Goal: Task Accomplishment & Management: Complete application form

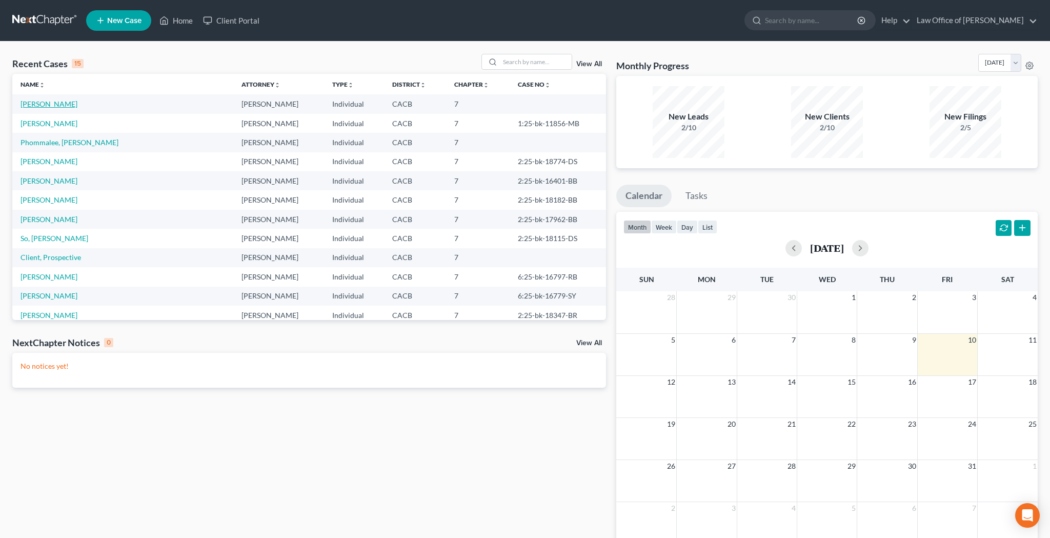
click at [49, 102] on link "[PERSON_NAME]" at bounding box center [49, 103] width 57 height 9
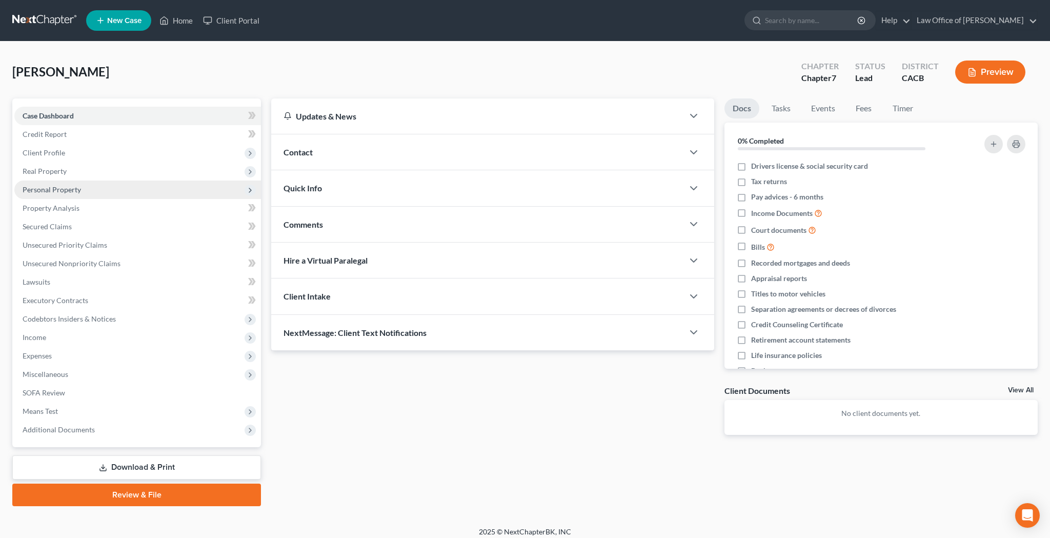
click at [60, 188] on span "Personal Property" at bounding box center [52, 189] width 58 height 9
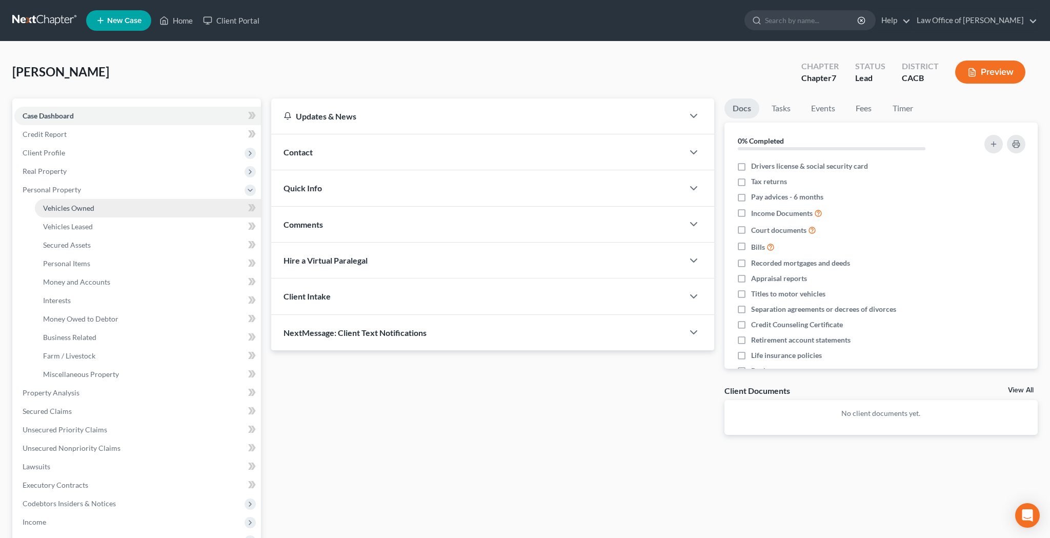
click at [62, 208] on span "Vehicles Owned" at bounding box center [68, 208] width 51 height 9
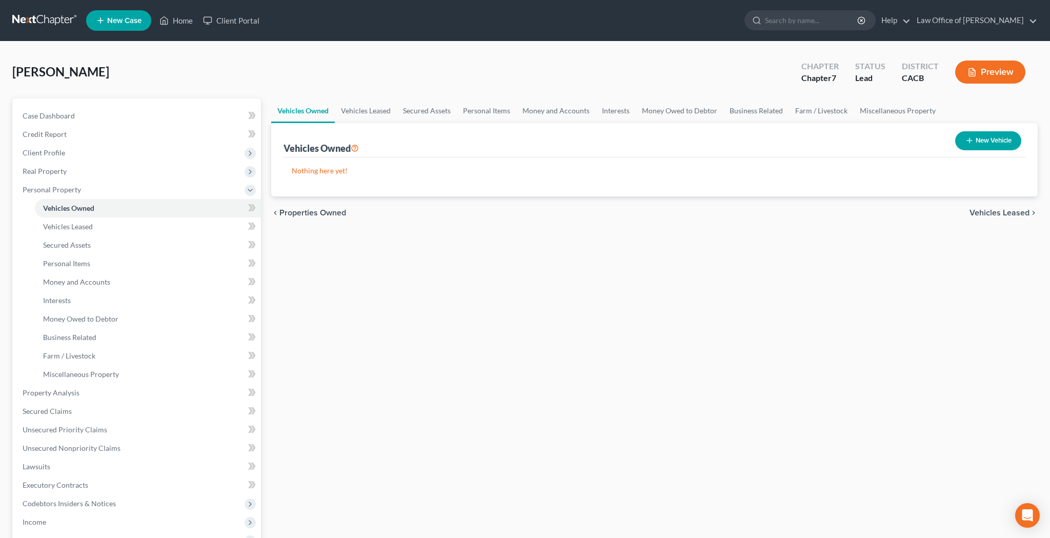
click at [978, 145] on button "New Vehicle" at bounding box center [988, 140] width 66 height 19
select select "0"
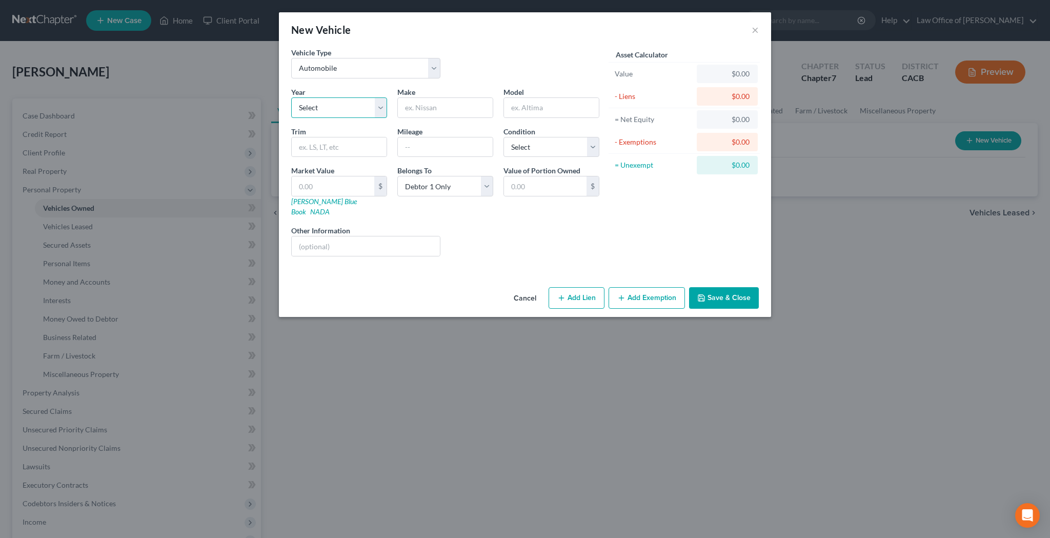
select select "9"
click at [423, 111] on input "text" at bounding box center [445, 107] width 95 height 19
type input "Fiat"
click at [536, 111] on input "text" at bounding box center [551, 107] width 95 height 19
type input "500e"
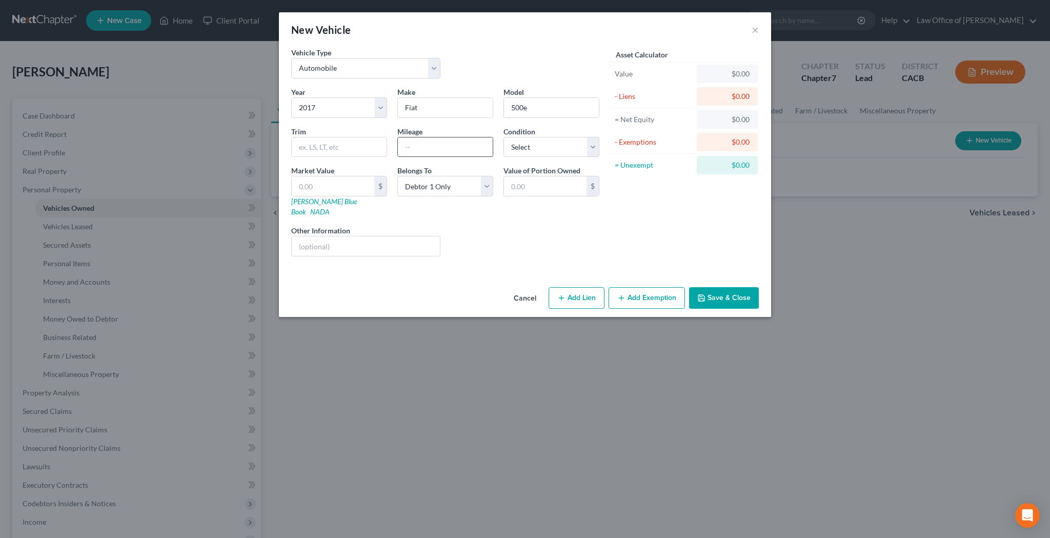
click at [415, 150] on input "text" at bounding box center [445, 146] width 95 height 19
type input "46,000"
select select "1"
click at [358, 186] on input "text" at bounding box center [333, 185] width 83 height 19
type input "5"
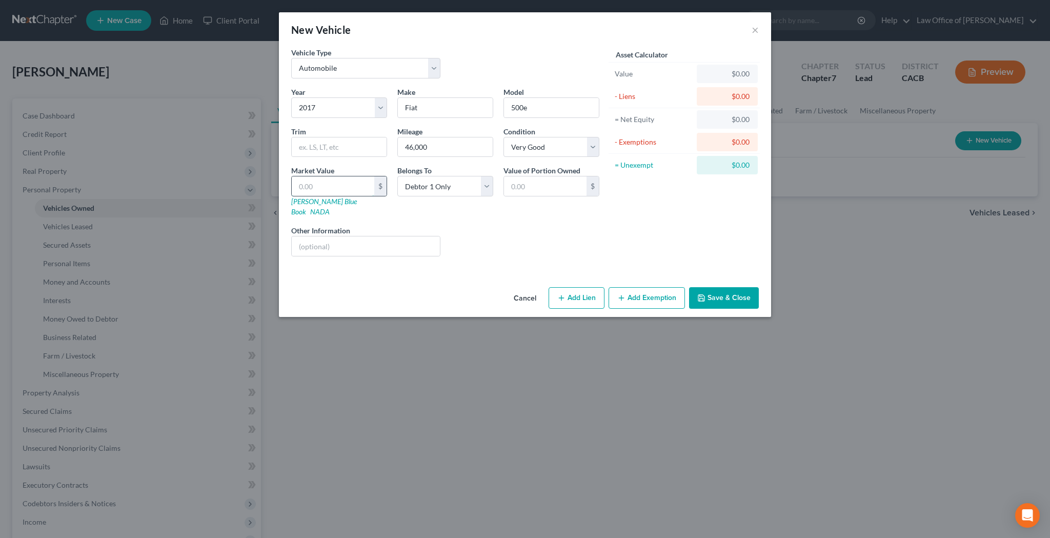
type input "5.00"
type input "53"
type input "53.00"
type input "534"
type input "534.00"
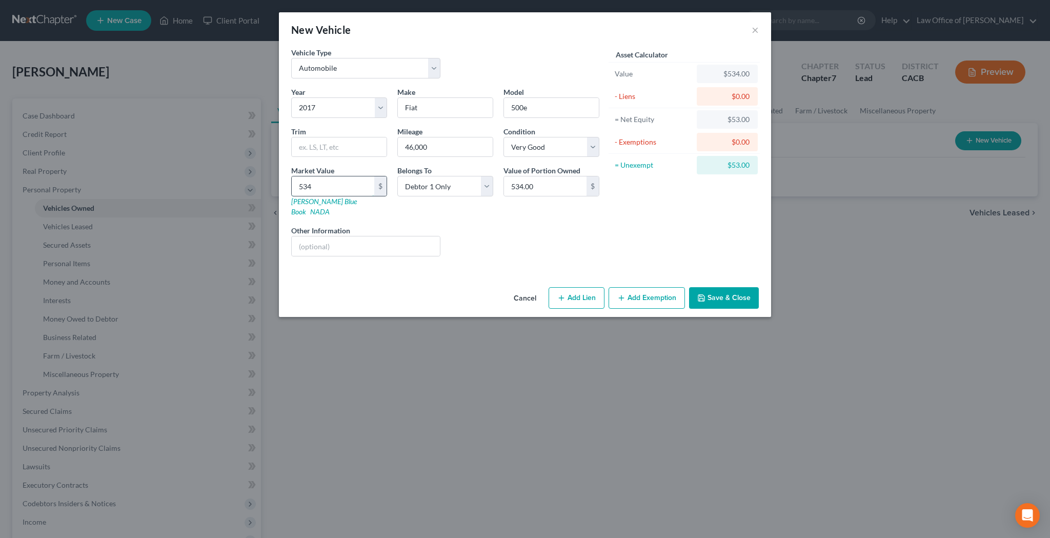
type input "5349"
type input "5,349.00"
click at [360, 236] on input "text" at bounding box center [366, 245] width 148 height 19
type input "Hatchback 2D; Engine: Electric Motor"
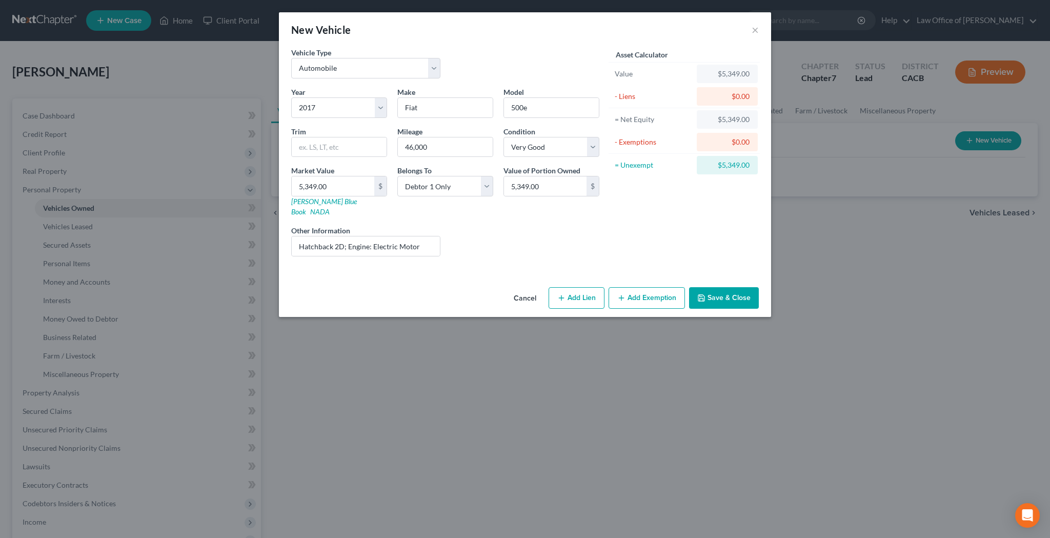
click at [638, 289] on button "Add Exemption" at bounding box center [647, 298] width 76 height 22
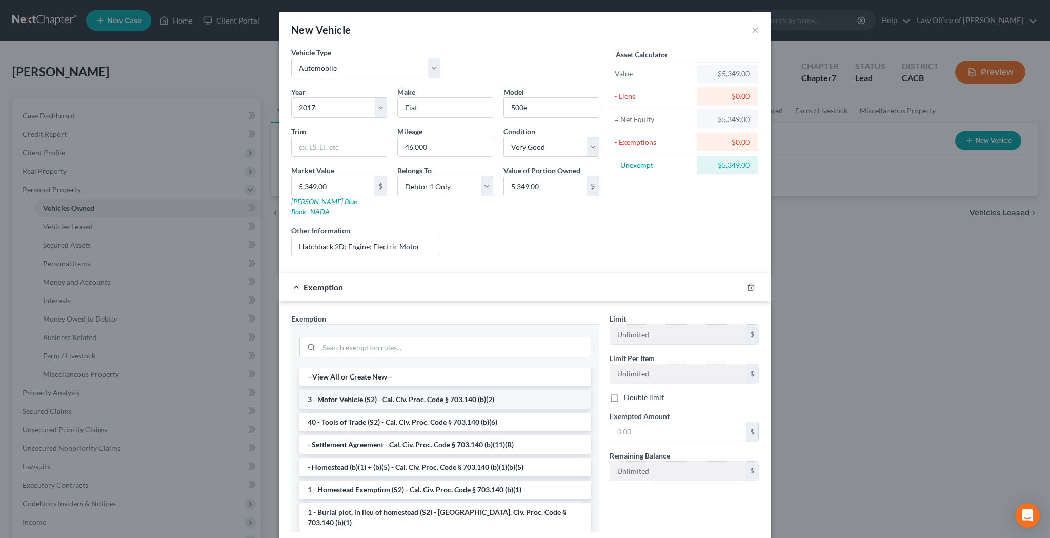
click at [471, 390] on li "3 - Motor Vehicle (S2) - Cal. Civ. Proc. Code § 703.140 (b)(2)" at bounding box center [445, 399] width 292 height 18
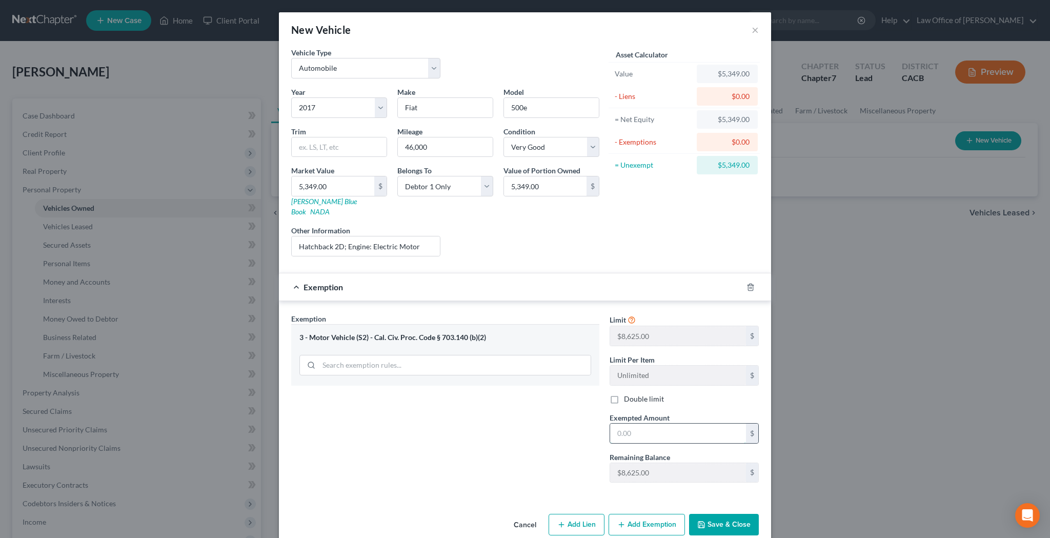
click at [645, 423] on input "text" at bounding box center [678, 432] width 136 height 19
type input "5,349"
click at [719, 516] on button "Save & Close" at bounding box center [724, 525] width 70 height 22
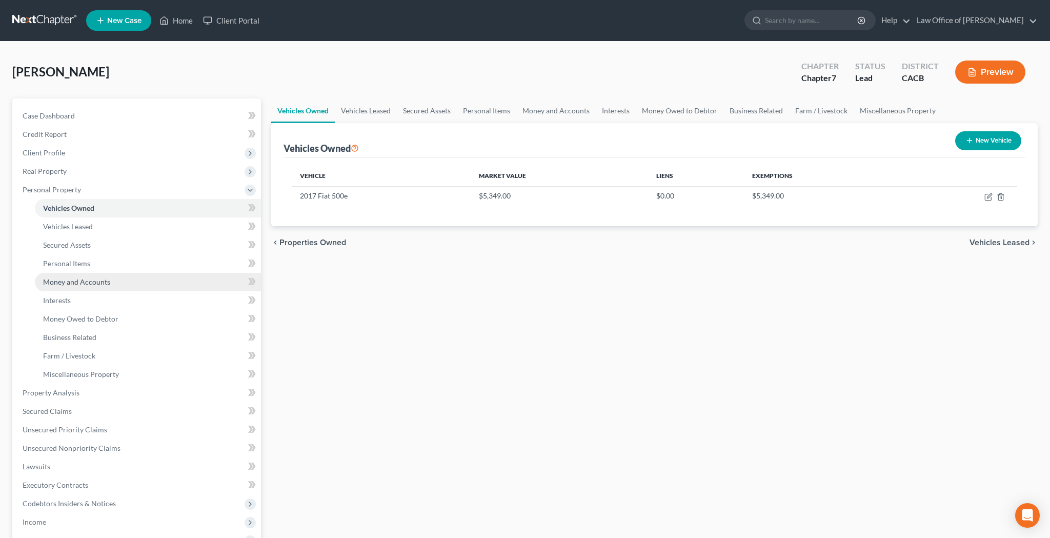
click at [109, 279] on span "Money and Accounts" at bounding box center [76, 281] width 67 height 9
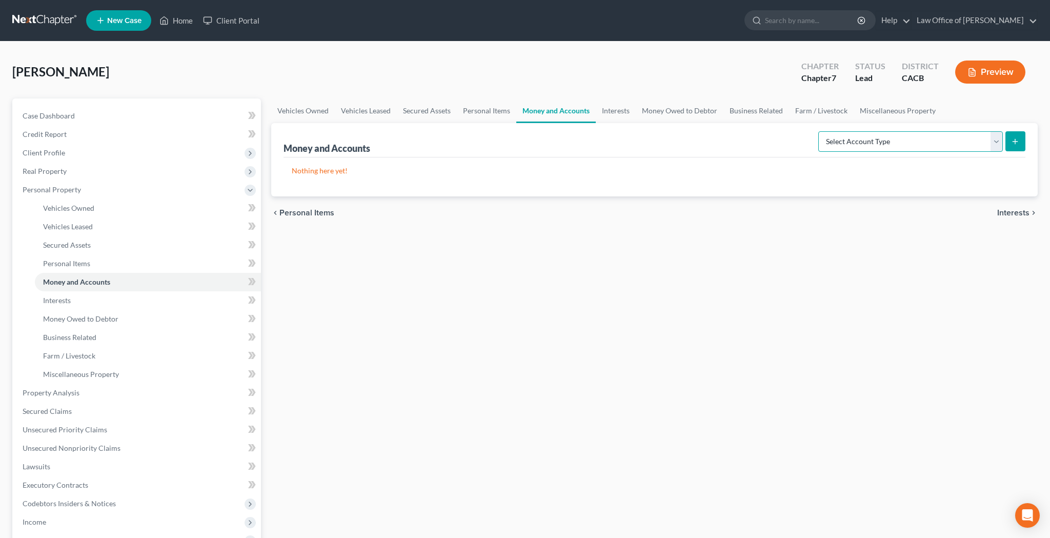
select select "checking"
click at [1008, 141] on button "submit" at bounding box center [1015, 141] width 20 height 20
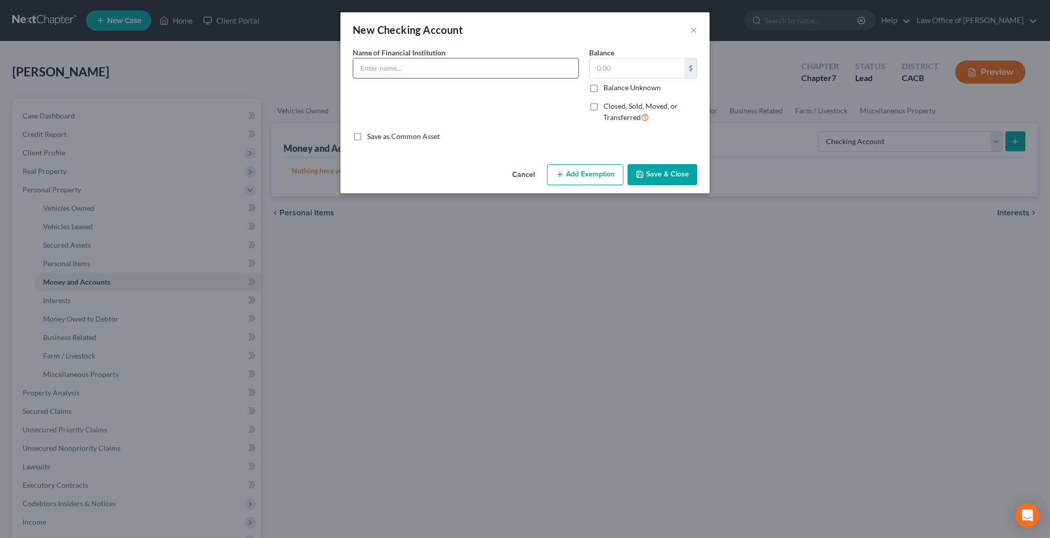
click at [406, 71] on input "text" at bounding box center [465, 67] width 225 height 19
click at [405, 70] on input "Chase Bank - Checking Account number ending in 2020" at bounding box center [465, 67] width 225 height 19
type input "Chase Bank - Checking Account number ending in 2020"
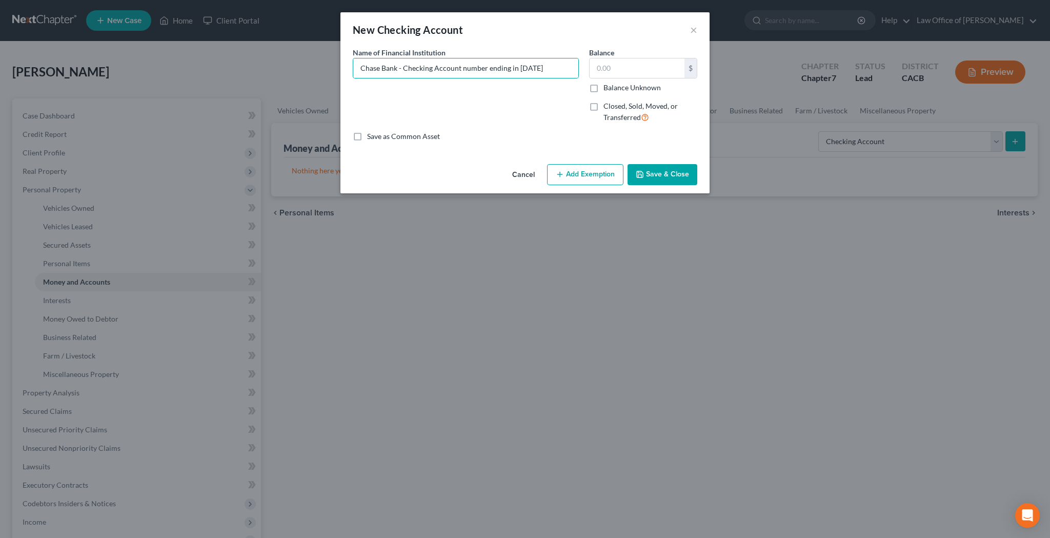
click at [646, 173] on button "Save & Close" at bounding box center [662, 175] width 70 height 22
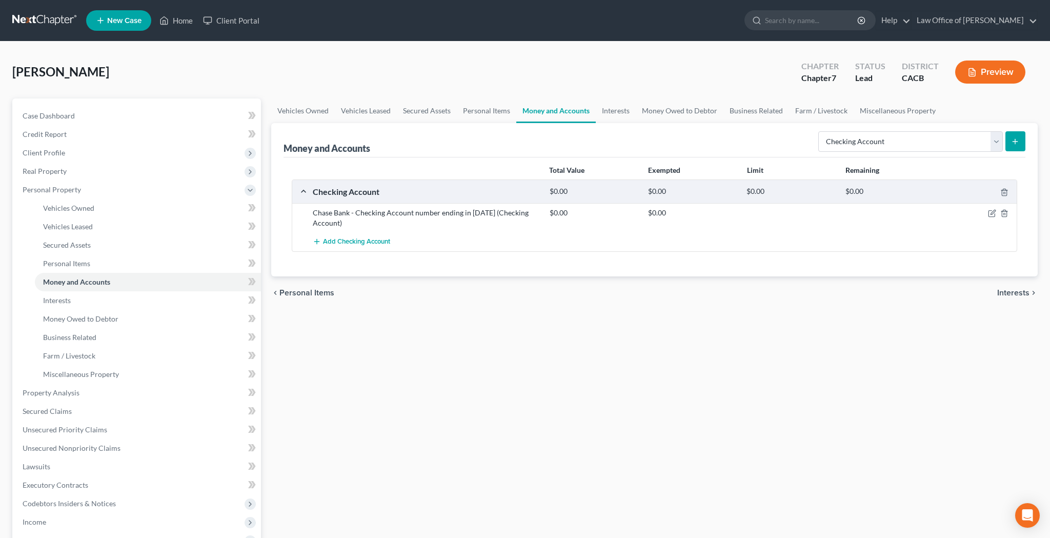
click at [1010, 144] on button "submit" at bounding box center [1015, 141] width 20 height 20
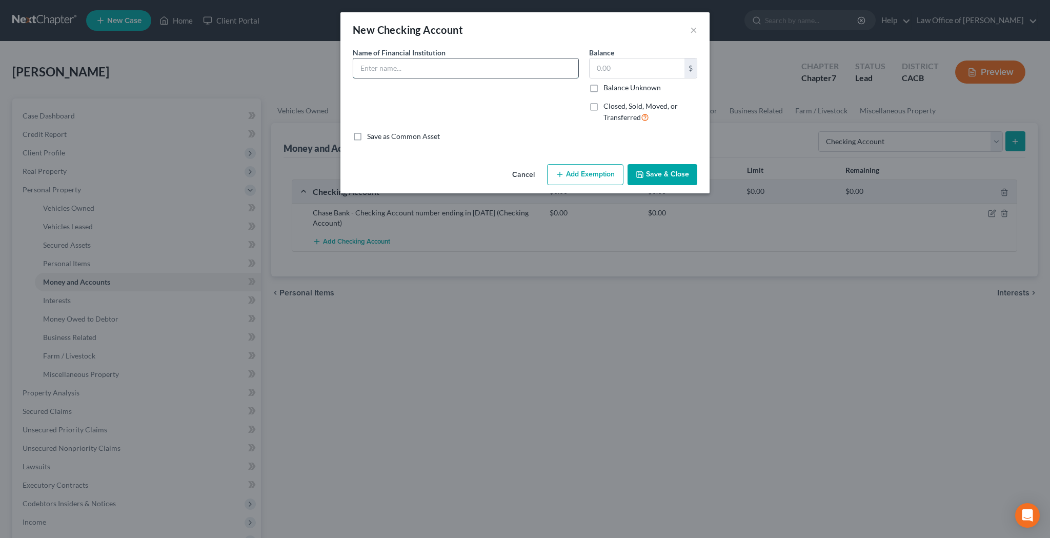
click at [513, 67] on input "text" at bounding box center [465, 67] width 225 height 19
paste input "Chase Bank - Checking Account number ending in 2020"
click at [403, 68] on input "Chase Bank - Checking Account number ending in 2020" at bounding box center [465, 67] width 225 height 19
click at [563, 67] on input "Chase Bank - Business Checking Account number ending in 2020" at bounding box center [465, 67] width 225 height 19
type input "Chase Bank - Business Checking Account number ending in 8962 (Gazpacho Jones In…"
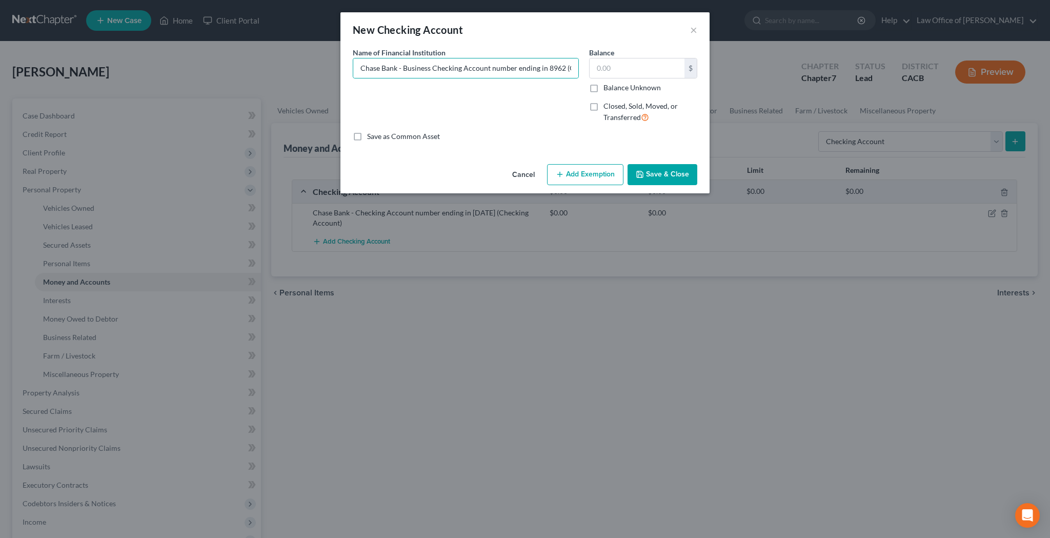
click at [648, 171] on button "Save & Close" at bounding box center [662, 175] width 70 height 22
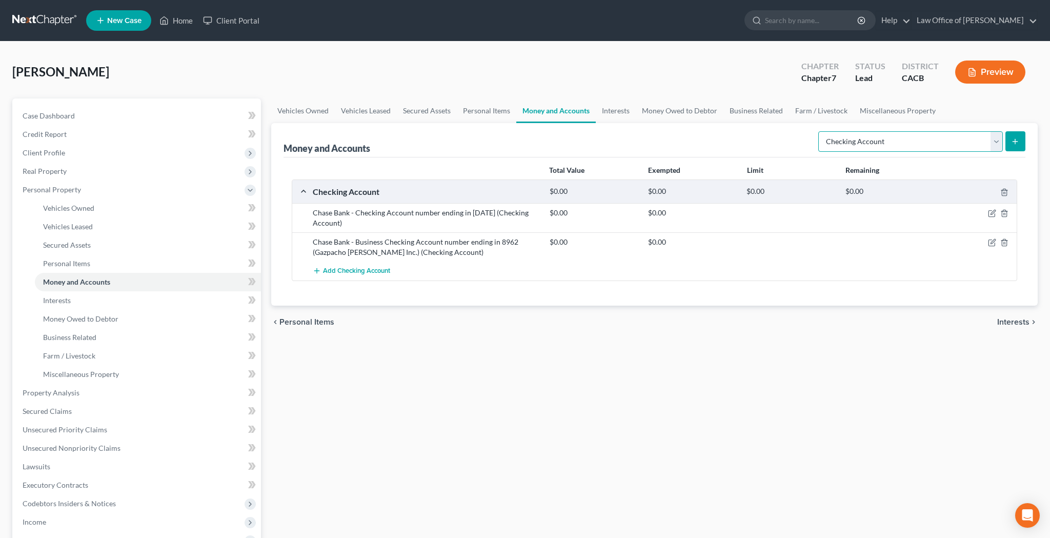
select select "savings"
click at [1012, 143] on icon "submit" at bounding box center [1015, 141] width 8 height 8
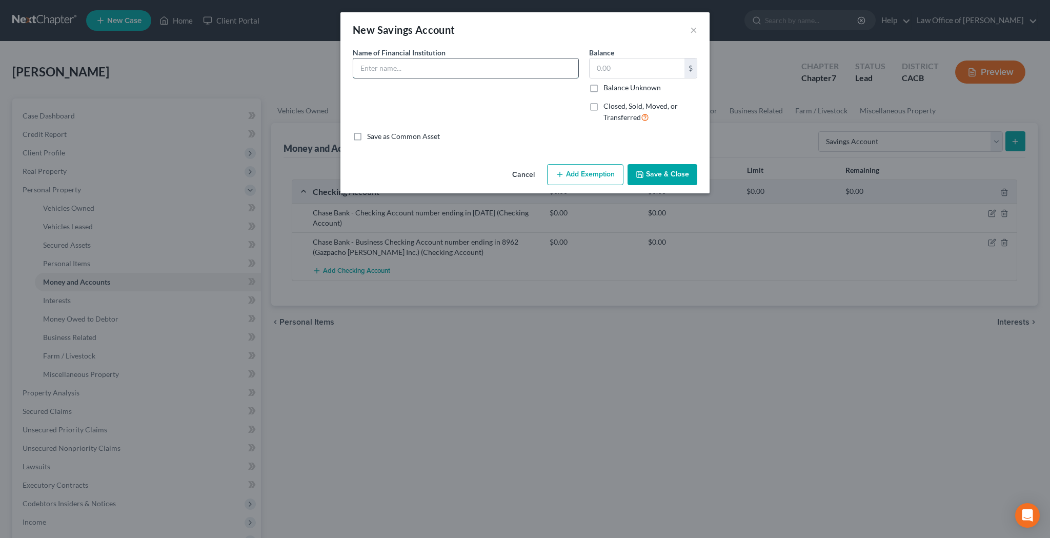
click at [492, 68] on input "text" at bounding box center [465, 67] width 225 height 19
paste input "Chase Bank - Checking Account number ending in 2020"
drag, startPoint x: 432, startPoint y: 70, endPoint x: 404, endPoint y: 70, distance: 27.7
click at [404, 70] on input "Chase Bank - Checking Account number ending in 2020" at bounding box center [465, 67] width 225 height 19
click at [558, 67] on input "Chase Bank - Business Savings Account number ending in 2020" at bounding box center [465, 67] width 225 height 19
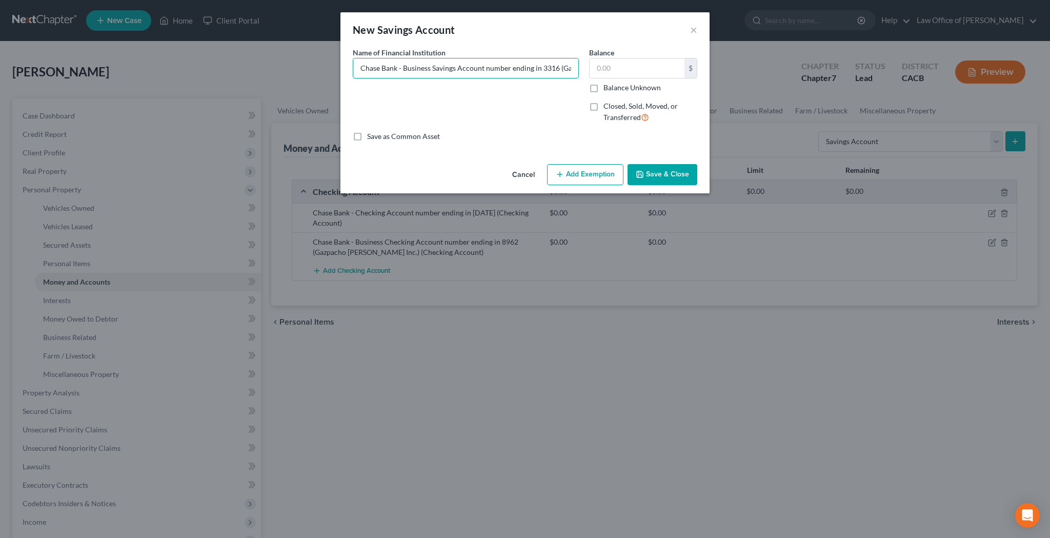
type input "Chase Bank - Business Savings Account number ending in 3316 (Gazpacho Jones Inc…"
click at [652, 172] on button "Save & Close" at bounding box center [662, 175] width 70 height 22
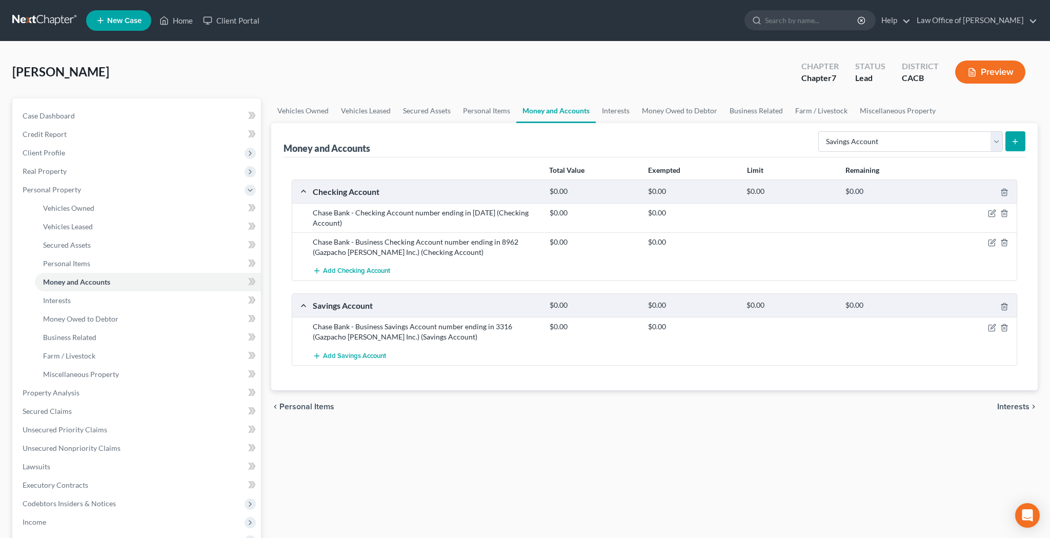
click at [1011, 136] on button "submit" at bounding box center [1015, 141] width 20 height 20
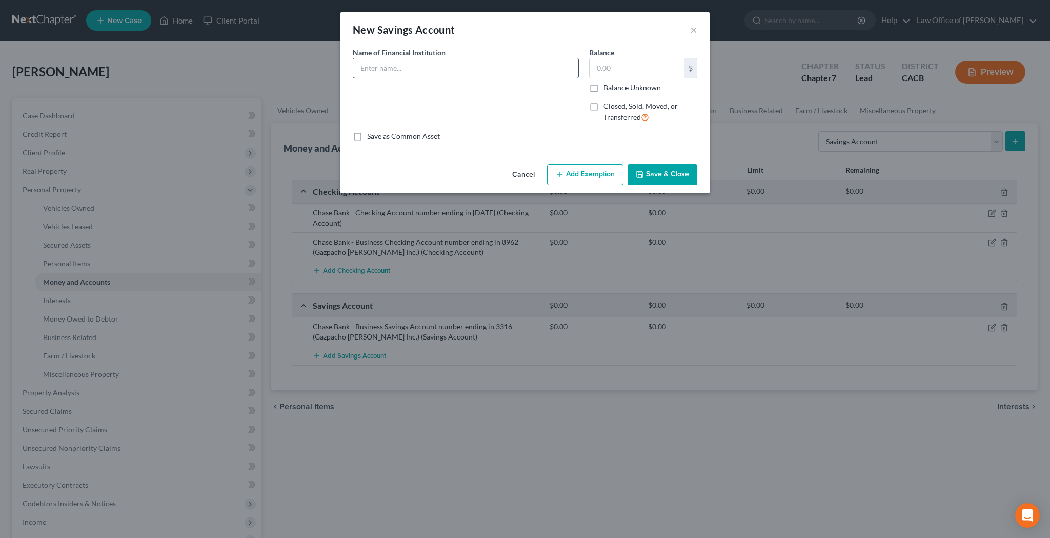
click at [513, 73] on input "text" at bounding box center [465, 67] width 225 height 19
click at [505, 67] on input "SAG-AFTRA Federal Credit Union" at bounding box center [465, 67] width 225 height 19
paste input "Chase Bank - Checking Account number ending in 2020"
click at [436, 69] on input "SAG-AFTRA Federal Credit UnionChase Bank - Checking Account number ending in 20…" at bounding box center [465, 67] width 225 height 19
drag, startPoint x: 440, startPoint y: 71, endPoint x: 470, endPoint y: 71, distance: 29.2
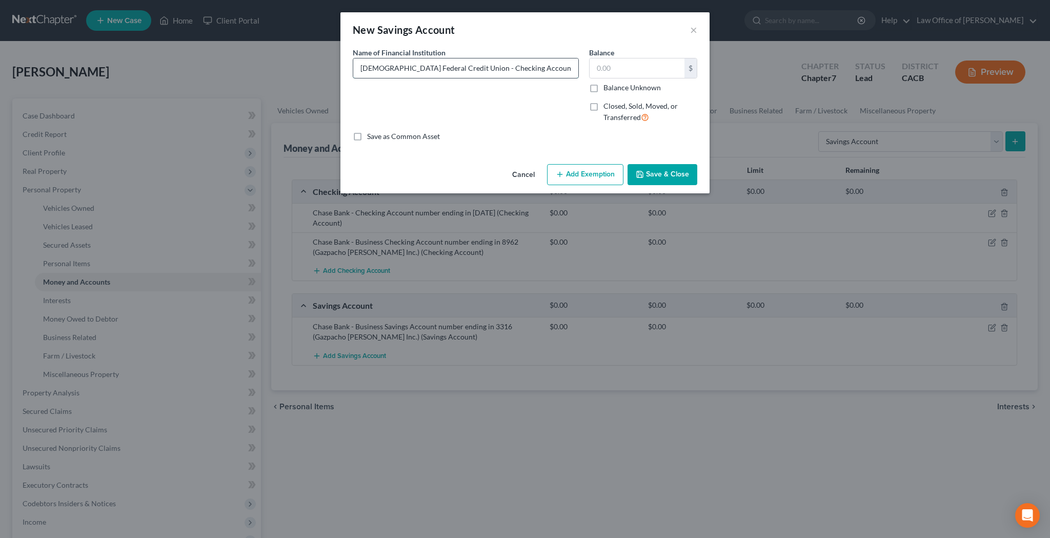
click at [470, 71] on input "SAG-AFTRA Federal Credit Union - Checking Account number ending in 2020" at bounding box center [465, 67] width 225 height 19
type input "SAG-AFTRA Federal Credit Union - Savings Account number ending in 7S00"
click at [645, 174] on button "Save & Close" at bounding box center [662, 175] width 70 height 22
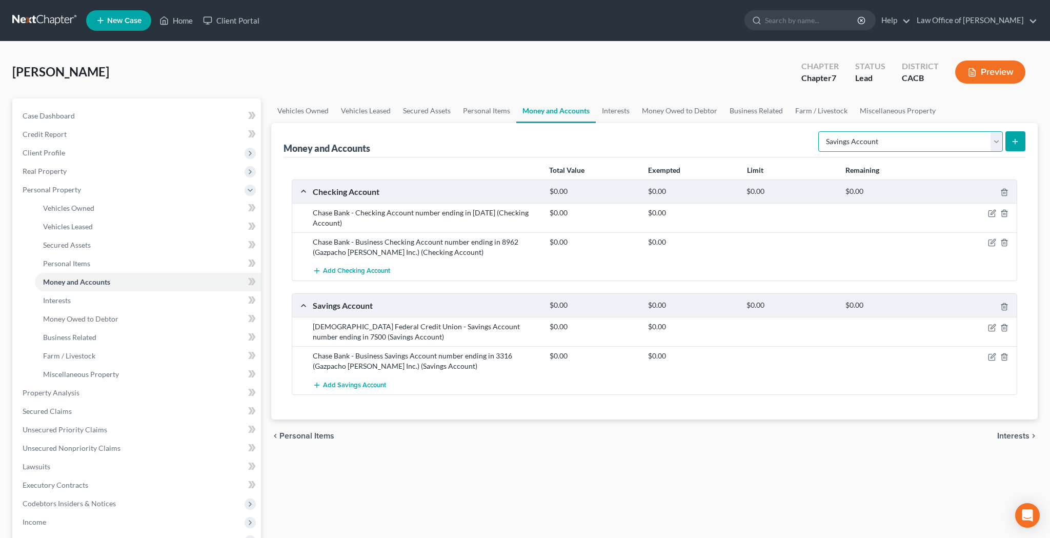
select select "checking"
click at [1015, 143] on icon "submit" at bounding box center [1015, 141] width 8 height 8
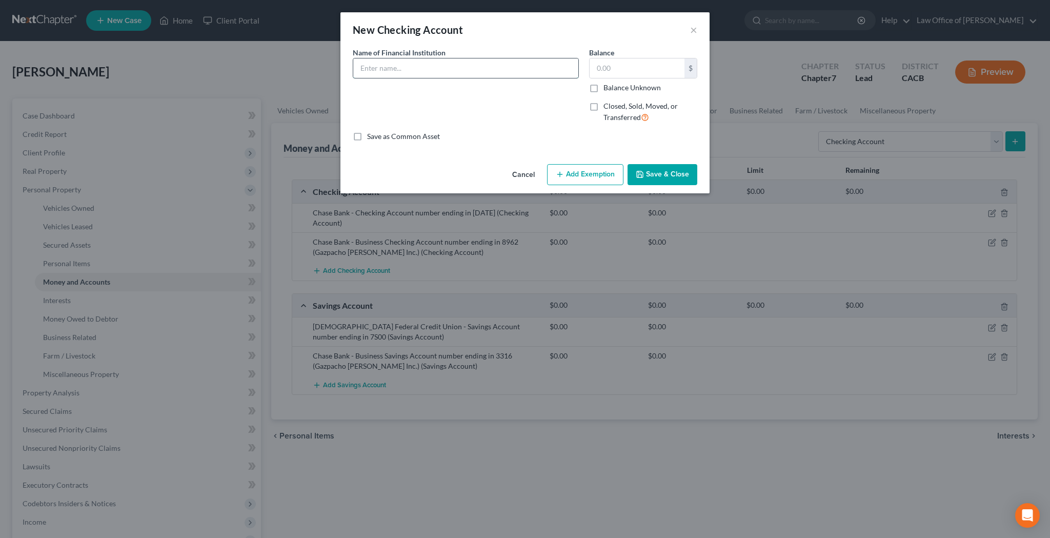
click at [455, 65] on input "text" at bounding box center [465, 67] width 225 height 19
paste input "Chase Bank - Checking Account number ending in 2020"
drag, startPoint x: 396, startPoint y: 71, endPoint x: 349, endPoint y: 71, distance: 47.7
click at [349, 71] on div "Name of Financial Institution * Chase Bank - Checking Account number ending in …" at bounding box center [466, 89] width 236 height 84
type input "SAG-AFTRA Federal Credit Union - Checking Account number ending in 7S95"
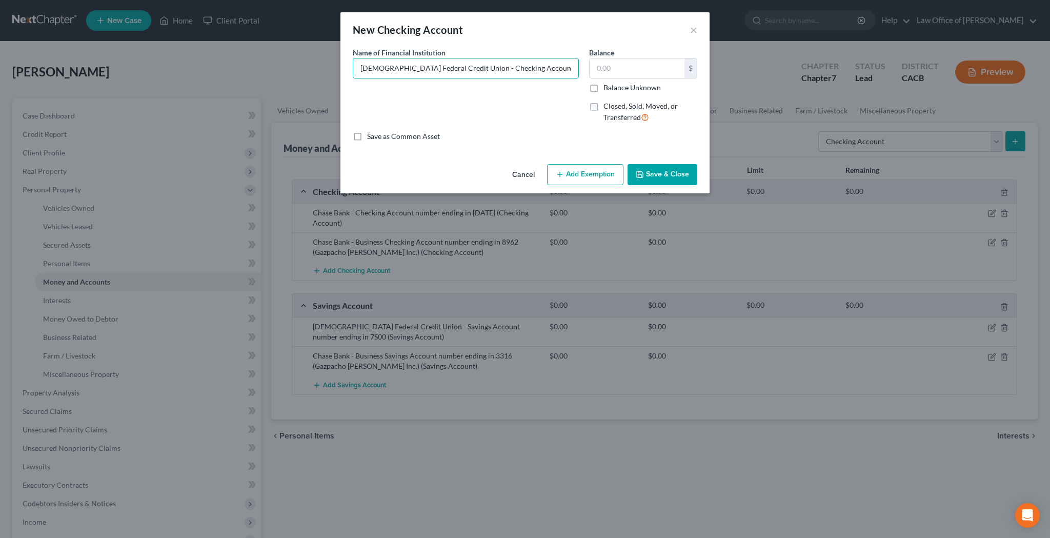
click at [666, 175] on button "Save & Close" at bounding box center [662, 175] width 70 height 22
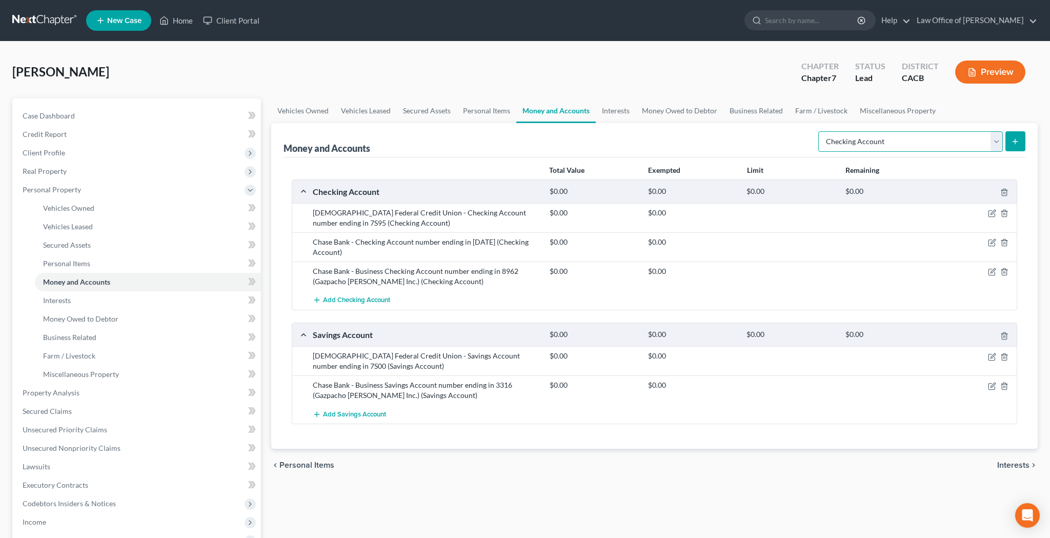
select select "brokerage"
click at [1014, 139] on icon "submit" at bounding box center [1015, 141] width 8 height 8
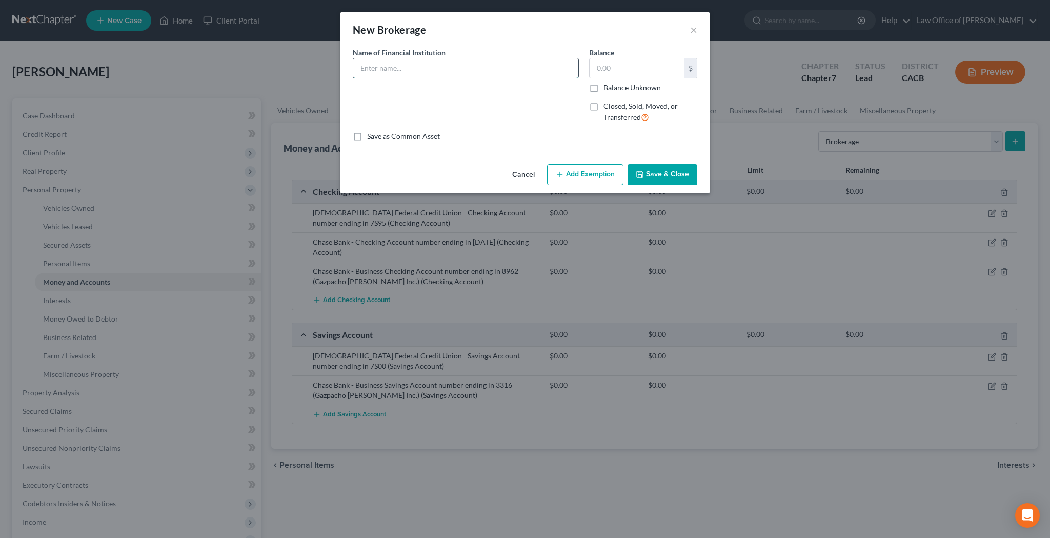
click at [543, 68] on input "text" at bounding box center [465, 67] width 225 height 19
type input "Robinhood - Brokerage Account number ending in 5529"
click at [674, 171] on button "Save & Close" at bounding box center [662, 175] width 70 height 22
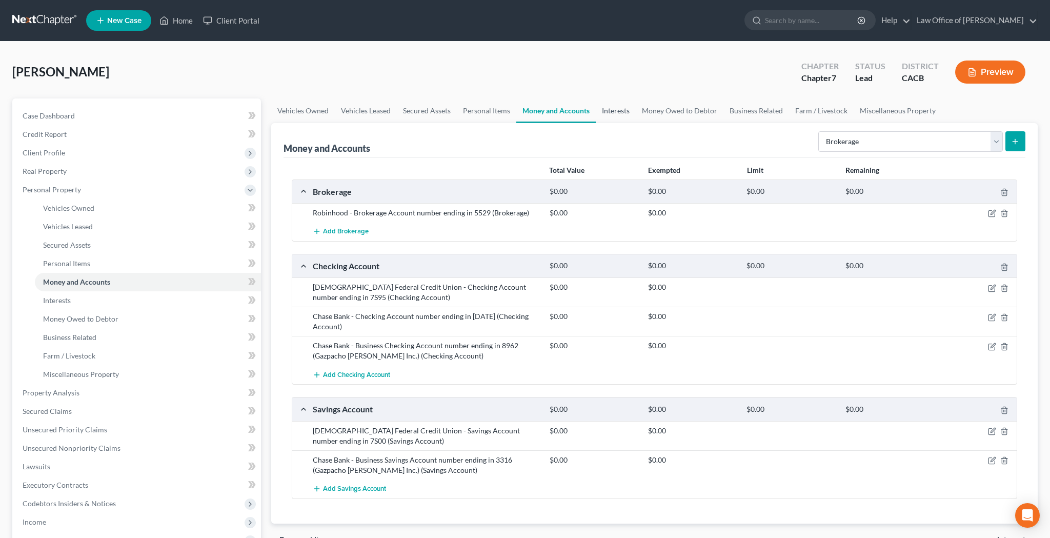
click at [613, 109] on link "Interests" at bounding box center [616, 110] width 40 height 25
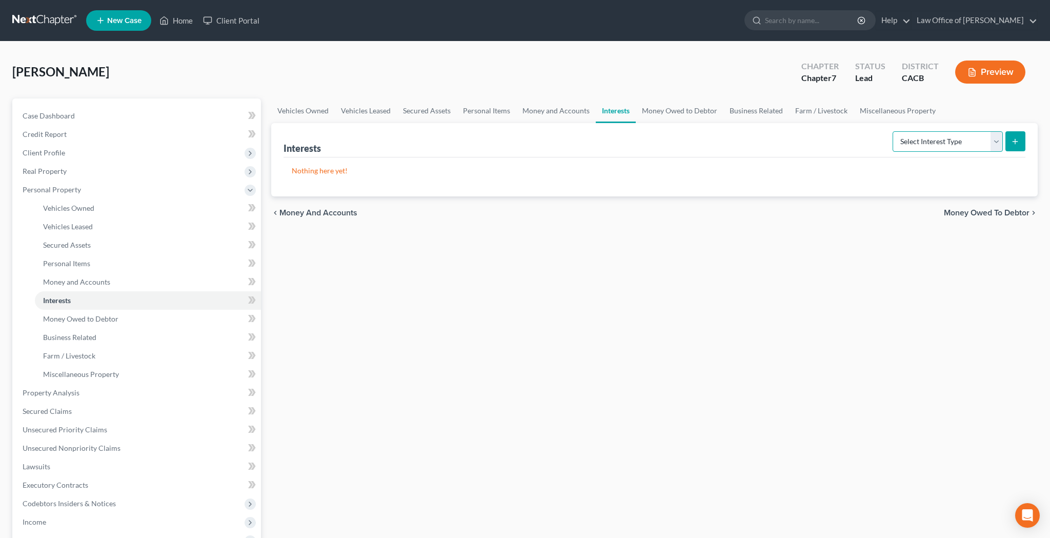
select select "401k"
click at [1015, 145] on icon "submit" at bounding box center [1015, 141] width 8 height 8
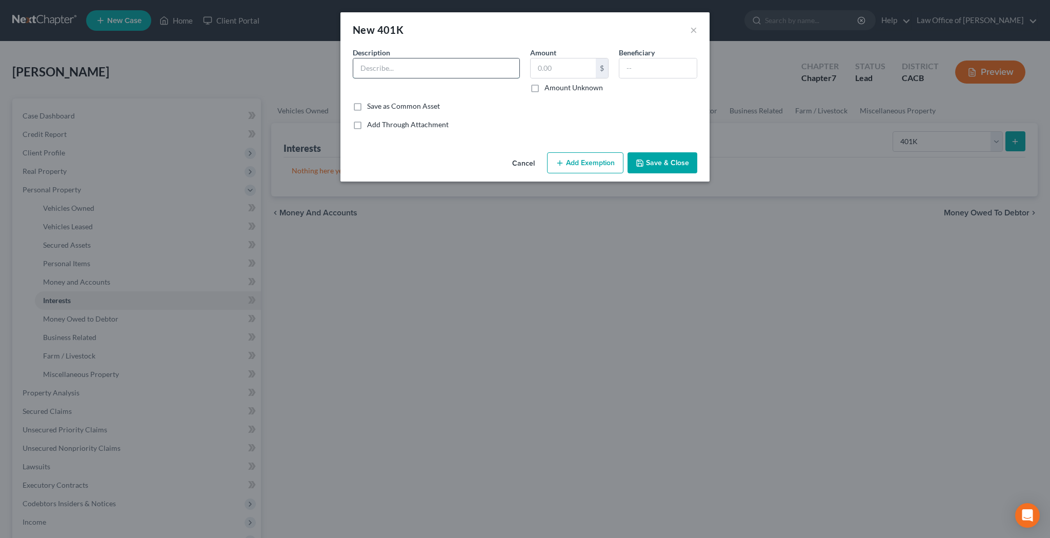
click at [448, 71] on input "text" at bounding box center [436, 67] width 166 height 19
type input "USAC Airways 695 LLC - 401(k) Plan"
click at [556, 73] on input "text" at bounding box center [563, 67] width 65 height 19
click at [638, 66] on input "text" at bounding box center [657, 67] width 77 height 19
type input "[PERSON_NAME]"
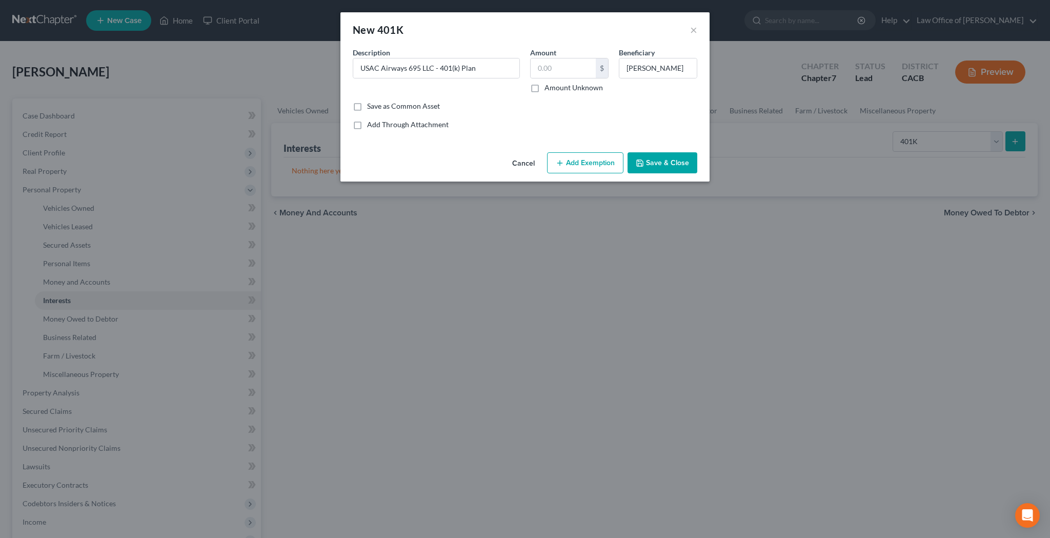
click at [665, 160] on button "Save & Close" at bounding box center [662, 163] width 70 height 22
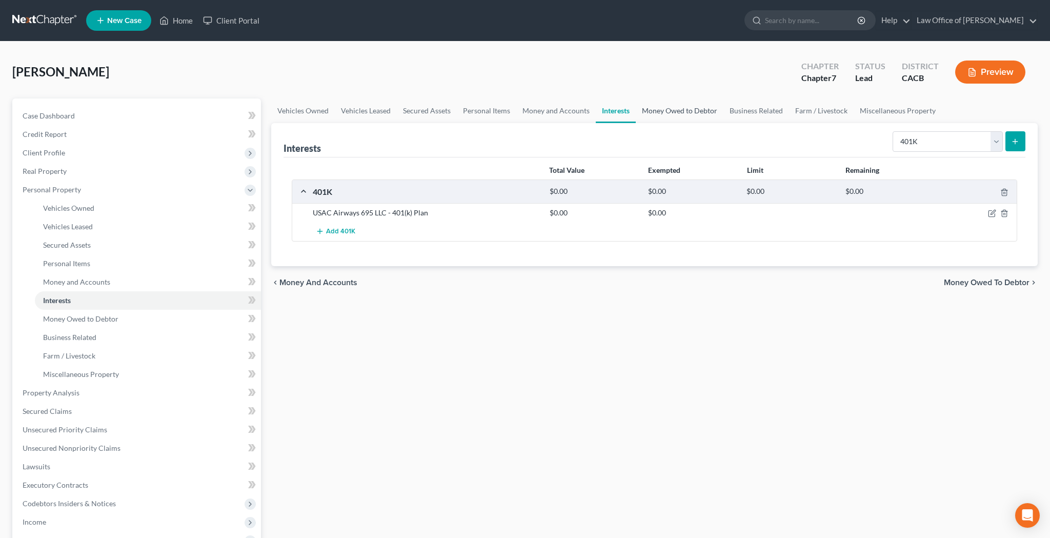
click at [700, 113] on link "Money Owed to Debtor" at bounding box center [680, 110] width 88 height 25
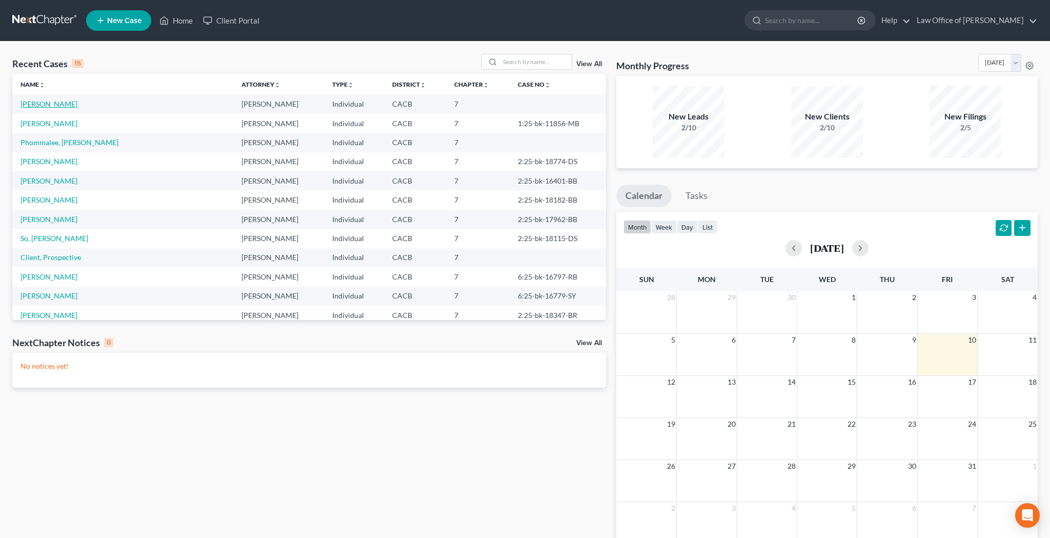
click at [59, 107] on link "[PERSON_NAME]" at bounding box center [49, 103] width 57 height 9
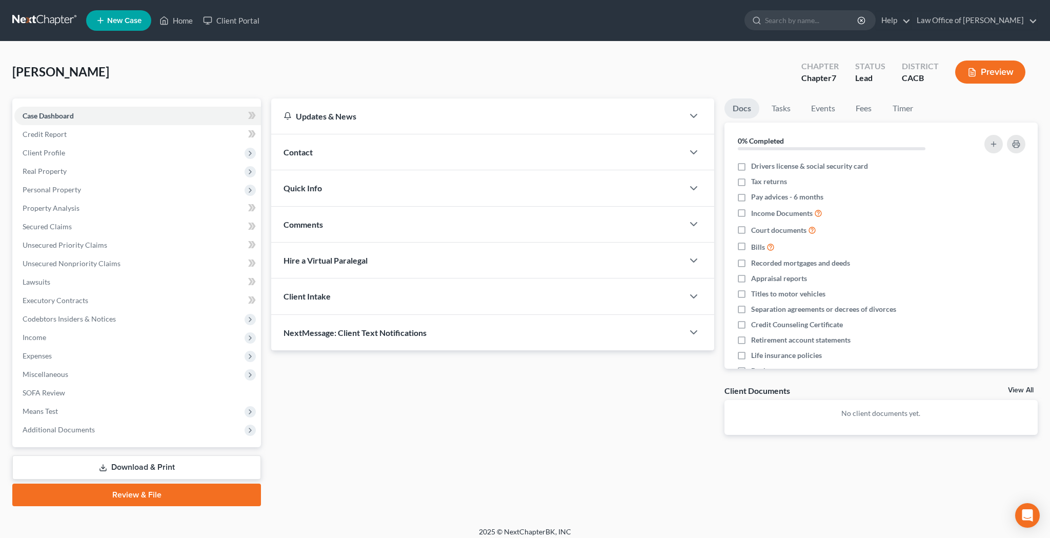
click at [984, 74] on button "Preview" at bounding box center [990, 71] width 70 height 23
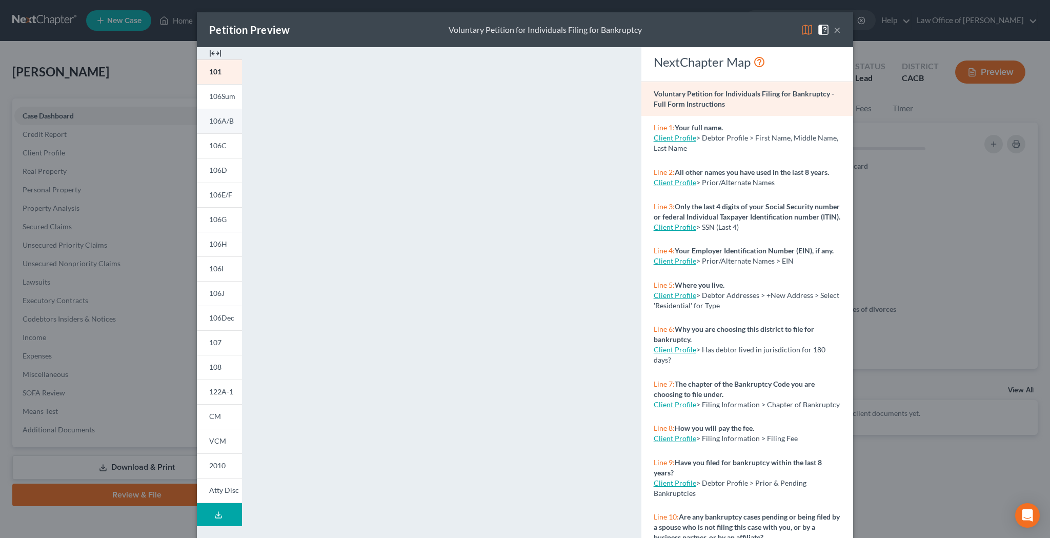
click at [220, 122] on span "106A/B" at bounding box center [221, 120] width 25 height 9
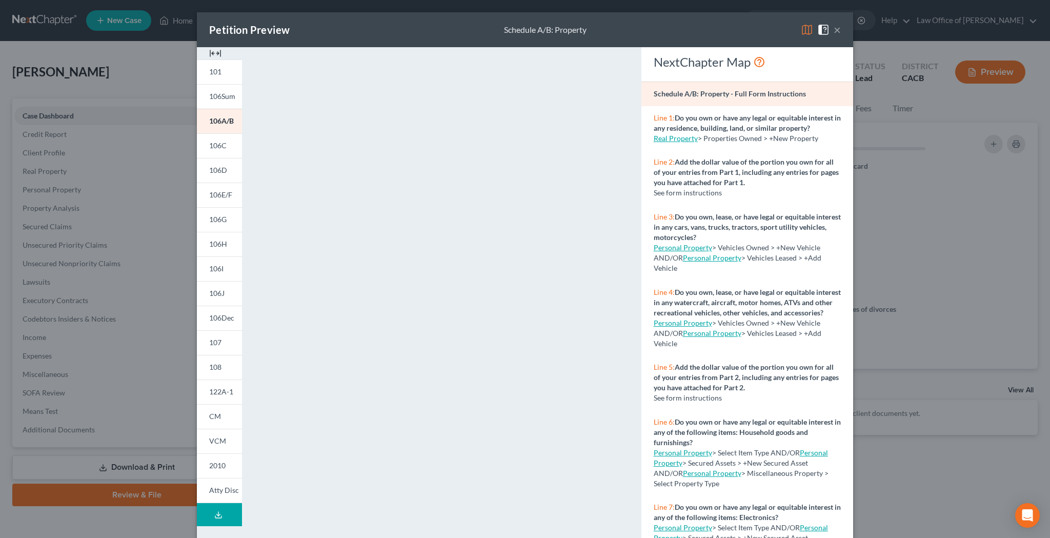
click at [838, 33] on button "×" at bounding box center [837, 30] width 7 height 12
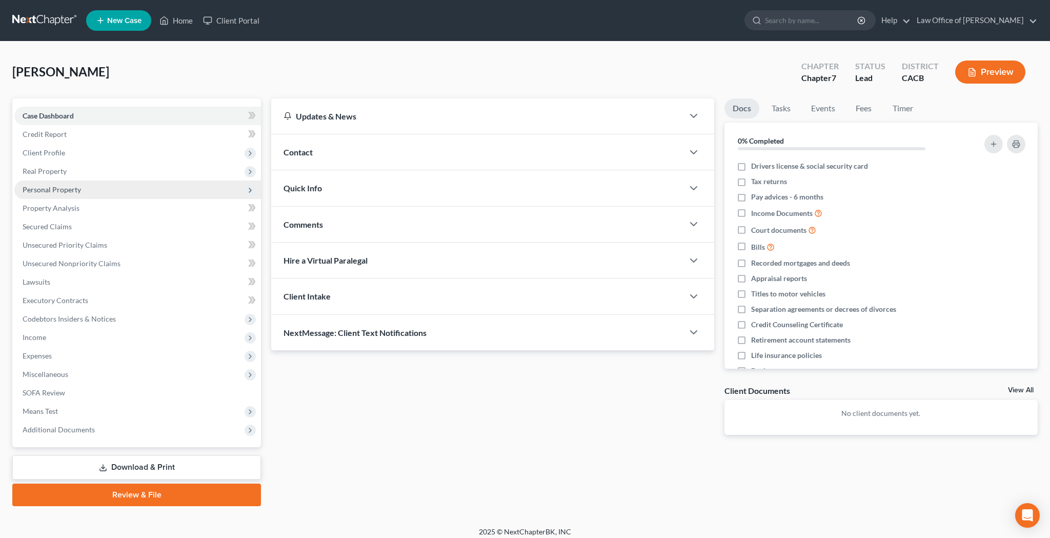
click at [87, 188] on span "Personal Property" at bounding box center [137, 189] width 247 height 18
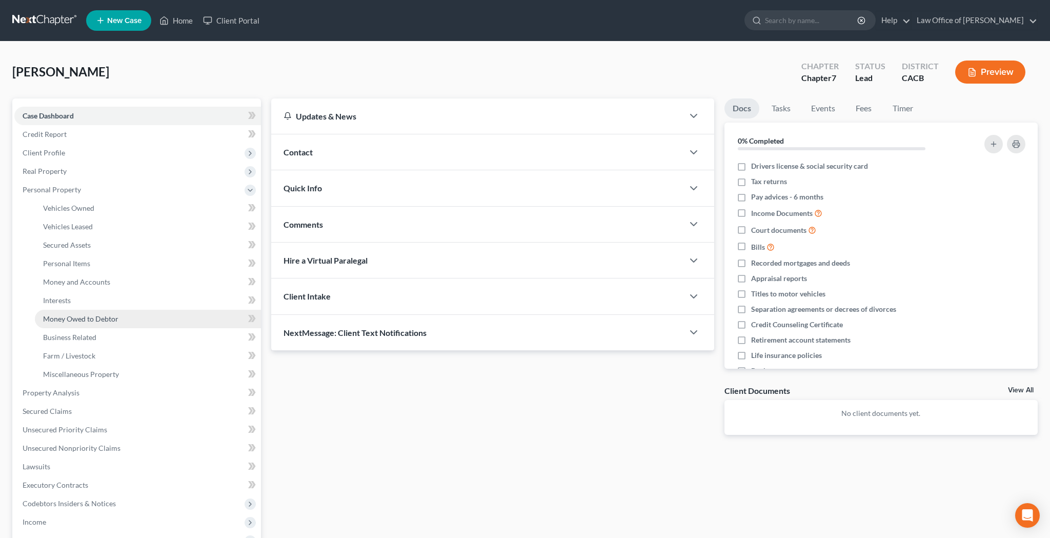
click at [94, 316] on span "Money Owed to Debtor" at bounding box center [80, 318] width 75 height 9
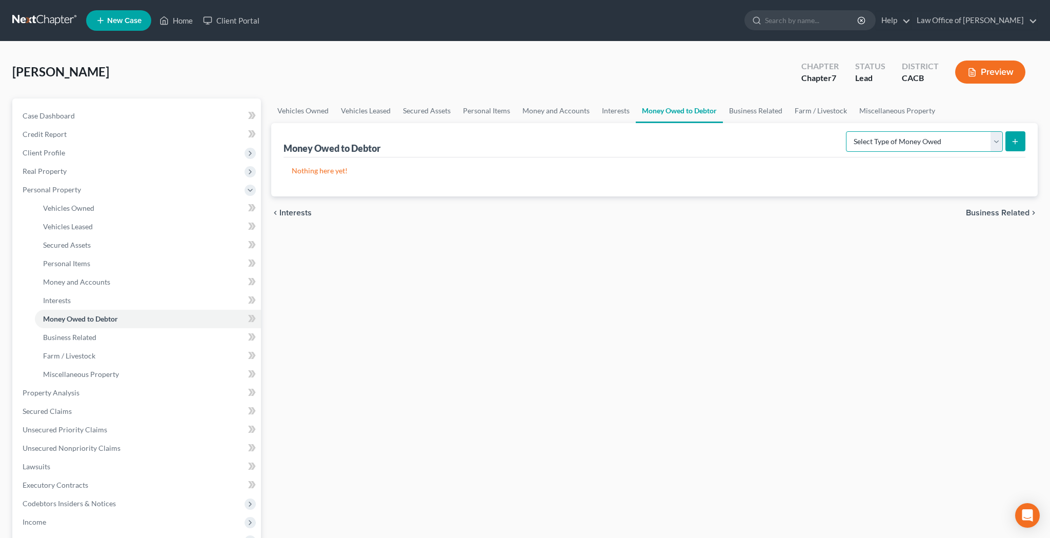
select select "other_contingent_and_unliquidated_claims"
click at [1014, 145] on icon "submit" at bounding box center [1015, 141] width 8 height 8
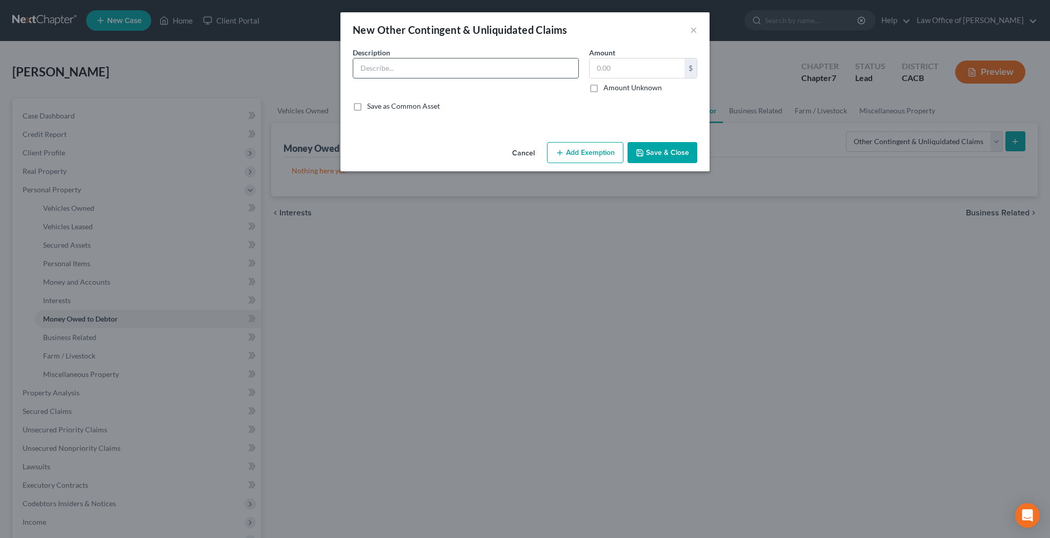
click at [476, 68] on input "text" at bounding box center [465, 67] width 225 height 19
click at [386, 72] on input "Debtor expects to receive State of CA - EDD" at bounding box center [465, 67] width 225 height 19
click at [547, 68] on input "Debtor has a pending appeal of his denial for unemployment benefits and expects…" at bounding box center [465, 67] width 225 height 19
click at [516, 69] on input "Debtor has a pending appeal of his denial for unemployment benefits and expects…" at bounding box center [465, 67] width 225 height 19
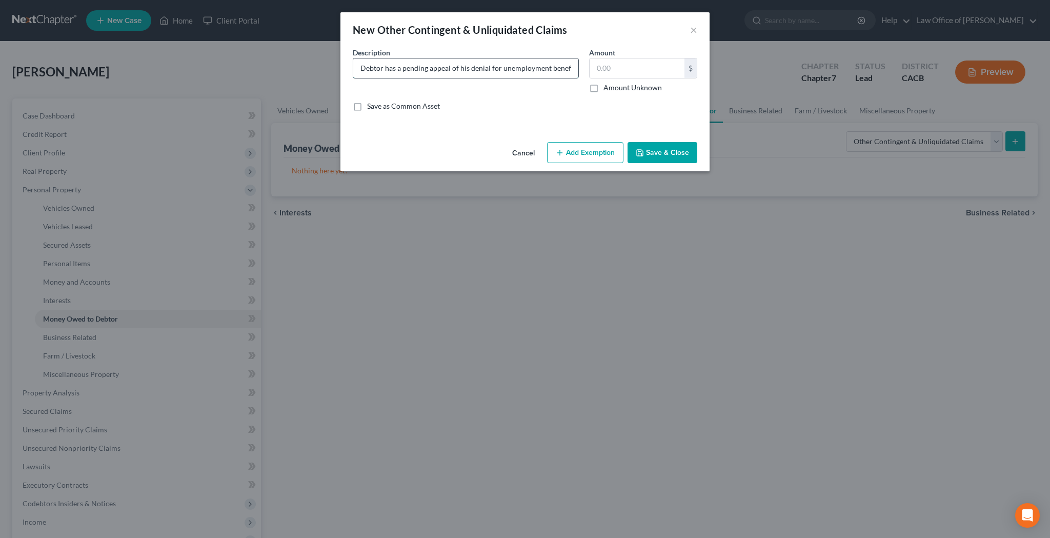
click at [516, 69] on input "Debtor has a pending appeal of his denial for unemployment benefits and expects…" at bounding box center [465, 67] width 225 height 19
click at [438, 73] on input "Debtor has a pending appeal of his denial for unemployment benefits and expects…" at bounding box center [465, 67] width 225 height 19
click at [458, 69] on input "Debtor has a pending appeal of his denial for unemployment benefits and expects…" at bounding box center [465, 67] width 225 height 19
click at [451, 69] on input "Debtor has a pending appeal of his denial for unemployment benefits and expects…" at bounding box center [465, 67] width 225 height 19
click at [489, 69] on input "Debtor has a pending appeal of his denial for unemployment benefits and expects…" at bounding box center [465, 67] width 225 height 19
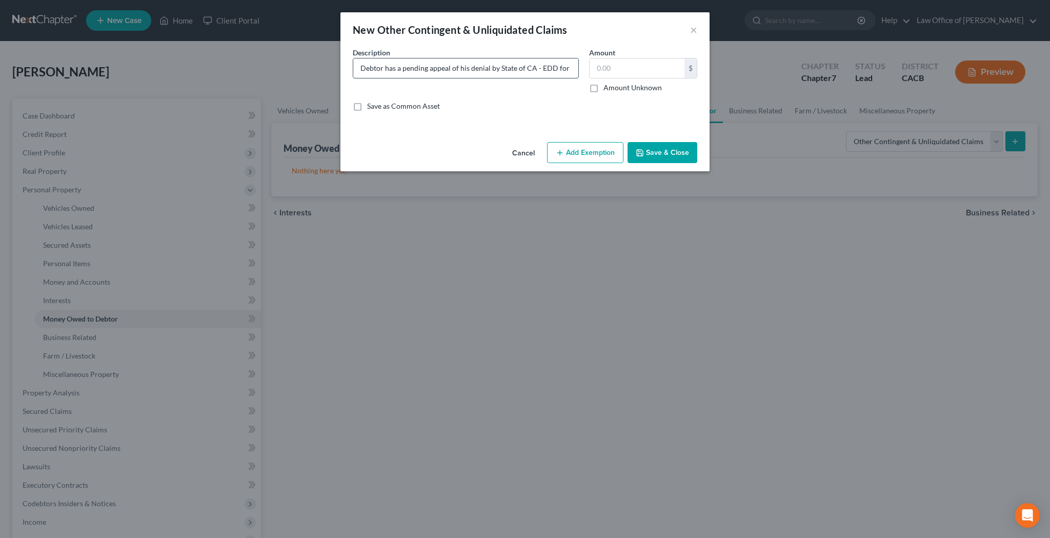
click at [542, 70] on input "Debtor has a pending appeal of his denial by State of CA - EDD for unemployment…" at bounding box center [465, 67] width 225 height 19
type input "Debtor has a pending appeal of his denial by State of CA - EDD for unemployment…"
click at [658, 151] on button "Save & Close" at bounding box center [662, 153] width 70 height 22
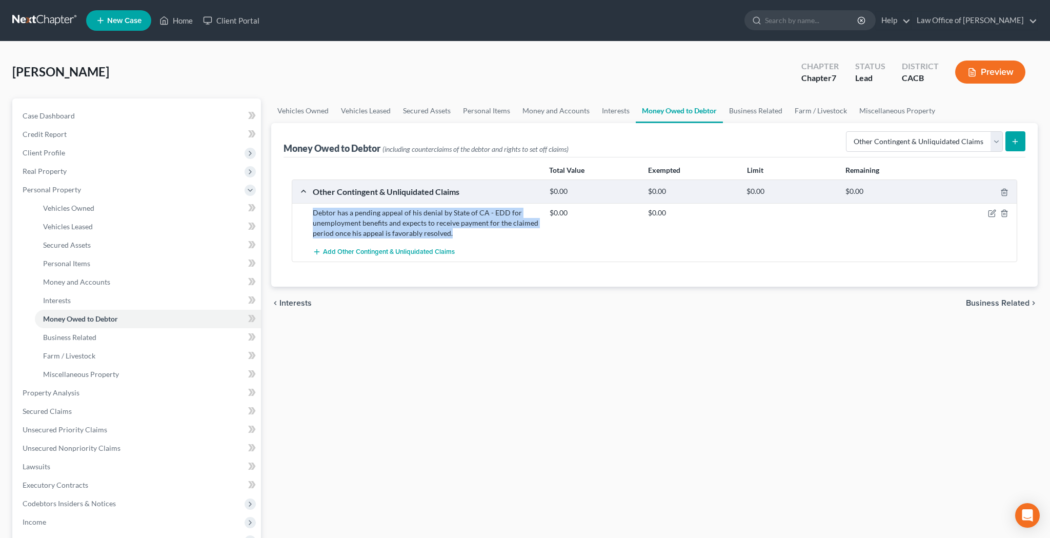
drag, startPoint x: 314, startPoint y: 213, endPoint x: 450, endPoint y: 232, distance: 136.6
click at [450, 232] on div "Debtor has a pending appeal of his denial by State of CA - EDD for unemployment…" at bounding box center [426, 223] width 237 height 31
copy div "Debtor has a pending appeal of his denial by State of CA - EDD for unemployment…"
click at [989, 214] on icon "button" at bounding box center [992, 213] width 8 height 8
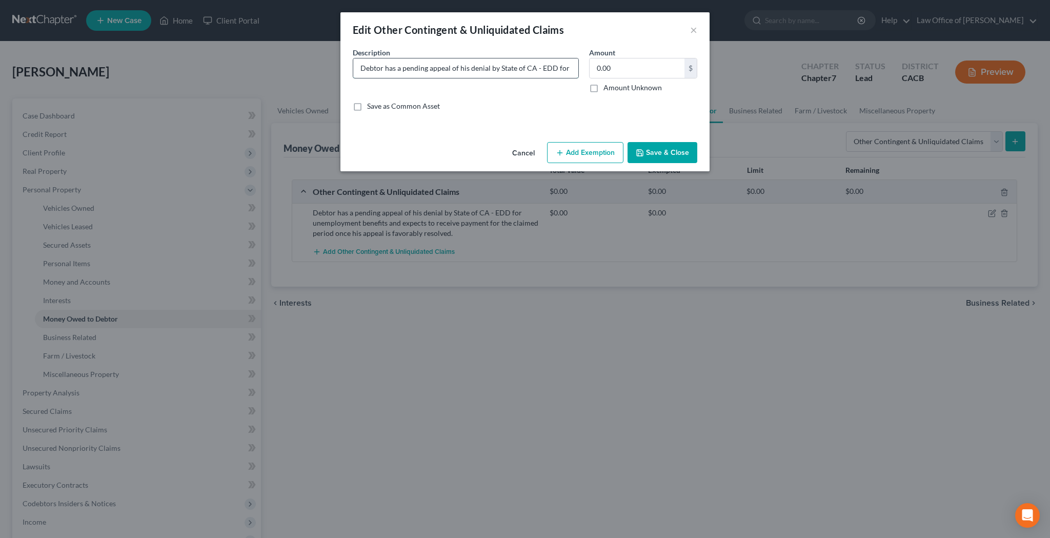
click at [401, 67] on input "Debtor has a pending appeal of his denial by State of CA - EDD for unemployment…" at bounding box center [465, 67] width 225 height 19
paste input "The debtor has filed an appeal against the denial of unemployment benefits by t…"
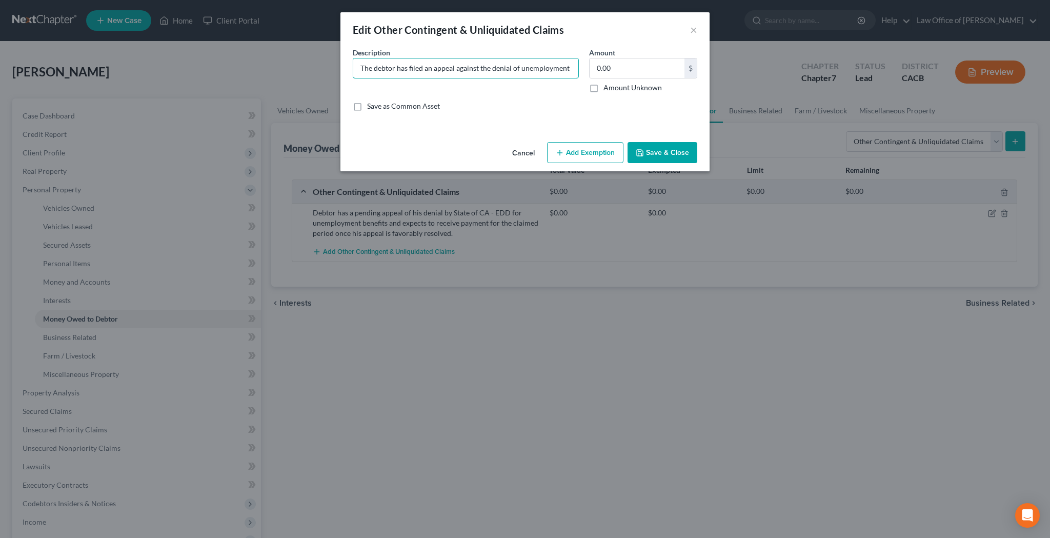
type input "The debtor has filed an appeal against the denial of unemployment benefits by t…"
click at [665, 152] on button "Save & Close" at bounding box center [662, 153] width 70 height 22
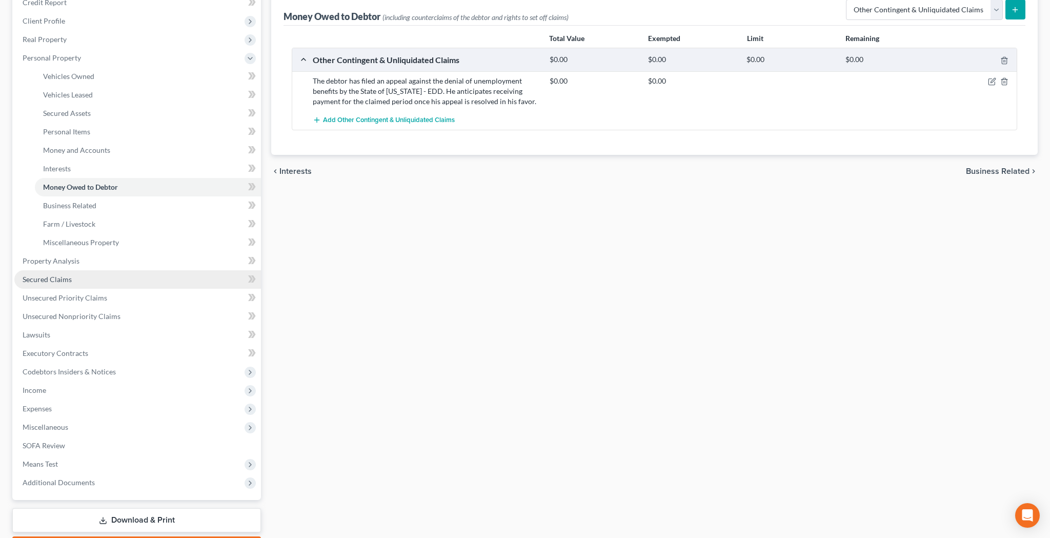
scroll to position [149, 0]
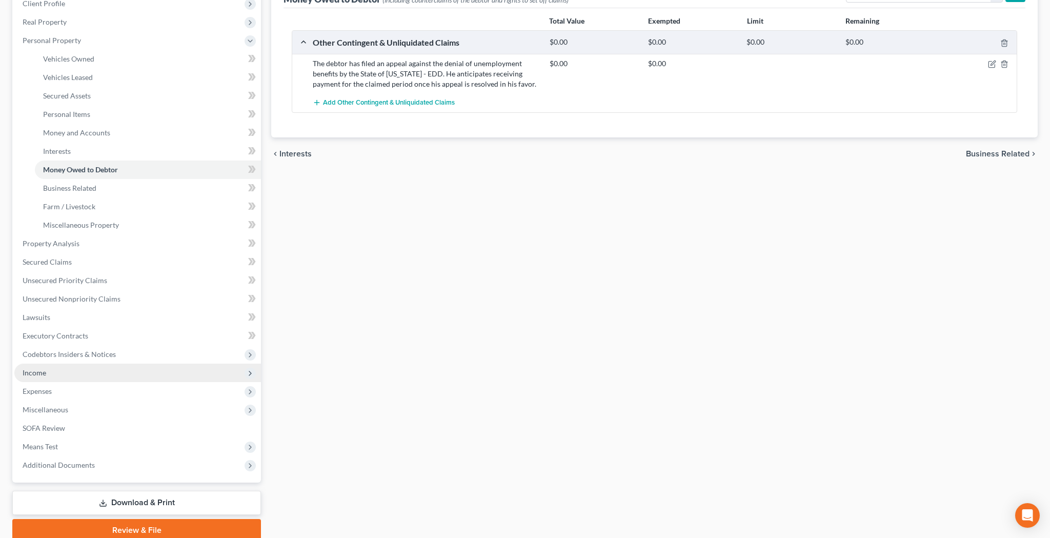
click at [73, 372] on span "Income" at bounding box center [137, 372] width 247 height 18
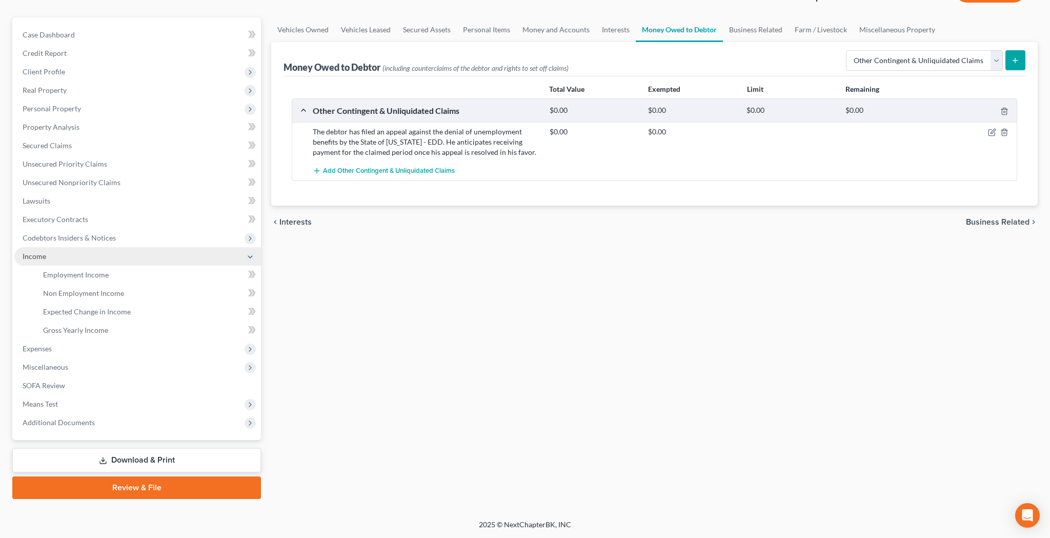
scroll to position [81, 0]
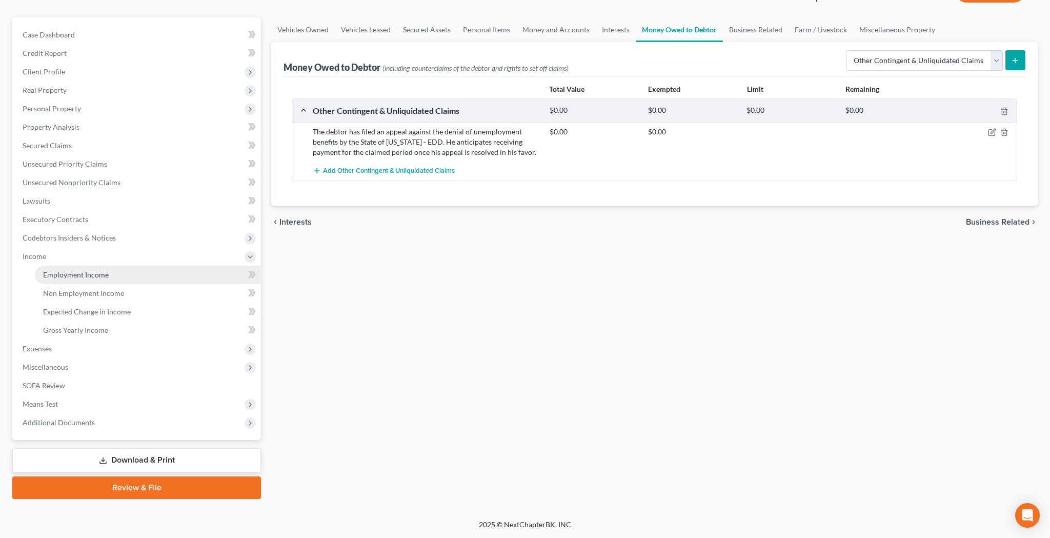
click at [84, 276] on span "Employment Income" at bounding box center [76, 274] width 66 height 9
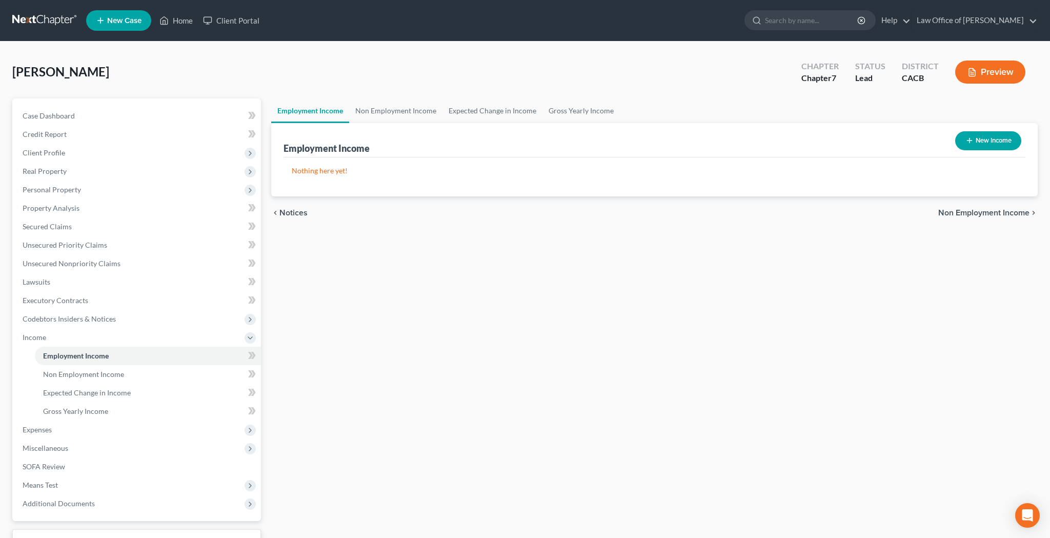
click at [988, 136] on button "New Income" at bounding box center [988, 140] width 66 height 19
select select "0"
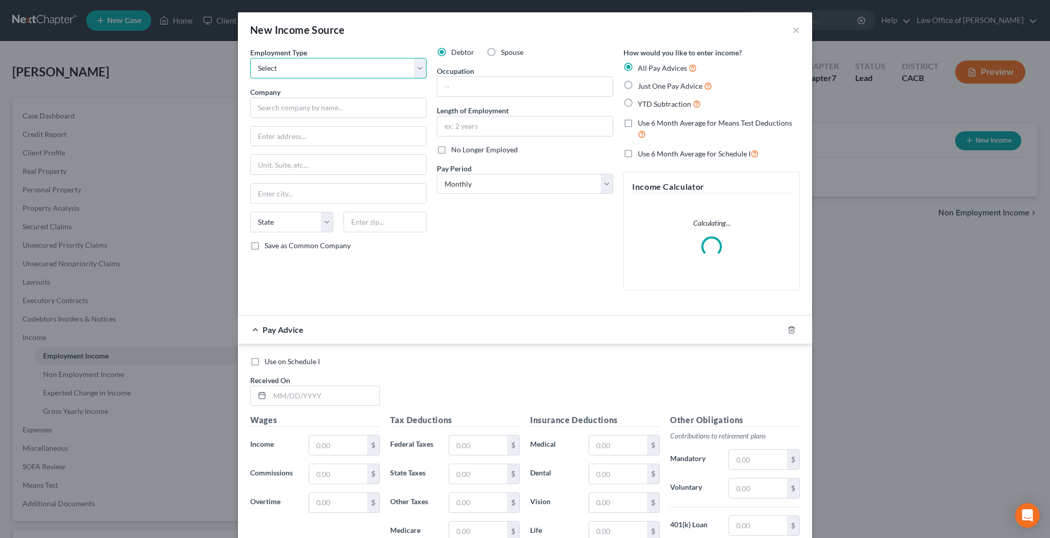
select select "0"
click at [451, 150] on label "No Longer Employed" at bounding box center [484, 150] width 67 height 10
click at [455, 150] on input "No Longer Employed" at bounding box center [458, 148] width 7 height 7
checkbox input "true"
click at [343, 111] on input "text" at bounding box center [338, 107] width 176 height 21
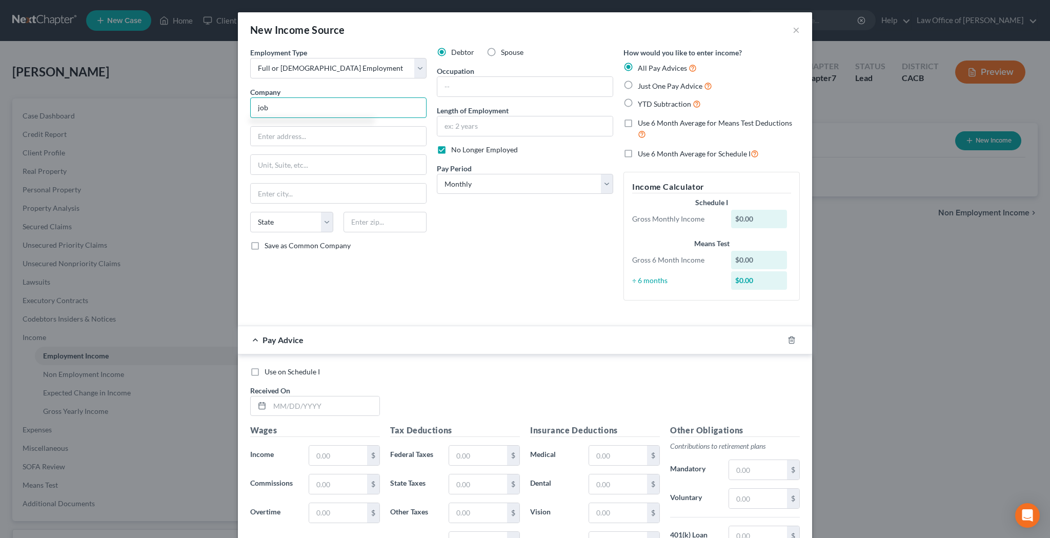
type input "job"
click at [638, 122] on label "Use 6 Month Average for Means Test Deductions" at bounding box center [719, 129] width 162 height 22
click at [642, 122] on input "Use 6 Month Average for Means Test Deductions" at bounding box center [645, 121] width 7 height 7
checkbox input "true"
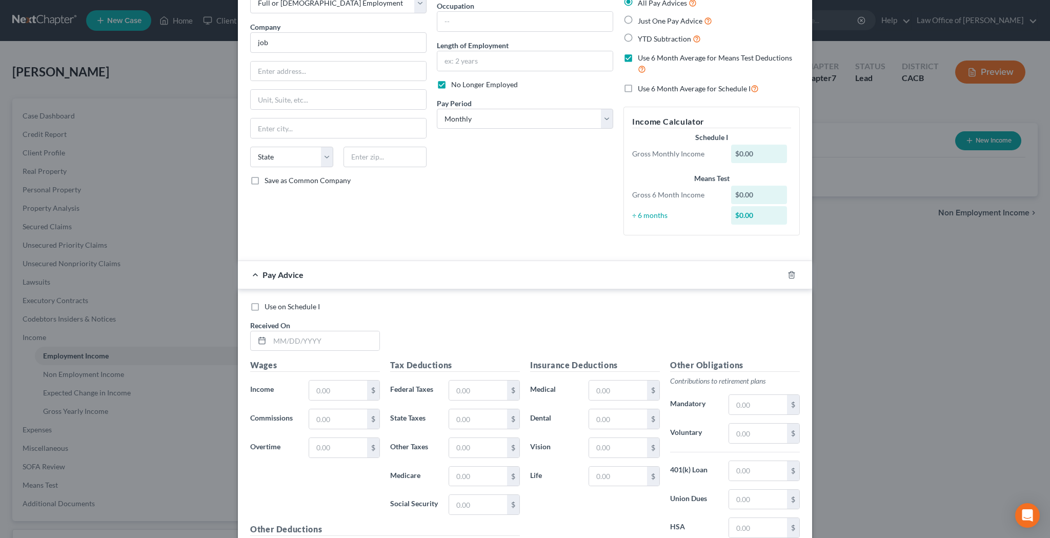
scroll to position [72, 0]
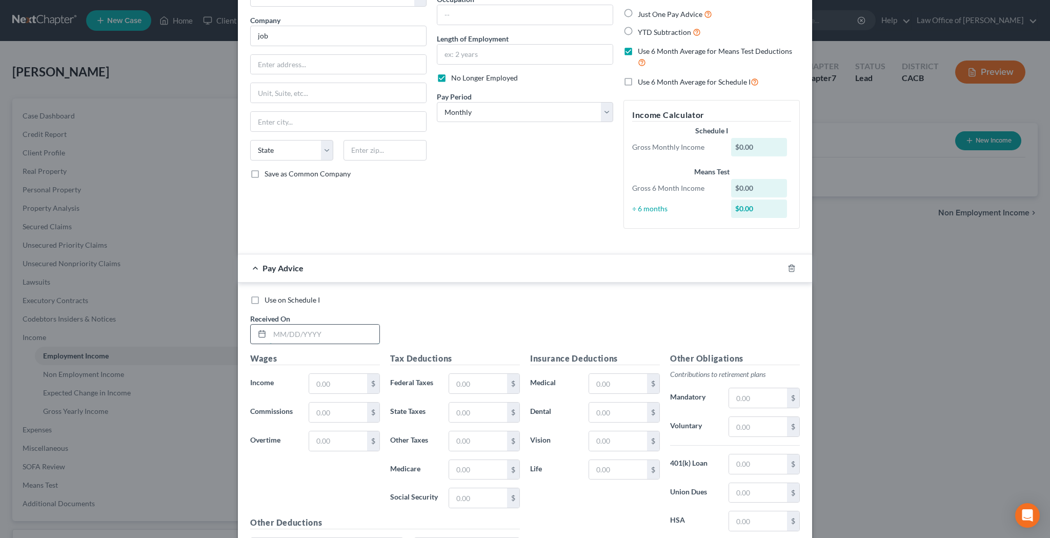
click at [325, 333] on input "text" at bounding box center [325, 334] width 110 height 19
type input "07/01/25"
click at [335, 382] on input "text" at bounding box center [338, 383] width 58 height 19
type input "22,603.72"
click at [461, 379] on input "text" at bounding box center [478, 383] width 58 height 19
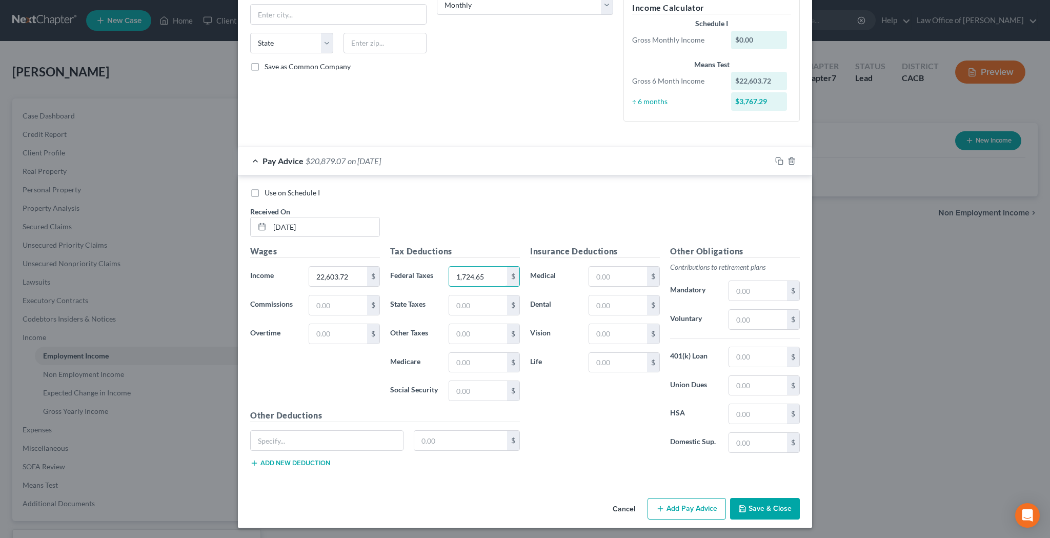
scroll to position [178, 0]
type input "1,724.65"
click at [764, 505] on button "Save & Close" at bounding box center [765, 509] width 70 height 22
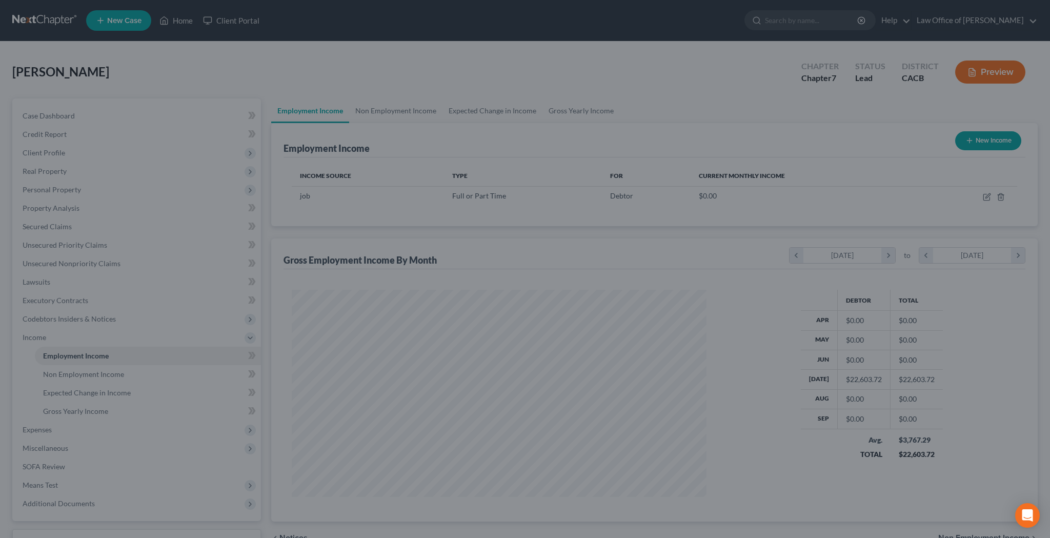
scroll to position [207, 435]
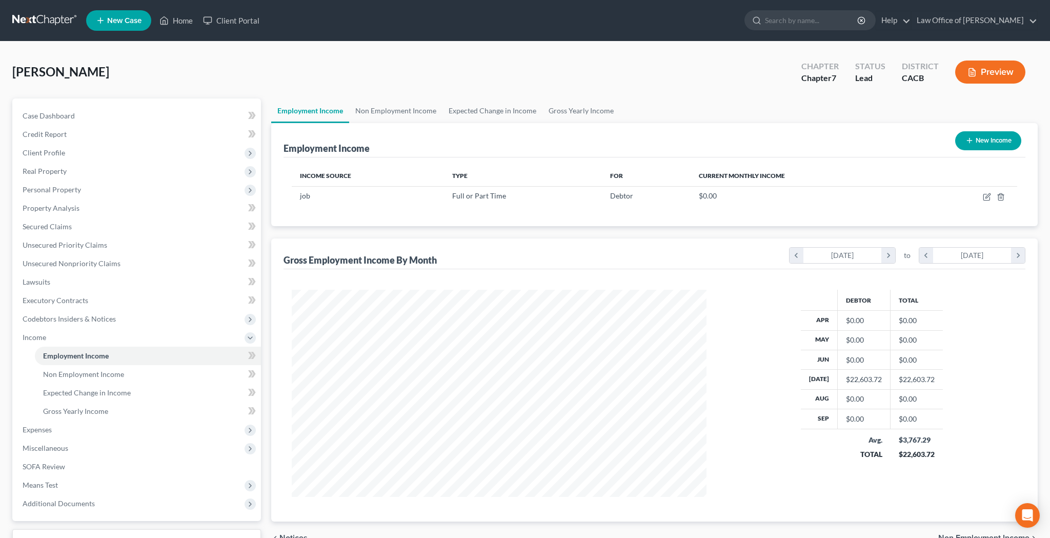
click at [991, 140] on button "New Income" at bounding box center [988, 140] width 66 height 19
select select "0"
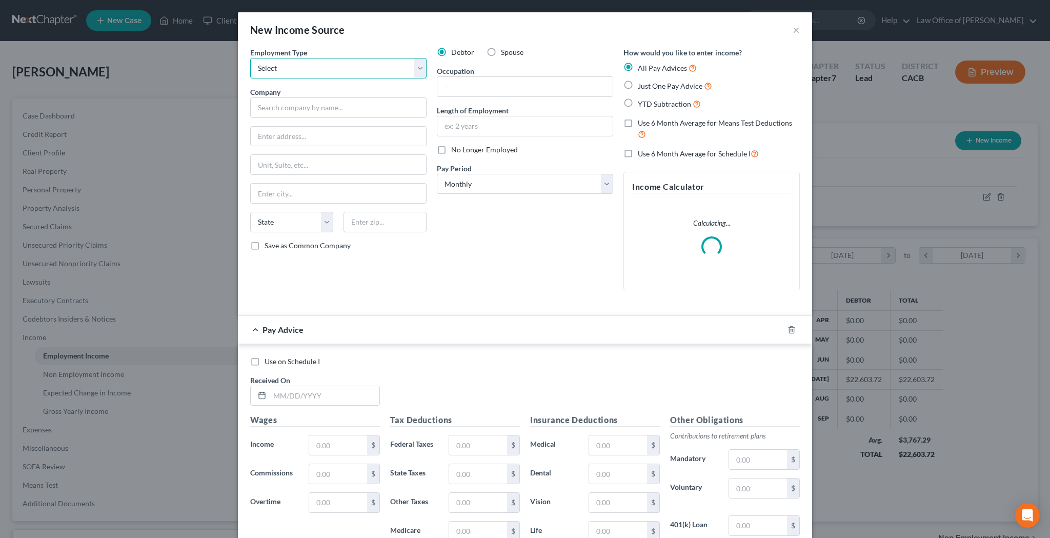
select select "0"
click at [387, 103] on input "text" at bounding box center [338, 107] width 176 height 21
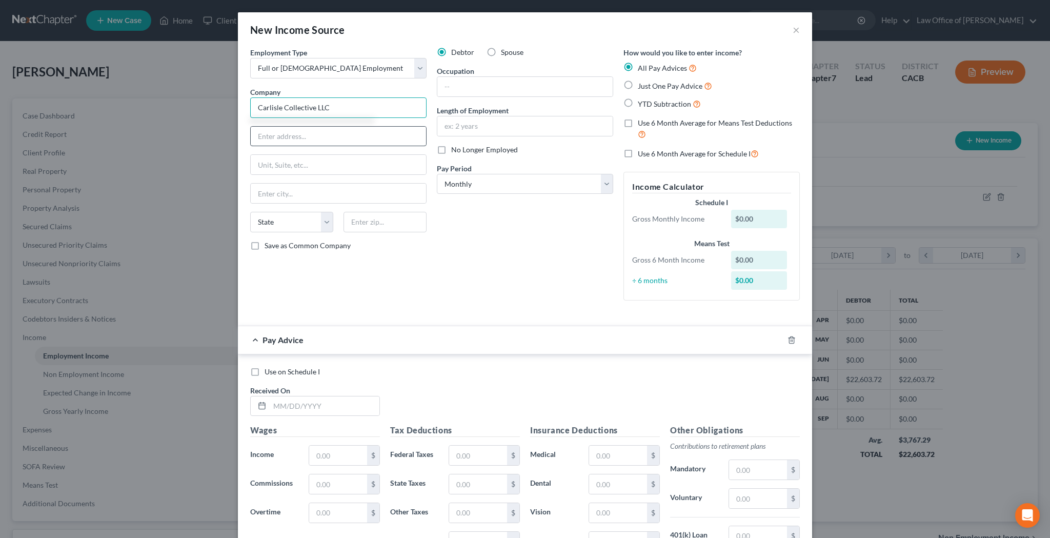
type input "Carlisle Collective LLC"
click at [364, 137] on input "text" at bounding box center [338, 136] width 175 height 19
type input "3189 Glendale Blvd"
click at [423, 161] on input "text" at bounding box center [338, 164] width 175 height 19
click at [419, 196] on input "text" at bounding box center [338, 193] width 175 height 19
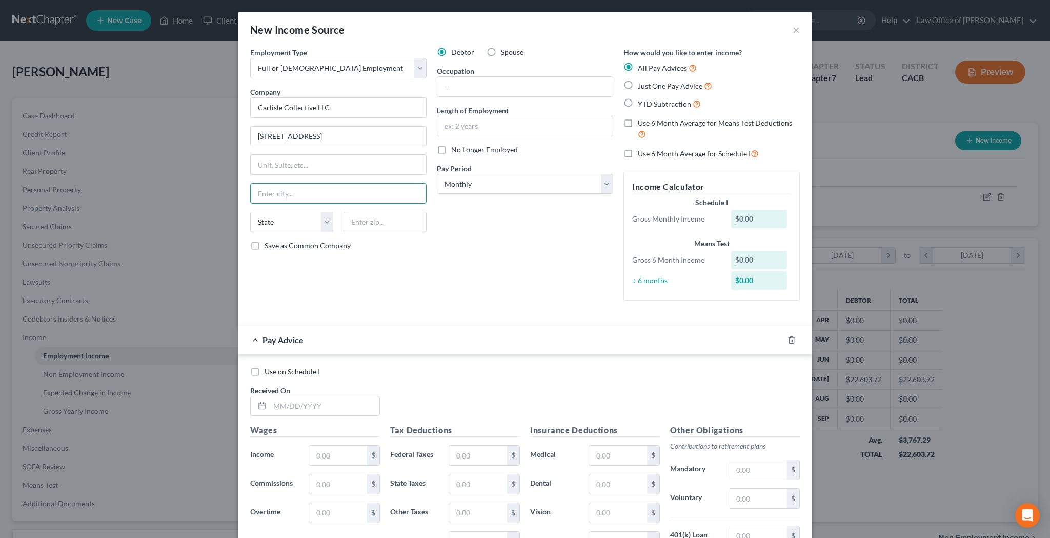
click at [376, 221] on input "text" at bounding box center [384, 222] width 83 height 21
type input "90039"
click at [368, 167] on input "text" at bounding box center [338, 164] width 175 height 19
type input "Los Angeles"
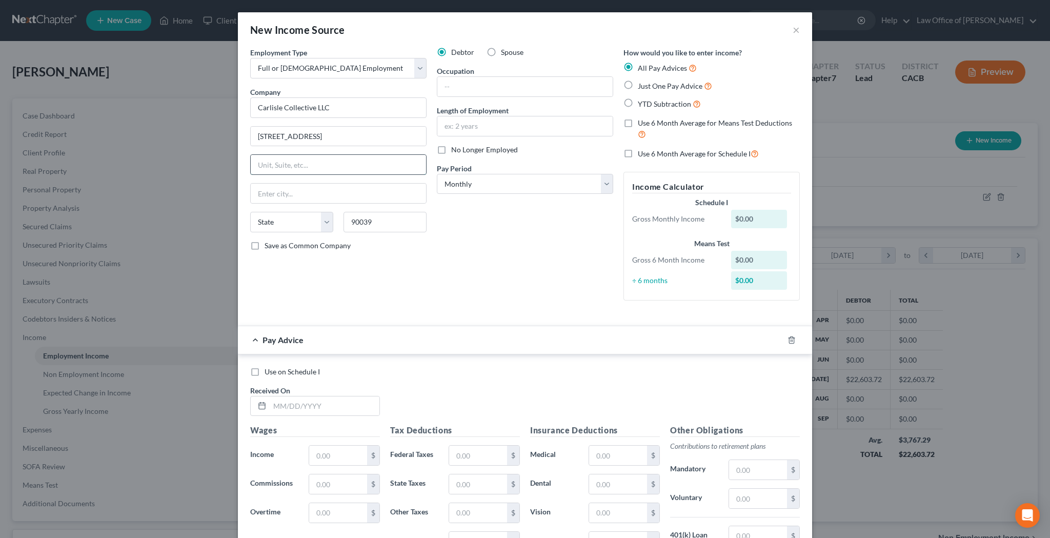
select select "4"
click at [478, 127] on input "text" at bounding box center [524, 125] width 175 height 19
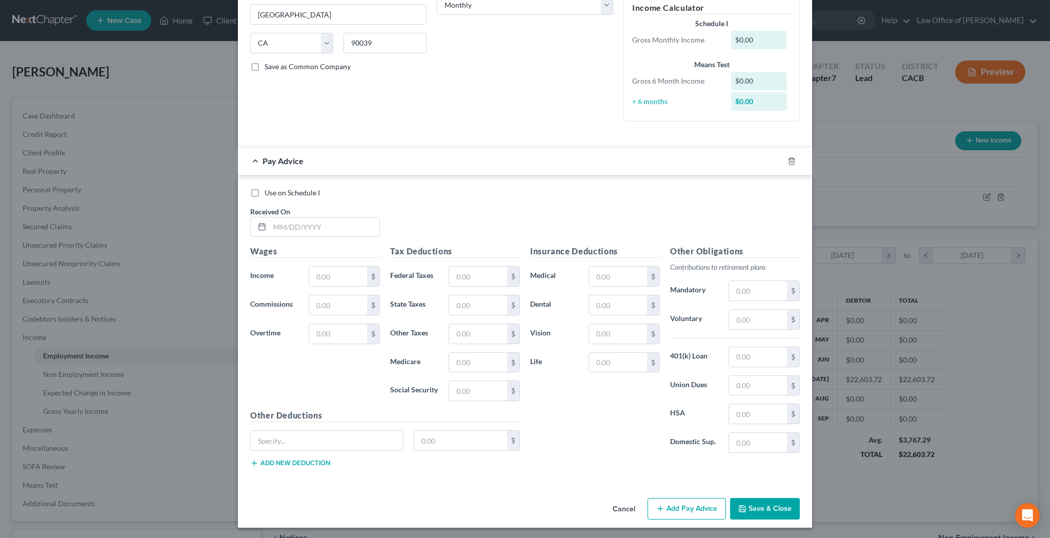
scroll to position [178, 0]
type input "1 month"
click at [344, 273] on input "text" at bounding box center [338, 276] width 58 height 19
click at [320, 224] on input "text" at bounding box center [325, 227] width 110 height 19
type input "09/22/25"
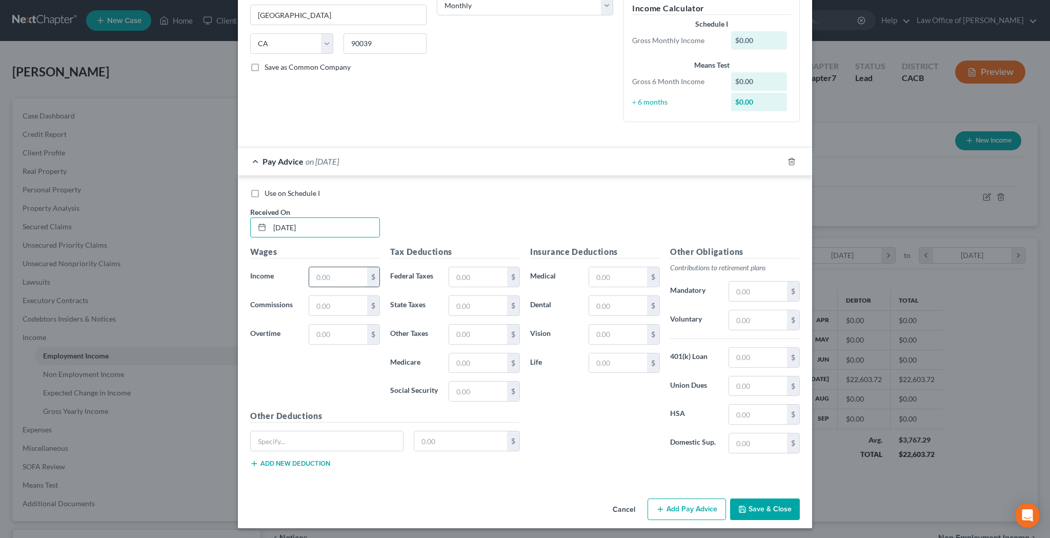
click at [343, 274] on input "text" at bounding box center [338, 276] width 58 height 19
type input "249.66"
click at [468, 272] on input "text" at bounding box center [478, 276] width 58 height 19
click at [478, 271] on input "29.84" at bounding box center [478, 276] width 58 height 19
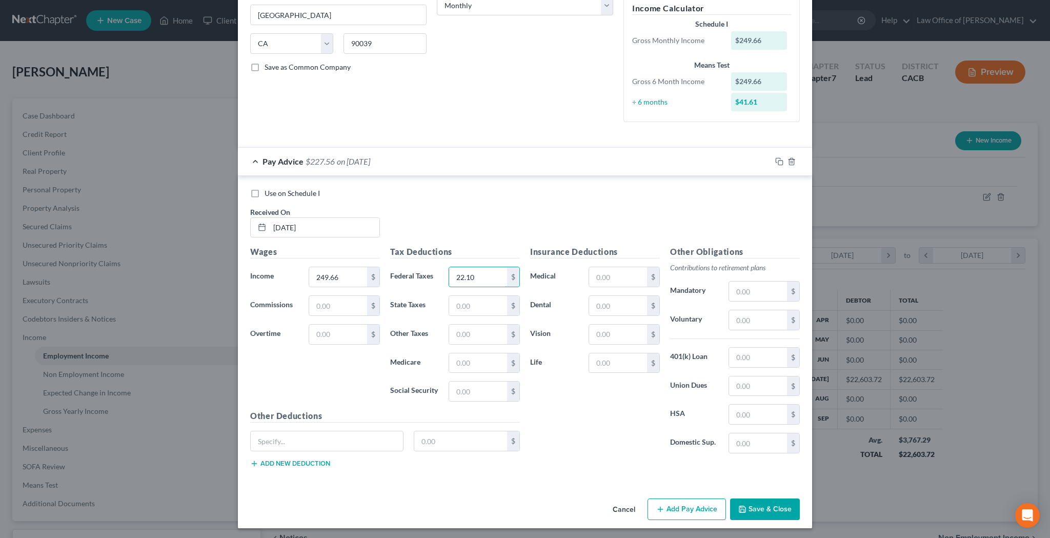
type input "22.10"
click at [679, 505] on button "Add Pay Advice" at bounding box center [686, 509] width 78 height 22
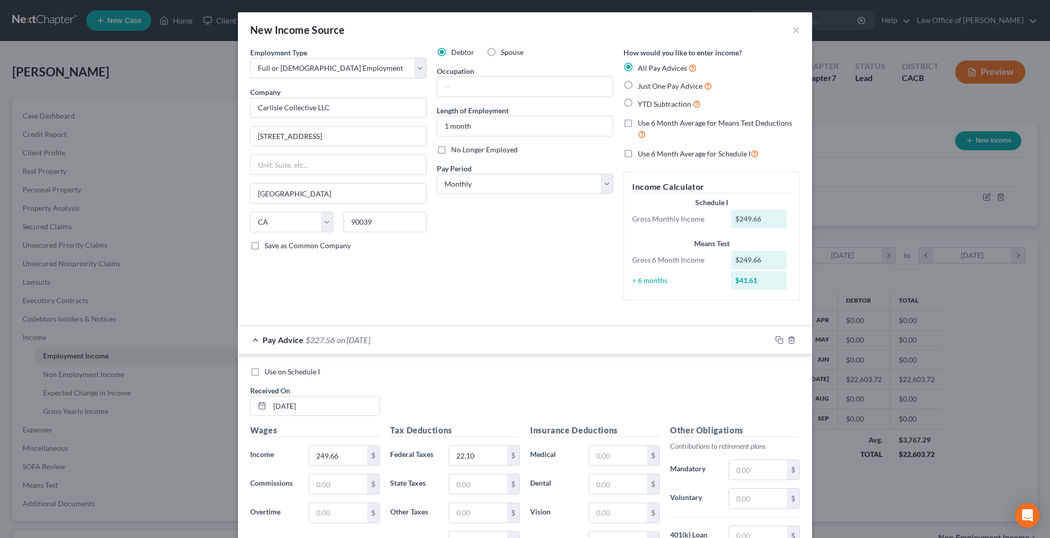
scroll to position [0, 0]
click at [638, 123] on label "Use 6 Month Average for Means Test Deductions" at bounding box center [719, 129] width 162 height 22
click at [642, 123] on input "Use 6 Month Average for Means Test Deductions" at bounding box center [645, 121] width 7 height 7
checkbox input "true"
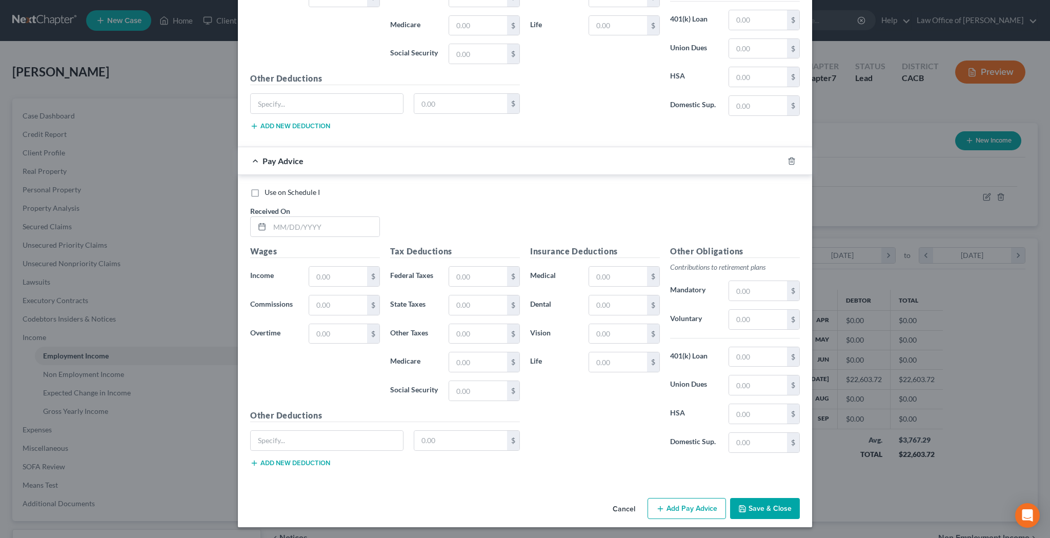
scroll to position [515, 0]
click at [265, 191] on label "Use on Schedule I" at bounding box center [292, 193] width 55 height 10
click at [269, 191] on input "Use on Schedule I" at bounding box center [272, 191] width 7 height 7
checkbox input "true"
click at [294, 228] on input "text" at bounding box center [325, 226] width 110 height 19
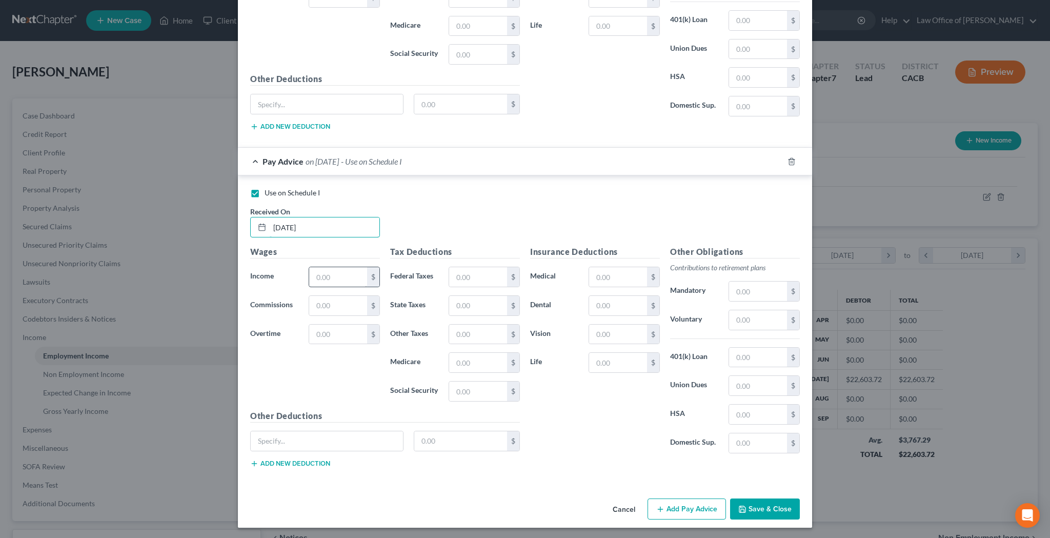
type input "10/01/25"
click at [335, 271] on input "text" at bounding box center [338, 276] width 58 height 19
type input "492.30"
click at [480, 272] on input "text" at bounding box center [478, 276] width 58 height 19
click at [476, 273] on input "text" at bounding box center [478, 276] width 58 height 19
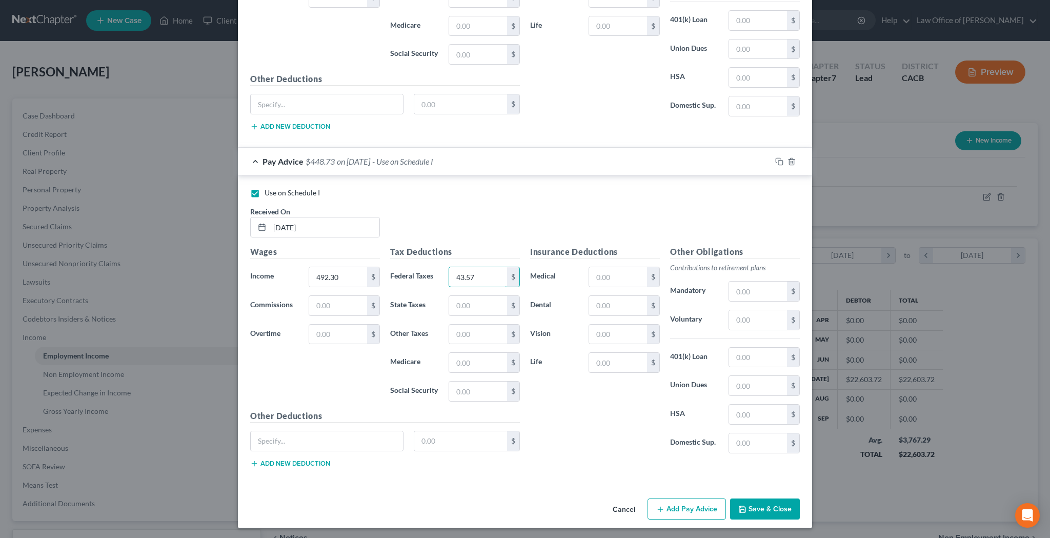
type input "43.57"
click at [766, 505] on button "Save & Close" at bounding box center [765, 509] width 70 height 22
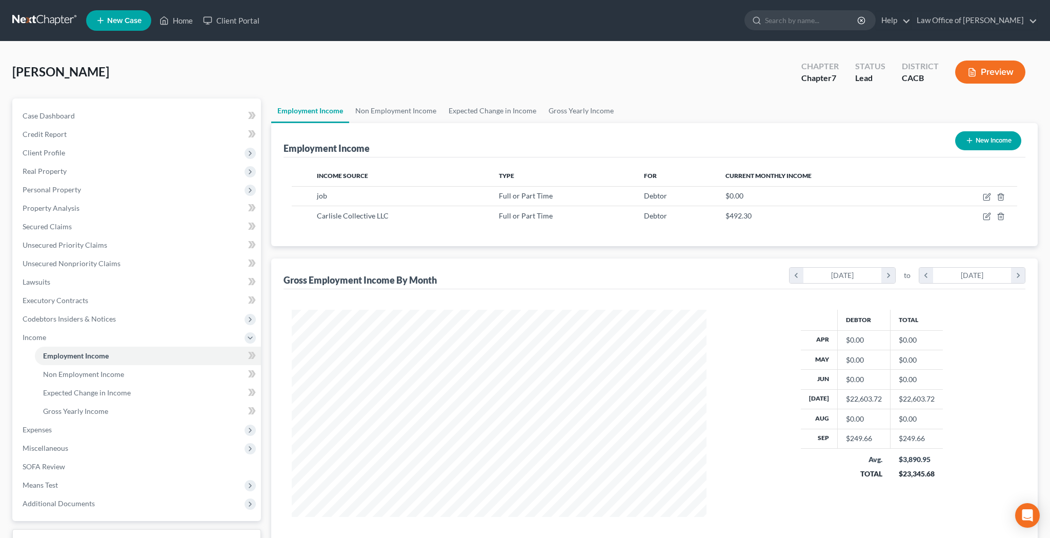
click at [981, 71] on button "Preview" at bounding box center [990, 71] width 70 height 23
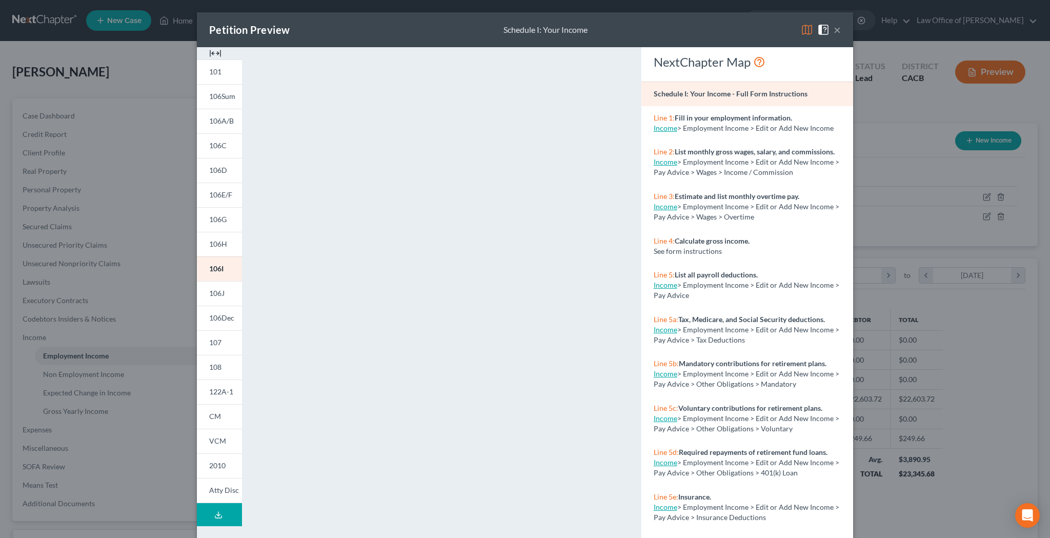
click at [835, 28] on button "×" at bounding box center [837, 30] width 7 height 12
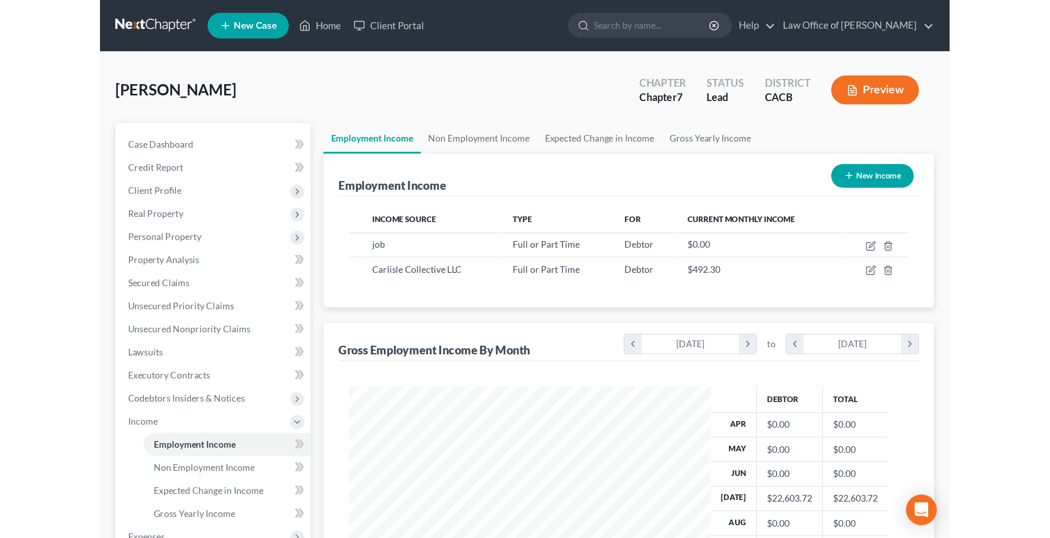
scroll to position [207, 435]
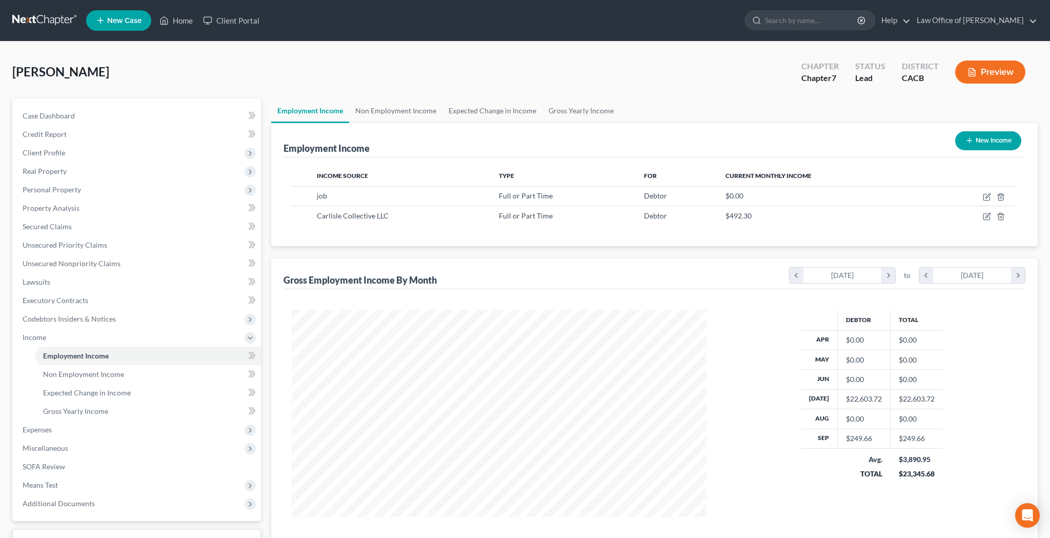
click at [989, 139] on button "New Income" at bounding box center [988, 140] width 66 height 19
select select "0"
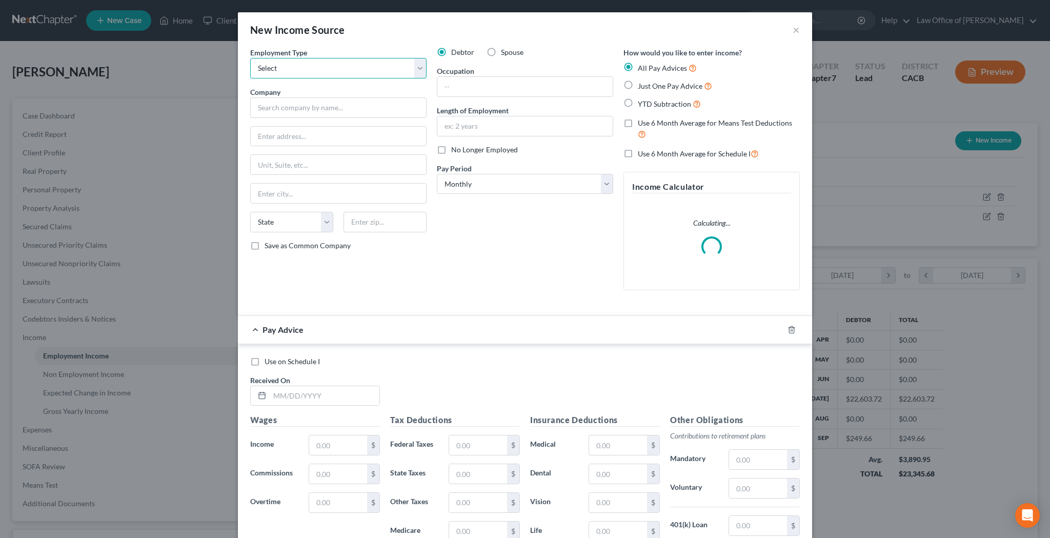
select select "0"
click at [361, 104] on input "text" at bounding box center [338, 107] width 176 height 21
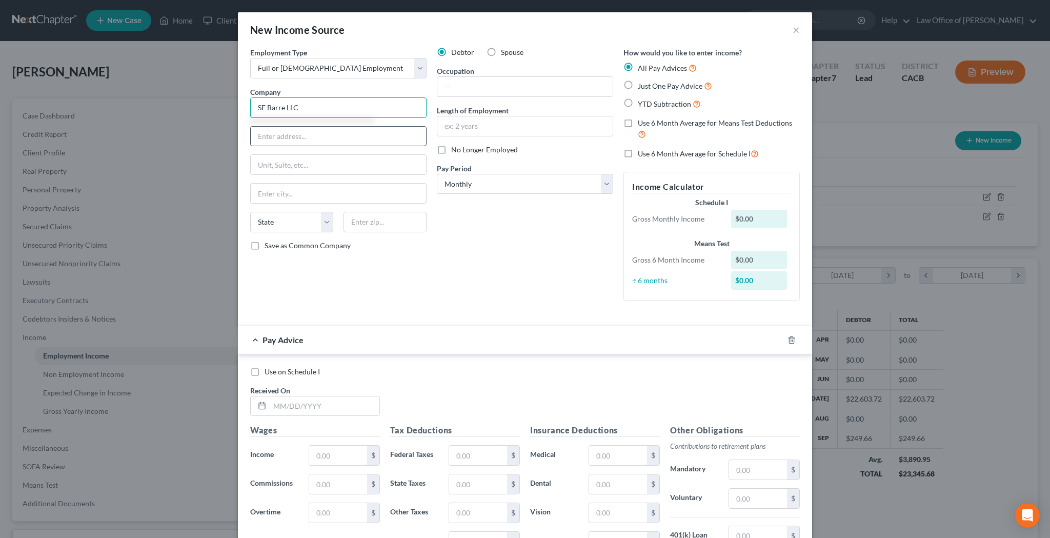
type input "SE Barre LLC"
click at [339, 137] on input "text" at bounding box center [338, 136] width 175 height 19
type input "32 Mills Pl"
click at [397, 219] on input "text" at bounding box center [384, 222] width 83 height 21
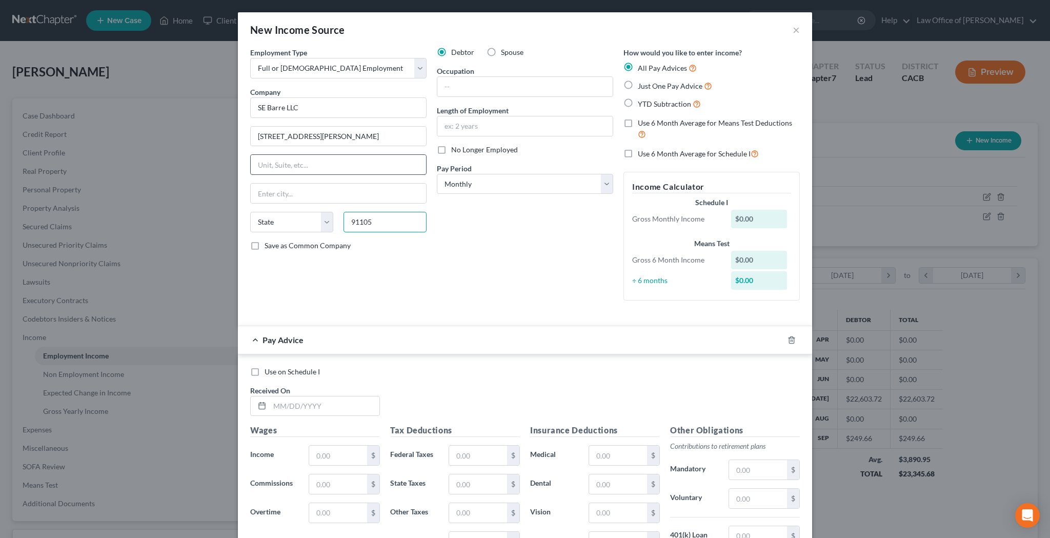
type input "91105"
click at [382, 166] on input "text" at bounding box center [338, 164] width 175 height 19
type input "Pasadena"
select select "4"
click at [493, 127] on input "text" at bounding box center [524, 125] width 175 height 19
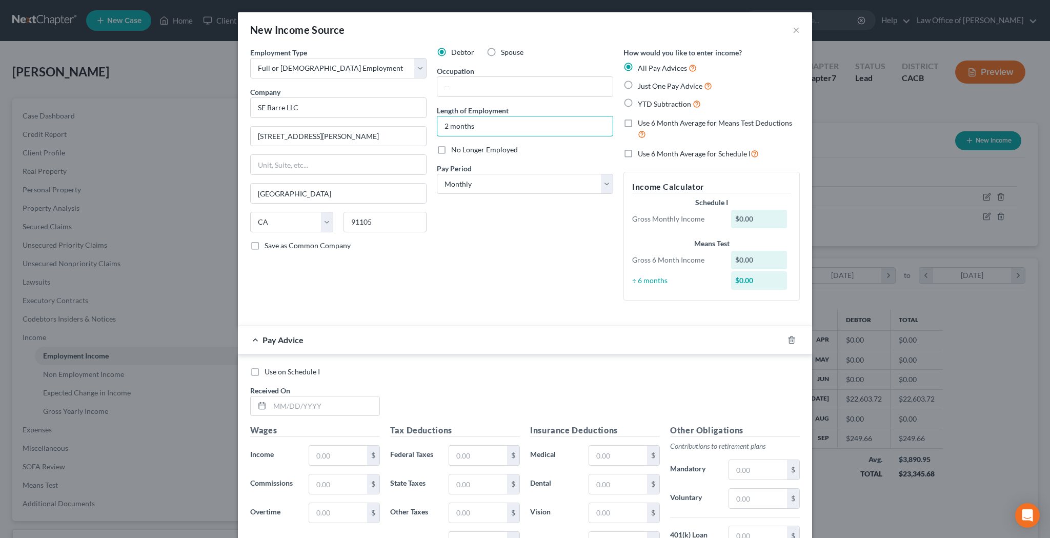
type input "2 months"
click at [638, 120] on label "Use 6 Month Average for Means Test Deductions" at bounding box center [719, 129] width 162 height 22
click at [642, 120] on input "Use 6 Month Average for Means Test Deductions" at bounding box center [645, 121] width 7 height 7
checkbox input "true"
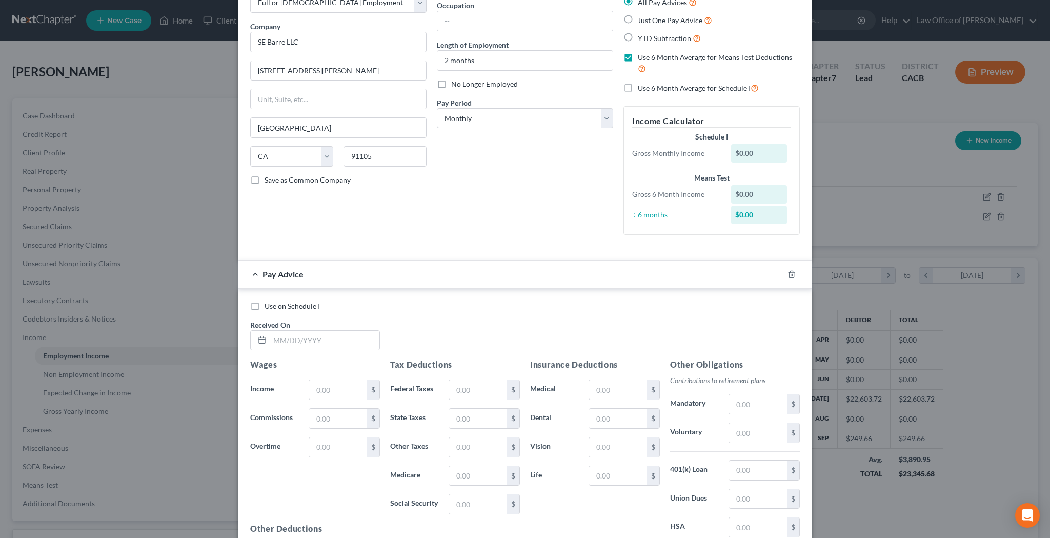
scroll to position [94, 0]
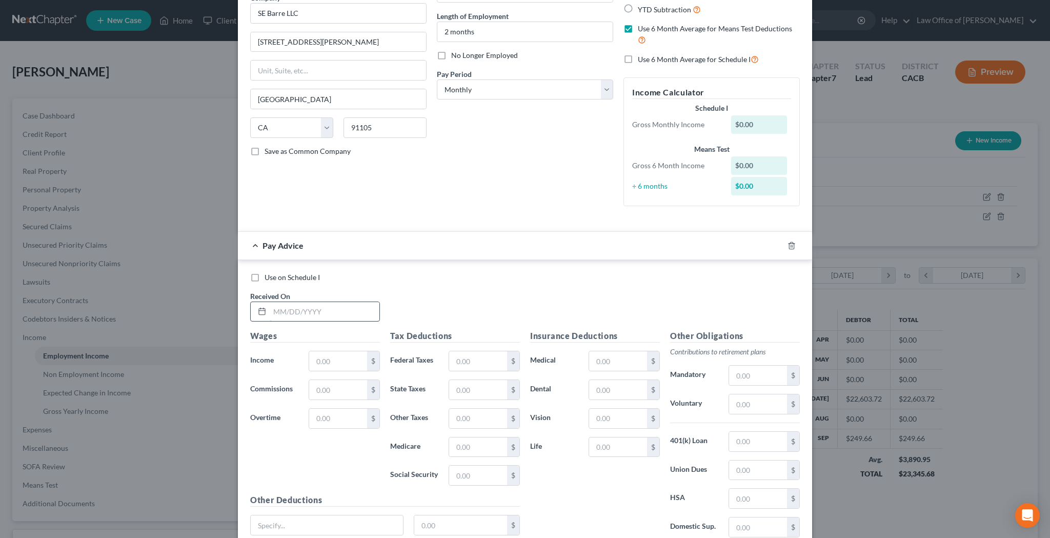
click at [303, 310] on input "text" at bounding box center [325, 311] width 110 height 19
type input "09/01/25"
click at [330, 359] on input "text" at bounding box center [338, 360] width 58 height 19
type input "192.96"
click at [464, 358] on input "text" at bounding box center [478, 360] width 58 height 19
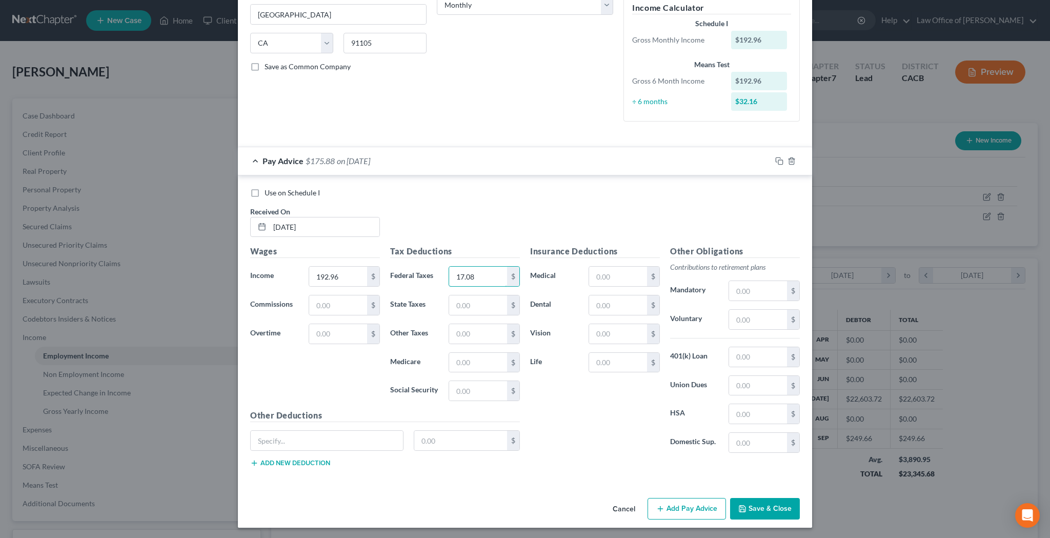
scroll to position [178, 0]
type input "17.08"
click at [673, 500] on button "Add Pay Advice" at bounding box center [686, 509] width 78 height 22
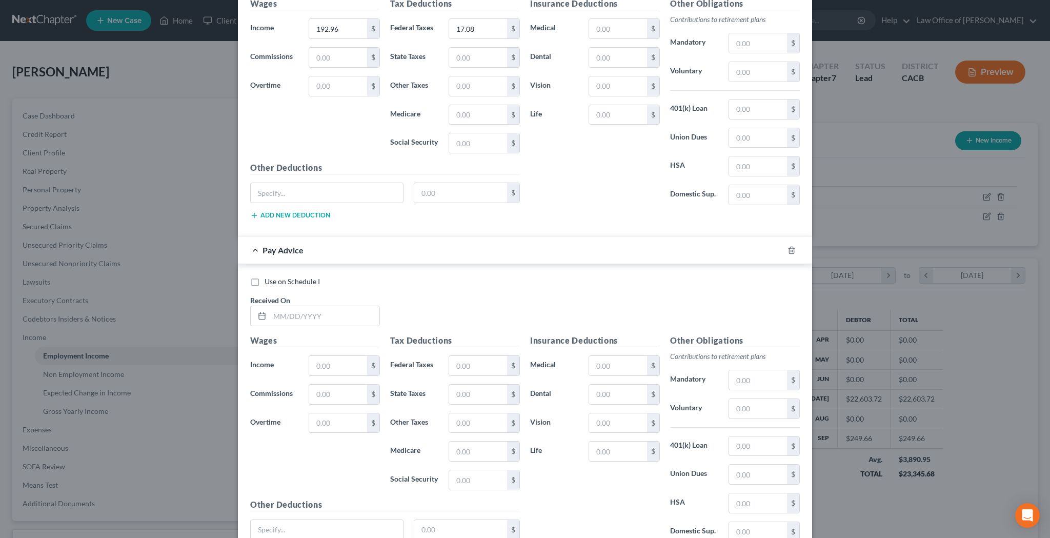
scroll to position [466, 0]
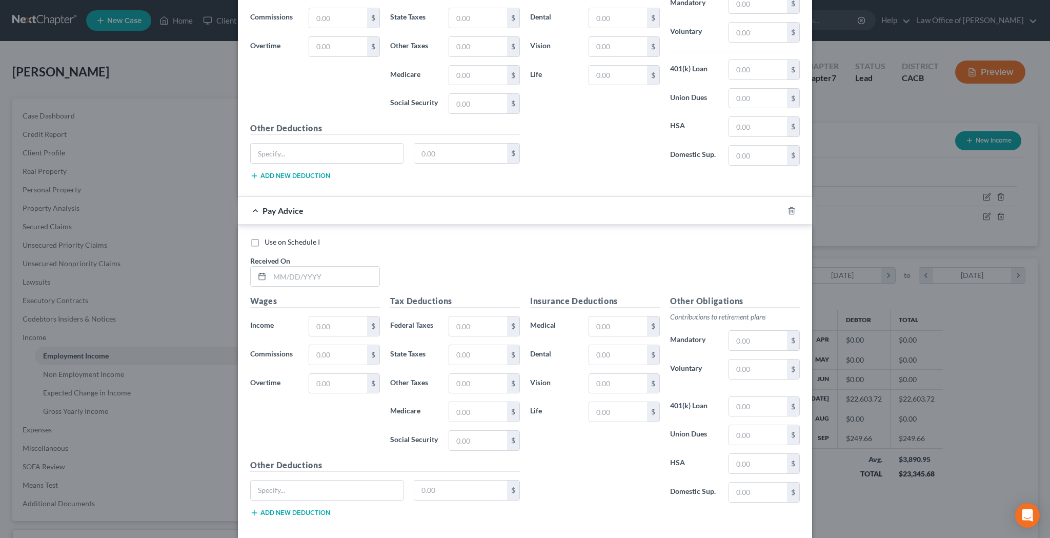
click at [265, 239] on label "Use on Schedule I" at bounding box center [292, 242] width 55 height 10
click at [269, 239] on input "Use on Schedule I" at bounding box center [272, 240] width 7 height 7
checkbox input "true"
click at [291, 270] on input "text" at bounding box center [325, 276] width 110 height 19
type input "10/01/25"
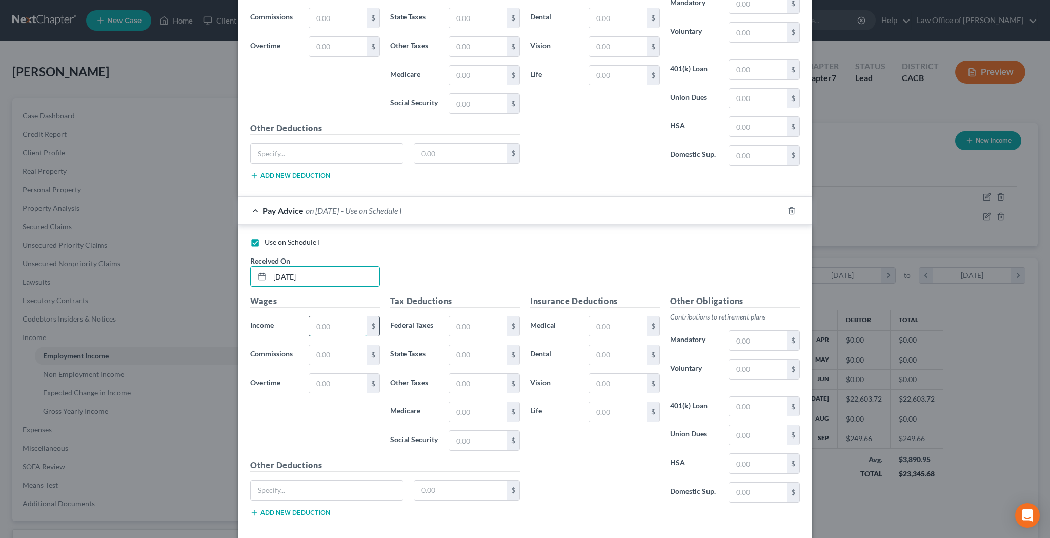
click at [331, 320] on input "text" at bounding box center [338, 325] width 58 height 19
type input "173.61"
click at [484, 325] on input "text" at bounding box center [478, 325] width 58 height 19
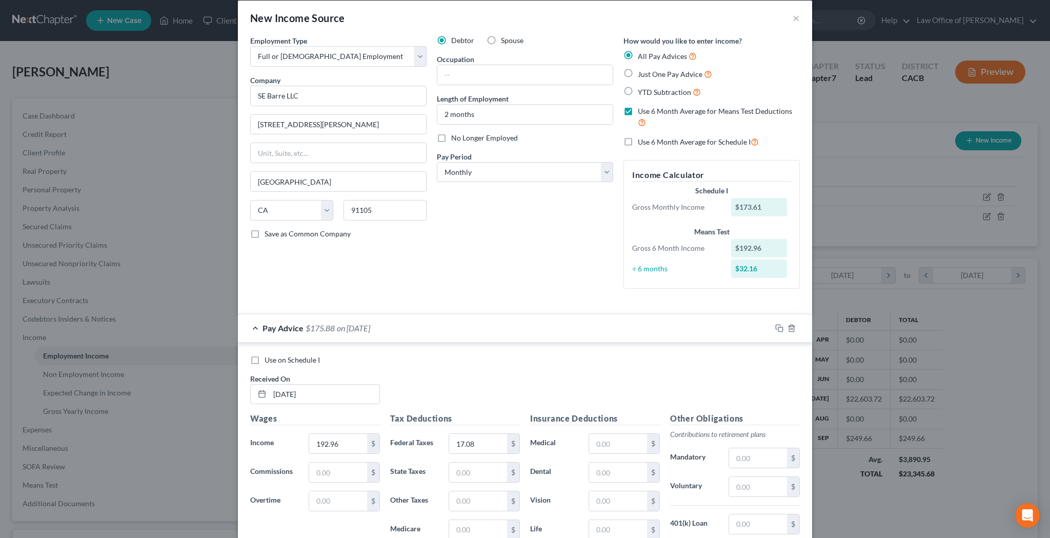
scroll to position [14, 0]
type input "15.37"
click at [638, 71] on label "Just One Pay Advice" at bounding box center [675, 72] width 74 height 12
click at [642, 71] on input "Just One Pay Advice" at bounding box center [645, 69] width 7 height 7
radio input "true"
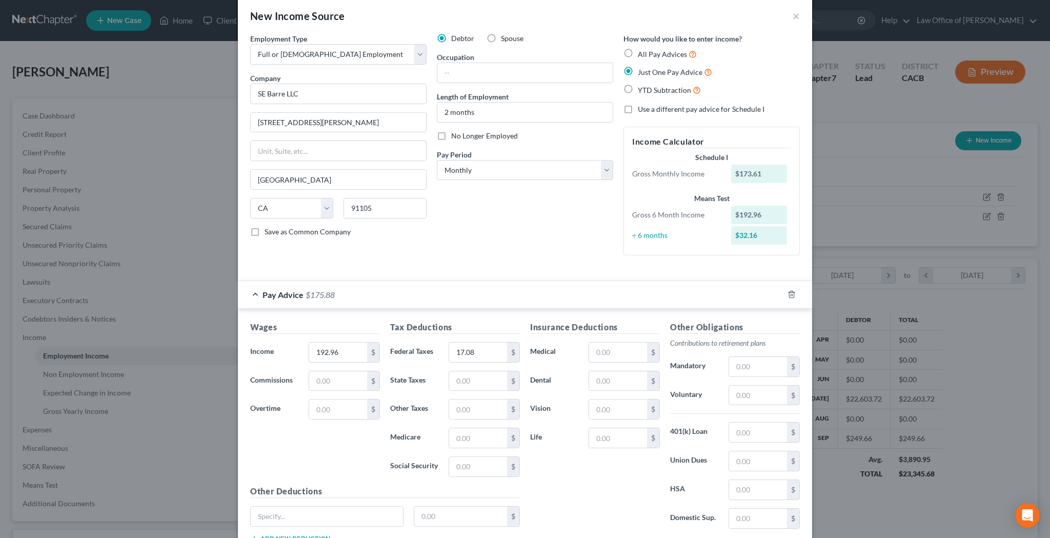
click at [638, 52] on label "All Pay Advices" at bounding box center [667, 54] width 59 height 12
click at [642, 52] on input "All Pay Advices" at bounding box center [645, 51] width 7 height 7
radio input "true"
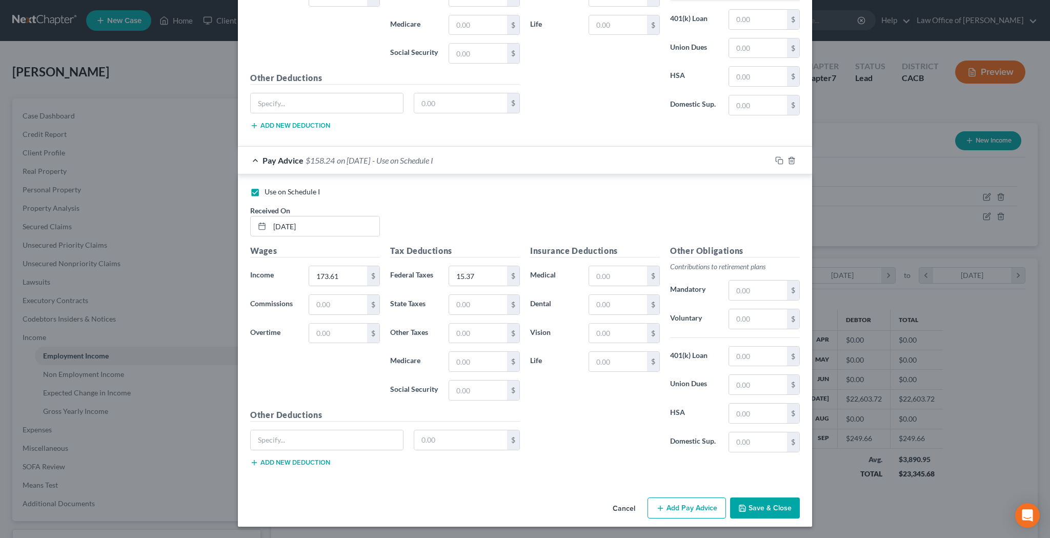
scroll to position [515, 0]
click at [763, 507] on button "Save & Close" at bounding box center [765, 509] width 70 height 22
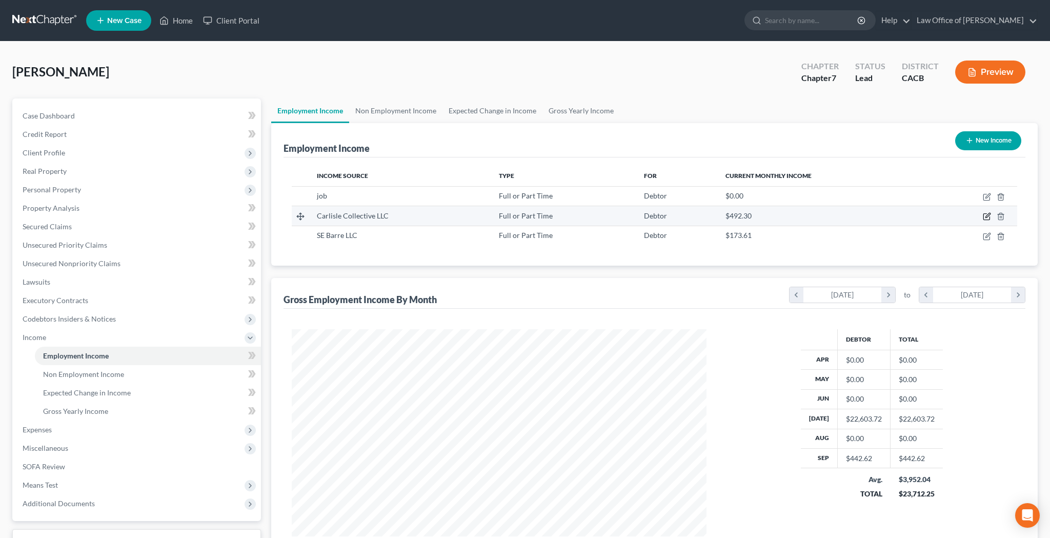
click at [985, 216] on icon "button" at bounding box center [987, 216] width 8 height 8
select select "0"
select select "4"
select select "0"
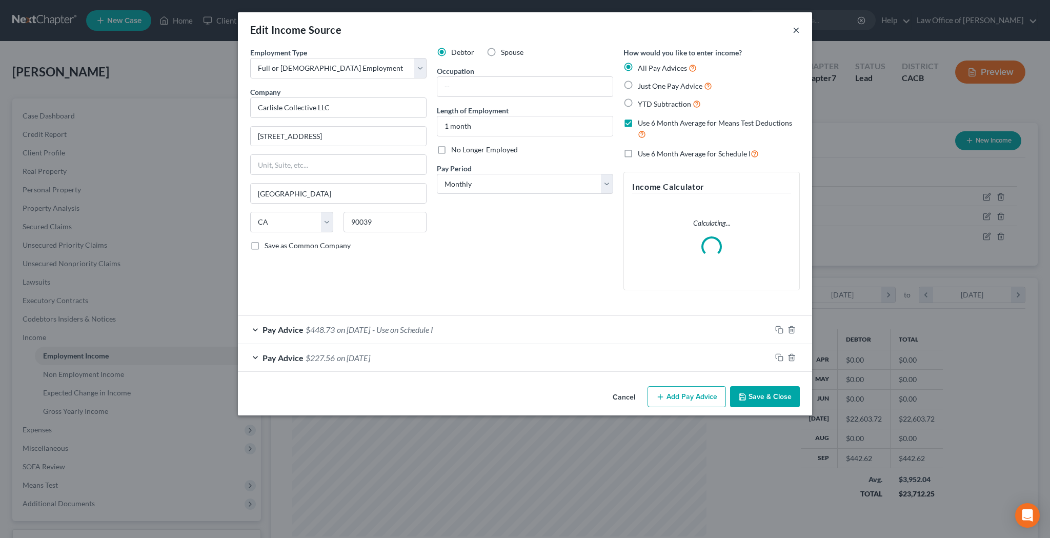
click at [794, 31] on button "×" at bounding box center [796, 30] width 7 height 12
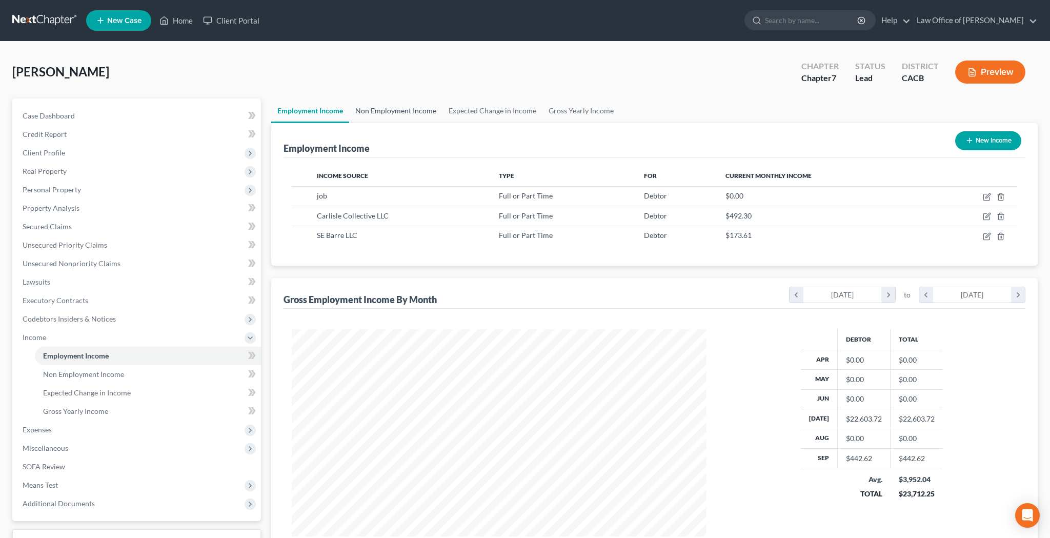
click at [425, 109] on link "Non Employment Income" at bounding box center [395, 110] width 93 height 25
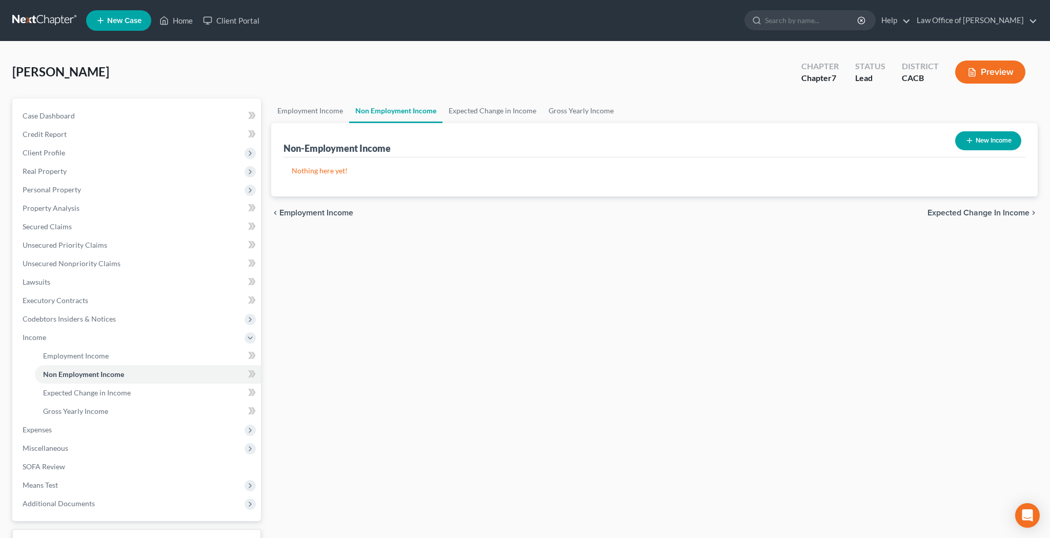
click at [982, 139] on button "New Income" at bounding box center [988, 140] width 66 height 19
select select "0"
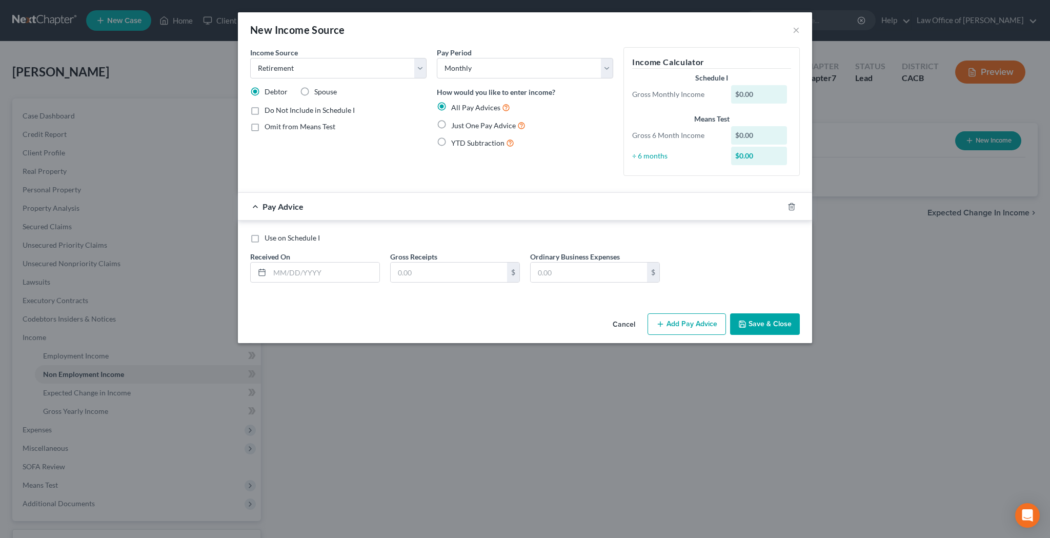
click at [395, 133] on div "Income Source * Select Unemployment Disability (from employer) Pension Retireme…" at bounding box center [338, 115] width 187 height 137
select select "13"
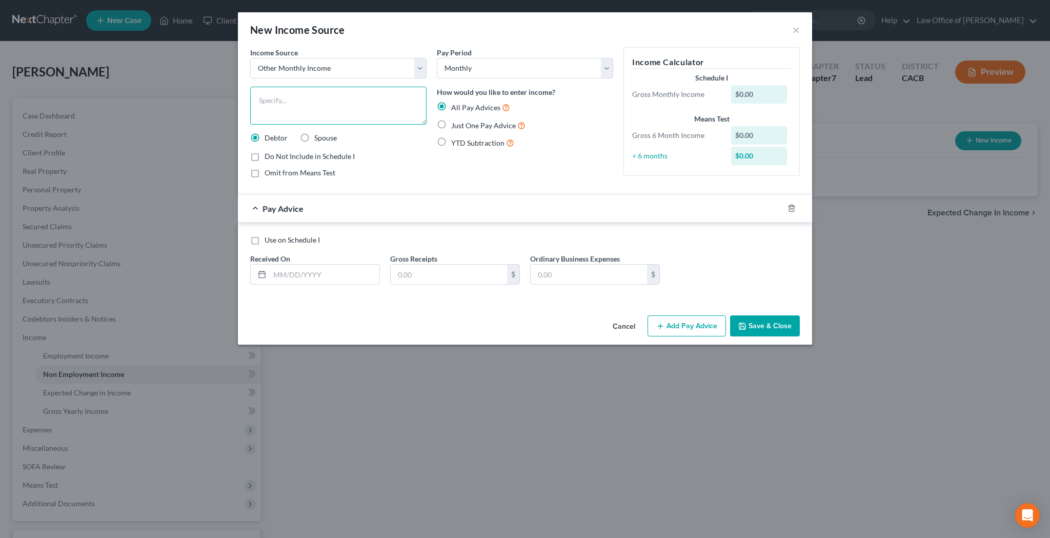
click at [331, 110] on textarea at bounding box center [338, 106] width 176 height 38
type textarea "401(k) Cash-Out"
click at [265, 157] on label "Do Not Include in Schedule I" at bounding box center [310, 156] width 90 height 10
click at [269, 157] on input "Do Not Include in Schedule I" at bounding box center [272, 154] width 7 height 7
checkbox input "true"
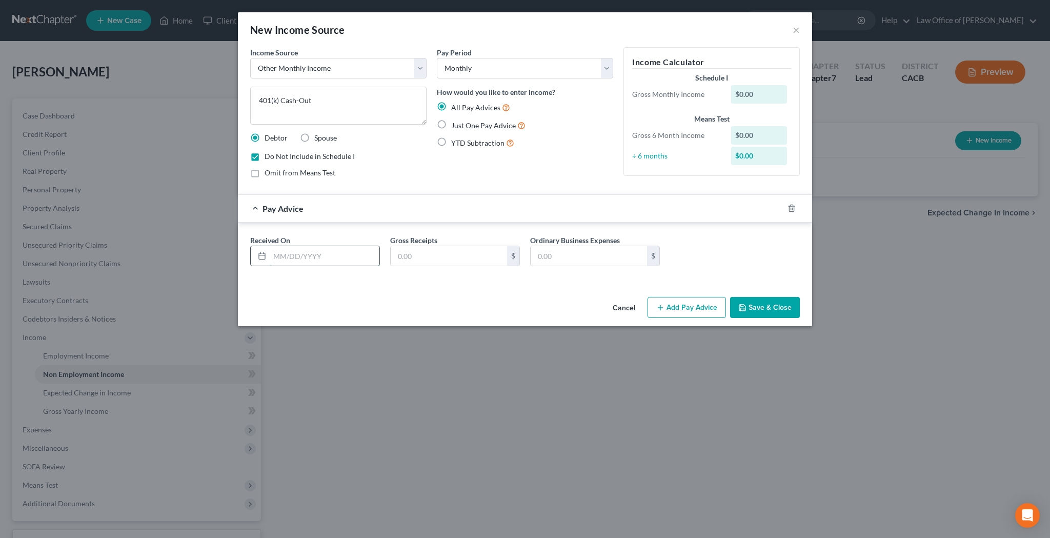
click at [316, 258] on input "text" at bounding box center [325, 255] width 110 height 19
click at [412, 255] on input "text" at bounding box center [449, 255] width 116 height 19
type input "2,231.53"
click at [332, 258] on input "text" at bounding box center [325, 255] width 110 height 19
type input "09/01/25"
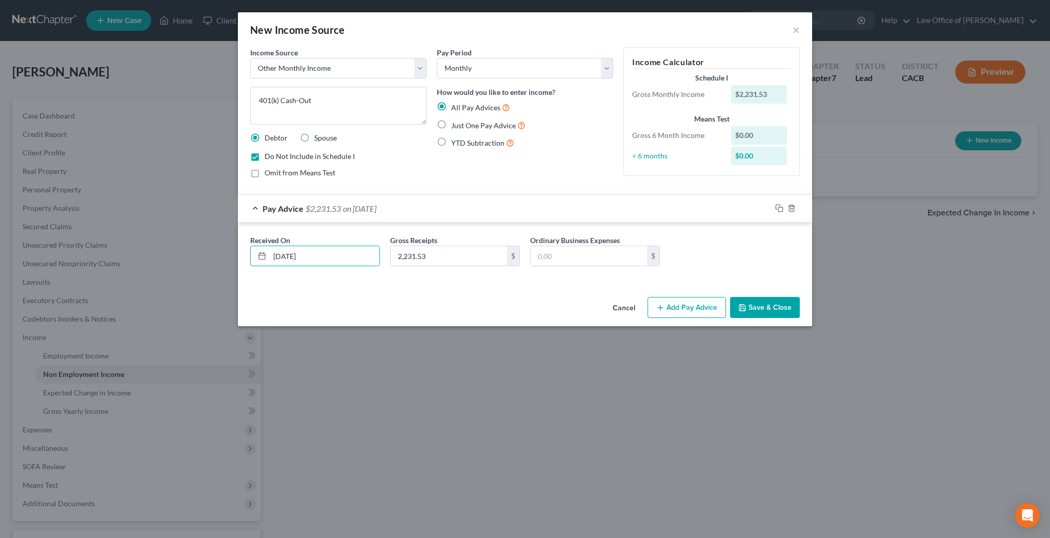
click at [580, 163] on div "Pay Period Select Monthly Twice Monthly Every Other Week Weekly How would you l…" at bounding box center [525, 116] width 187 height 139
click at [343, 102] on textarea "401(k) Cash-Out" at bounding box center [338, 106] width 176 height 38
click at [282, 101] on textarea "401(k) Cash-Out" at bounding box center [338, 106] width 176 height 38
click at [364, 97] on textarea "401(k) - Distribution (Cash-Out" at bounding box center [338, 106] width 176 height 38
type textarea "401(k) - Distribution (Cash-Out)"
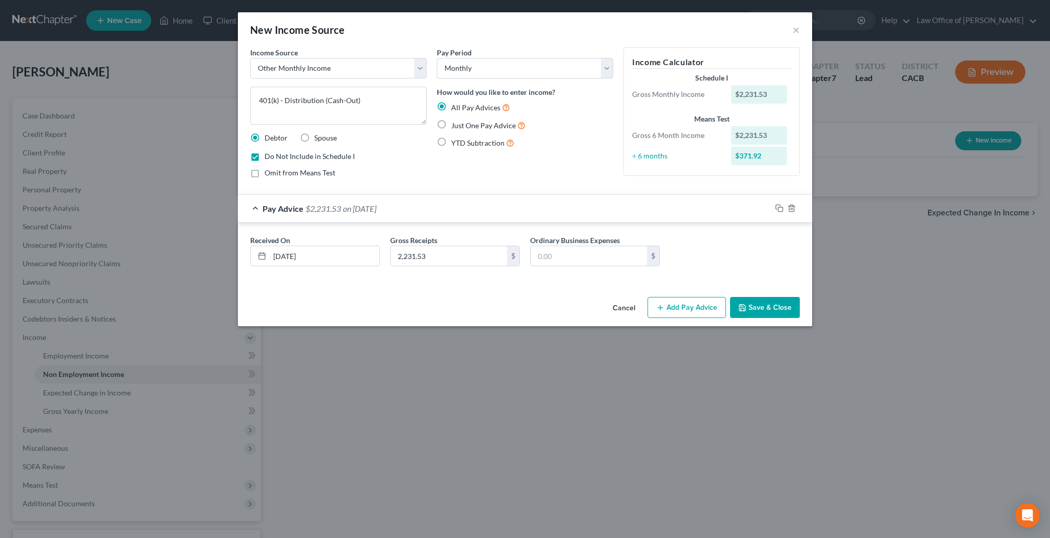
click at [772, 305] on button "Save & Close" at bounding box center [765, 308] width 70 height 22
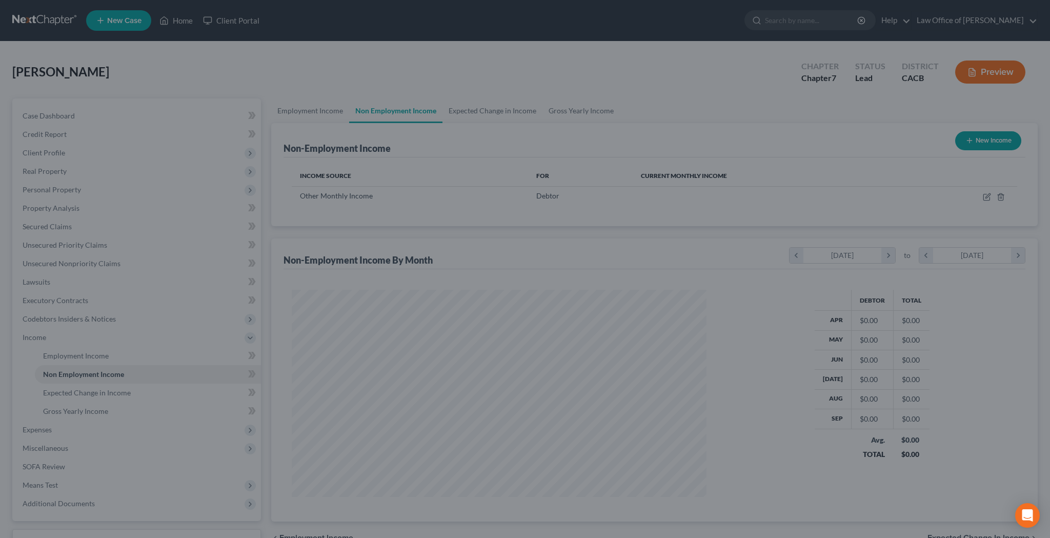
scroll to position [207, 435]
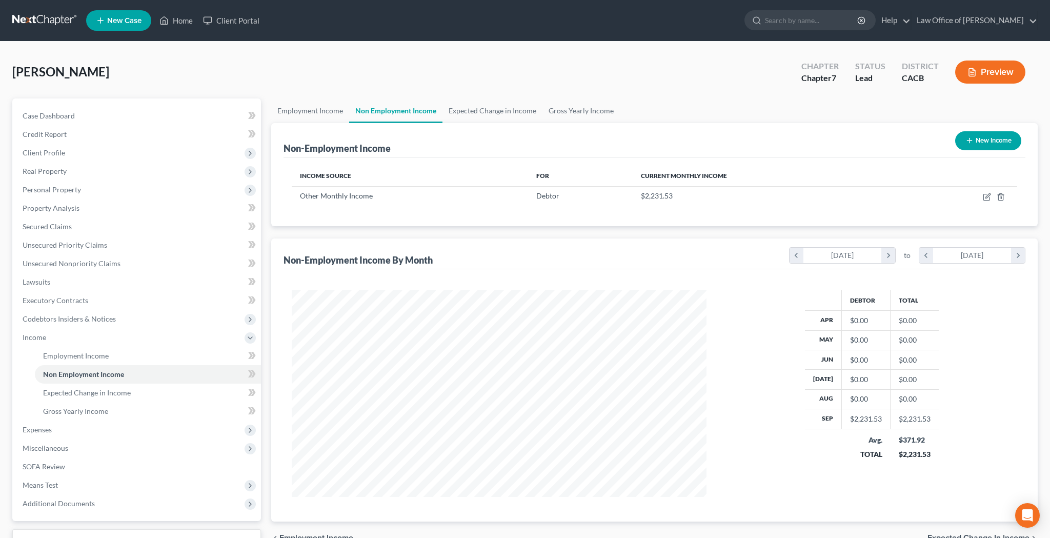
click at [979, 148] on button "New Income" at bounding box center [988, 140] width 66 height 19
select select "0"
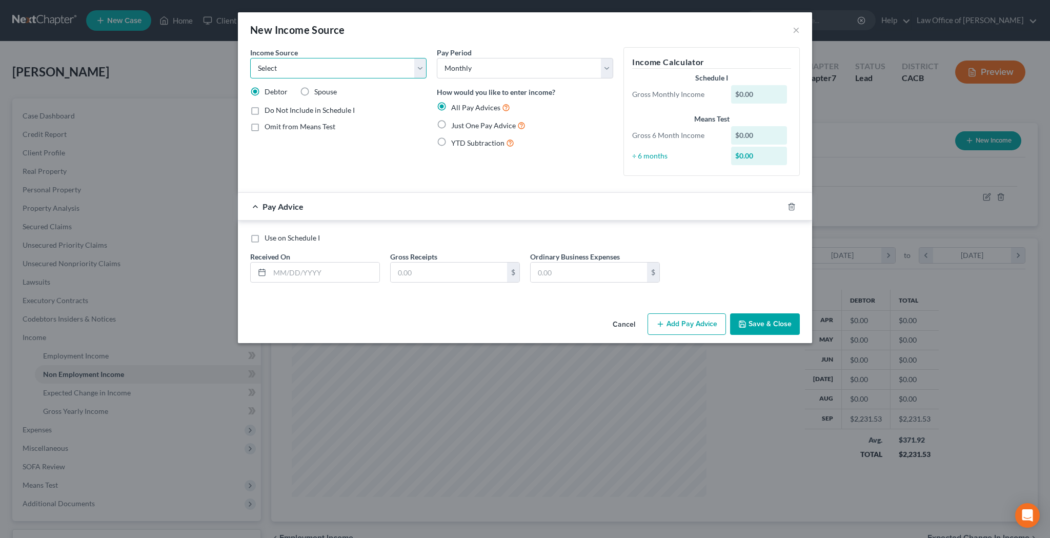
select select "8"
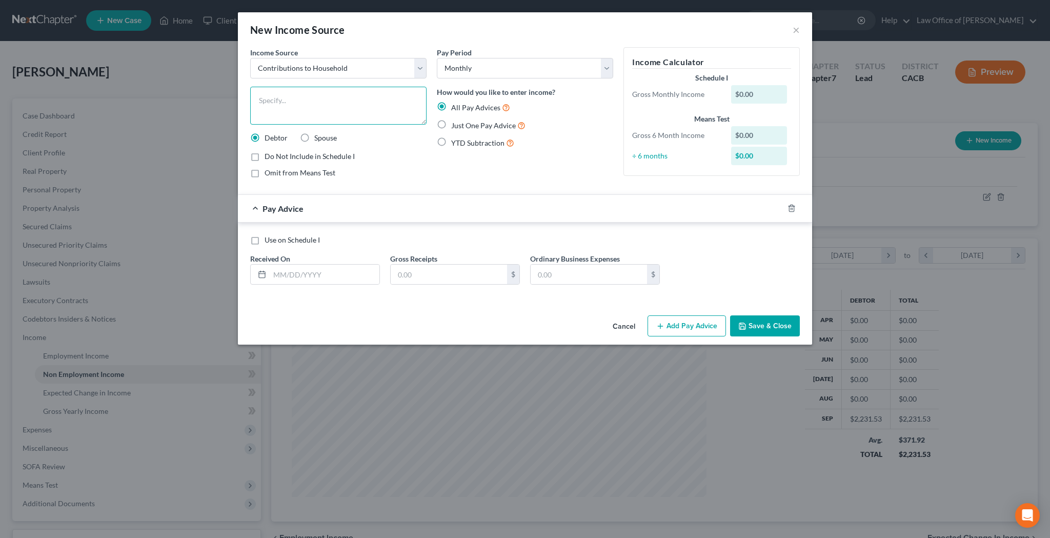
click at [323, 103] on textarea at bounding box center [338, 106] width 176 height 38
type textarea "Contributions from Unmarried Partner"
click at [451, 125] on label "Just One Pay Advice" at bounding box center [488, 125] width 74 height 12
click at [455, 125] on input "Just One Pay Advice" at bounding box center [458, 122] width 7 height 7
radio input "true"
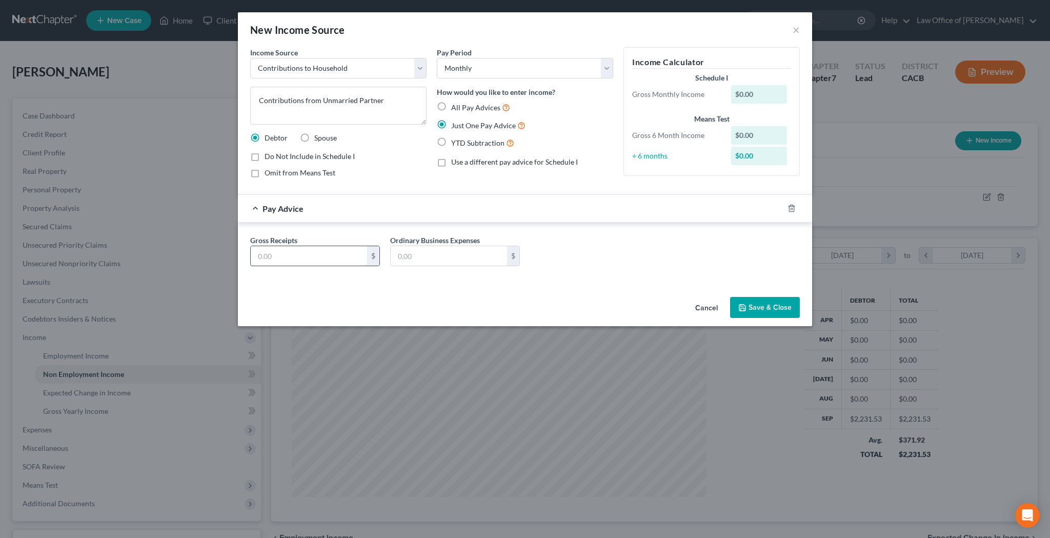
click at [318, 252] on input "text" at bounding box center [309, 255] width 116 height 19
type input "700"
click at [758, 307] on button "Save & Close" at bounding box center [765, 308] width 70 height 22
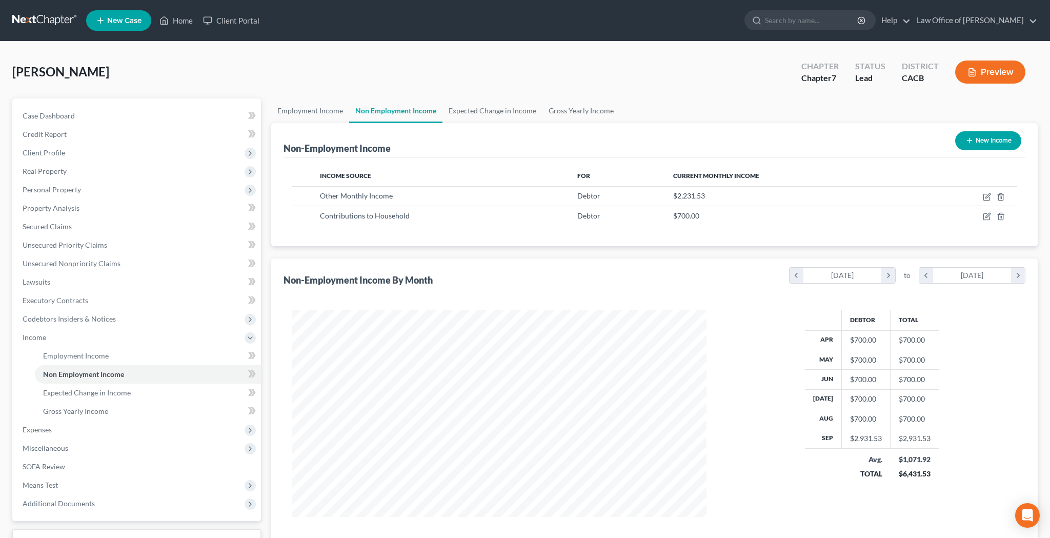
click at [999, 77] on button "Preview" at bounding box center [990, 71] width 70 height 23
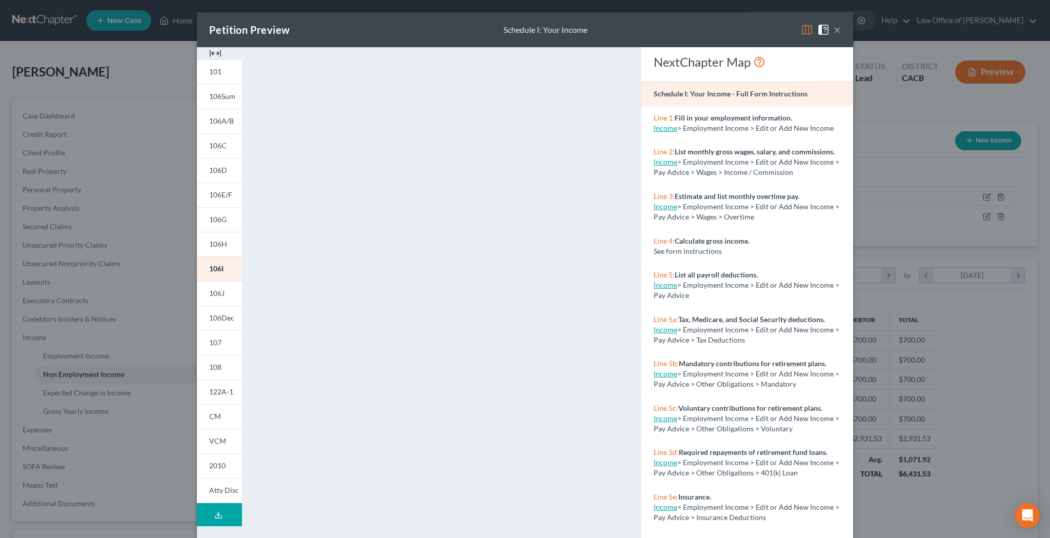
click at [837, 35] on button "×" at bounding box center [837, 30] width 7 height 12
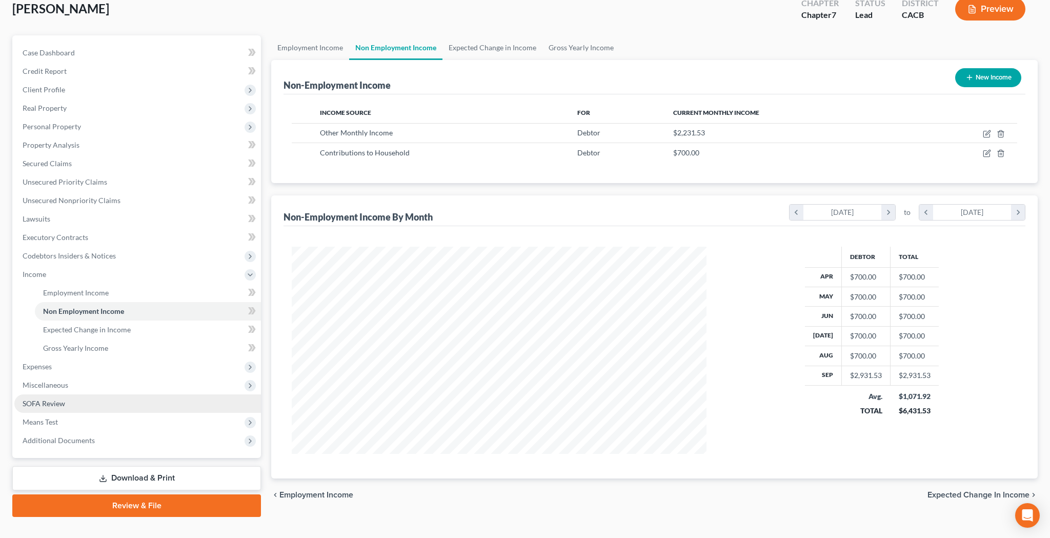
scroll to position [68, 0]
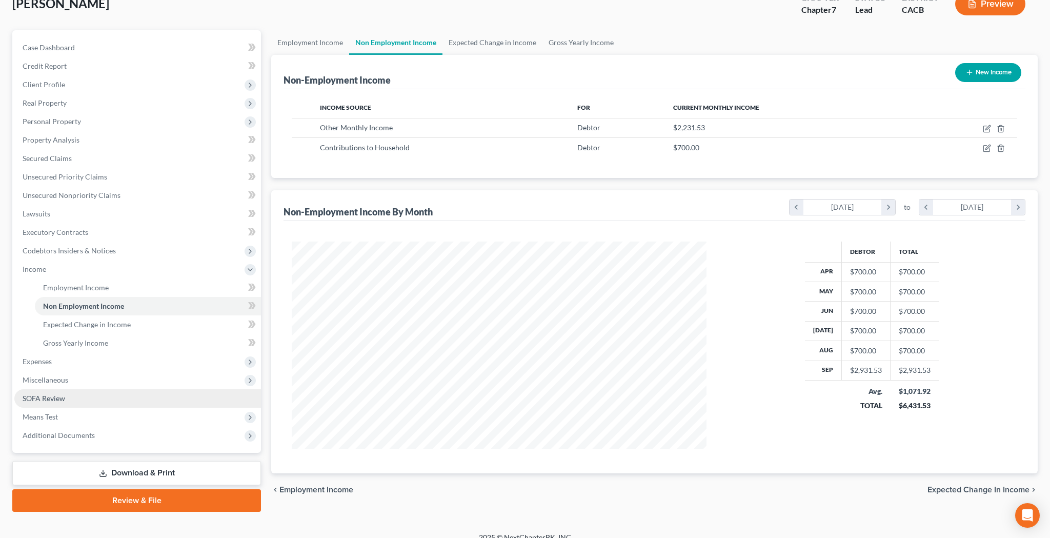
click at [96, 400] on link "SOFA Review" at bounding box center [137, 398] width 247 height 18
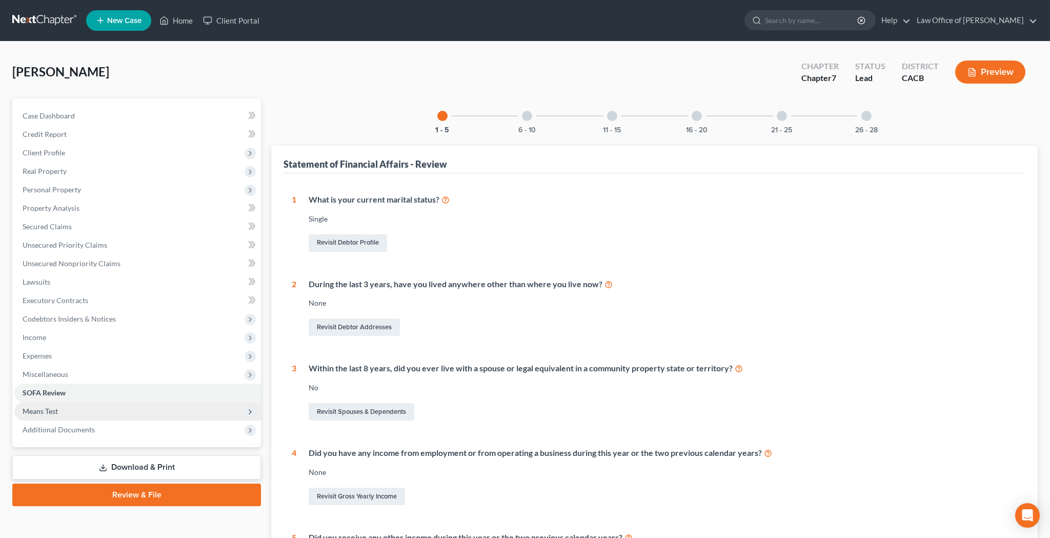
click at [79, 409] on span "Means Test" at bounding box center [137, 411] width 247 height 18
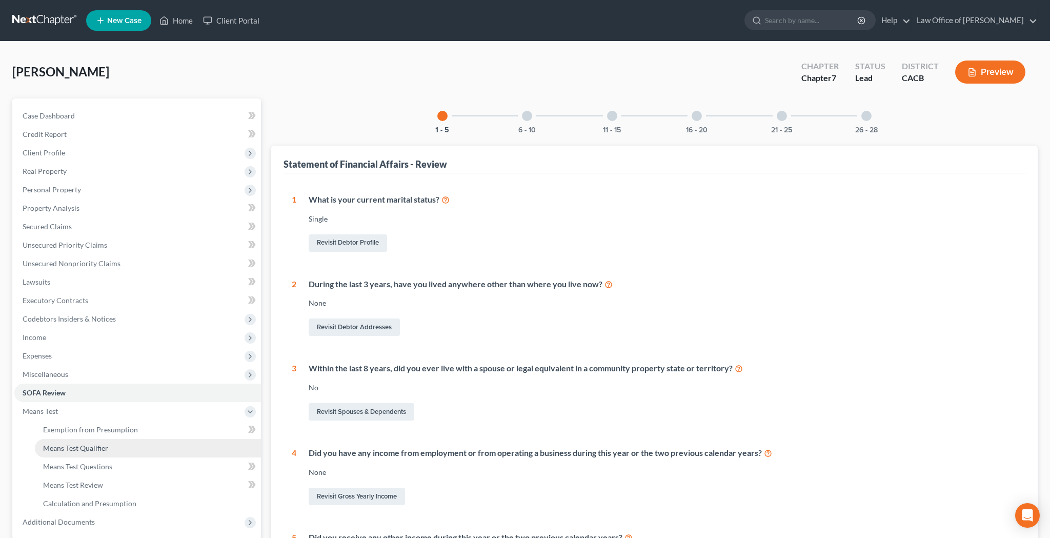
click at [83, 443] on span "Means Test Qualifier" at bounding box center [75, 447] width 65 height 9
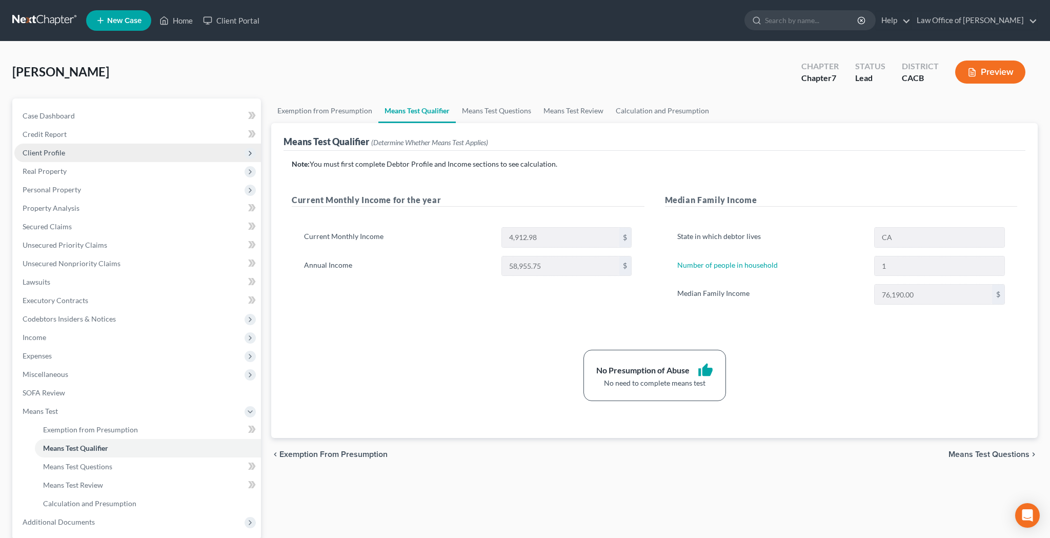
click at [98, 155] on span "Client Profile" at bounding box center [137, 153] width 247 height 18
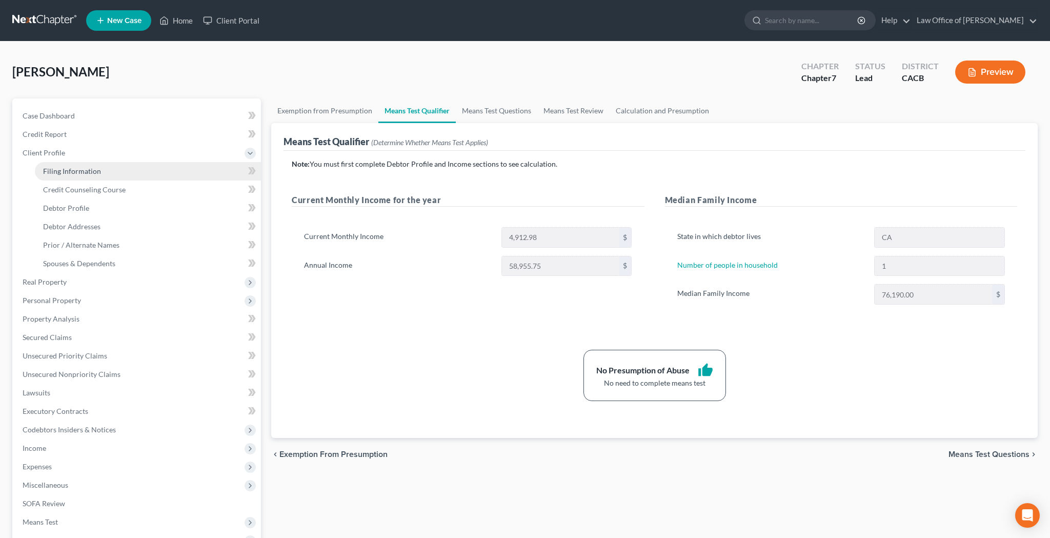
click at [96, 171] on span "Filing Information" at bounding box center [72, 171] width 58 height 9
select select "1"
select select "0"
select select "4"
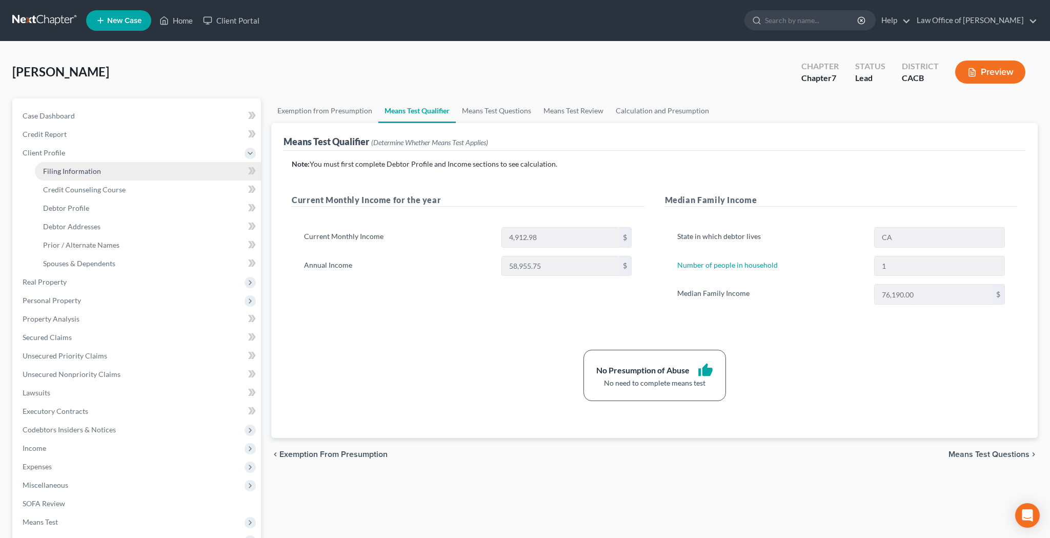
select select "0"
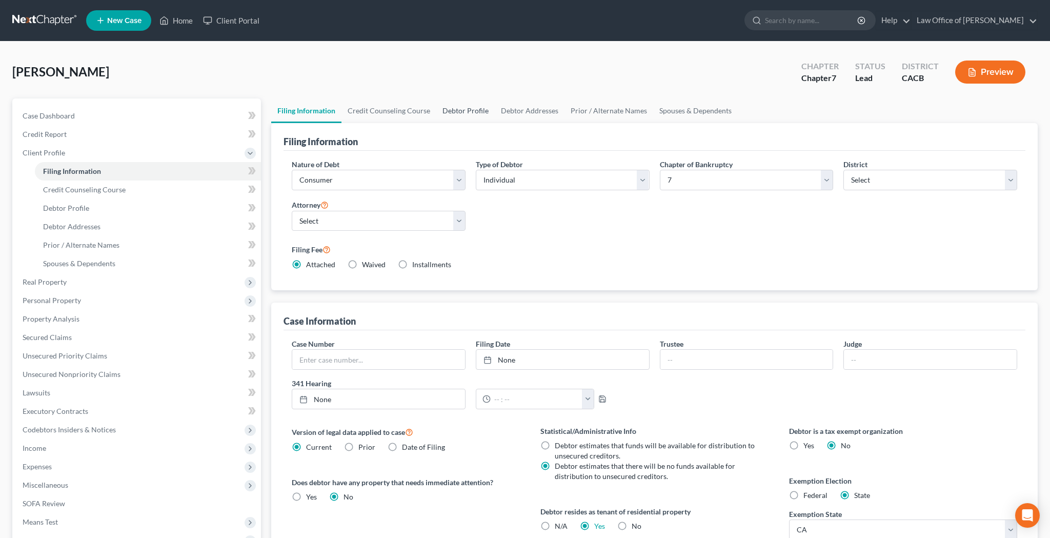
click at [457, 109] on link "Debtor Profile" at bounding box center [465, 110] width 58 height 25
select select "0"
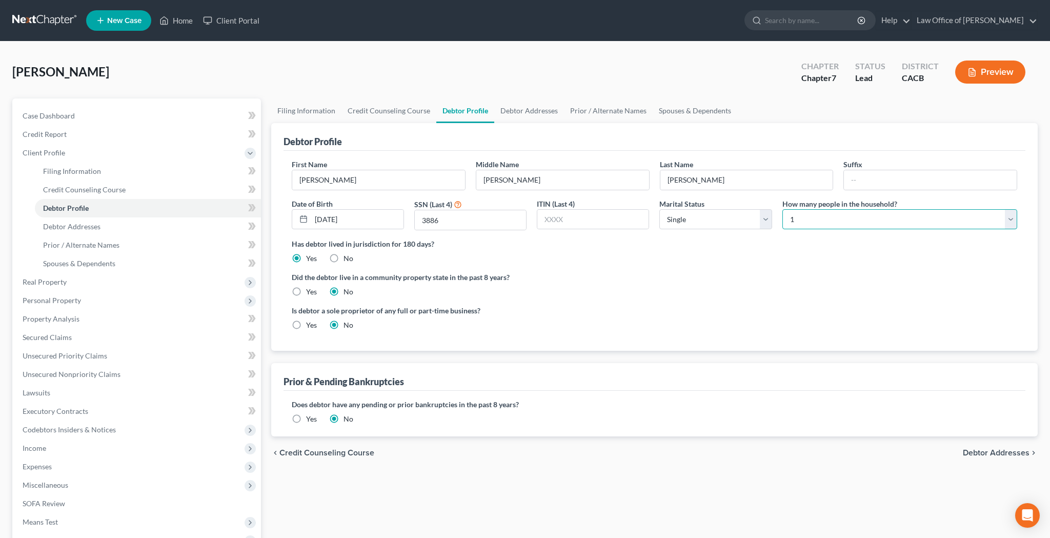
select select "1"
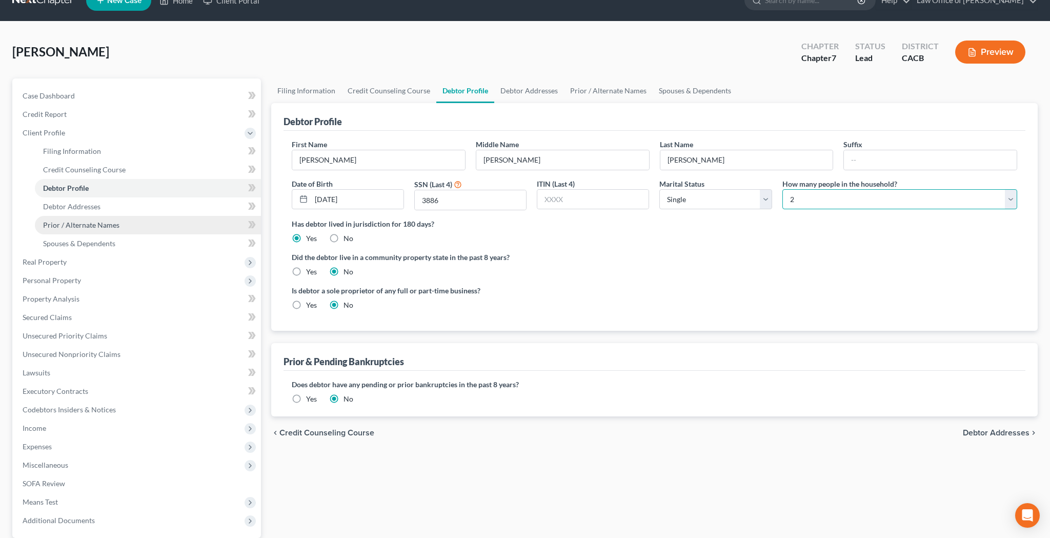
scroll to position [14, 0]
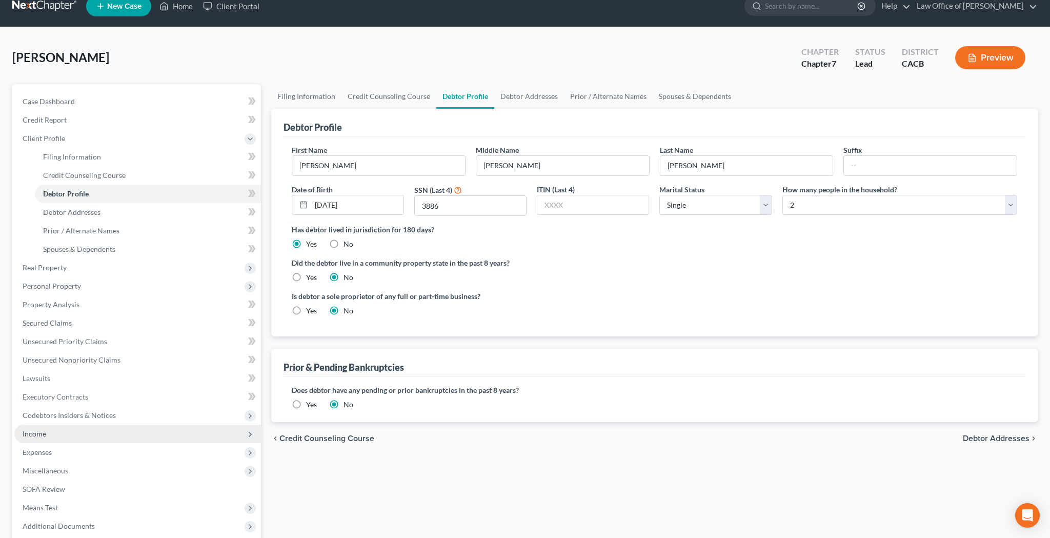
click at [113, 430] on span "Income" at bounding box center [137, 433] width 247 height 18
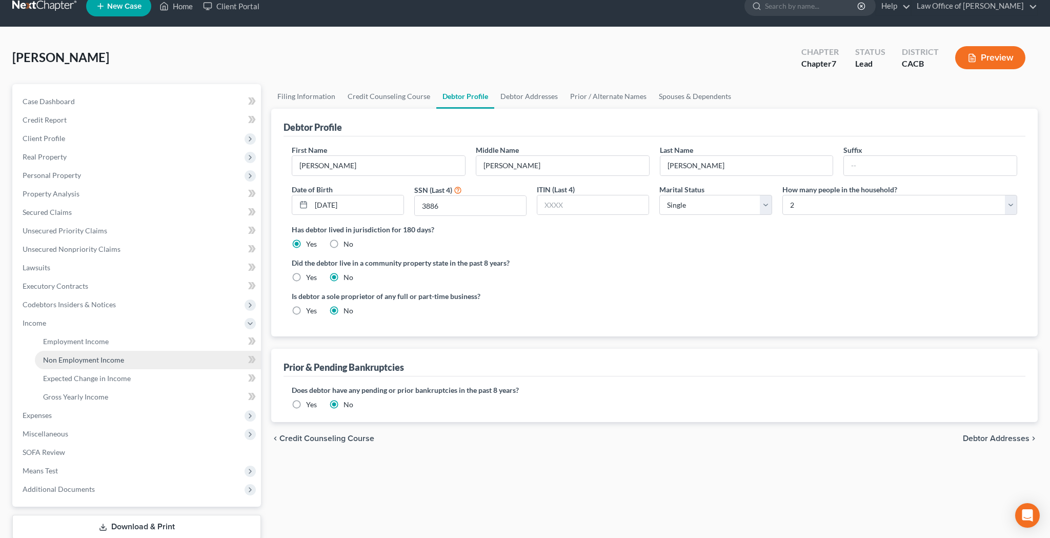
click at [134, 358] on link "Non Employment Income" at bounding box center [148, 360] width 226 height 18
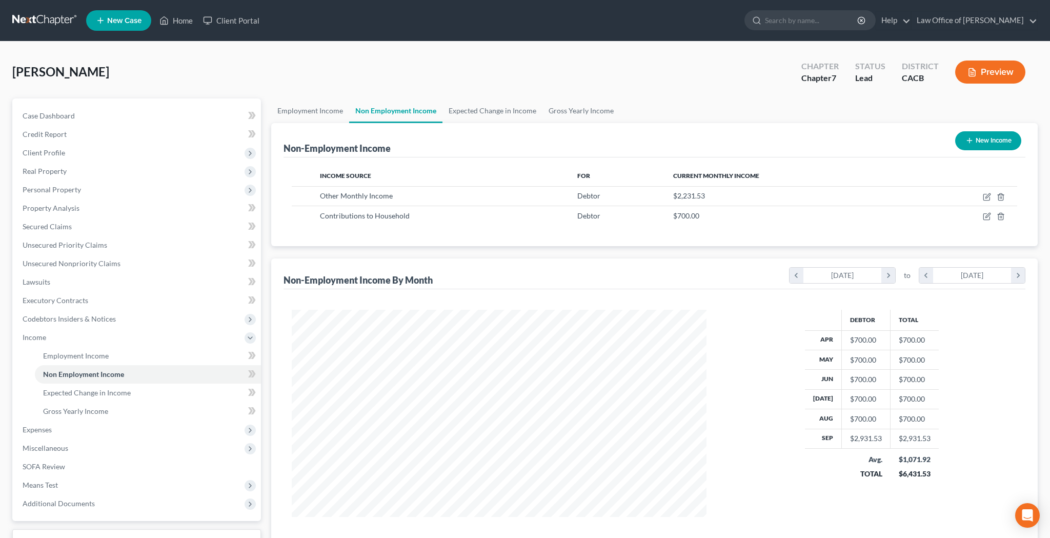
scroll to position [207, 435]
click at [987, 140] on button "New Income" at bounding box center [988, 140] width 66 height 19
select select "0"
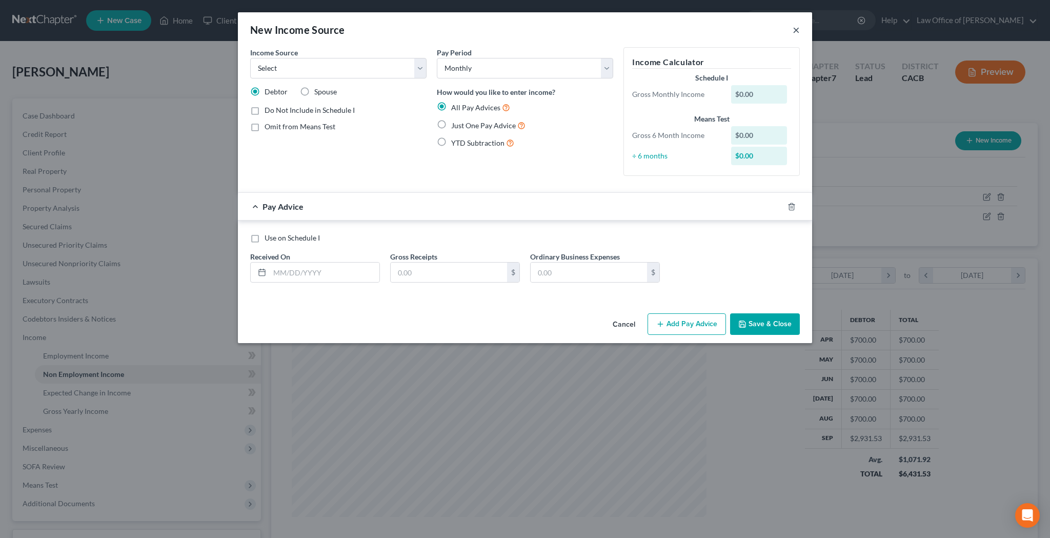
click at [795, 32] on button "×" at bounding box center [796, 30] width 7 height 12
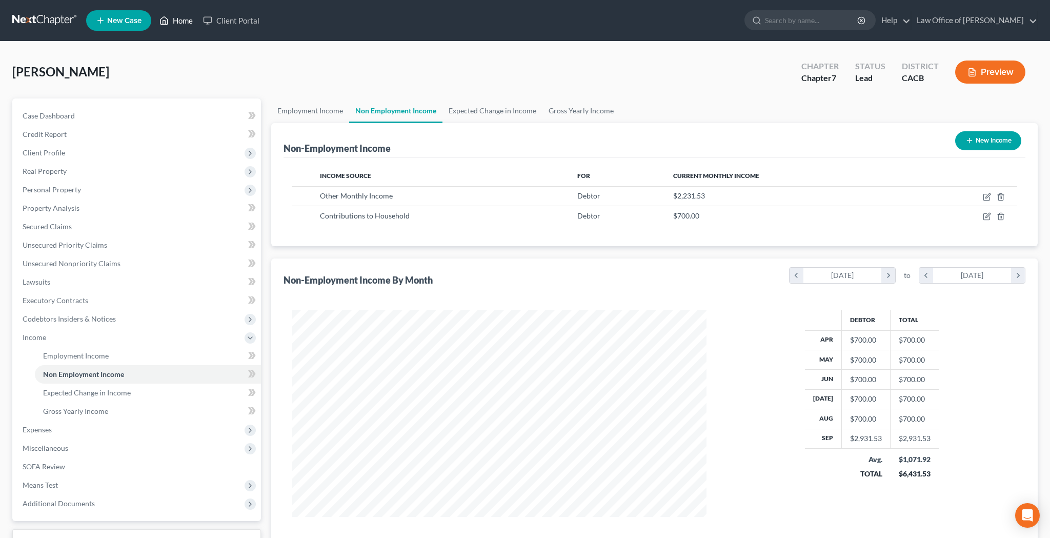
click at [186, 21] on link "Home" at bounding box center [176, 20] width 44 height 18
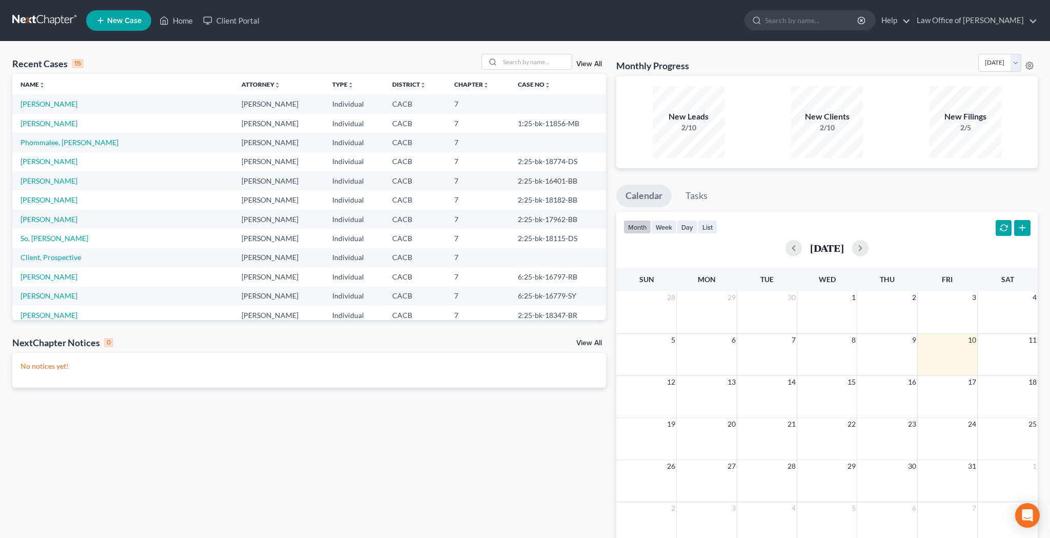
click at [596, 67] on link "View All" at bounding box center [589, 63] width 26 height 7
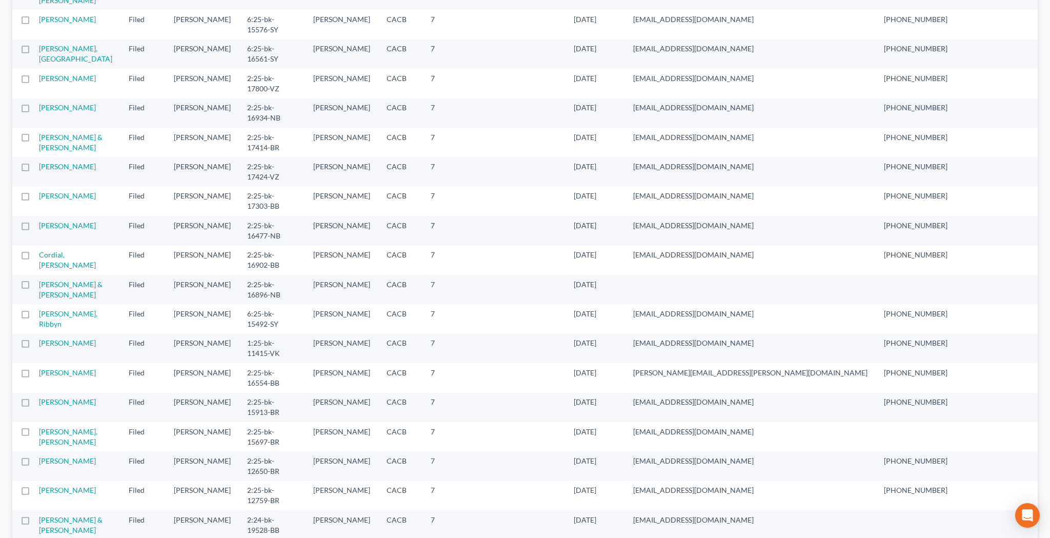
scroll to position [524, 0]
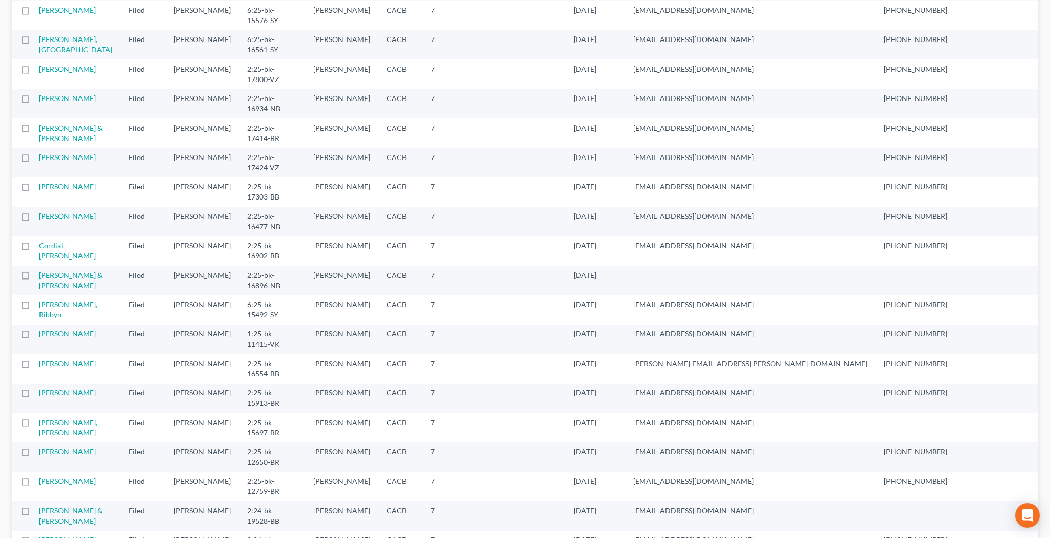
click at [64, 89] on td "[PERSON_NAME]" at bounding box center [80, 73] width 82 height 29
click at [54, 73] on link "[PERSON_NAME]" at bounding box center [67, 69] width 57 height 9
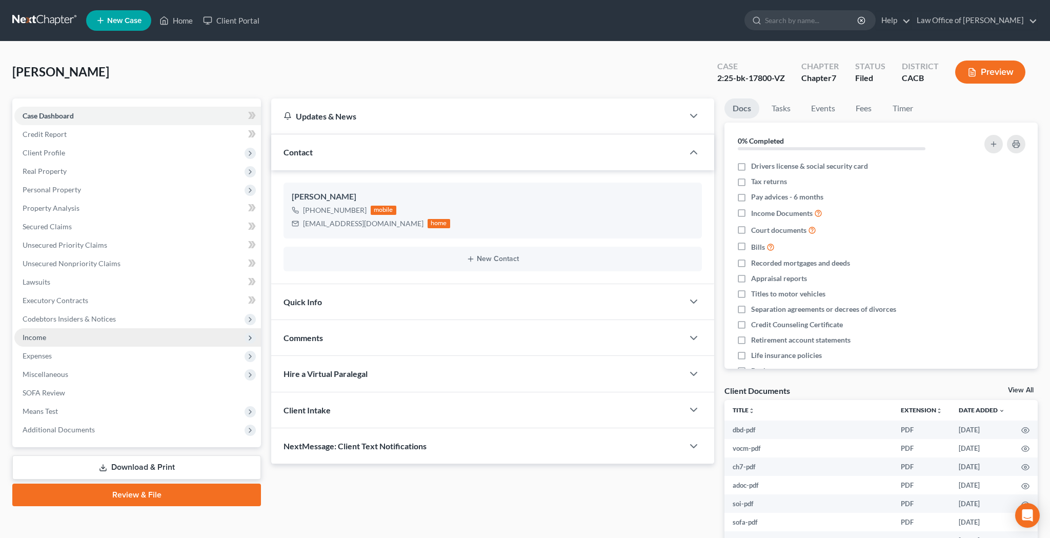
click at [75, 340] on span "Income" at bounding box center [137, 337] width 247 height 18
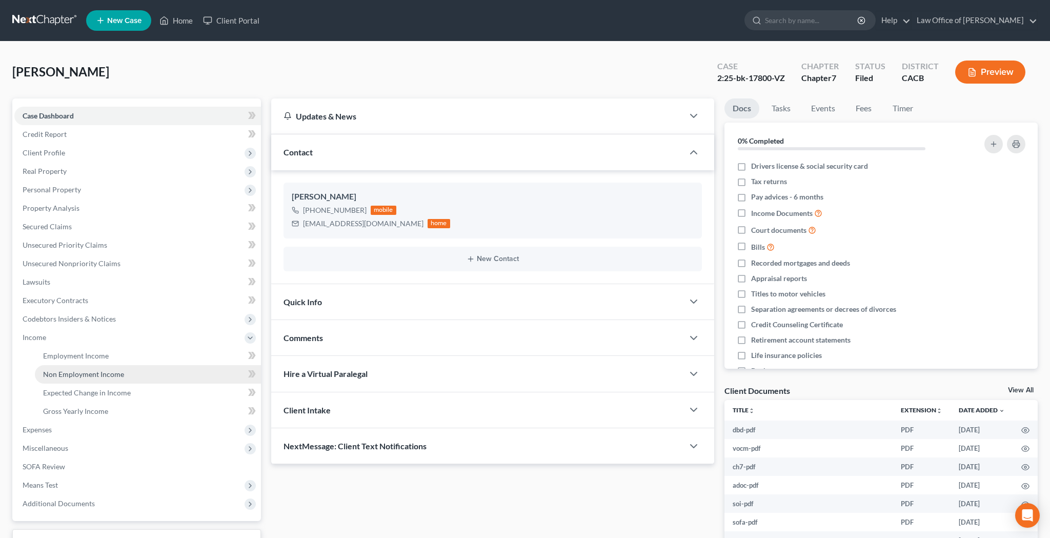
click at [82, 374] on span "Non Employment Income" at bounding box center [83, 374] width 81 height 9
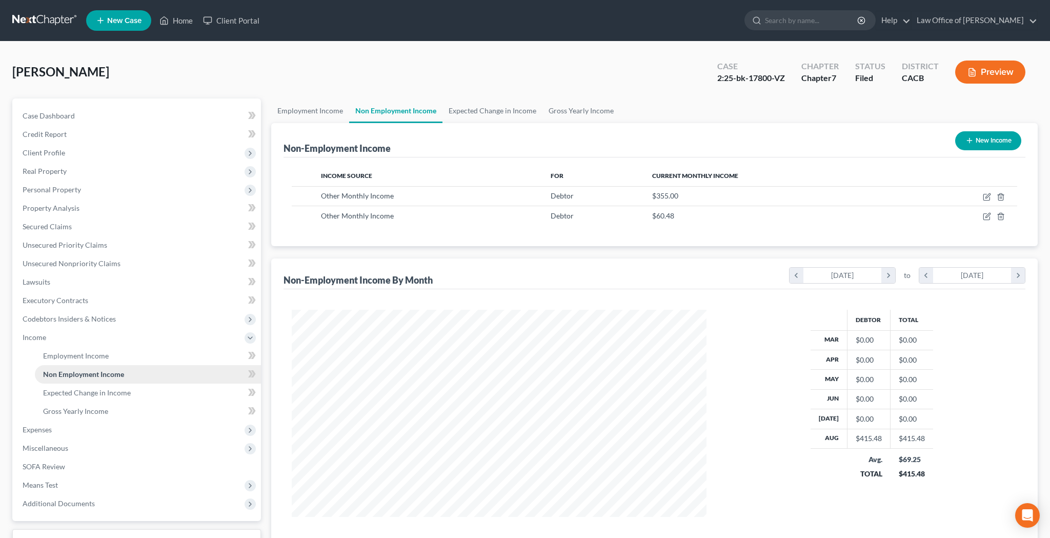
scroll to position [207, 435]
click at [987, 218] on icon "button" at bounding box center [987, 216] width 8 height 8
select select "13"
select select "0"
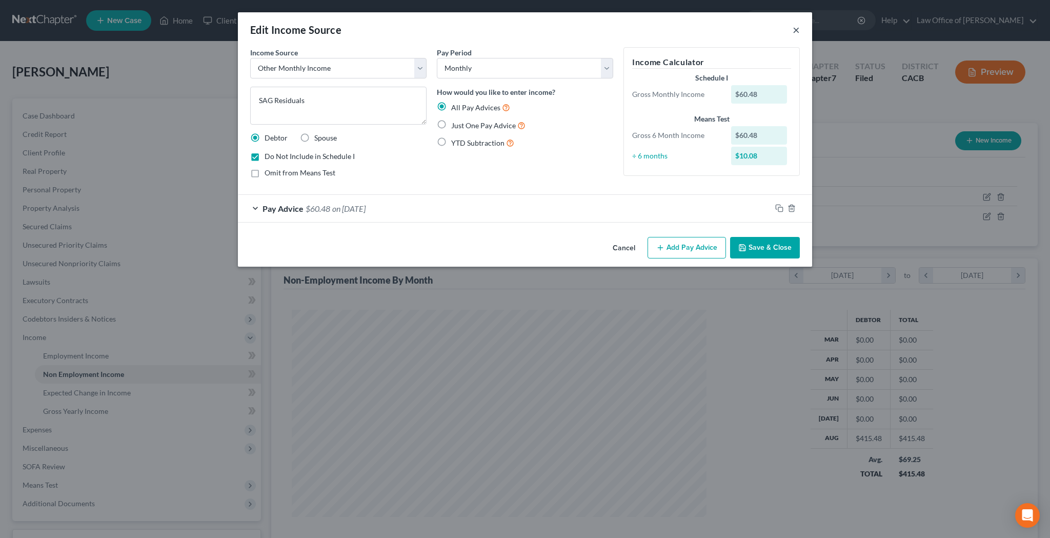
click at [798, 30] on button "×" at bounding box center [796, 30] width 7 height 12
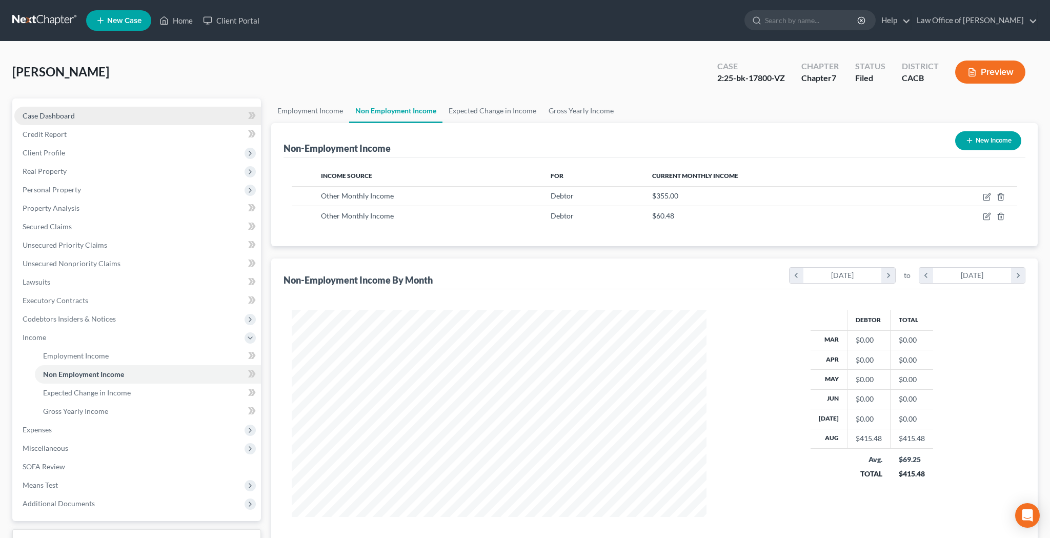
scroll to position [0, 0]
click at [183, 22] on link "Home" at bounding box center [176, 20] width 44 height 18
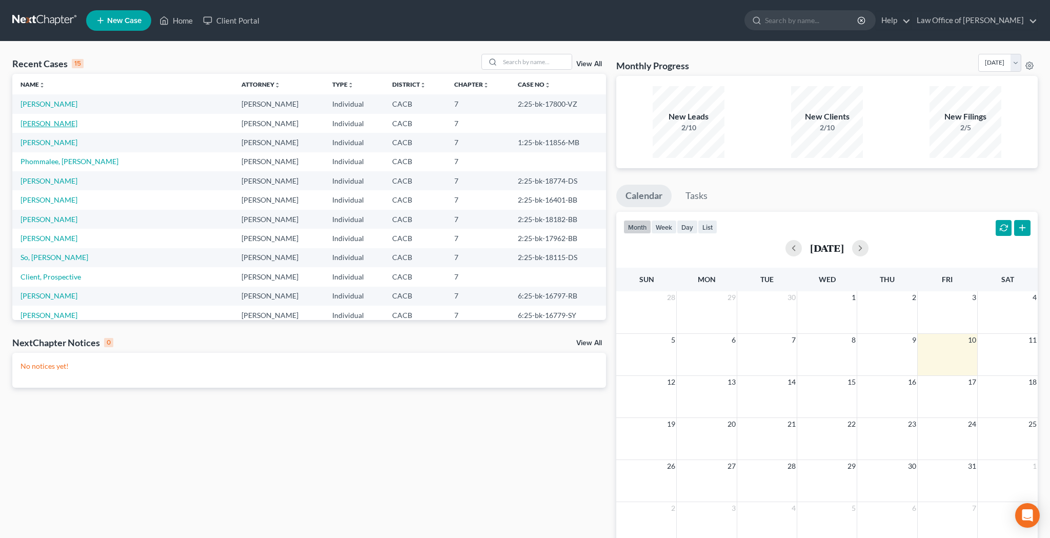
click at [56, 123] on link "[PERSON_NAME]" at bounding box center [49, 123] width 57 height 9
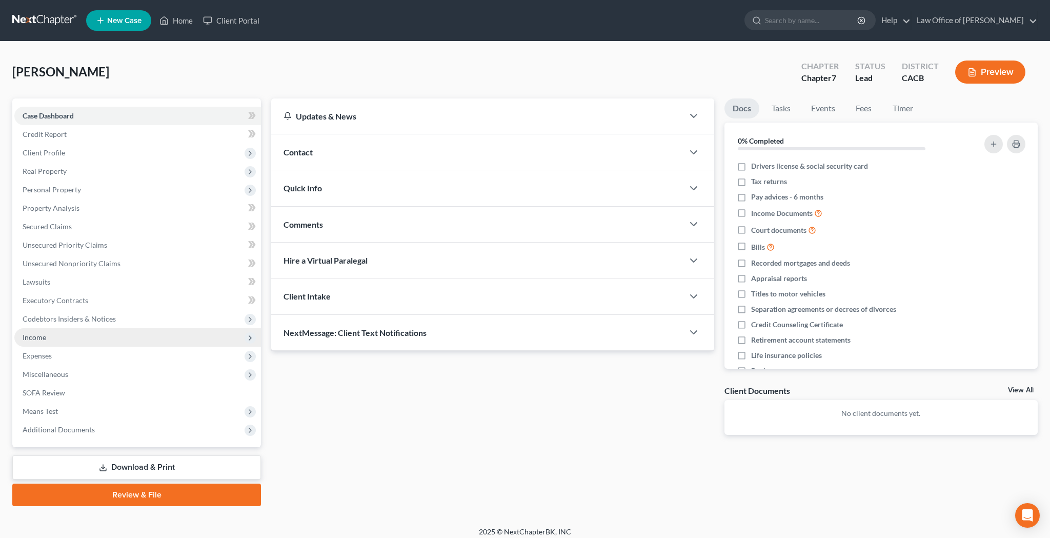
click at [56, 335] on span "Income" at bounding box center [137, 337] width 247 height 18
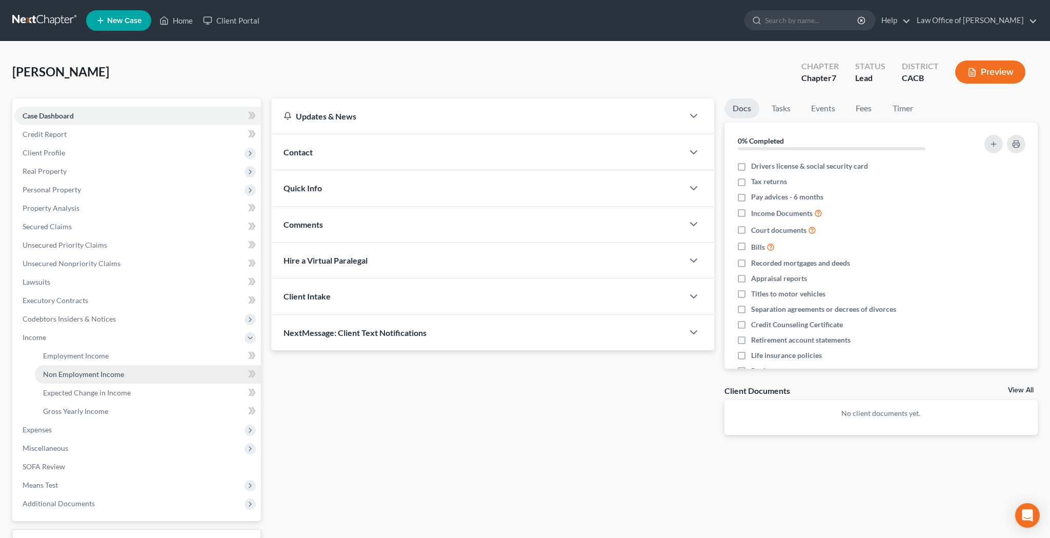
click at [68, 371] on span "Non Employment Income" at bounding box center [83, 374] width 81 height 9
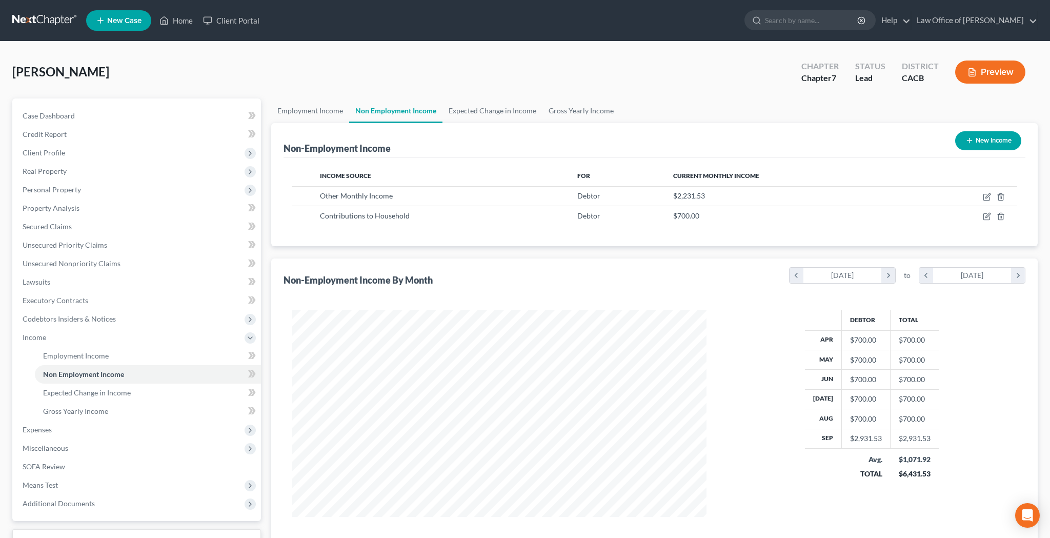
scroll to position [207, 435]
click at [992, 141] on button "New Income" at bounding box center [988, 140] width 66 height 19
select select "0"
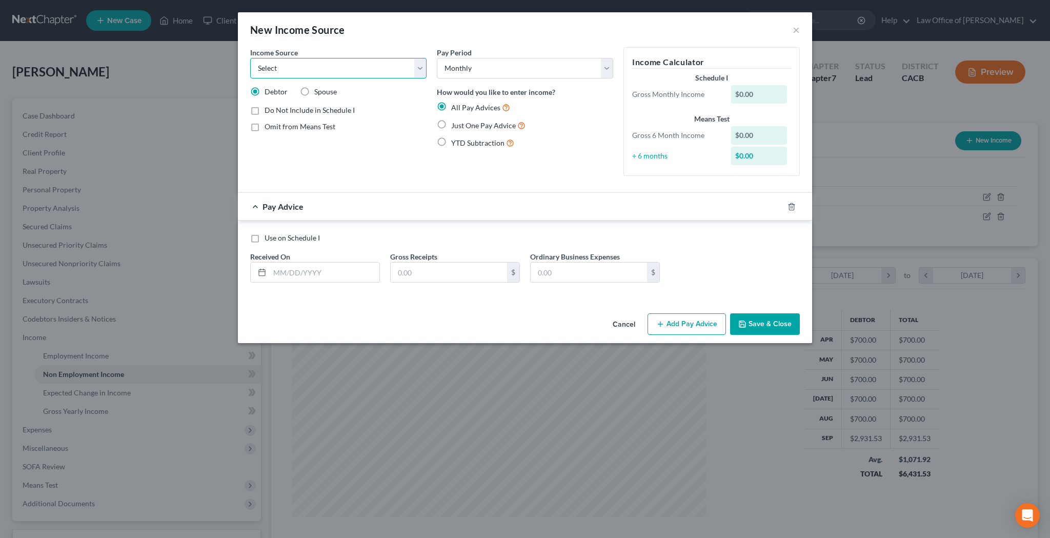
select select "13"
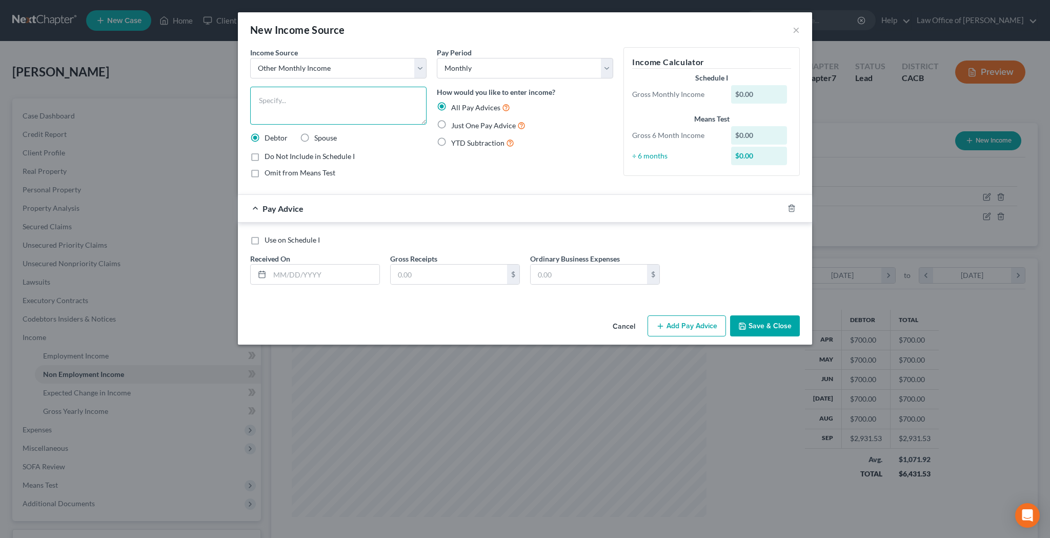
click at [336, 107] on textarea at bounding box center [338, 106] width 176 height 38
type textarea "SAG Residuals"
click at [760, 326] on button "Save & Close" at bounding box center [765, 326] width 70 height 22
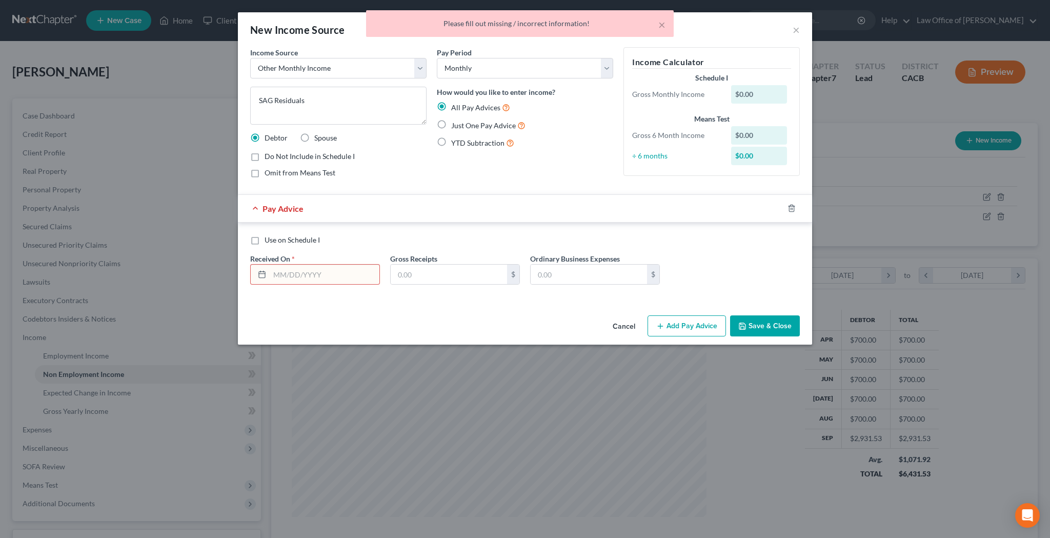
click at [627, 329] on button "Cancel" at bounding box center [623, 326] width 39 height 21
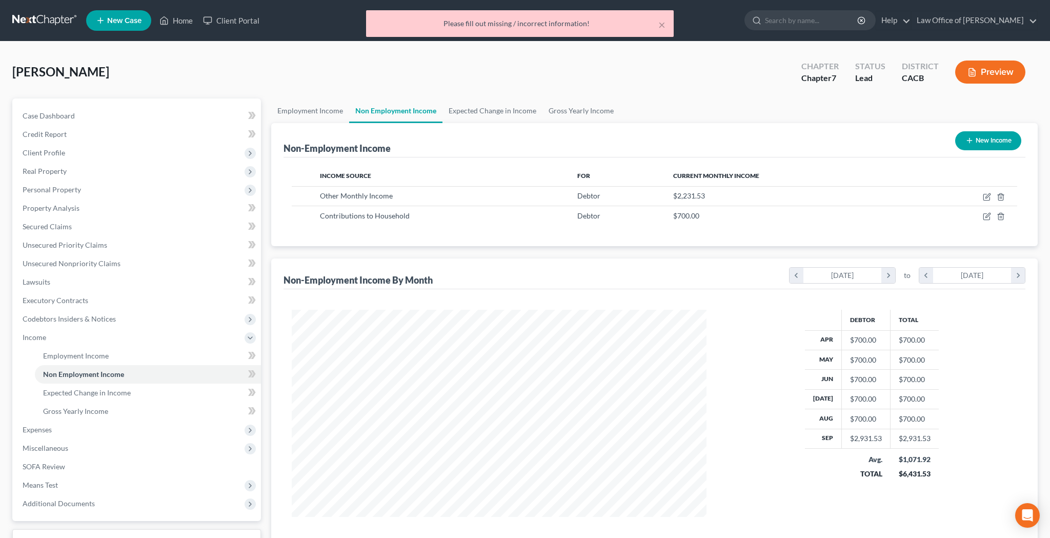
click at [185, 23] on div "× Please fill out missing / incorrect information!" at bounding box center [520, 26] width 1050 height 32
click at [185, 20] on div "× Please fill out missing / incorrect information!" at bounding box center [520, 26] width 1050 height 32
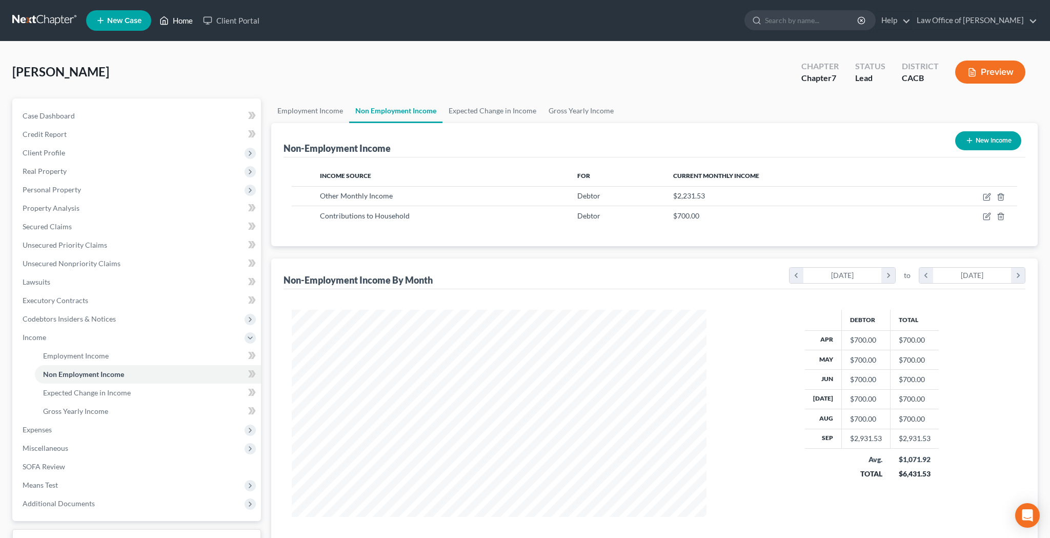
click at [182, 20] on link "Home" at bounding box center [176, 20] width 44 height 18
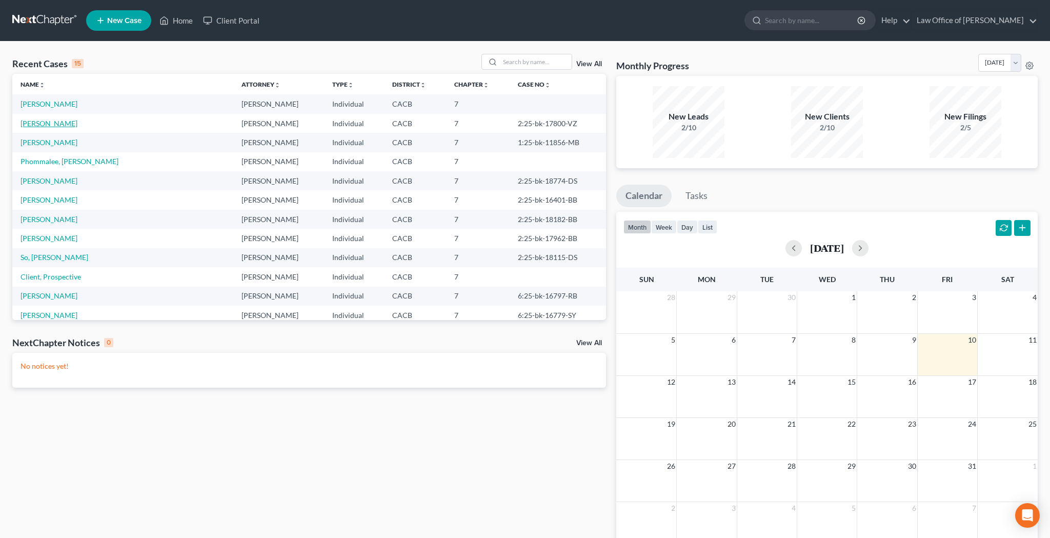
click at [59, 123] on link "[PERSON_NAME]" at bounding box center [49, 123] width 57 height 9
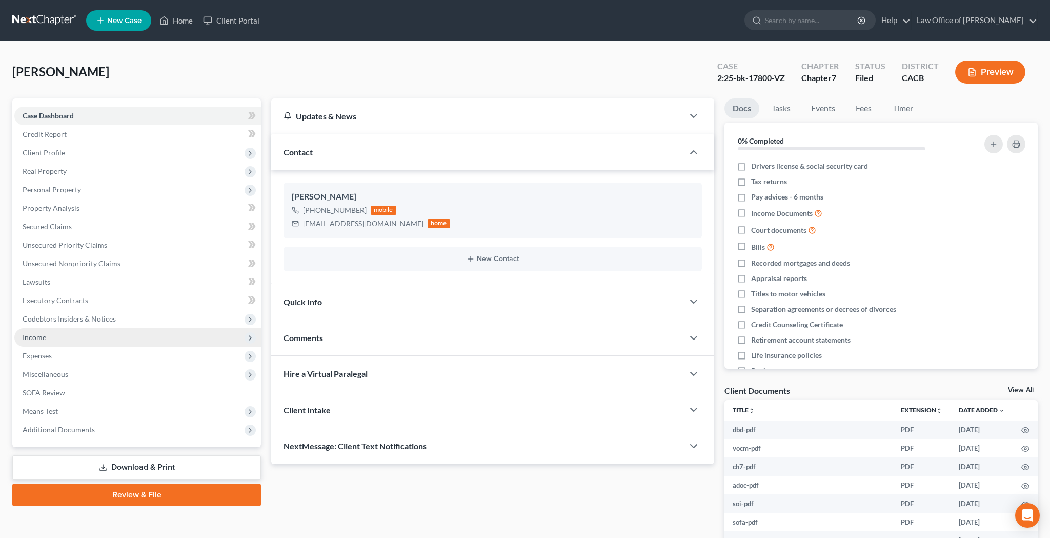
click at [62, 338] on span "Income" at bounding box center [137, 337] width 247 height 18
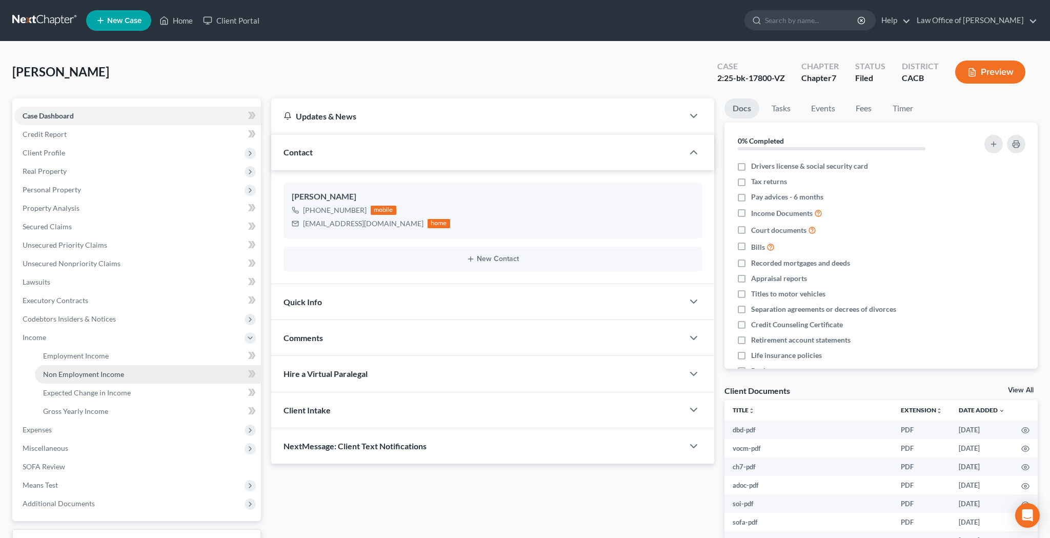
click at [64, 375] on span "Non Employment Income" at bounding box center [83, 374] width 81 height 9
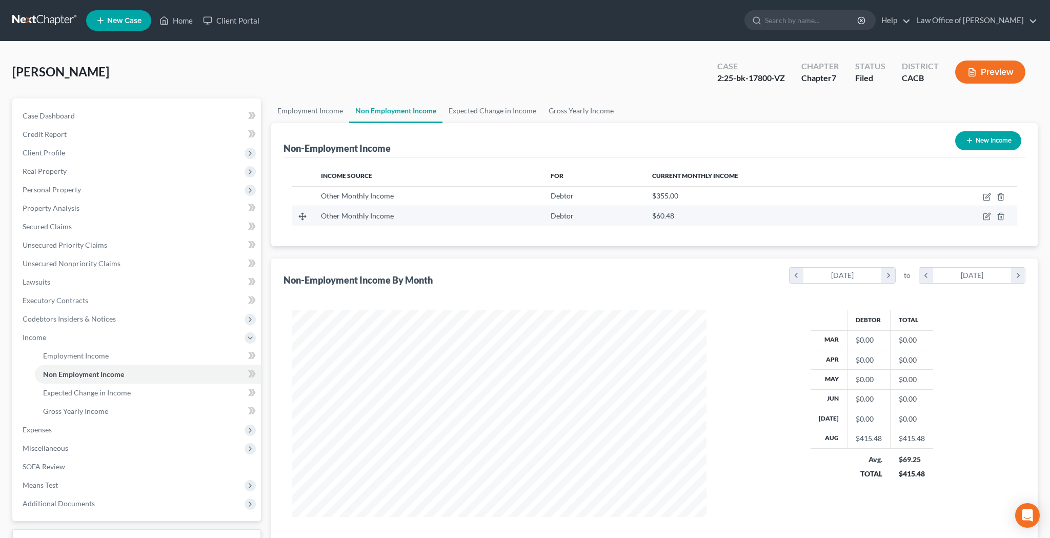
scroll to position [207, 435]
click at [989, 214] on icon "button" at bounding box center [987, 216] width 8 height 8
select select "13"
select select "0"
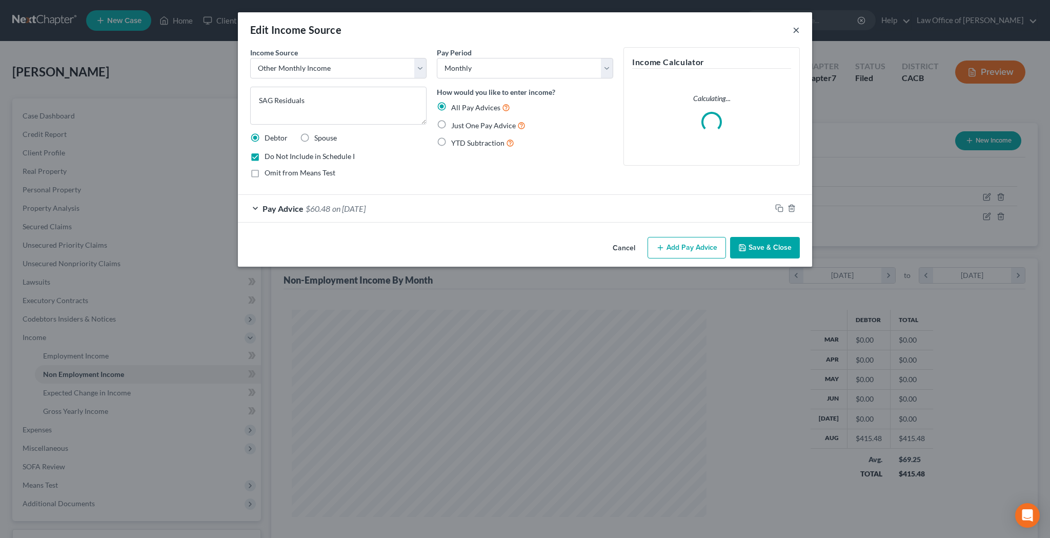
click at [794, 32] on button "×" at bounding box center [796, 30] width 7 height 12
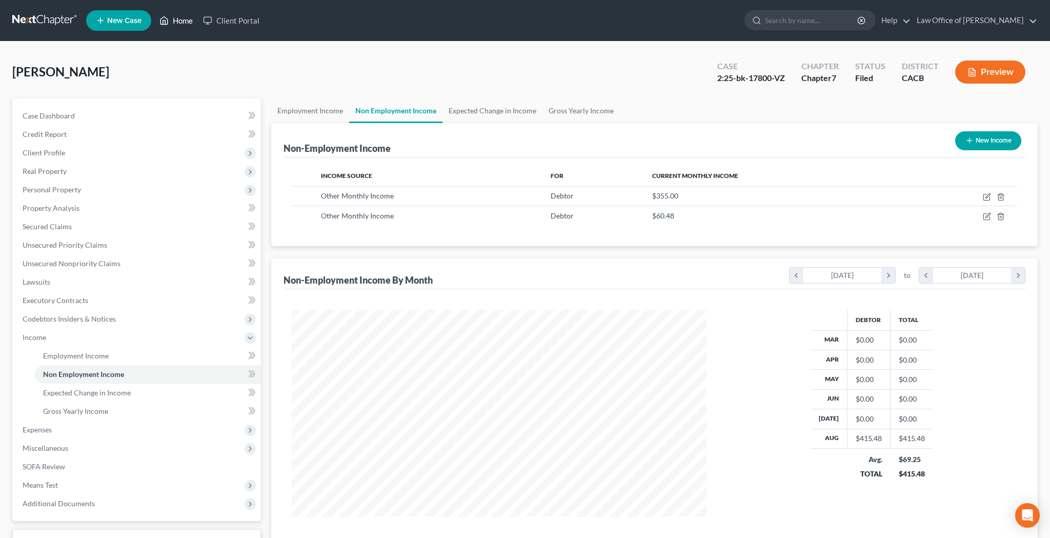
click at [182, 23] on link "Home" at bounding box center [176, 20] width 44 height 18
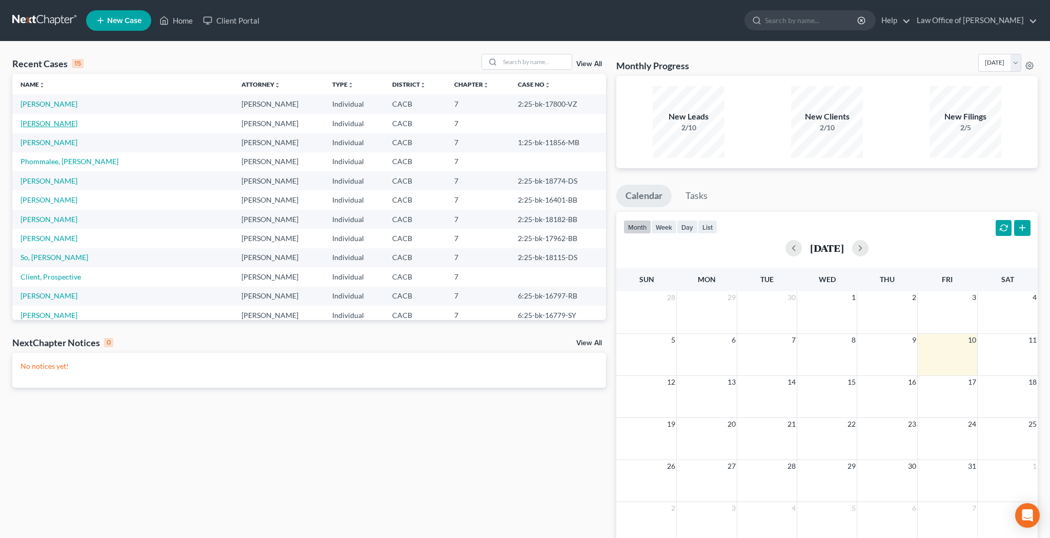
click at [50, 124] on link "[PERSON_NAME]" at bounding box center [49, 123] width 57 height 9
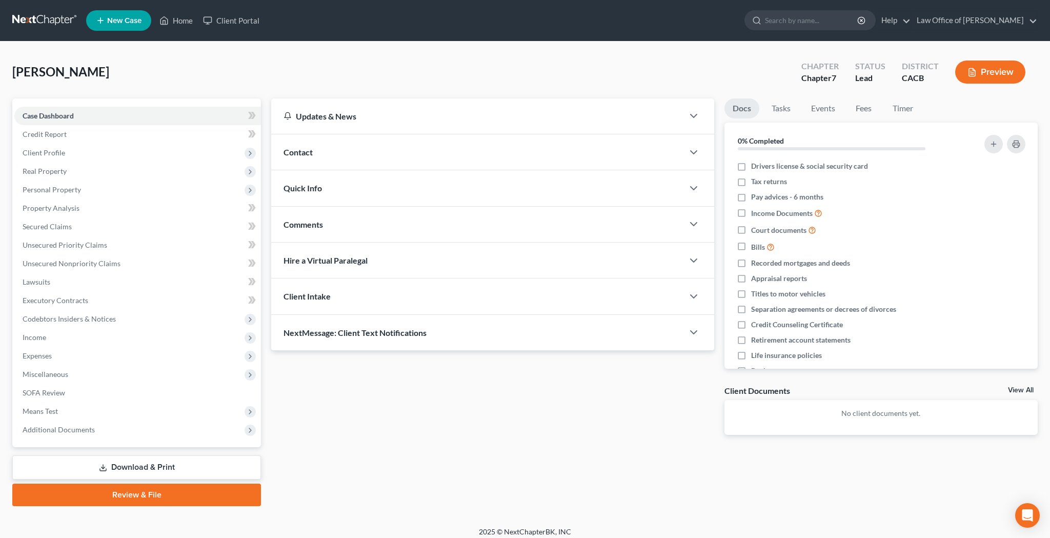
click at [312, 154] on span "Contact" at bounding box center [298, 152] width 29 height 10
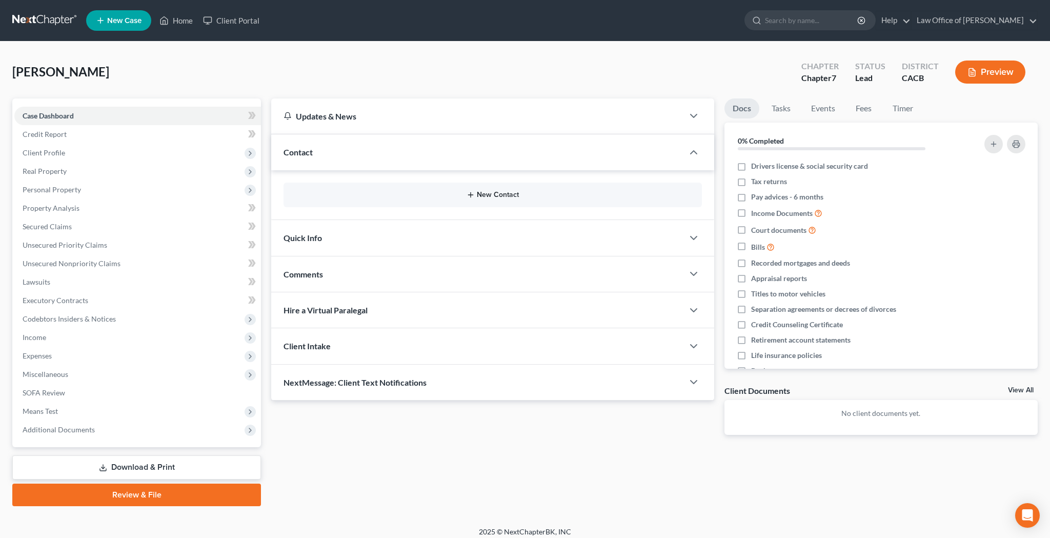
click at [493, 194] on button "New Contact" at bounding box center [493, 195] width 402 height 8
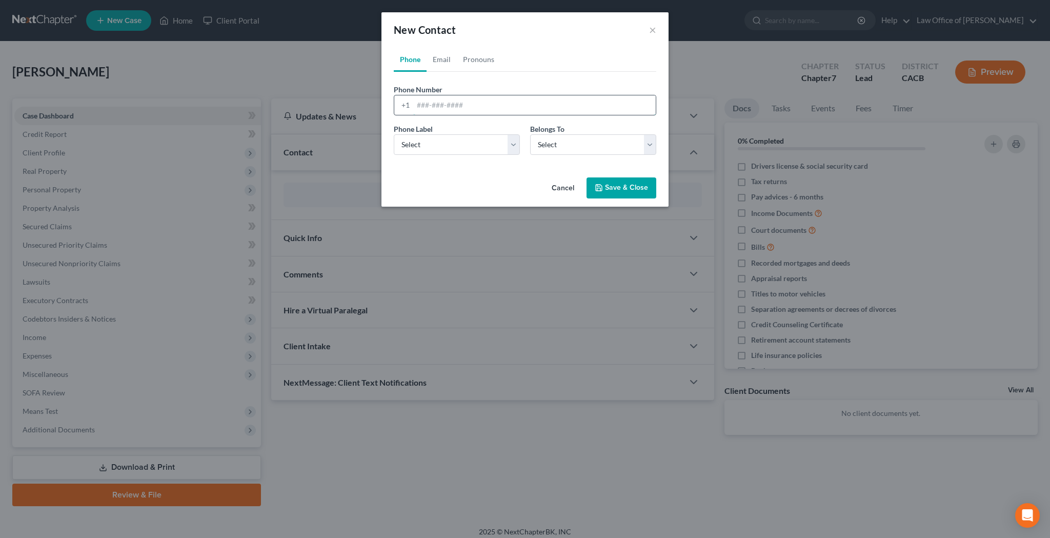
click at [468, 110] on input "tel" at bounding box center [534, 104] width 242 height 19
paste input "[PHONE_NUMBER]"
click at [428, 108] on input "[PHONE_NUMBER]" at bounding box center [534, 104] width 242 height 19
type input "(323) 982-5022"
select select "0"
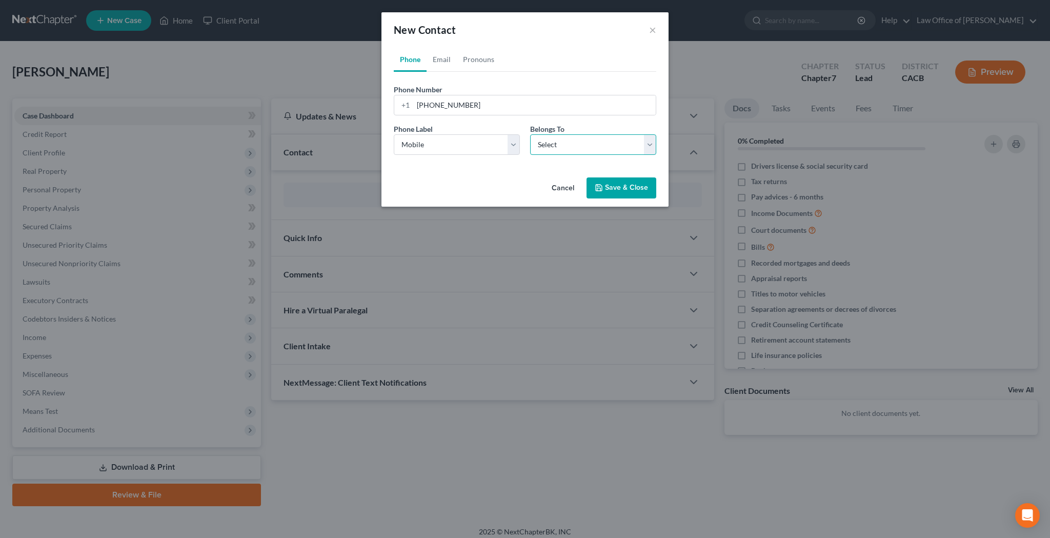
select select "0"
click at [442, 60] on link "Email" at bounding box center [442, 59] width 30 height 25
click at [445, 104] on input "email" at bounding box center [534, 104] width 242 height 19
paste input "[EMAIL_ADDRESS][DOMAIN_NAME]"
click at [0, 537] on com-1password-button at bounding box center [0, 545] width 0 height 0
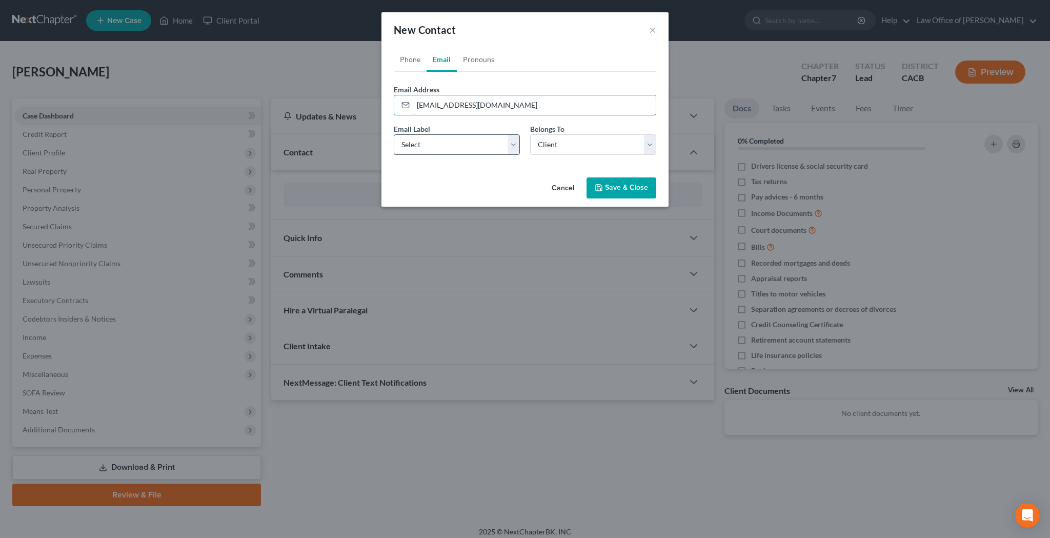
type input "[EMAIL_ADDRESS][DOMAIN_NAME]"
select select "0"
click at [487, 62] on link "Pronouns" at bounding box center [479, 59] width 44 height 25
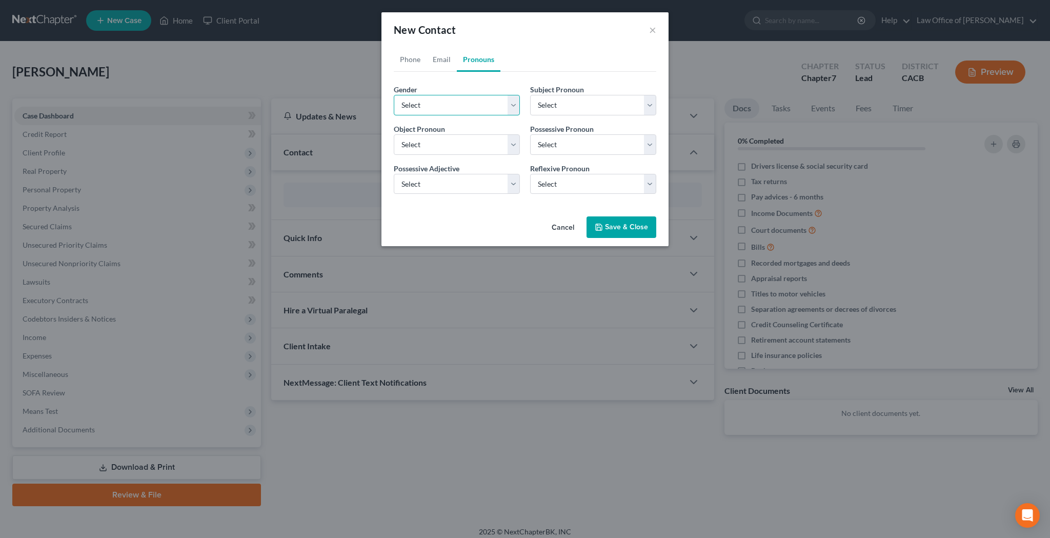
select select "2"
select select "3"
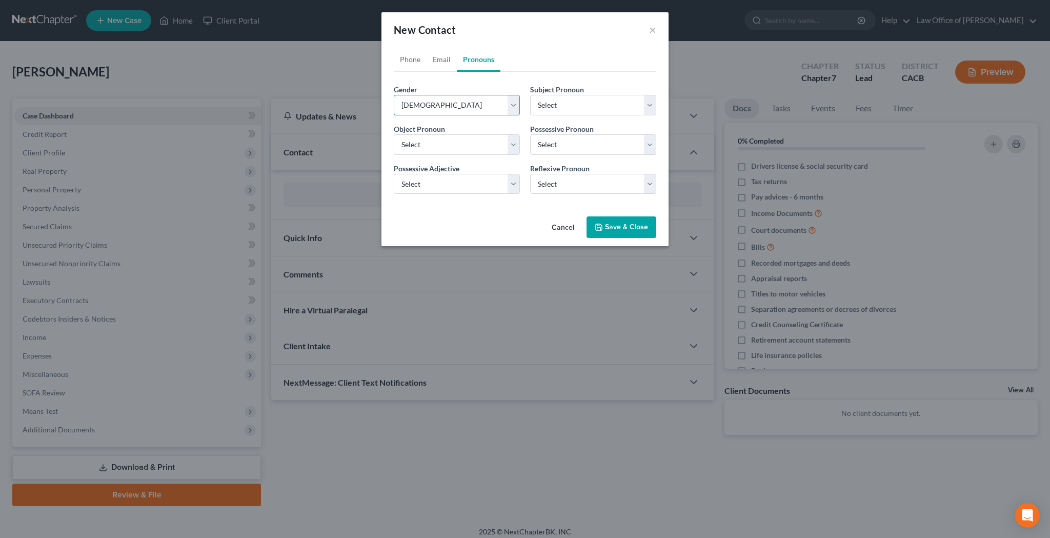
select select "3"
click at [620, 225] on button "Save & Close" at bounding box center [621, 227] width 70 height 22
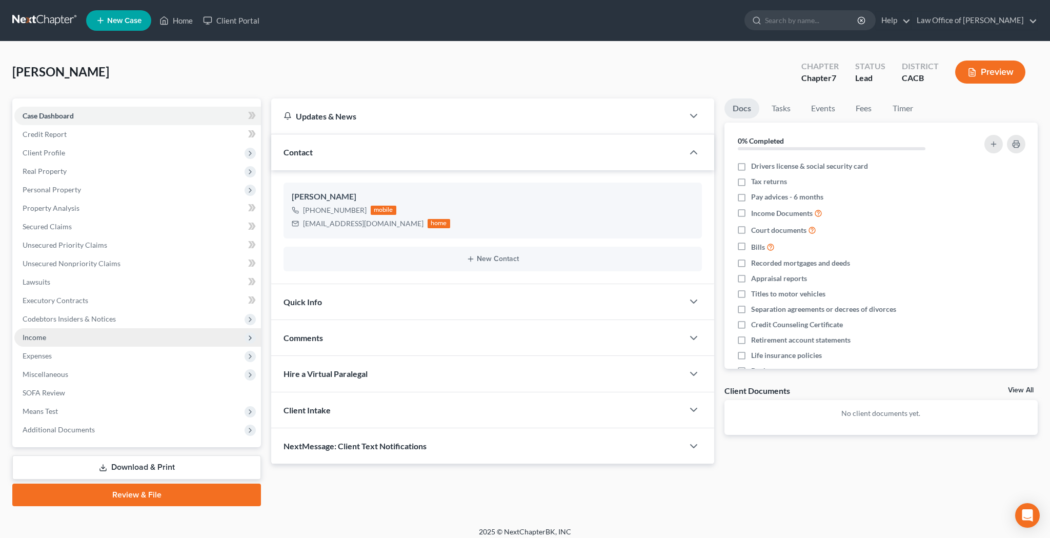
click at [93, 335] on span "Income" at bounding box center [137, 337] width 247 height 18
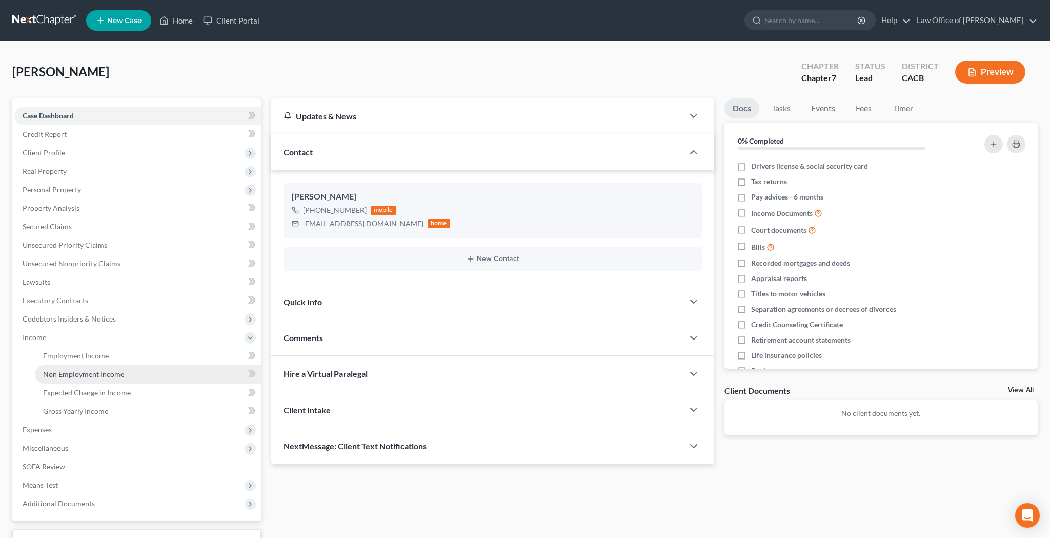
click at [96, 372] on span "Non Employment Income" at bounding box center [83, 374] width 81 height 9
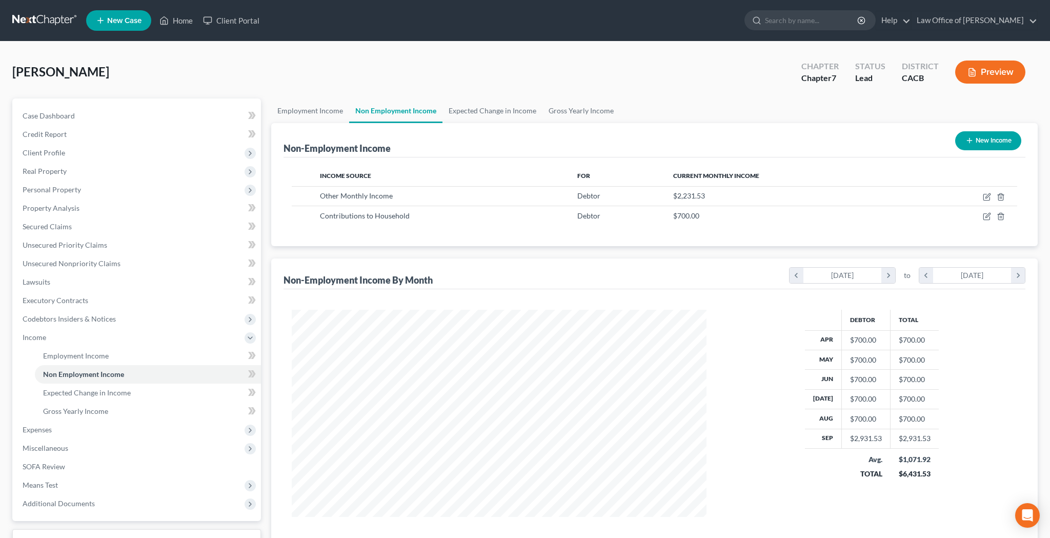
scroll to position [207, 435]
click at [987, 217] on icon "button" at bounding box center [987, 215] width 5 height 5
select select "8"
select select "0"
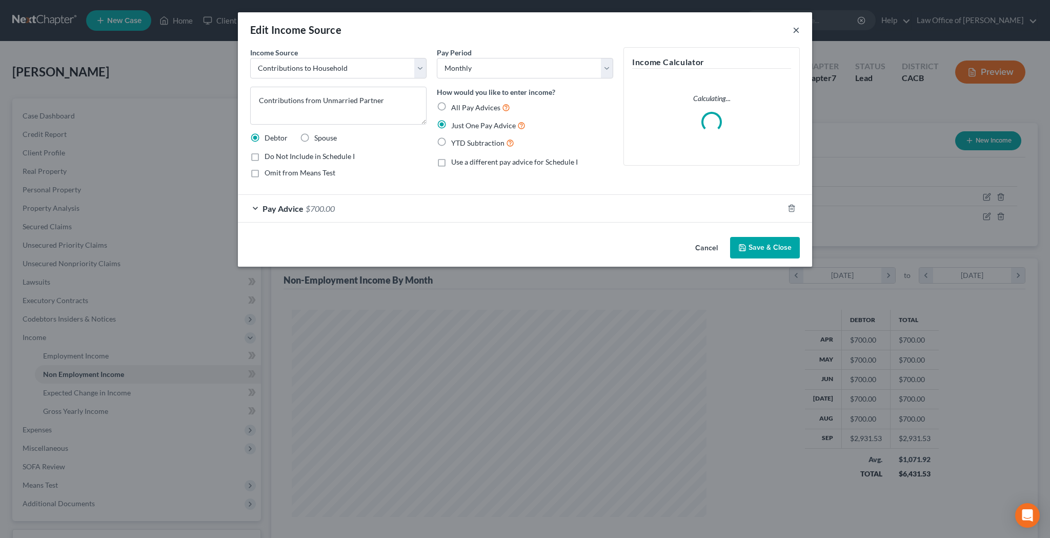
click at [795, 31] on button "×" at bounding box center [796, 30] width 7 height 12
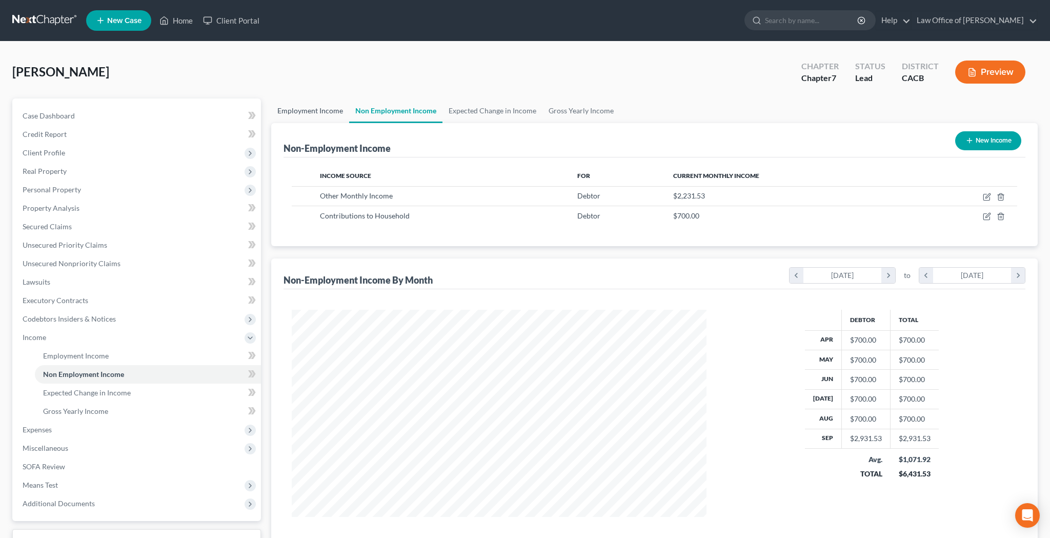
click at [331, 113] on link "Employment Income" at bounding box center [310, 110] width 78 height 25
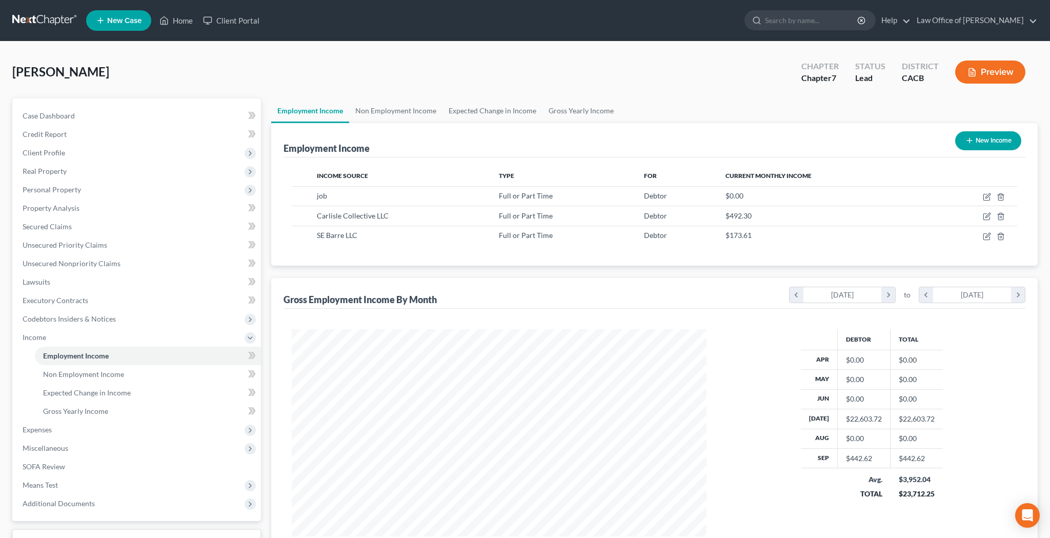
scroll to position [207, 435]
click at [381, 112] on link "Non Employment Income" at bounding box center [395, 110] width 93 height 25
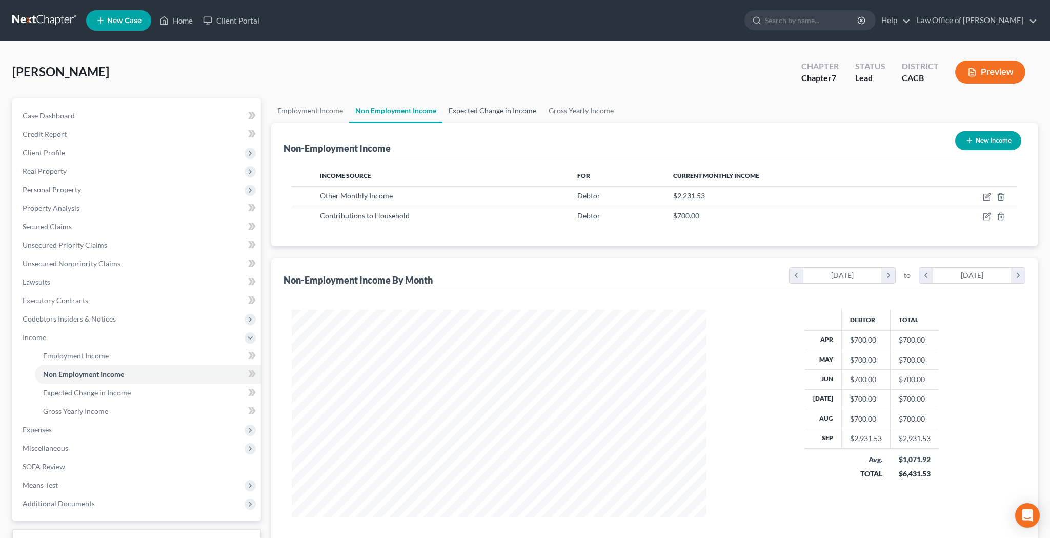
scroll to position [207, 435]
click at [998, 143] on button "New Income" at bounding box center [988, 140] width 66 height 19
select select "0"
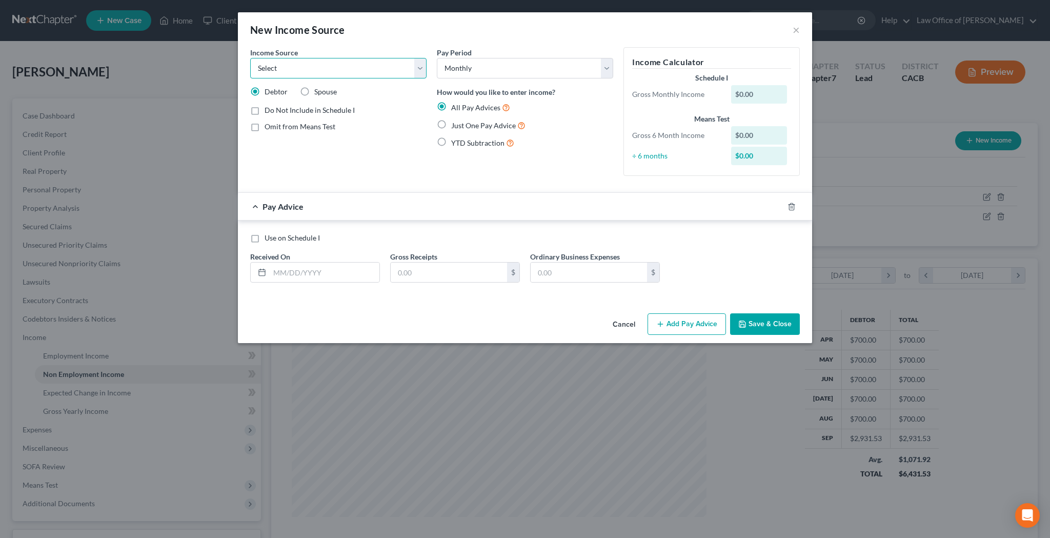
select select "13"
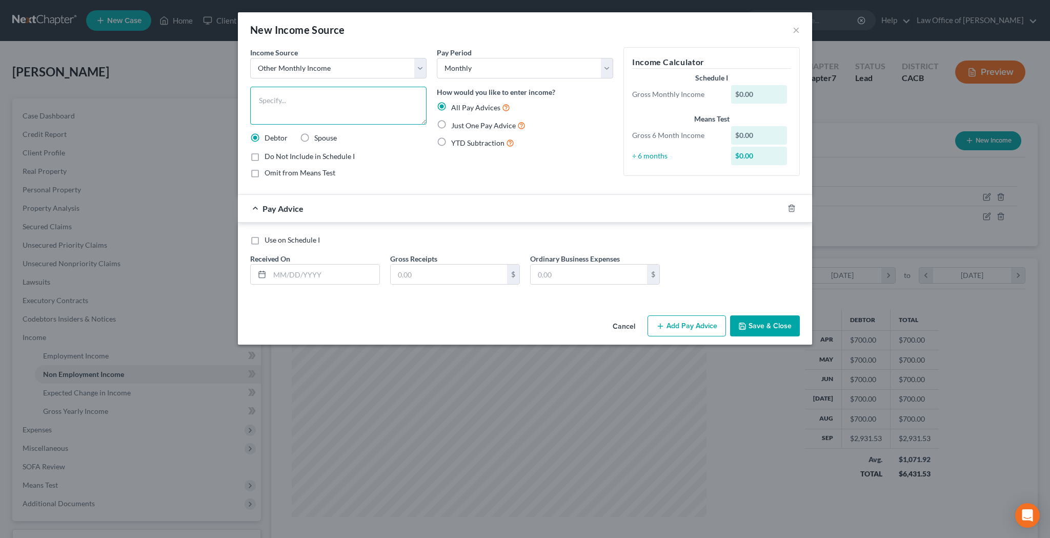
click at [345, 106] on textarea at bounding box center [338, 106] width 176 height 38
type textarea "SAG-AFTRA Residuals"
click at [416, 267] on input "text" at bounding box center [449, 274] width 116 height 19
type input "555"
click at [265, 240] on label "Use on Schedule I" at bounding box center [292, 240] width 55 height 10
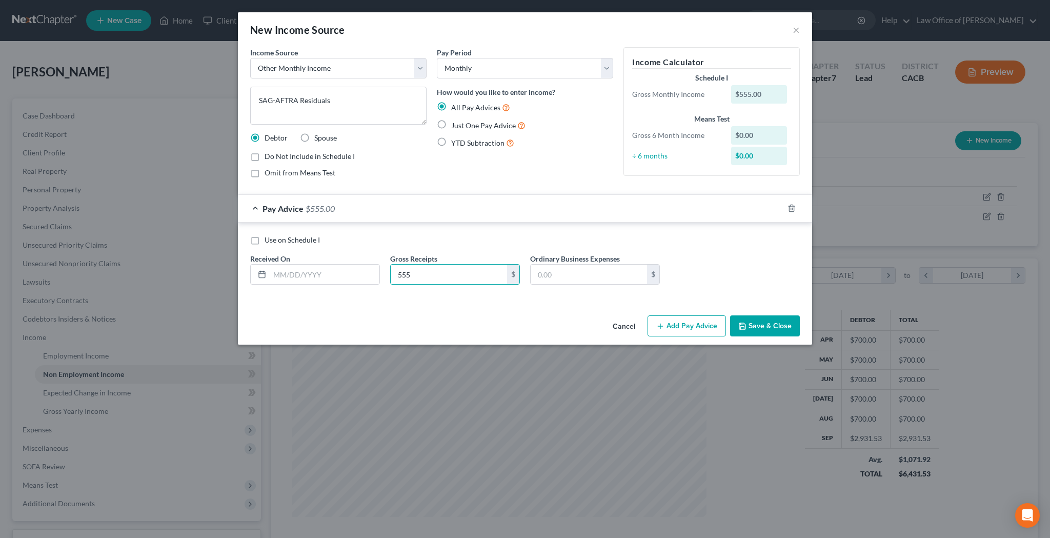
click at [269, 240] on input "Use on Schedule I" at bounding box center [272, 238] width 7 height 7
checkbox input "true"
click at [290, 276] on input "text" at bounding box center [325, 274] width 110 height 19
type input "09/01/25"
click at [451, 123] on label "Just One Pay Advice" at bounding box center [488, 125] width 74 height 12
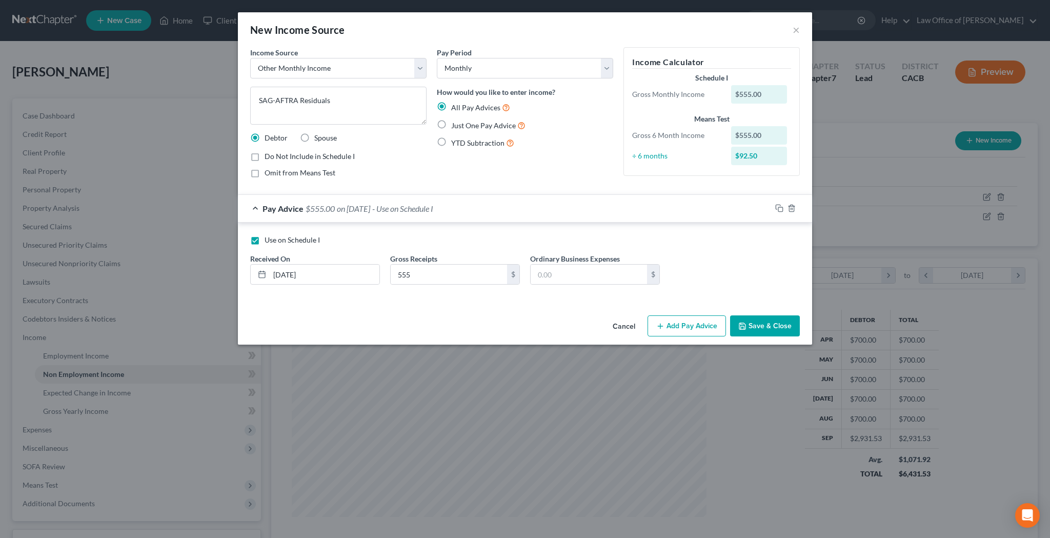
click at [455, 123] on input "Just One Pay Advice" at bounding box center [458, 122] width 7 height 7
radio input "true"
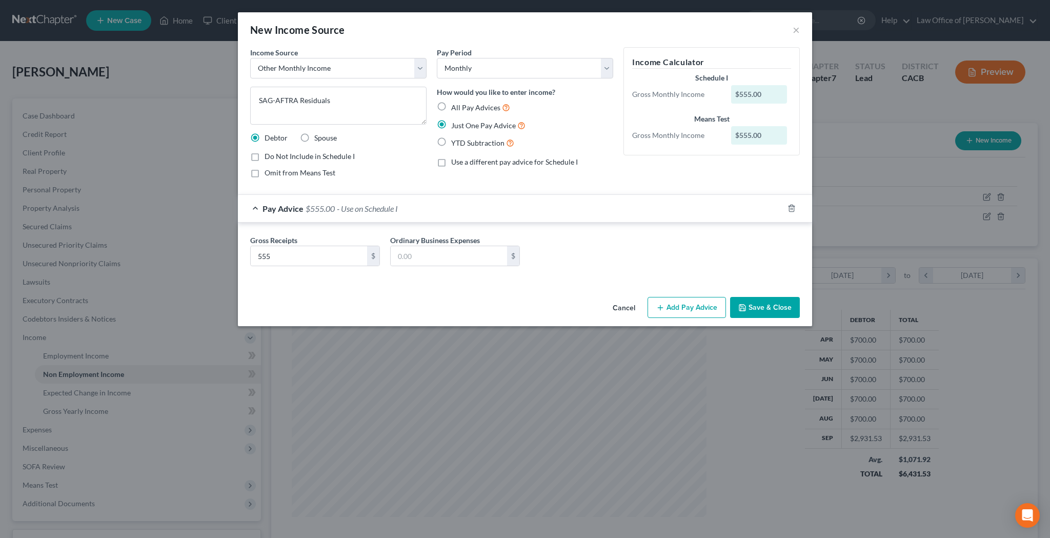
click at [761, 308] on button "Save & Close" at bounding box center [765, 308] width 70 height 22
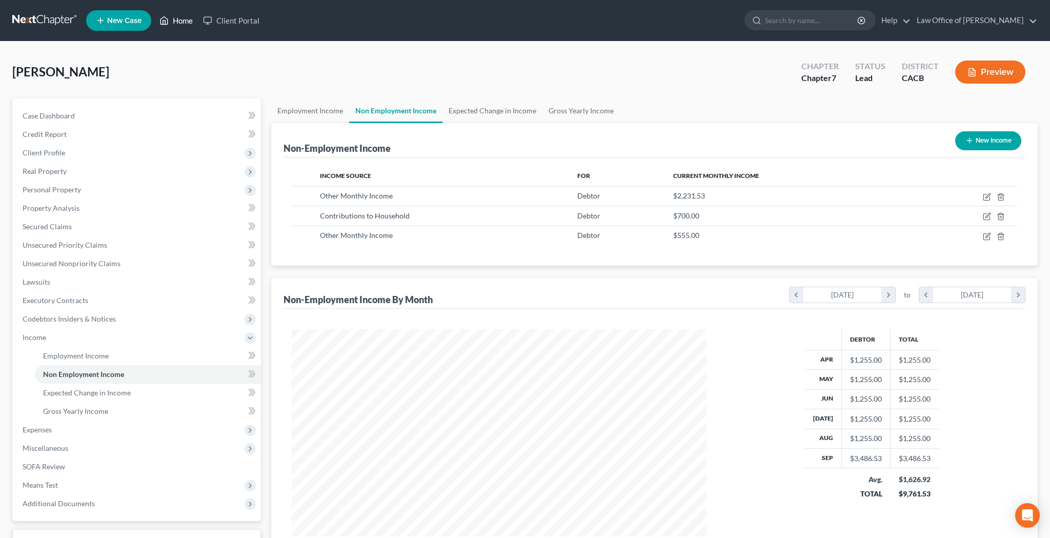
click at [185, 21] on link "Home" at bounding box center [176, 20] width 44 height 18
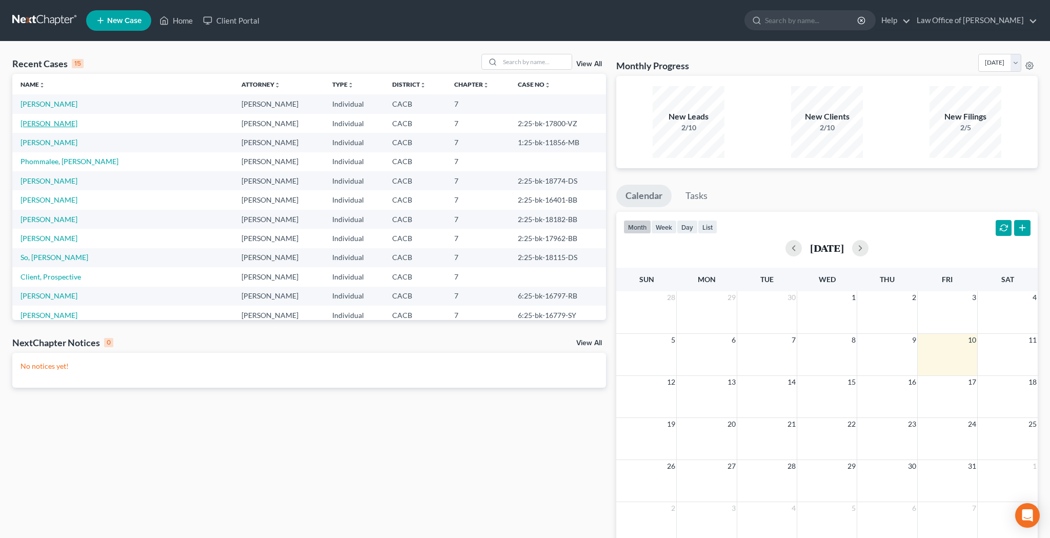
click at [65, 122] on link "[PERSON_NAME]" at bounding box center [49, 123] width 57 height 9
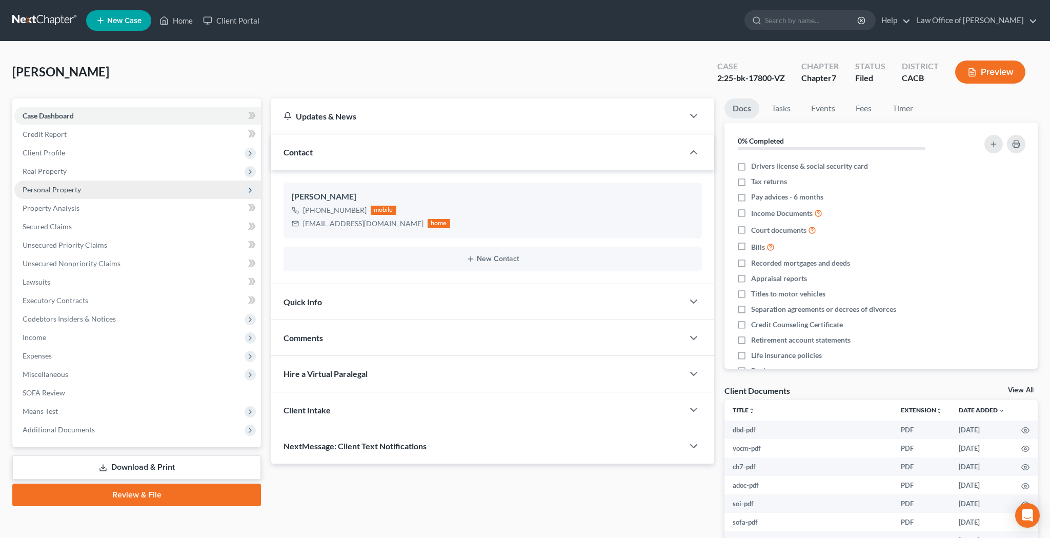
click at [65, 190] on span "Personal Property" at bounding box center [52, 189] width 58 height 9
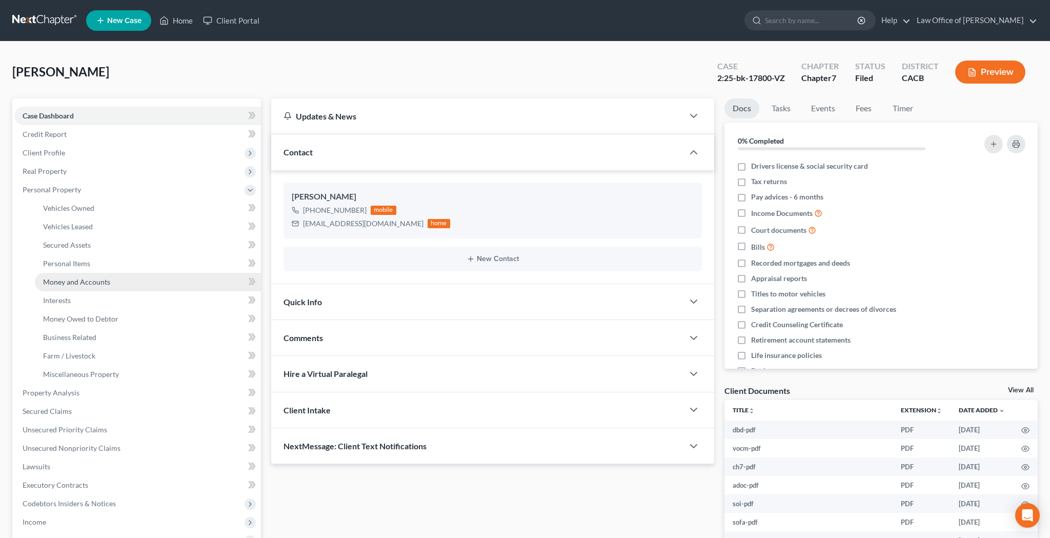
click at [81, 280] on span "Money and Accounts" at bounding box center [76, 281] width 67 height 9
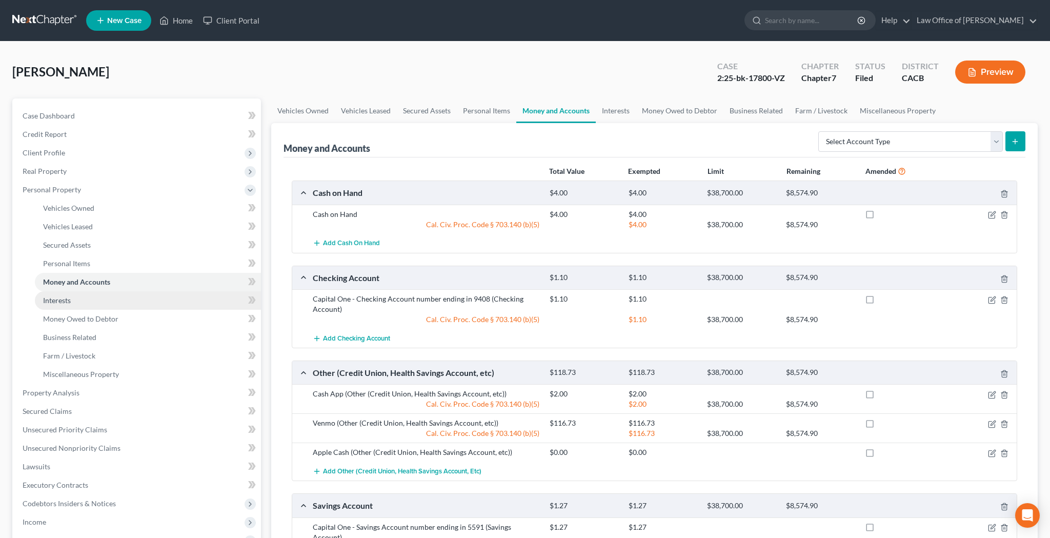
click at [123, 302] on link "Interests" at bounding box center [148, 300] width 226 height 18
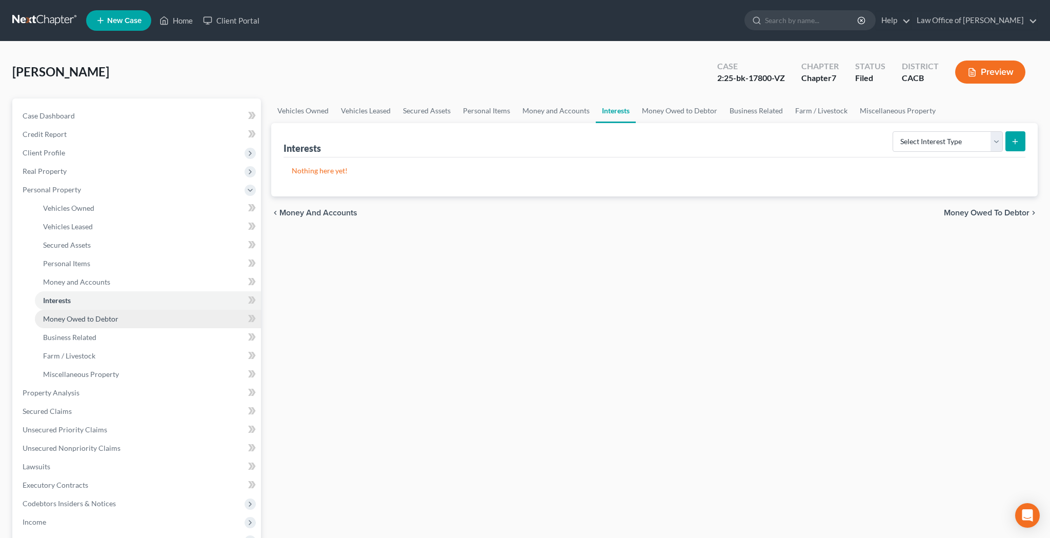
click at [126, 320] on link "Money Owed to Debtor" at bounding box center [148, 319] width 226 height 18
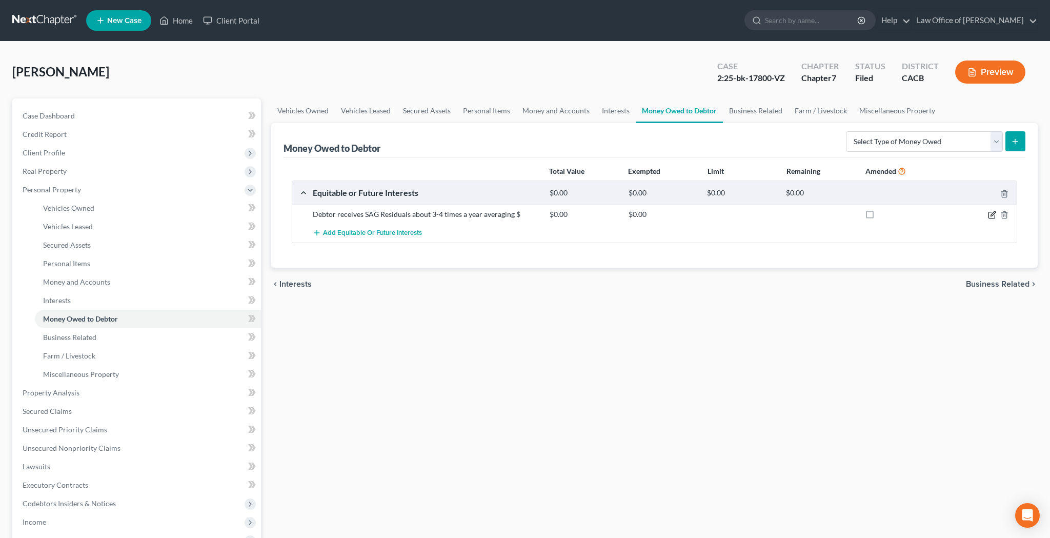
click at [991, 214] on icon "button" at bounding box center [992, 213] width 5 height 5
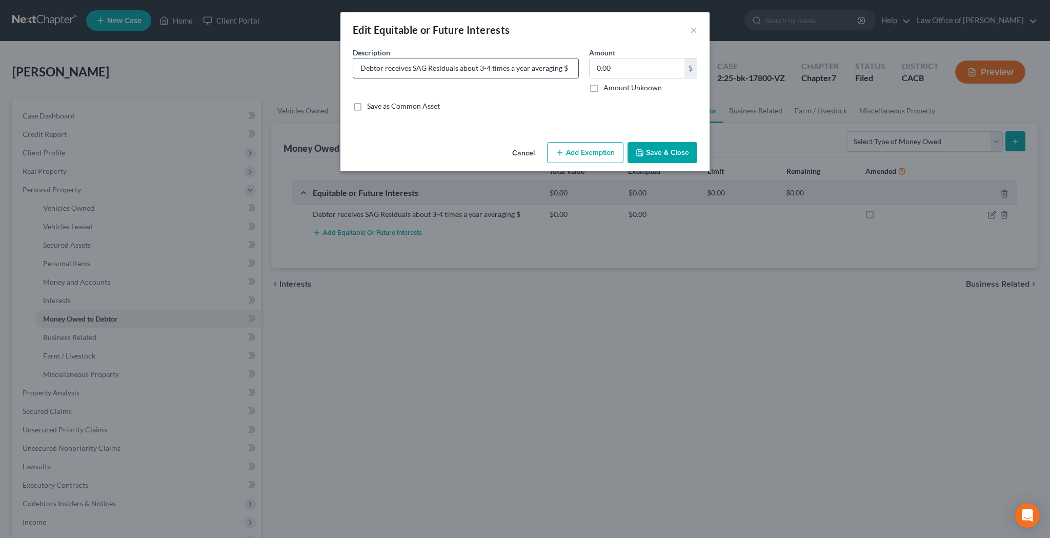
click at [541, 68] on input "Debtor receives SAG Residuals about 3-4 times a year averaging $" at bounding box center [465, 67] width 225 height 19
click at [695, 30] on button "×" at bounding box center [693, 30] width 7 height 12
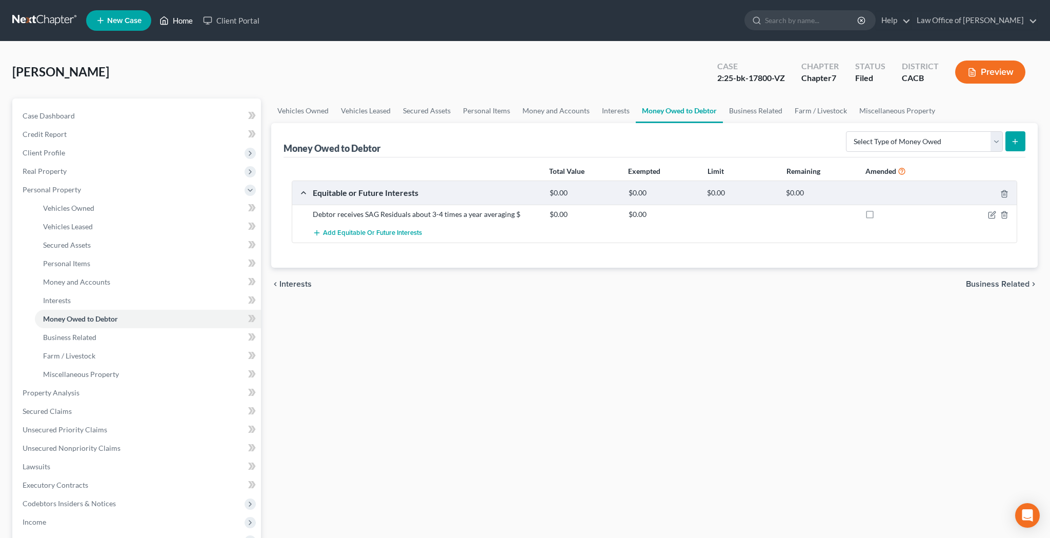
click at [184, 24] on link "Home" at bounding box center [176, 20] width 44 height 18
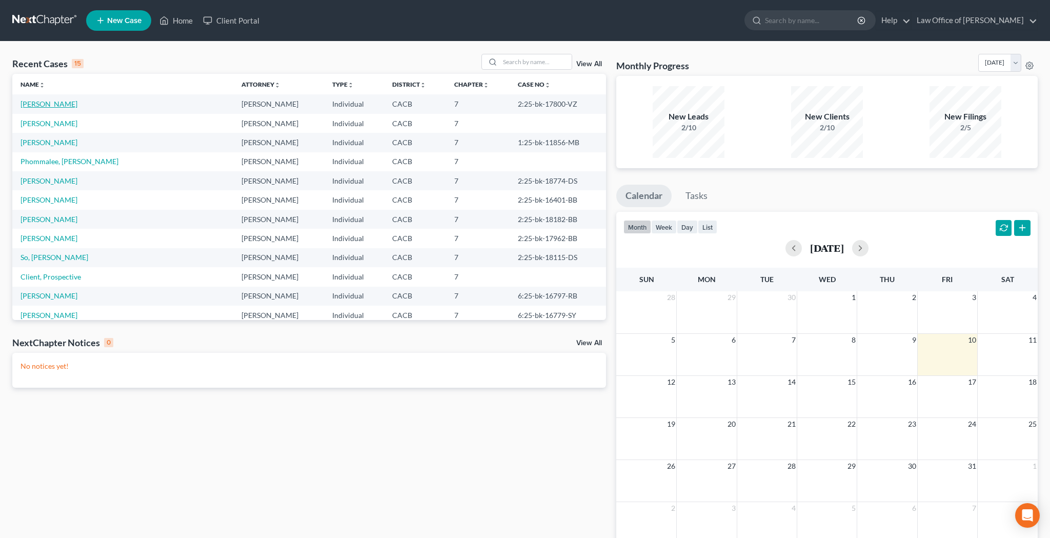
click at [57, 103] on link "[PERSON_NAME]" at bounding box center [49, 103] width 57 height 9
click at [56, 123] on link "[PERSON_NAME]" at bounding box center [49, 123] width 57 height 9
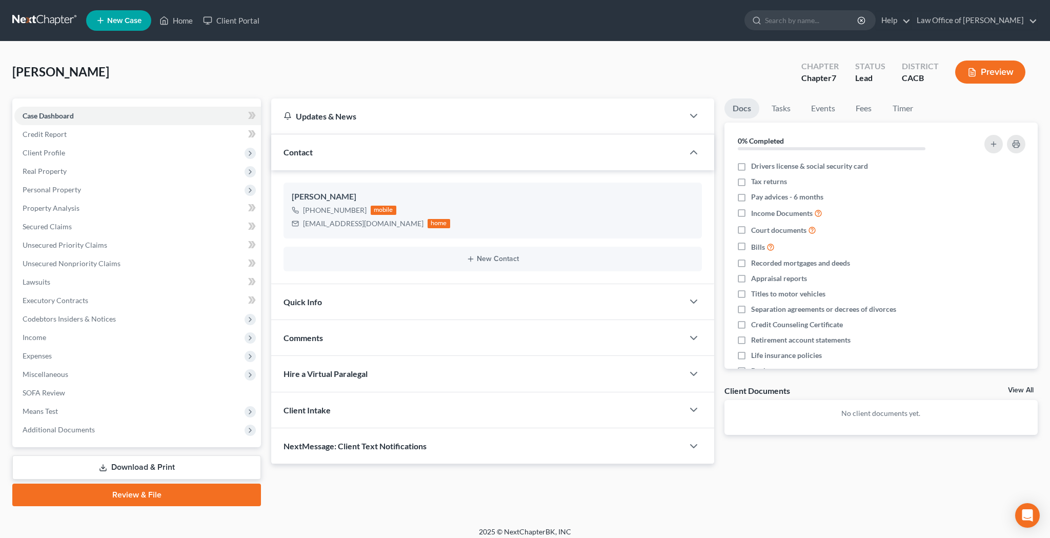
click at [56, 123] on link "Case Dashboard" at bounding box center [137, 116] width 247 height 18
click at [182, 23] on link "Home" at bounding box center [176, 20] width 44 height 18
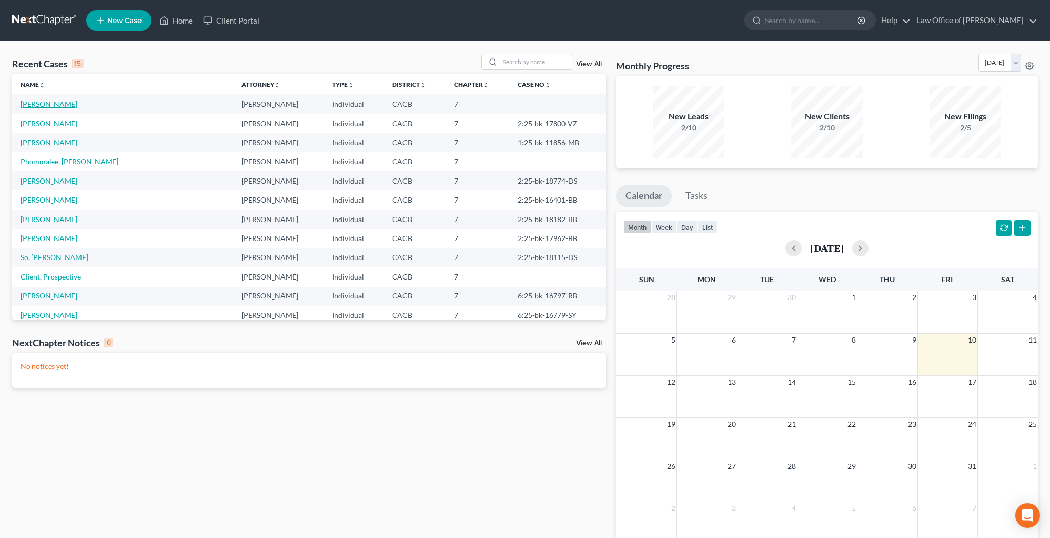
click at [52, 104] on link "[PERSON_NAME]" at bounding box center [49, 103] width 57 height 9
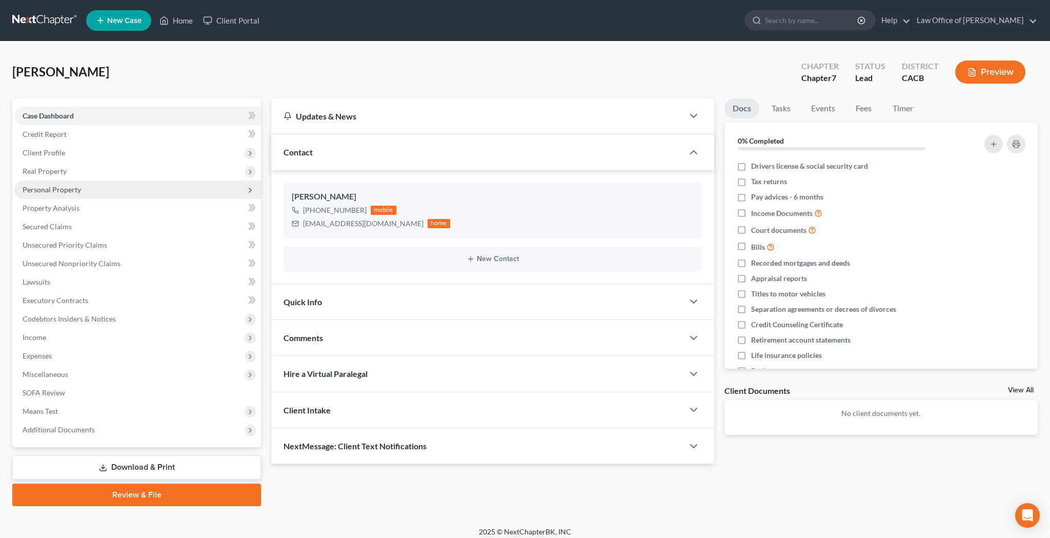
click at [72, 190] on span "Personal Property" at bounding box center [52, 189] width 58 height 9
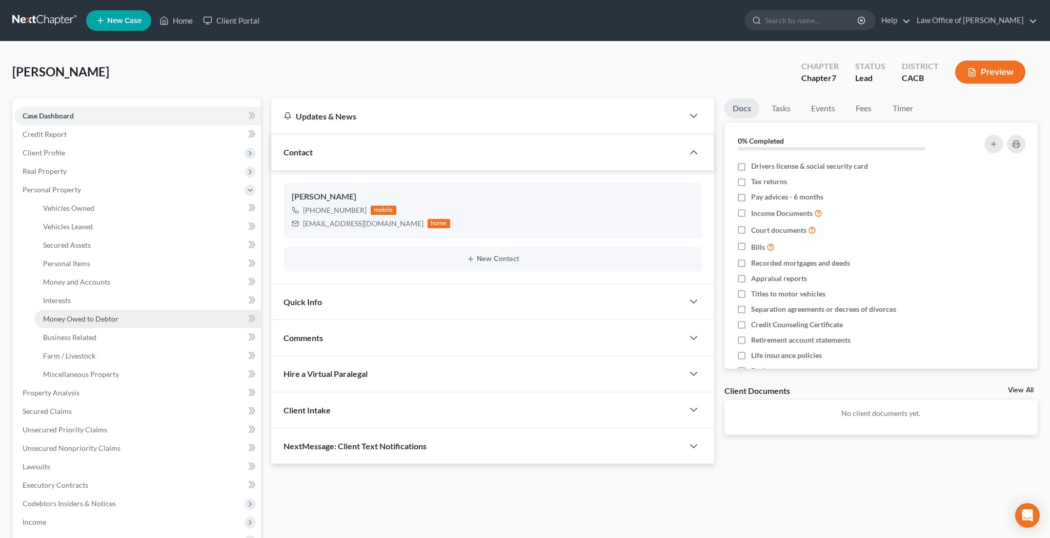
click at [81, 320] on span "Money Owed to Debtor" at bounding box center [80, 318] width 75 height 9
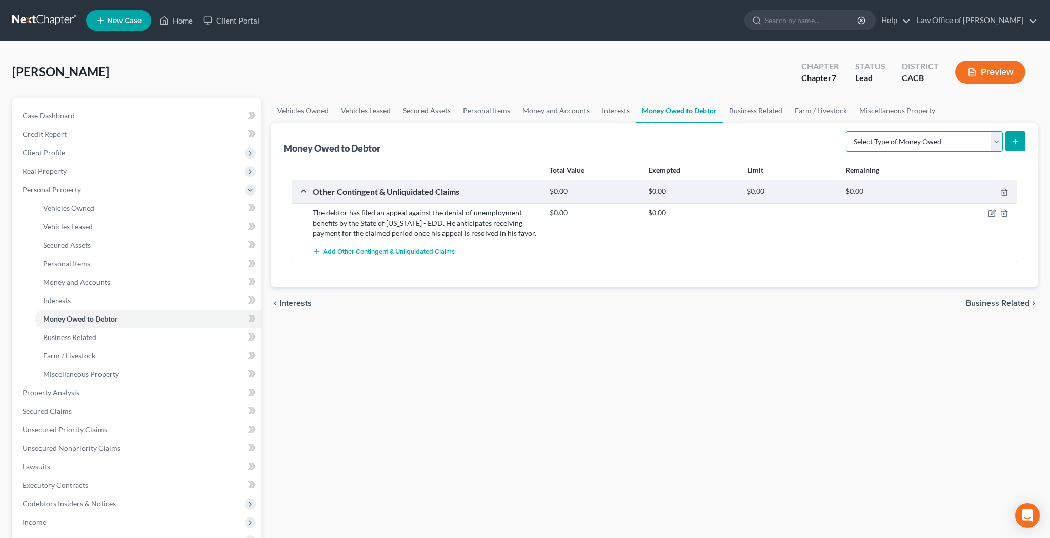
select select "equitable_or_future_interests"
click at [1016, 143] on icon "submit" at bounding box center [1015, 141] width 8 height 8
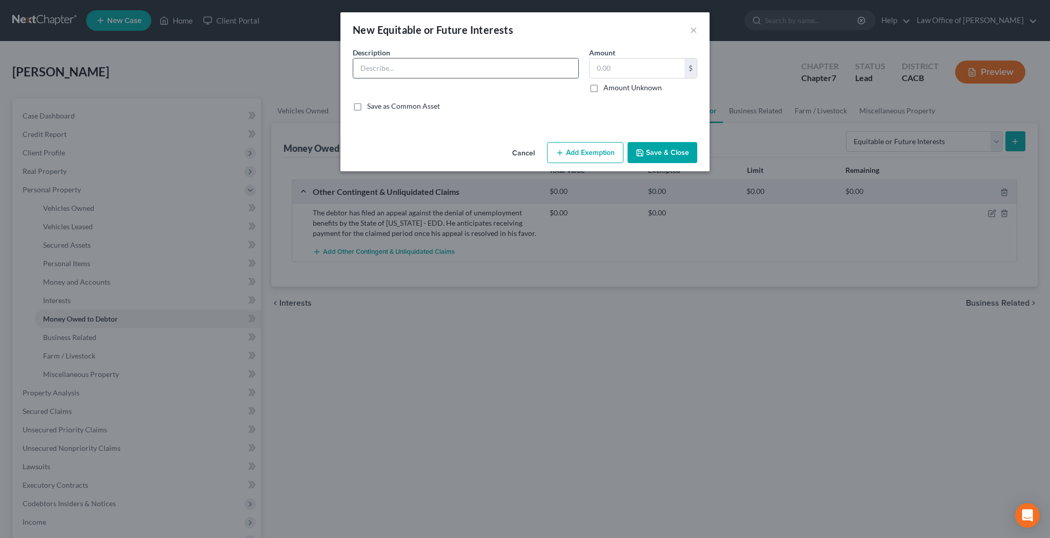
click at [444, 70] on input "text" at bounding box center [465, 67] width 225 height 19
paste input "Debtor receives SAG Residuals about 3-4 times a year averaging $"
type input "Debtor receives SAG Residuals about 3-4 times a year averaging $"
click at [691, 28] on button "×" at bounding box center [693, 30] width 7 height 12
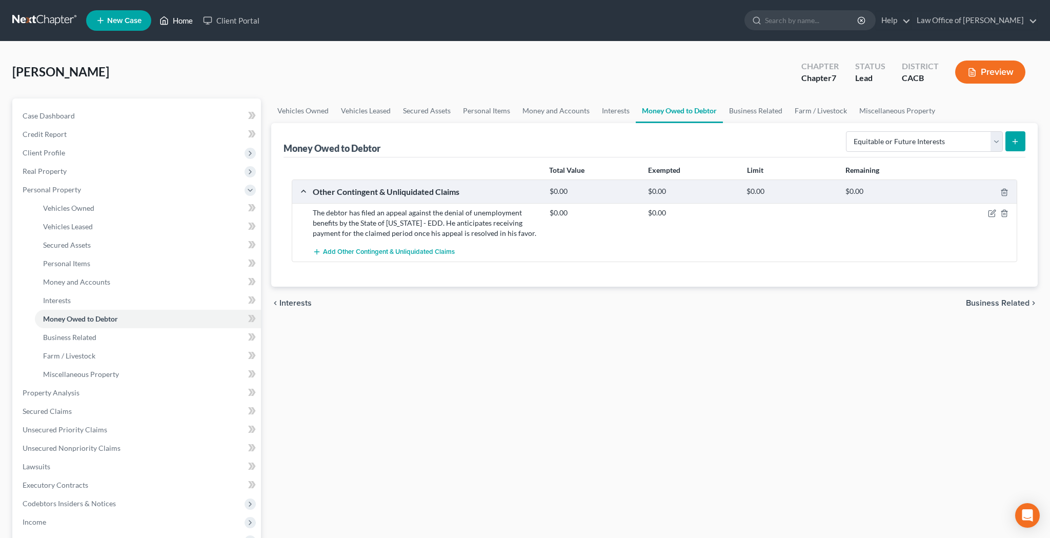
click at [180, 21] on link "Home" at bounding box center [176, 20] width 44 height 18
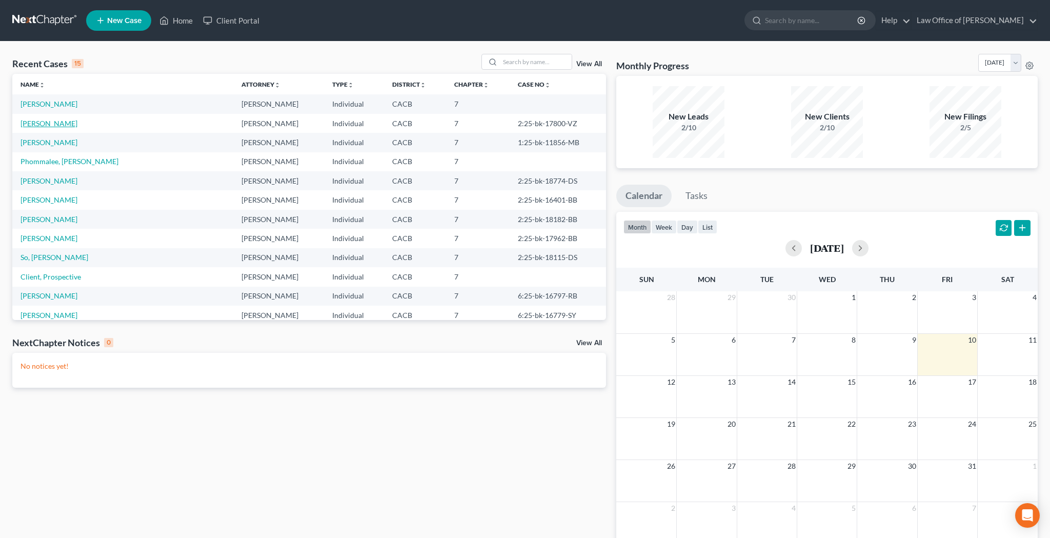
click at [63, 121] on link "[PERSON_NAME]" at bounding box center [49, 123] width 57 height 9
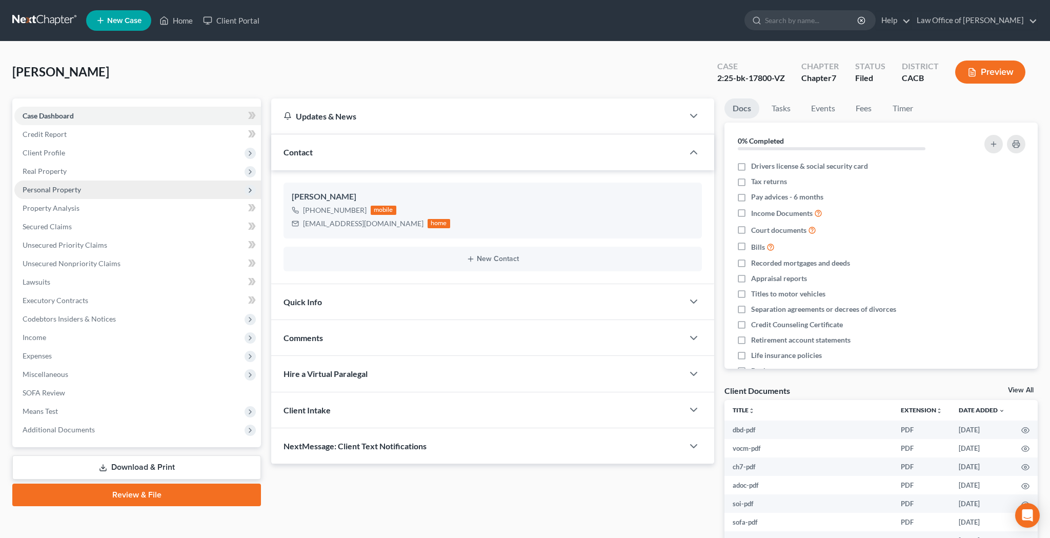
click at [67, 193] on span "Personal Property" at bounding box center [52, 189] width 58 height 9
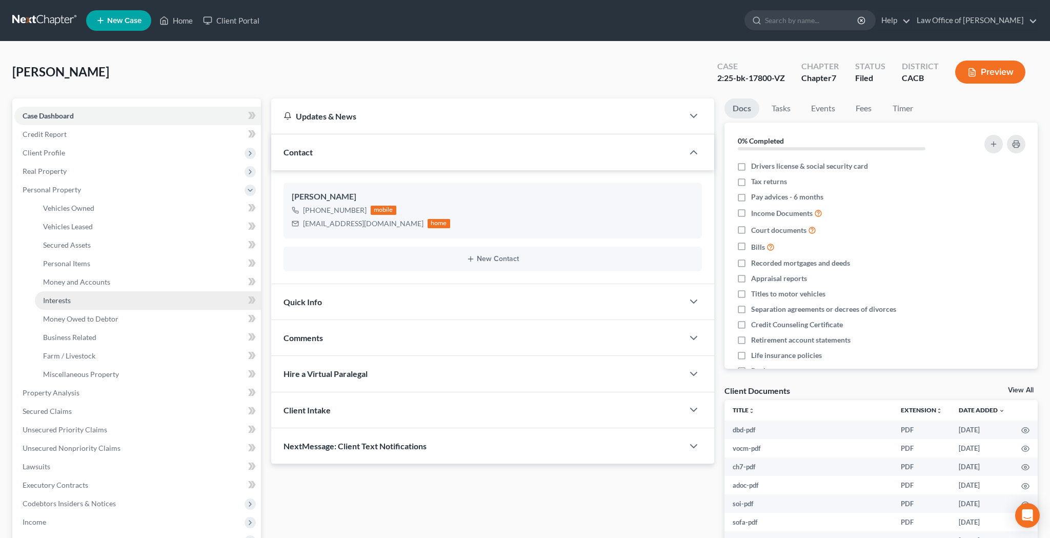
click at [72, 302] on link "Interests" at bounding box center [148, 300] width 226 height 18
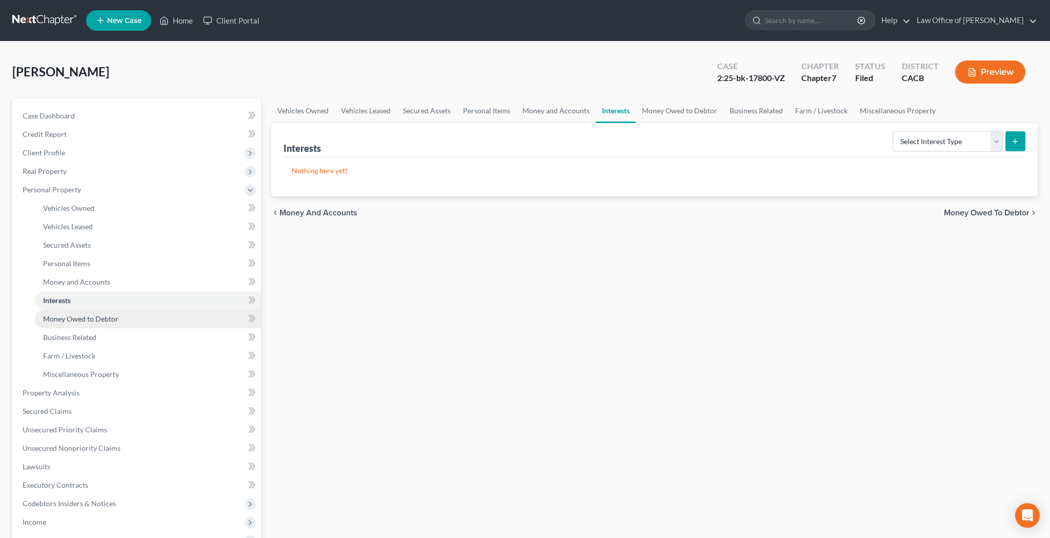
click at [72, 314] on span "Money Owed to Debtor" at bounding box center [80, 318] width 75 height 9
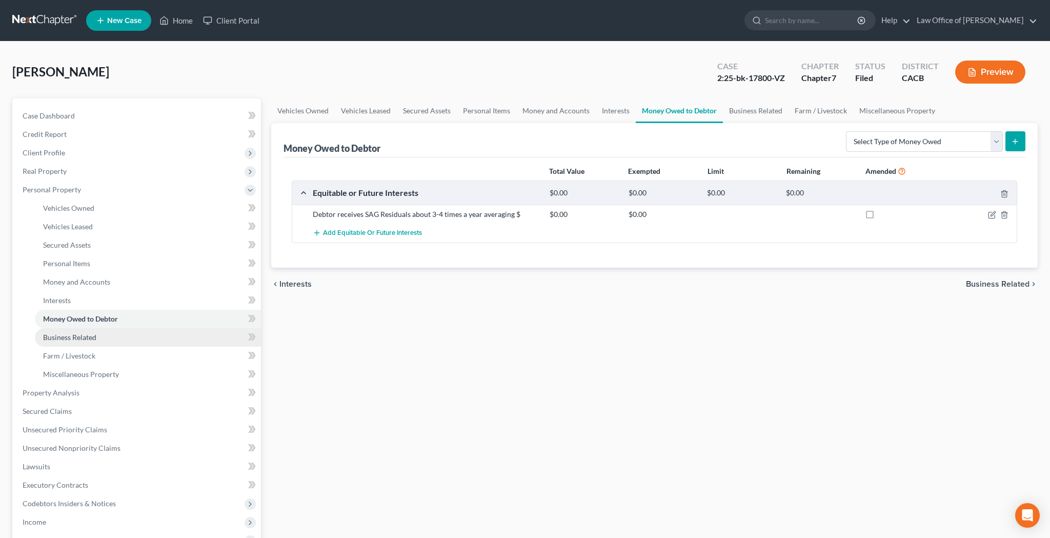
click at [75, 338] on span "Business Related" at bounding box center [69, 337] width 53 height 9
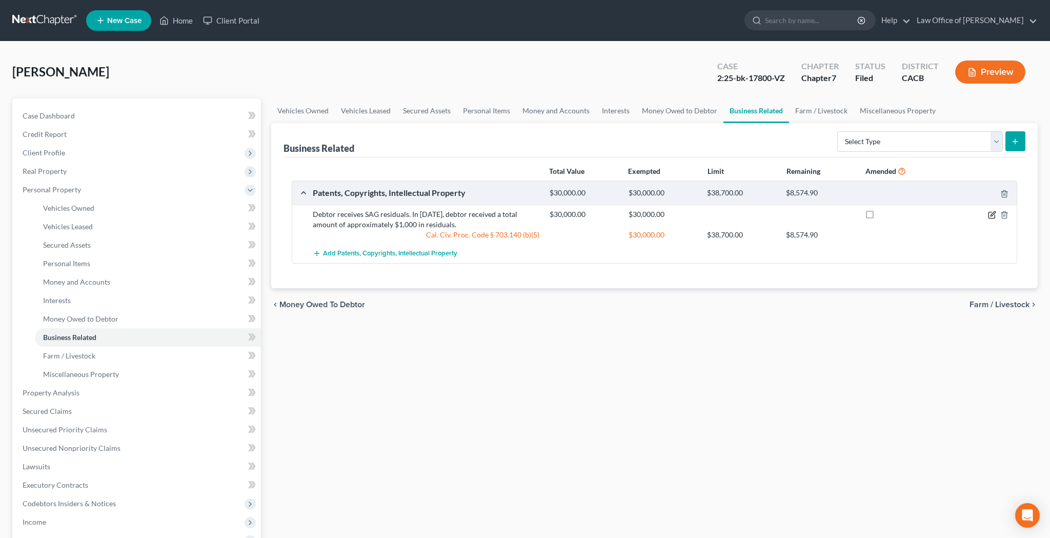
click at [990, 216] on icon "button" at bounding box center [992, 215] width 8 height 8
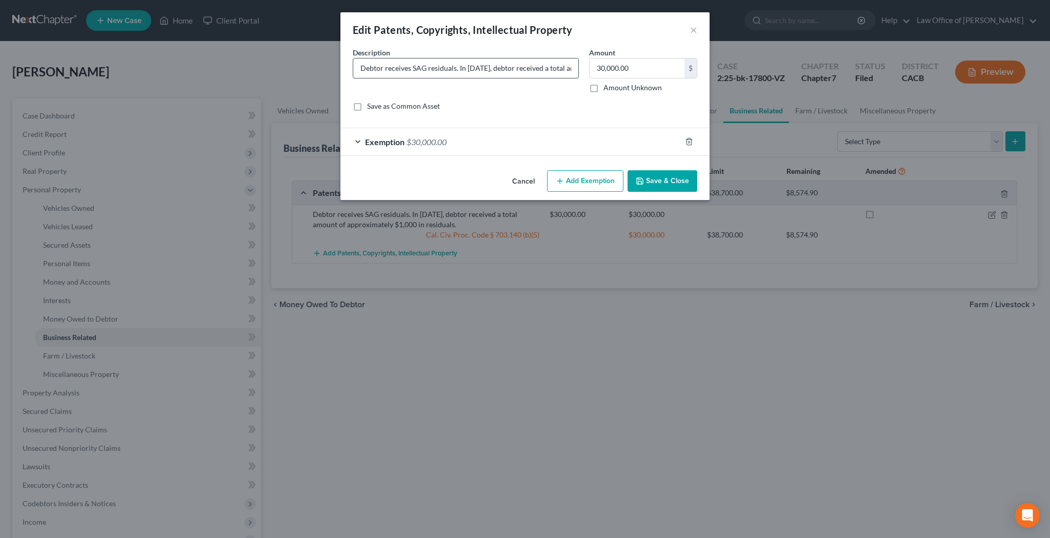
click at [519, 70] on input "Debtor receives SAG residuals. In 2024, debtor received a total amount of appro…" at bounding box center [465, 67] width 225 height 19
click at [693, 31] on button "×" at bounding box center [693, 30] width 7 height 12
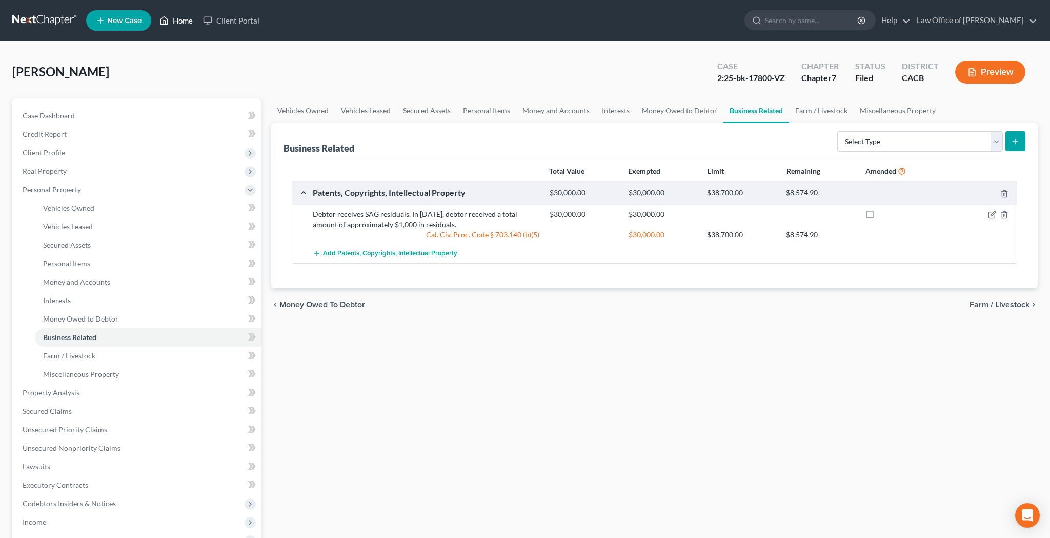
click at [179, 26] on link "Home" at bounding box center [176, 20] width 44 height 18
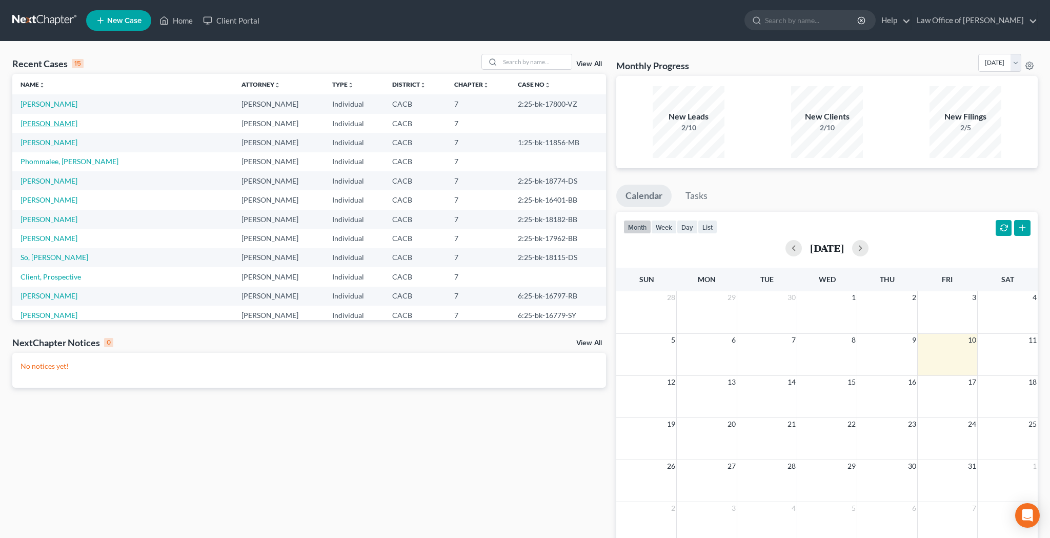
click at [49, 124] on link "[PERSON_NAME]" at bounding box center [49, 123] width 57 height 9
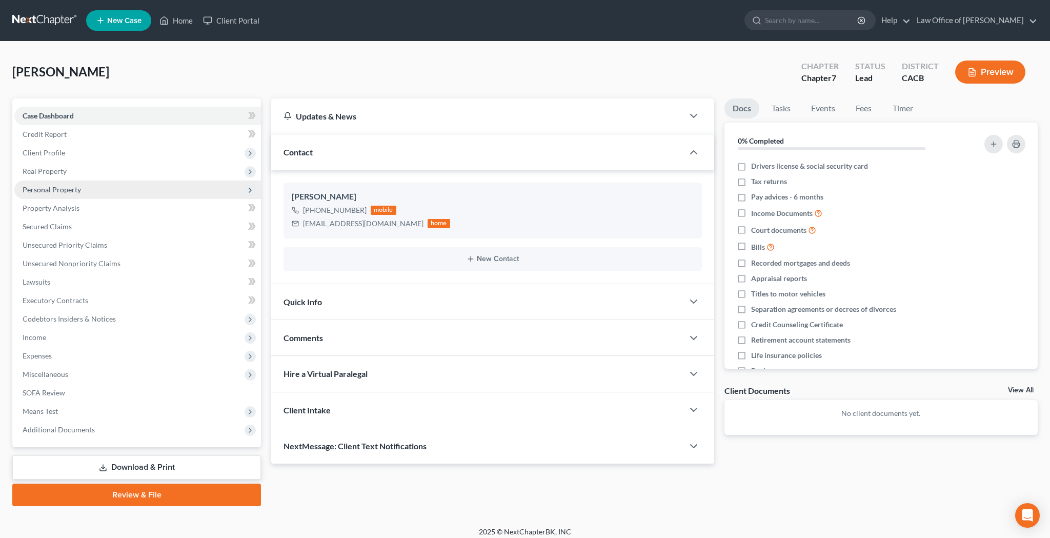
click at [61, 190] on span "Personal Property" at bounding box center [52, 189] width 58 height 9
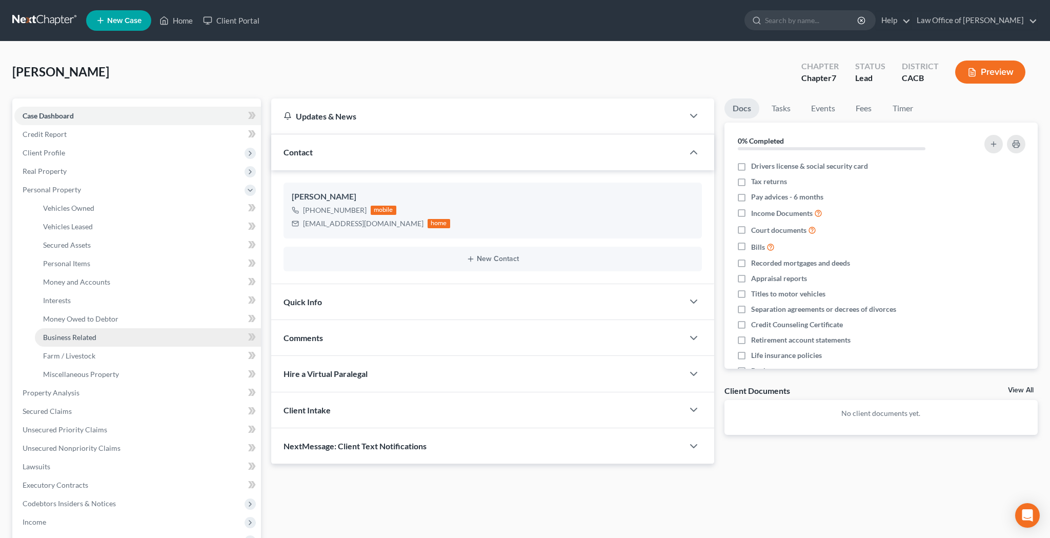
click at [73, 339] on span "Business Related" at bounding box center [69, 337] width 53 height 9
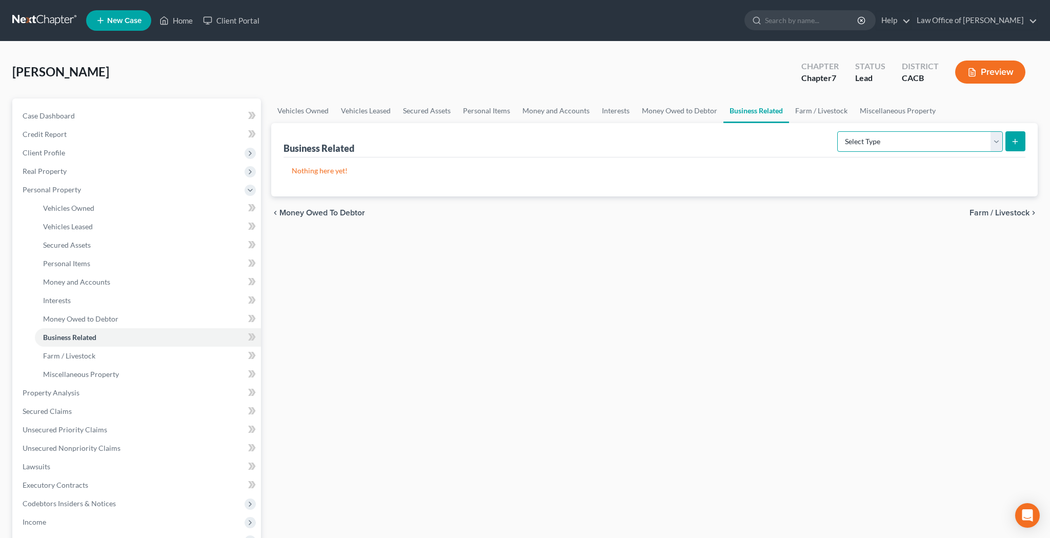
select select "patent"
click at [1017, 137] on icon "submit" at bounding box center [1015, 141] width 8 height 8
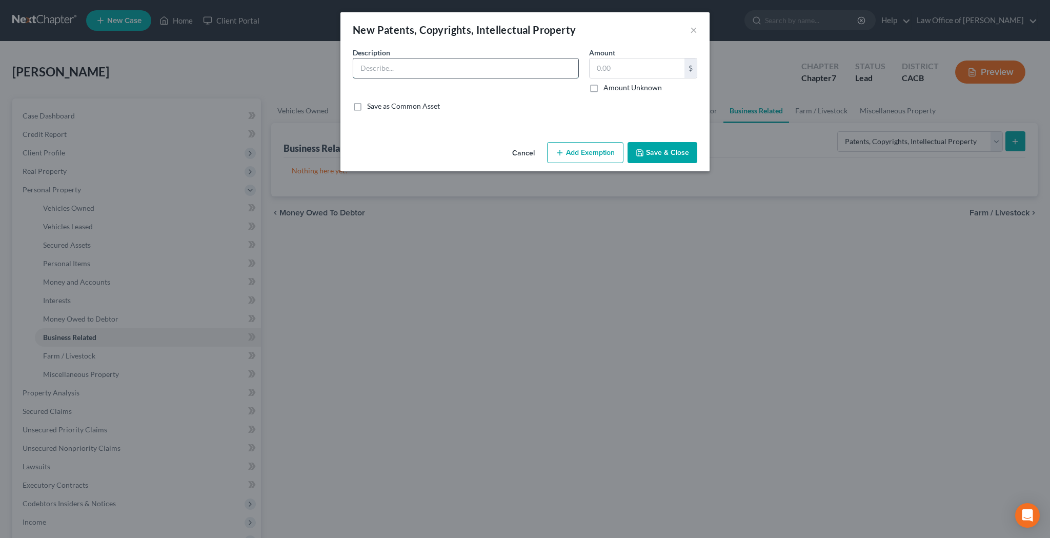
click at [475, 69] on input "text" at bounding box center [465, 67] width 225 height 19
paste input "Debtor receives SAG residuals. In 2024, debtor received a total amount of appro…"
click at [457, 66] on input "Debtor receives SAG residuals. In 2024, debtor received a total amount of appro…" at bounding box center [465, 67] width 225 height 19
click at [463, 69] on input "Debtor receives SAG residuals. Debtor has received year-to-date, in 2024, and i…" at bounding box center [465, 67] width 225 height 19
click at [435, 71] on input "Debtor receives SAG residuals. Debtor has received year-to-date, in 2024, and i…" at bounding box center [465, 67] width 225 height 19
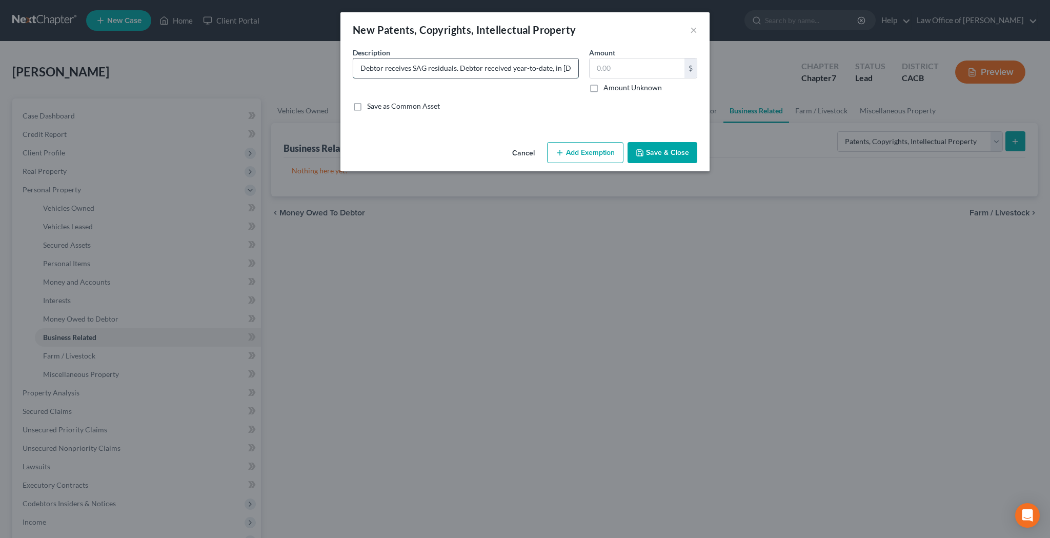
click at [463, 68] on input "Debtor receives SAG residuals. Debtor received year-to-date, in 2024, and in 20…" at bounding box center [465, 67] width 225 height 19
click at [384, 69] on input "Debtor receives SAG residuals. Debtor received total residual in the amount of …" at bounding box center [465, 67] width 225 height 19
click at [409, 69] on input "Debtor receives SAG residuals. Debtor received residual in the amount of in 202…" at bounding box center [465, 67] width 225 height 19
click at [572, 70] on input "Debtor receives SAG residuals. Debtor received residuals in the amount of in 20…" at bounding box center [465, 67] width 225 height 19
type input "Debtor receives SAG residuals. Debtor received residuals in the amount of in 20…"
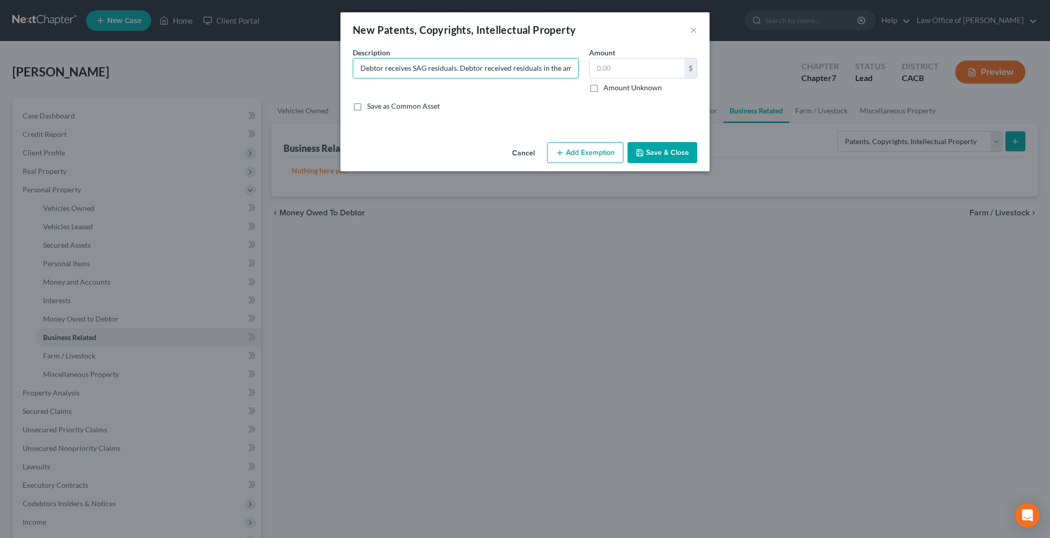
click at [669, 149] on button "Save & Close" at bounding box center [662, 153] width 70 height 22
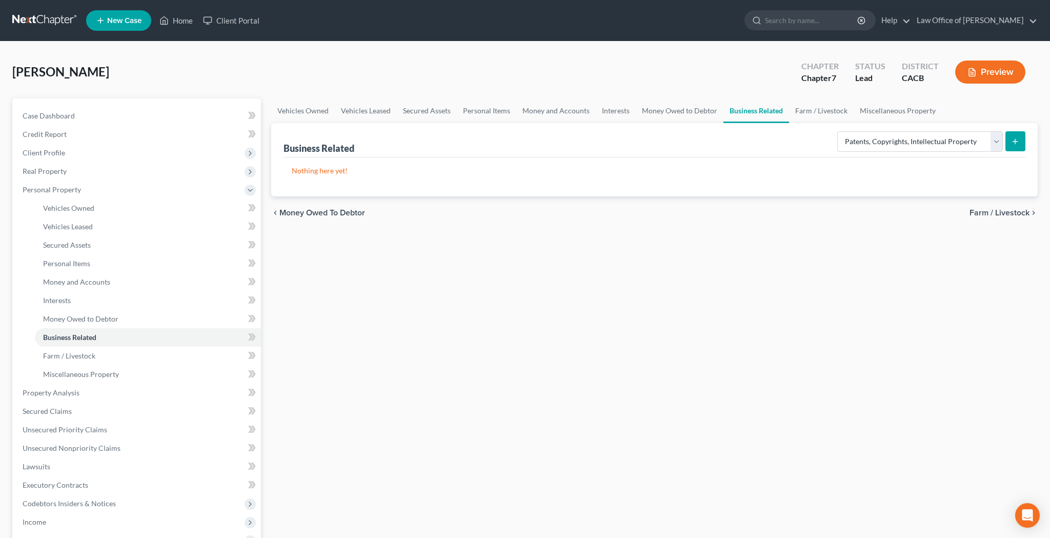
click at [735, 115] on link "Business Related" at bounding box center [756, 110] width 66 height 25
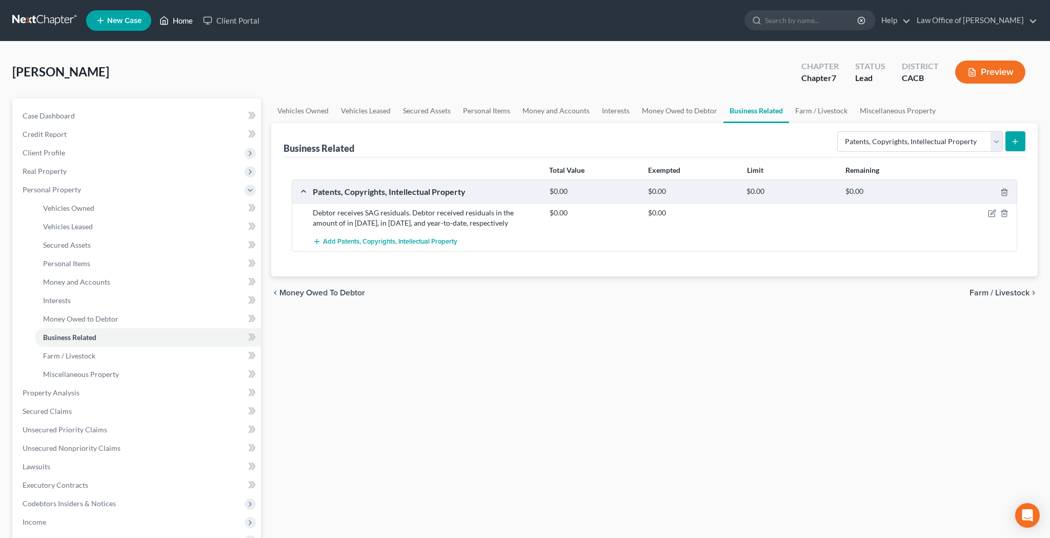
click at [183, 22] on link "Home" at bounding box center [176, 20] width 44 height 18
click at [185, 19] on link "Home" at bounding box center [176, 20] width 44 height 18
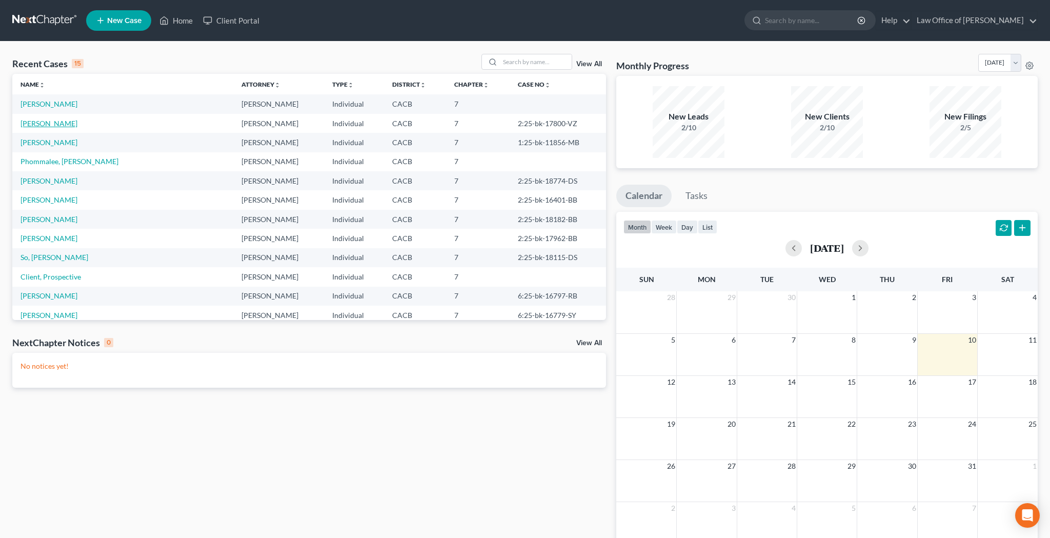
click at [37, 125] on link "[PERSON_NAME]" at bounding box center [49, 123] width 57 height 9
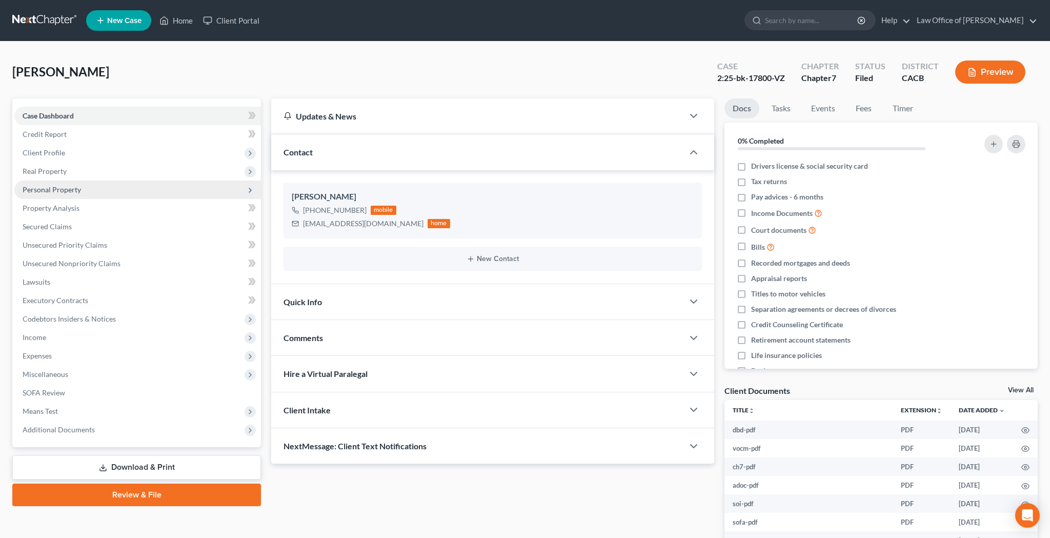
click at [62, 190] on span "Personal Property" at bounding box center [52, 189] width 58 height 9
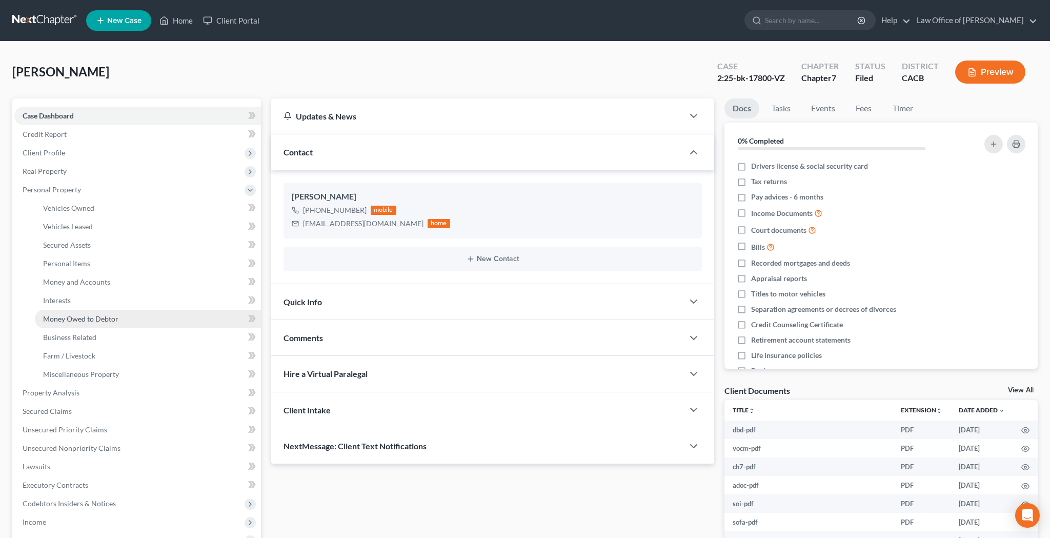
click at [85, 317] on span "Money Owed to Debtor" at bounding box center [80, 318] width 75 height 9
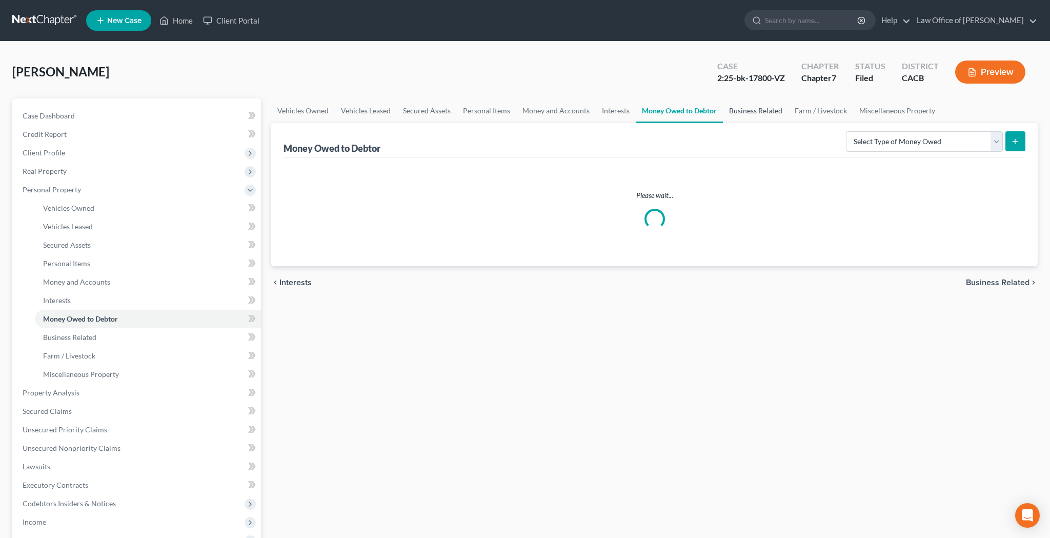
click at [760, 114] on link "Business Related" at bounding box center [756, 110] width 66 height 25
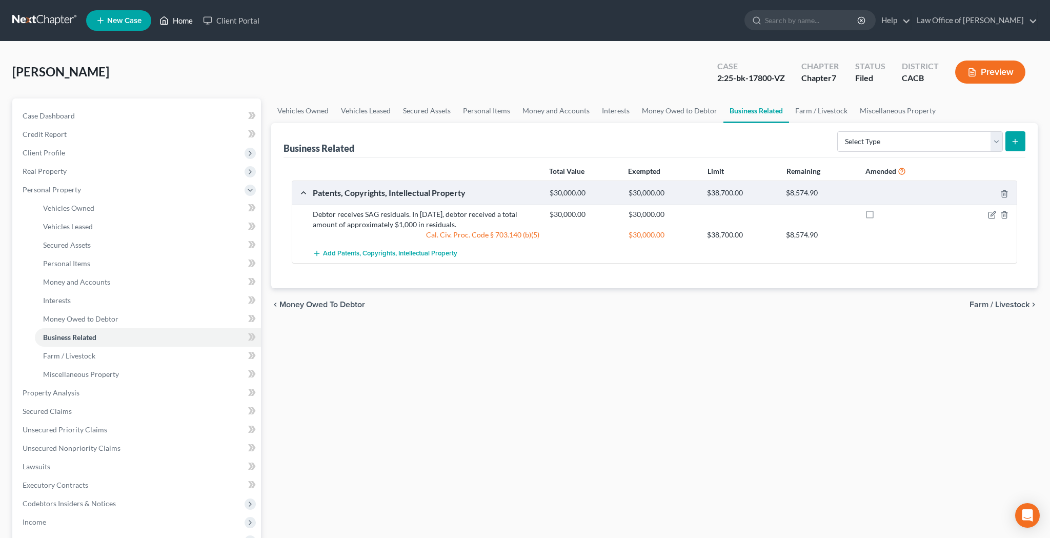
click at [180, 23] on link "Home" at bounding box center [176, 20] width 44 height 18
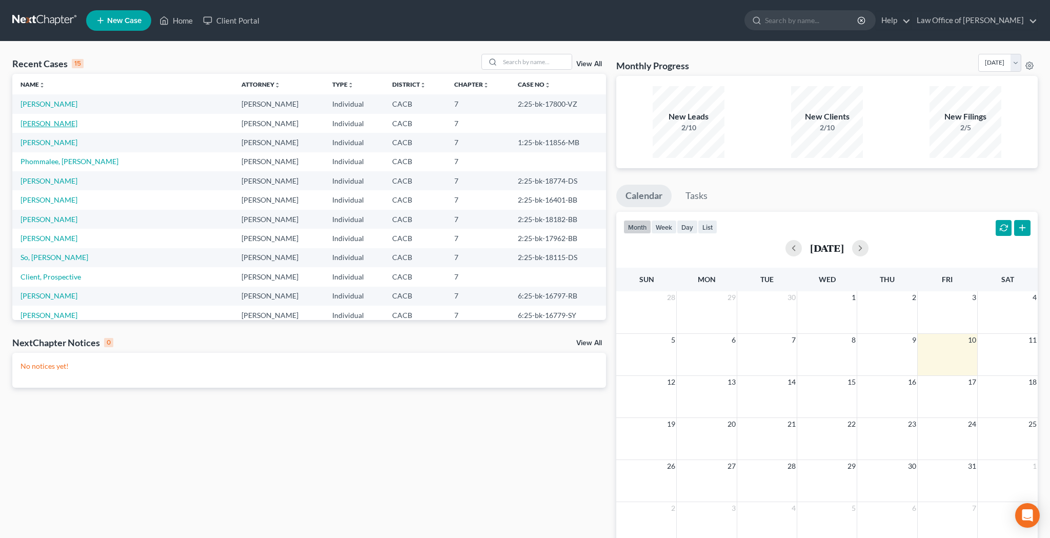
click at [62, 123] on link "[PERSON_NAME]" at bounding box center [49, 123] width 57 height 9
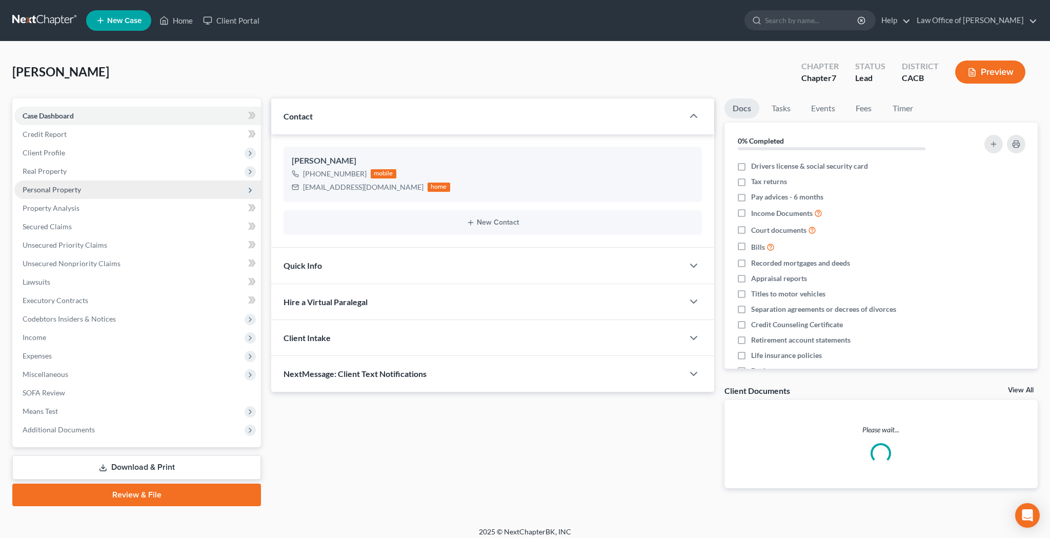
click at [62, 190] on span "Personal Property" at bounding box center [52, 189] width 58 height 9
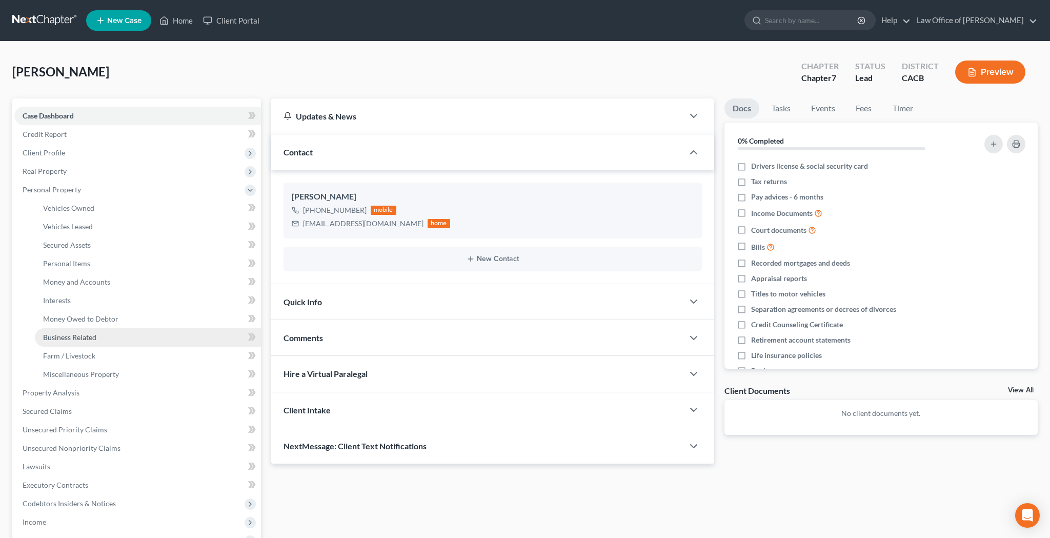
click at [90, 335] on span "Business Related" at bounding box center [69, 337] width 53 height 9
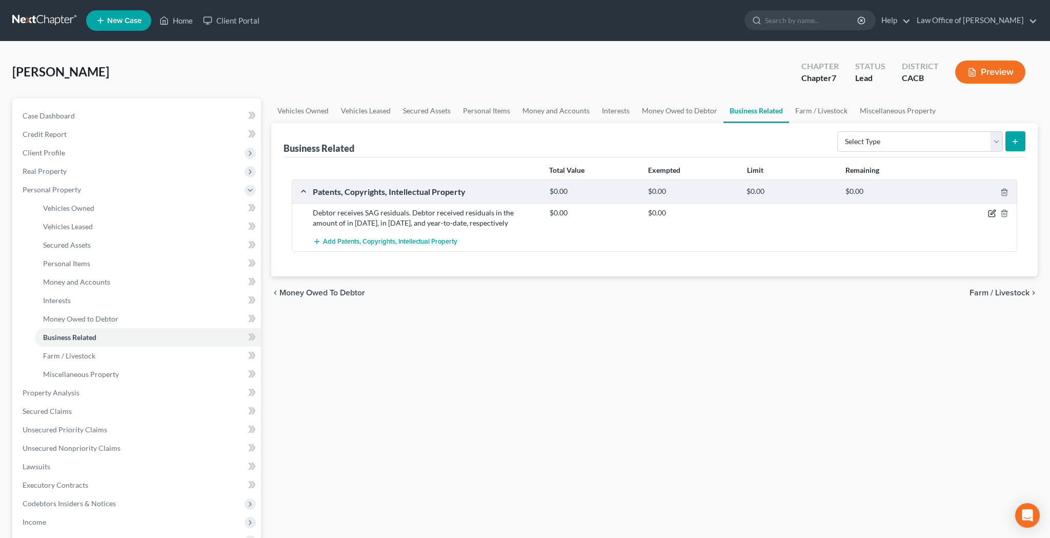
click at [991, 214] on icon "button" at bounding box center [992, 213] width 8 height 8
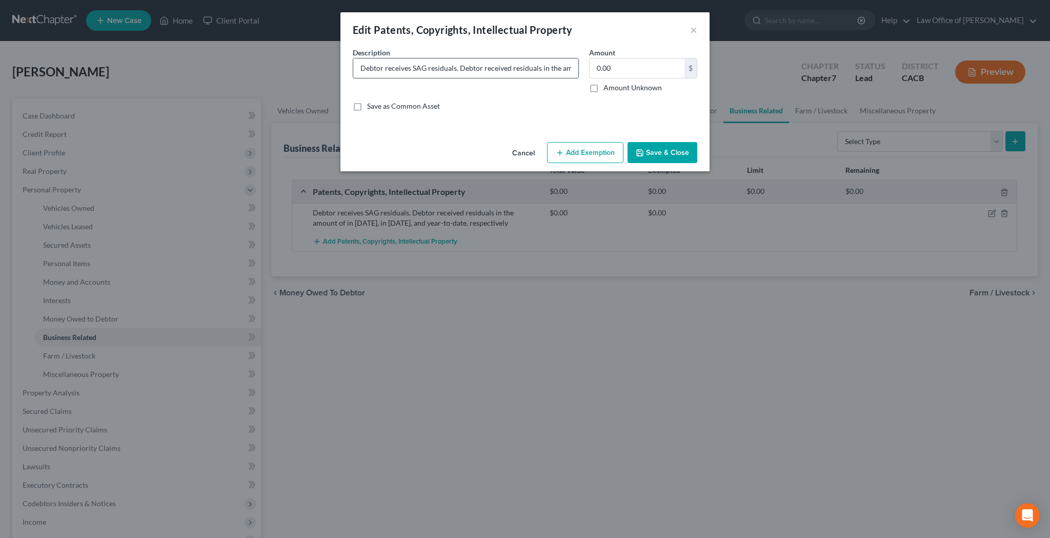
click at [500, 73] on input "Debtor receives SAG residuals. Debtor received residuals in the amount of in 20…" at bounding box center [465, 67] width 225 height 19
click at [503, 66] on input "Debtor receives SAG residuals. Debtor received residuals in the amount of in 20…" at bounding box center [465, 67] width 225 height 19
click at [453, 71] on input "Debtor receives SAG residuals. Debtor received residuals in the amount of in 20…" at bounding box center [465, 67] width 225 height 19
click at [493, 71] on input "Debtor receives SAG residuals. Debtor received residuals in a total amount of i…" at bounding box center [465, 67] width 225 height 19
type input "Debtor receives SAG residuals. Debtor received residuals in a total amount of i…"
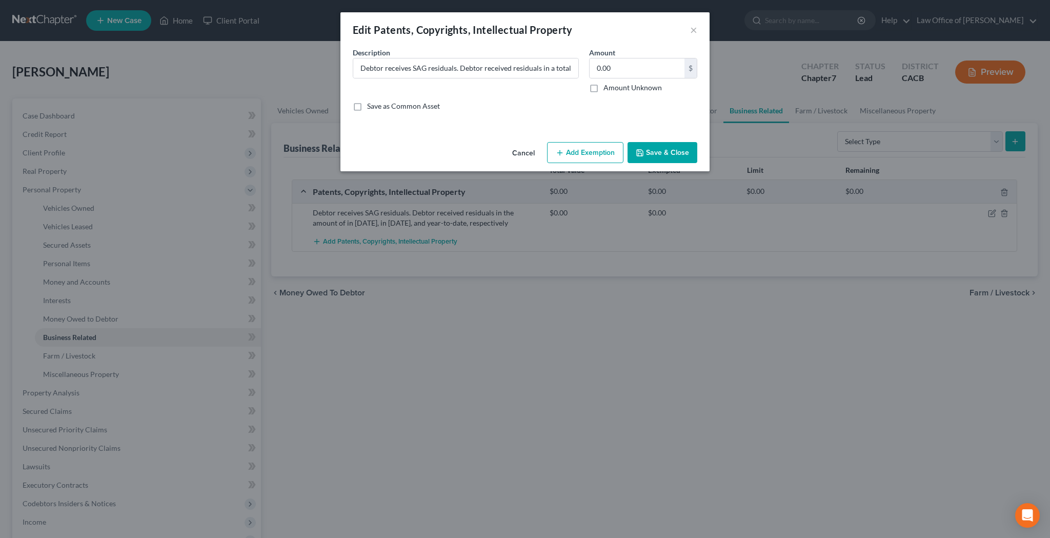
click at [649, 154] on button "Save & Close" at bounding box center [662, 153] width 70 height 22
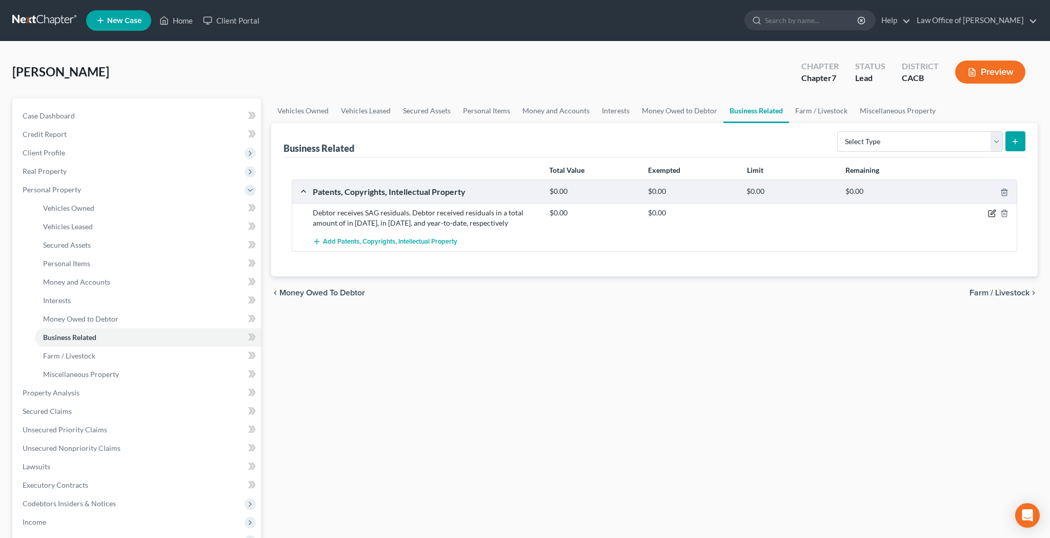
click at [990, 214] on icon "button" at bounding box center [992, 213] width 8 height 8
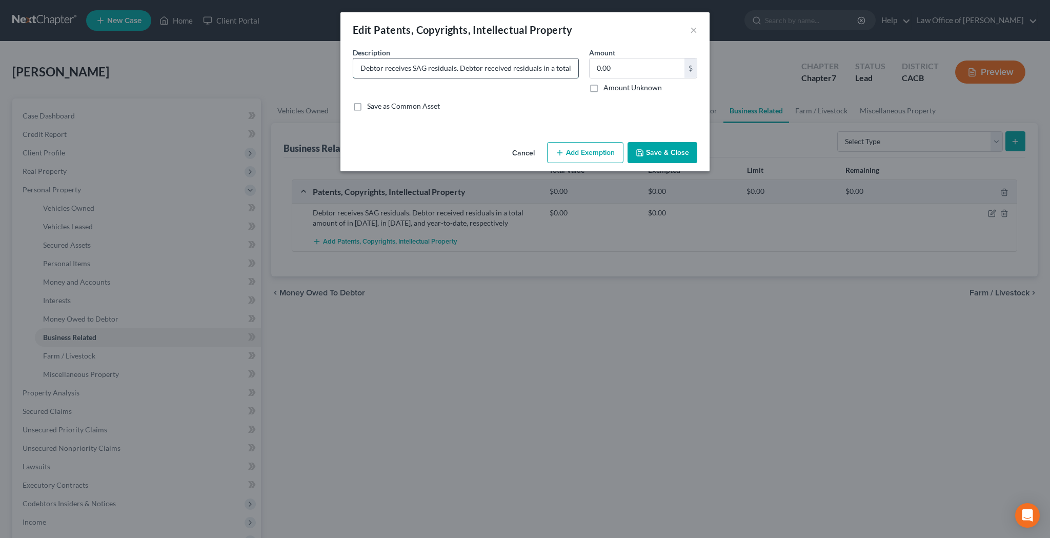
click at [540, 66] on input "Debtor receives SAG residuals. Debtor received residuals in a total amount of i…" at bounding box center [465, 67] width 225 height 19
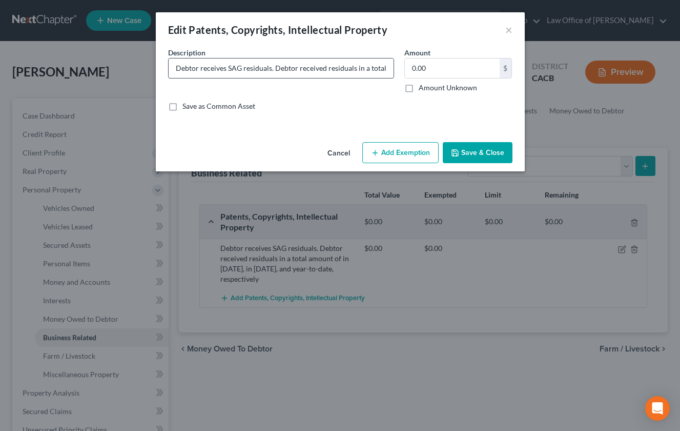
type input "Debtor receives SAG residuals. Debtor received residuals in a total amount of $…"
click at [482, 154] on button "Save & Close" at bounding box center [478, 153] width 70 height 22
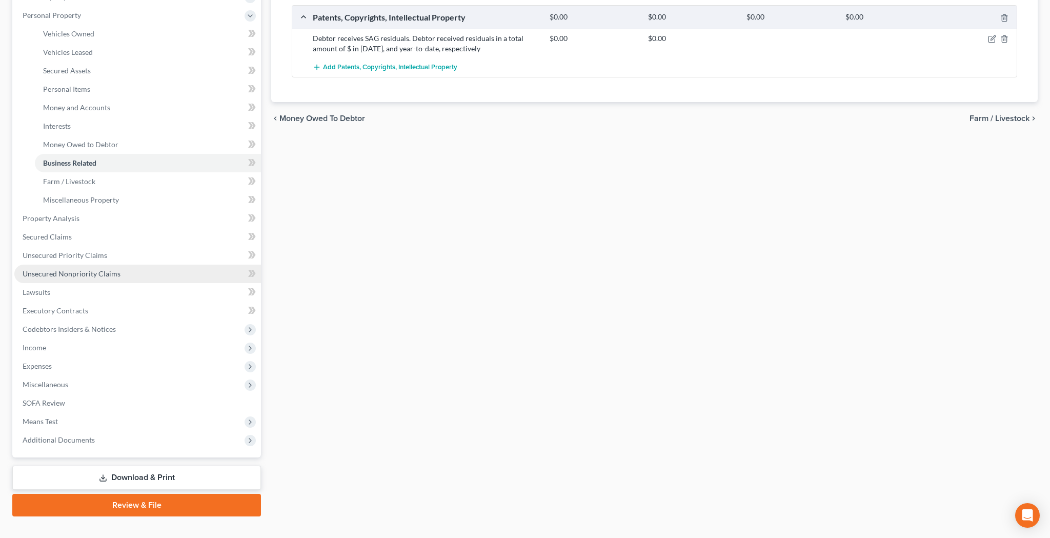
scroll to position [192, 0]
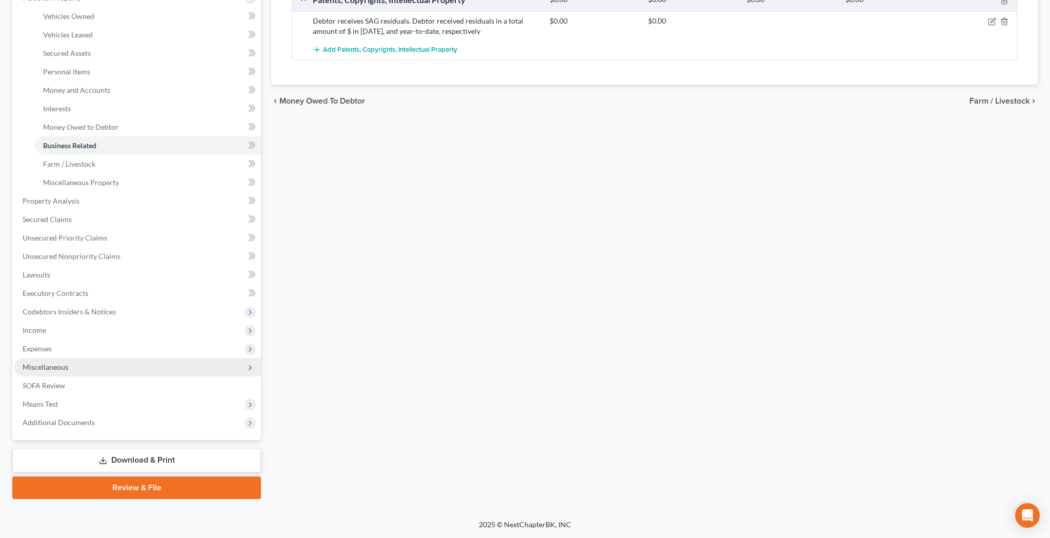
click at [84, 369] on span "Miscellaneous" at bounding box center [137, 367] width 247 height 18
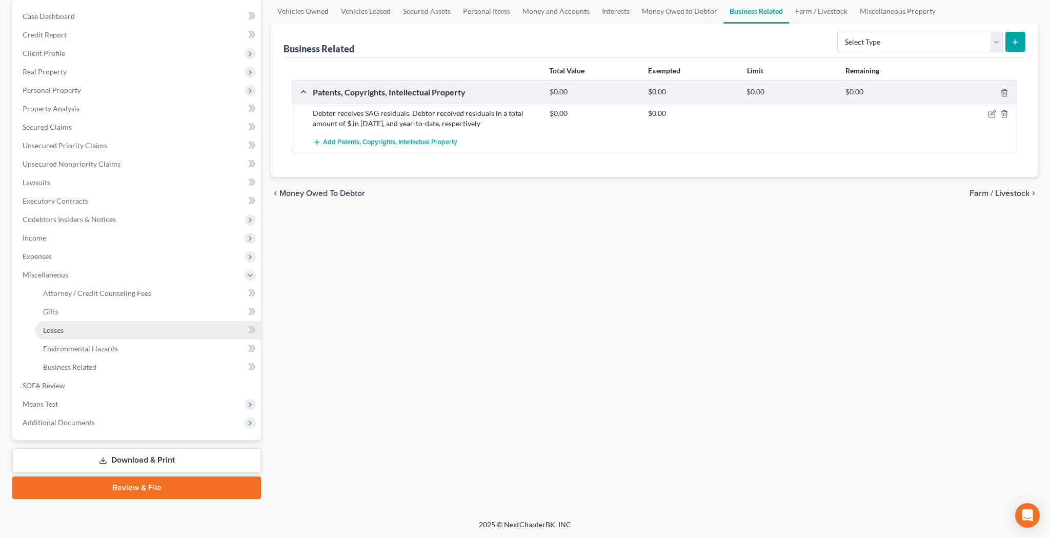
scroll to position [99, 0]
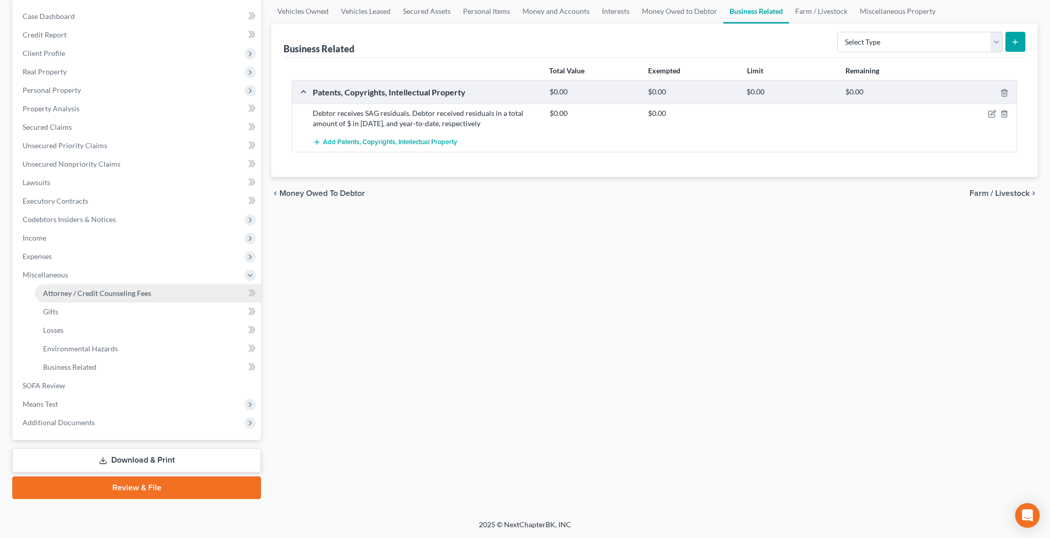
click at [107, 293] on span "Attorney / Credit Counseling Fees" at bounding box center [97, 293] width 108 height 9
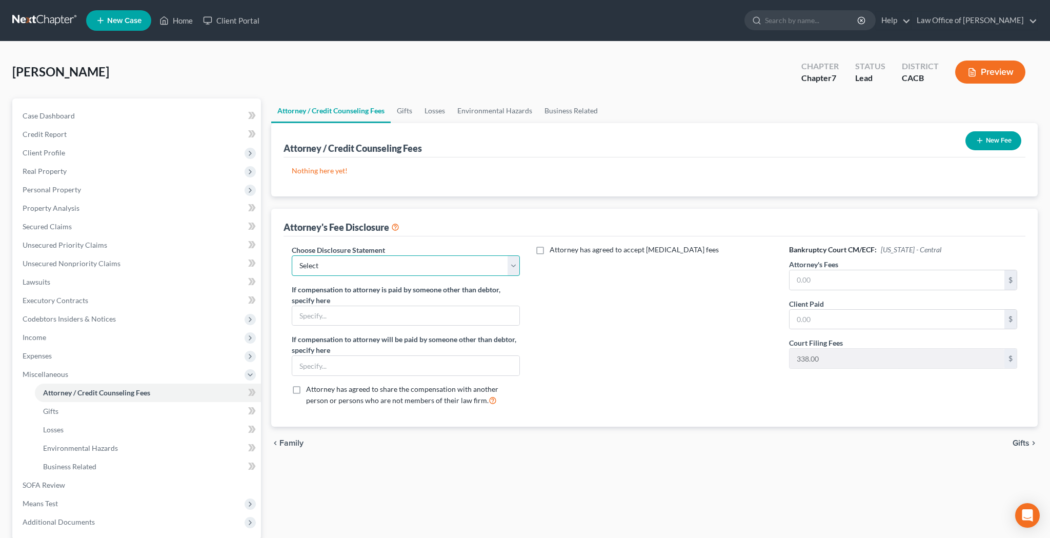
select select "0"
click at [816, 279] on input "text" at bounding box center [897, 279] width 215 height 19
type input "1,300"
click at [826, 314] on input "text" at bounding box center [897, 319] width 215 height 19
type input "1,300"
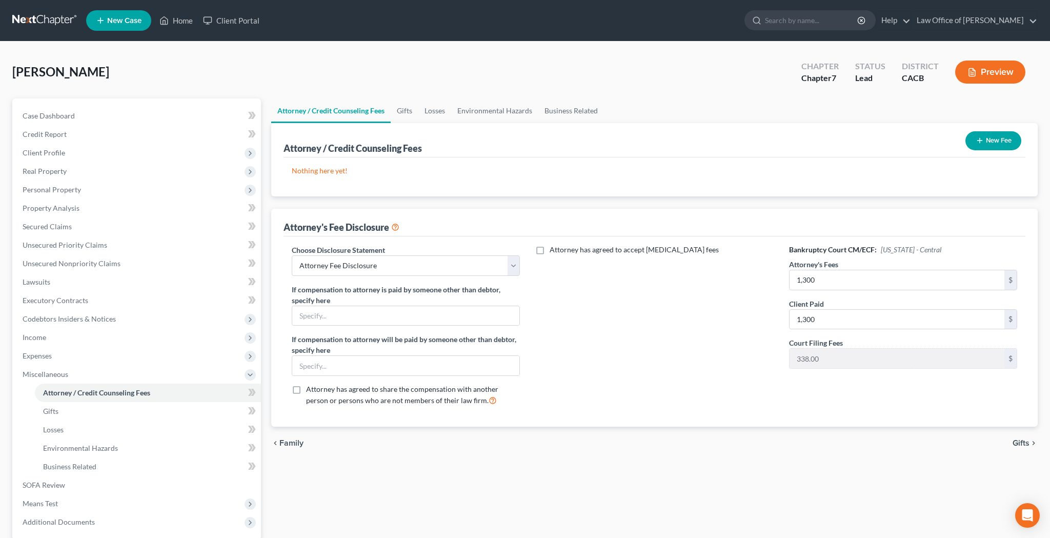
click at [996, 143] on button "New Fee" at bounding box center [993, 140] width 56 height 19
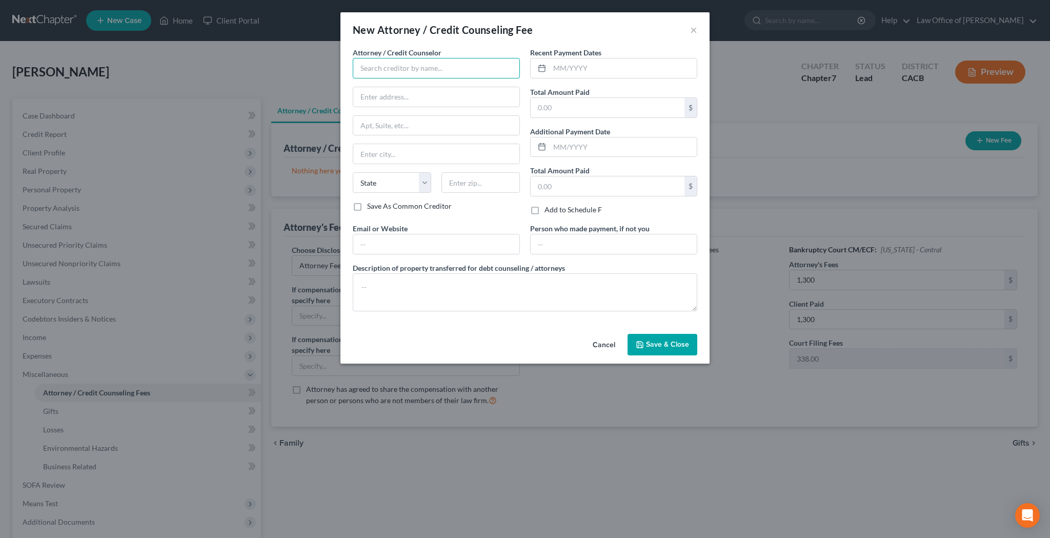
click at [487, 69] on input "text" at bounding box center [436, 68] width 167 height 21
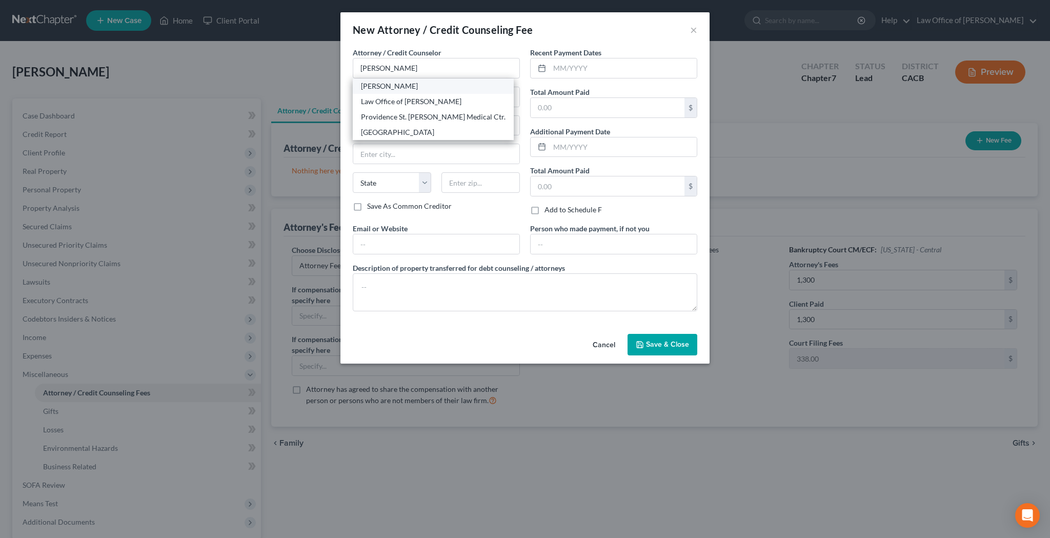
click at [438, 86] on div "[PERSON_NAME]" at bounding box center [433, 86] width 145 height 10
type input "[PERSON_NAME]"
type input "3154 Weldon Ave"
type input "Los Angeles"
select select "4"
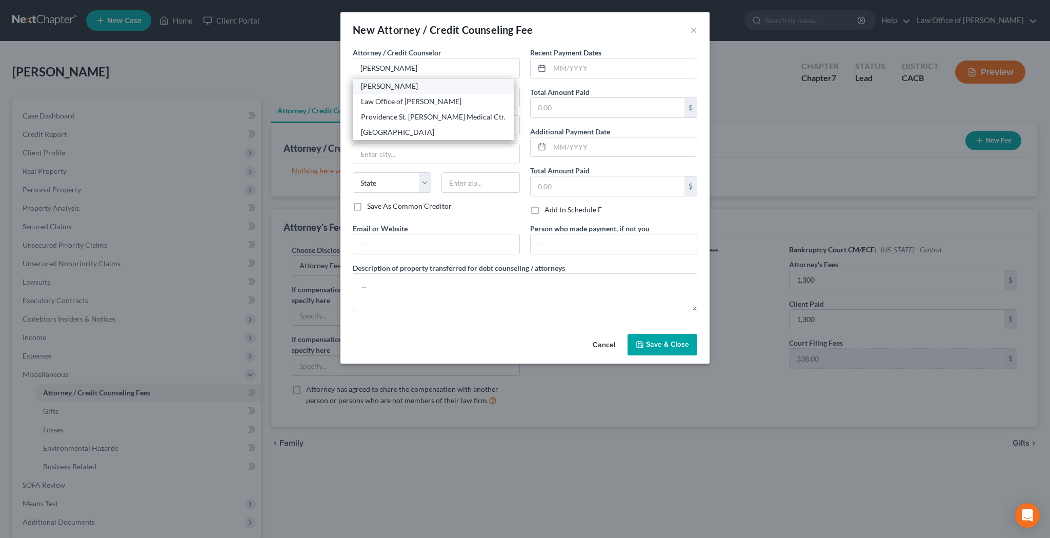
type input "90065"
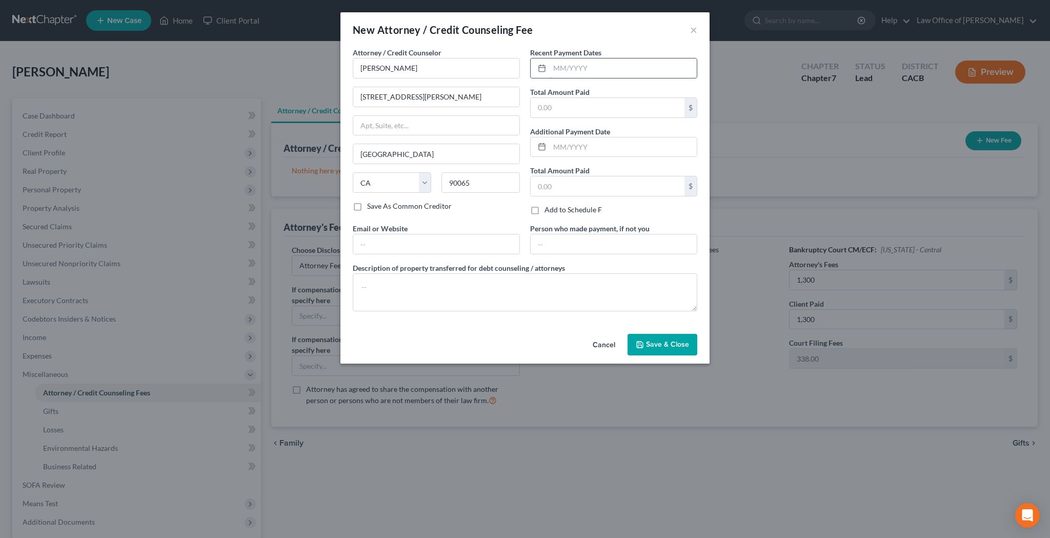
click at [561, 74] on input "text" at bounding box center [623, 67] width 147 height 19
type input "[DATE]"
click at [634, 103] on input "text" at bounding box center [608, 107] width 154 height 19
type input "1,300"
click at [477, 244] on input "text" at bounding box center [436, 243] width 166 height 19
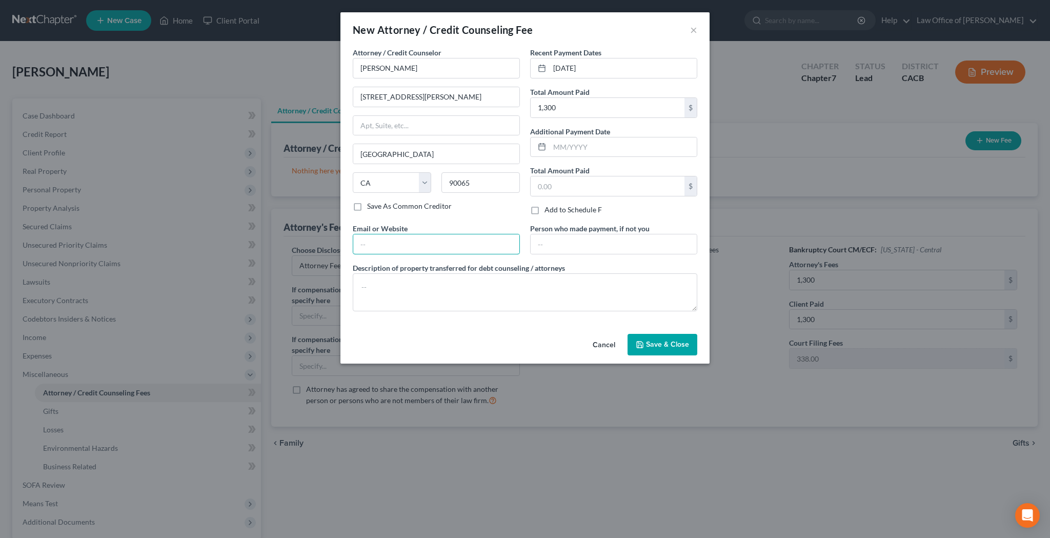
type input "[EMAIL_ADDRESS][DOMAIN_NAME]"
click at [663, 348] on span "Save & Close" at bounding box center [667, 344] width 43 height 9
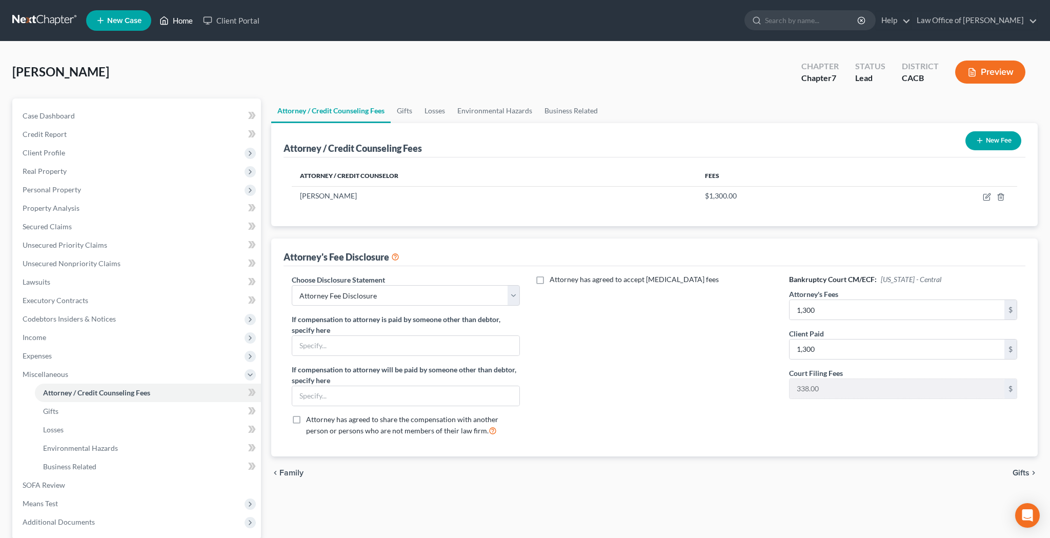
click at [191, 22] on link "Home" at bounding box center [176, 20] width 44 height 18
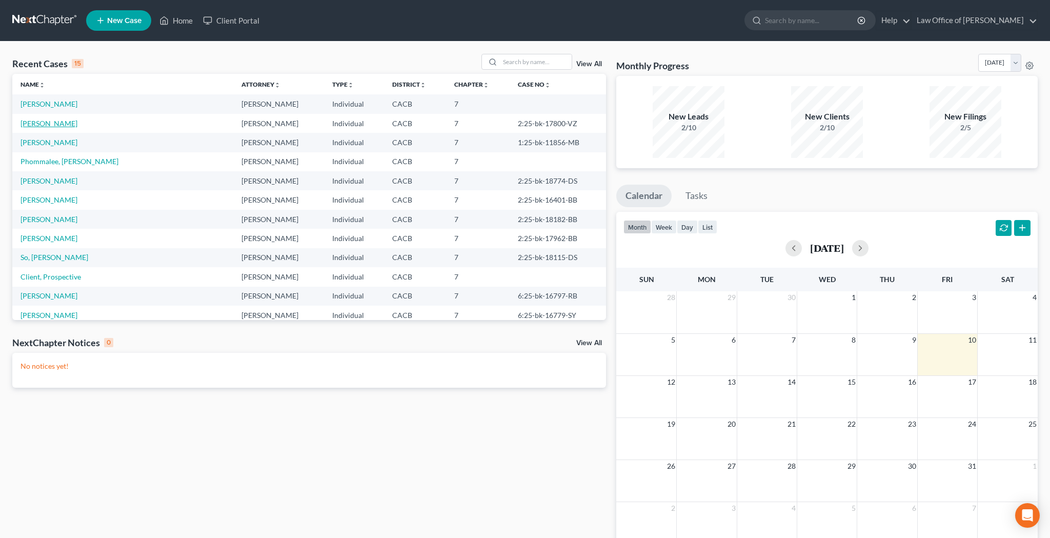
click at [54, 122] on link "[PERSON_NAME]" at bounding box center [49, 123] width 57 height 9
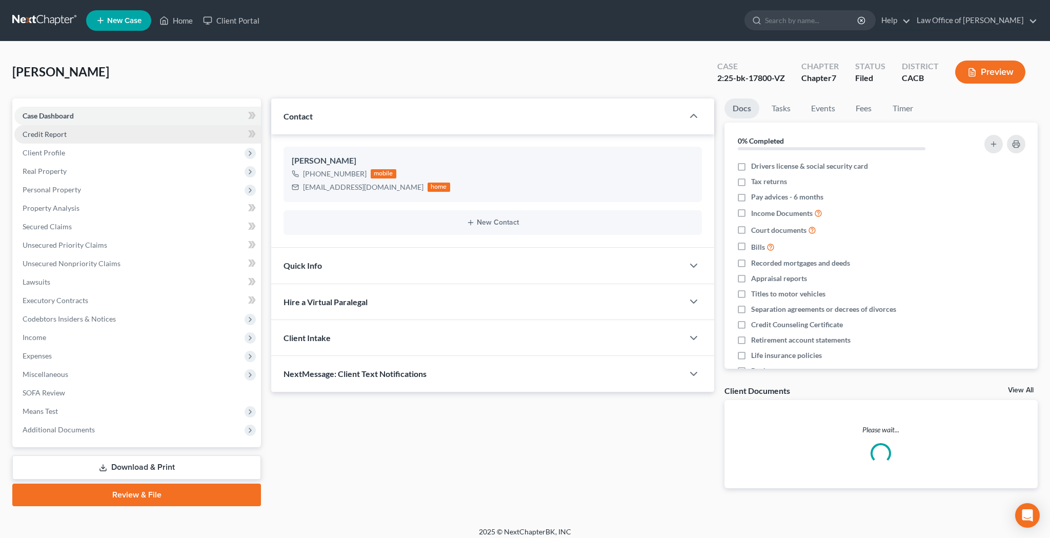
click at [55, 125] on link "Credit Report" at bounding box center [137, 134] width 247 height 18
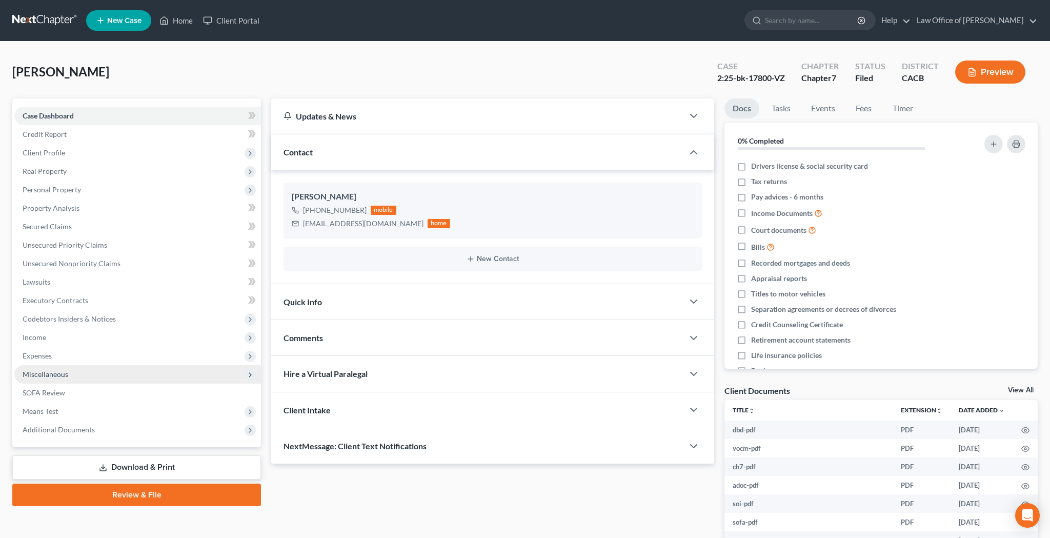
click at [54, 373] on span "Miscellaneous" at bounding box center [46, 374] width 46 height 9
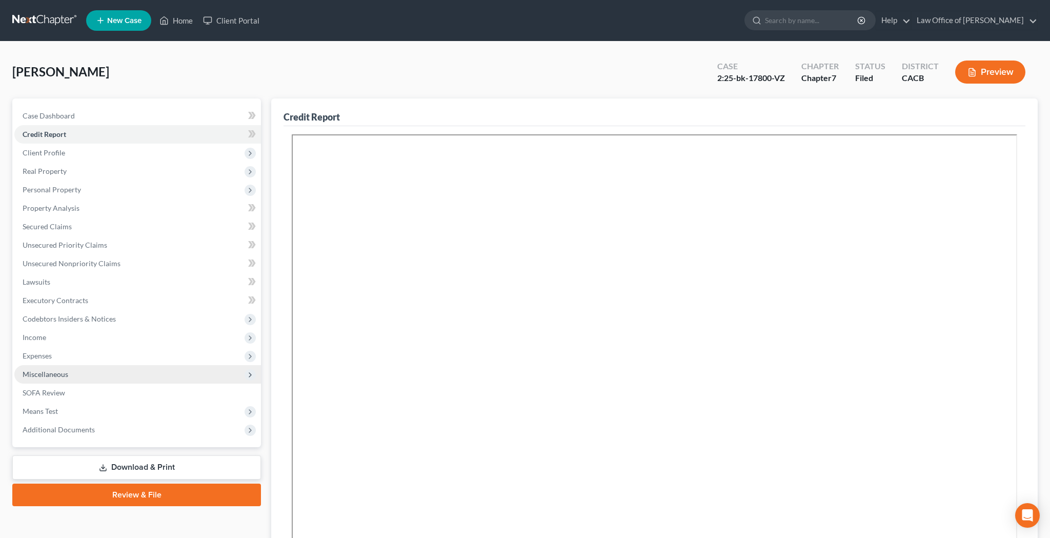
click at [54, 373] on span "Miscellaneous" at bounding box center [46, 374] width 46 height 9
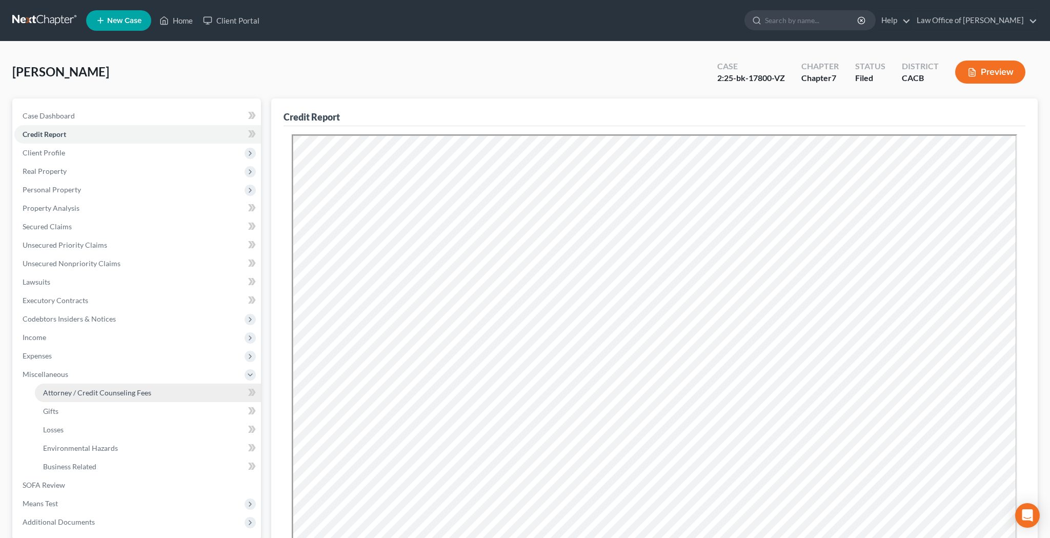
click at [69, 390] on span "Attorney / Credit Counseling Fees" at bounding box center [97, 392] width 108 height 9
select select "0"
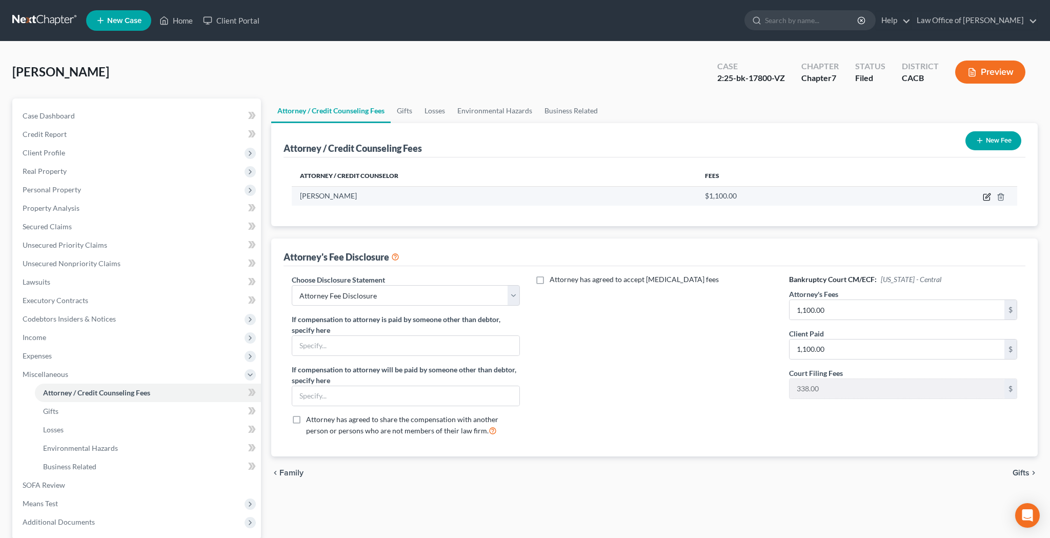
click at [984, 199] on icon "button" at bounding box center [987, 197] width 8 height 8
select select "4"
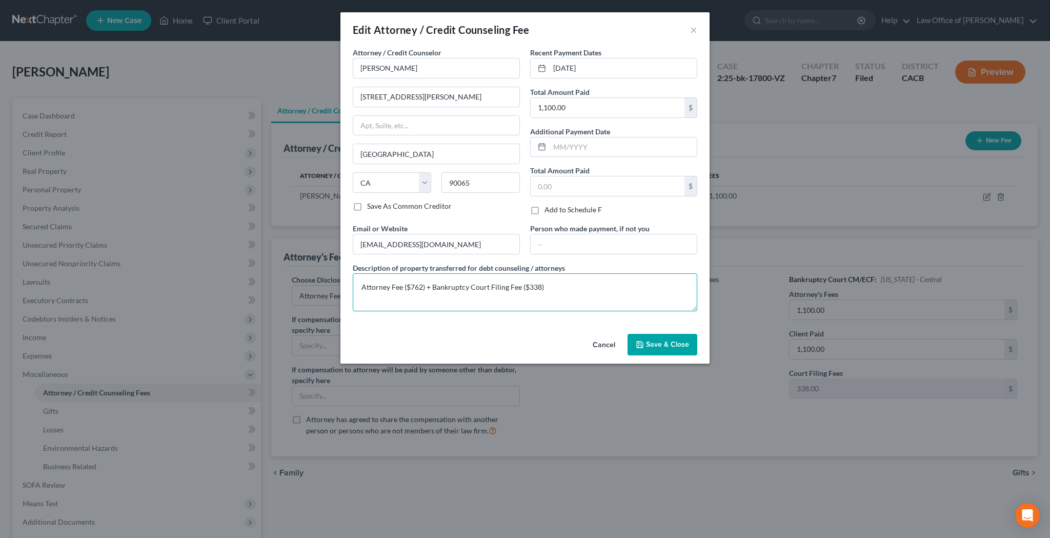
click at [493, 289] on textarea "Attorney Fee ($762) + Bankruptcy Court Filing Fee ($338)" at bounding box center [525, 292] width 345 height 38
click at [692, 31] on button "×" at bounding box center [693, 30] width 7 height 12
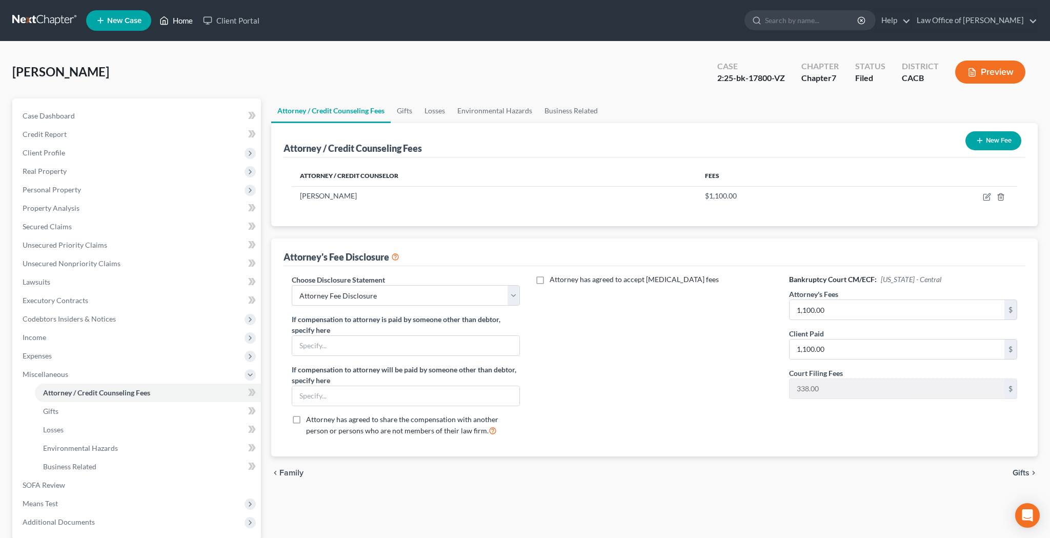
click at [189, 23] on link "Home" at bounding box center [176, 20] width 44 height 18
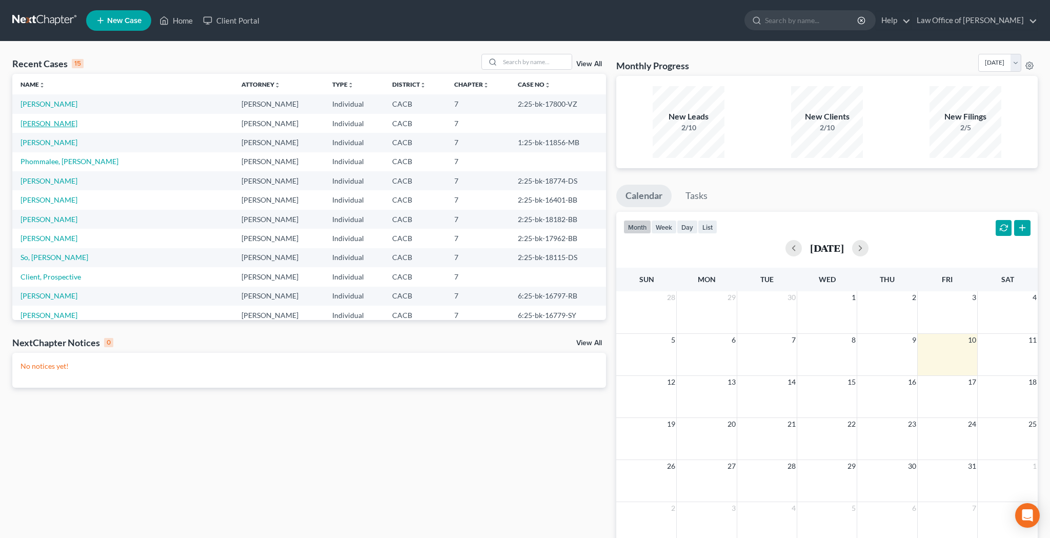
click at [59, 124] on link "[PERSON_NAME]" at bounding box center [49, 123] width 57 height 9
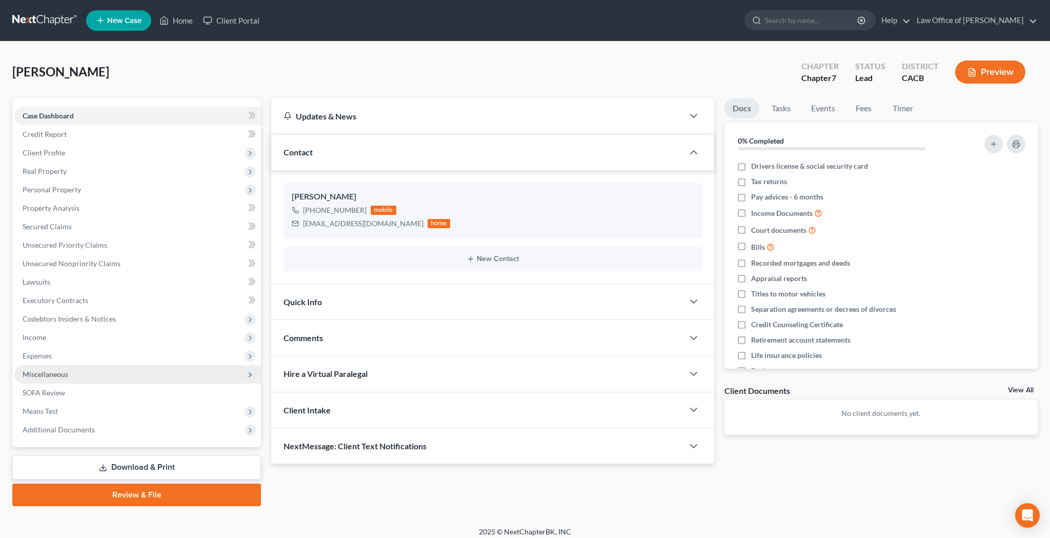
click at [65, 376] on span "Miscellaneous" at bounding box center [46, 374] width 46 height 9
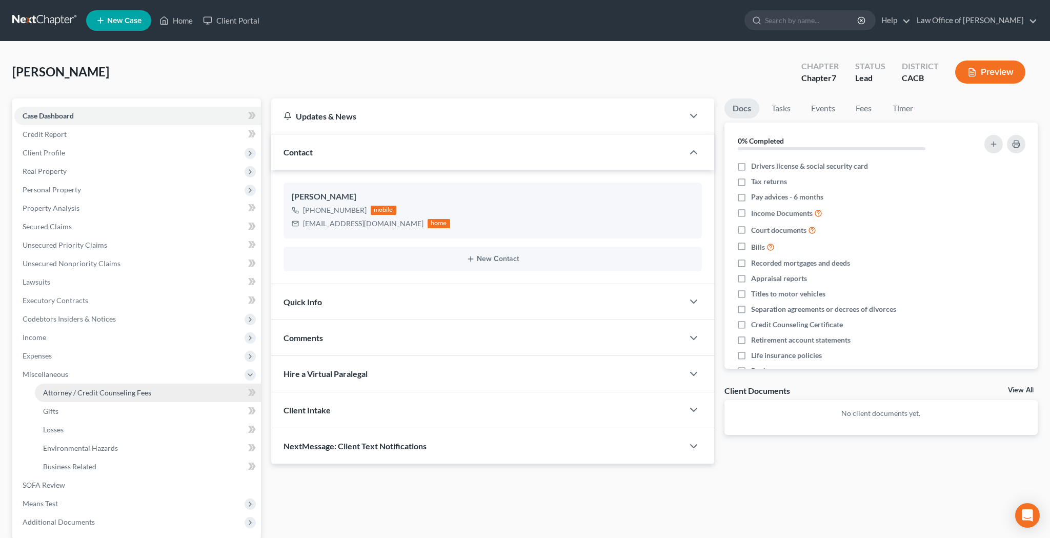
click at [80, 390] on span "Attorney / Credit Counseling Fees" at bounding box center [97, 392] width 108 height 9
select select "0"
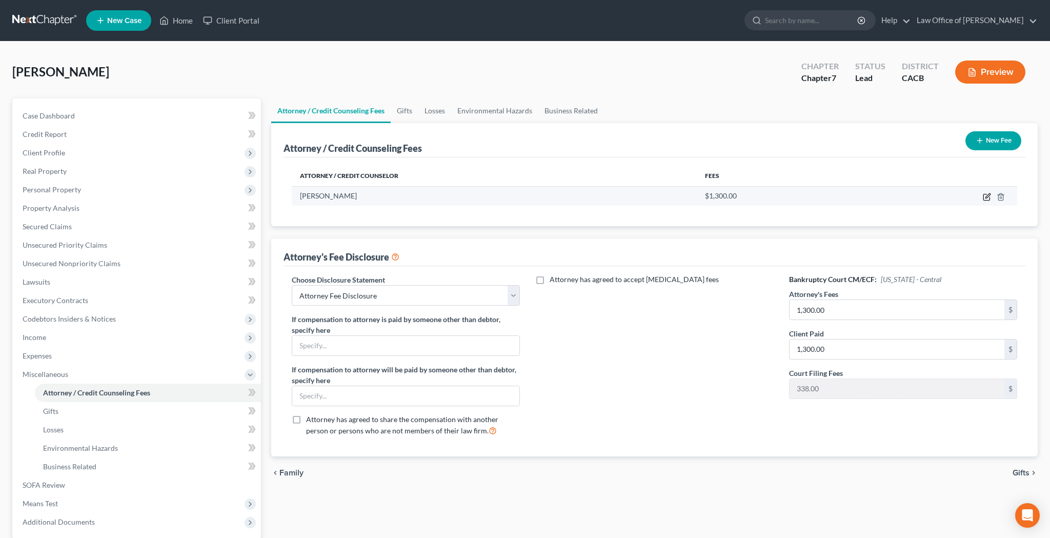
click at [985, 197] on icon "button" at bounding box center [987, 197] width 8 height 8
select select "4"
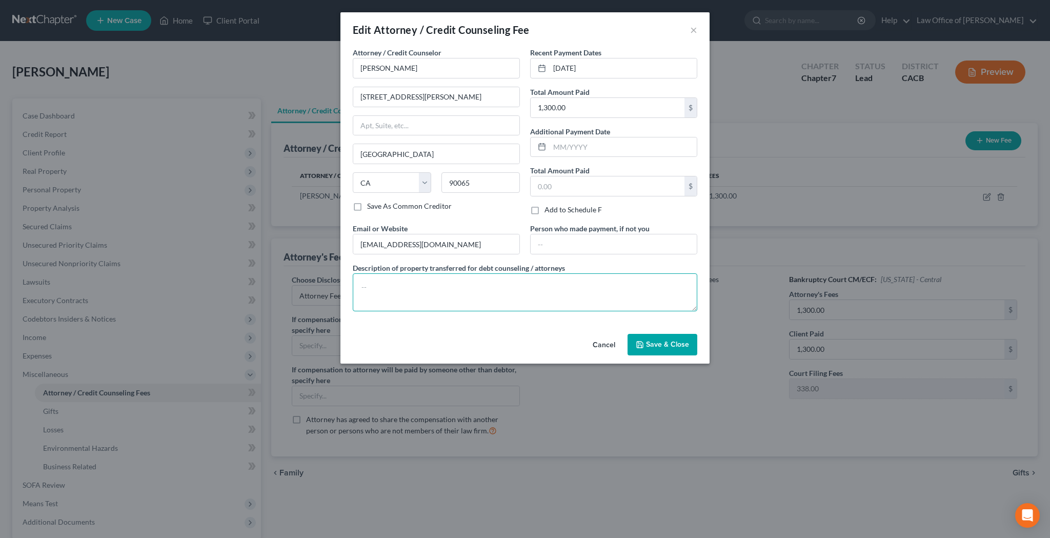
click at [465, 280] on textarea at bounding box center [525, 292] width 345 height 38
paste textarea "Attorney Fee ($762) + Bankruptcy Court Filing Fee ($338)"
click at [415, 288] on textarea "Attorney Fee ($762) + Bankruptcy Court Filing Fee ($338)" at bounding box center [525, 292] width 345 height 38
type textarea "Attorney Fee ($962) + Bankruptcy Court Filing Fee ($338)"
click at [664, 340] on span "Save & Close" at bounding box center [667, 344] width 43 height 9
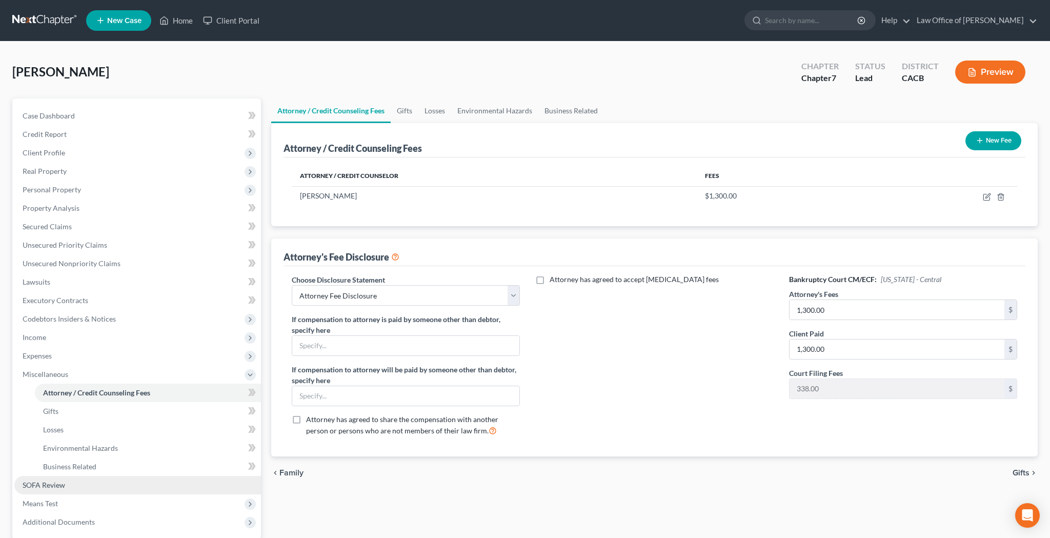
scroll to position [73, 0]
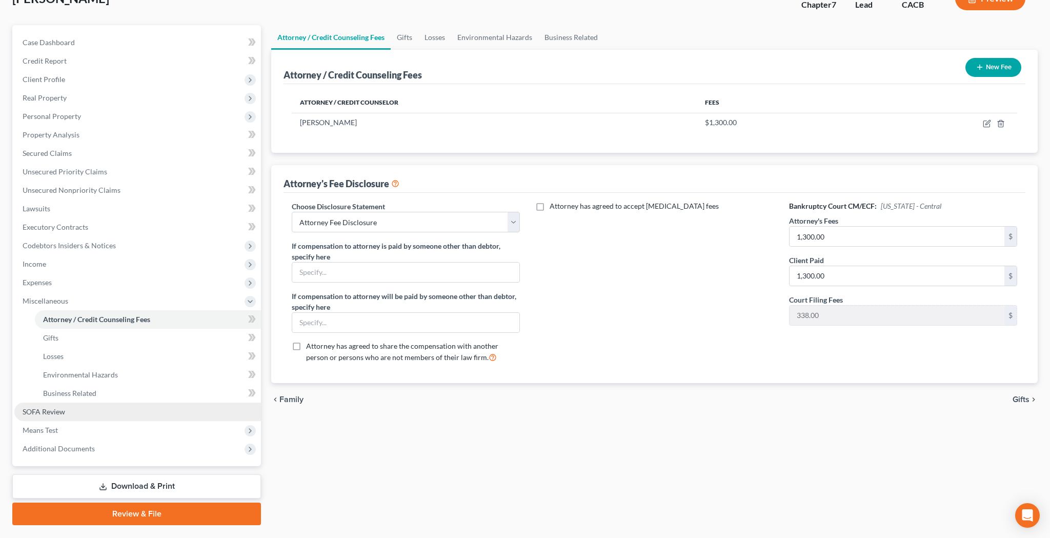
click at [103, 410] on link "SOFA Review" at bounding box center [137, 411] width 247 height 18
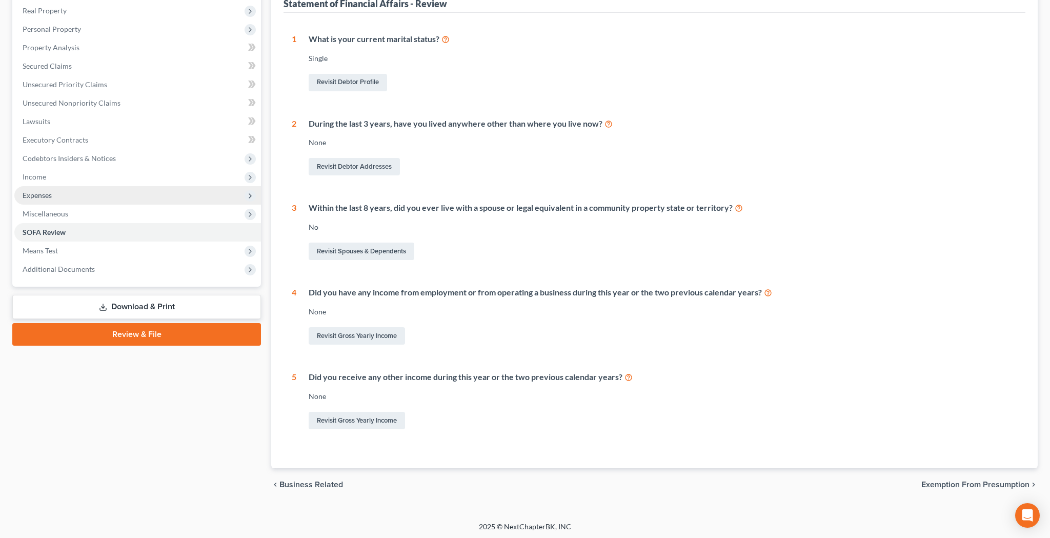
scroll to position [-29, 0]
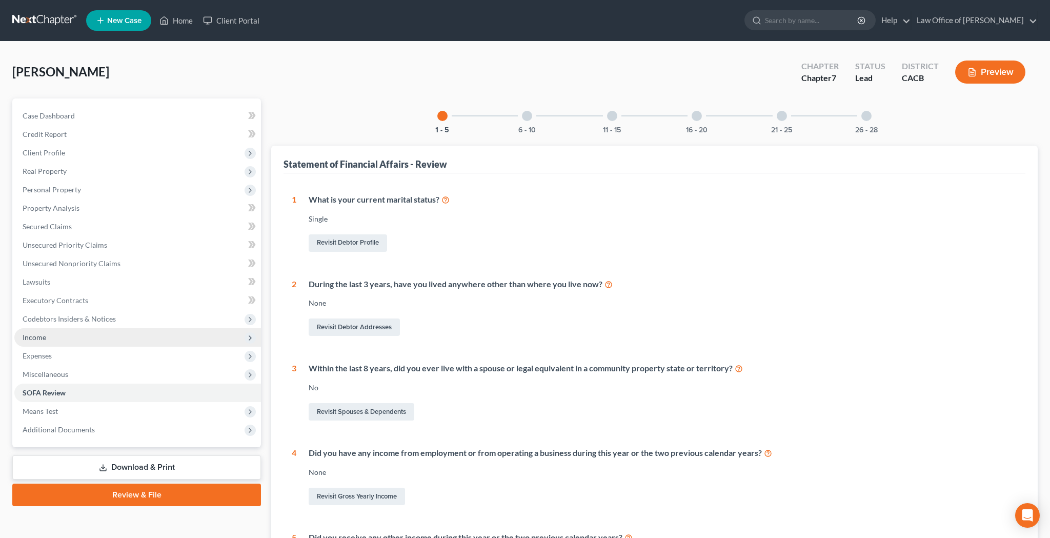
click at [83, 332] on span "Income" at bounding box center [137, 337] width 247 height 18
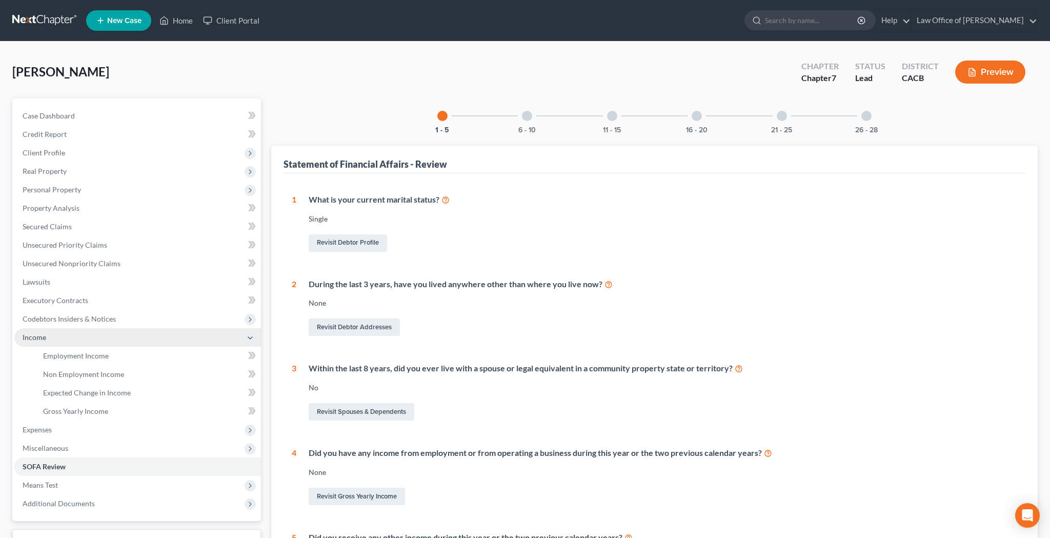
scroll to position [0, 0]
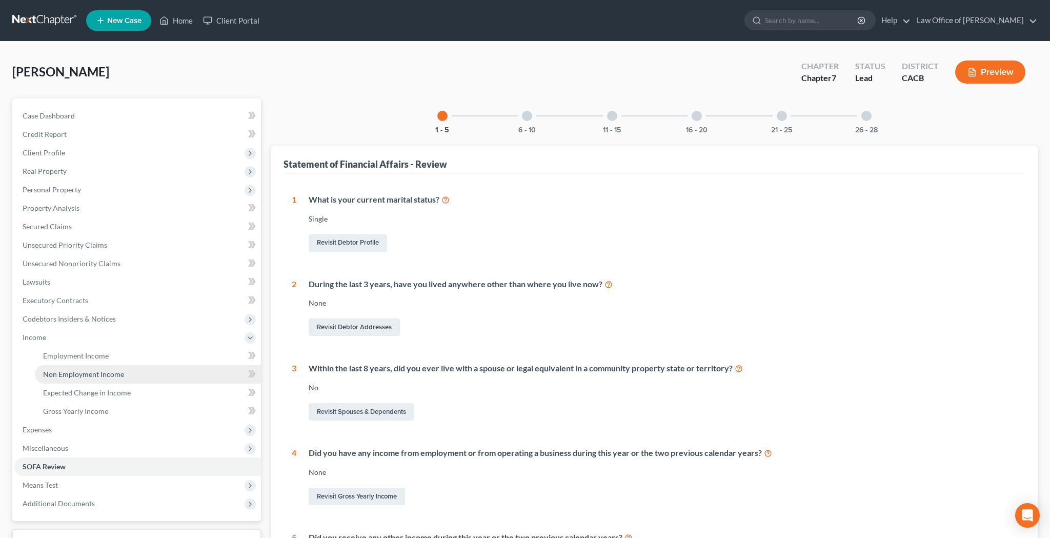
click at [90, 376] on span "Non Employment Income" at bounding box center [83, 374] width 81 height 9
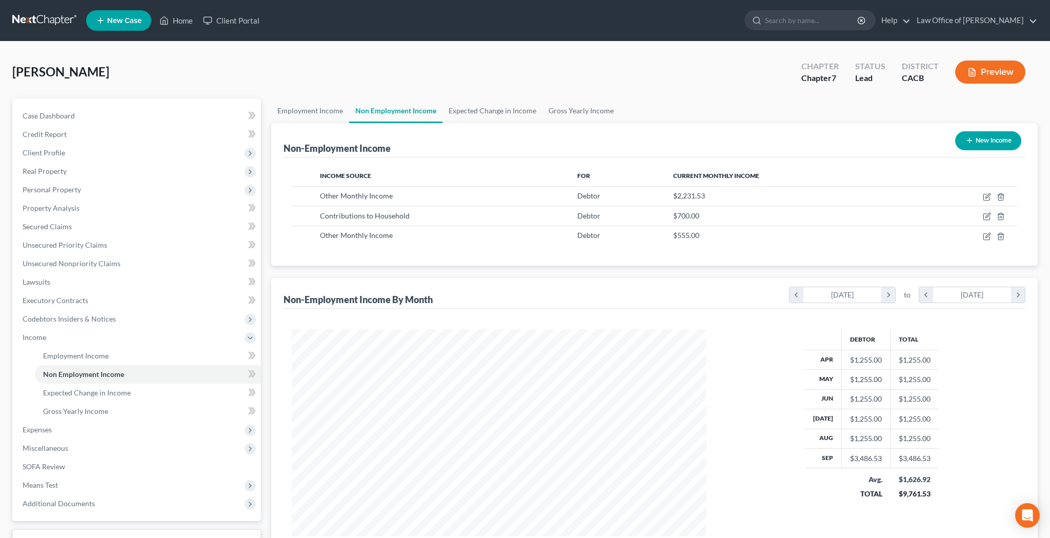
scroll to position [207, 435]
click at [986, 238] on icon "button" at bounding box center [987, 236] width 8 height 8
select select "13"
select select "0"
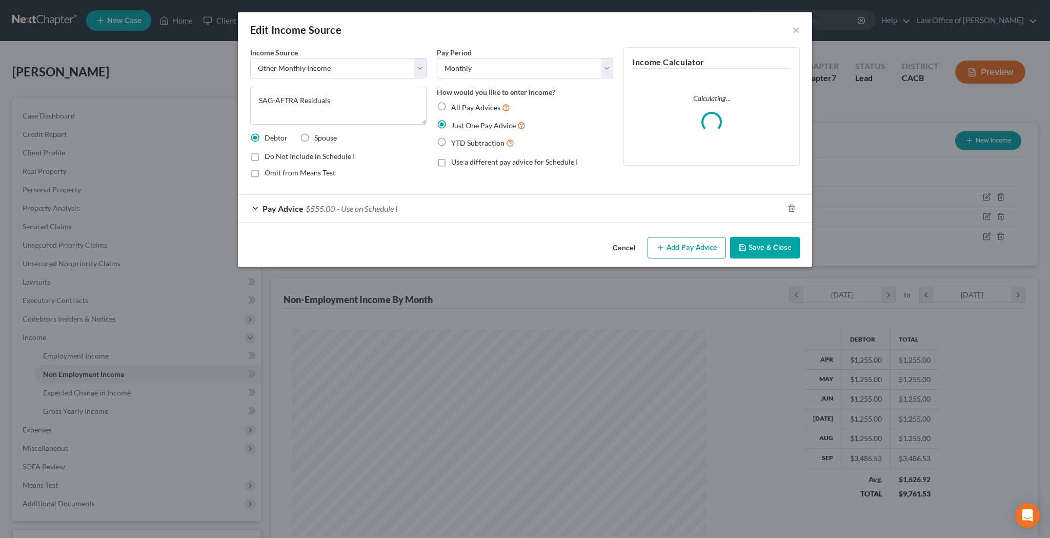
click at [252, 209] on div "Pay Advice $555.00 - Use on Schedule I" at bounding box center [510, 208] width 545 height 27
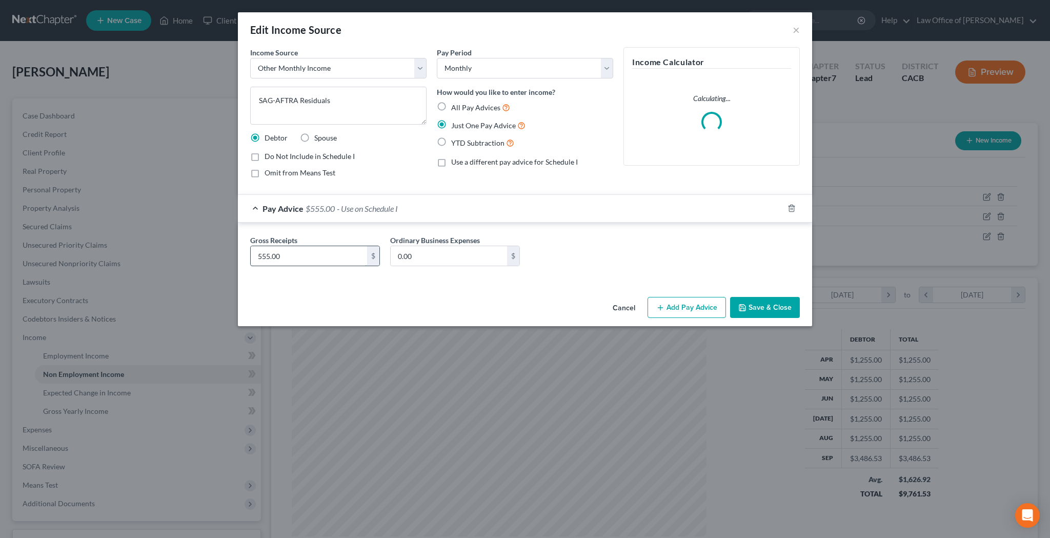
click at [313, 253] on input "555.00" at bounding box center [309, 255] width 116 height 19
type input "508.98"
click at [765, 307] on button "Save & Close" at bounding box center [765, 308] width 70 height 22
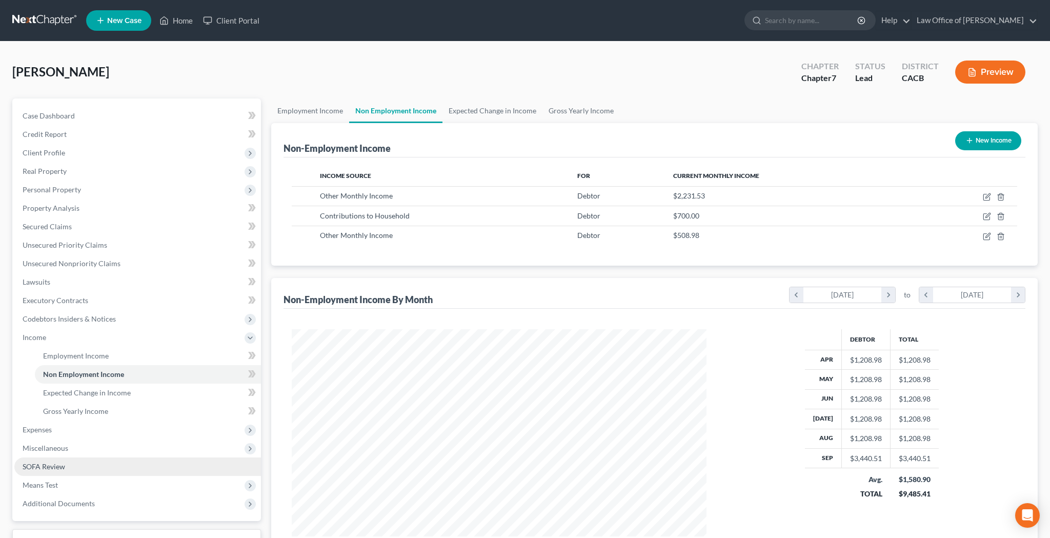
scroll to position [77, 0]
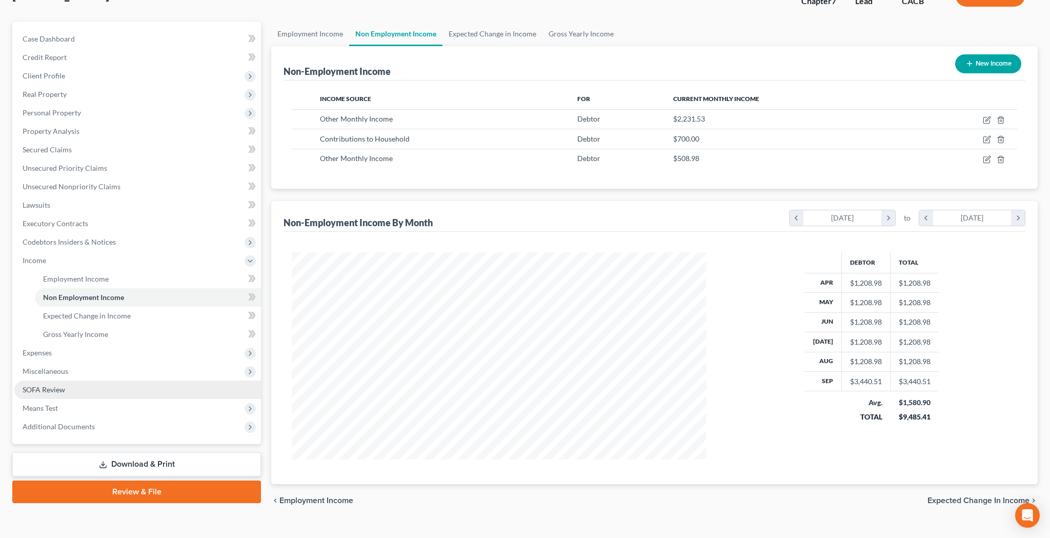
click at [77, 394] on link "SOFA Review" at bounding box center [137, 389] width 247 height 18
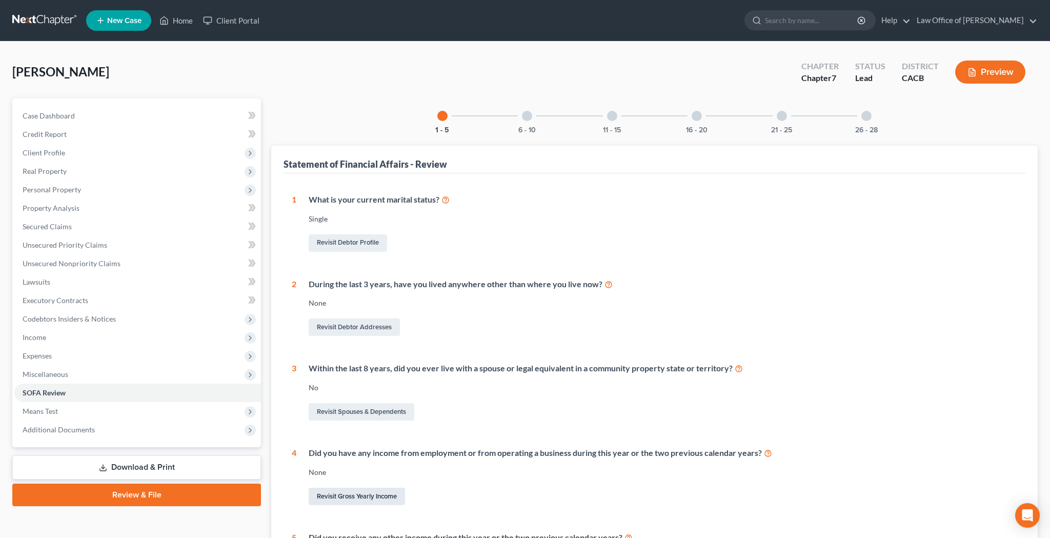
click at [383, 488] on link "Revisit Gross Yearly Income" at bounding box center [357, 496] width 96 height 17
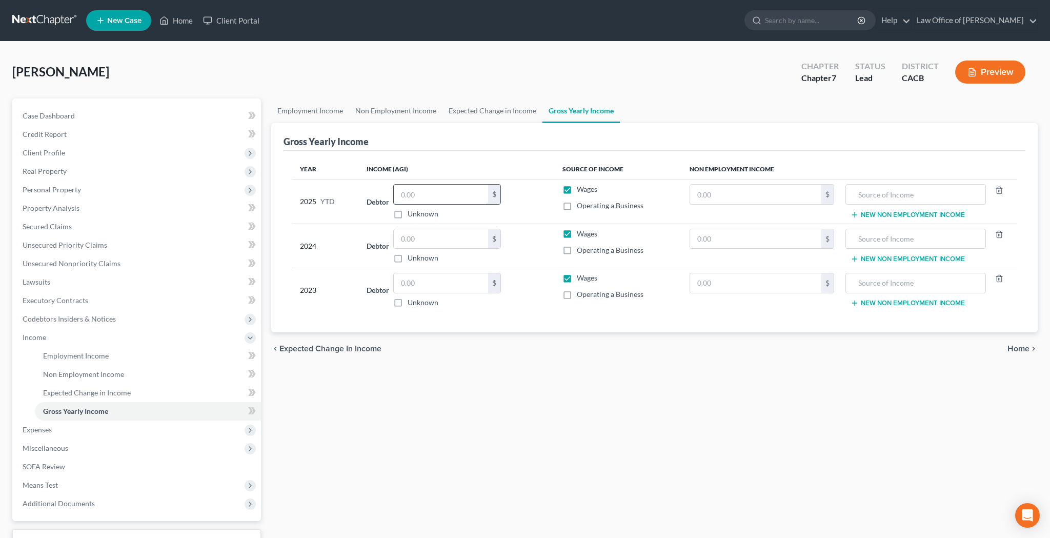
click at [423, 197] on input "text" at bounding box center [441, 194] width 94 height 19
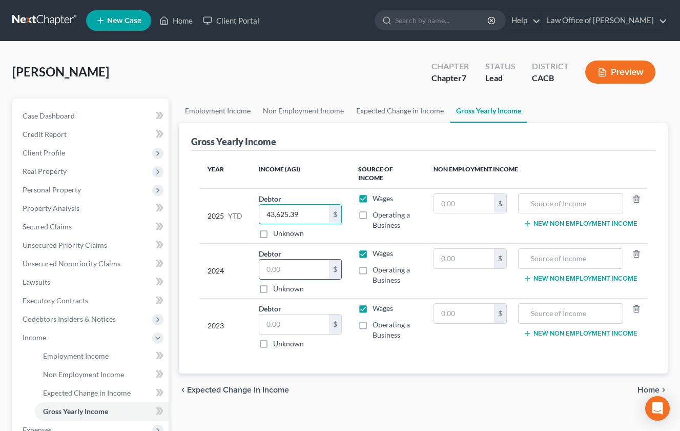
type input "43,625.39"
click at [276, 269] on input "text" at bounding box center [294, 268] width 70 height 19
type input "75,588"
click at [281, 319] on input "text" at bounding box center [294, 323] width 70 height 19
type input "76,064"
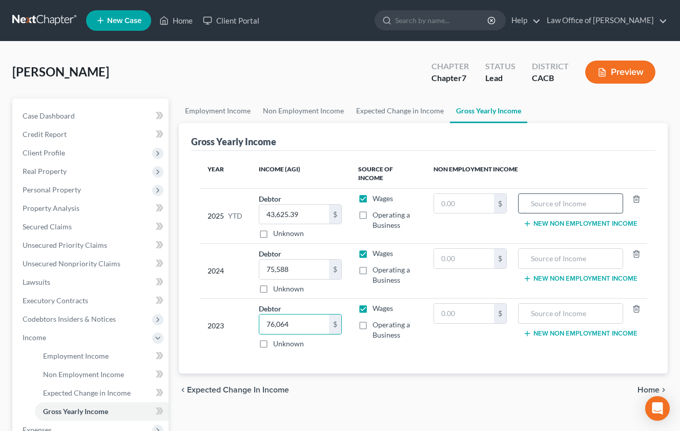
click at [546, 204] on input "text" at bounding box center [571, 203] width 94 height 19
click at [373, 270] on label "Operating a Business" at bounding box center [395, 275] width 45 height 21
click at [377, 270] on input "Operating a Business" at bounding box center [380, 268] width 7 height 7
checkbox input "true"
click at [315, 267] on input "75,588" at bounding box center [294, 268] width 70 height 19
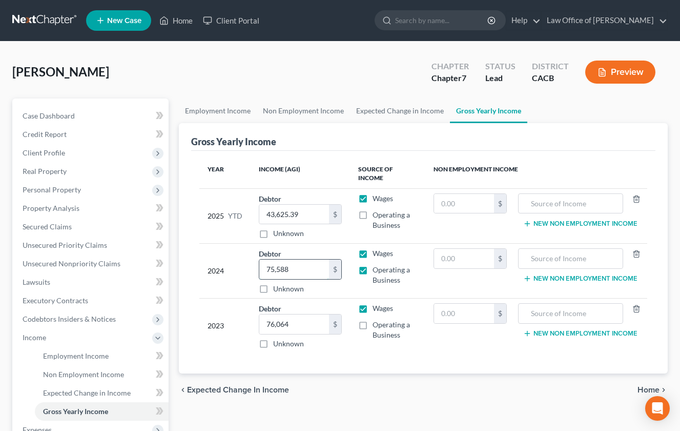
click at [315, 267] on input "75,588" at bounding box center [294, 268] width 70 height 19
type input "81,494"
click at [290, 324] on input "76,064" at bounding box center [294, 323] width 70 height 19
type input "76,664"
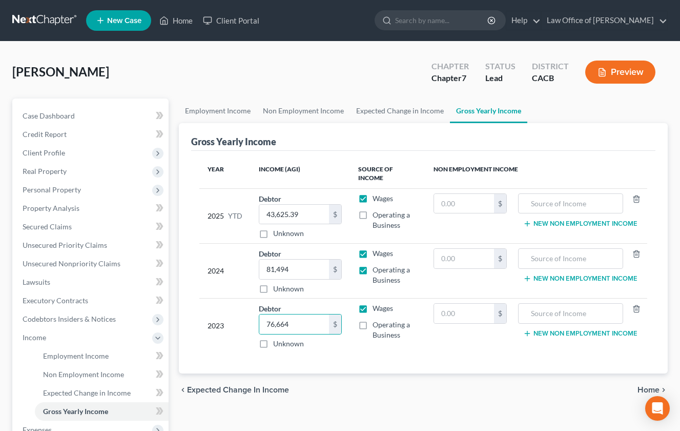
click at [459, 364] on div "Year Income (AGI) Source of Income Non Employment Income 2025 YTD Debtor 43,625…" at bounding box center [423, 262] width 464 height 223
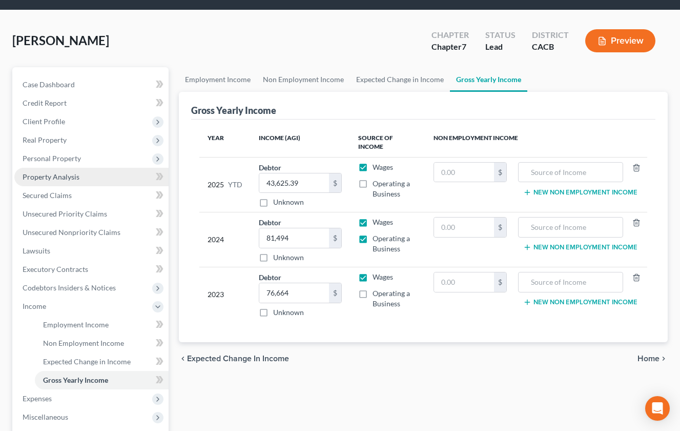
scroll to position [43, 0]
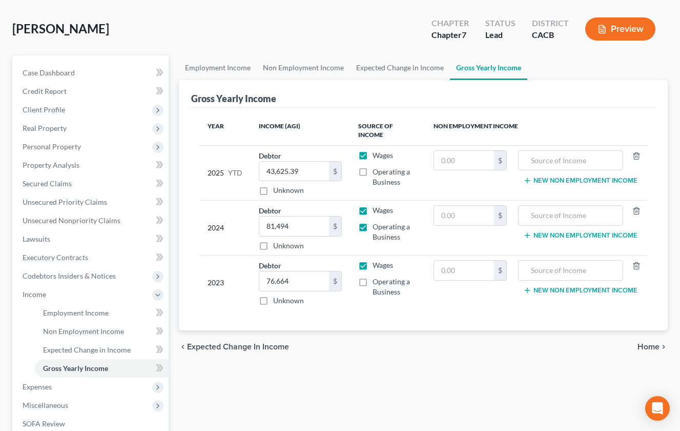
click at [373, 281] on label "Operating a Business" at bounding box center [395, 286] width 45 height 21
click at [377, 281] on input "Operating a Business" at bounding box center [380, 279] width 7 height 7
checkbox input "true"
click at [373, 175] on label "Operating a Business" at bounding box center [395, 177] width 45 height 21
click at [377, 173] on input "Operating a Business" at bounding box center [380, 170] width 7 height 7
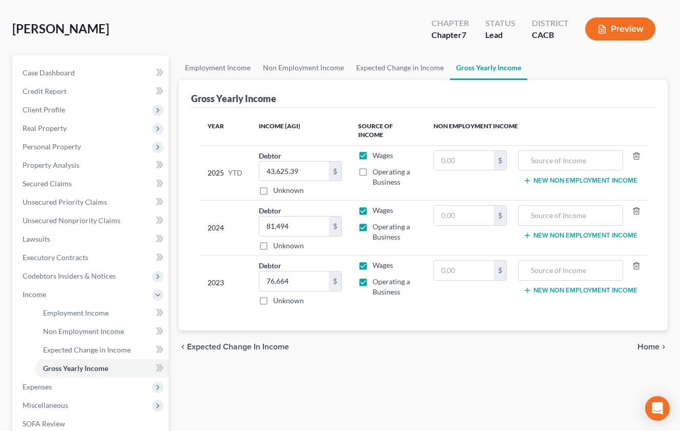
checkbox input "true"
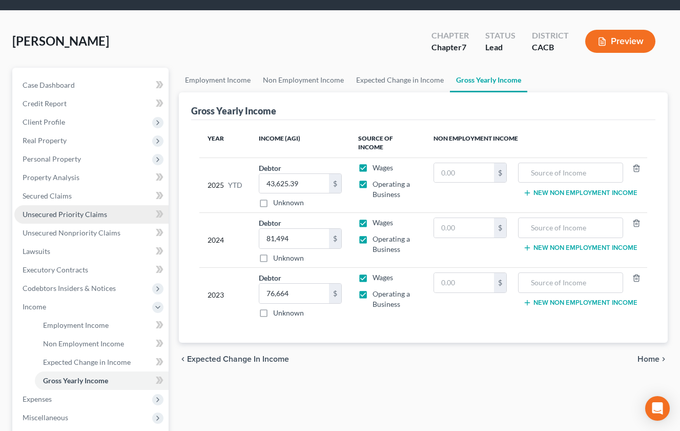
scroll to position [30, 0]
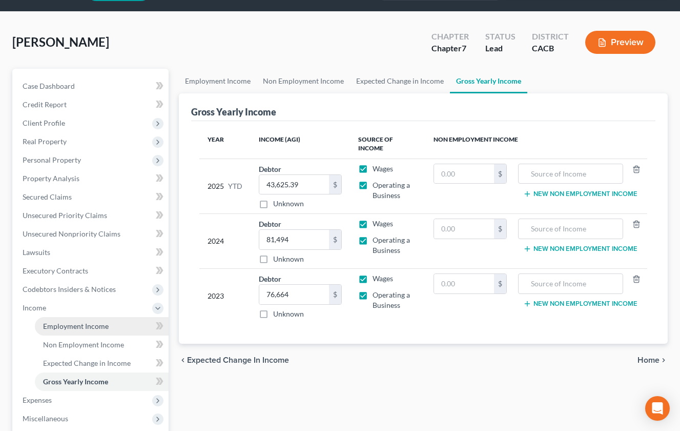
click at [74, 324] on span "Employment Income" at bounding box center [76, 325] width 66 height 9
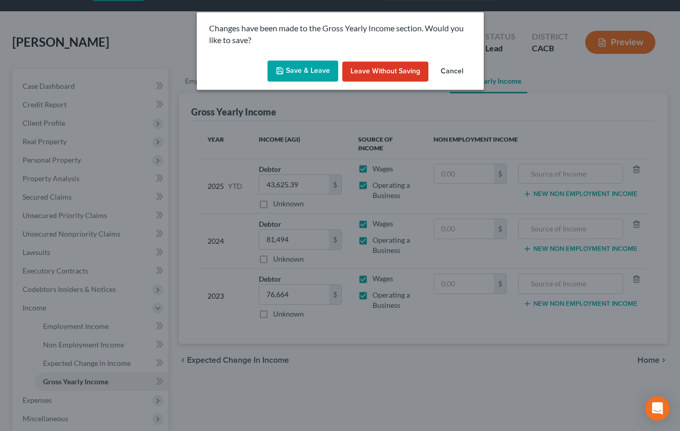
click at [313, 71] on button "Save & Leave" at bounding box center [303, 71] width 71 height 22
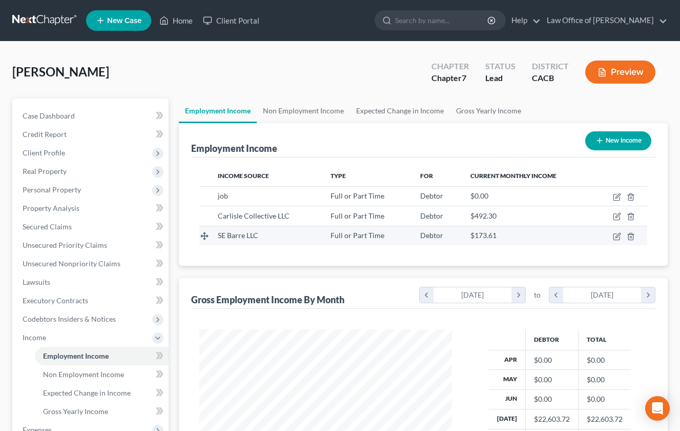
scroll to position [184, 274]
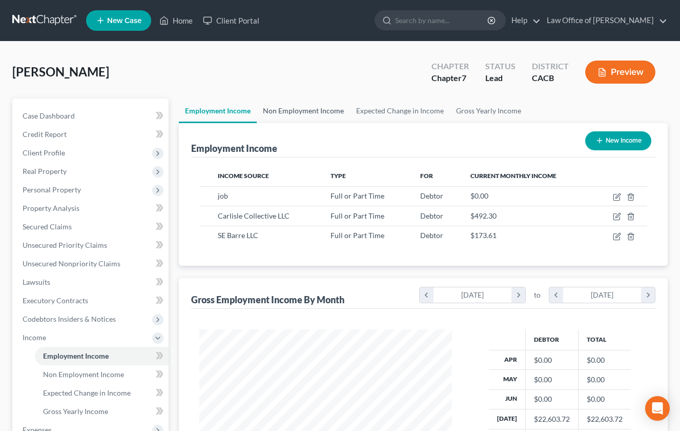
click at [306, 108] on link "Non Employment Income" at bounding box center [303, 110] width 93 height 25
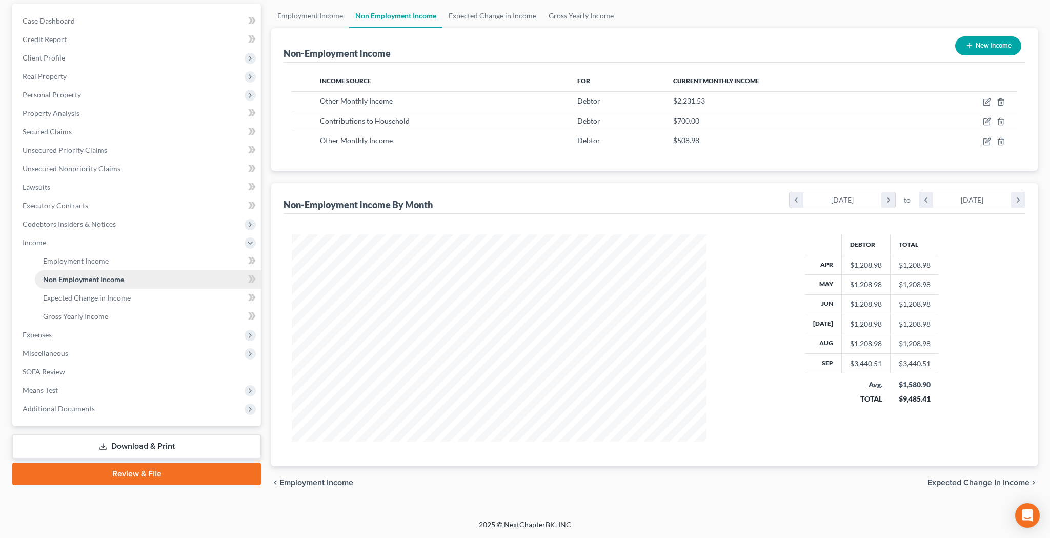
scroll to position [95, 0]
click at [76, 321] on link "Gross Yearly Income" at bounding box center [148, 316] width 226 height 18
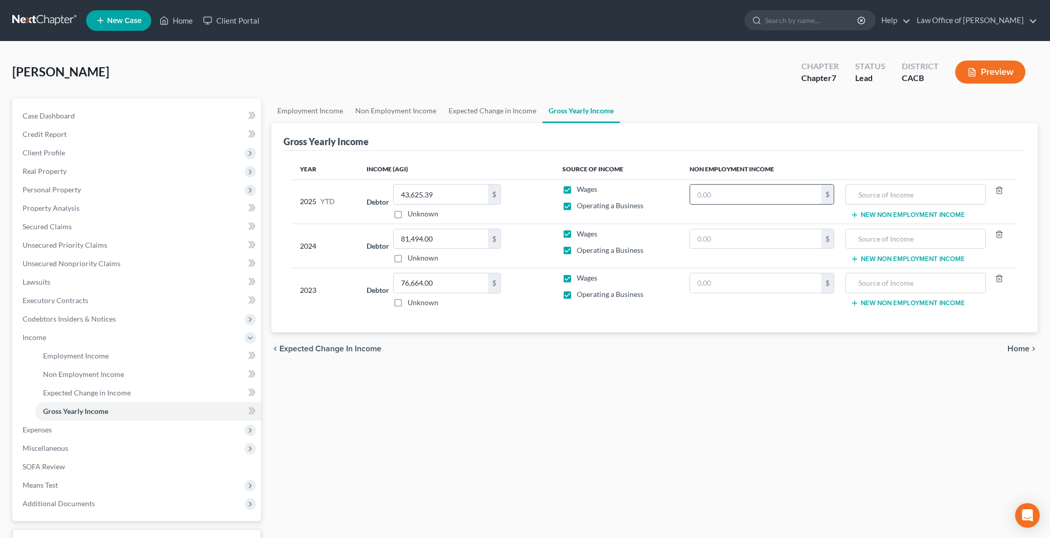
click at [786, 195] on input "text" at bounding box center [756, 194] width 132 height 19
type input "118,359.14"
click at [870, 195] on input "text" at bounding box center [915, 194] width 129 height 19
type input "Contributions from Debtor Unmarried Partner / 401(k) Distribution / Residuals"
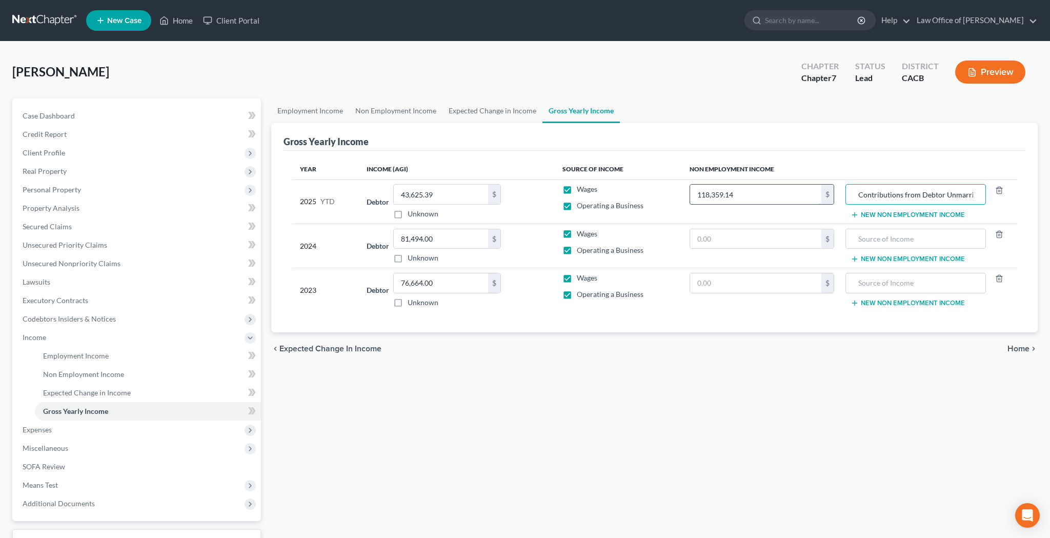
click at [707, 199] on input "118,359.14" at bounding box center [756, 194] width 132 height 19
type input "18,359.14"
click at [707, 236] on input "text" at bounding box center [756, 238] width 132 height 19
click at [860, 241] on input "text" at bounding box center [915, 238] width 129 height 19
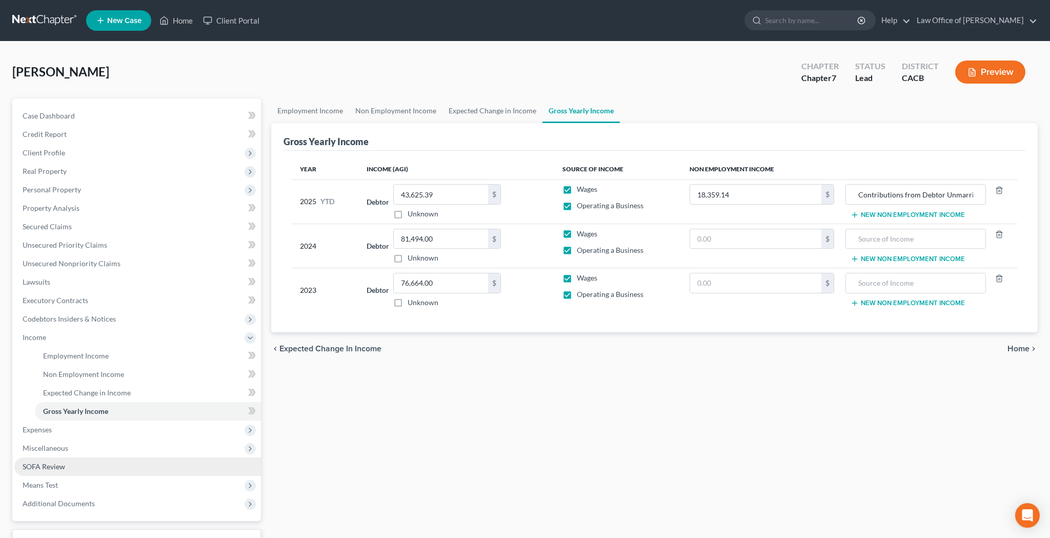
click at [88, 467] on link "SOFA Review" at bounding box center [137, 466] width 247 height 18
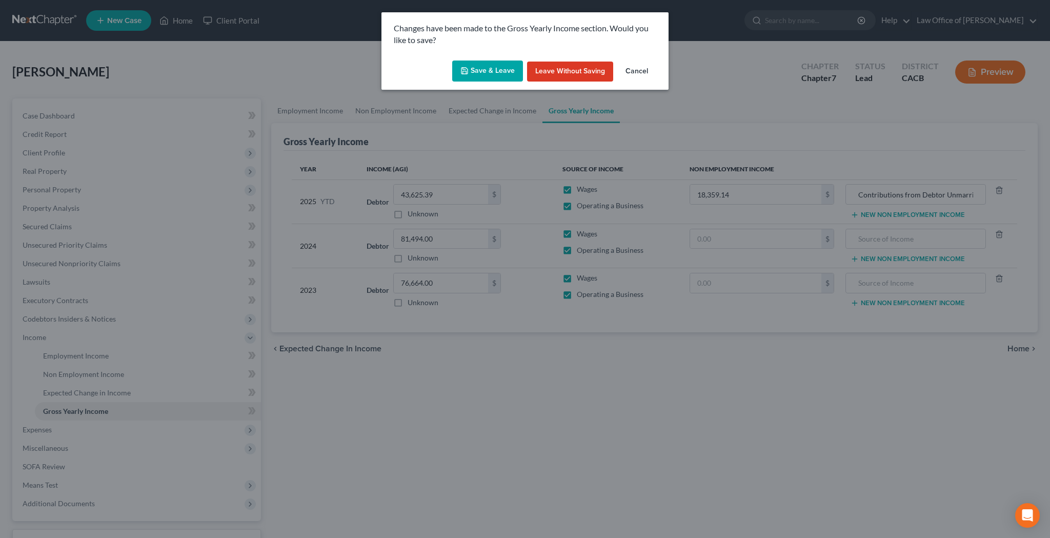
click at [478, 75] on button "Save & Leave" at bounding box center [487, 71] width 71 height 22
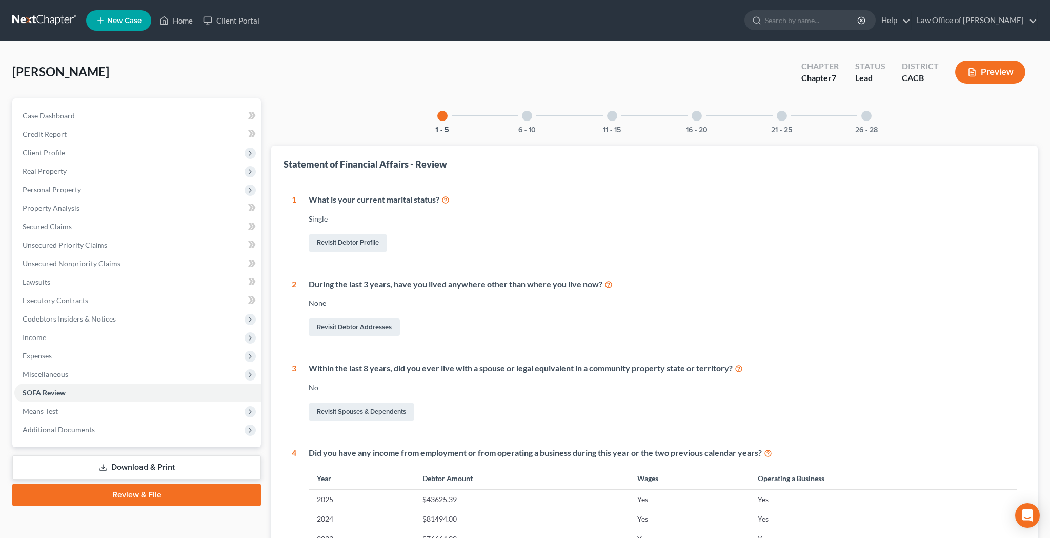
click at [864, 118] on div at bounding box center [866, 116] width 10 height 10
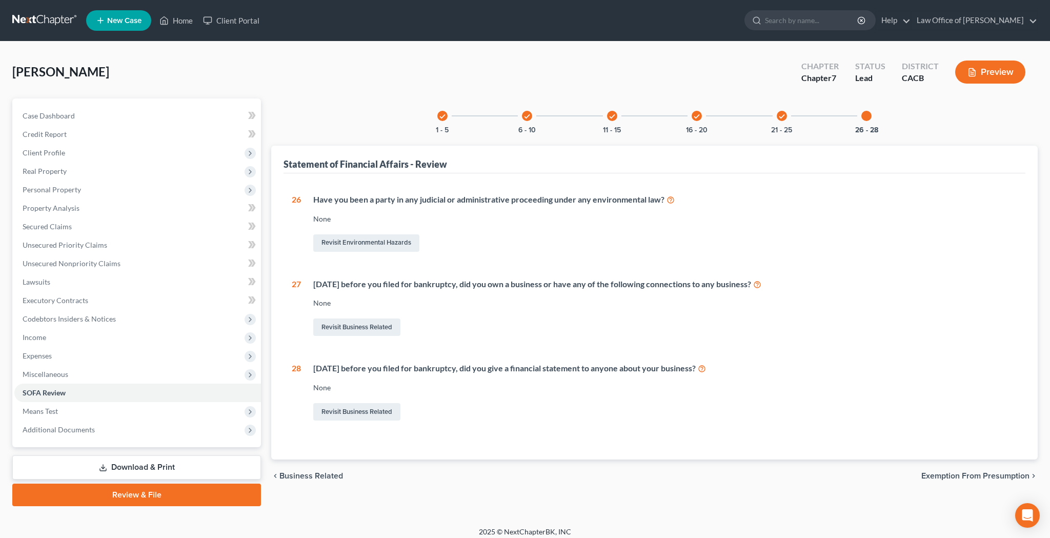
click at [867, 120] on div at bounding box center [866, 116] width 10 height 10
click at [379, 323] on link "Revisit Business Related" at bounding box center [356, 326] width 87 height 17
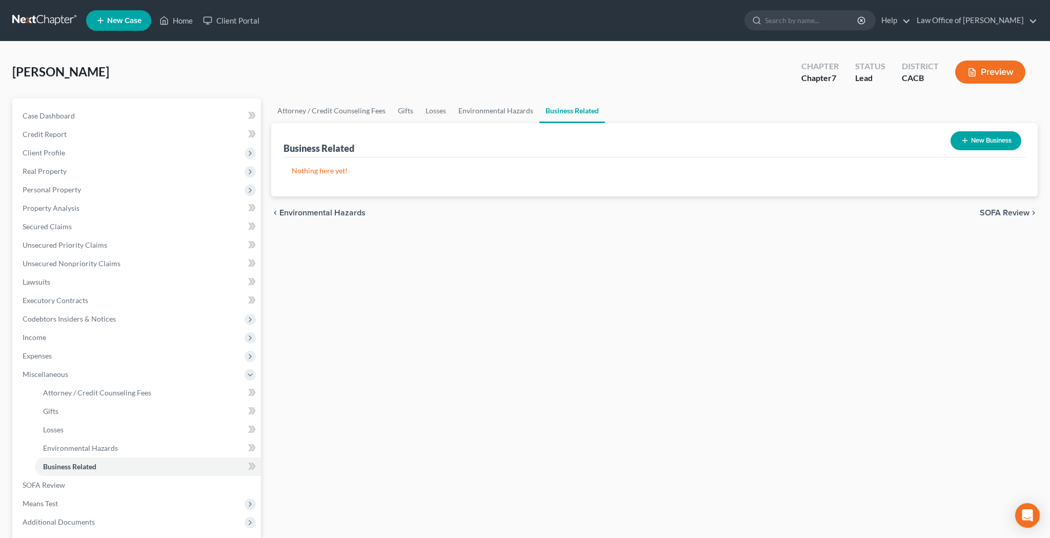
click at [978, 141] on button "New Business" at bounding box center [985, 140] width 71 height 19
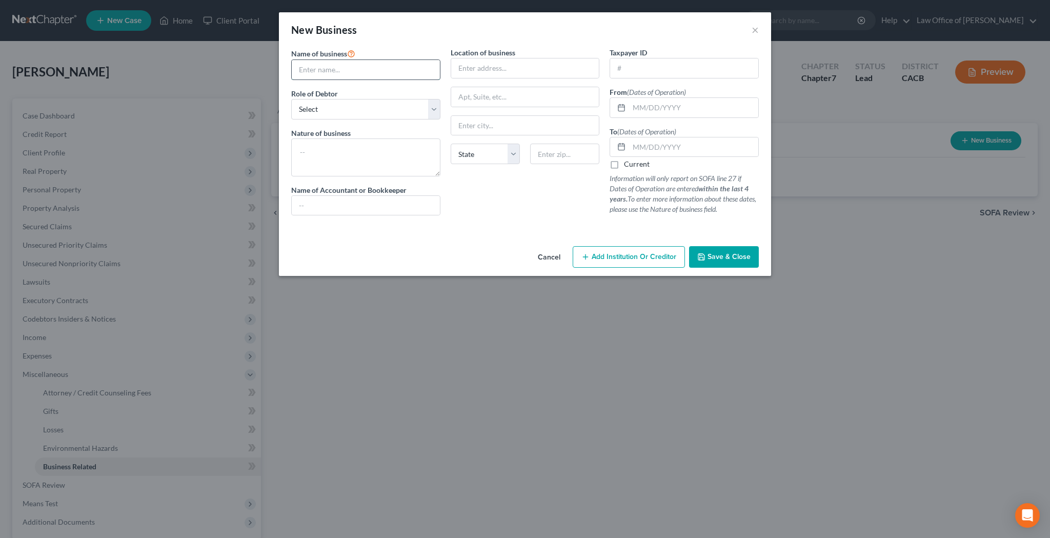
click at [372, 71] on input "text" at bounding box center [366, 69] width 148 height 19
type input "Gazpacho Jones, Inc."
select select "owner"
click at [369, 149] on textarea at bounding box center [365, 157] width 149 height 38
type textarea "Actor, Writer, and Producer"
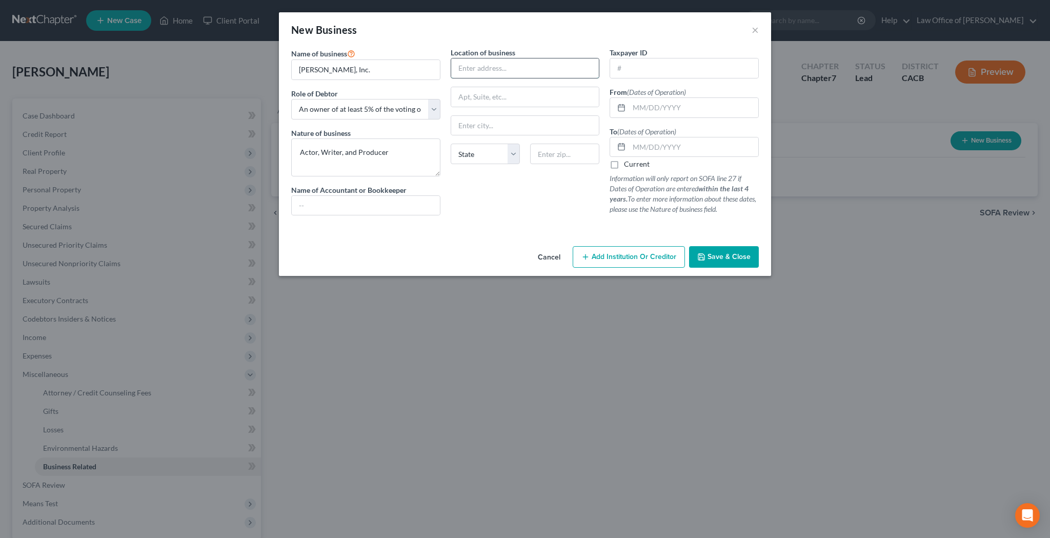
click at [479, 71] on input "text" at bounding box center [525, 67] width 148 height 19
type input "3073 Gracia St"
click at [559, 155] on input "text" at bounding box center [564, 154] width 69 height 21
type input "90039"
click at [489, 194] on div "Location of business 3073 Gracia St State AL AK AR AZ CA CO CT DE DC FL GA GU H…" at bounding box center [525, 135] width 159 height 176
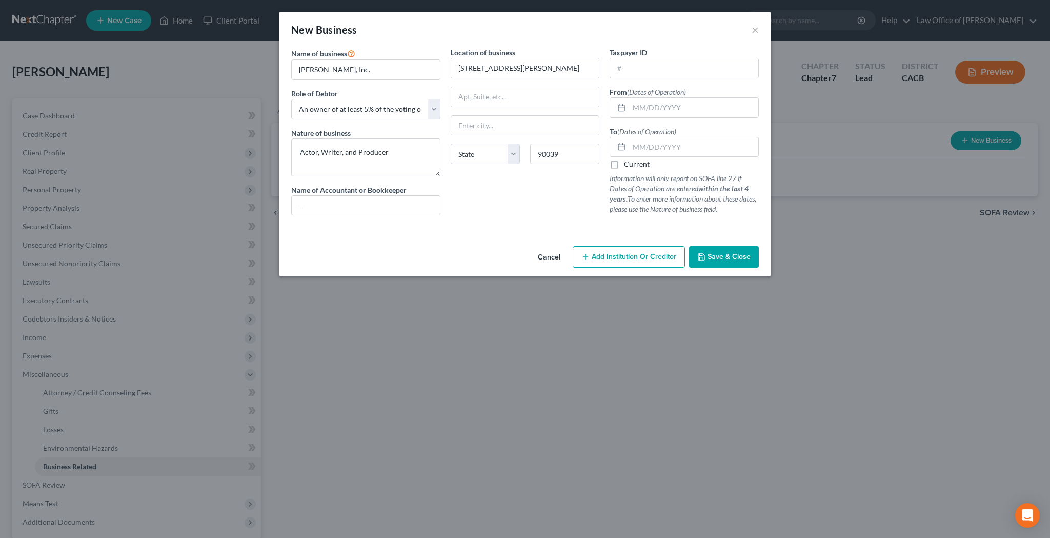
type input "Los Angeles"
select select "4"
click at [640, 108] on input "text" at bounding box center [693, 107] width 129 height 19
type input "04/07/2022"
click at [624, 164] on label "Current" at bounding box center [637, 164] width 26 height 10
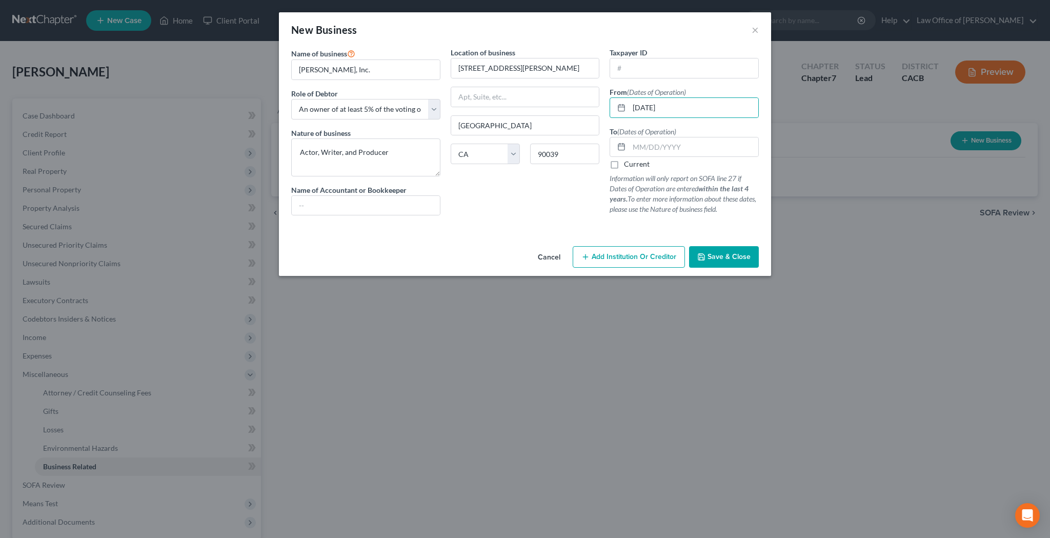
click at [628, 164] on input "Current" at bounding box center [631, 162] width 7 height 7
checkbox input "true"
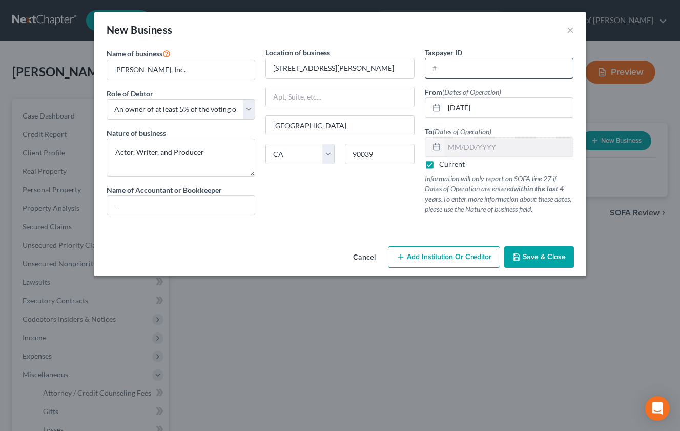
click at [496, 70] on input "text" at bounding box center [500, 67] width 148 height 19
type input "88-1725214"
click at [192, 204] on input "text" at bounding box center [181, 205] width 148 height 19
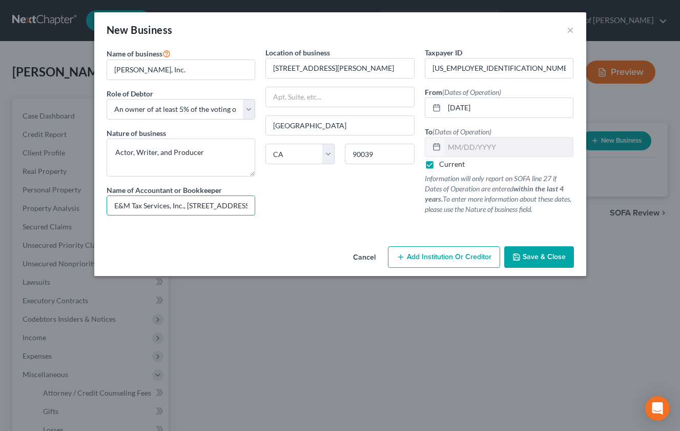
type input "E&M Tax Services, Inc., 3415 S Sepulveda Blvd, Ste 1100, Los Angeles, CA 90043,…"
click at [537, 259] on span "Save & Close" at bounding box center [544, 256] width 43 height 9
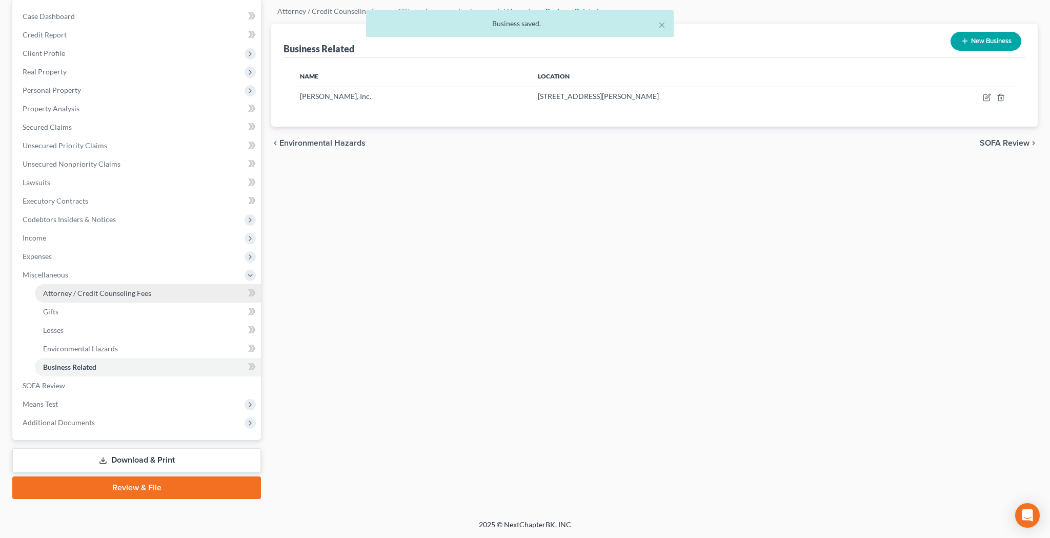
scroll to position [99, 0]
click at [100, 420] on span "Additional Documents" at bounding box center [137, 422] width 247 height 18
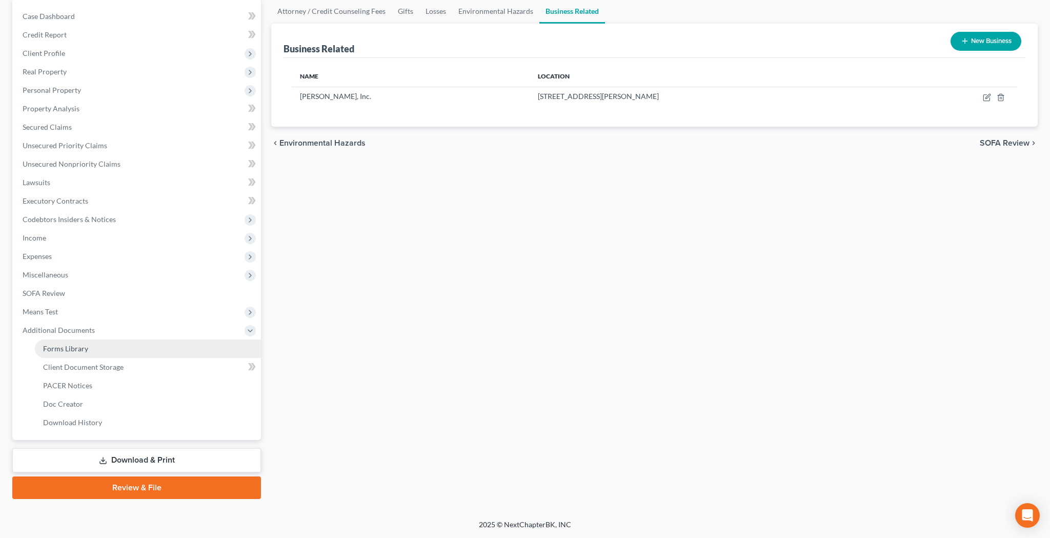
click at [97, 353] on link "Forms Library" at bounding box center [148, 348] width 226 height 18
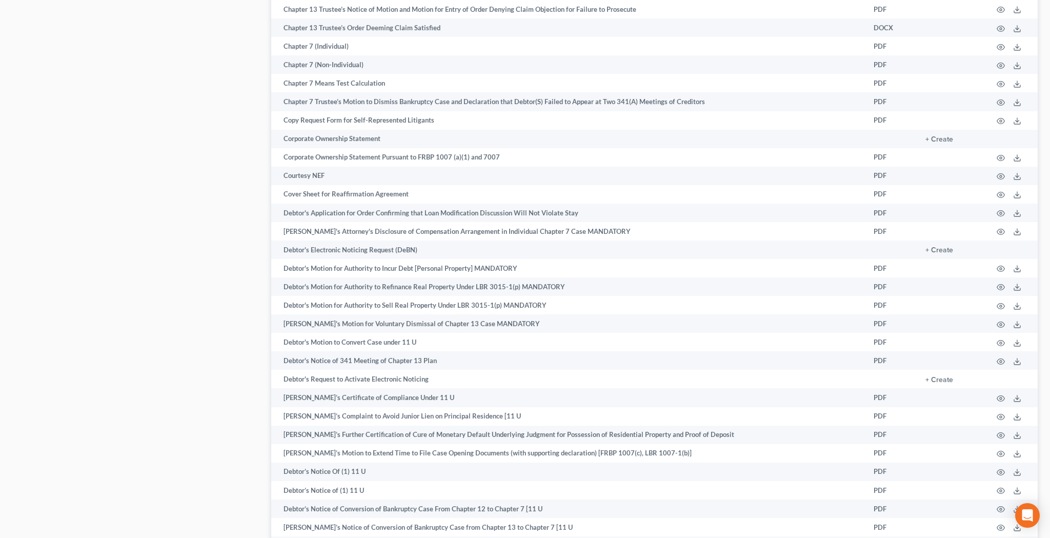
scroll to position [1394, 0]
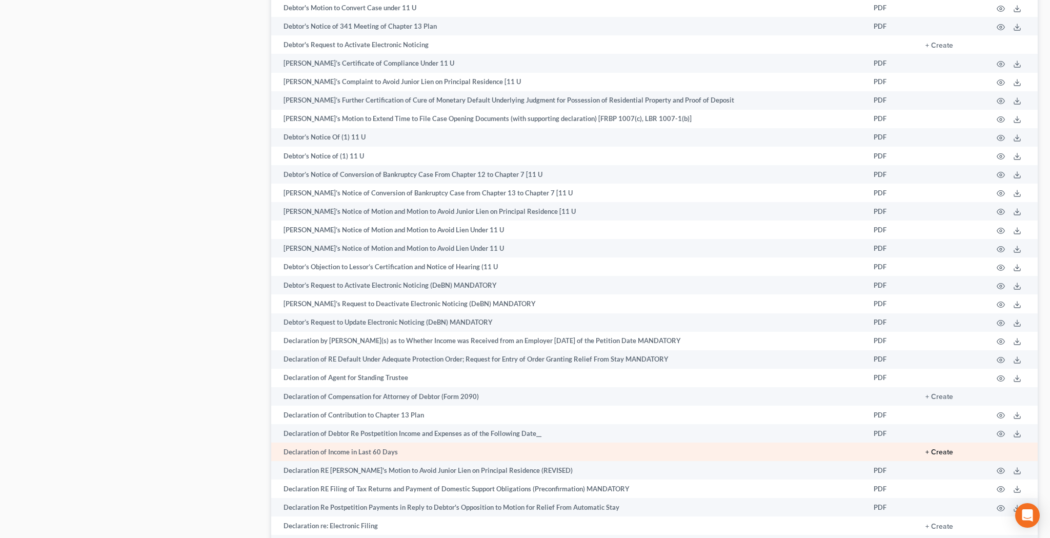
click at [947, 449] on button "+ Create" at bounding box center [939, 452] width 28 height 7
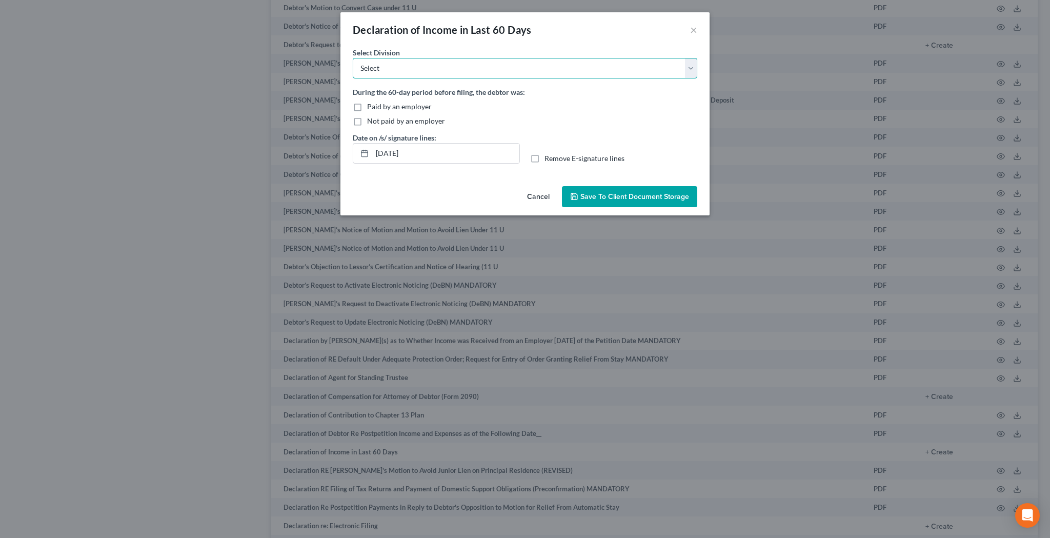
scroll to position [1470, 0]
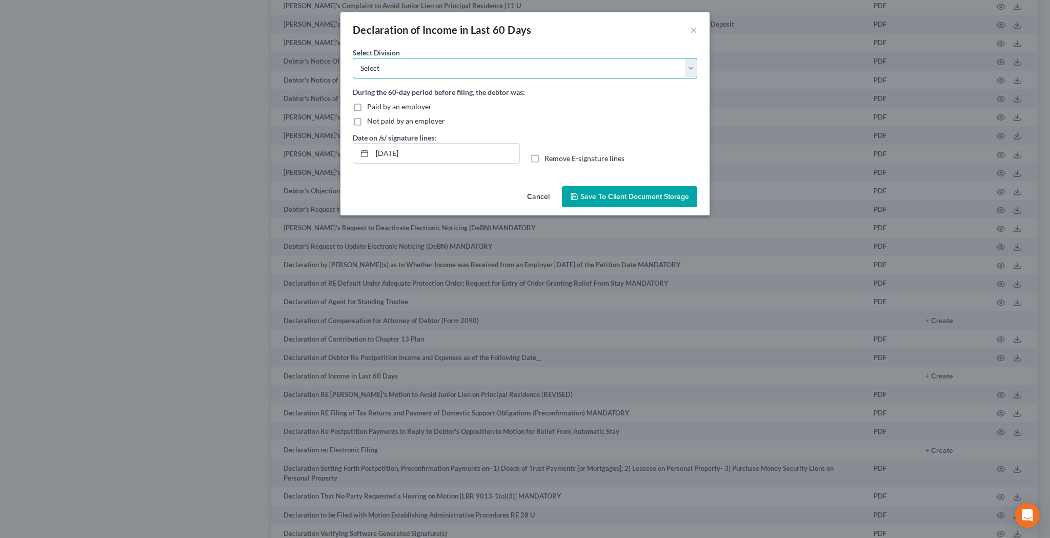
select select "0"
click at [367, 106] on label "Paid by an employer" at bounding box center [399, 107] width 65 height 10
click at [371, 106] on input "Paid by an employer" at bounding box center [374, 105] width 7 height 7
checkbox input "true"
click at [544, 159] on label "Remove E-signature lines" at bounding box center [584, 158] width 80 height 10
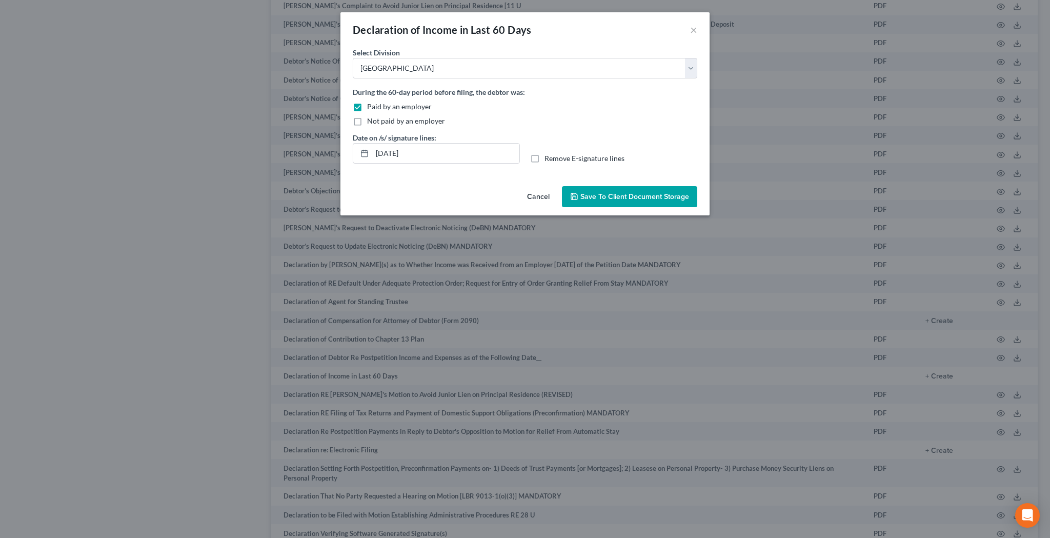
click at [549, 159] on input "Remove E-signature lines" at bounding box center [552, 156] width 7 height 7
checkbox input "true"
click at [600, 196] on span "Save to Client Document Storage" at bounding box center [634, 196] width 109 height 9
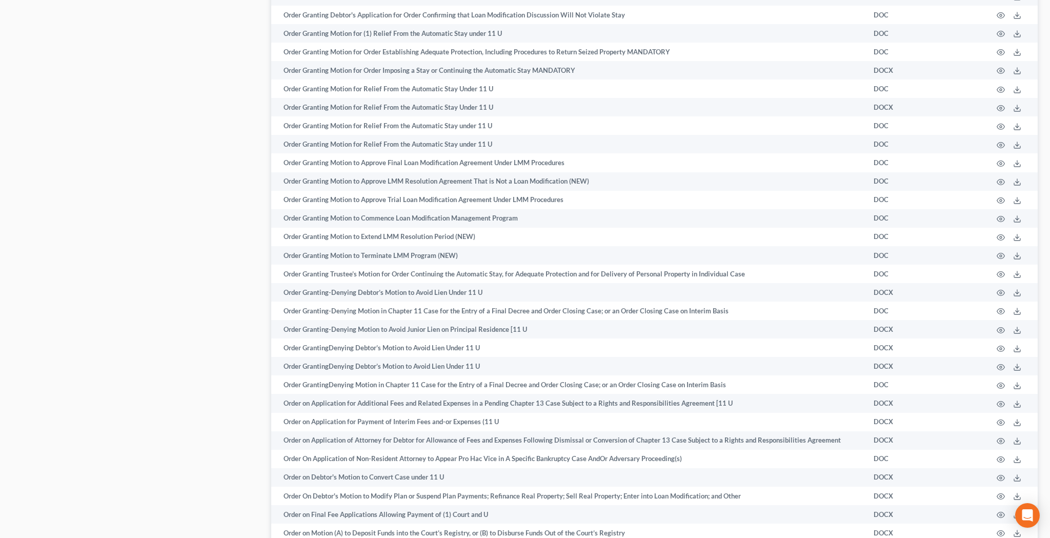
scroll to position [5033, 0]
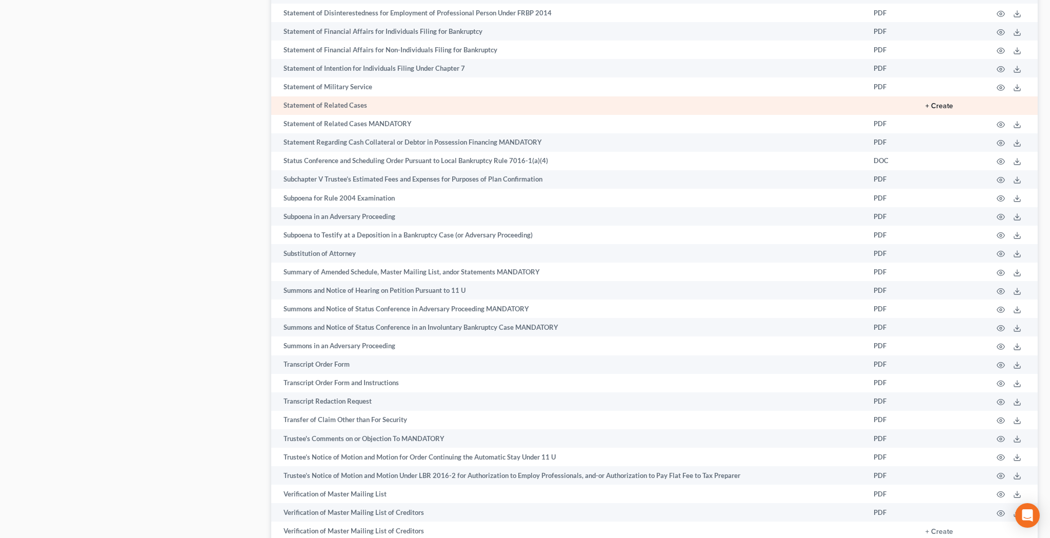
click at [944, 110] on button "+ Create" at bounding box center [939, 106] width 28 height 7
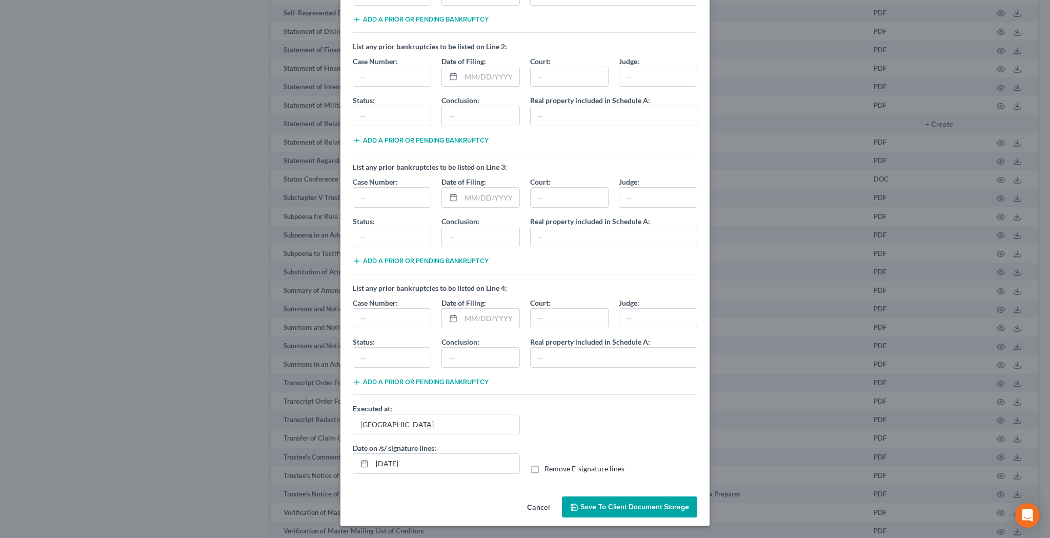
scroll to position [127, 0]
click at [544, 469] on label "Remove E-signature lines" at bounding box center [584, 468] width 80 height 10
click at [549, 469] on input "Remove E-signature lines" at bounding box center [552, 466] width 7 height 7
checkbox input "true"
click at [604, 504] on span "Save to Client Document Storage" at bounding box center [634, 506] width 109 height 9
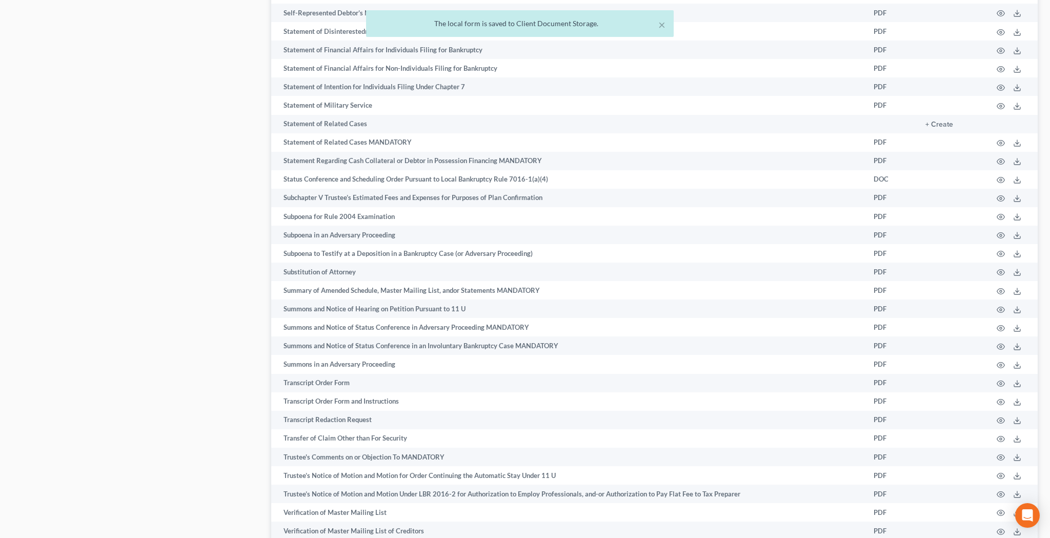
scroll to position [3, 0]
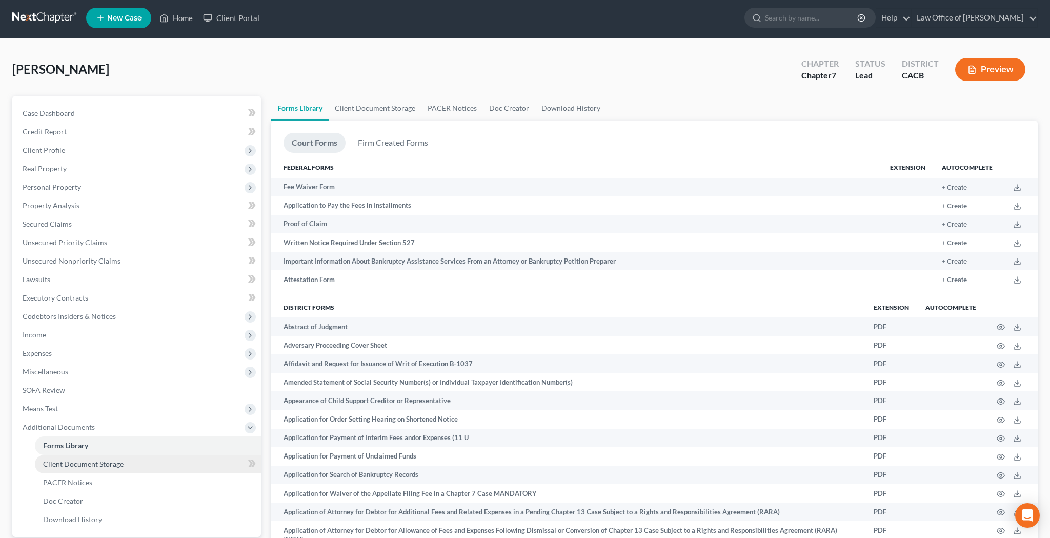
click at [117, 459] on span "Client Document Storage" at bounding box center [83, 463] width 80 height 9
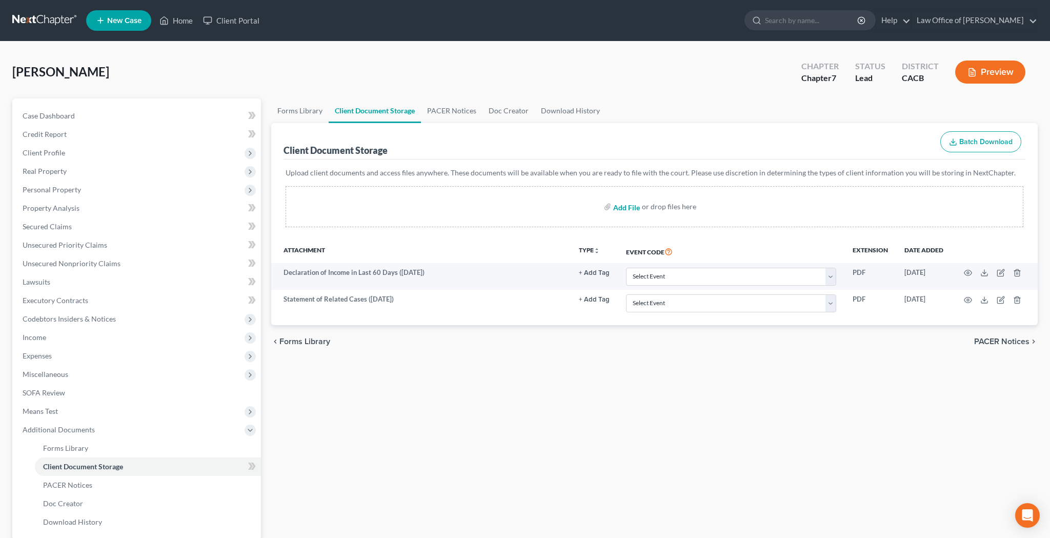
click at [621, 209] on input "file" at bounding box center [625, 206] width 25 height 18
type input "C:\fakepath\CCC.pdf"
select select "30"
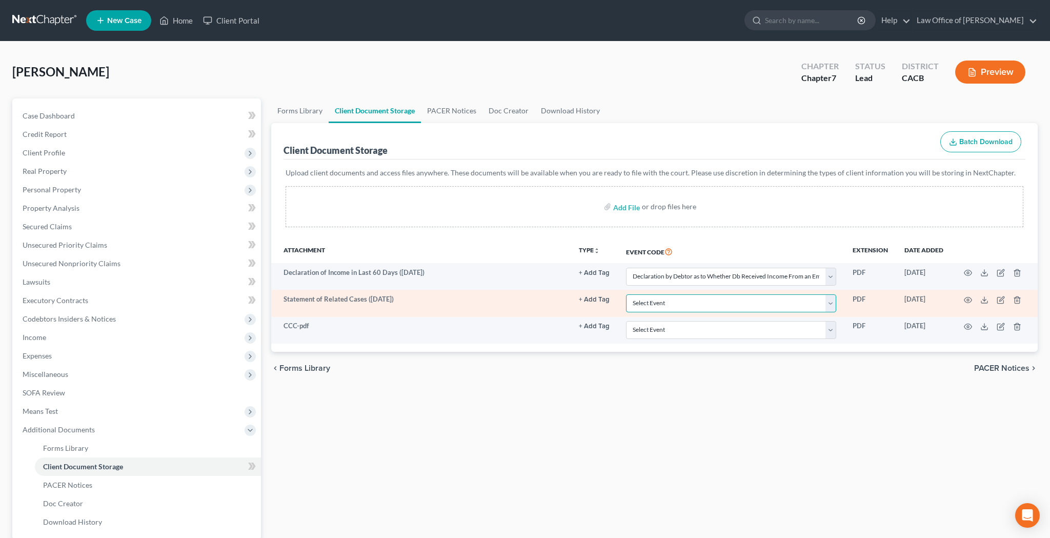
select select "65"
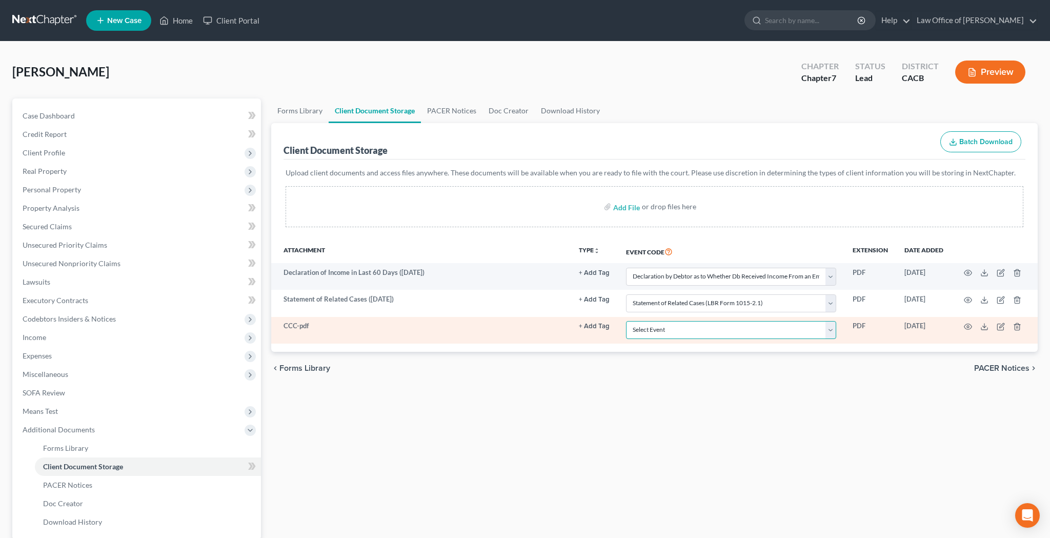
select select "10"
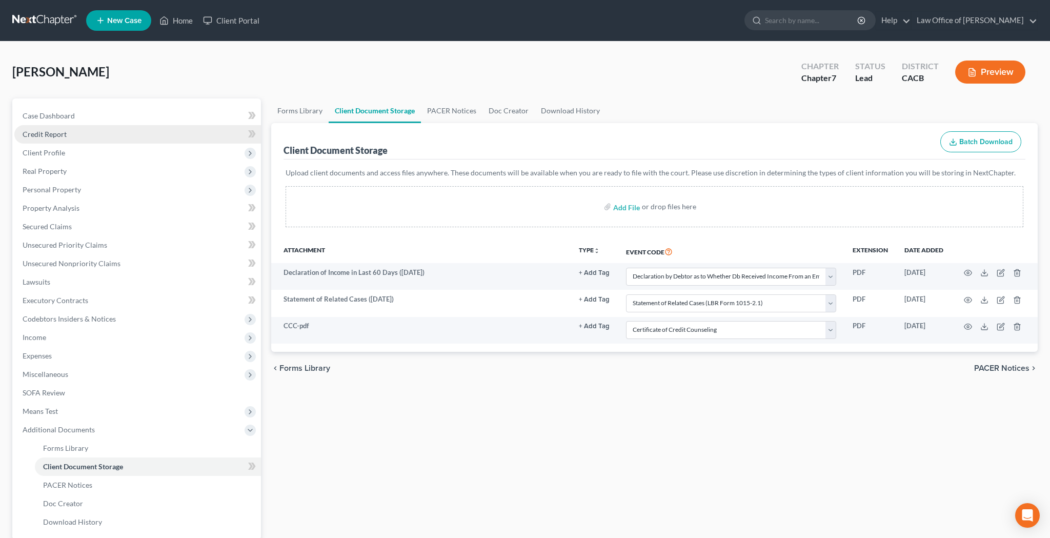
click at [103, 134] on link "Credit Report" at bounding box center [137, 134] width 247 height 18
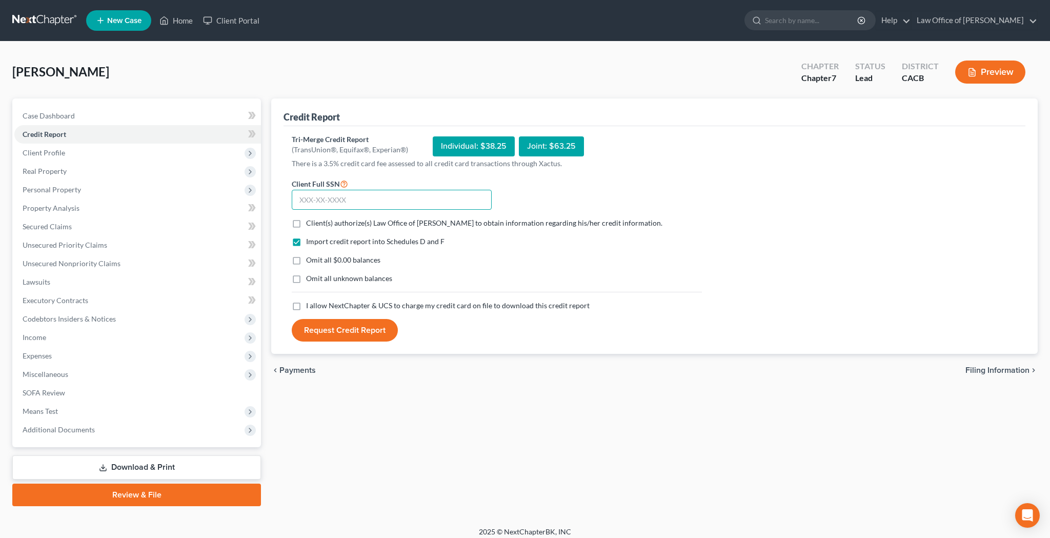
click at [331, 196] on input "text" at bounding box center [392, 200] width 200 height 21
type input "600-49-3886"
click at [306, 221] on label "Client(s) authorize(s) Law Office of Joseph Collier to obtain information regar…" at bounding box center [484, 223] width 356 height 10
click at [310, 221] on input "Client(s) authorize(s) Law Office of Joseph Collier to obtain information regar…" at bounding box center [313, 221] width 7 height 7
checkbox input "true"
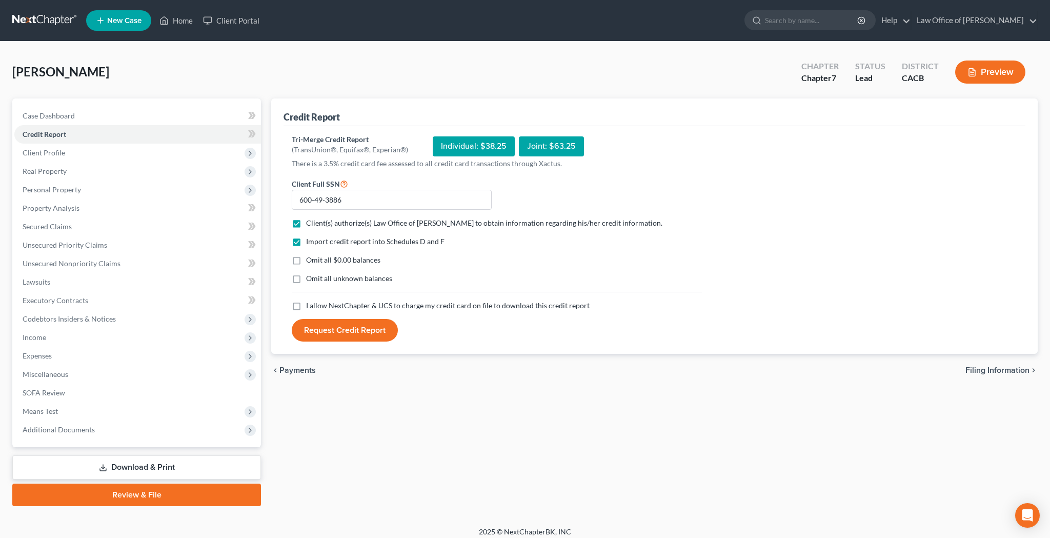
click at [306, 260] on label "Omit all $0.00 balances" at bounding box center [343, 260] width 74 height 10
click at [310, 260] on input "Omit all $0.00 balances" at bounding box center [313, 258] width 7 height 7
checkbox input "true"
click at [306, 305] on label "I allow NextChapter & UCS to charge my credit card on file to download this cre…" at bounding box center [448, 305] width 284 height 10
click at [310, 305] on input "I allow NextChapter & UCS to charge my credit card on file to download this cre…" at bounding box center [313, 303] width 7 height 7
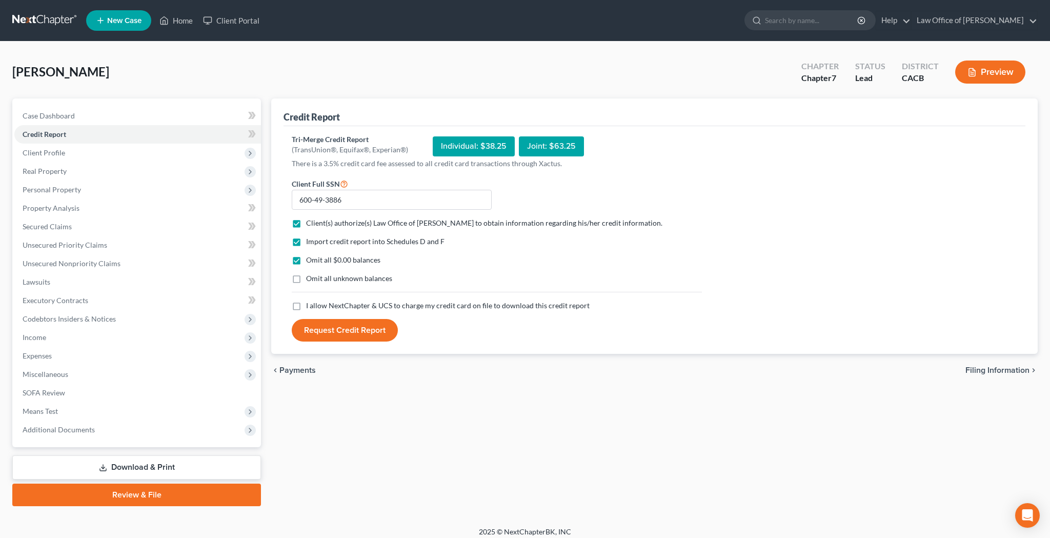
checkbox input "true"
click at [332, 330] on button "Request Credit Report" at bounding box center [345, 330] width 106 height 23
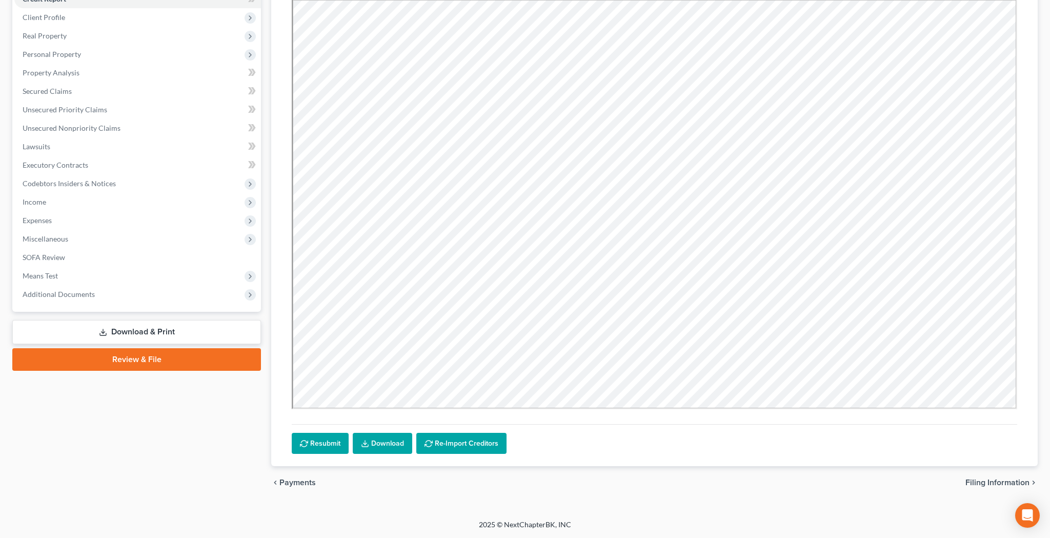
scroll to position [135, 0]
click at [383, 444] on link "Download" at bounding box center [382, 444] width 59 height 22
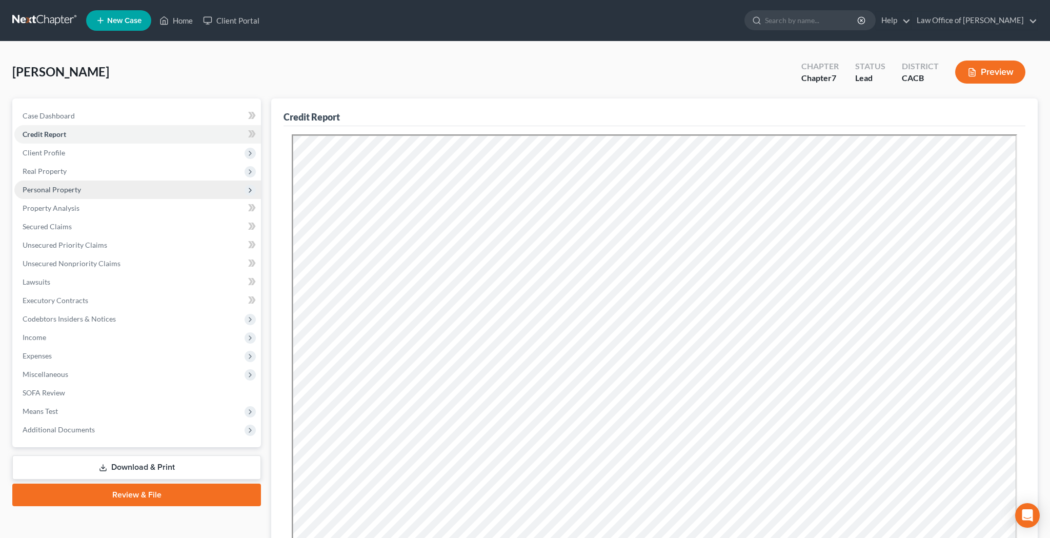
scroll to position [0, 0]
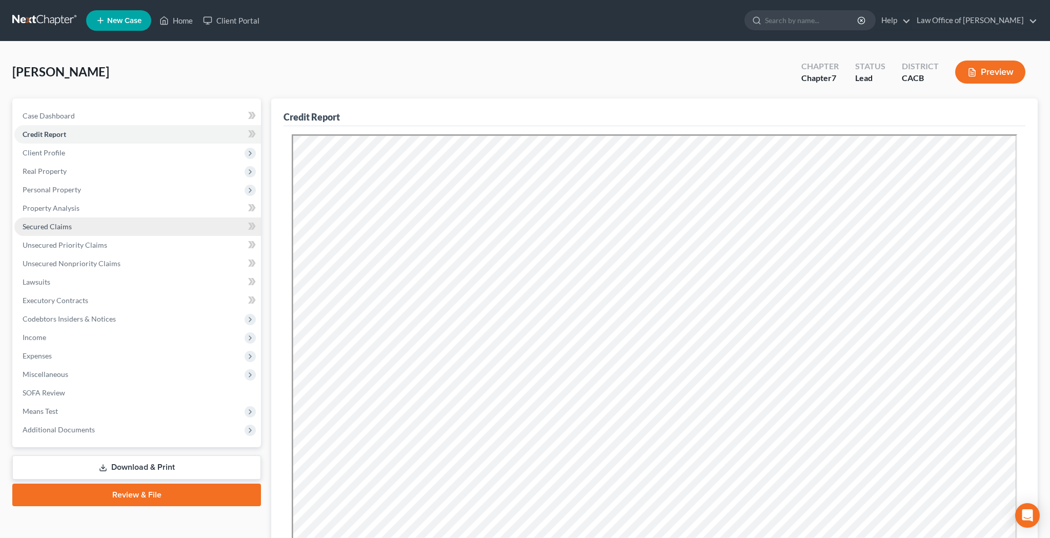
click at [94, 224] on link "Secured Claims" at bounding box center [137, 226] width 247 height 18
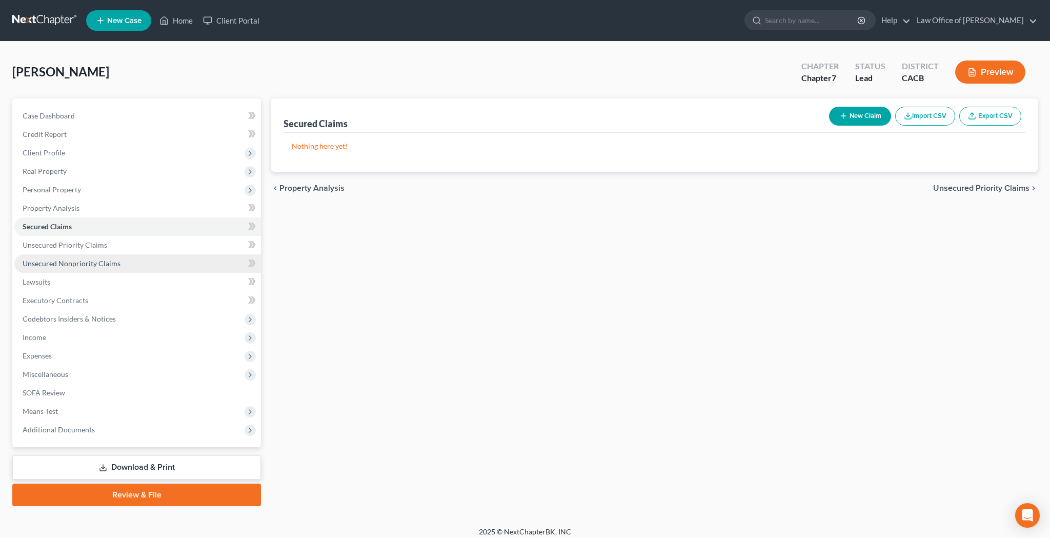
click at [85, 260] on span "Unsecured Nonpriority Claims" at bounding box center [72, 263] width 98 height 9
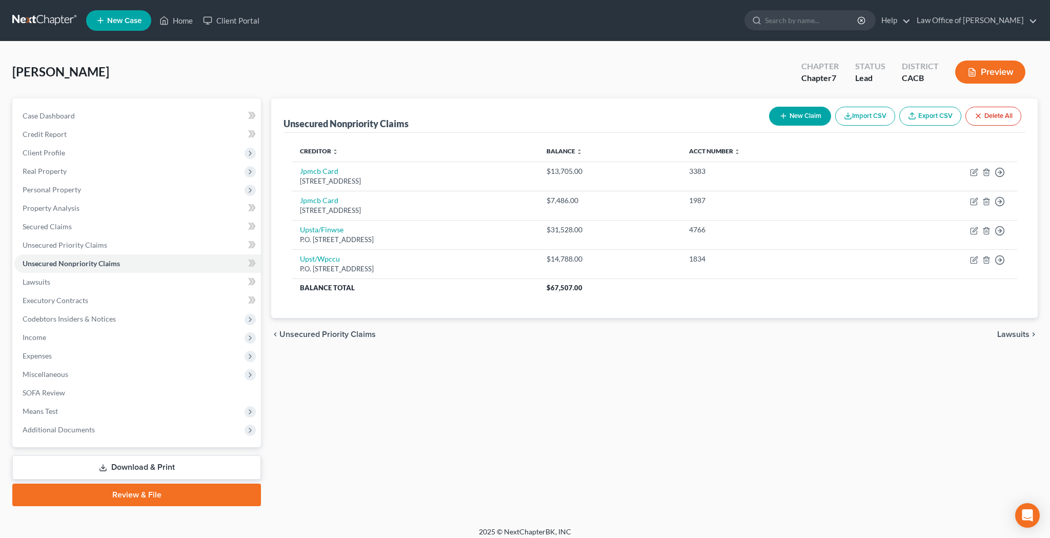
click at [806, 116] on button "New Claim" at bounding box center [800, 116] width 62 height 19
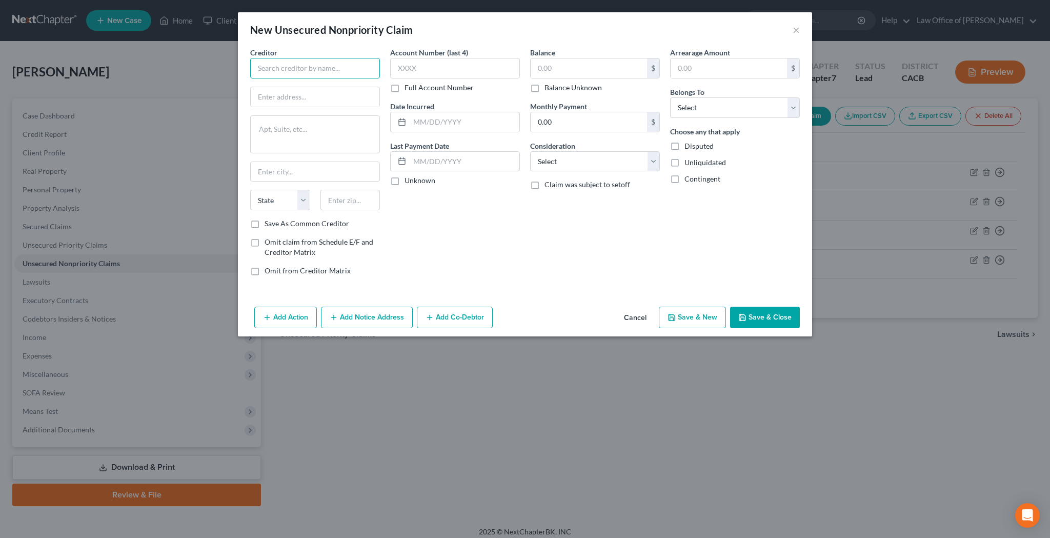
click at [347, 70] on input "text" at bounding box center [315, 68] width 130 height 21
type input "S"
click at [346, 91] on div "Benefit Overpayment Collection Sect P.O. [GEOGRAPHIC_DATA] 94230-0000" at bounding box center [317, 99] width 118 height 17
type input "State of [US_STATE] - EDD"
type input "Benefit Overpayment Collection Sect"
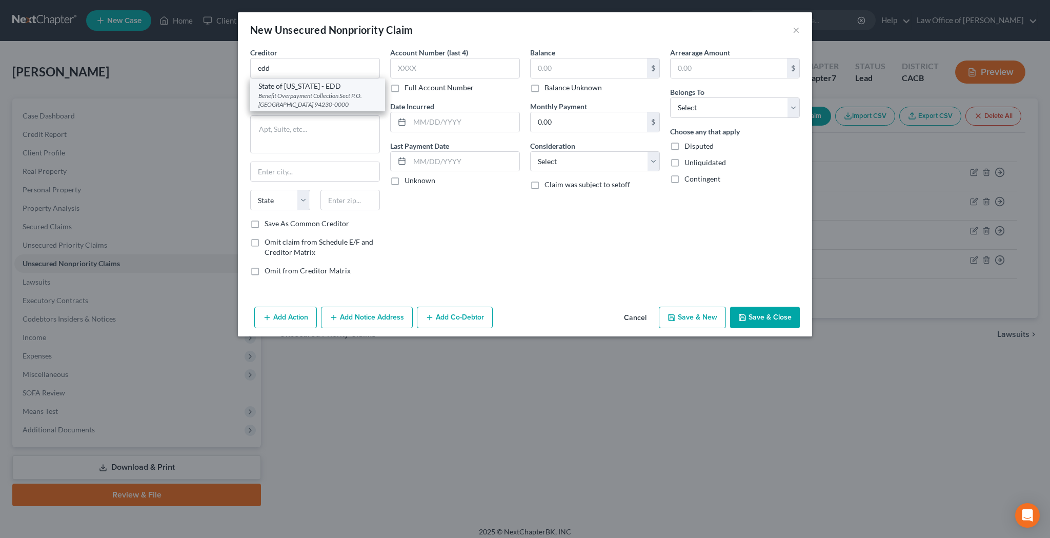
type textarea "P.O. Box 826218"
type input "Sacramento"
select select "4"
type input "94230-0000"
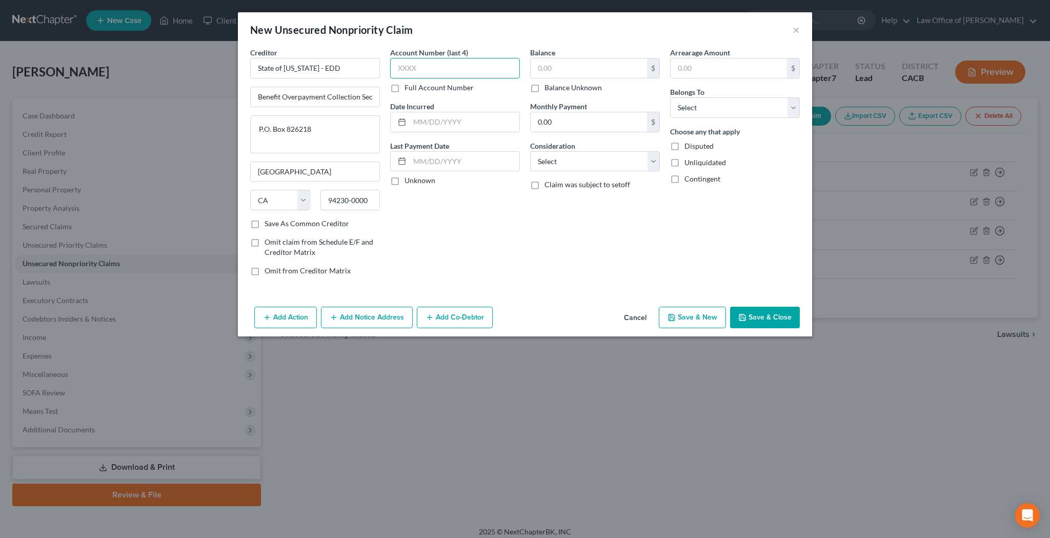
click at [413, 69] on input "text" at bounding box center [455, 68] width 130 height 21
type input "3163"
click at [461, 130] on input "text" at bounding box center [465, 121] width 110 height 19
type input "08/02/2025"
click at [563, 67] on input "text" at bounding box center [589, 67] width 116 height 19
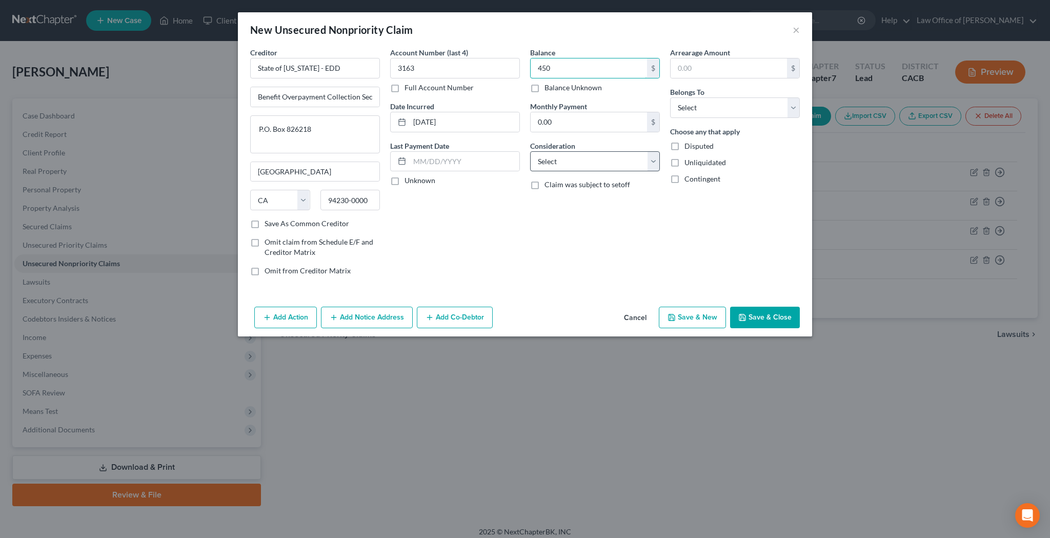
type input "450"
select select "14"
click at [573, 200] on input "text" at bounding box center [595, 200] width 129 height 19
type input "Unemployment Overpayment (non-fraud)"
select select "0"
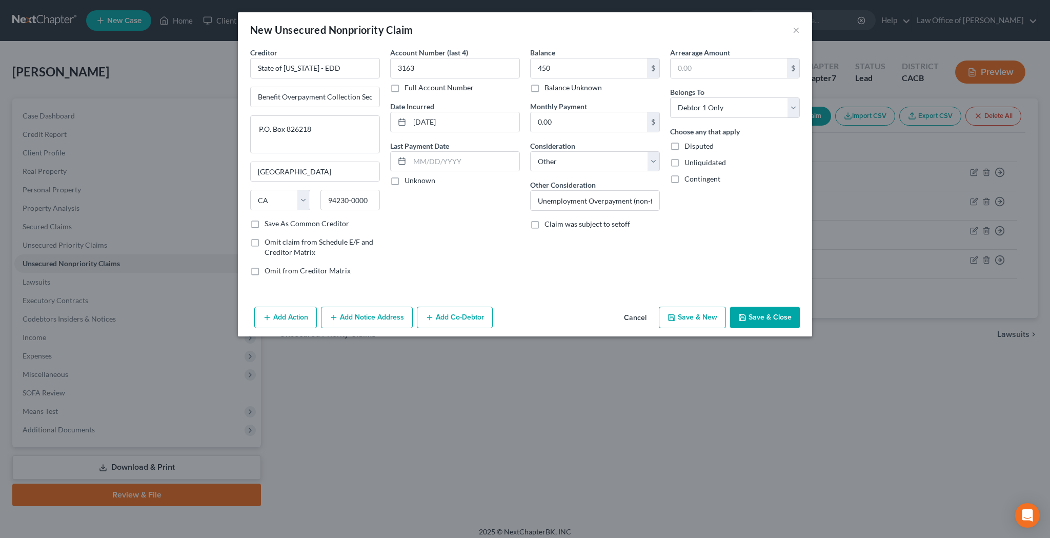
click at [684, 147] on label "Disputed" at bounding box center [698, 146] width 29 height 10
click at [689, 147] on input "Disputed" at bounding box center [692, 144] width 7 height 7
checkbox input "true"
click at [539, 203] on input "Unemployment Overpayment (non-fraud)" at bounding box center [595, 200] width 129 height 19
type input "EDD - Unemployment Overpayment (non-fraud)"
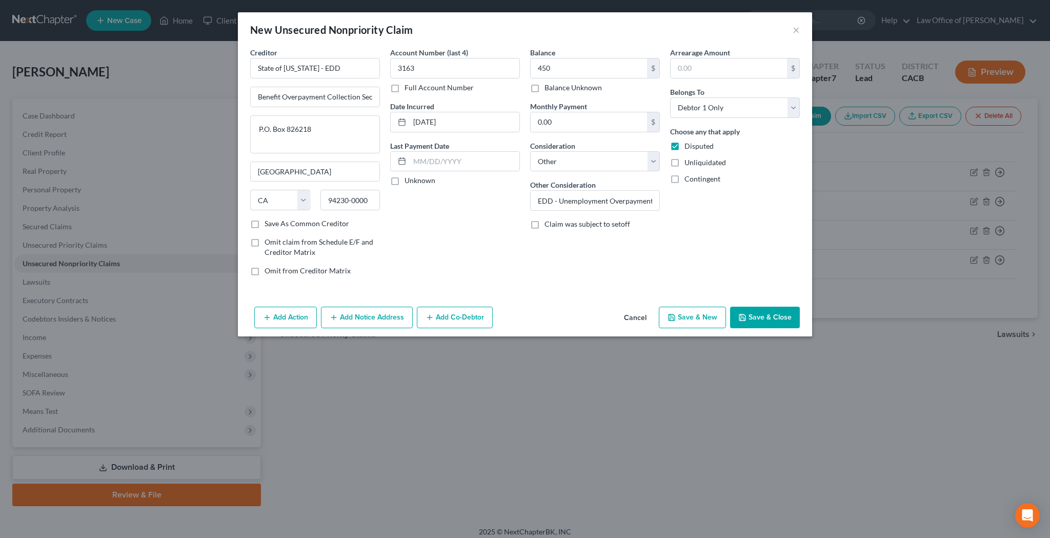
click at [771, 312] on button "Save & Close" at bounding box center [765, 318] width 70 height 22
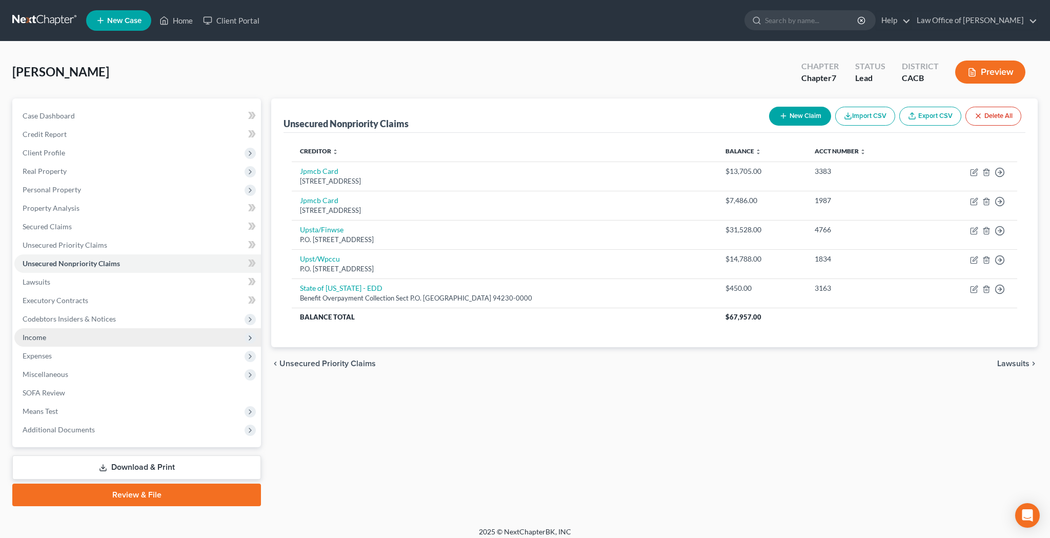
click at [65, 339] on span "Income" at bounding box center [137, 337] width 247 height 18
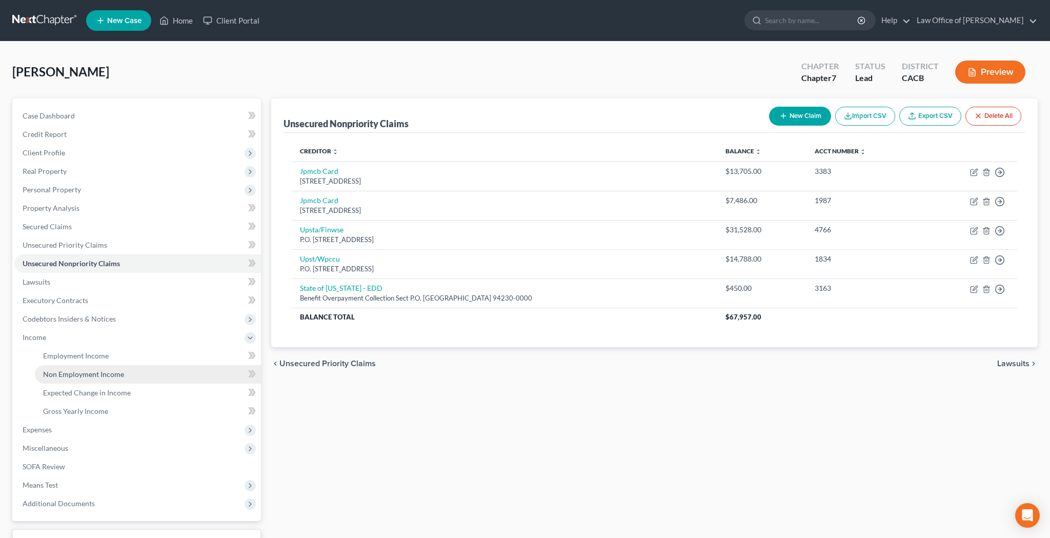
click at [124, 371] on link "Non Employment Income" at bounding box center [148, 374] width 226 height 18
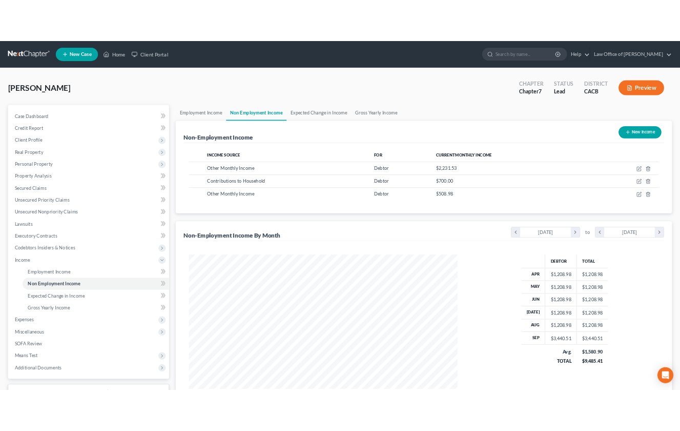
scroll to position [207, 435]
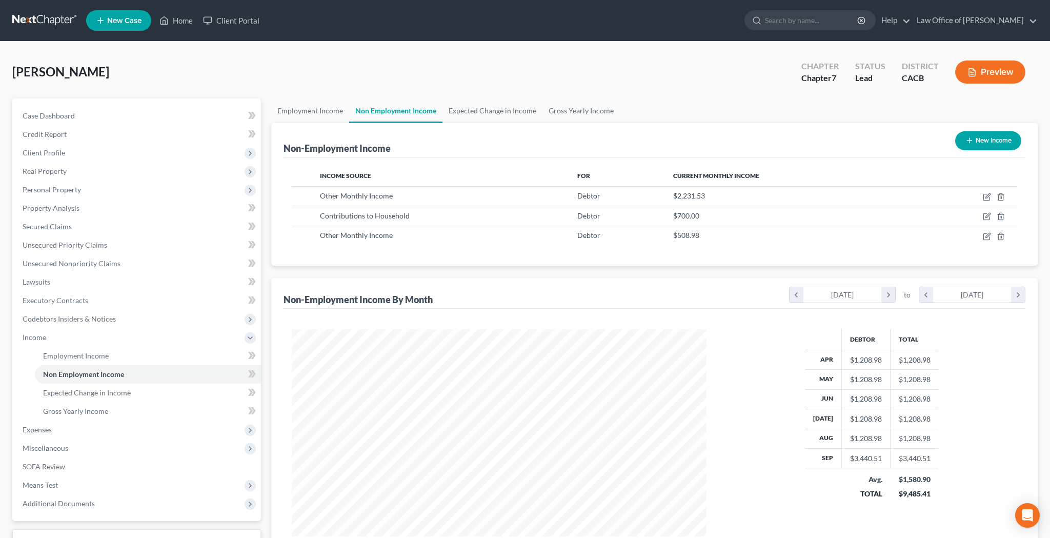
click at [982, 139] on button "New Income" at bounding box center [988, 140] width 66 height 19
select select "0"
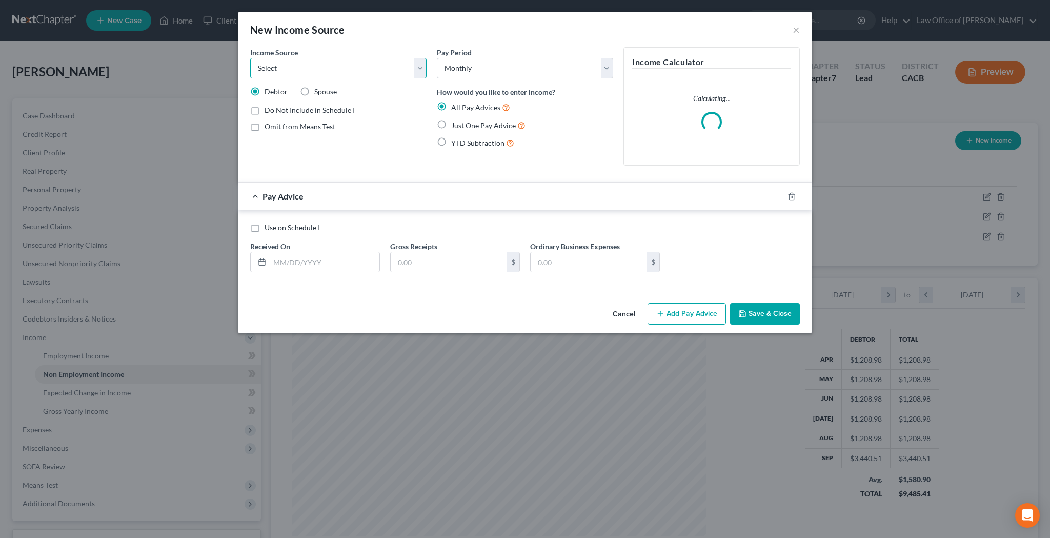
select select "0"
click at [265, 112] on label "Do Not Include in Schedule I" at bounding box center [310, 110] width 90 height 10
click at [269, 112] on input "Do Not Include in Schedule I" at bounding box center [272, 108] width 7 height 7
checkbox input "true"
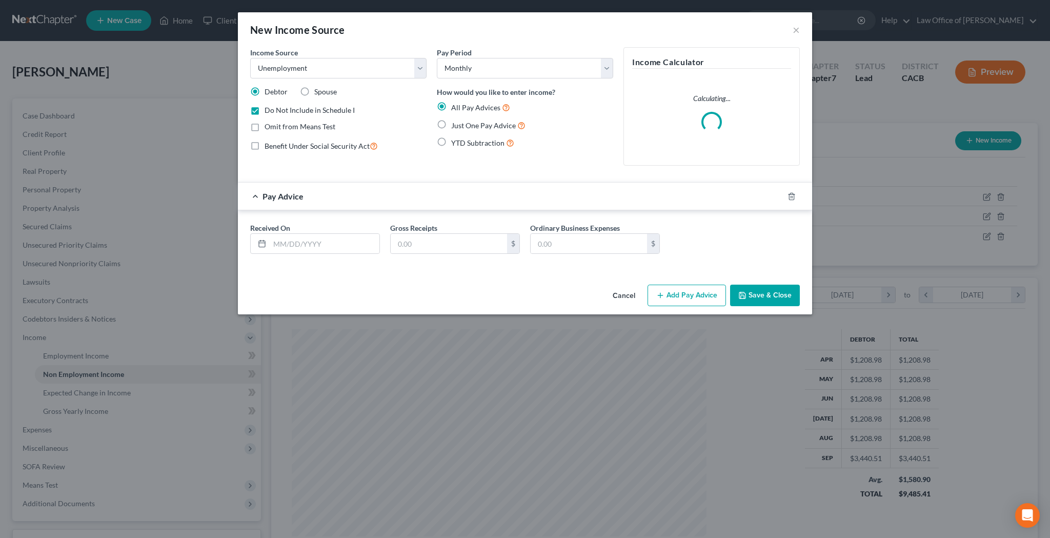
click at [451, 125] on label "Just One Pay Advice" at bounding box center [488, 125] width 74 height 12
click at [455, 125] on input "Just One Pay Advice" at bounding box center [458, 122] width 7 height 7
radio input "true"
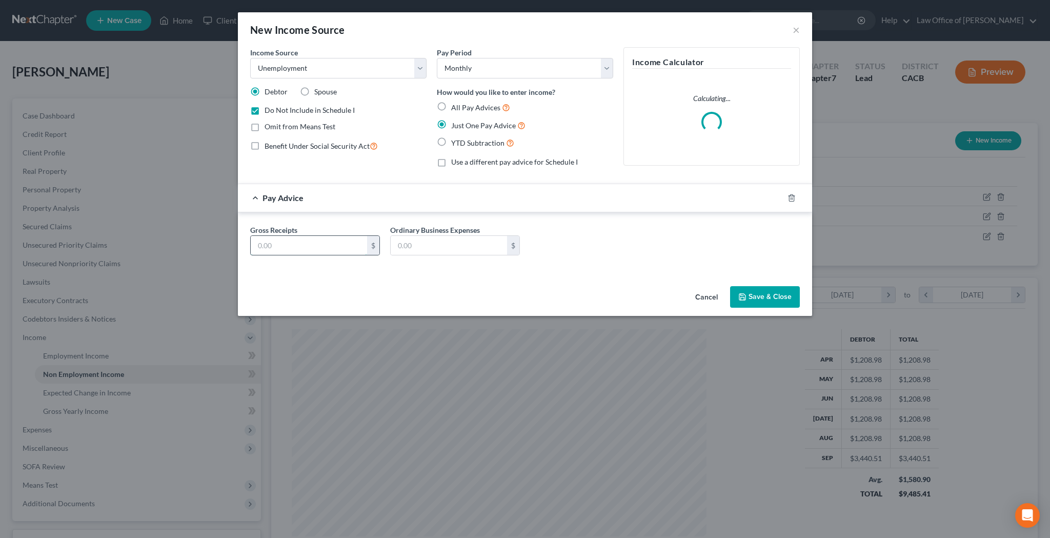
click at [334, 243] on input "text" at bounding box center [309, 245] width 116 height 19
type input "450"
click at [451, 108] on label "All Pay Advices" at bounding box center [480, 108] width 59 height 12
click at [455, 108] on input "All Pay Advices" at bounding box center [458, 105] width 7 height 7
radio input "true"
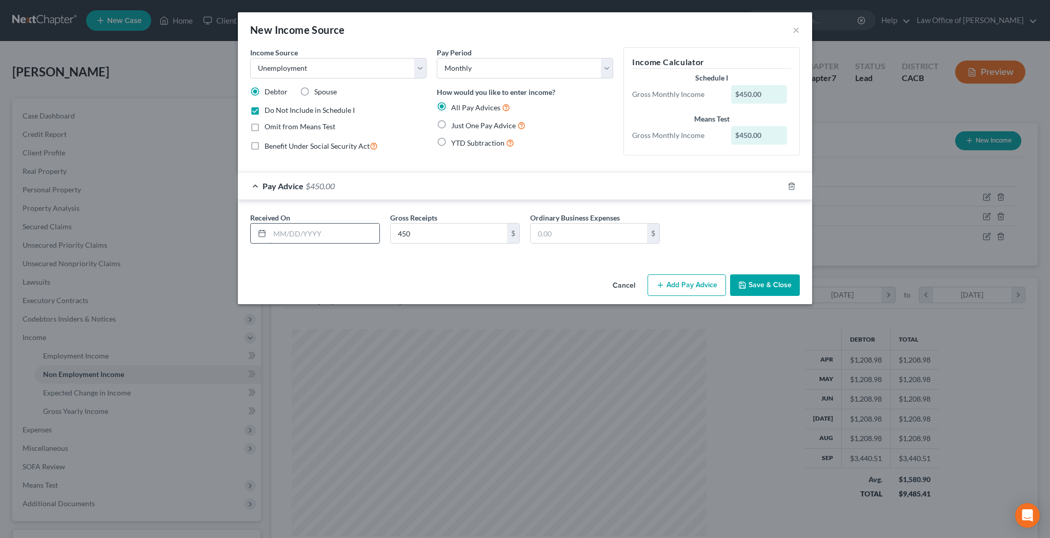
click at [349, 237] on input "text" at bounding box center [325, 233] width 110 height 19
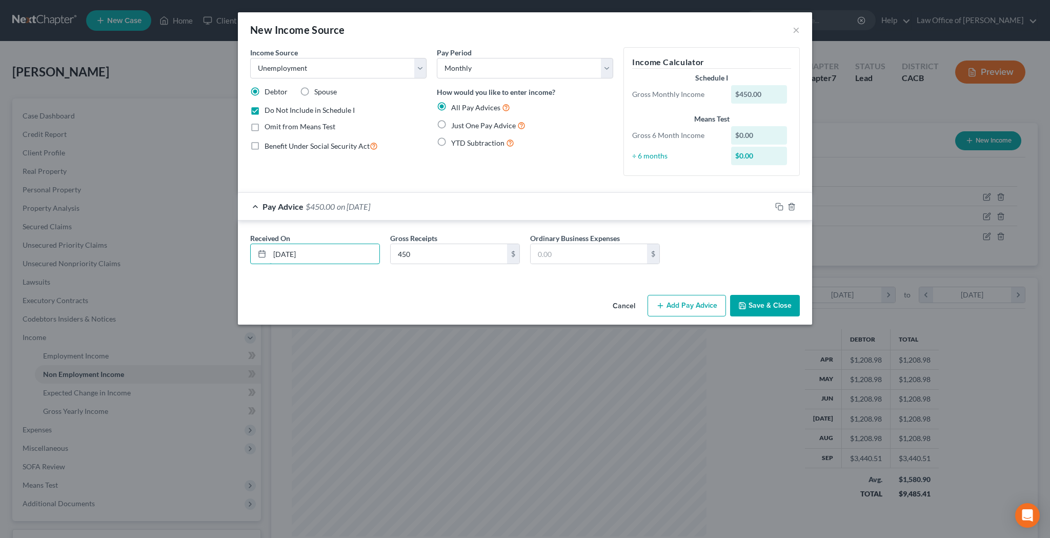
type input "08/02/25"
click at [776, 304] on button "Save & Close" at bounding box center [765, 306] width 70 height 22
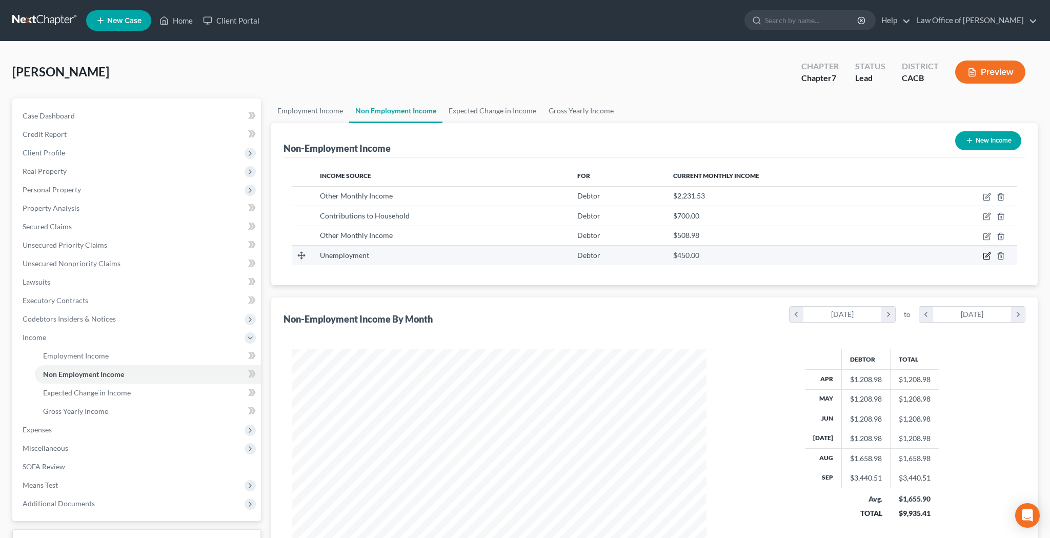
click at [984, 255] on icon "button" at bounding box center [987, 256] width 8 height 8
select select "0"
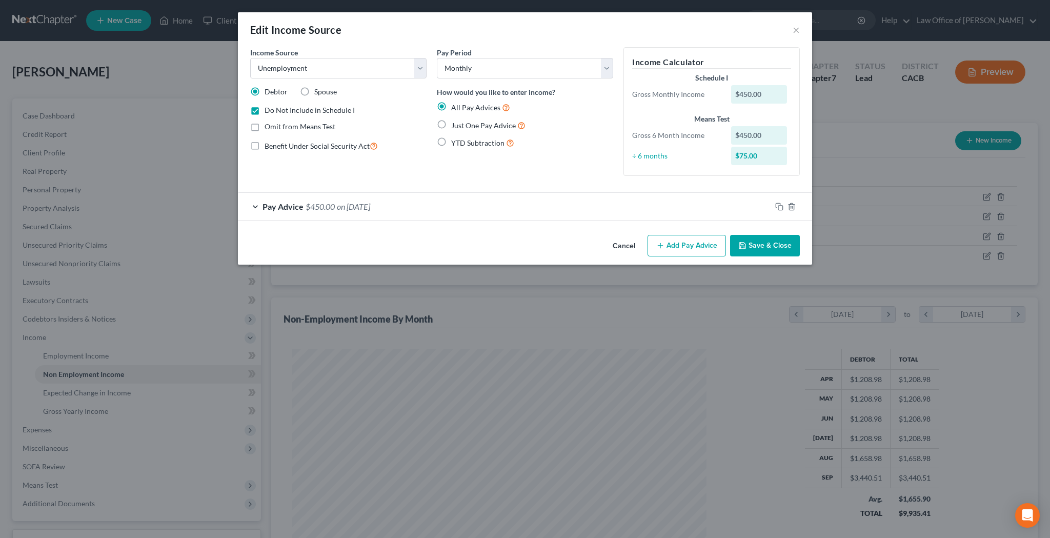
click at [749, 246] on button "Save & Close" at bounding box center [765, 246] width 70 height 22
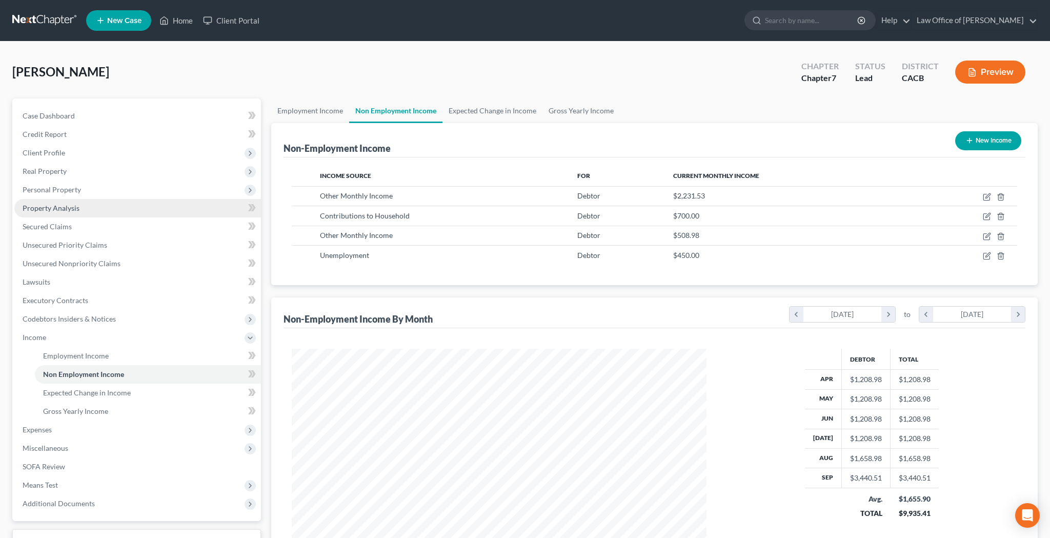
scroll to position [0, 0]
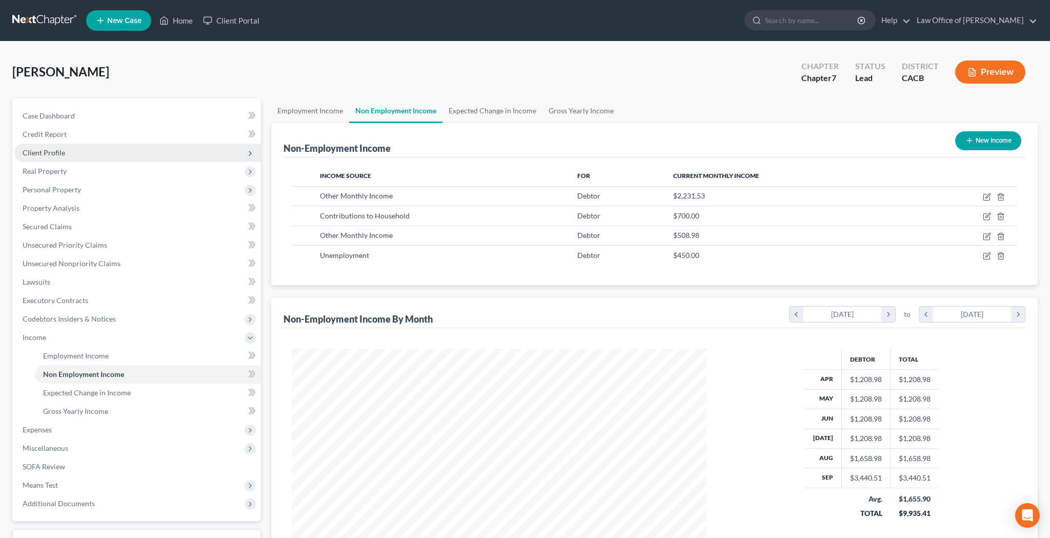
click at [72, 154] on span "Client Profile" at bounding box center [137, 153] width 247 height 18
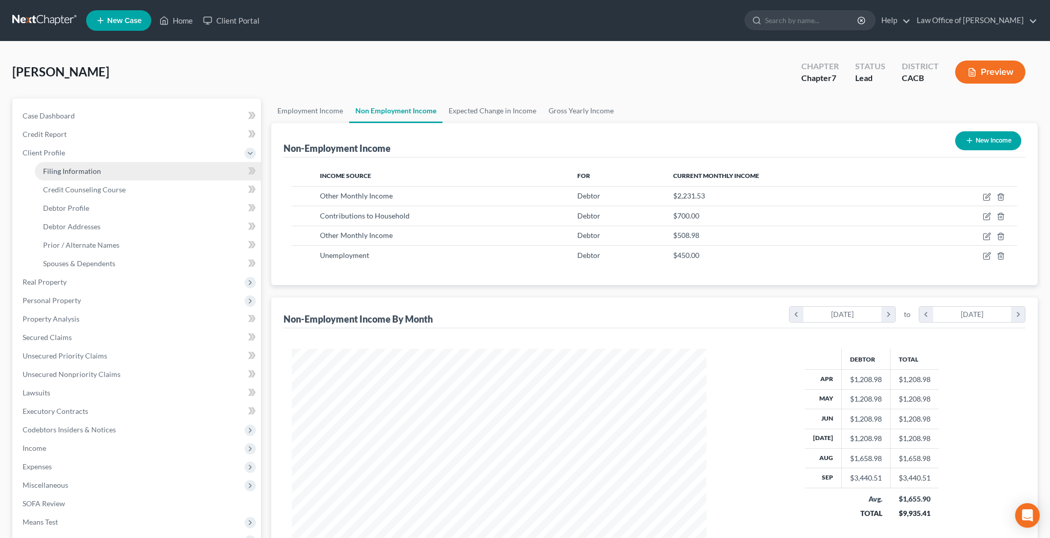
click at [55, 170] on span "Filing Information" at bounding box center [72, 171] width 58 height 9
select select "1"
select select "0"
select select "7"
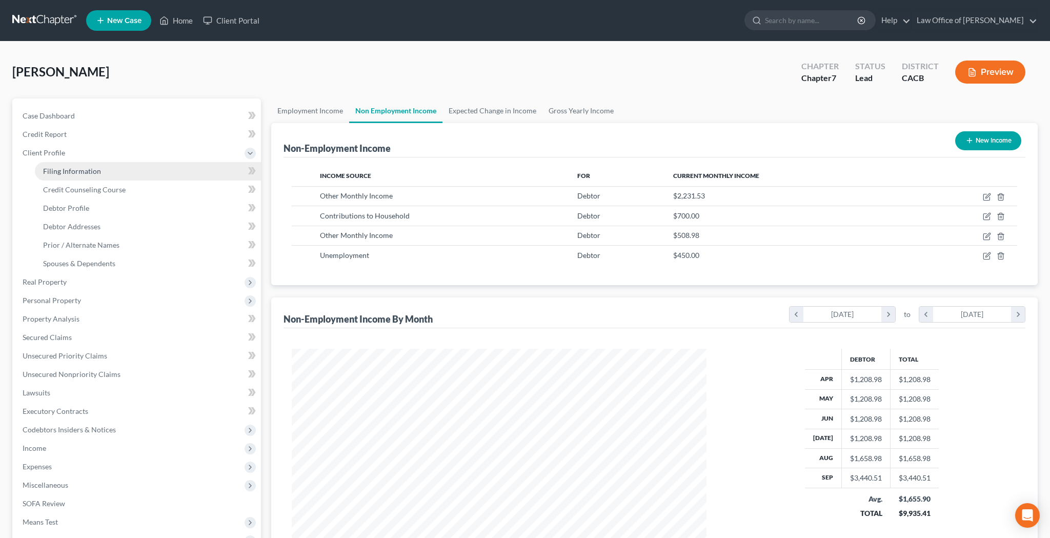
select select "0"
select select "4"
select select "0"
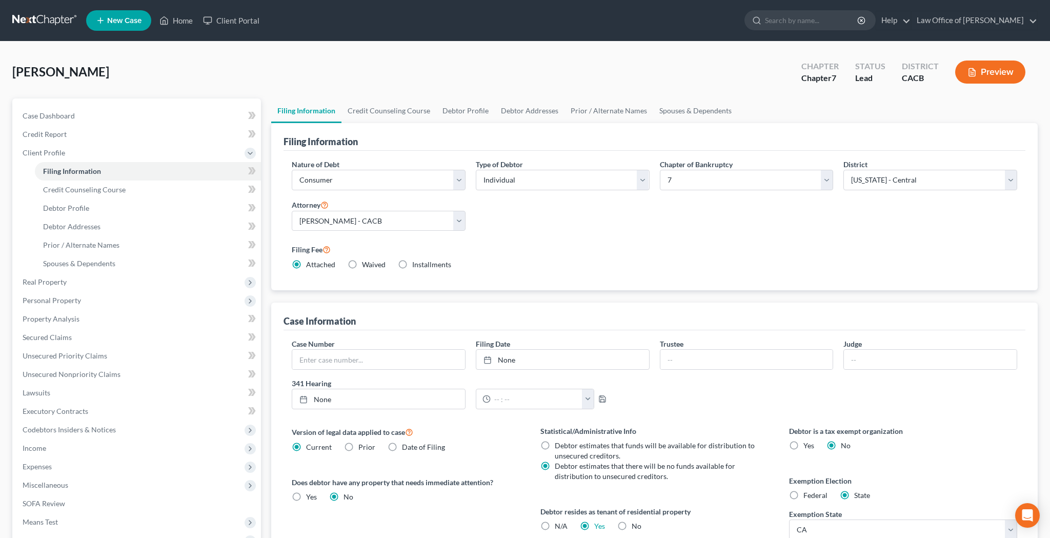
scroll to position [84, 0]
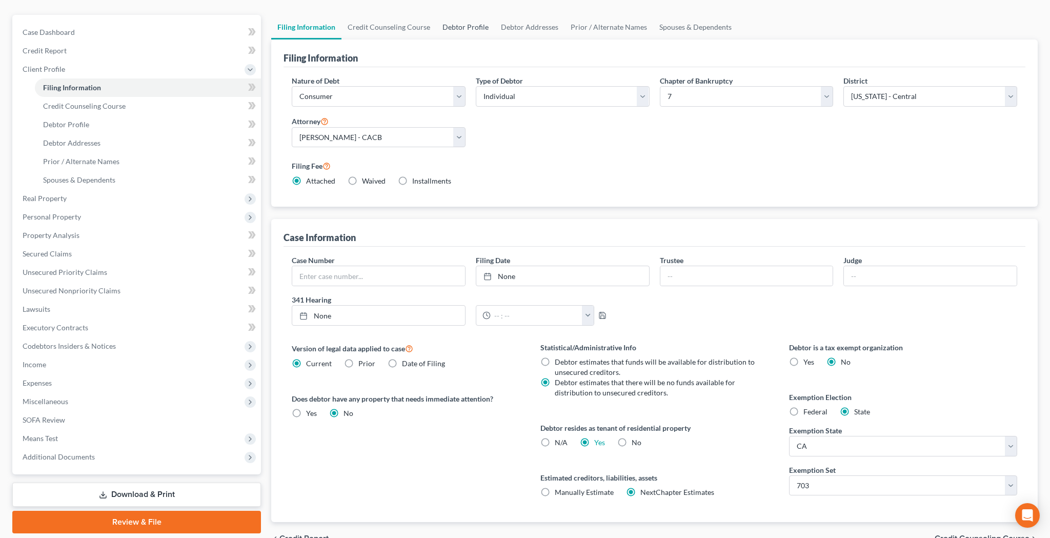
click at [454, 39] on link "Debtor Profile" at bounding box center [465, 27] width 58 height 25
select select "0"
select select "1"
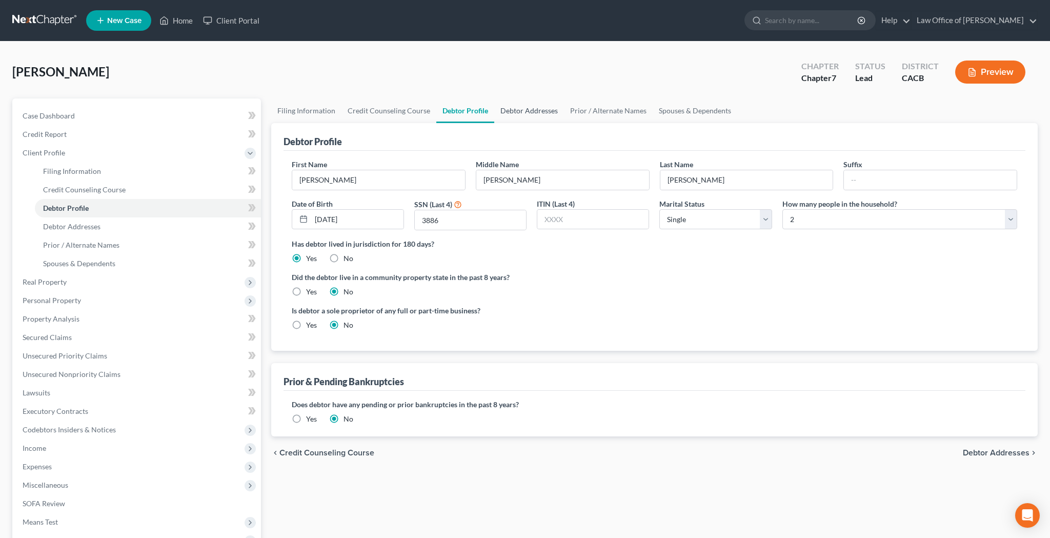
click at [532, 110] on link "Debtor Addresses" at bounding box center [529, 110] width 70 height 25
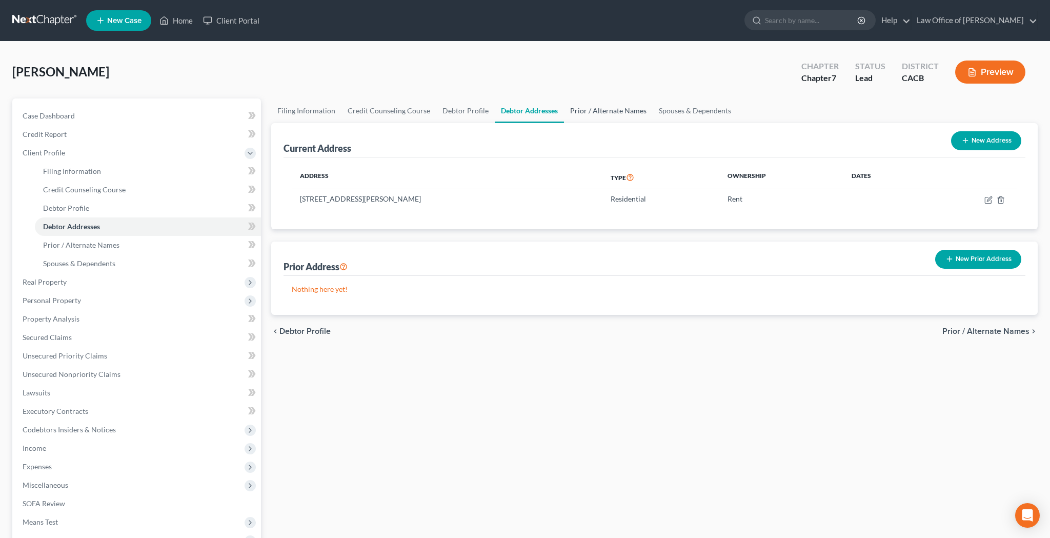
click at [612, 108] on link "Prior / Alternate Names" at bounding box center [608, 110] width 89 height 25
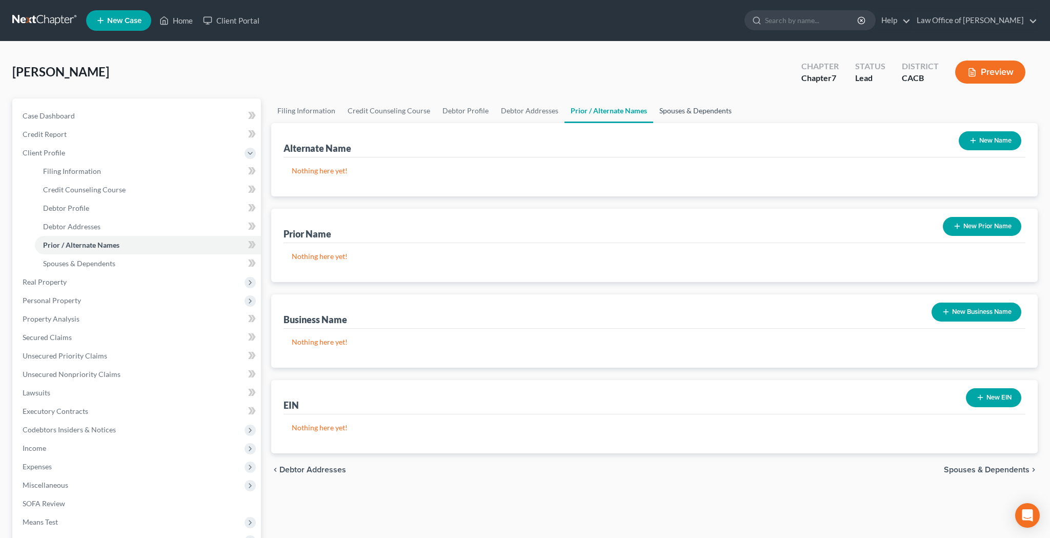
click at [697, 115] on link "Spouses & Dependents" at bounding box center [695, 110] width 85 height 25
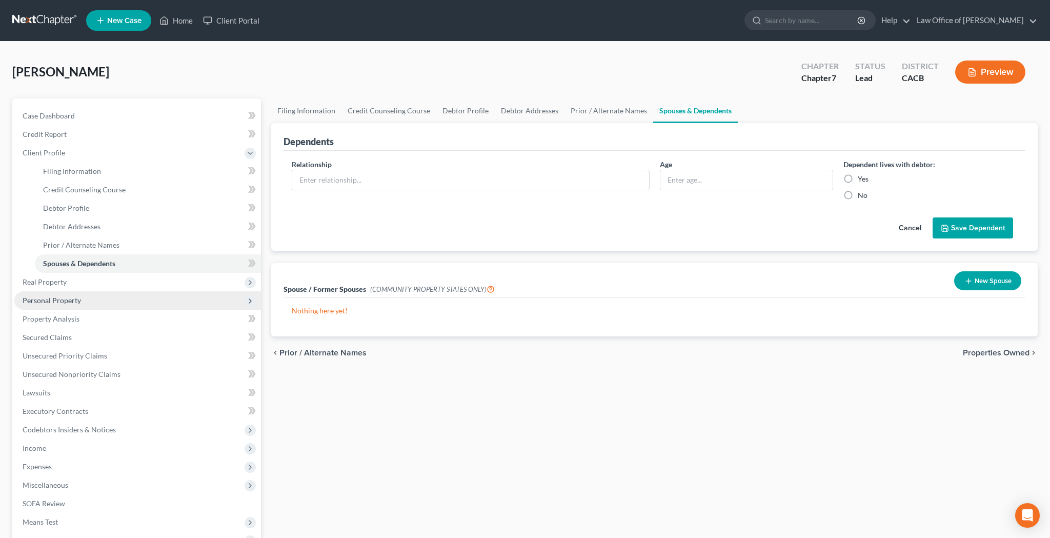
click at [72, 297] on span "Personal Property" at bounding box center [52, 300] width 58 height 9
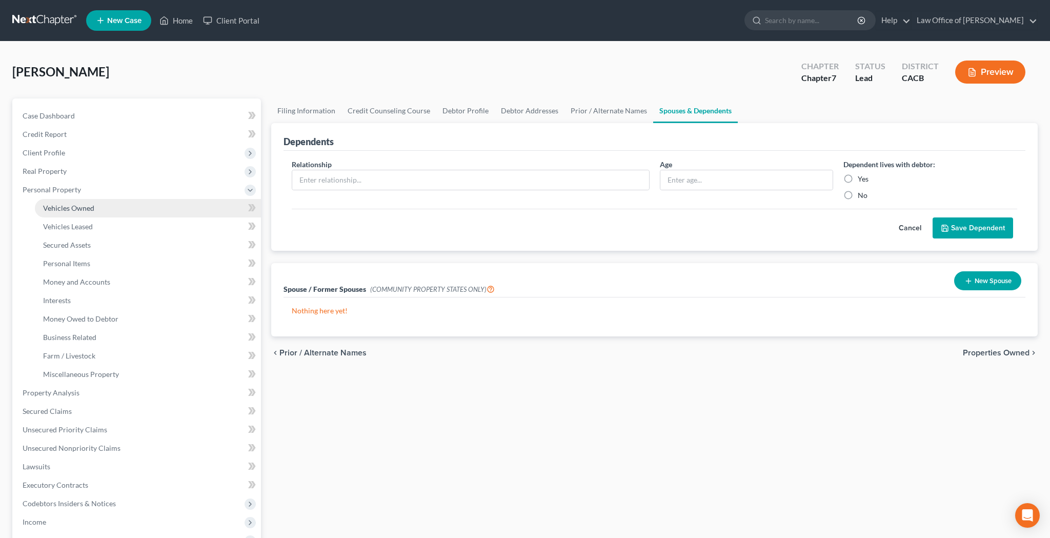
click at [88, 210] on span "Vehicles Owned" at bounding box center [68, 208] width 51 height 9
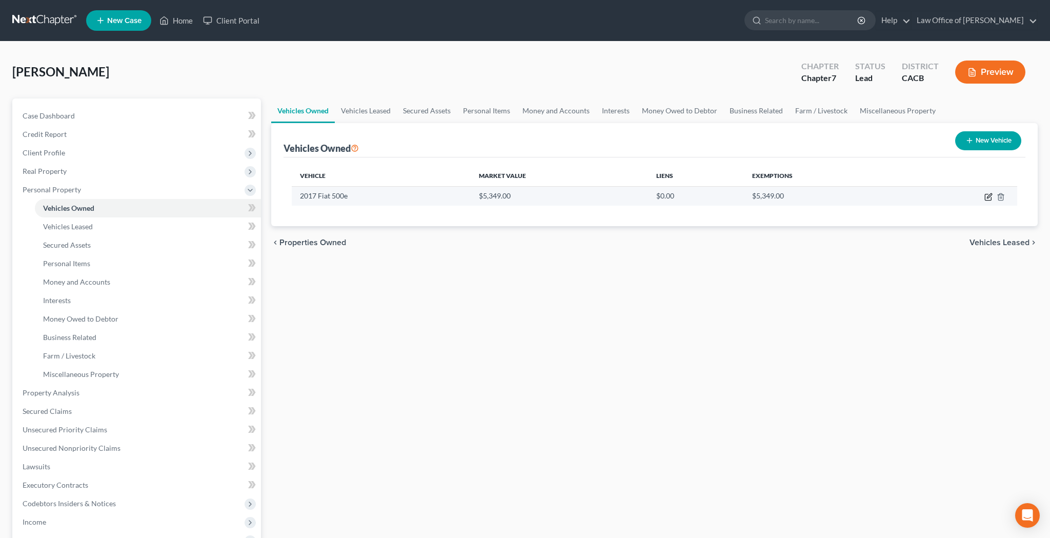
click at [985, 199] on icon "button" at bounding box center [988, 197] width 6 height 6
select select "0"
select select "9"
select select "1"
select select "0"
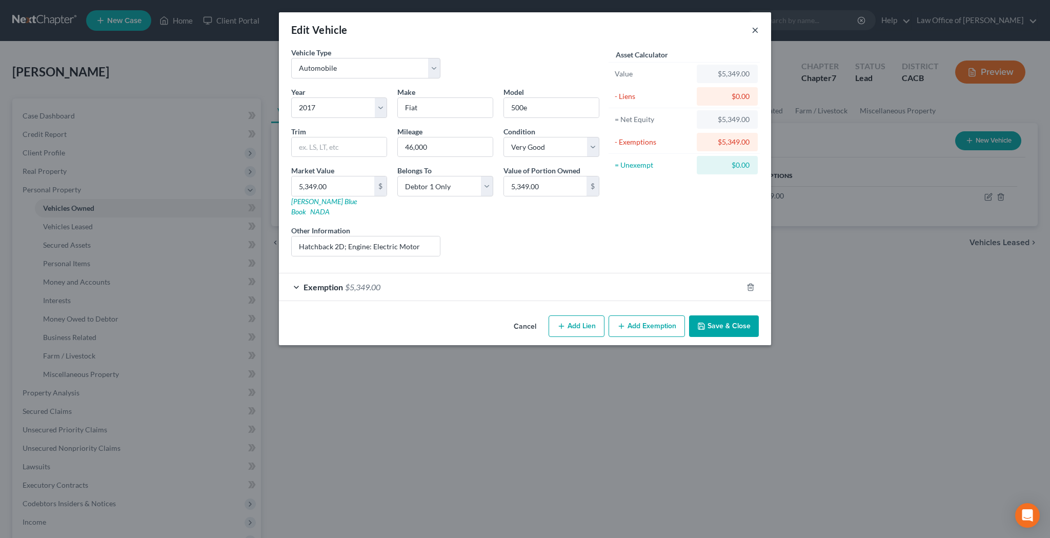
click at [756, 28] on button "×" at bounding box center [755, 30] width 7 height 12
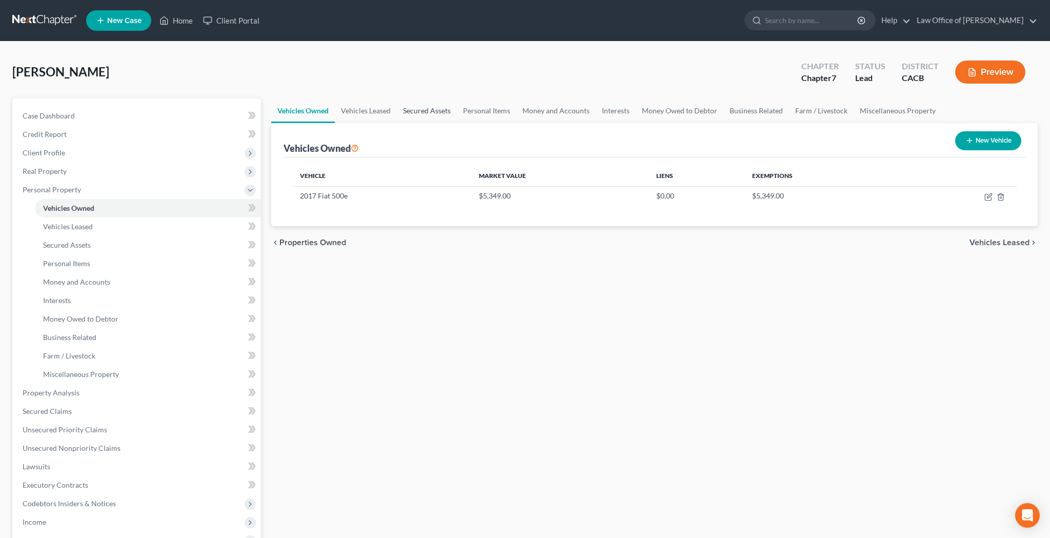
click at [429, 109] on link "Secured Assets" at bounding box center [427, 110] width 60 height 25
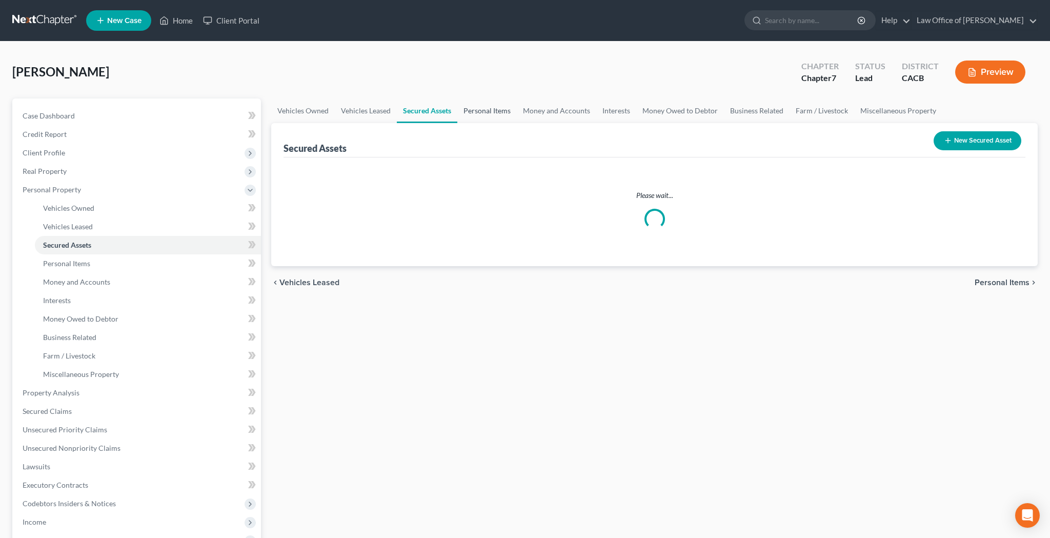
click at [481, 110] on link "Personal Items" at bounding box center [486, 110] width 59 height 25
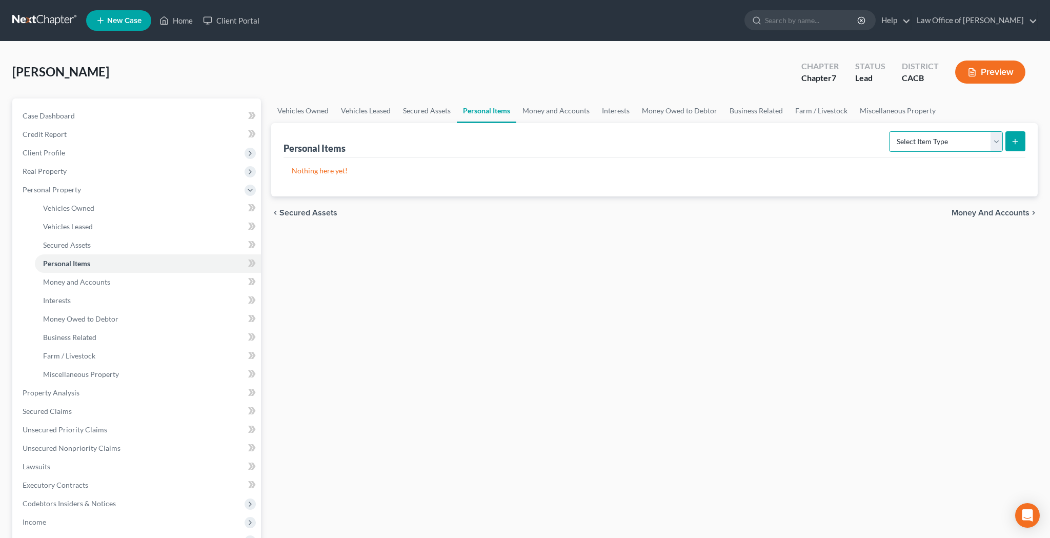
select select "clothing"
click at [1014, 144] on icon "submit" at bounding box center [1015, 141] width 8 height 8
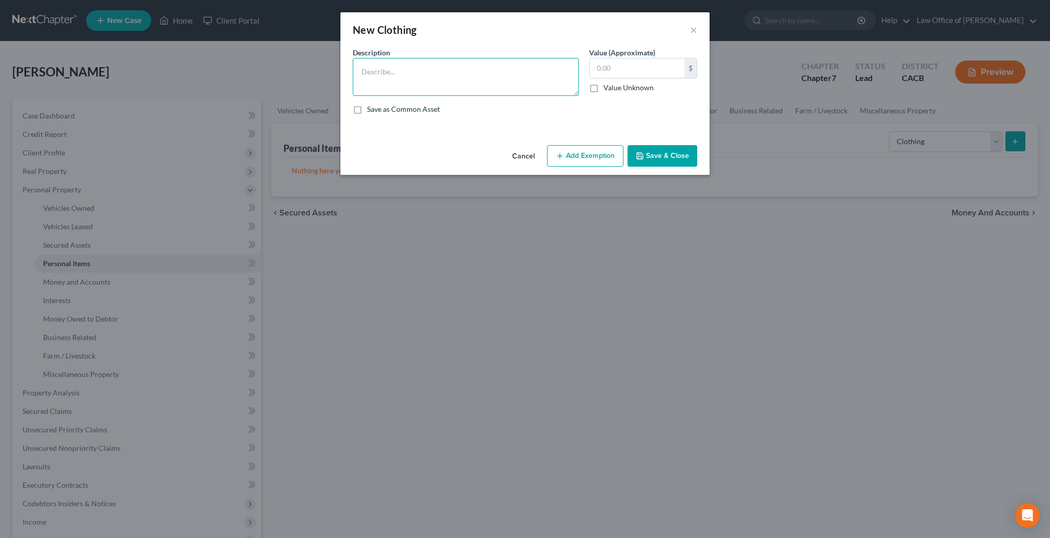
click at [518, 76] on textarea at bounding box center [466, 77] width 226 height 38
type textarea "Clothing"
click at [621, 71] on input "text" at bounding box center [637, 67] width 95 height 19
type input "2,500"
click at [585, 149] on button "Add Exemption" at bounding box center [585, 156] width 76 height 22
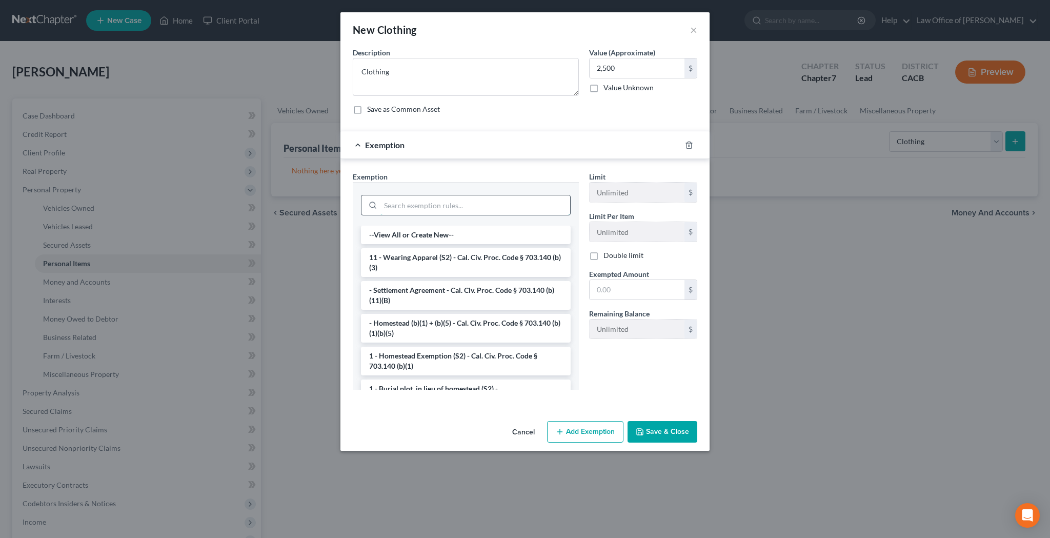
click at [473, 207] on input "search" at bounding box center [475, 204] width 190 height 19
click at [463, 255] on li "11 - Wearing Apparel (S2) - Cal. Civ. Proc. Code § 703.140 (b)(3)" at bounding box center [466, 262] width 210 height 29
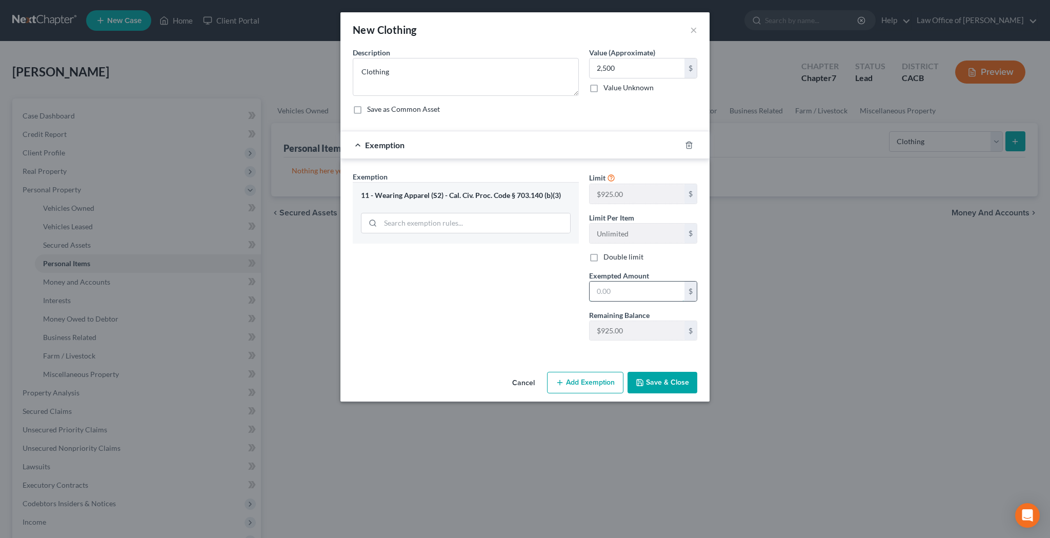
click at [613, 296] on input "text" at bounding box center [637, 290] width 95 height 19
type input "2,500"
click at [659, 381] on button "Save & Close" at bounding box center [662, 383] width 70 height 22
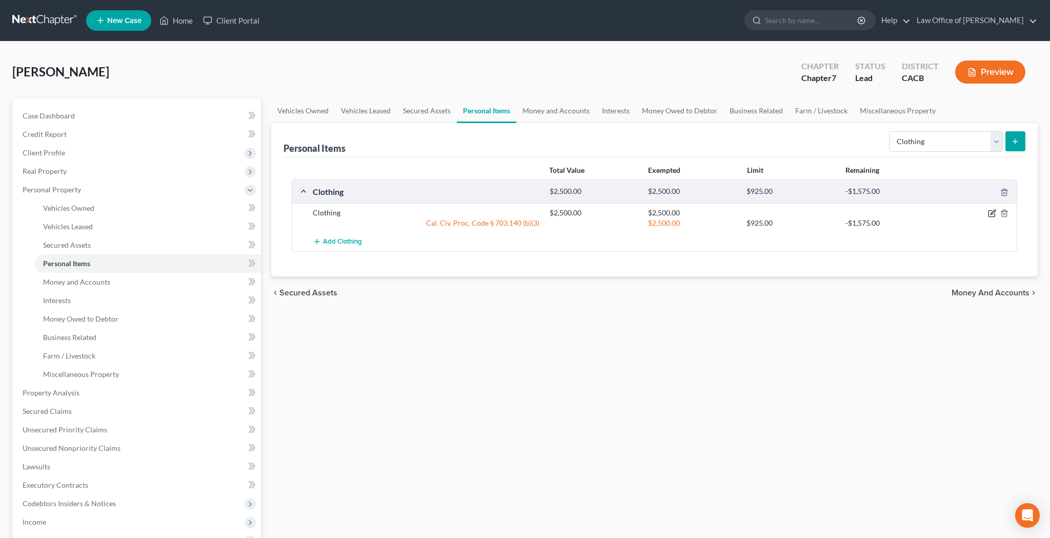
click at [990, 212] on icon "button" at bounding box center [992, 213] width 8 height 8
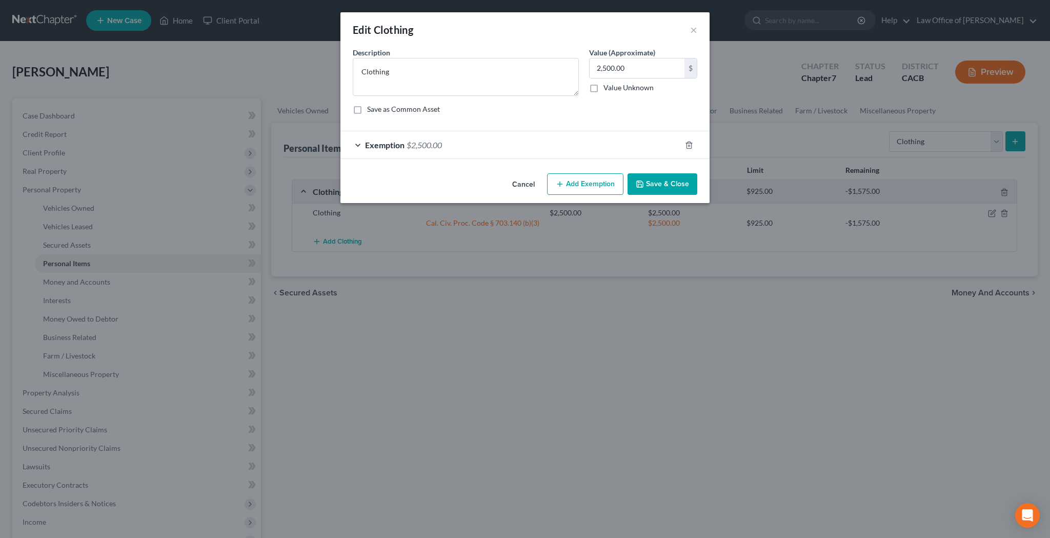
click at [360, 145] on div "Exemption $2,500.00" at bounding box center [510, 144] width 340 height 27
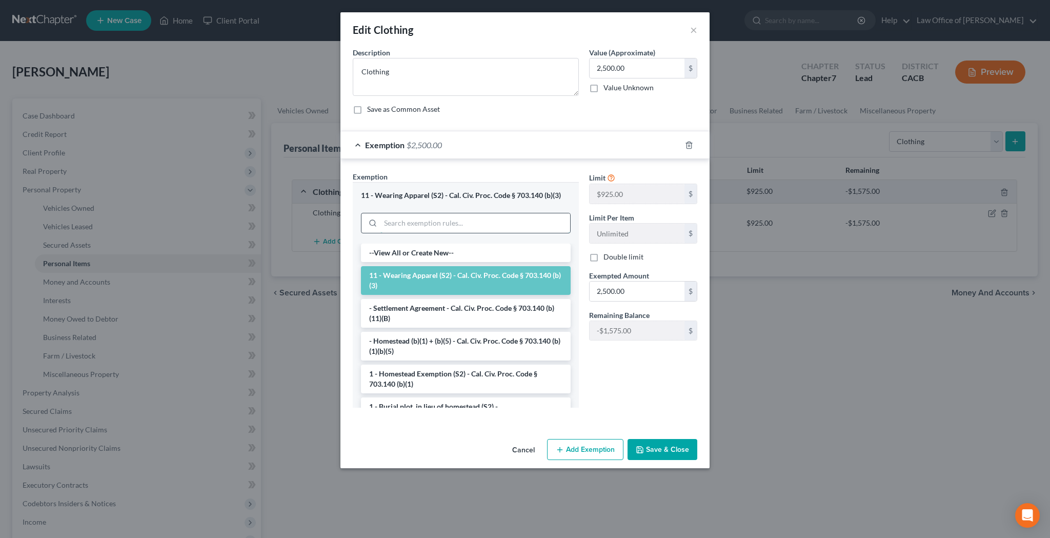
click at [436, 221] on input "search" at bounding box center [475, 222] width 190 height 19
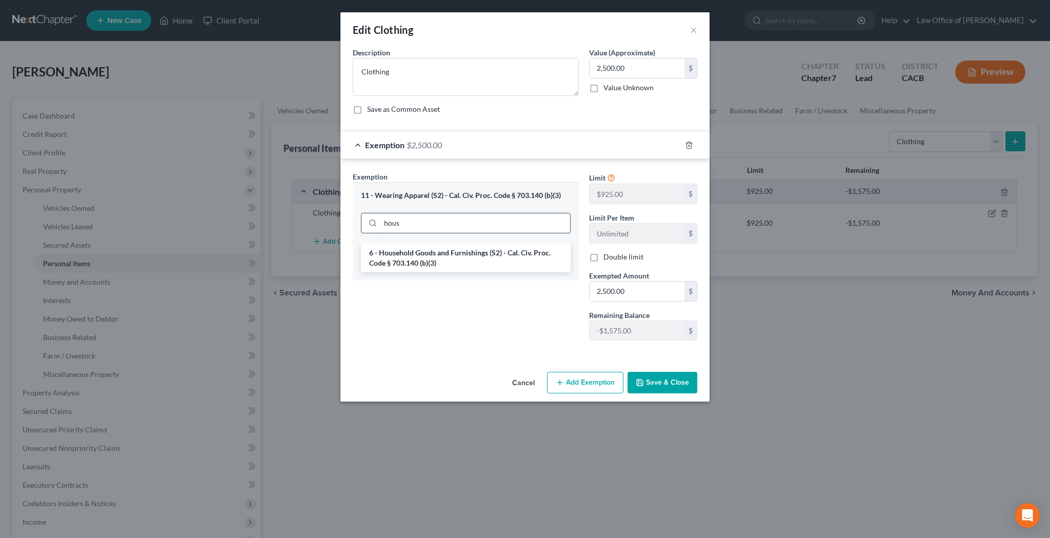
type input "house"
drag, startPoint x: 436, startPoint y: 221, endPoint x: 434, endPoint y: 261, distance: 40.6
click at [434, 261] on li "6 - Household Goods and Furnishings (S2) - Cal. Civ. Proc. Code § 703.140 (b)(3)" at bounding box center [466, 258] width 210 height 29
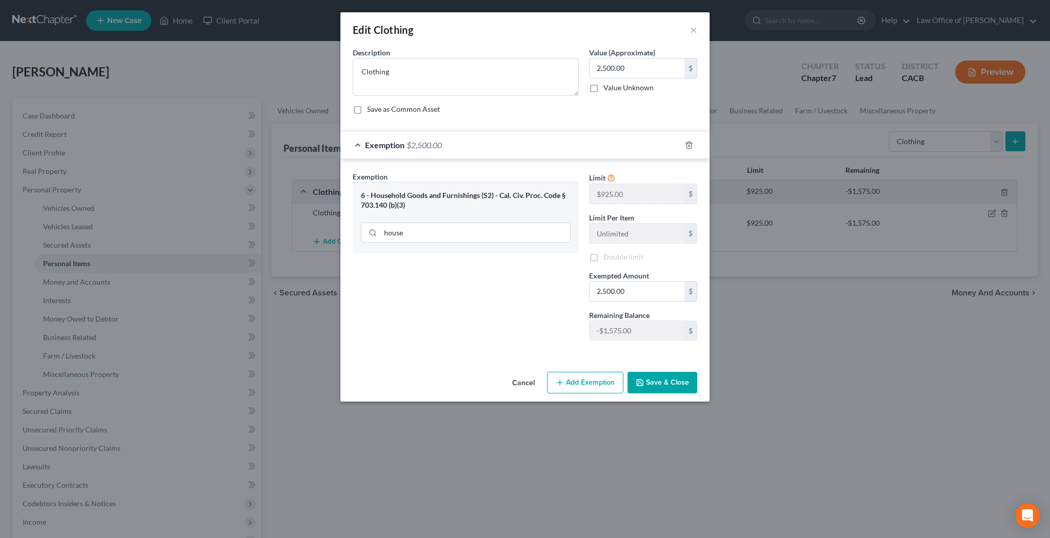
click at [670, 383] on button "Save & Close" at bounding box center [662, 383] width 70 height 22
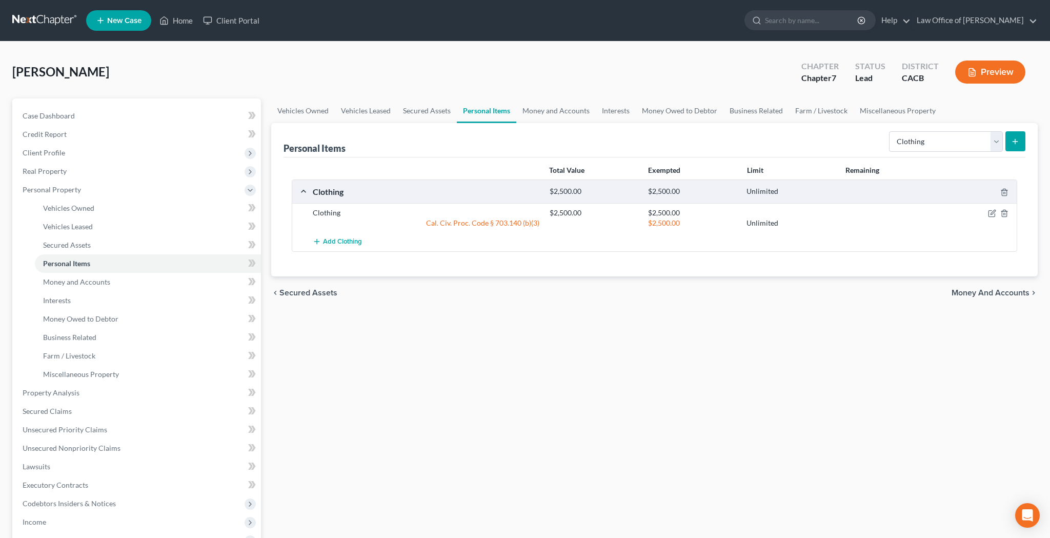
click at [996, 215] on div at bounding box center [978, 213] width 79 height 10
click at [992, 215] on icon "button" at bounding box center [992, 213] width 8 height 8
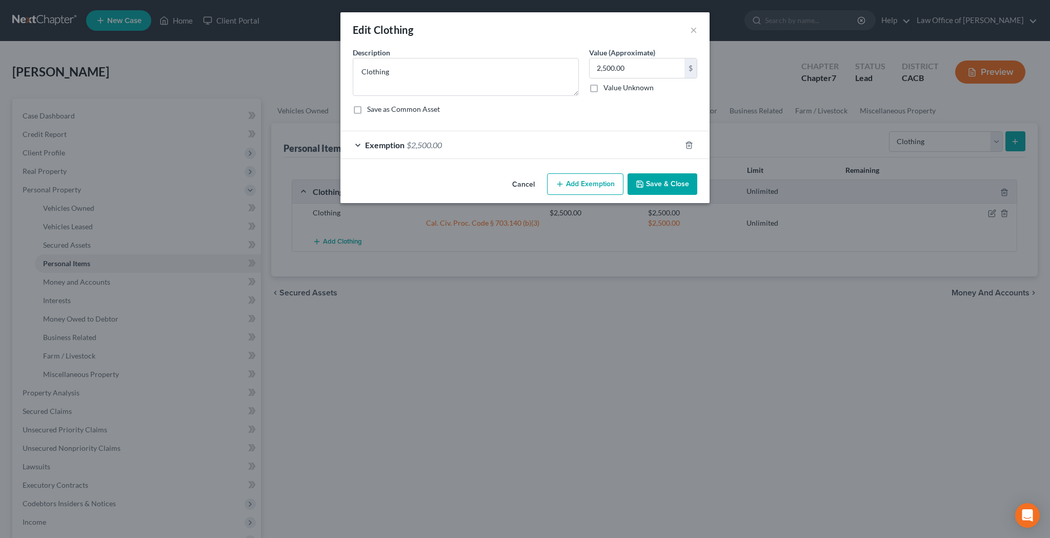
click at [358, 147] on div "Exemption $2,500.00" at bounding box center [510, 144] width 340 height 27
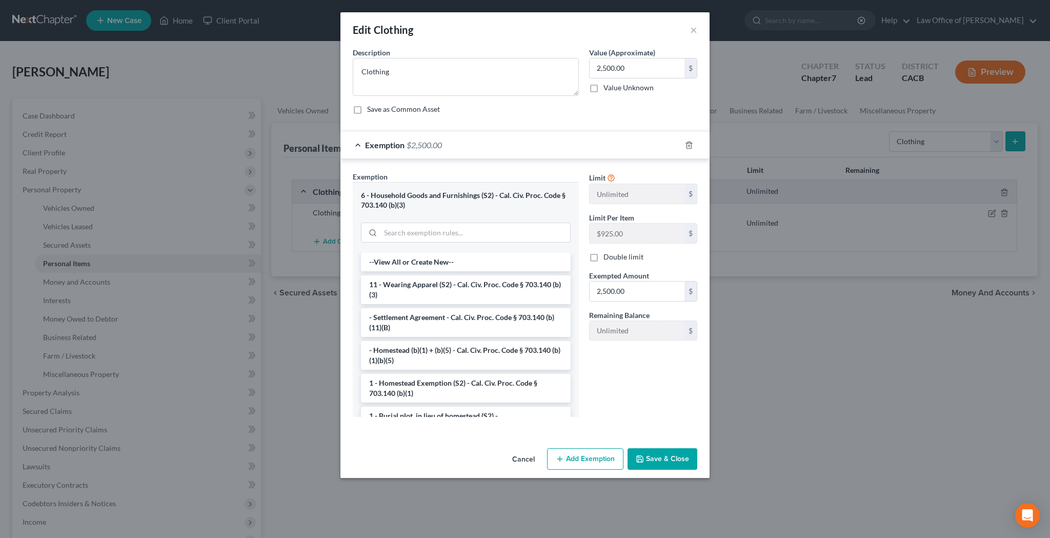
click at [685, 455] on button "Save & Close" at bounding box center [662, 459] width 70 height 22
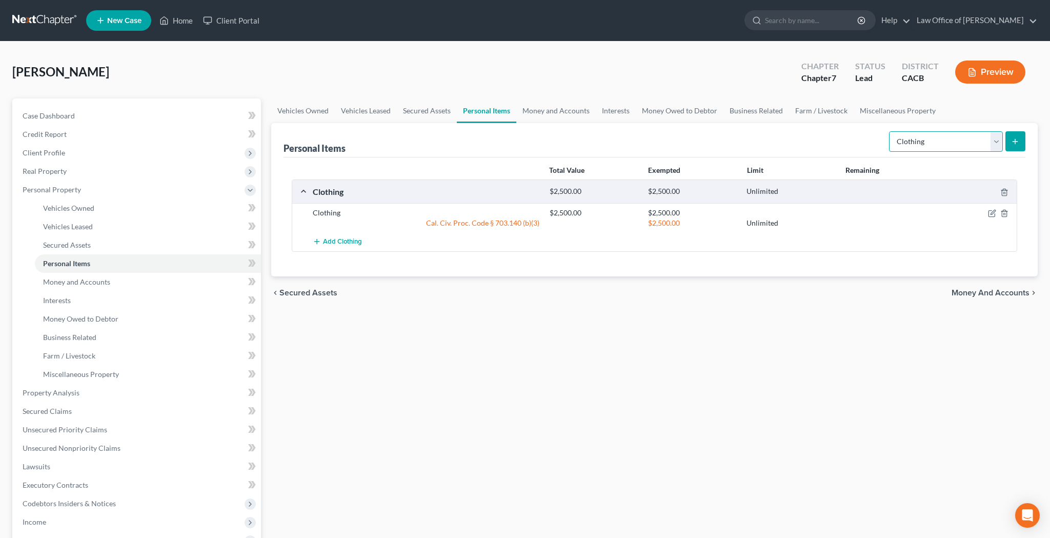
select select "electronics"
click at [1019, 141] on icon "submit" at bounding box center [1015, 141] width 8 height 8
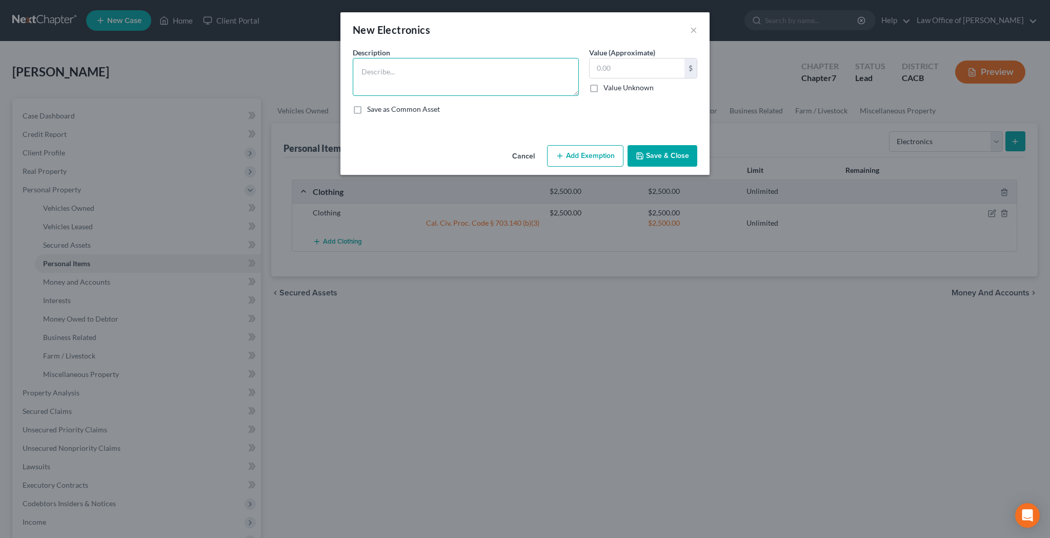
click at [447, 79] on textarea at bounding box center [466, 77] width 226 height 38
click at [531, 83] on textarea "Samsung 55" Flat Screen TV, Toshiba 45" Flat Screen TV, Apple iMac Desktop Comp…" at bounding box center [466, 77] width 226 height 38
click at [567, 87] on textarea "Samsung 55" Flat Screen TV, Toshiba 45" Flat Screen TV, Apple iMac Desktop Comp…" at bounding box center [466, 77] width 226 height 38
click at [531, 83] on textarea "Samsung 55" Flat Screen TV, Toshiba 45" Flat Screen TV, Apple iMac Desktop Comp…" at bounding box center [466, 77] width 226 height 38
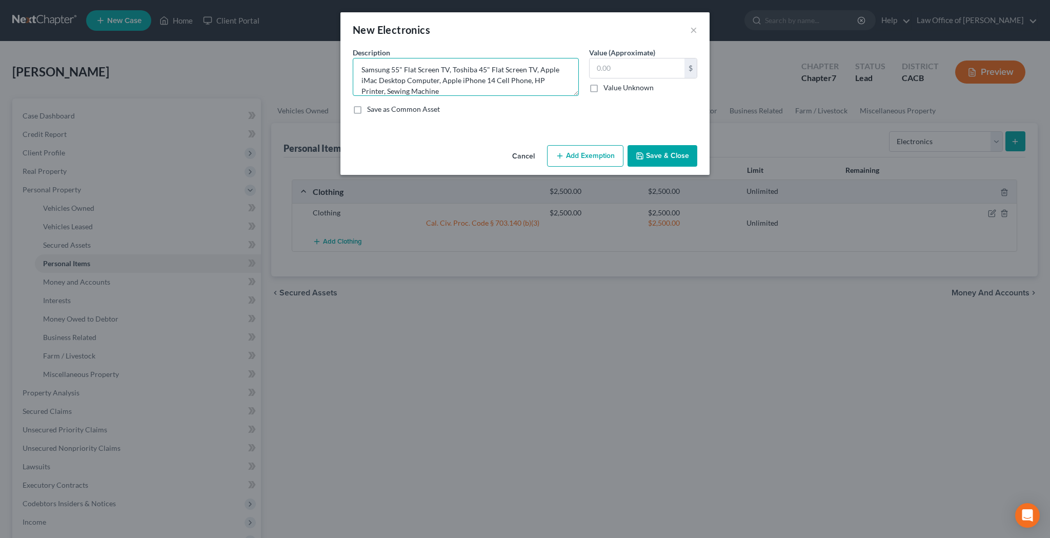
click at [570, 82] on textarea "Samsung 55" Flat Screen TV, Toshiba 45" Flat Screen TV, Apple iMac Desktop Comp…" at bounding box center [466, 77] width 226 height 38
type textarea "Samsung 55" Flat Screen TV, Toshiba 45" Flat Screen TV, Apple iMac Desktop Comp…"
click at [638, 66] on input "text" at bounding box center [637, 67] width 95 height 19
type input "3,970"
click at [594, 155] on button "Add Exemption" at bounding box center [585, 156] width 76 height 22
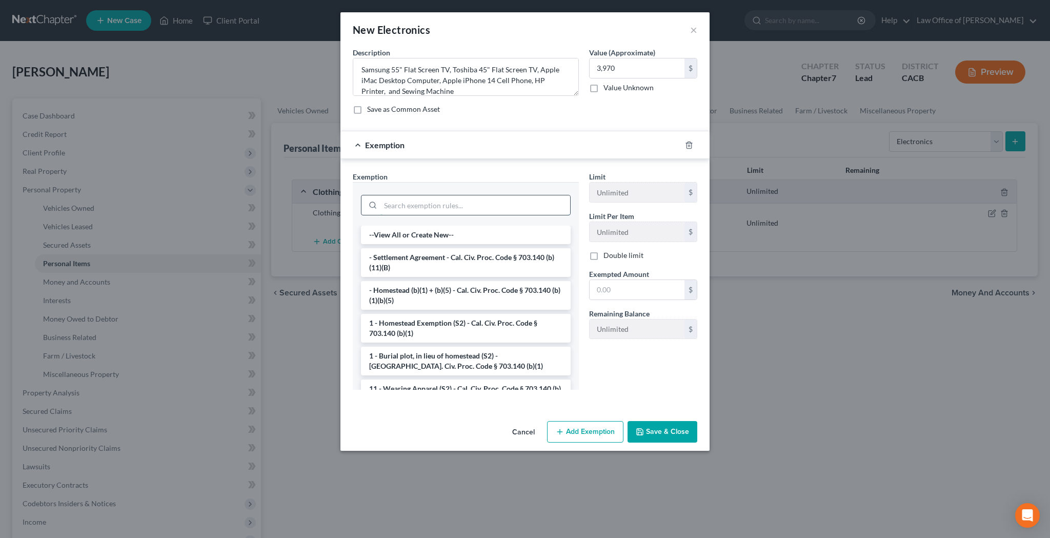
click at [536, 200] on input "search" at bounding box center [475, 204] width 190 height 19
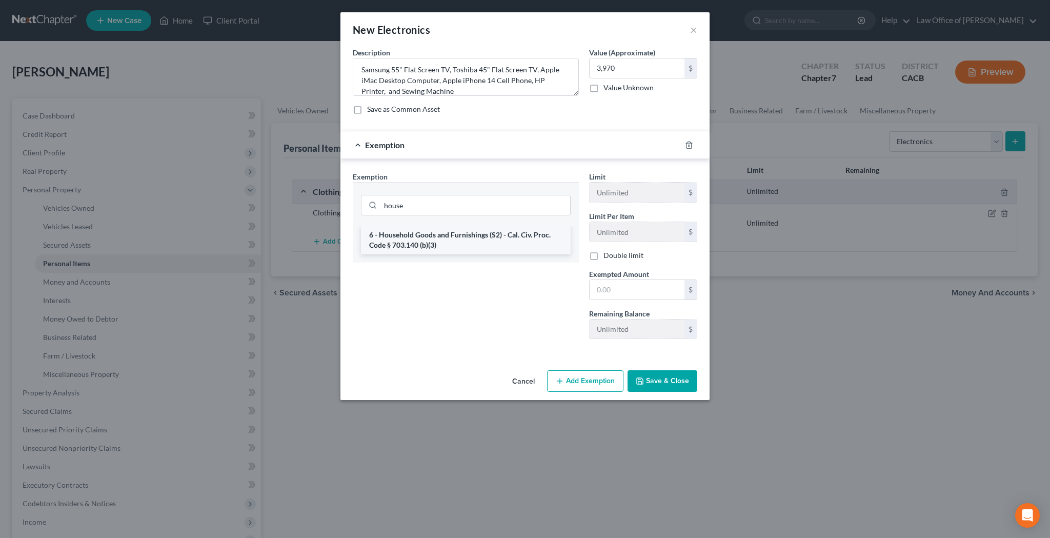
drag, startPoint x: 536, startPoint y: 200, endPoint x: 525, endPoint y: 239, distance: 39.9
click at [525, 239] on li "6 - Household Goods and Furnishings (S2) - Cal. Civ. Proc. Code § 703.140 (b)(3)" at bounding box center [466, 240] width 210 height 29
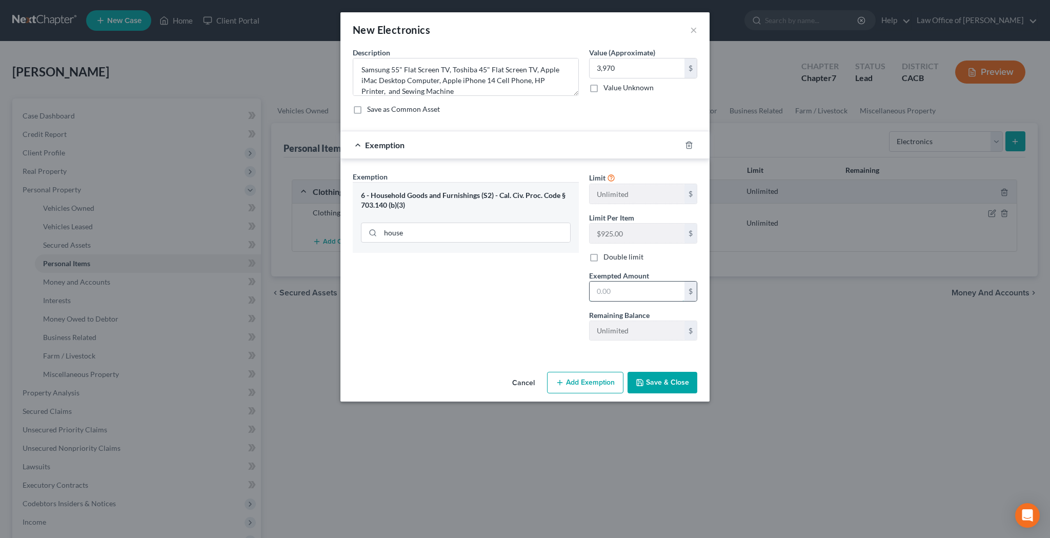
click at [613, 288] on input "text" at bounding box center [637, 290] width 95 height 19
click at [665, 384] on button "Save & Close" at bounding box center [662, 383] width 70 height 22
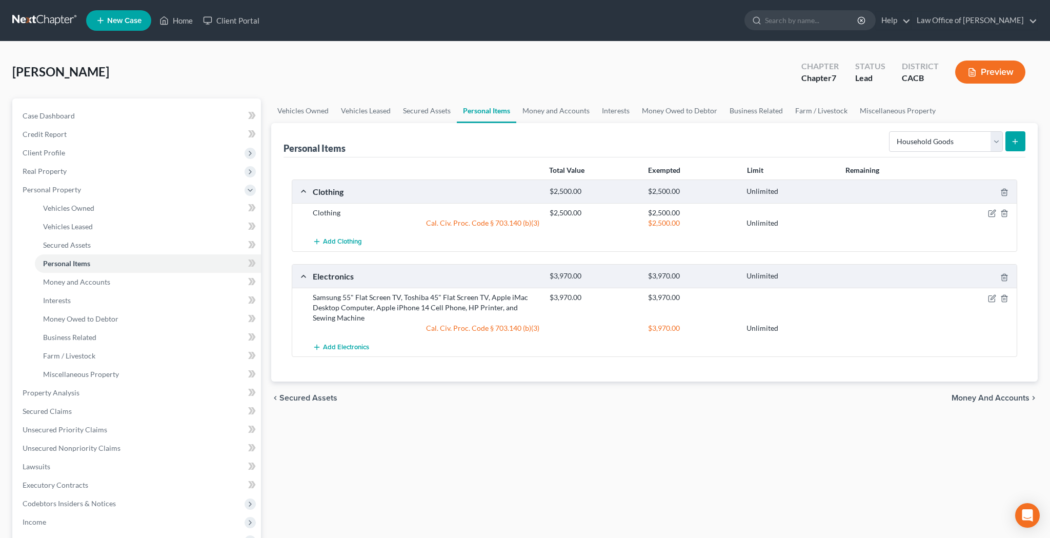
click at [1012, 139] on icon "submit" at bounding box center [1015, 141] width 8 height 8
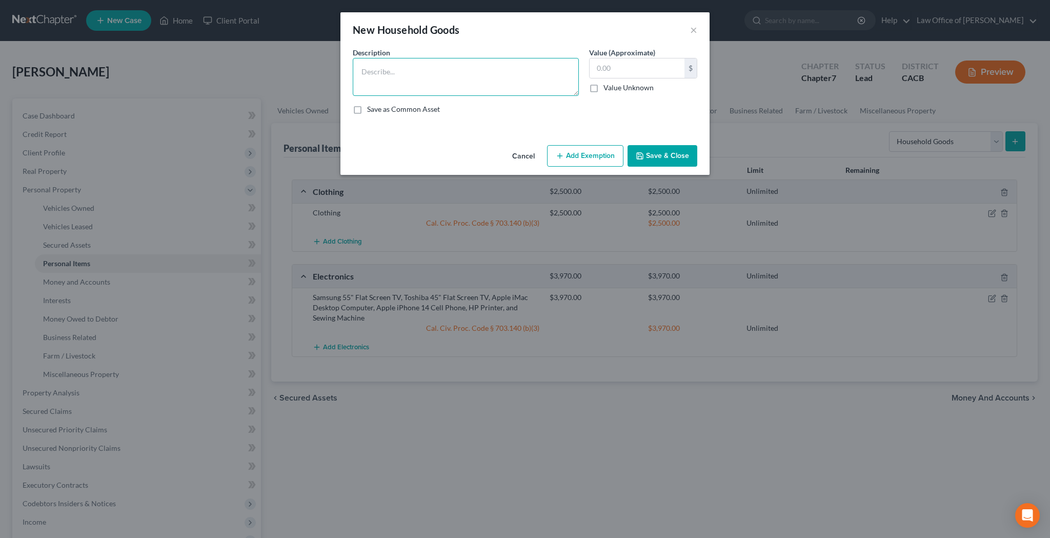
click at [526, 76] on textarea at bounding box center [466, 77] width 226 height 38
click at [616, 63] on input "text" at bounding box center [637, 67] width 95 height 19
click at [593, 150] on button "Add Exemption" at bounding box center [585, 156] width 76 height 22
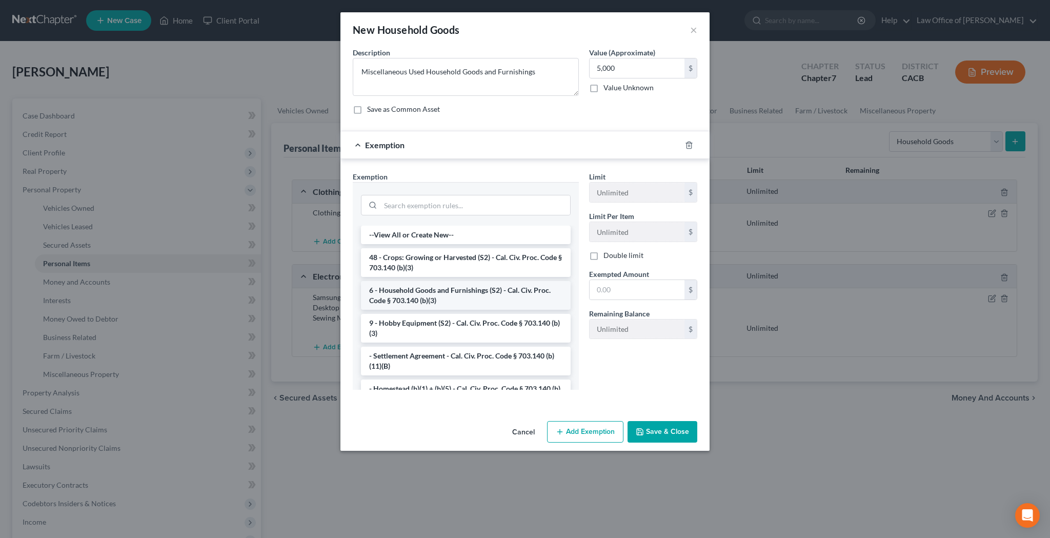
click at [486, 290] on li "6 - Household Goods and Furnishings (S2) - Cal. Civ. Proc. Code § 703.140 (b)(3)" at bounding box center [466, 295] width 210 height 29
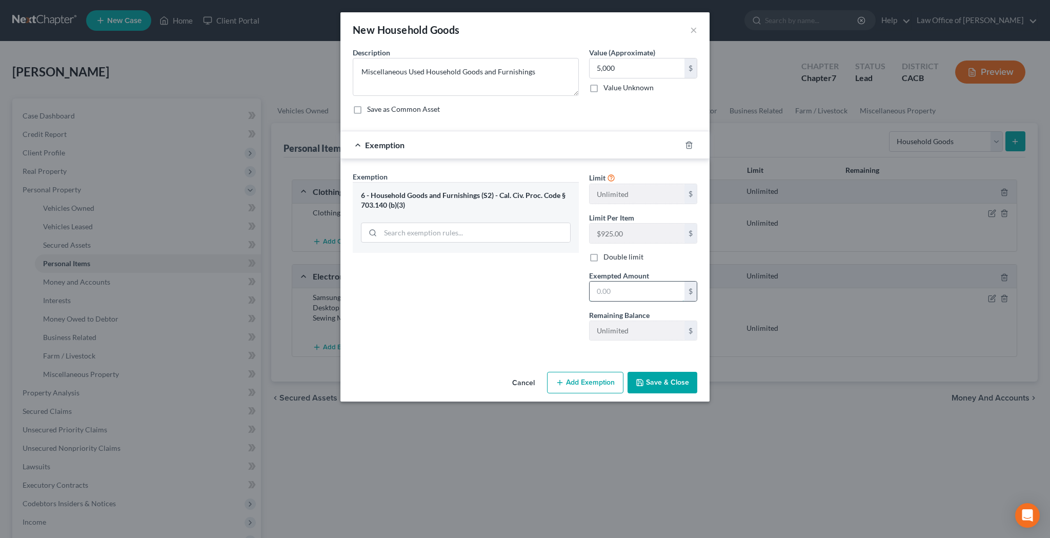
click at [606, 291] on input "text" at bounding box center [637, 290] width 95 height 19
click at [658, 381] on button "Save & Close" at bounding box center [662, 383] width 70 height 22
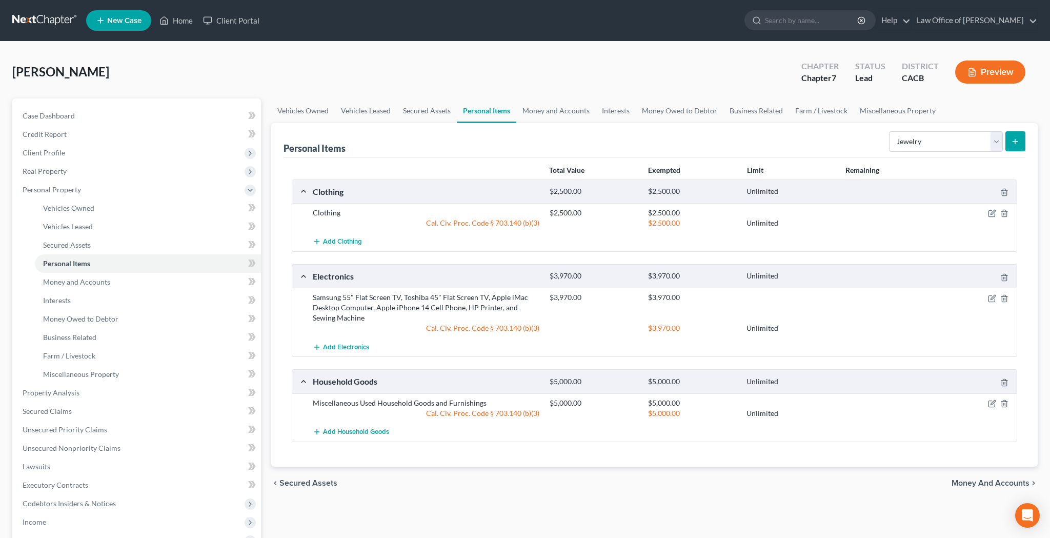
click at [1015, 140] on line "submit" at bounding box center [1015, 141] width 0 height 5
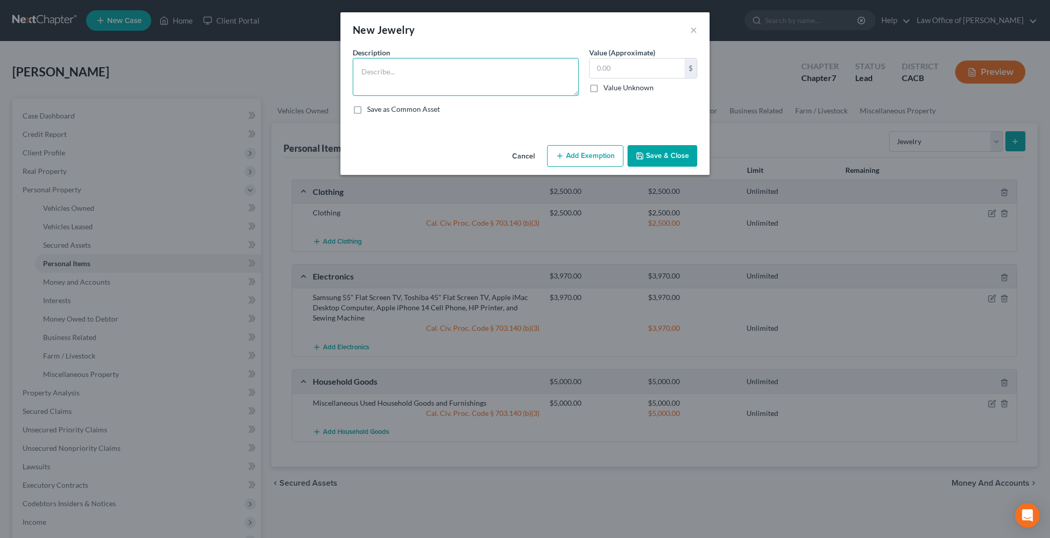
click at [499, 76] on textarea at bounding box center [466, 77] width 226 height 38
click at [363, 74] on textarea "Casio Watch" at bounding box center [466, 77] width 226 height 38
click at [598, 66] on input "text" at bounding box center [637, 67] width 95 height 19
click at [581, 161] on button "Add Exemption" at bounding box center [585, 156] width 76 height 22
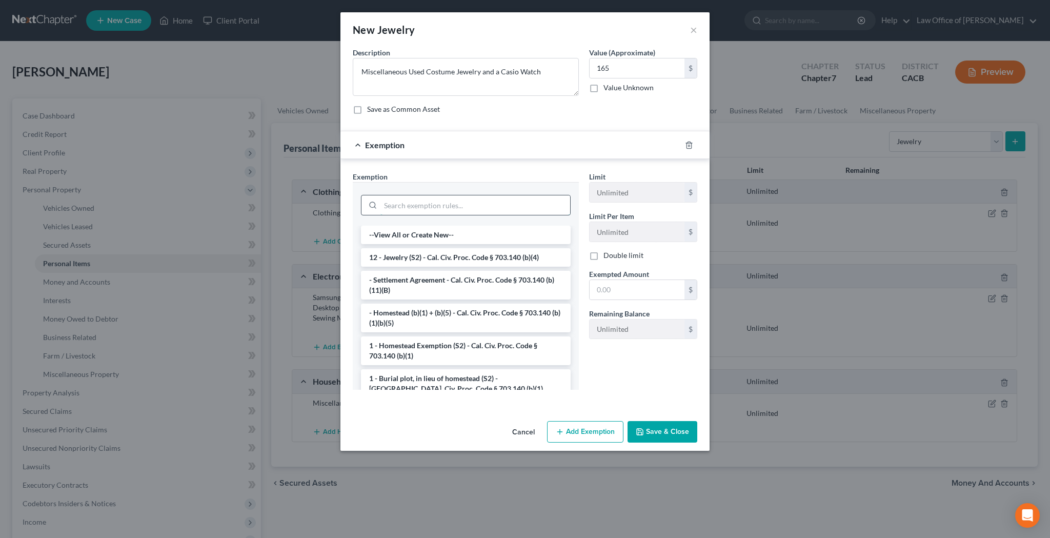
click at [535, 202] on input "search" at bounding box center [475, 204] width 190 height 19
click at [515, 254] on li "12 - Jewelry (S2) - Cal. Civ. Proc. Code § 703.140 (b)(4)" at bounding box center [466, 257] width 210 height 18
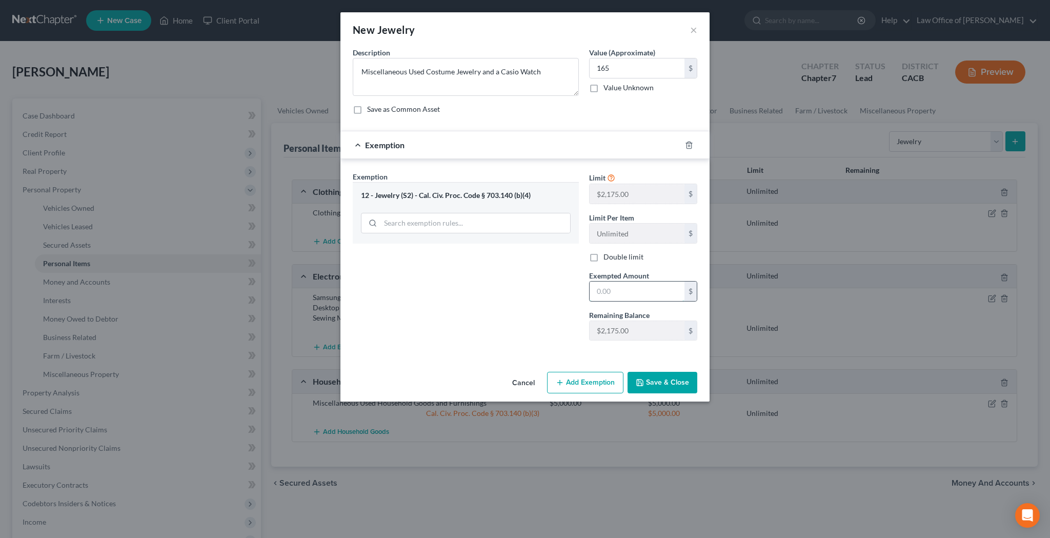
click at [613, 284] on input "text" at bounding box center [637, 290] width 95 height 19
click at [651, 387] on button "Save & Close" at bounding box center [662, 383] width 70 height 22
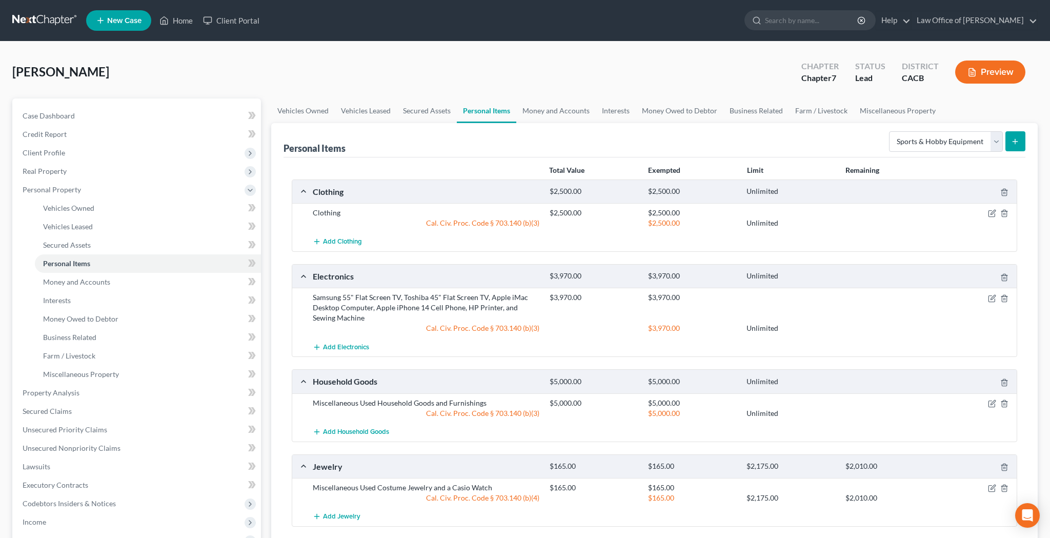
click at [1017, 138] on icon "submit" at bounding box center [1015, 141] width 8 height 8
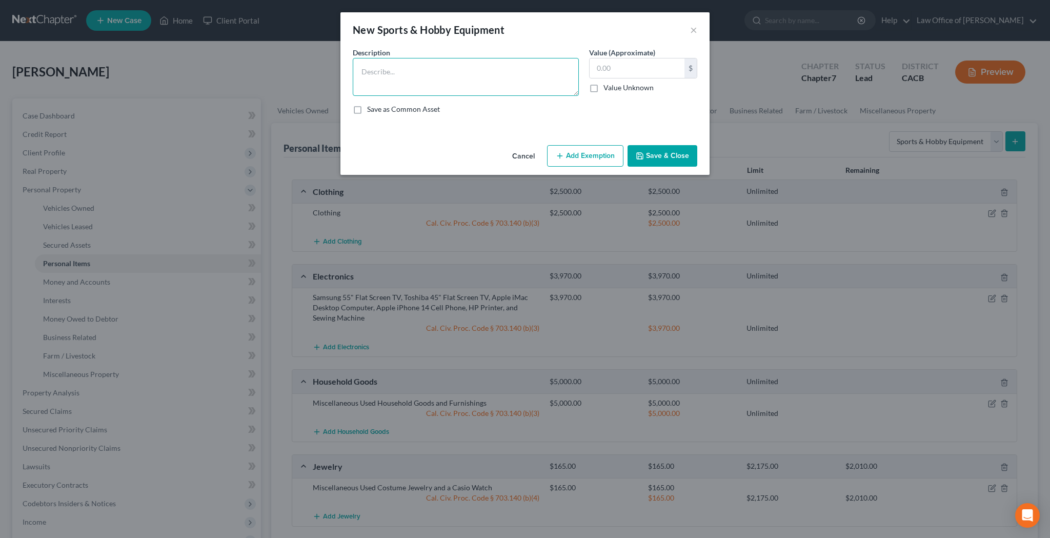
click at [446, 72] on textarea at bounding box center [466, 77] width 226 height 38
click at [640, 69] on input "text" at bounding box center [637, 67] width 95 height 19
click at [596, 157] on button "Add Exemption" at bounding box center [585, 156] width 76 height 22
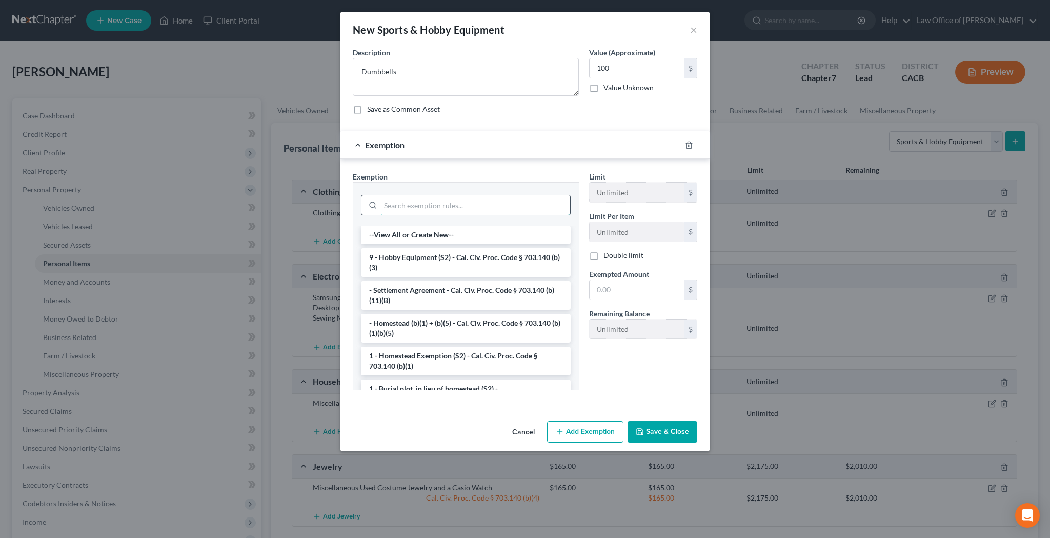
click at [501, 201] on input "search" at bounding box center [475, 204] width 190 height 19
click at [484, 256] on li "9 - Hobby Equipment (S2) - Cal. Civ. Proc. Code § 703.140 (b)(3)" at bounding box center [466, 262] width 210 height 29
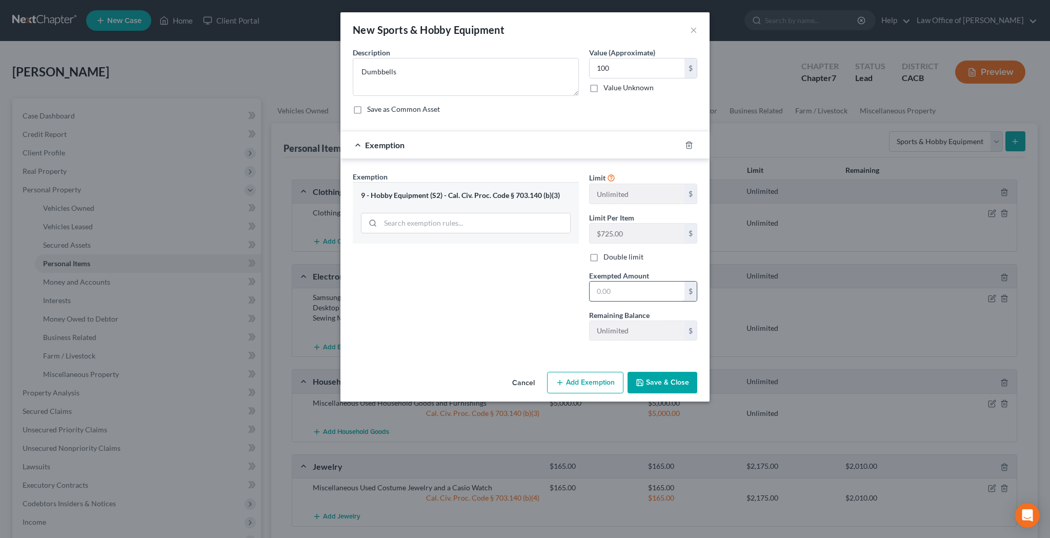
click at [629, 294] on input "text" at bounding box center [637, 290] width 95 height 19
click at [459, 77] on textarea "Dumbbells" at bounding box center [466, 77] width 226 height 38
click at [617, 72] on input "100" at bounding box center [637, 67] width 95 height 19
click at [629, 286] on input "100" at bounding box center [637, 290] width 95 height 19
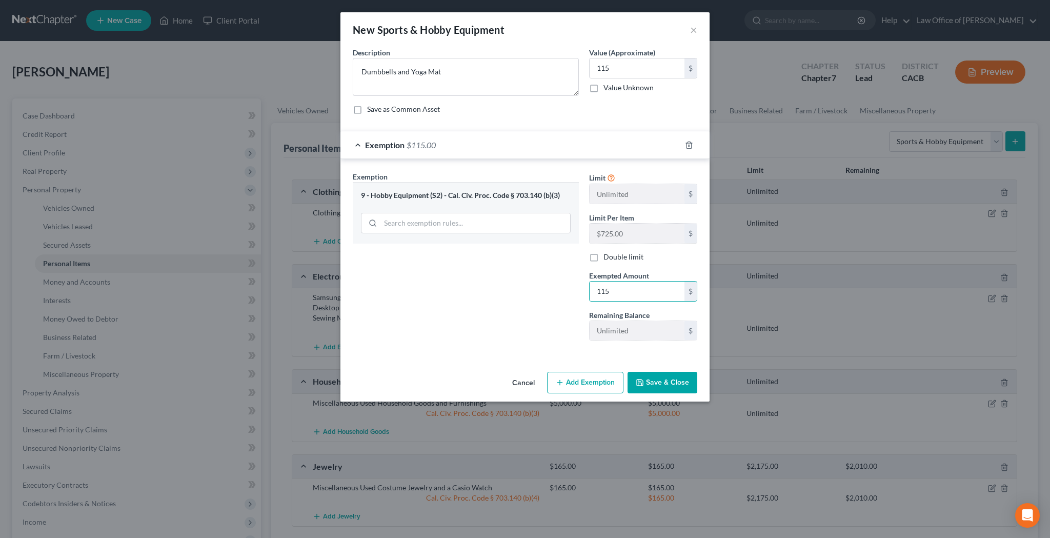
click at [662, 382] on button "Save & Close" at bounding box center [662, 383] width 70 height 22
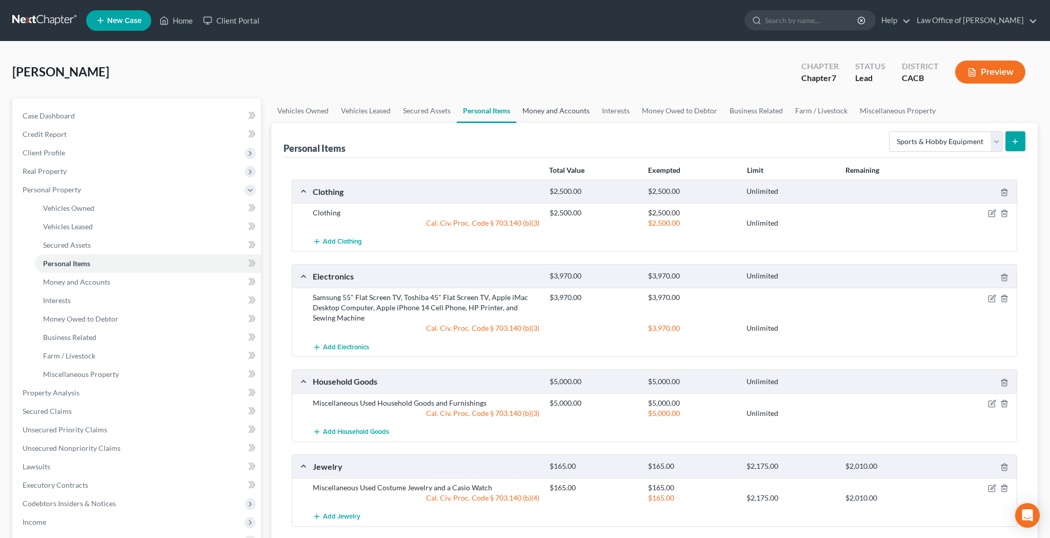
click at [569, 109] on link "Money and Accounts" at bounding box center [555, 110] width 79 height 25
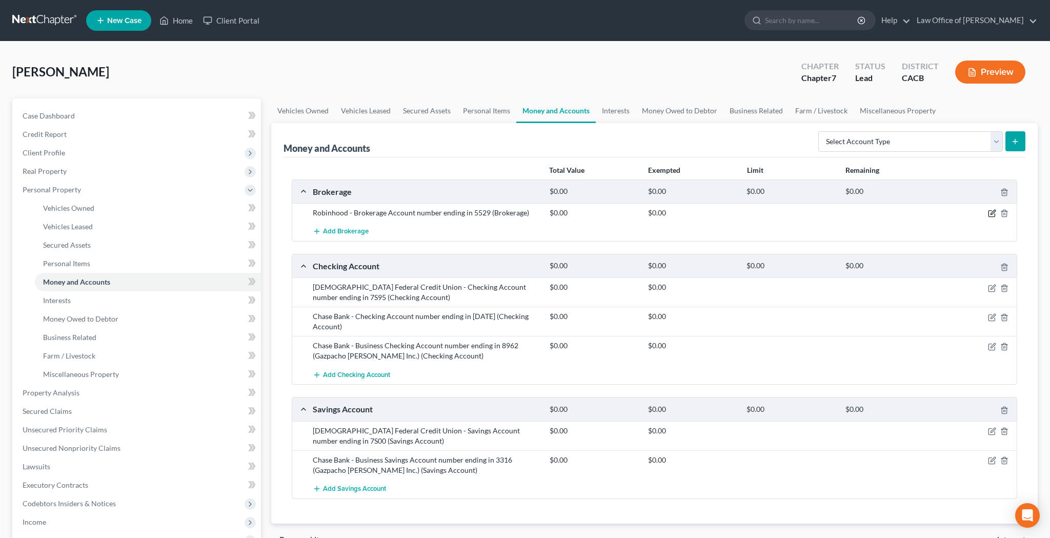
click at [992, 212] on icon "button" at bounding box center [992, 213] width 8 height 8
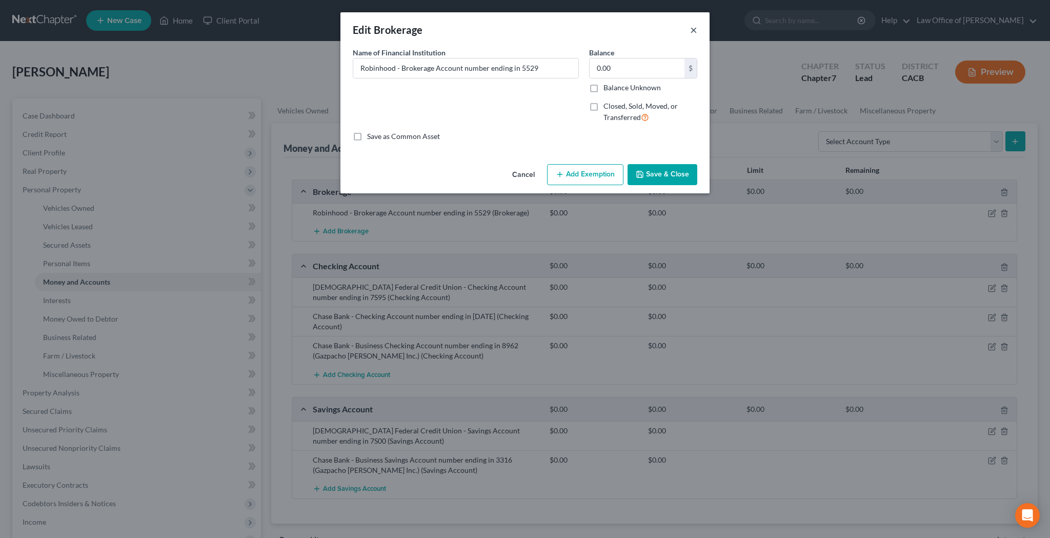
click at [693, 30] on button "×" at bounding box center [693, 30] width 7 height 12
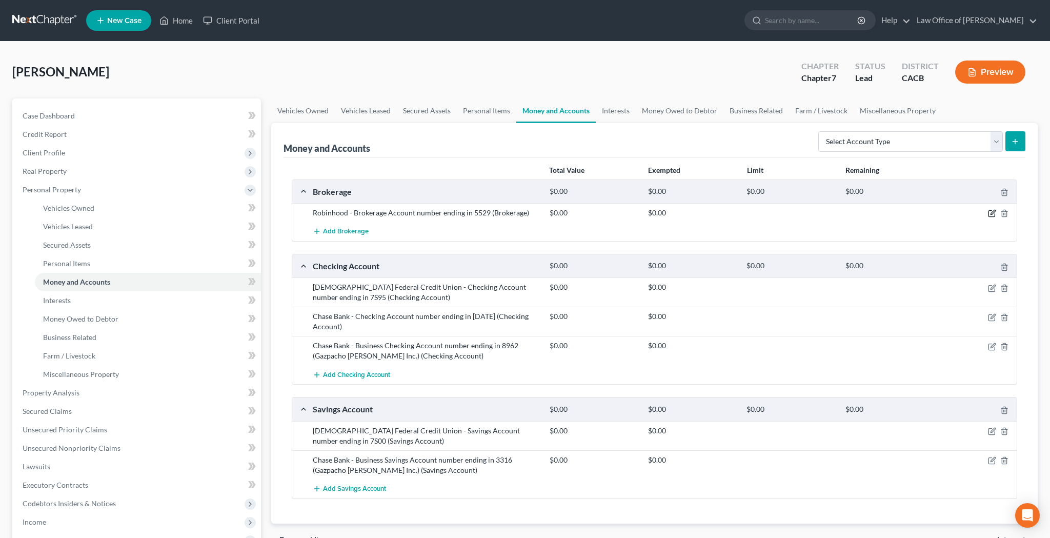
click at [992, 212] on icon "button" at bounding box center [992, 213] width 8 height 8
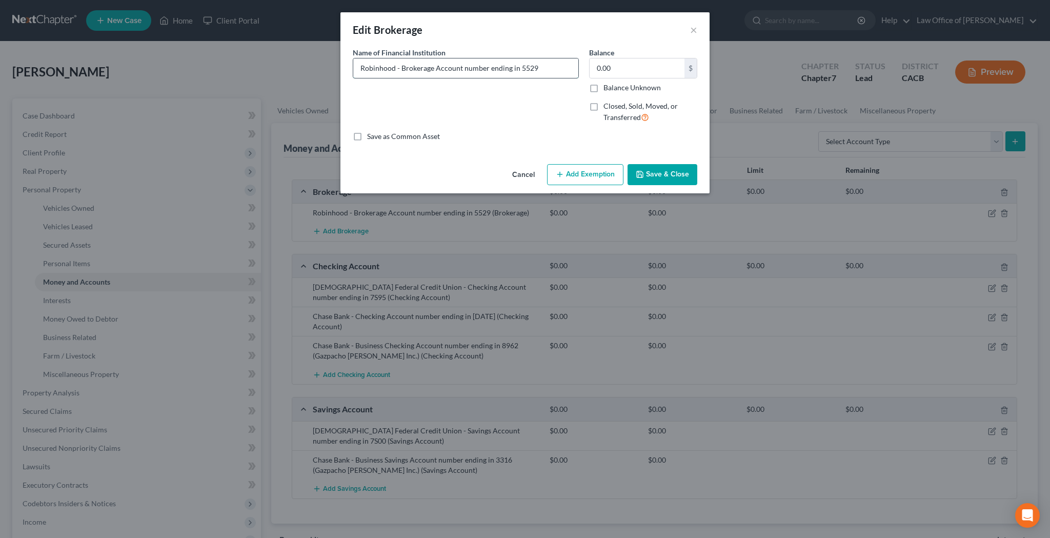
click at [564, 65] on input "Robinhood - Brokerage Account number ending in 5529" at bounding box center [465, 67] width 225 height 19
click at [640, 70] on input "0.00" at bounding box center [637, 67] width 95 height 19
click at [602, 172] on button "Add Exemption" at bounding box center [585, 175] width 76 height 22
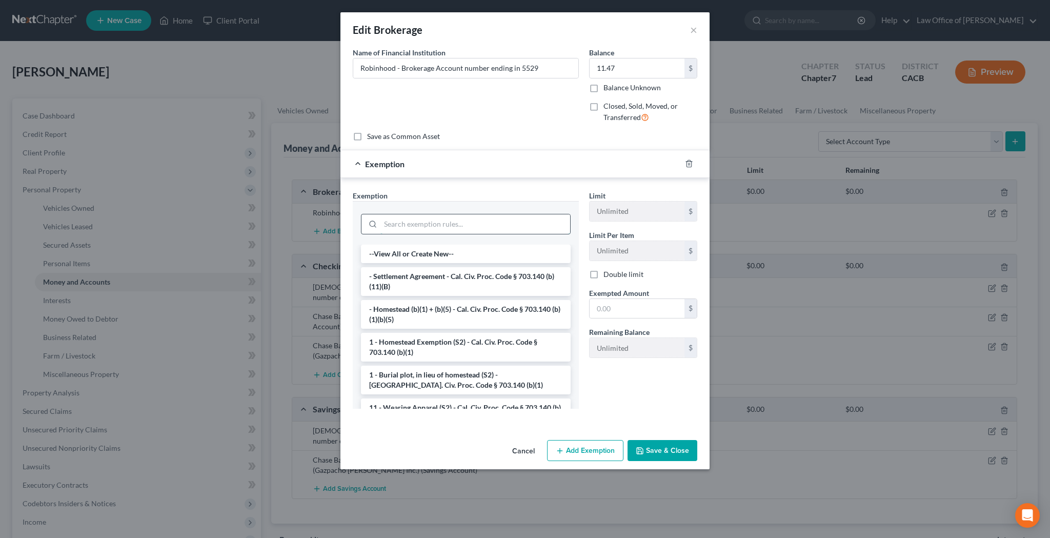
click at [506, 216] on input "search" at bounding box center [475, 223] width 190 height 19
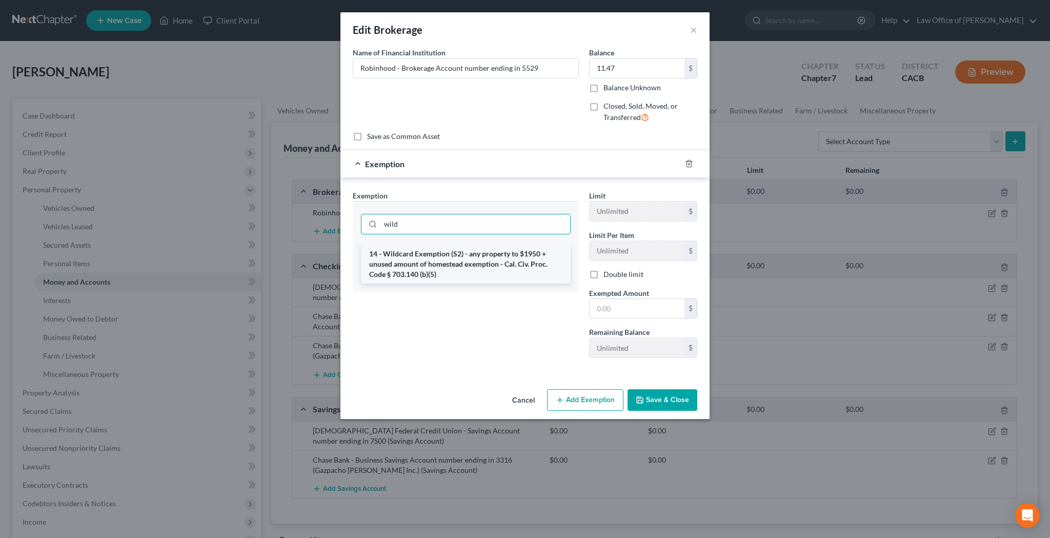
click at [505, 254] on li "14 - Wildcard Exemption (S2) - any property to $1950 + unused amount of homeste…" at bounding box center [466, 264] width 210 height 39
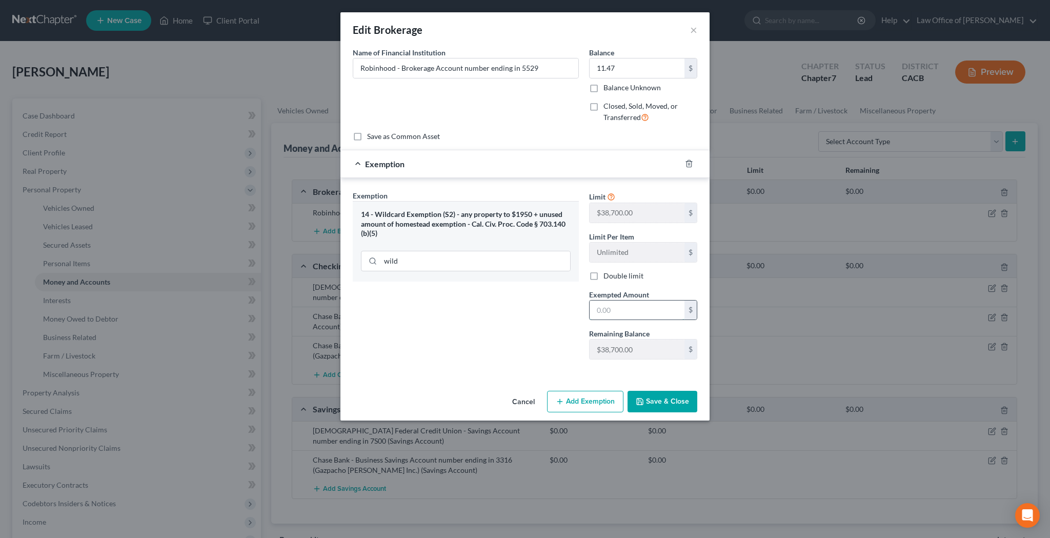
click at [627, 307] on input "text" at bounding box center [637, 309] width 95 height 19
click at [664, 400] on button "Save & Close" at bounding box center [662, 402] width 70 height 22
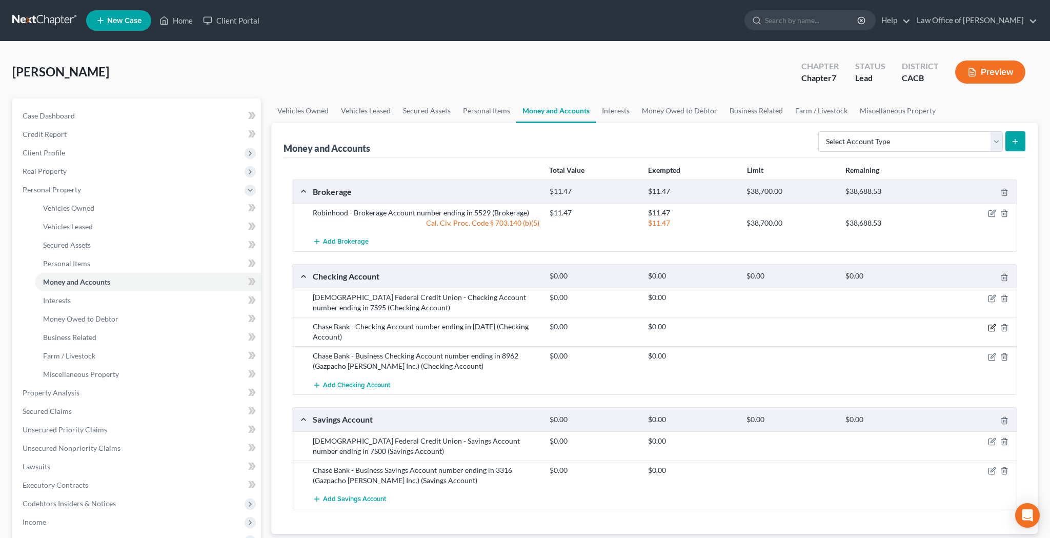
click at [993, 326] on icon "button" at bounding box center [992, 327] width 8 height 8
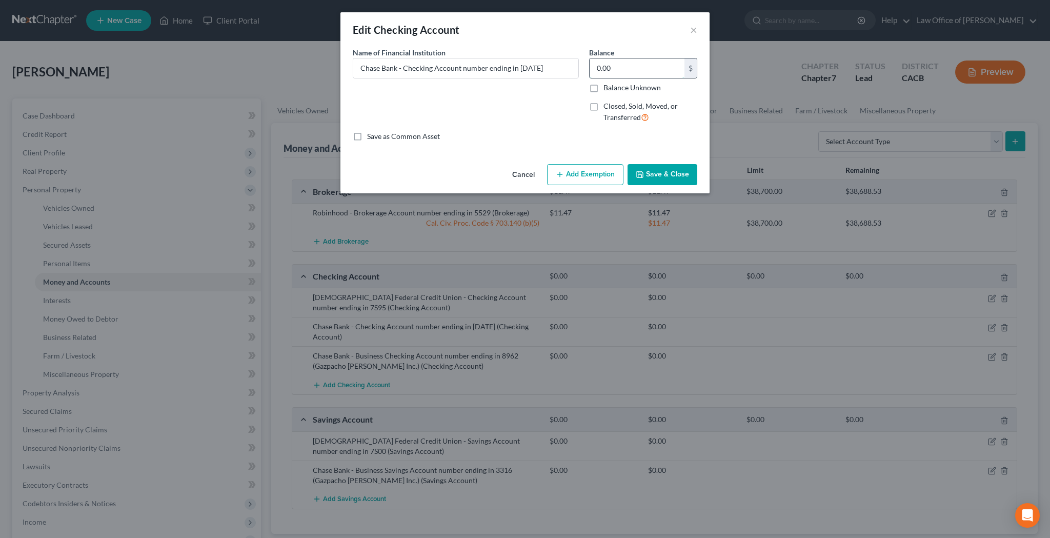
click at [654, 69] on input "0.00" at bounding box center [637, 67] width 95 height 19
click at [602, 170] on button "Add Exemption" at bounding box center [585, 175] width 76 height 22
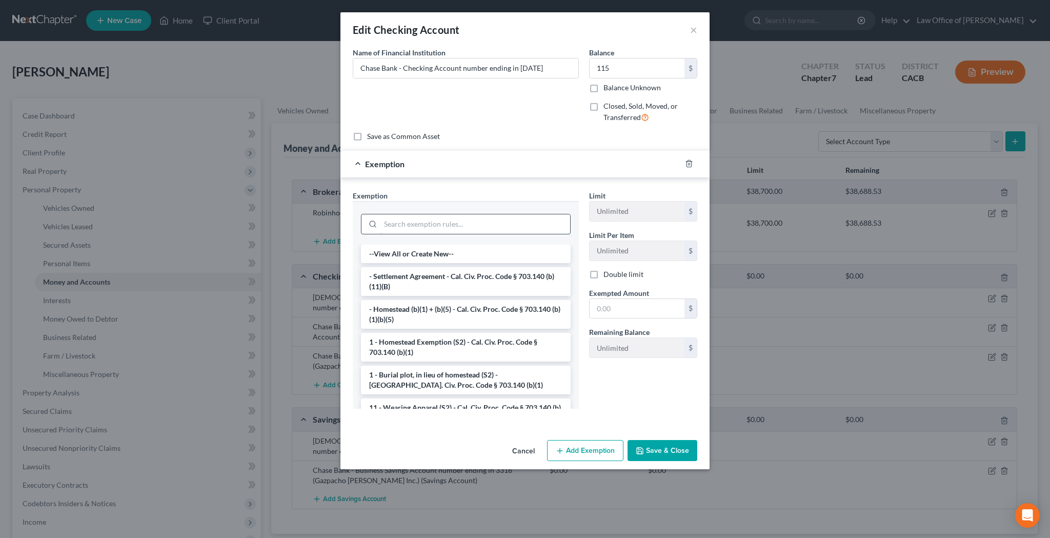
click at [517, 220] on input "search" at bounding box center [475, 223] width 190 height 19
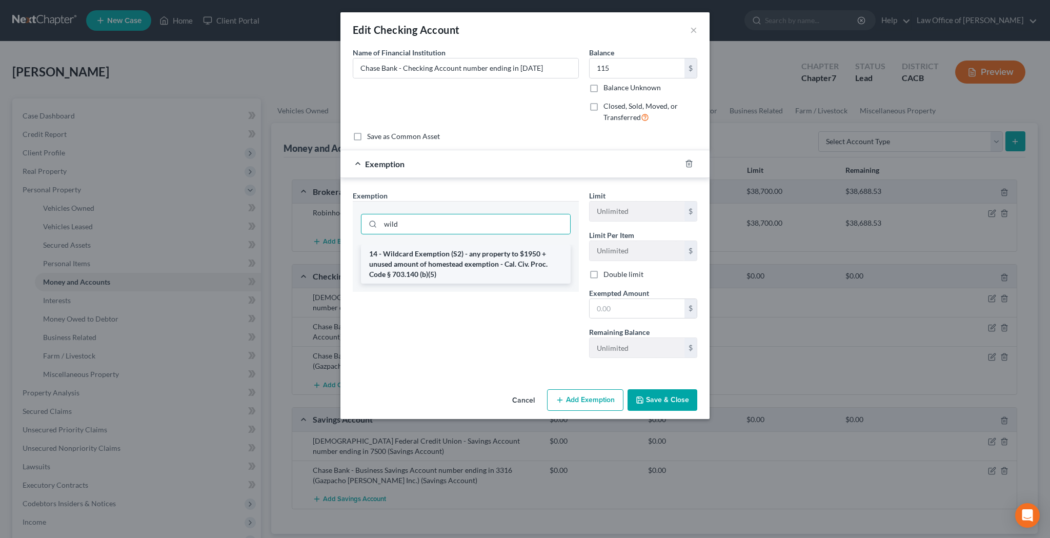
click at [472, 257] on li "14 - Wildcard Exemption (S2) - any property to $1950 + unused amount of homeste…" at bounding box center [466, 264] width 210 height 39
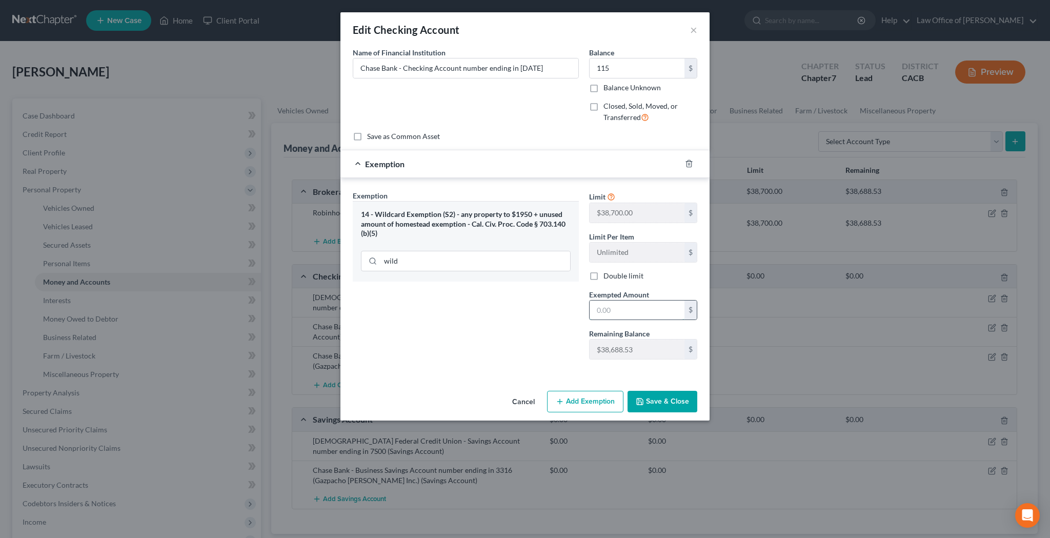
click at [644, 311] on input "text" at bounding box center [637, 309] width 95 height 19
click at [658, 396] on button "Save & Close" at bounding box center [662, 402] width 70 height 22
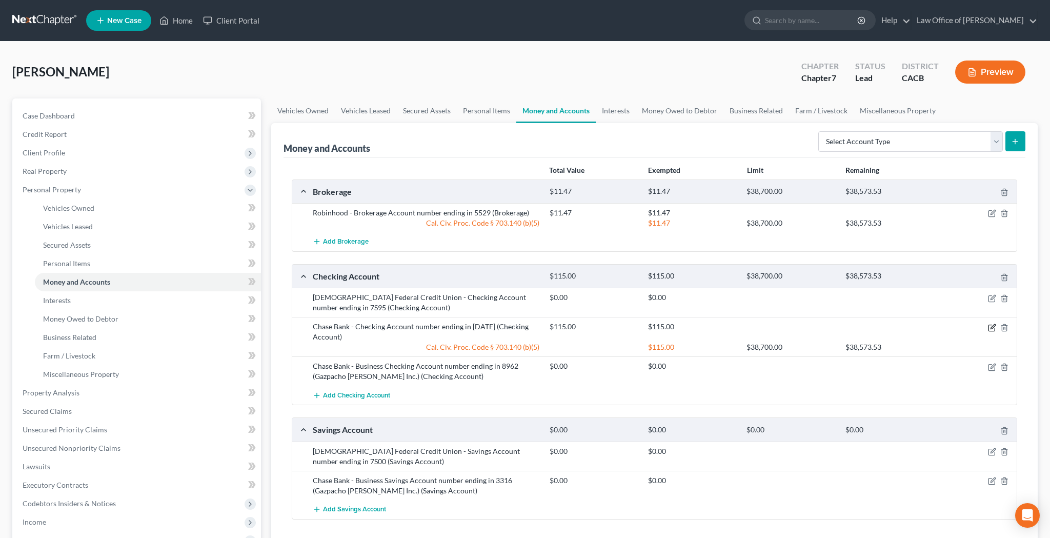
click at [991, 327] on icon "button" at bounding box center [992, 327] width 8 height 8
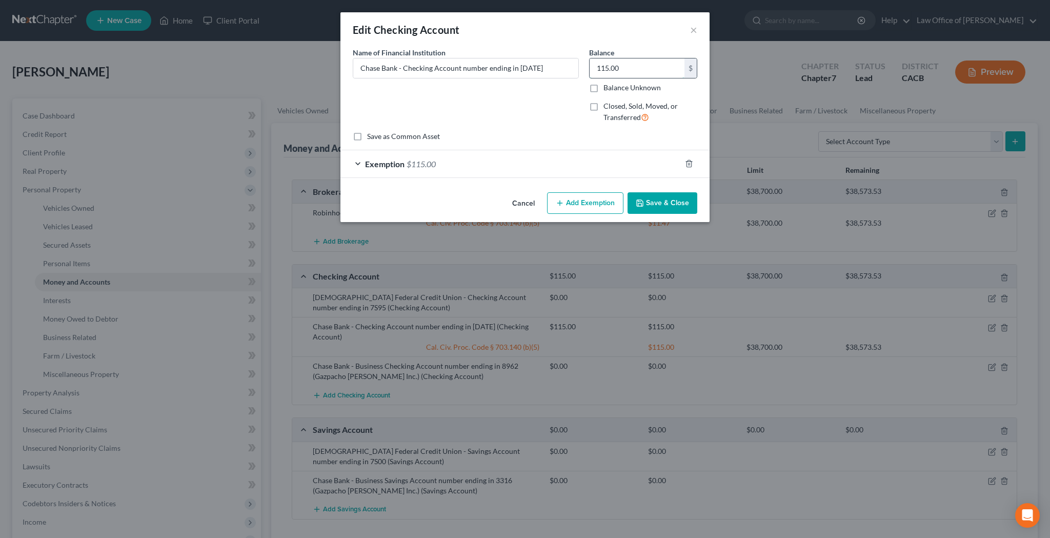
click at [645, 68] on input "115.00" at bounding box center [637, 67] width 95 height 19
click at [375, 165] on span "Exemption" at bounding box center [384, 164] width 39 height 10
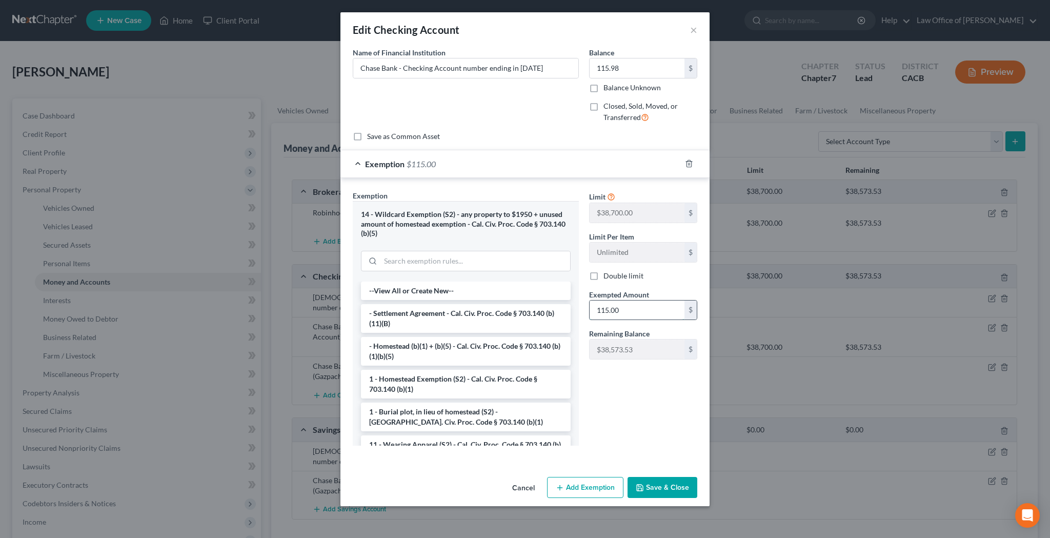
click at [631, 313] on input "115.00" at bounding box center [637, 309] width 95 height 19
click at [658, 480] on button "Save & Close" at bounding box center [662, 488] width 70 height 22
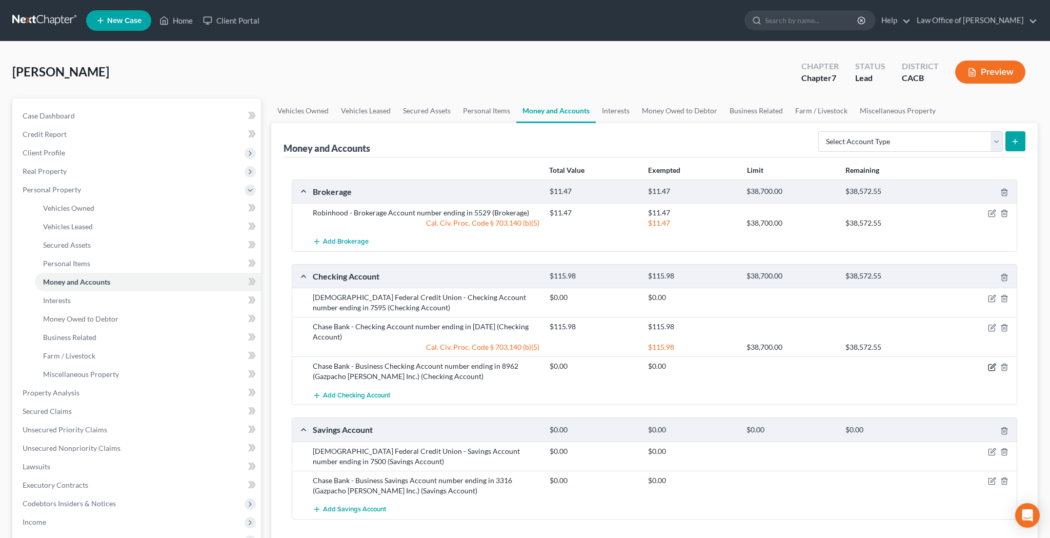
click at [989, 367] on icon "button" at bounding box center [992, 367] width 8 height 8
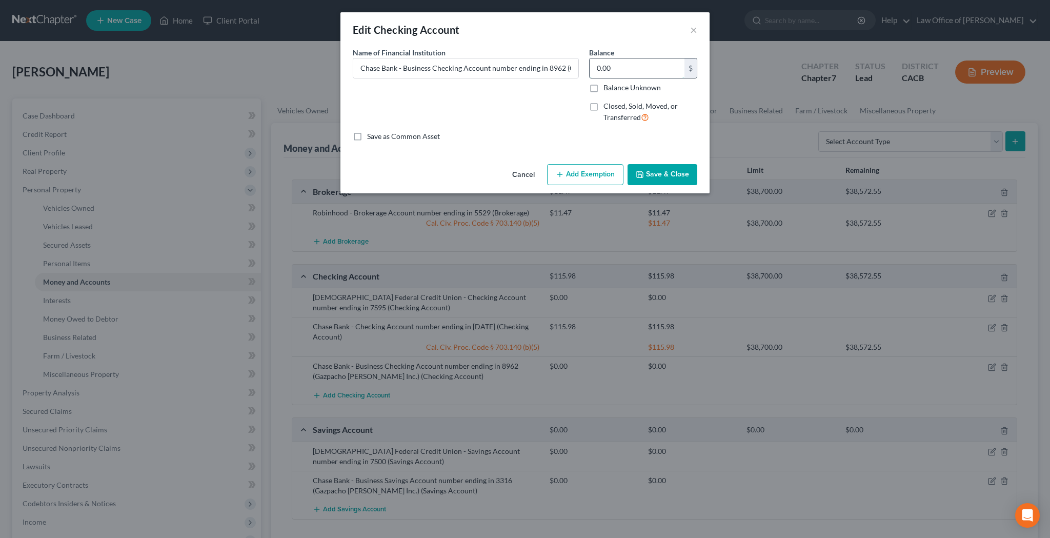
click at [642, 70] on input "0.00" at bounding box center [637, 67] width 95 height 19
type input "168.06"
click at [601, 170] on button "Add Exemption" at bounding box center [585, 175] width 76 height 22
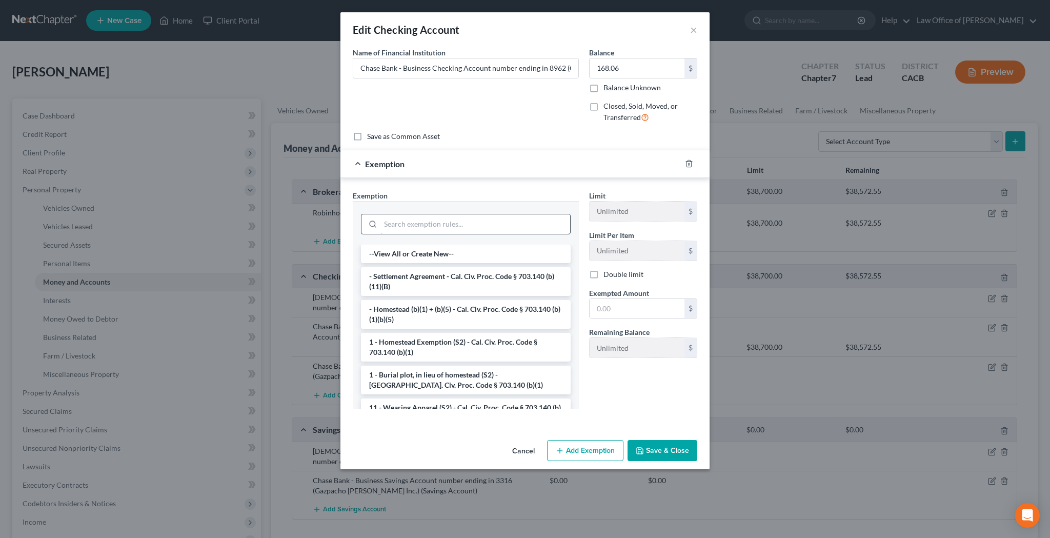
click at [526, 226] on input "search" at bounding box center [475, 223] width 190 height 19
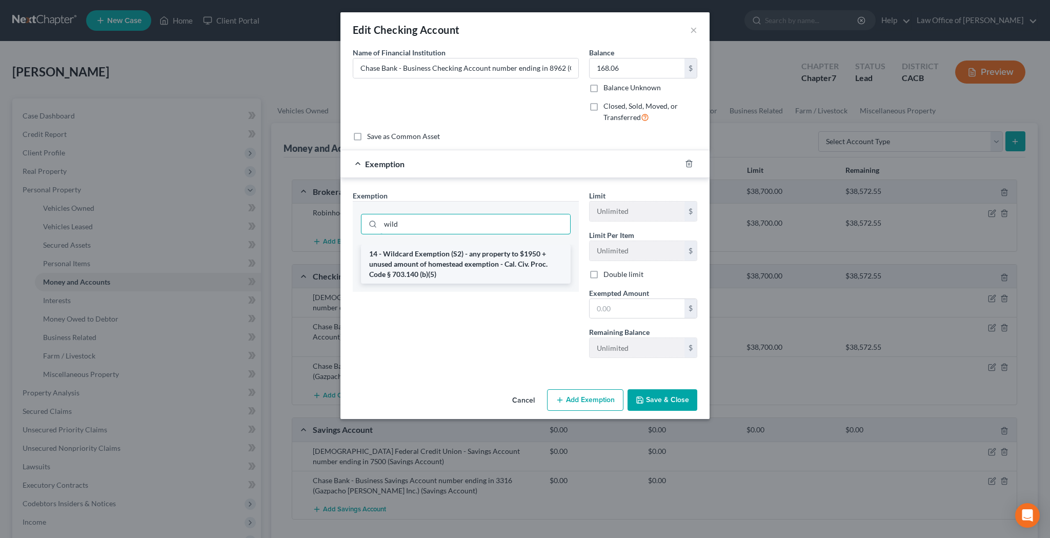
type input "wild"
click at [529, 265] on li "14 - Wildcard Exemption (S2) - any property to $1950 + unused amount of homeste…" at bounding box center [466, 264] width 210 height 39
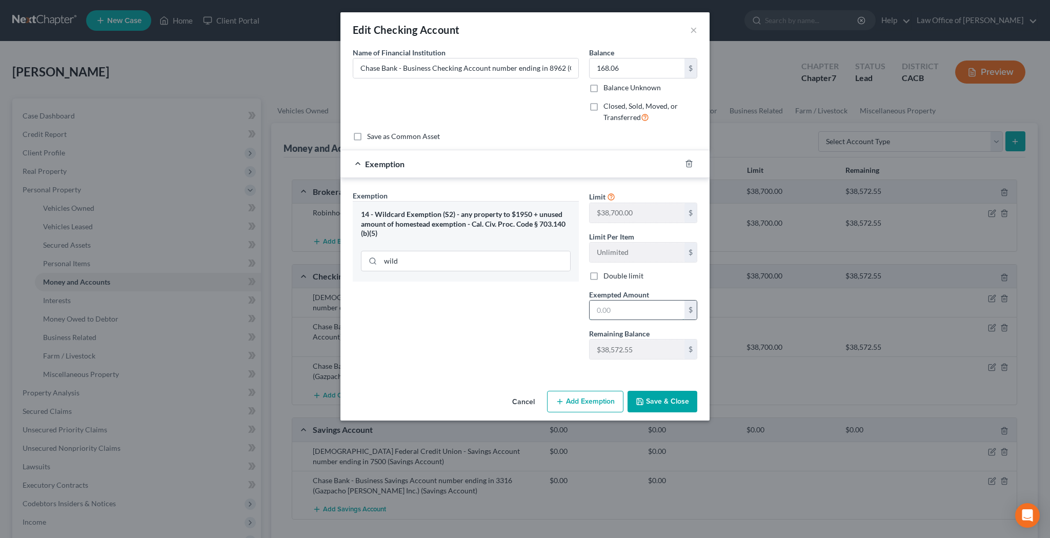
click at [617, 309] on input "text" at bounding box center [637, 309] width 95 height 19
type input "168.06"
click at [650, 402] on button "Save & Close" at bounding box center [662, 402] width 70 height 22
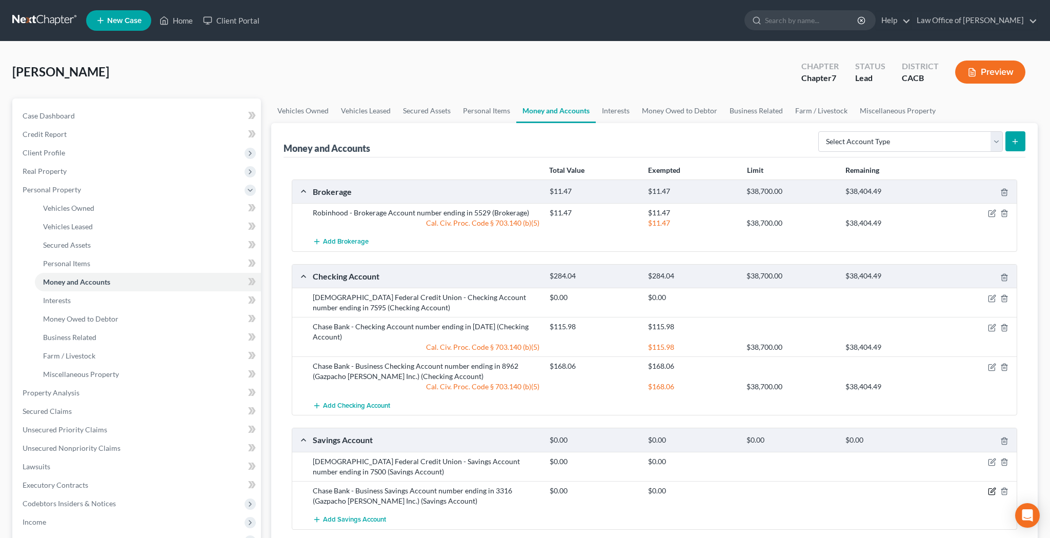
click at [991, 488] on icon "button" at bounding box center [992, 491] width 8 height 8
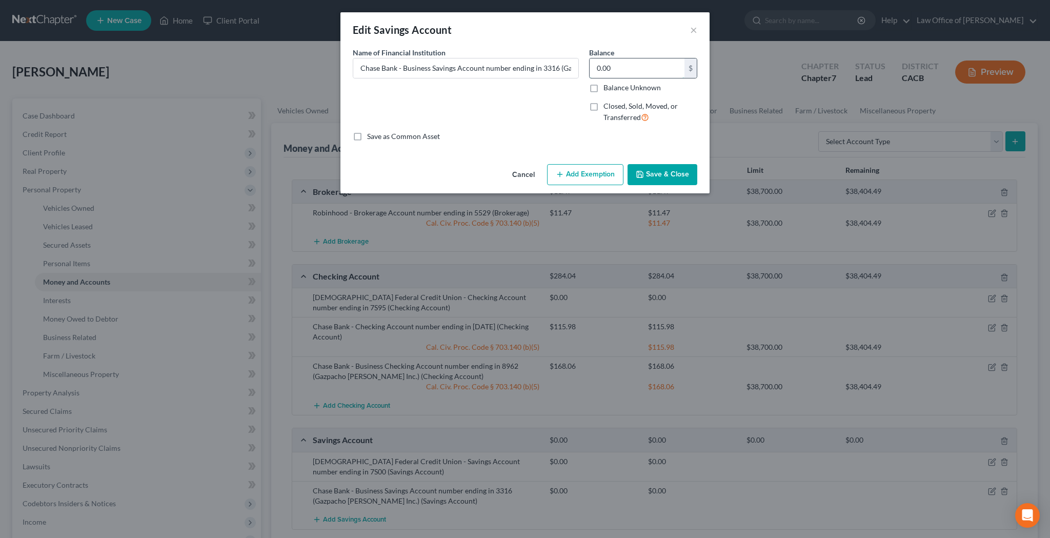
click at [650, 70] on input "0.00" at bounding box center [637, 67] width 95 height 19
type input "200.99"
click at [598, 170] on button "Add Exemption" at bounding box center [585, 175] width 76 height 22
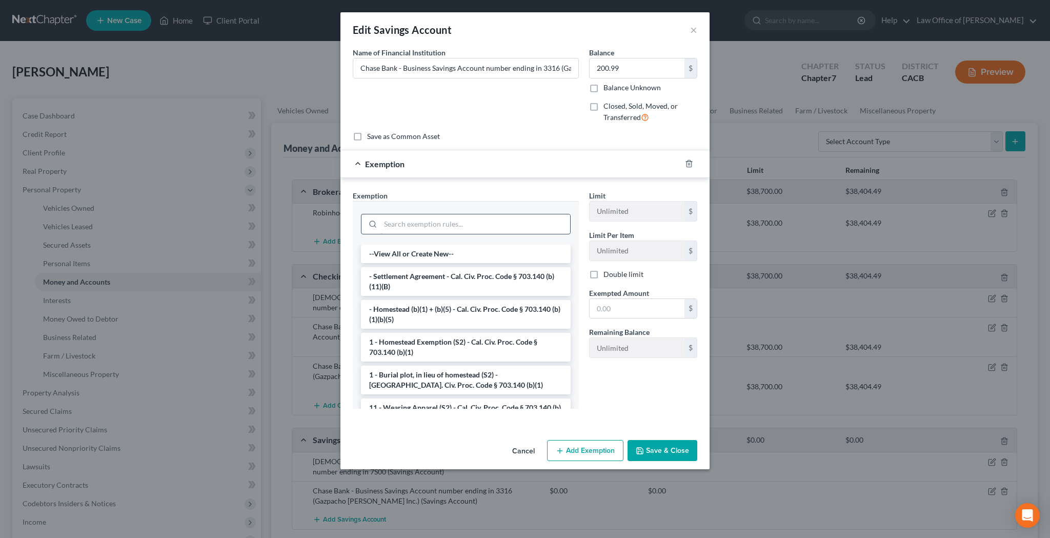
click at [521, 223] on input "search" at bounding box center [475, 223] width 190 height 19
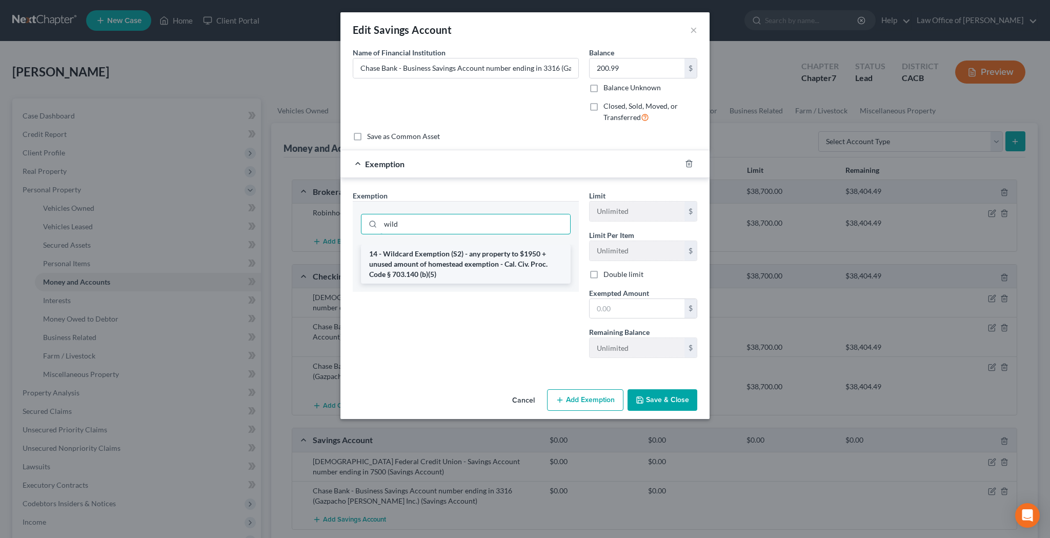
type input "wild"
click at [507, 263] on li "14 - Wildcard Exemption (S2) - any property to $1950 + unused amount of homeste…" at bounding box center [466, 264] width 210 height 39
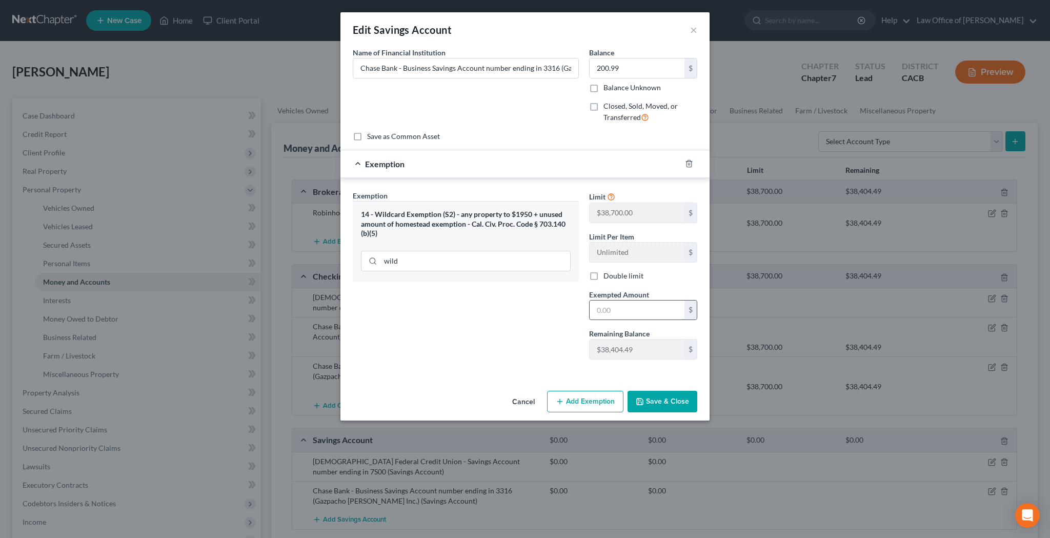
click at [618, 310] on input "text" at bounding box center [637, 309] width 95 height 19
type input "200.99"
click at [655, 407] on button "Save & Close" at bounding box center [662, 402] width 70 height 22
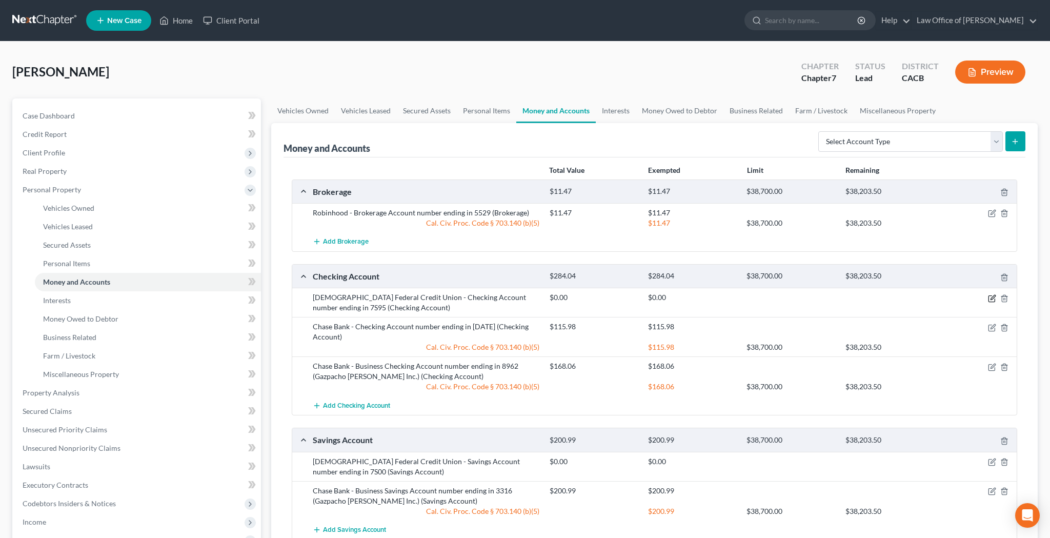
click at [988, 297] on icon "button" at bounding box center [991, 298] width 6 height 6
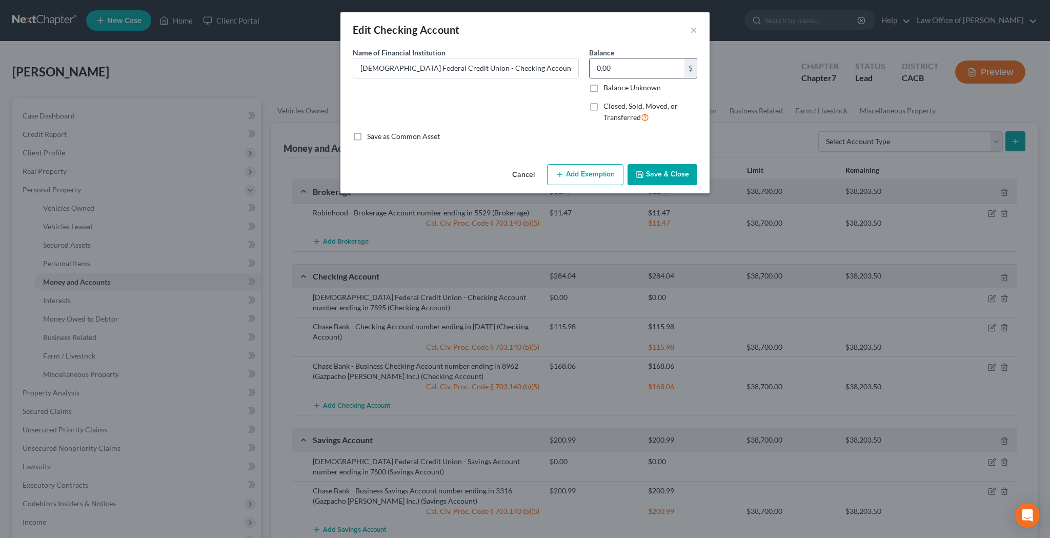
click at [632, 70] on input "0.00" at bounding box center [637, 67] width 95 height 19
type input "229.80"
click at [604, 174] on button "Add Exemption" at bounding box center [585, 175] width 76 height 22
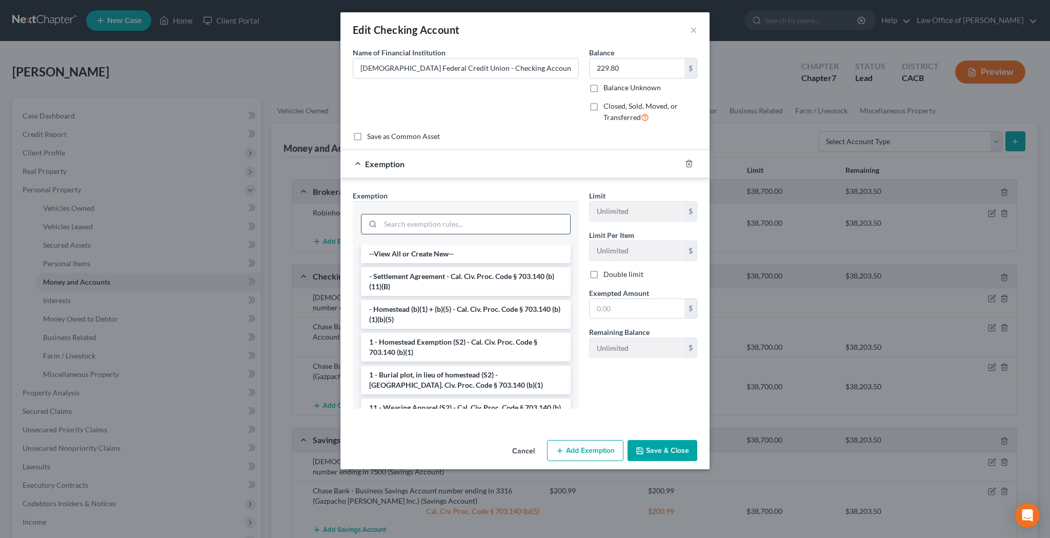
click at [498, 220] on input "search" at bounding box center [475, 223] width 190 height 19
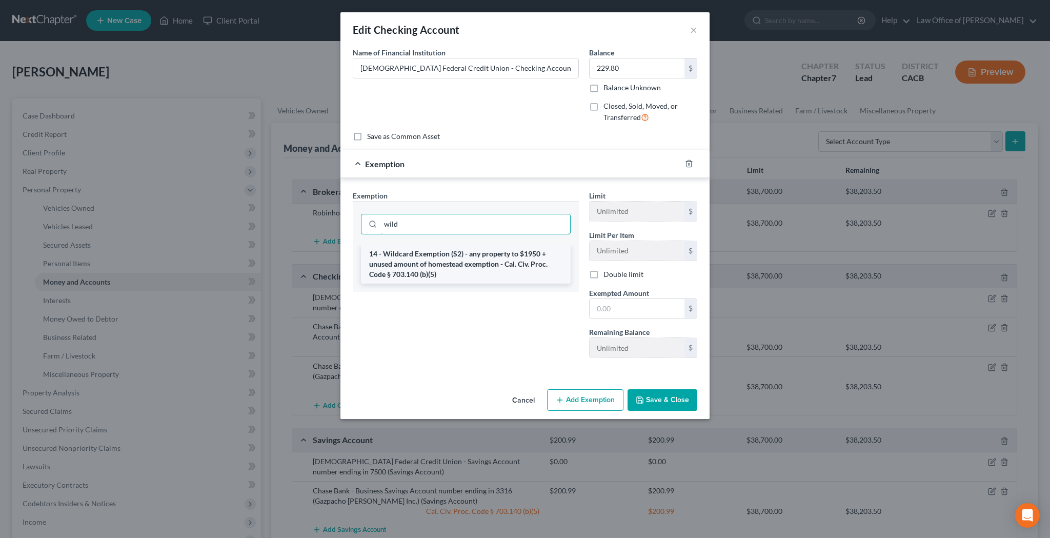
type input "wild"
click at [494, 254] on li "14 - Wildcard Exemption (S2) - any property to $1950 + unused amount of homeste…" at bounding box center [466, 264] width 210 height 39
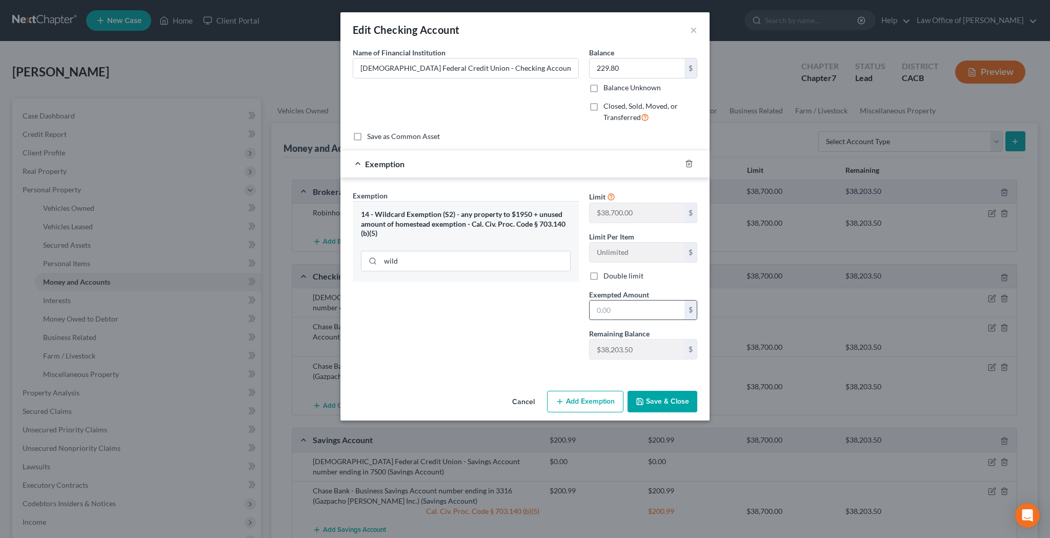
click at [624, 302] on input "text" at bounding box center [637, 309] width 95 height 19
type input "229.80"
click at [656, 401] on button "Save & Close" at bounding box center [662, 402] width 70 height 22
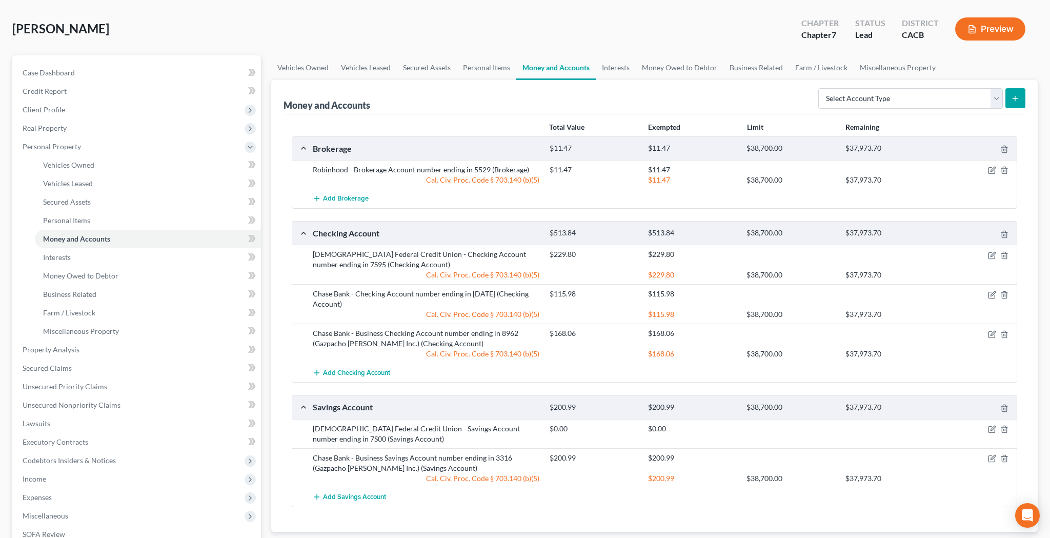
scroll to position [59, 0]
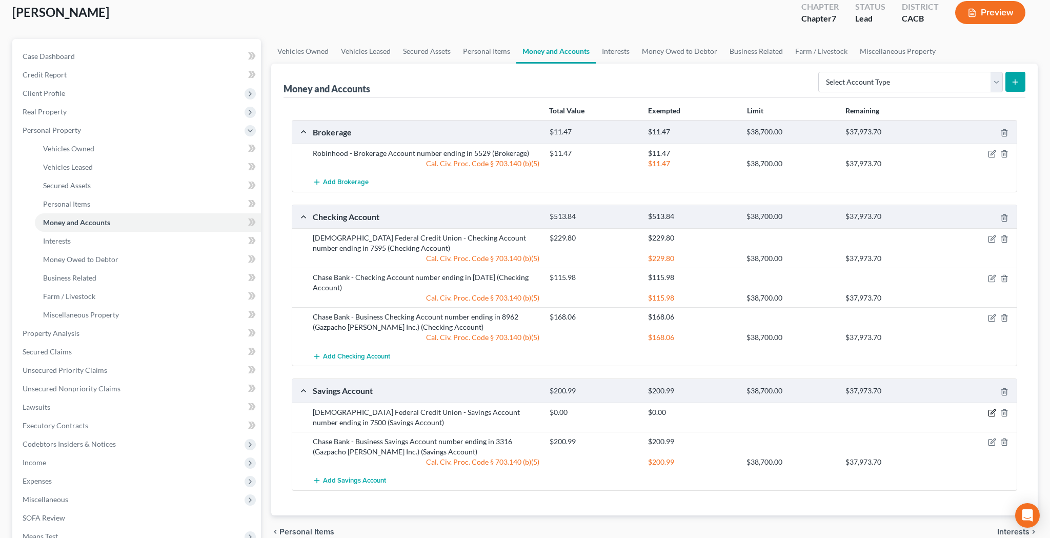
click at [992, 413] on icon "button" at bounding box center [992, 411] width 5 height 5
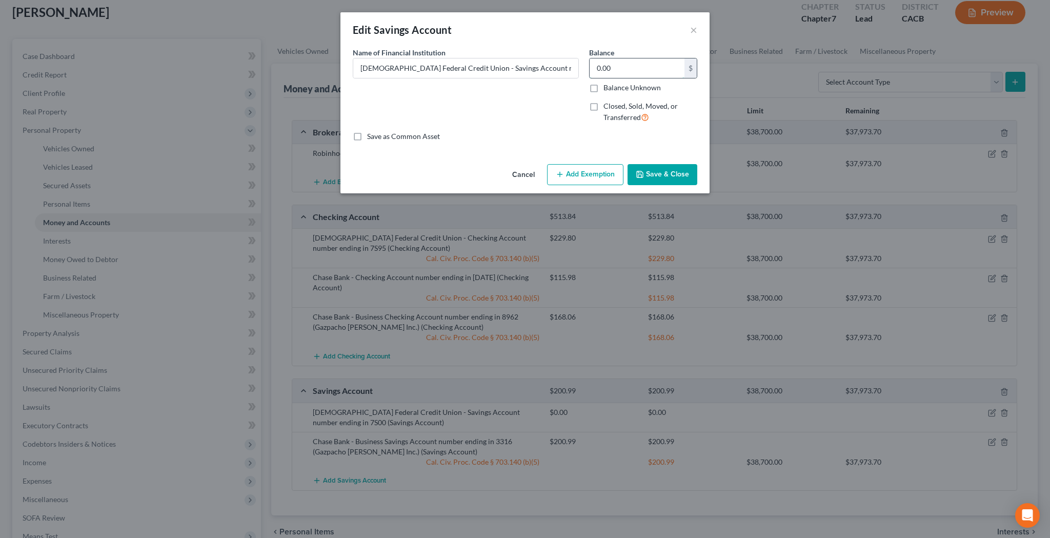
click at [628, 59] on input "0.00" at bounding box center [637, 67] width 95 height 19
click at [628, 62] on input "0.00" at bounding box center [637, 67] width 95 height 19
type input "100.93"
click at [597, 166] on button "Add Exemption" at bounding box center [585, 175] width 76 height 22
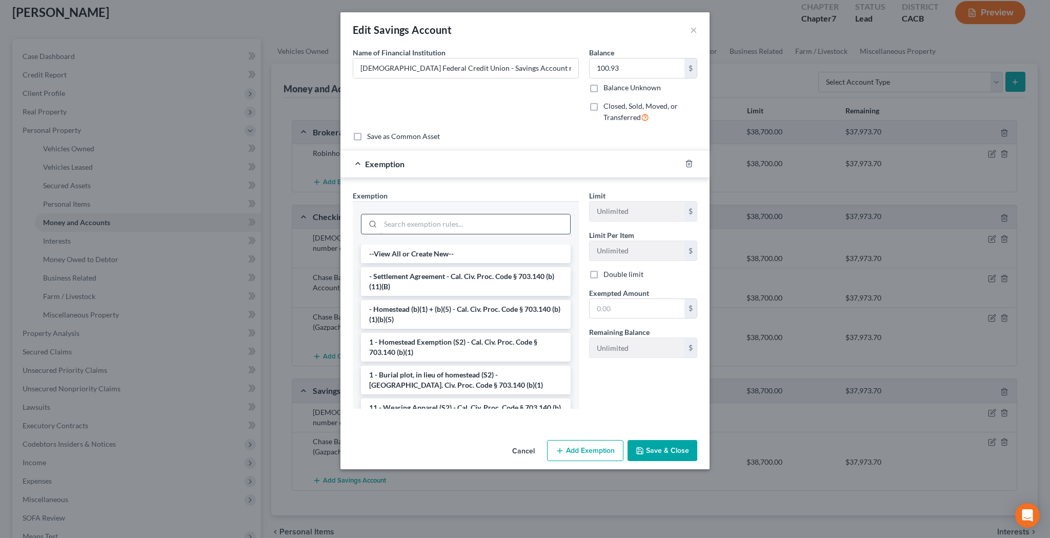
click at [517, 225] on input "search" at bounding box center [475, 223] width 190 height 19
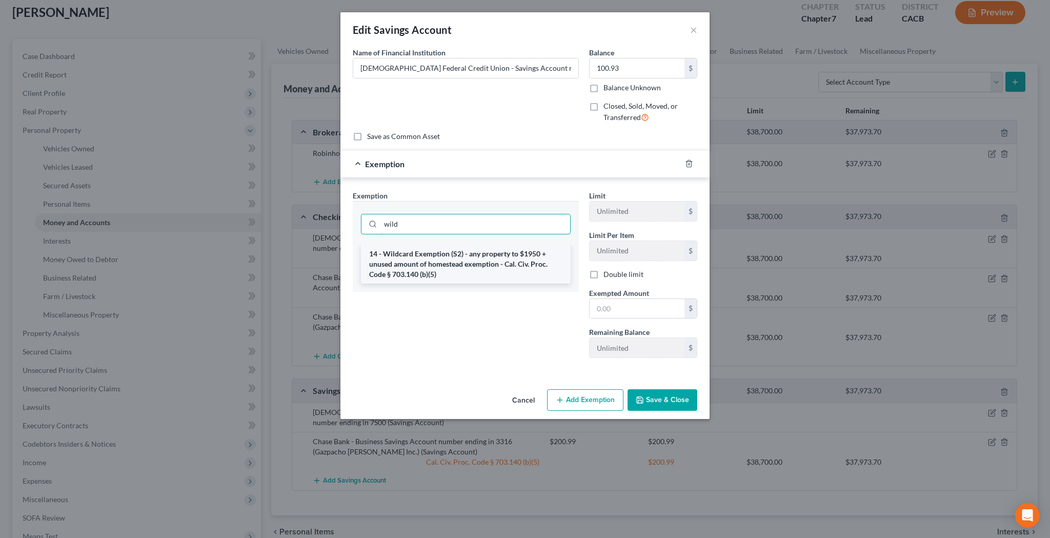
type input "wild"
click at [518, 264] on li "14 - Wildcard Exemption (S2) - any property to $1950 + unused amount of homeste…" at bounding box center [466, 264] width 210 height 39
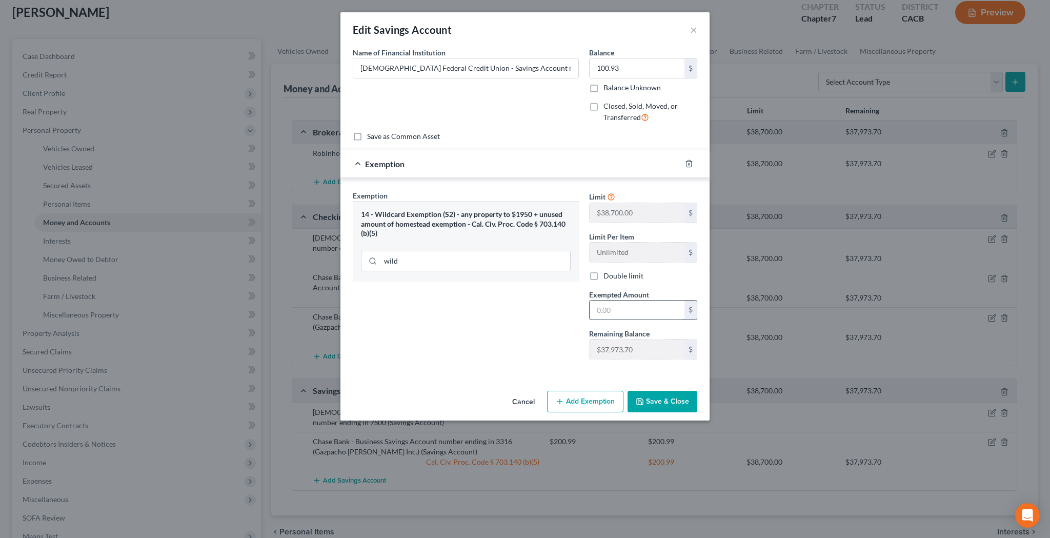
click at [632, 303] on input "text" at bounding box center [637, 309] width 95 height 19
type input "100.93"
click at [661, 399] on button "Save & Close" at bounding box center [662, 402] width 70 height 22
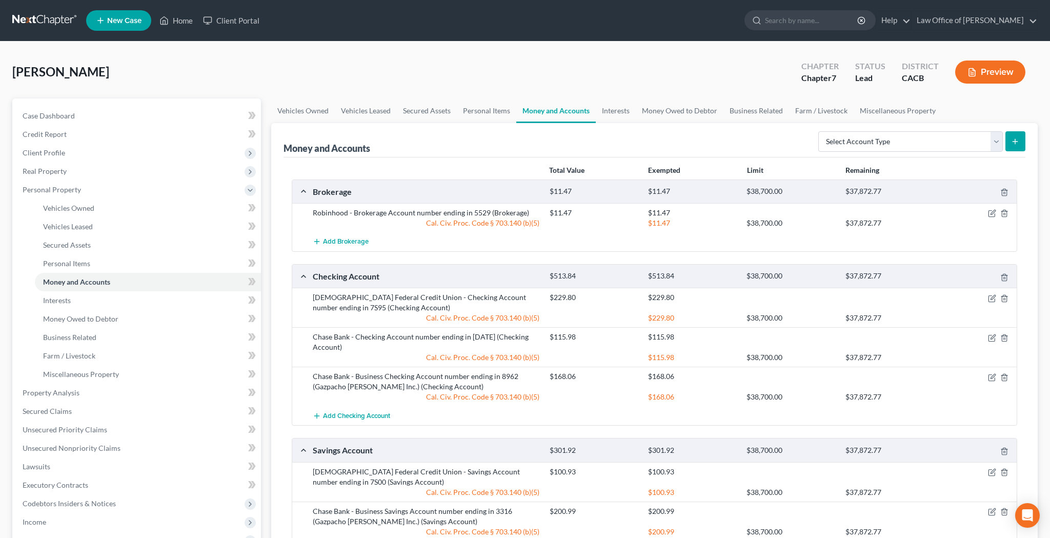
scroll to position [0, 0]
select select "cash_on_hand"
click at [1021, 140] on button "submit" at bounding box center [1015, 141] width 20 height 20
click at [1013, 144] on icon "submit" at bounding box center [1015, 141] width 8 height 8
select select "cash_on_hand"
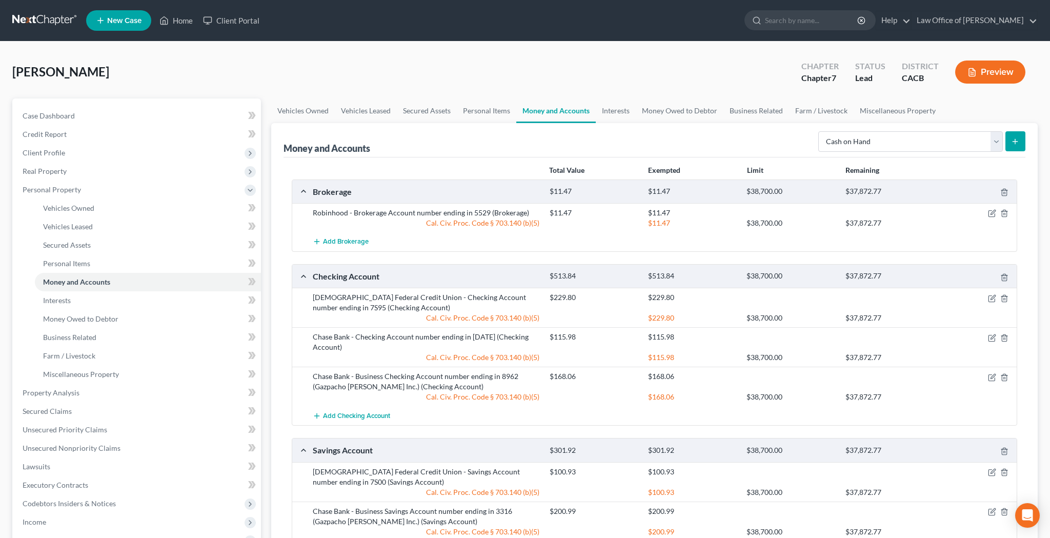
click at [1010, 144] on button "submit" at bounding box center [1015, 141] width 20 height 20
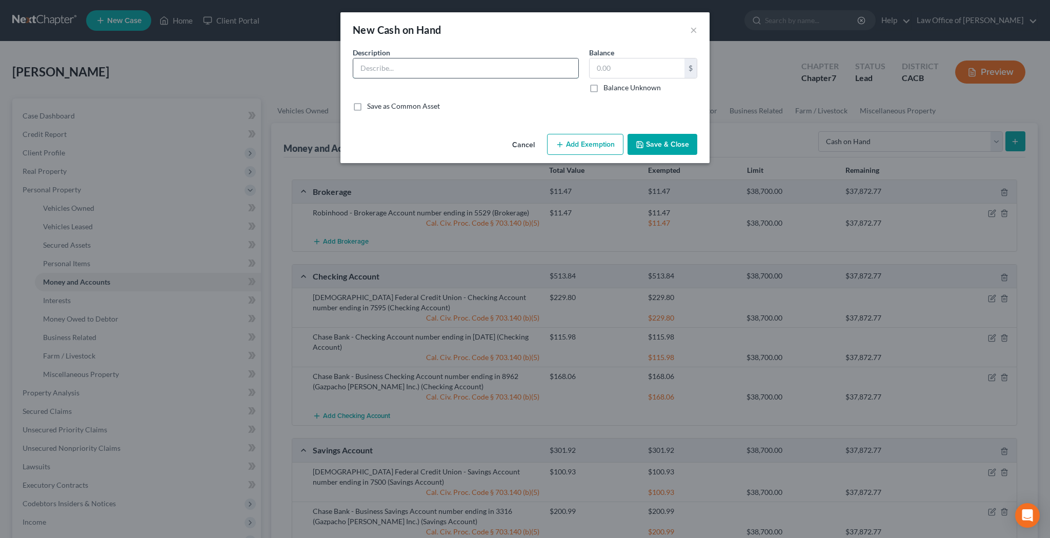
click at [458, 67] on input "text" at bounding box center [465, 67] width 225 height 19
type input "Cash on Hand"
click at [607, 67] on input "text" at bounding box center [637, 67] width 95 height 19
type input "2"
click at [583, 143] on button "Add Exemption" at bounding box center [585, 145] width 76 height 22
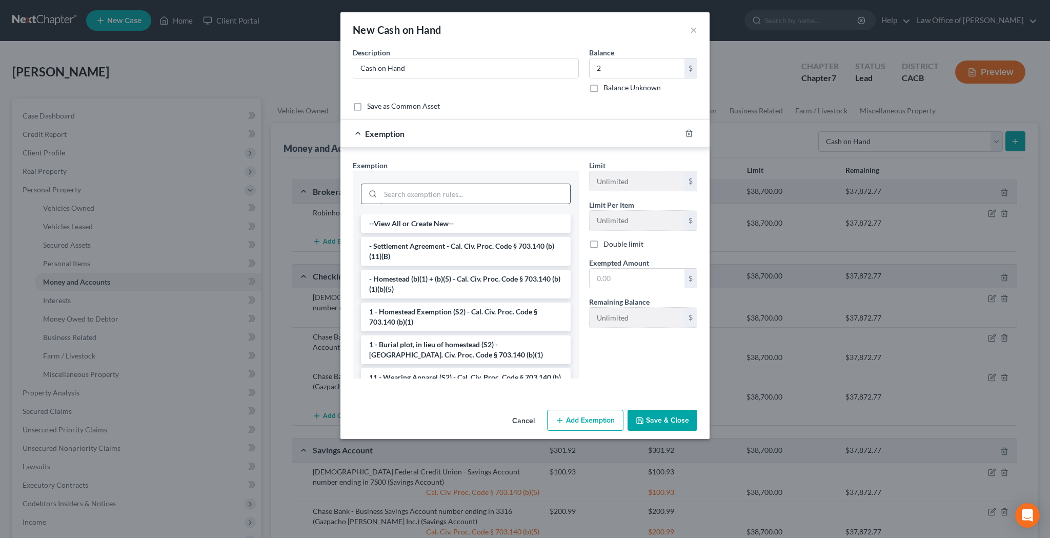
click at [487, 198] on input "search" at bounding box center [475, 193] width 190 height 19
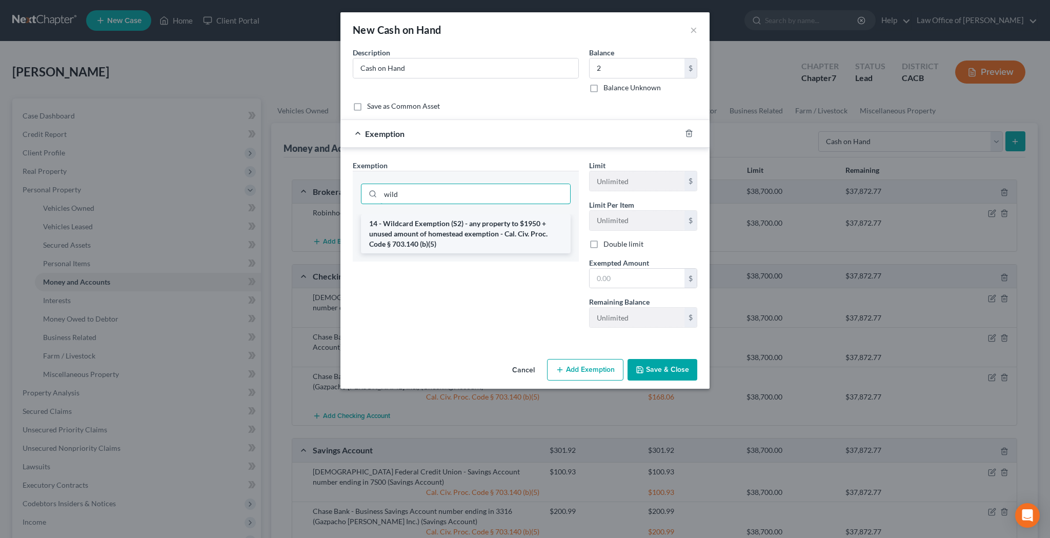
type input "wild"
click at [485, 231] on li "14 - Wildcard Exemption (S2) - any property to $1950 + unused amount of homeste…" at bounding box center [466, 233] width 210 height 39
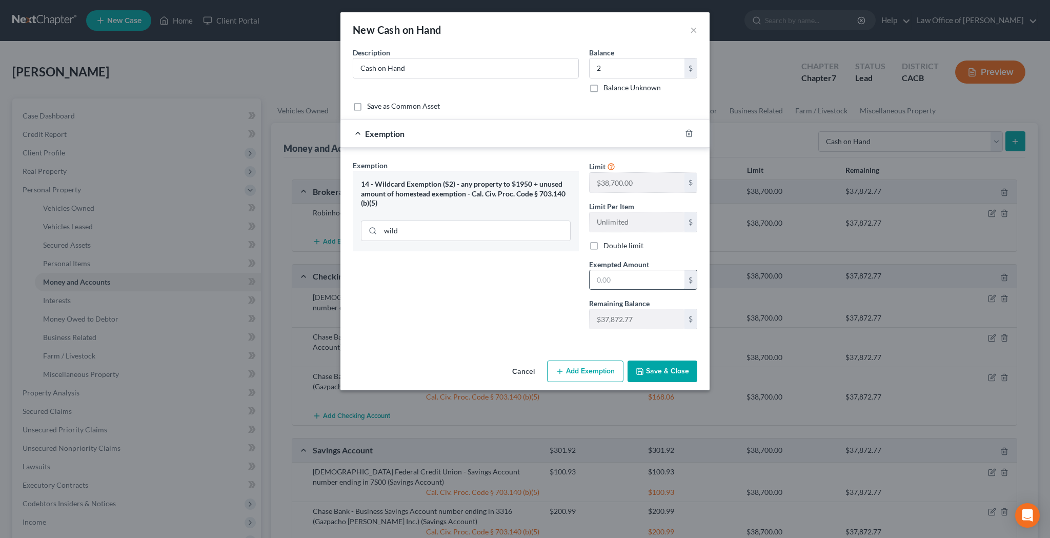
click at [612, 278] on input "text" at bounding box center [637, 279] width 95 height 19
type input "2"
click at [656, 372] on button "Save & Close" at bounding box center [662, 371] width 70 height 22
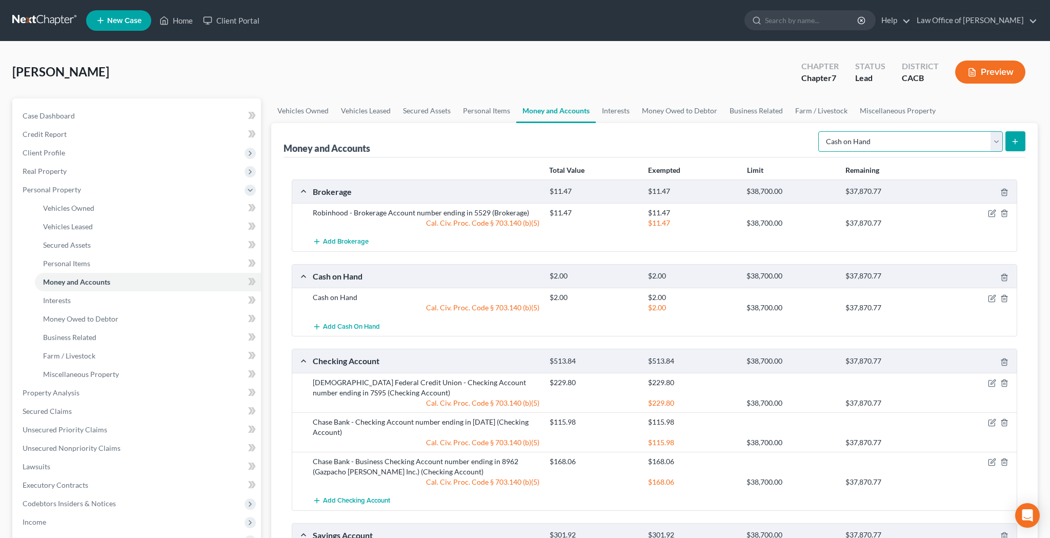
select select "security_deposits"
click at [1019, 140] on icon "submit" at bounding box center [1015, 141] width 8 height 8
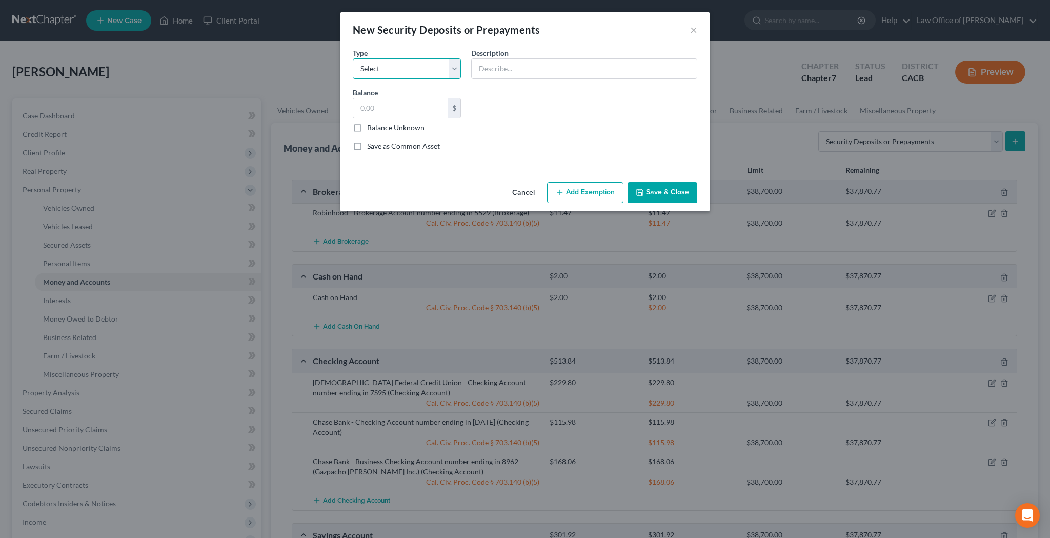
select select "3"
click at [494, 71] on input "text" at bounding box center [584, 68] width 225 height 19
type input "Security Deposit with Landlord"
click at [441, 101] on input "text" at bounding box center [400, 107] width 95 height 19
type input "2,025"
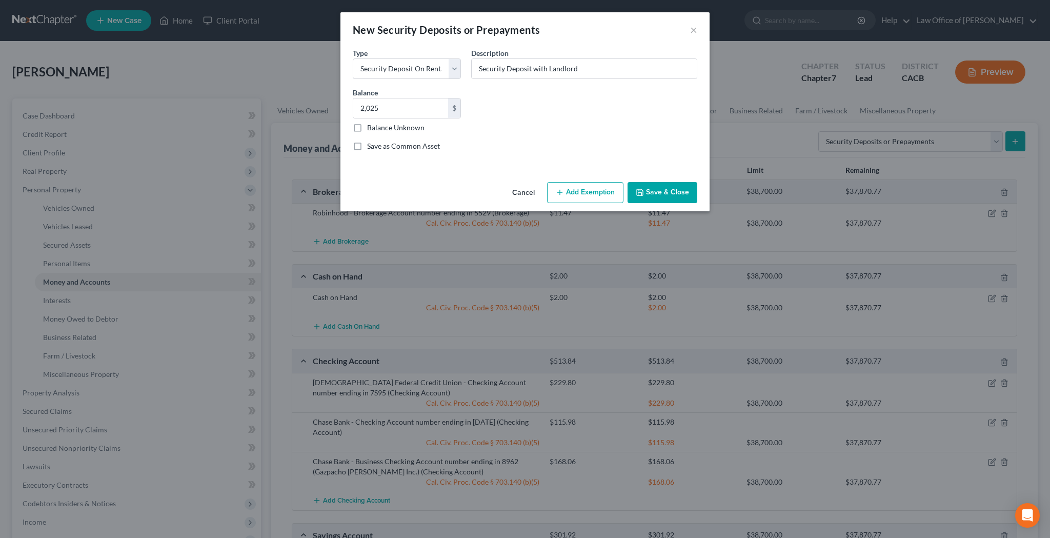
click at [684, 192] on button "Save & Close" at bounding box center [662, 193] width 70 height 22
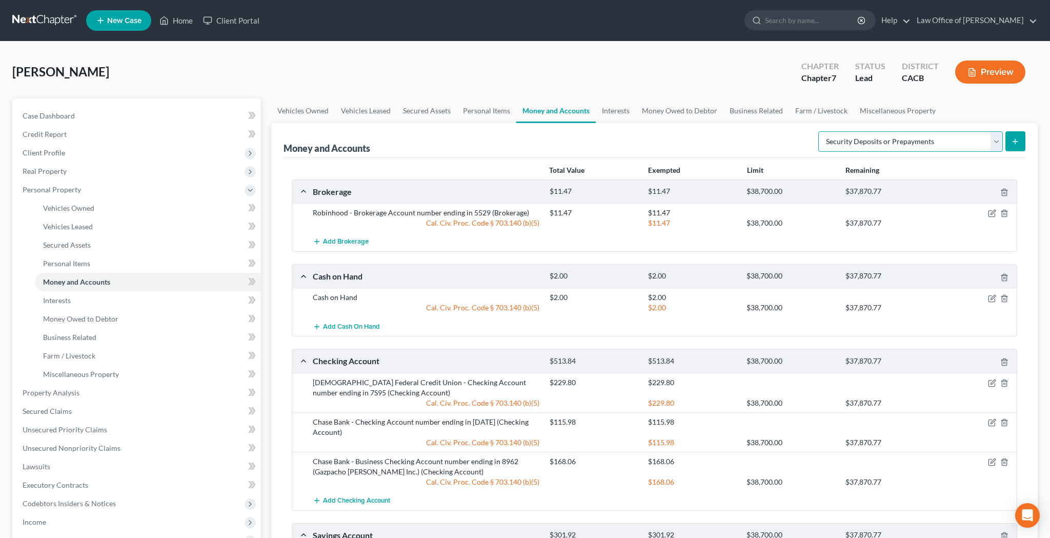
select select "other"
click at [1018, 138] on icon "submit" at bounding box center [1015, 141] width 8 height 8
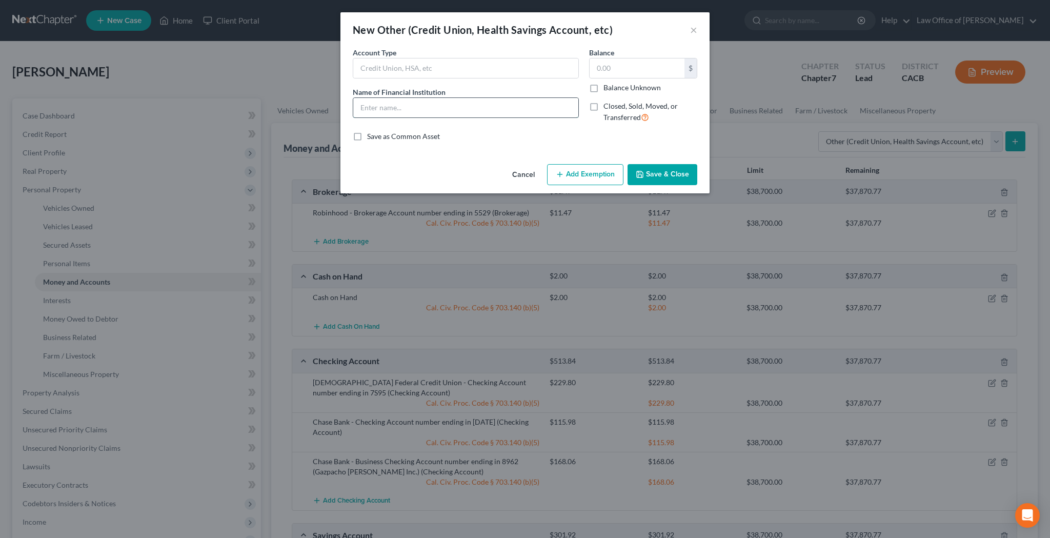
click at [489, 100] on input "text" at bounding box center [465, 107] width 225 height 19
type input "Venmo"
click at [619, 70] on input "text" at bounding box center [637, 67] width 95 height 19
click at [619, 68] on input "text" at bounding box center [637, 67] width 95 height 19
type input "315"
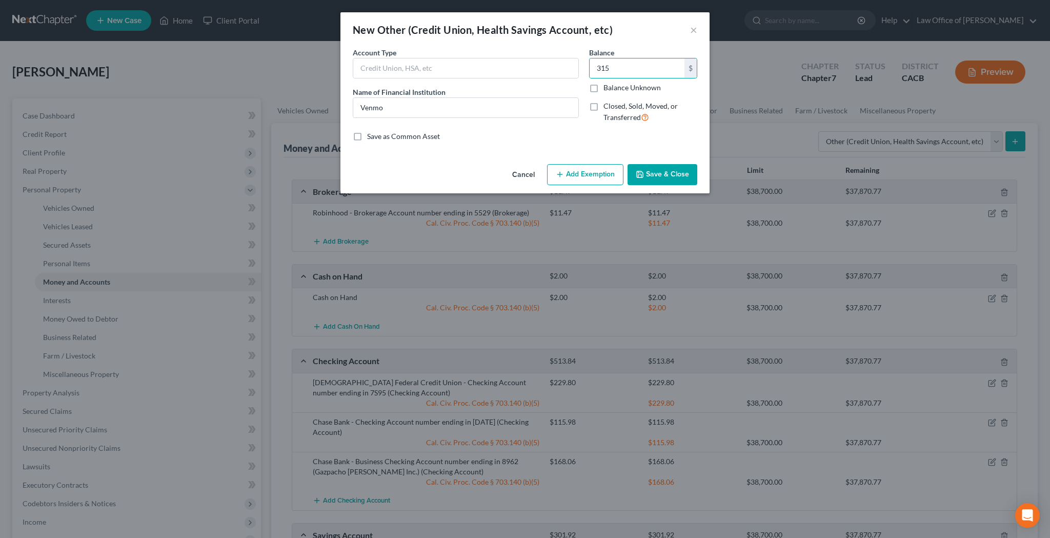
click at [597, 174] on button "Add Exemption" at bounding box center [585, 175] width 76 height 22
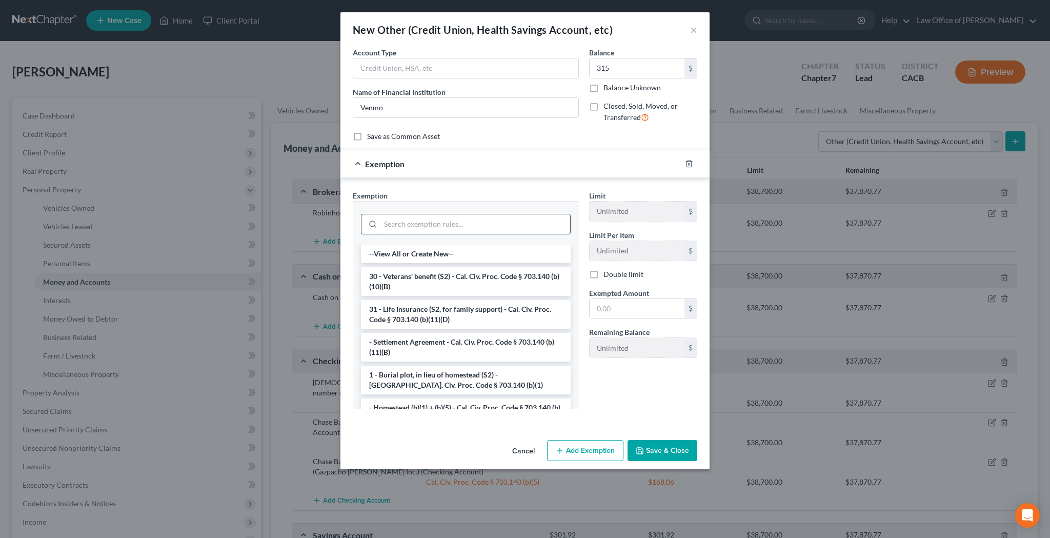
click at [488, 219] on input "search" at bounding box center [475, 223] width 190 height 19
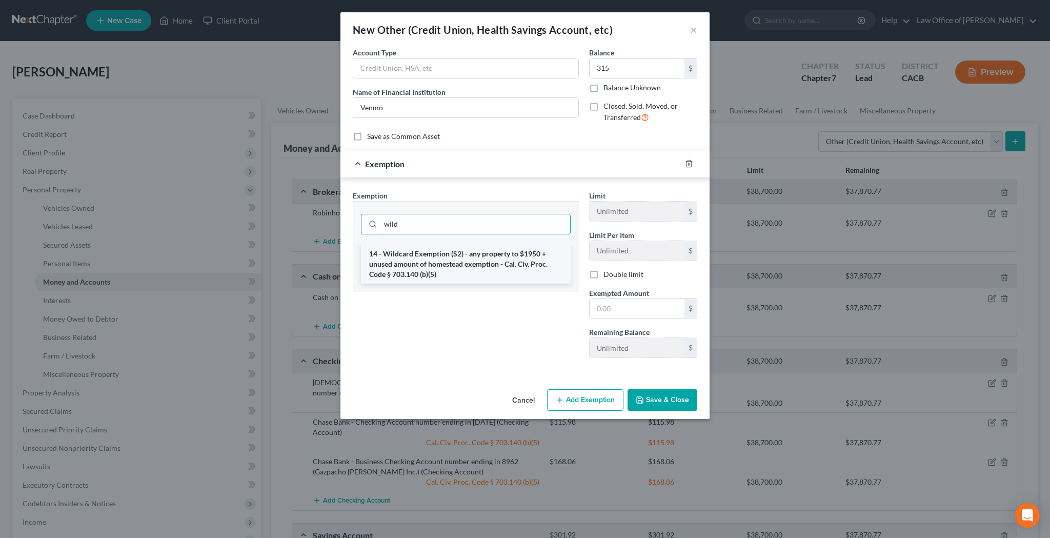
type input "wild"
click at [494, 262] on li "14 - Wildcard Exemption (S2) - any property to $1950 + unused amount of homeste…" at bounding box center [466, 264] width 210 height 39
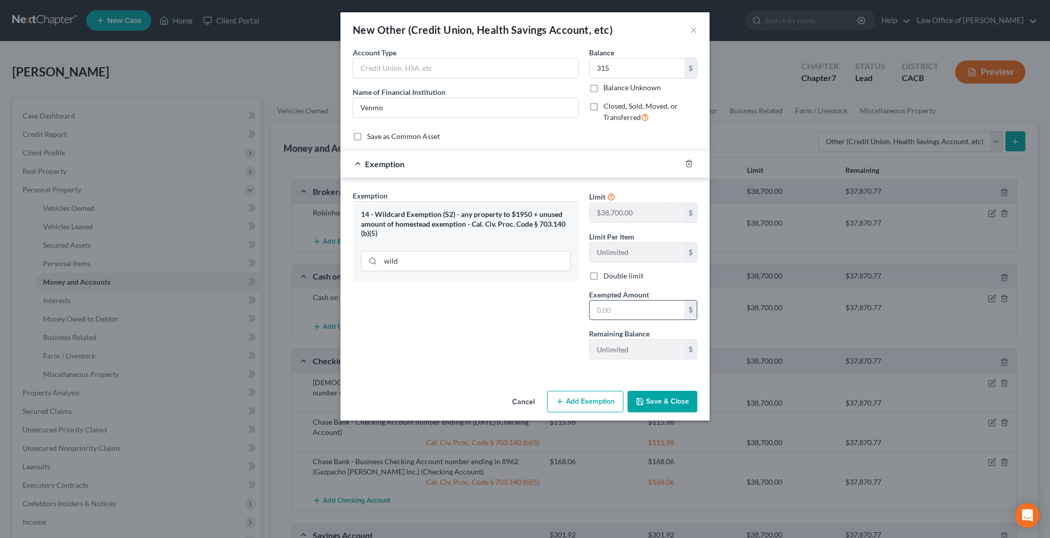
click at [616, 311] on input "text" at bounding box center [637, 309] width 95 height 19
type input "315"
click at [650, 395] on button "Save & Close" at bounding box center [662, 402] width 70 height 22
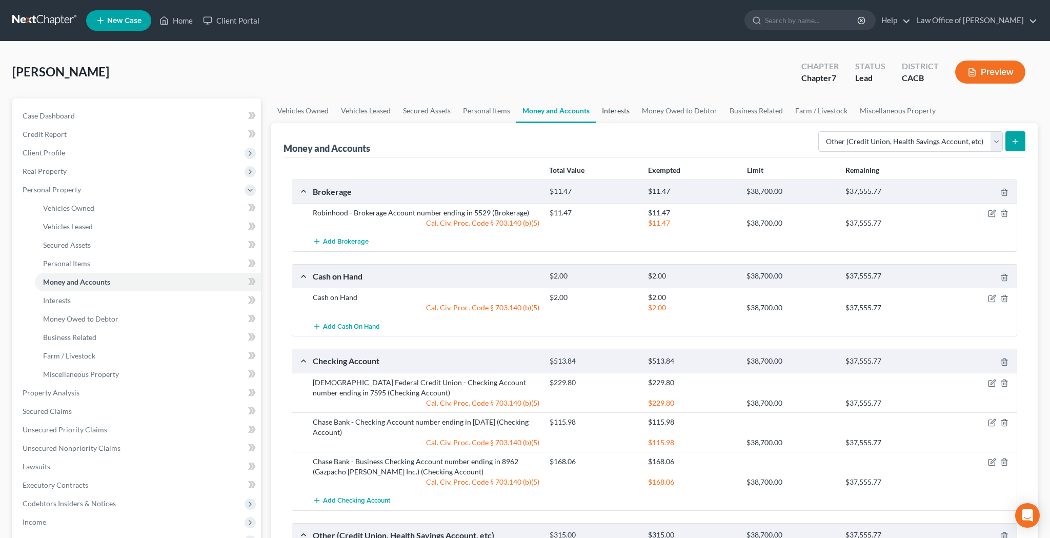
click at [621, 113] on link "Interests" at bounding box center [616, 110] width 40 height 25
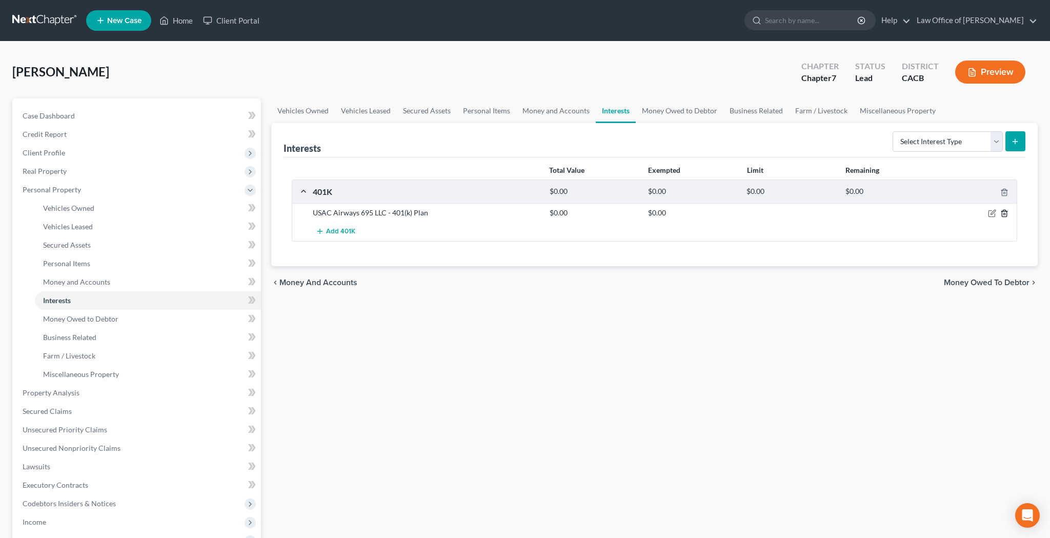
click at [1006, 214] on icon "button" at bounding box center [1004, 213] width 8 height 8
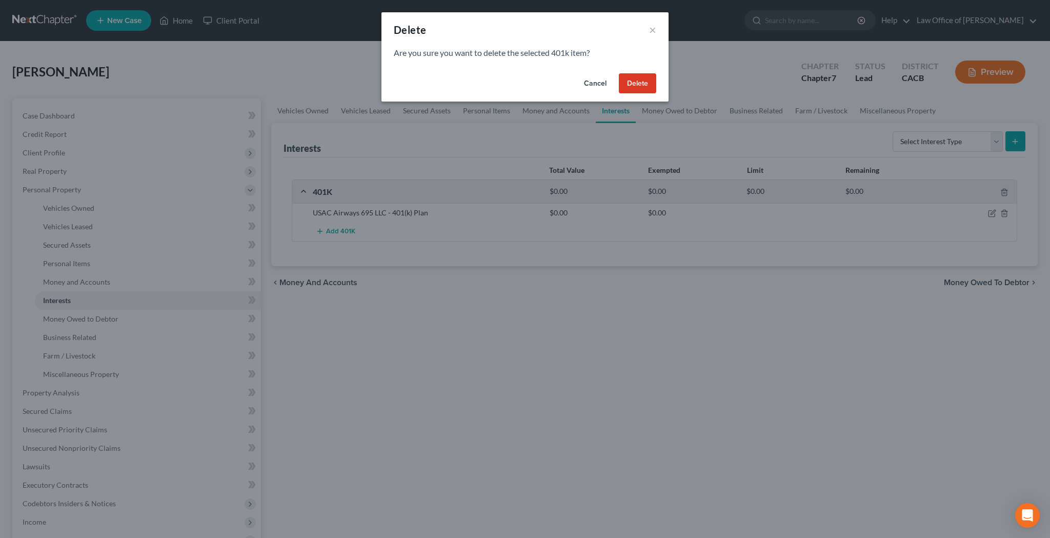
click at [637, 81] on button "Delete" at bounding box center [637, 83] width 37 height 21
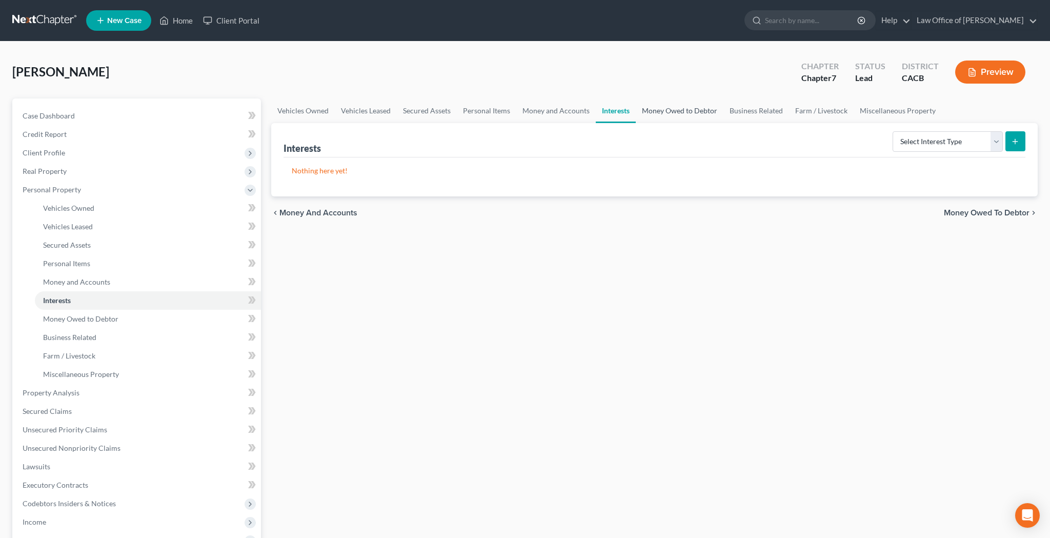
click at [680, 111] on link "Money Owed to Debtor" at bounding box center [680, 110] width 88 height 25
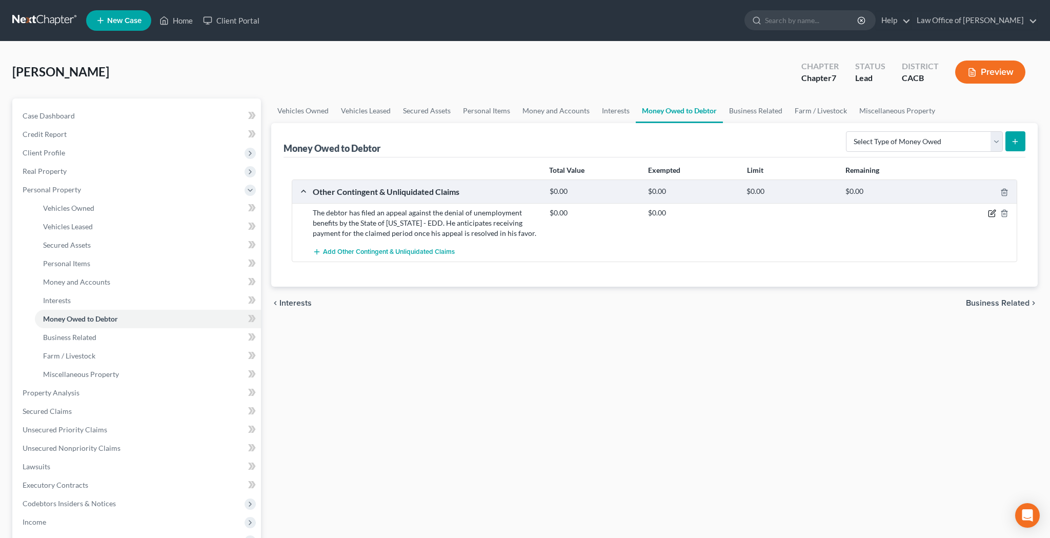
click at [993, 213] on icon "button" at bounding box center [992, 213] width 8 height 8
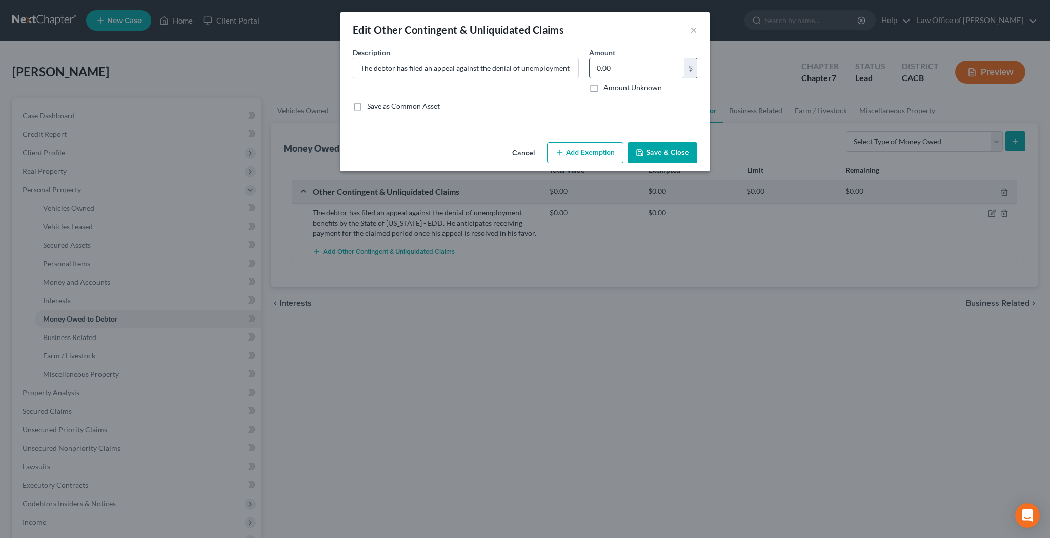
click at [631, 68] on input "0.00" at bounding box center [637, 67] width 95 height 19
type input "4,050"
click at [608, 153] on button "Add Exemption" at bounding box center [585, 153] width 76 height 22
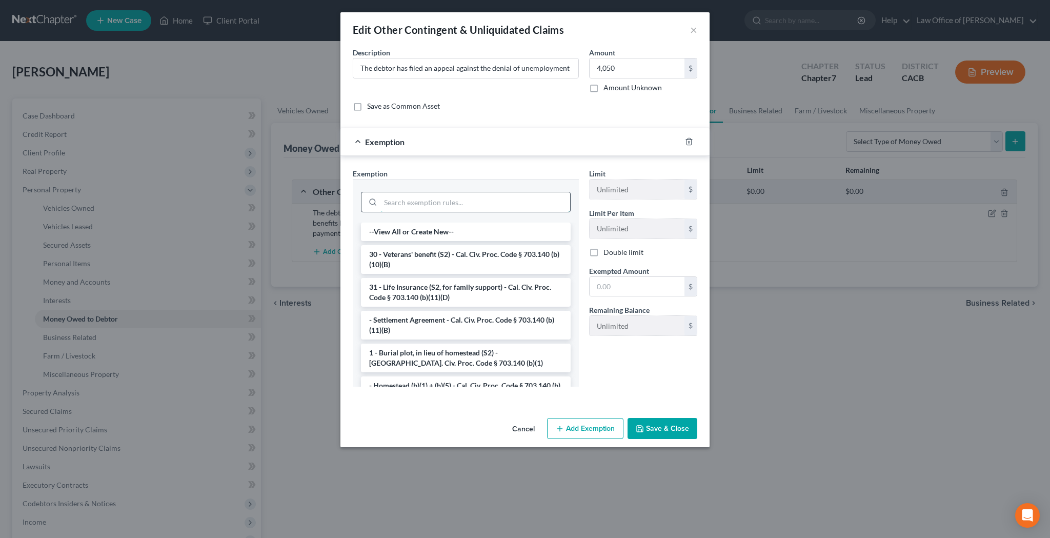
click at [528, 196] on input "search" at bounding box center [475, 201] width 190 height 19
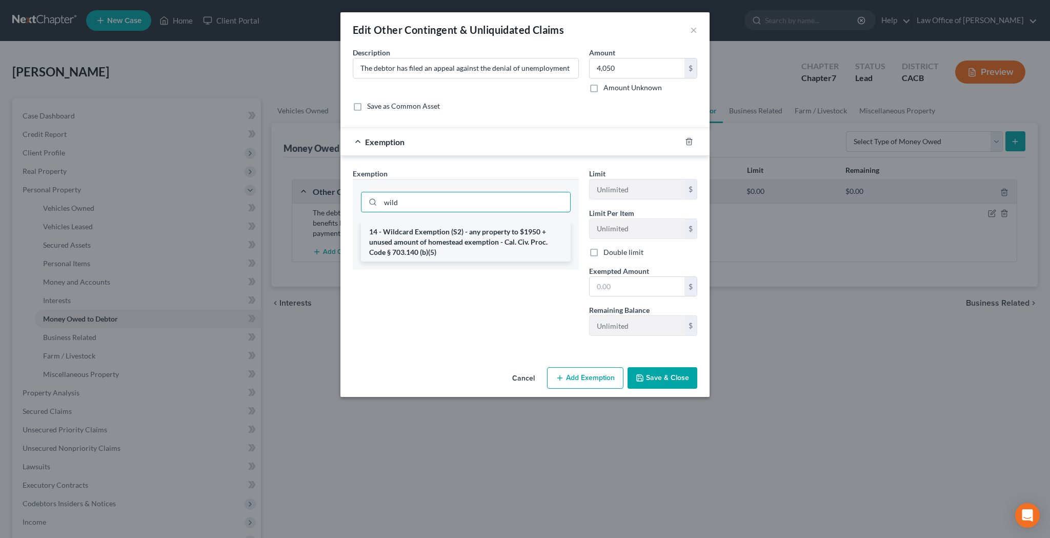
type input "wild"
click at [544, 242] on li "14 - Wildcard Exemption (S2) - any property to $1950 + unused amount of homeste…" at bounding box center [466, 241] width 210 height 39
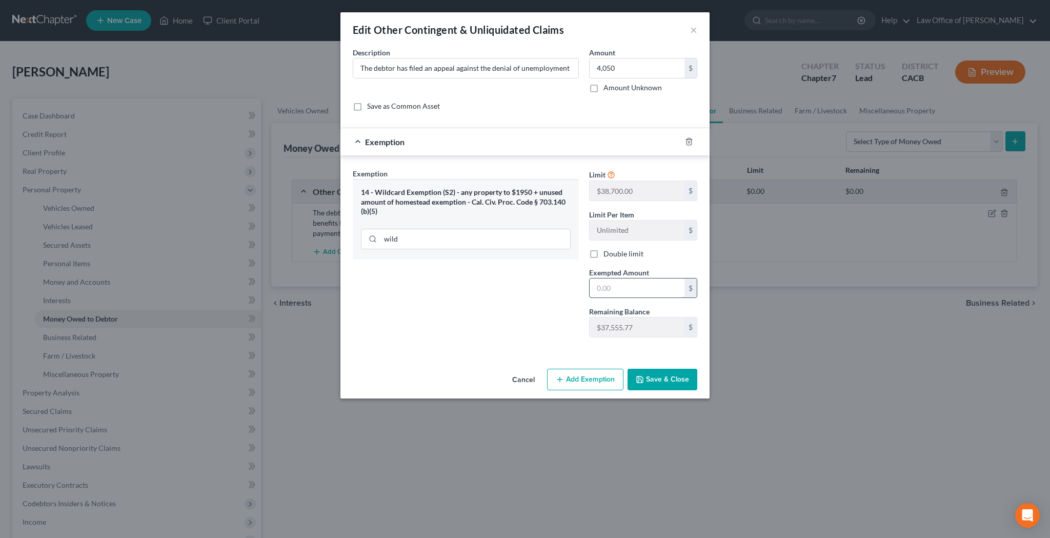
click at [618, 288] on input "text" at bounding box center [637, 287] width 95 height 19
type input "4,050"
click at [669, 378] on button "Save & Close" at bounding box center [662, 380] width 70 height 22
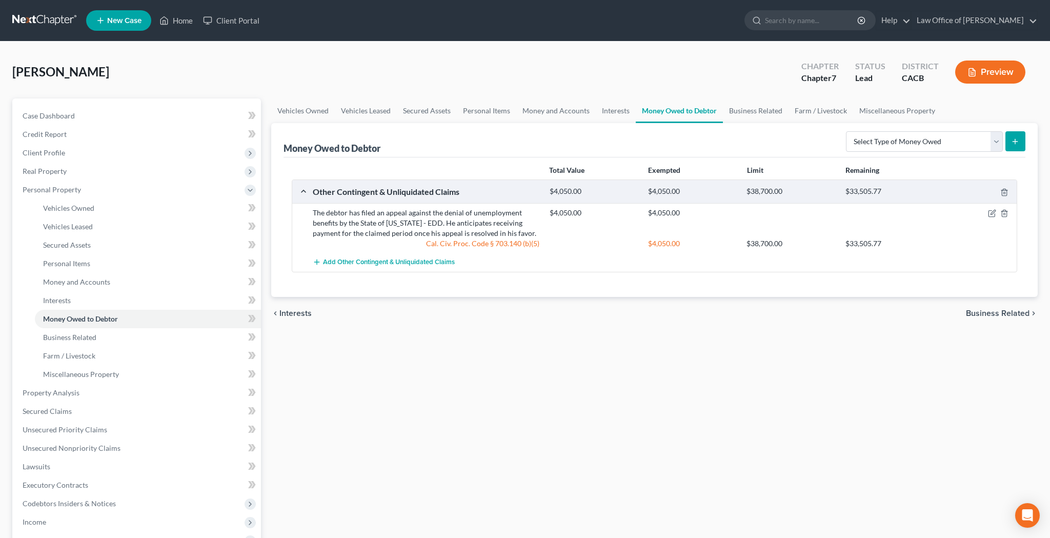
click at [989, 73] on button "Preview" at bounding box center [990, 71] width 70 height 23
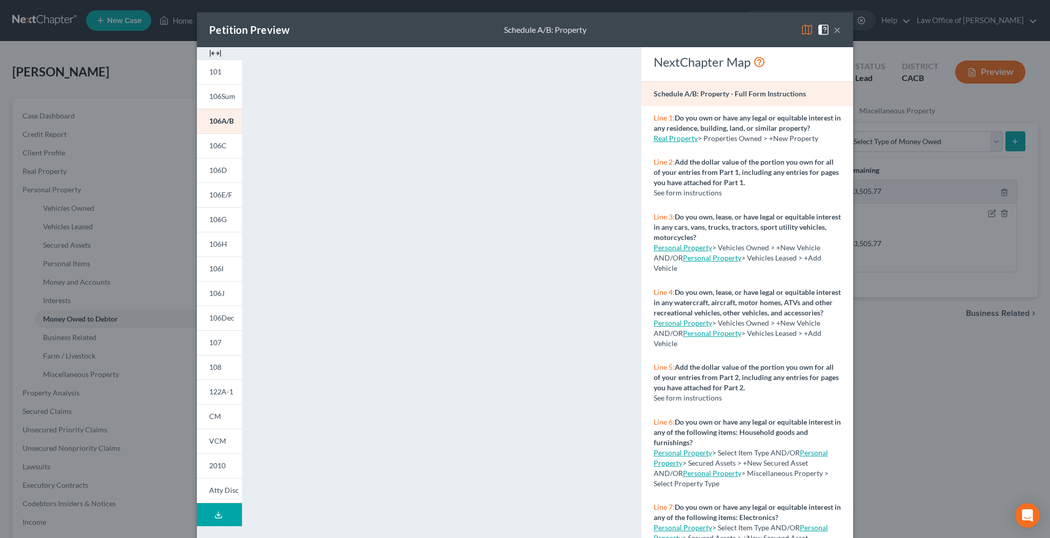
click at [837, 30] on button "×" at bounding box center [837, 30] width 7 height 12
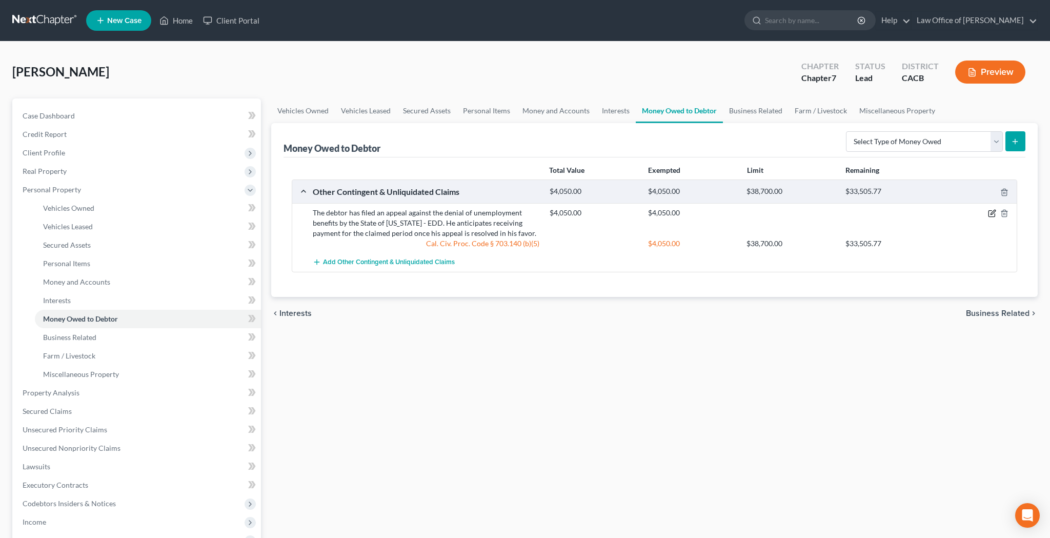
click at [989, 213] on icon "button" at bounding box center [992, 213] width 8 height 8
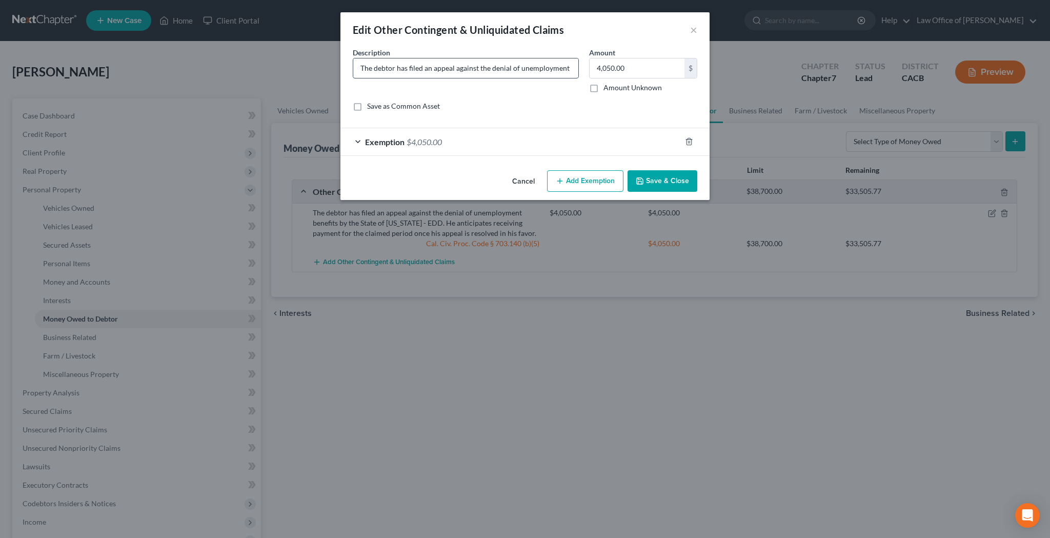
click at [360, 70] on input "The debtor has filed an appeal against the denial of unemployment benefits by t…" at bounding box center [465, 67] width 225 height 19
click at [367, 70] on input "Debtor was denied The debtor has filed an appeal against the denial of unemploy…" at bounding box center [465, 67] width 225 height 19
click at [386, 70] on input "Debtor's unemployment benefits claim was denied. The debtor has filed an appeal…" at bounding box center [465, 67] width 225 height 19
type input "Debtor's 07/20/25 unemployment benefits claim was denied. The debtor has filed …"
click at [660, 185] on button "Save & Close" at bounding box center [662, 181] width 70 height 22
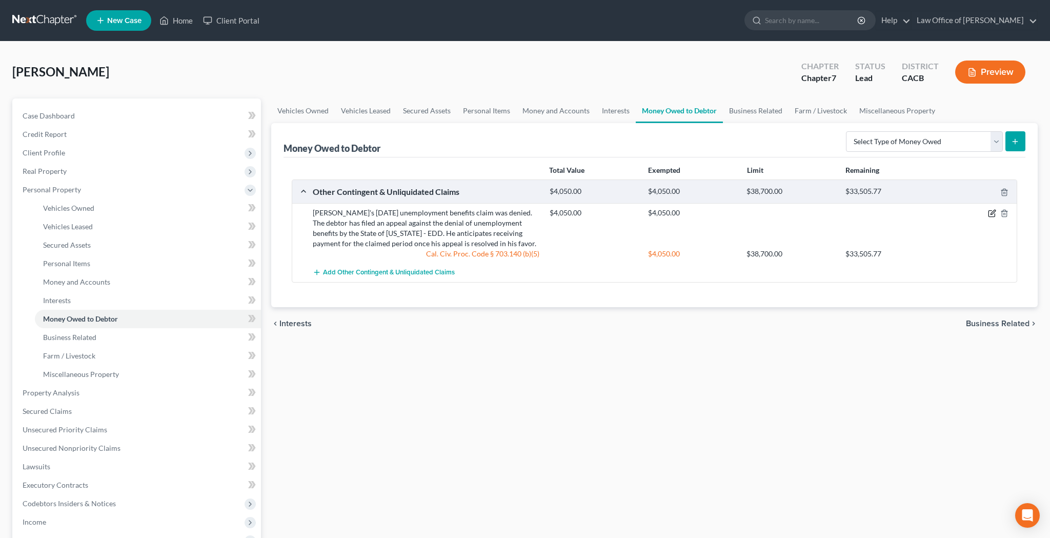
click at [994, 212] on icon "button" at bounding box center [992, 212] width 5 height 5
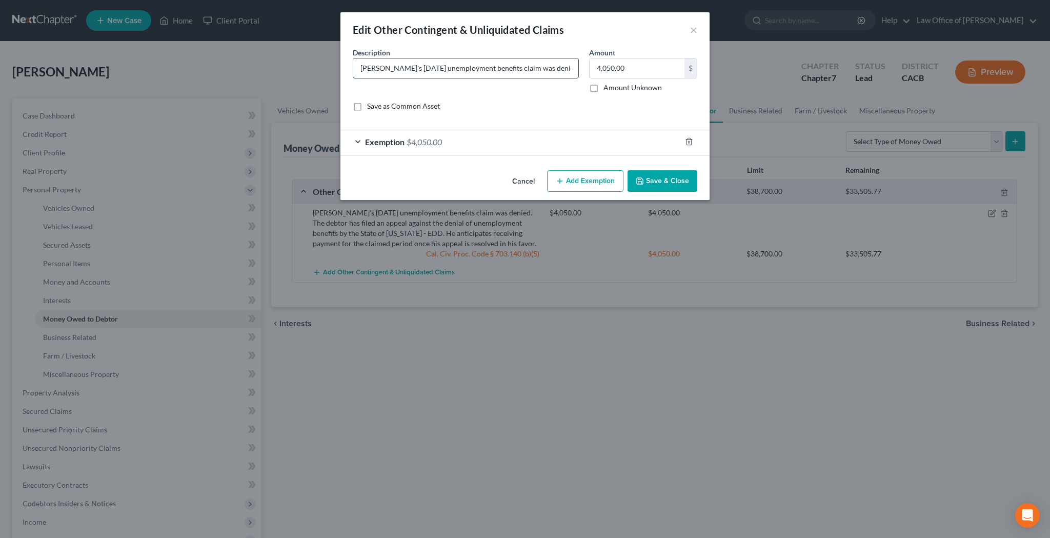
click at [411, 71] on input "Debtor's 07/20/25 unemployment benefits claim was denied. The debtor has filed …" at bounding box center [465, 67] width 225 height 19
type input "Debtor's 07/20/2025 unemployment benefits claim was denied. The debtor has file…"
click at [673, 181] on button "Save & Close" at bounding box center [662, 181] width 70 height 22
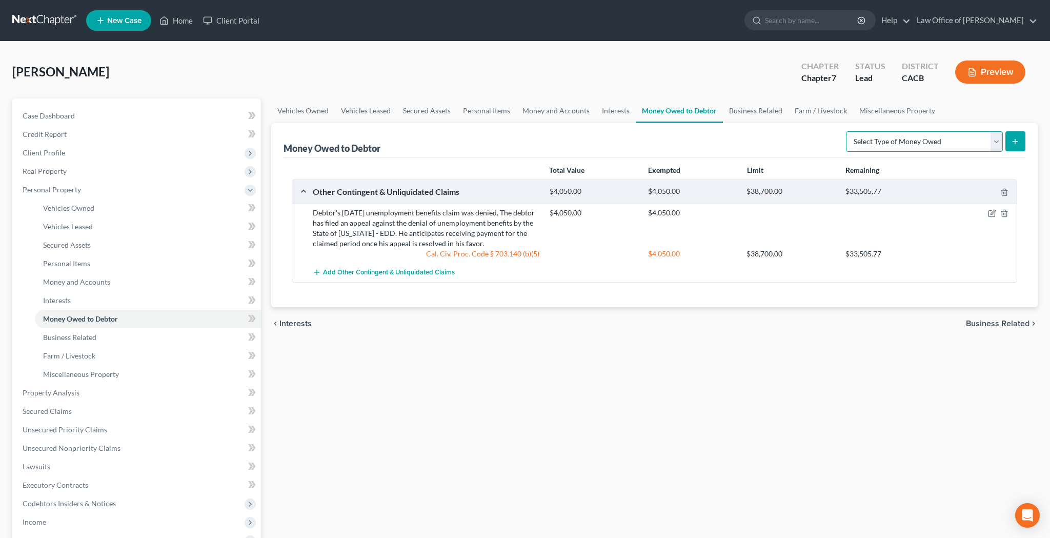
select select "claims_against_third_parties"
click at [1017, 144] on icon "submit" at bounding box center [1015, 141] width 8 height 8
click at [1016, 141] on icon "submit" at bounding box center [1015, 141] width 8 height 8
click at [775, 111] on link "Business Related" at bounding box center [756, 110] width 66 height 25
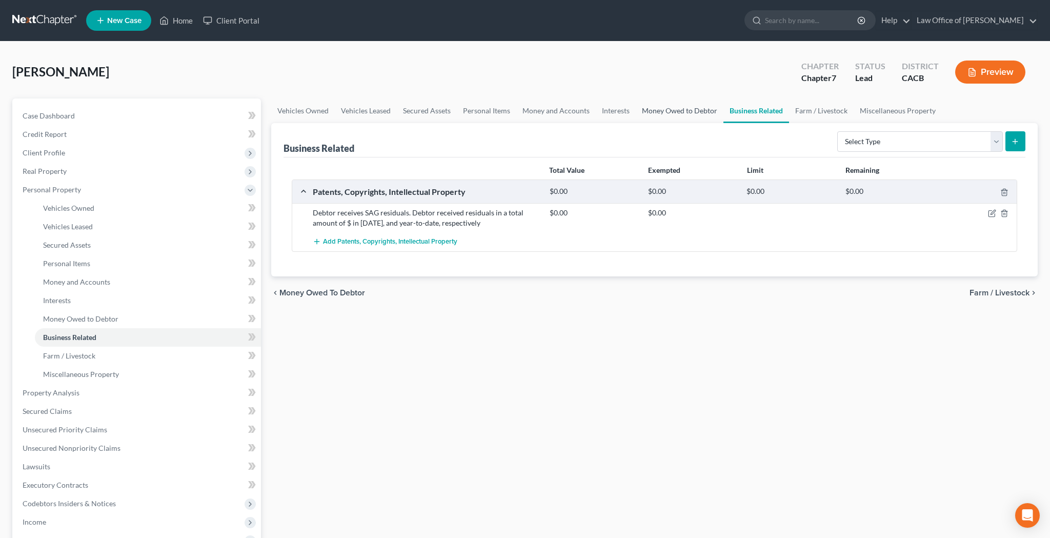
click at [699, 111] on link "Money Owed to Debtor" at bounding box center [680, 110] width 88 height 25
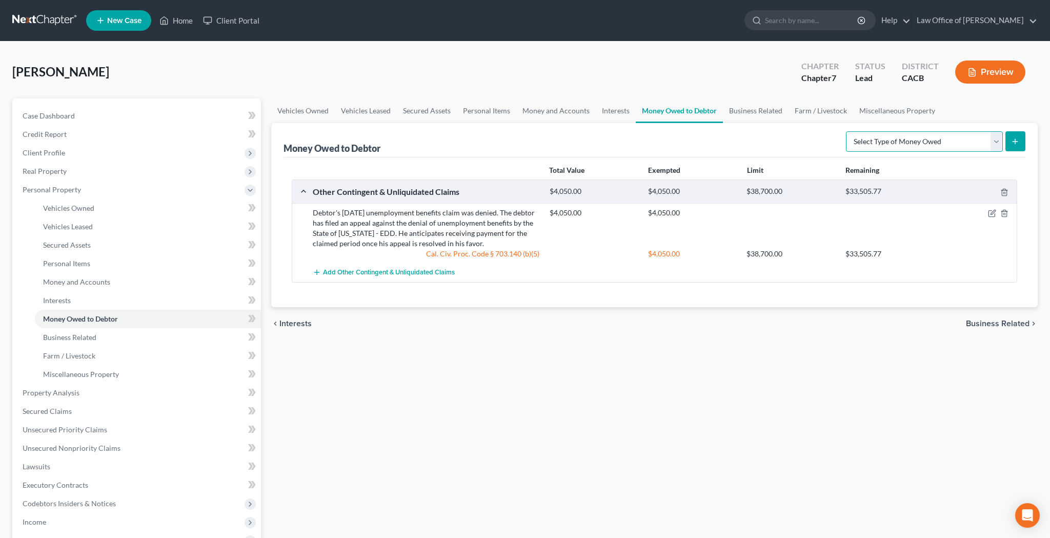
select select "claims_against_third_parties"
click at [1016, 143] on icon "submit" at bounding box center [1015, 141] width 8 height 8
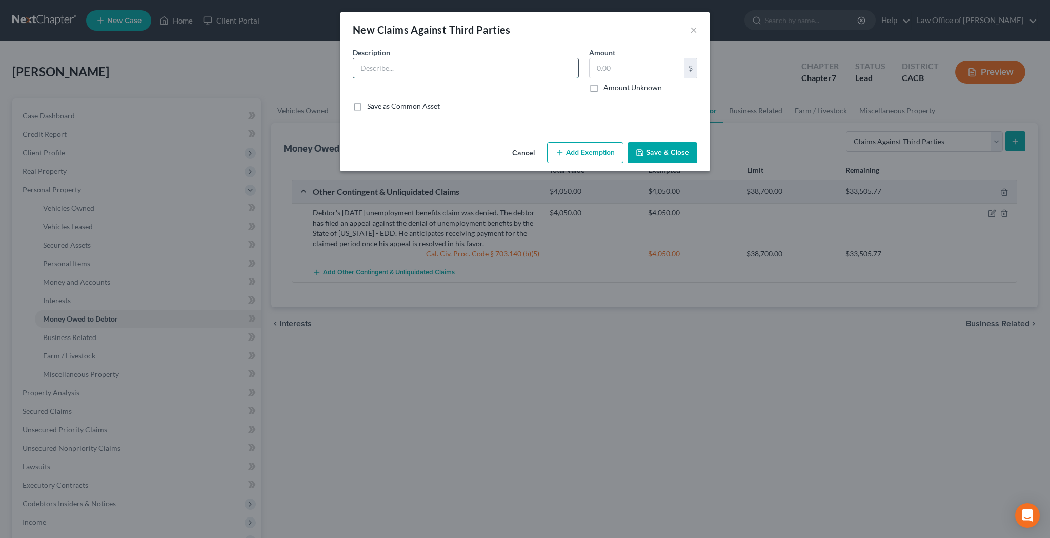
click at [490, 72] on input "text" at bounding box center [465, 67] width 225 height 19
type input "lawsuit"
click at [622, 72] on input "text" at bounding box center [637, 67] width 95 height 19
type input "14,000"
click at [583, 152] on button "Add Exemption" at bounding box center [585, 153] width 76 height 22
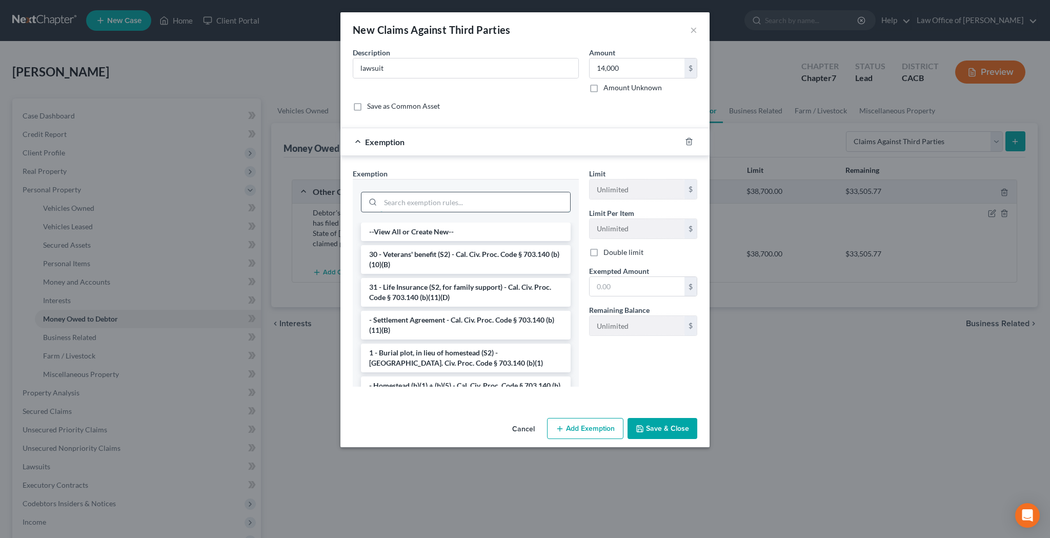
click at [513, 203] on input "search" at bounding box center [475, 201] width 190 height 19
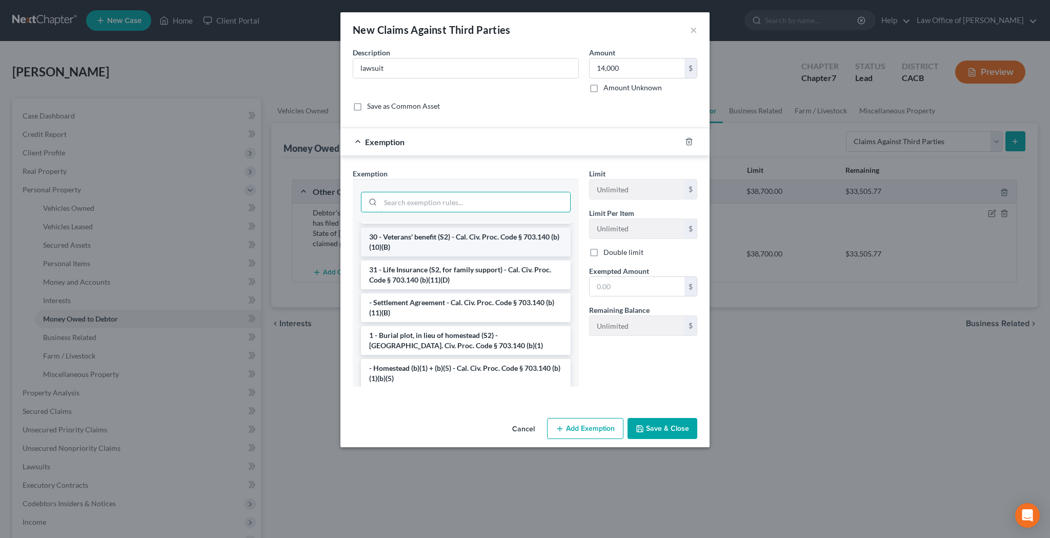
scroll to position [19, 0]
click at [491, 302] on li "- Settlement Agreement - Cal. Civ. Proc. Code § 703.140 (b)(11)(B)" at bounding box center [466, 305] width 210 height 29
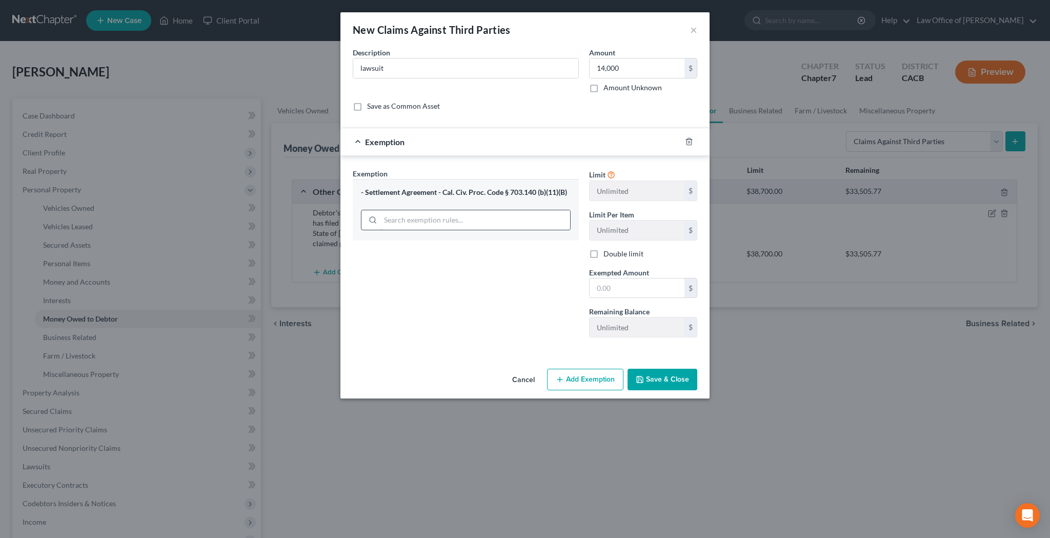
click at [490, 220] on input "search" at bounding box center [475, 219] width 190 height 19
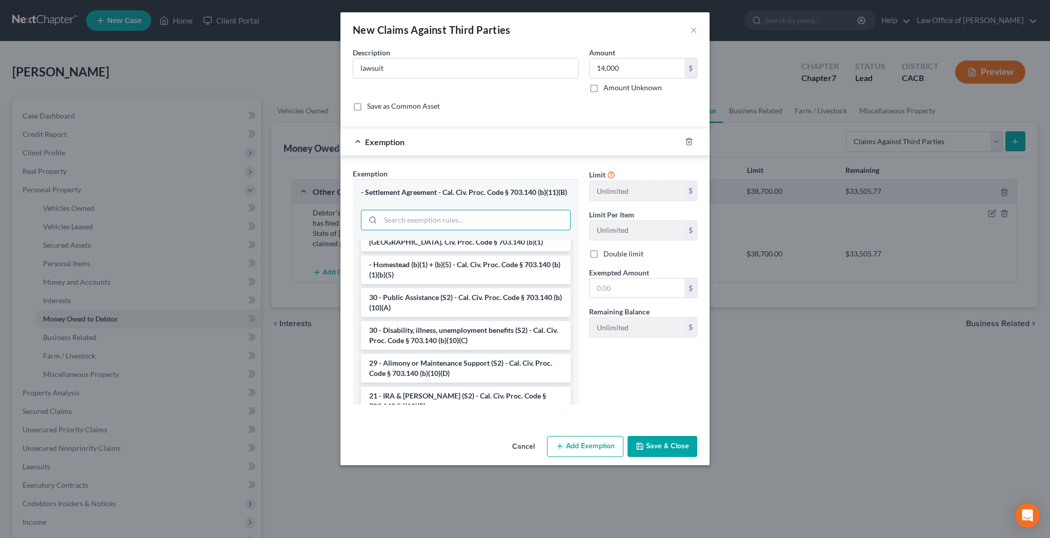
scroll to position [145, 0]
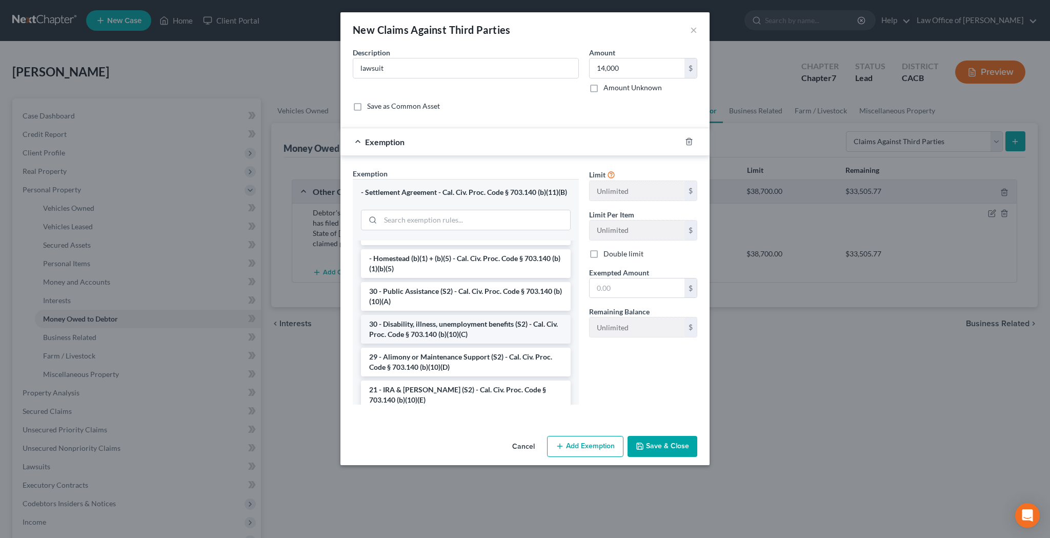
click at [486, 331] on li "30 - Disability, illness, unemployment benefits (S2) - Cal. Civ. Proc. Code § 7…" at bounding box center [466, 329] width 210 height 29
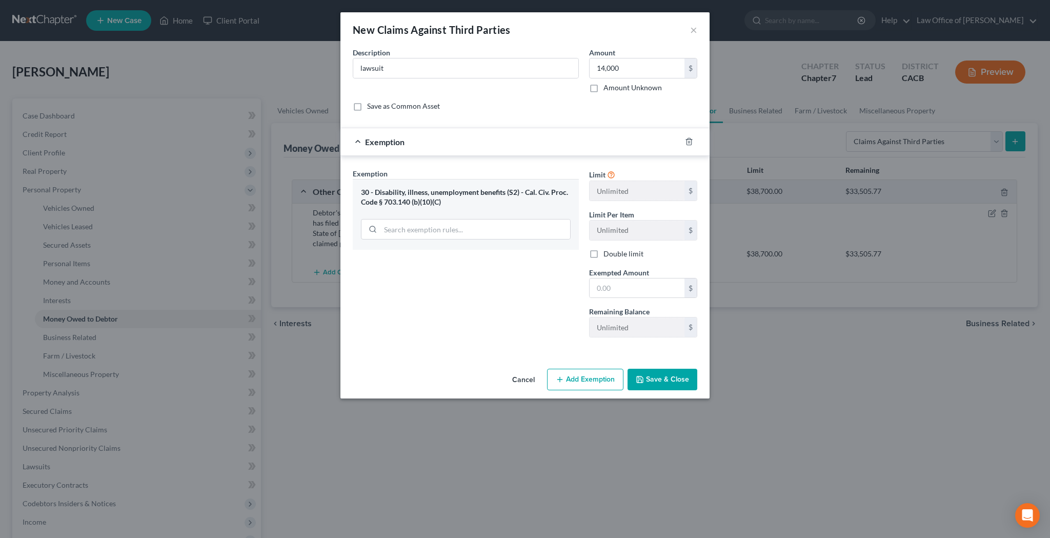
click at [526, 194] on div "30 - Disability, illness, unemployment benefits (S2) - Cal. Civ. Proc. Code § 7…" at bounding box center [466, 197] width 210 height 19
click at [443, 201] on div "30 - Disability, illness, unemployment benefits (S2) - Cal. Civ. Proc. Code § 7…" at bounding box center [466, 197] width 210 height 19
copy div "Cal. Civ. Proc. Code § 703.140 (b)(10)(C)"
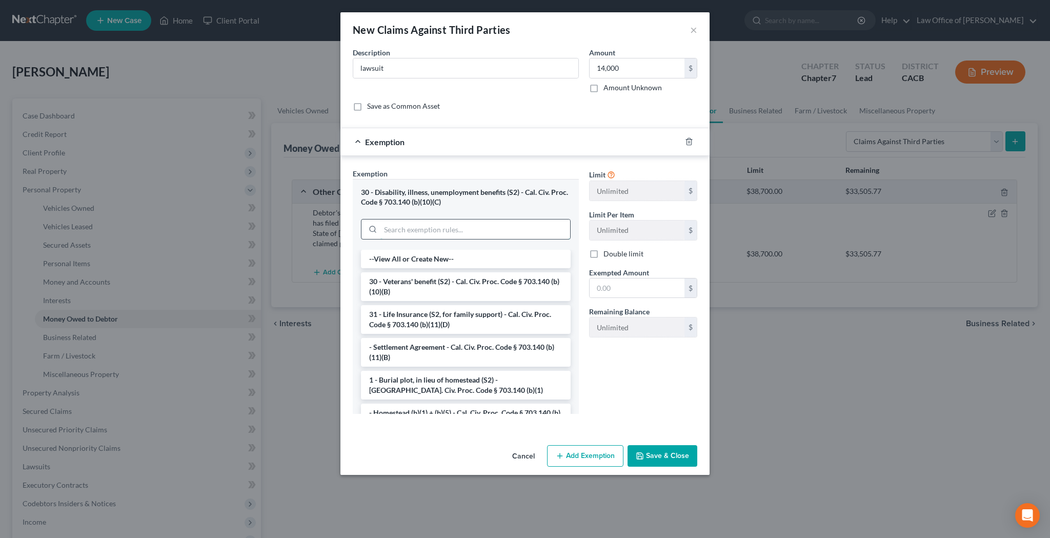
click at [521, 229] on input "search" at bounding box center [475, 228] width 190 height 19
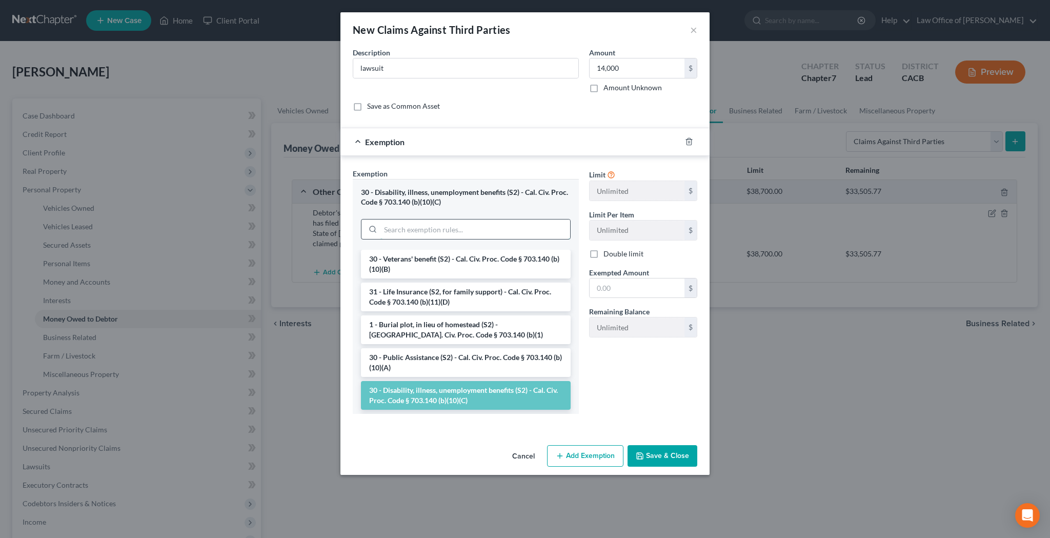
type input "w"
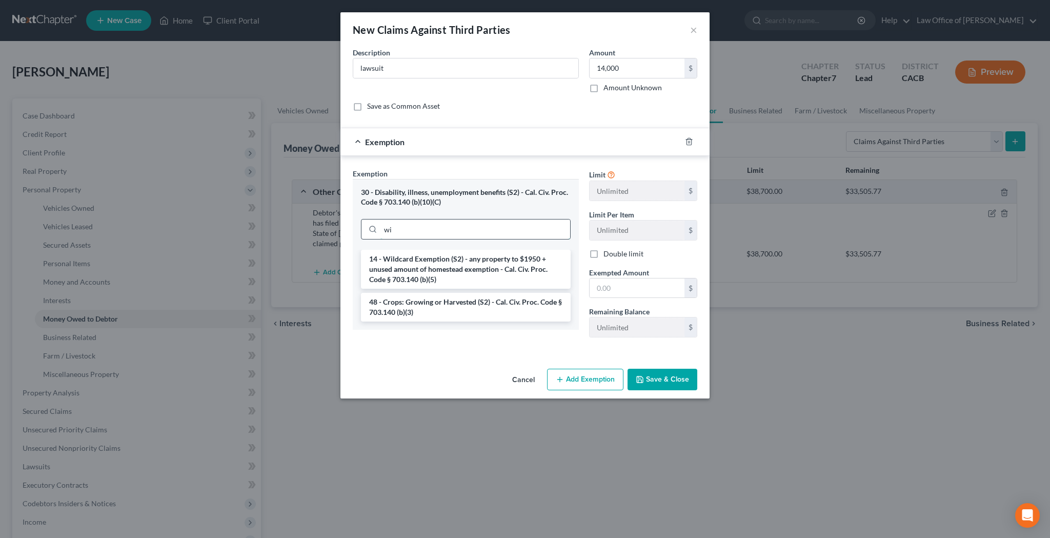
type input "w"
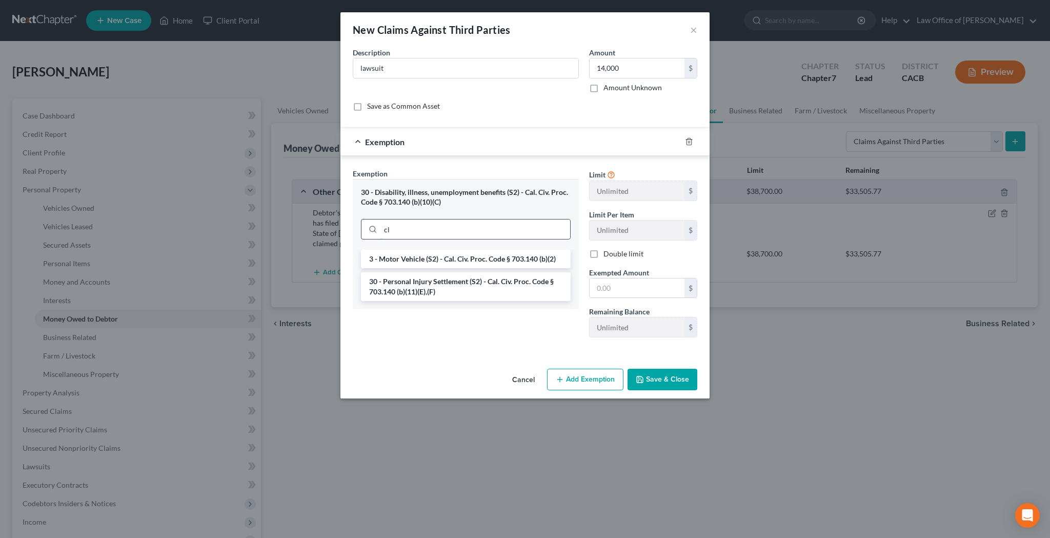
type input "c"
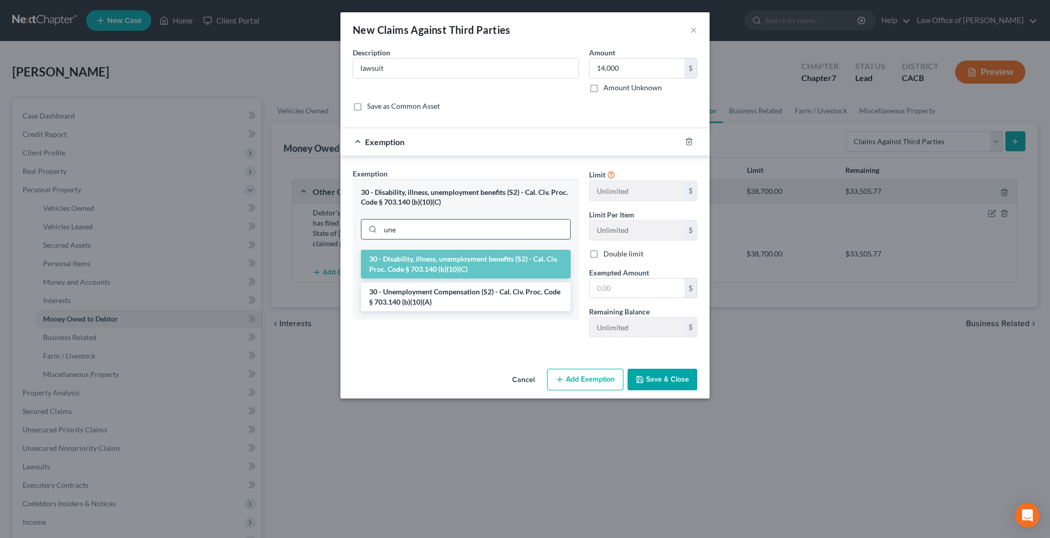
scroll to position [0, 0]
drag, startPoint x: 471, startPoint y: 225, endPoint x: 472, endPoint y: 300, distance: 75.4
click at [472, 300] on li "30 - Unemployment Compensation (S2) - Cal. Civ. Proc. Code § 703.140 (b)(10)(A)" at bounding box center [466, 296] width 210 height 29
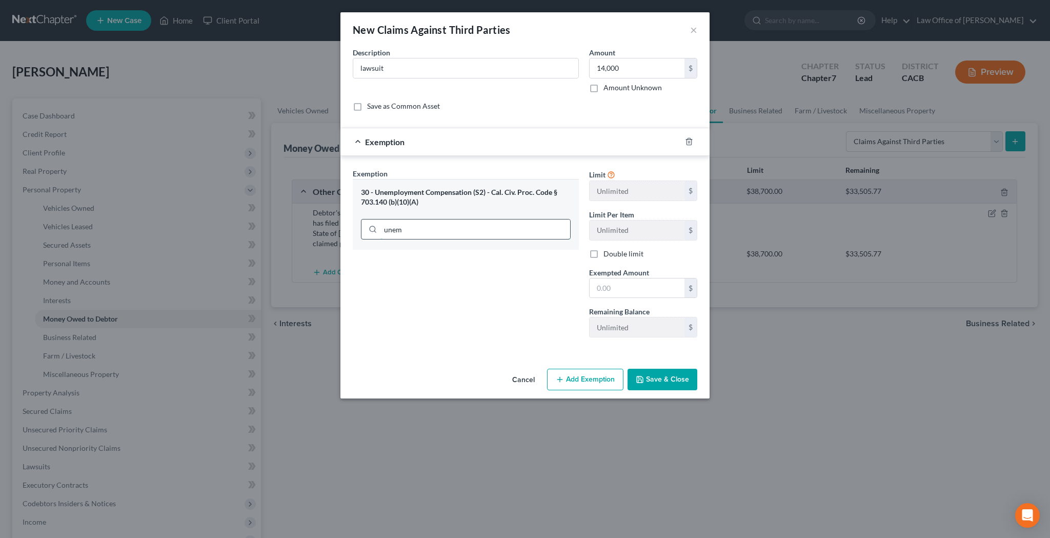
click at [493, 219] on input "unem" at bounding box center [475, 228] width 190 height 19
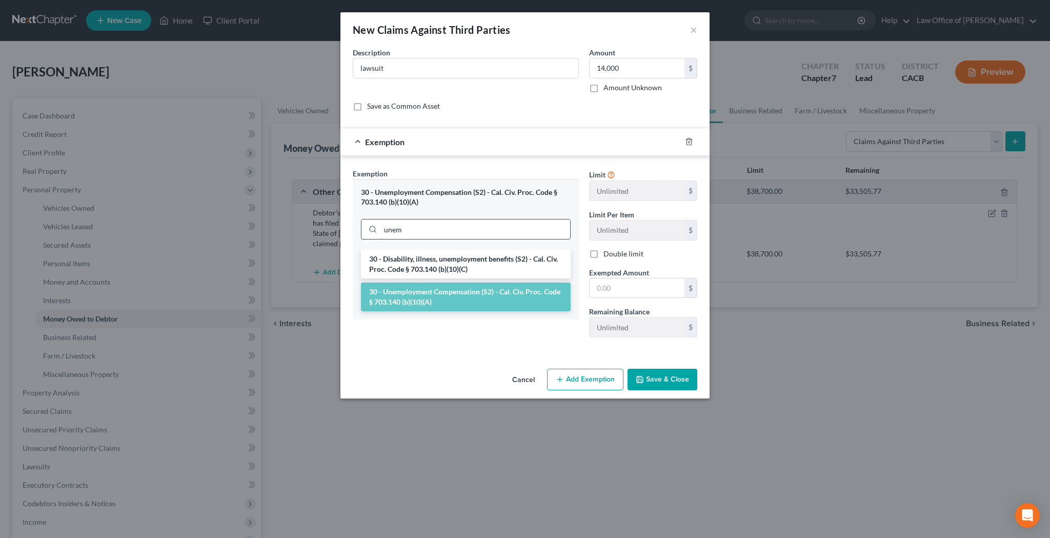
click at [493, 219] on input "unem" at bounding box center [475, 228] width 190 height 19
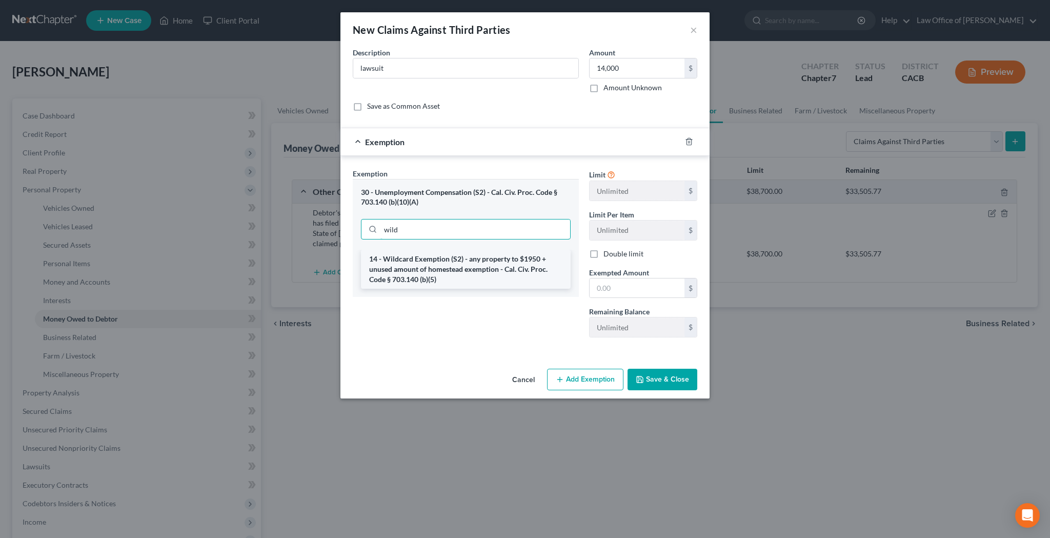
type input "wild"
click at [482, 256] on li "14 - Wildcard Exemption (S2) - any property to $1950 + unused amount of homeste…" at bounding box center [466, 269] width 210 height 39
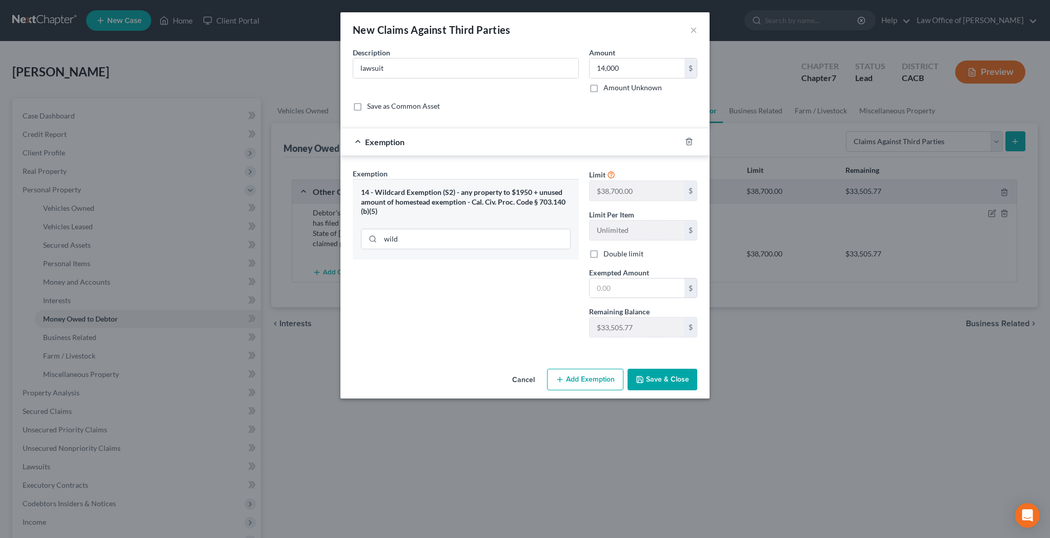
click at [661, 372] on button "Save & Close" at bounding box center [662, 380] width 70 height 22
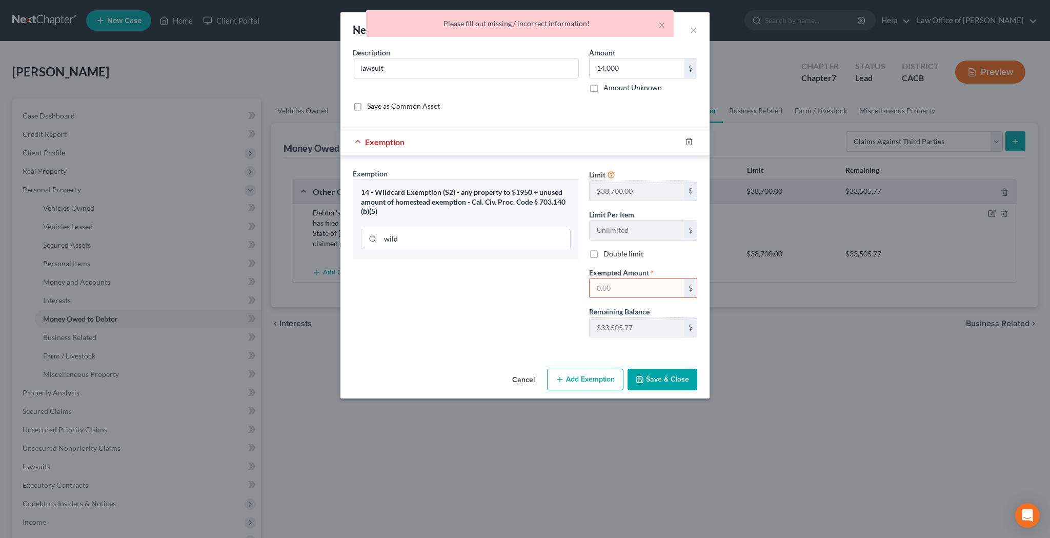
click at [660, 290] on input "text" at bounding box center [637, 287] width 95 height 19
type input "14,000"
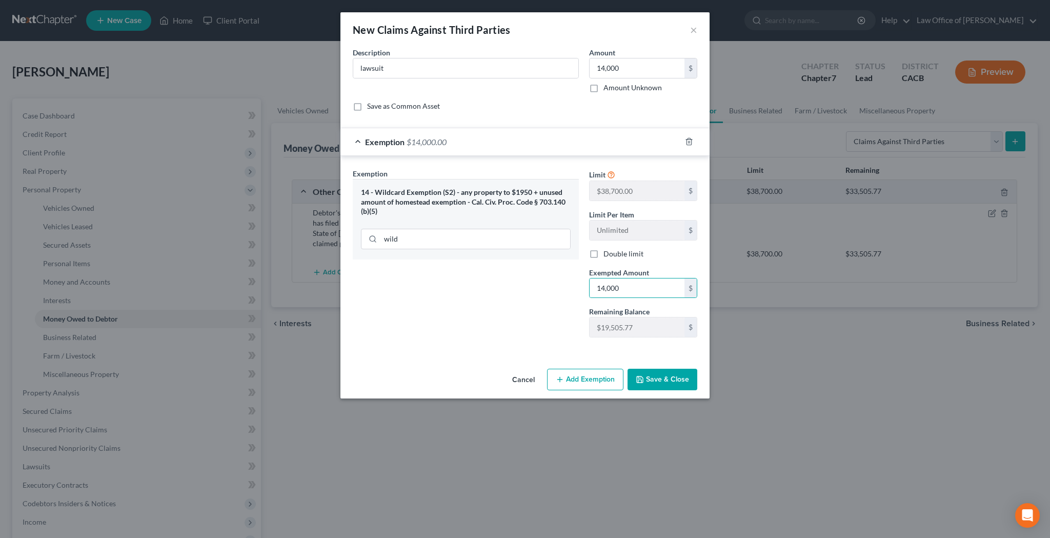
click at [656, 382] on button "Save & Close" at bounding box center [662, 380] width 70 height 22
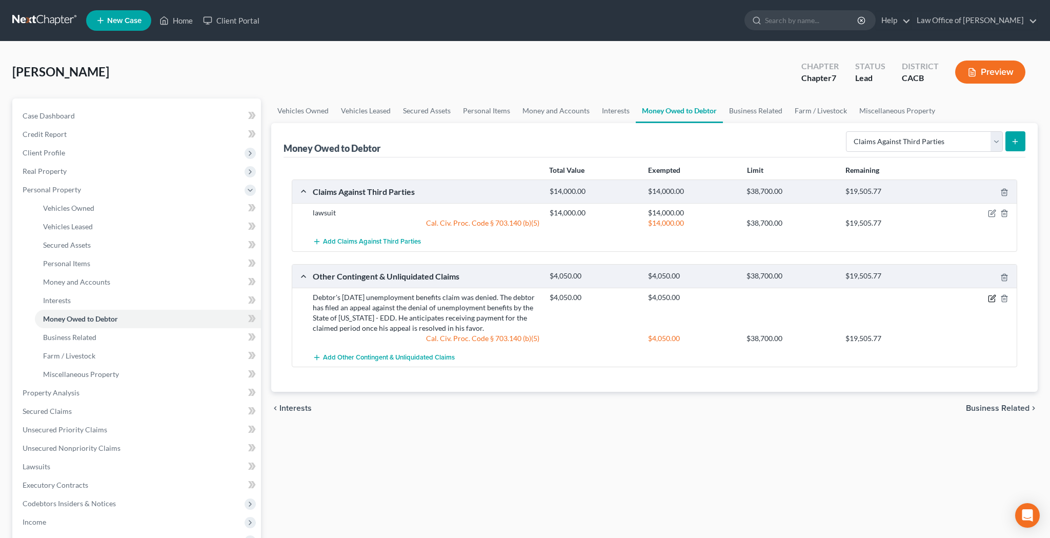
click at [991, 297] on icon "button" at bounding box center [992, 298] width 8 height 8
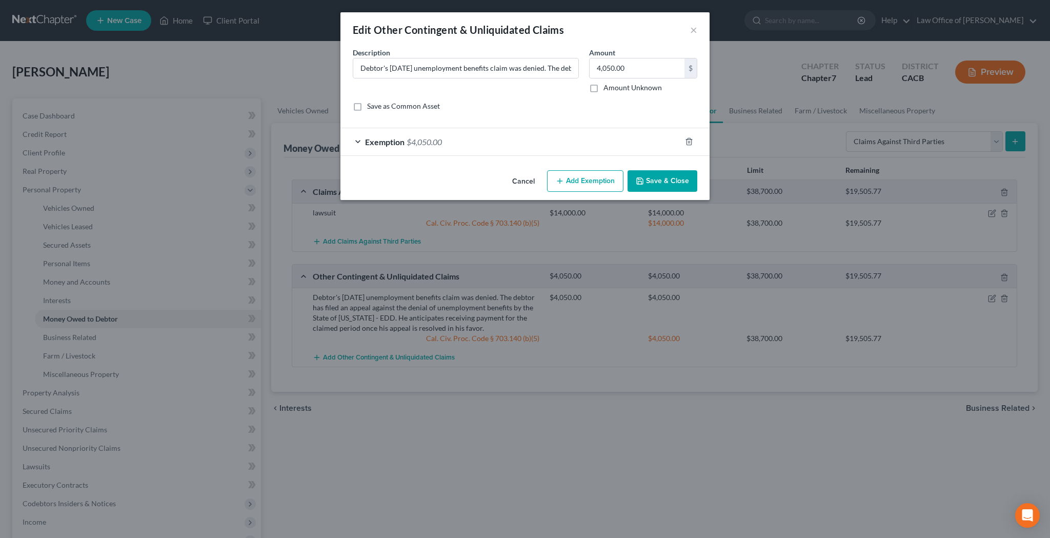
click at [358, 143] on div "Exemption $4,050.00" at bounding box center [510, 141] width 340 height 27
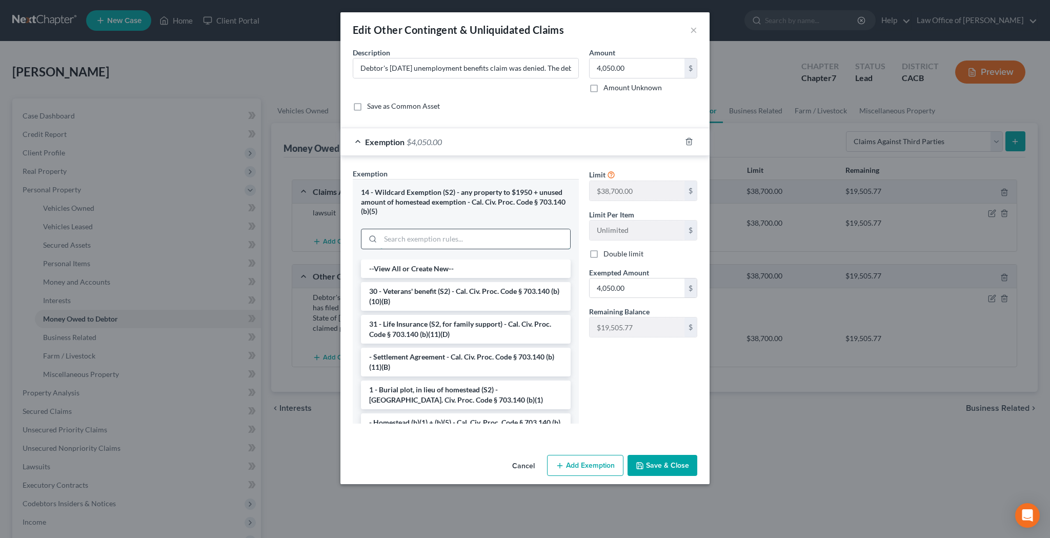
click at [415, 235] on input "search" at bounding box center [475, 238] width 190 height 19
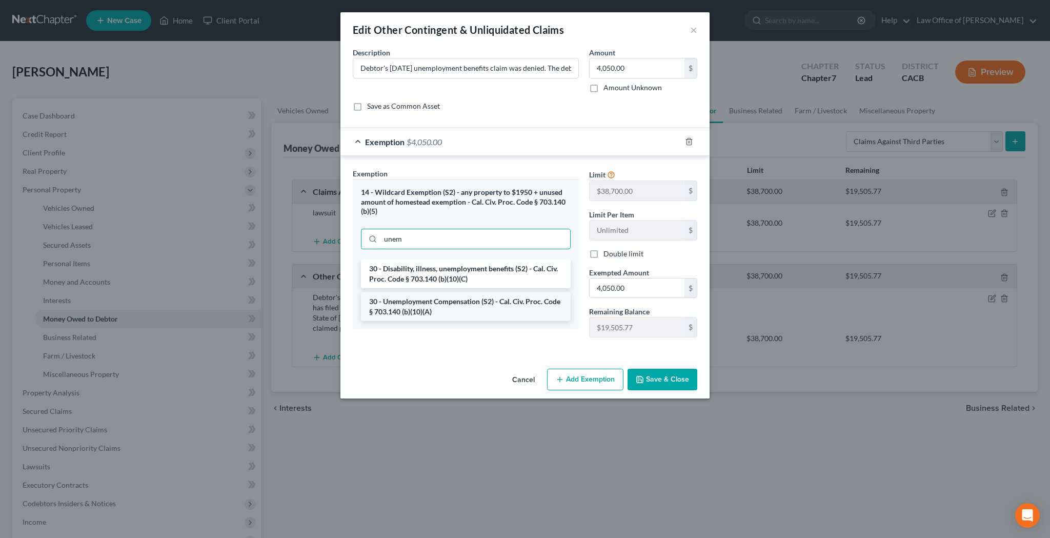
type input "unem"
click at [405, 302] on li "30 - Unemployment Compensation (S2) - Cal. Civ. Proc. Code § 703.140 (b)(10)(A)" at bounding box center [466, 306] width 210 height 29
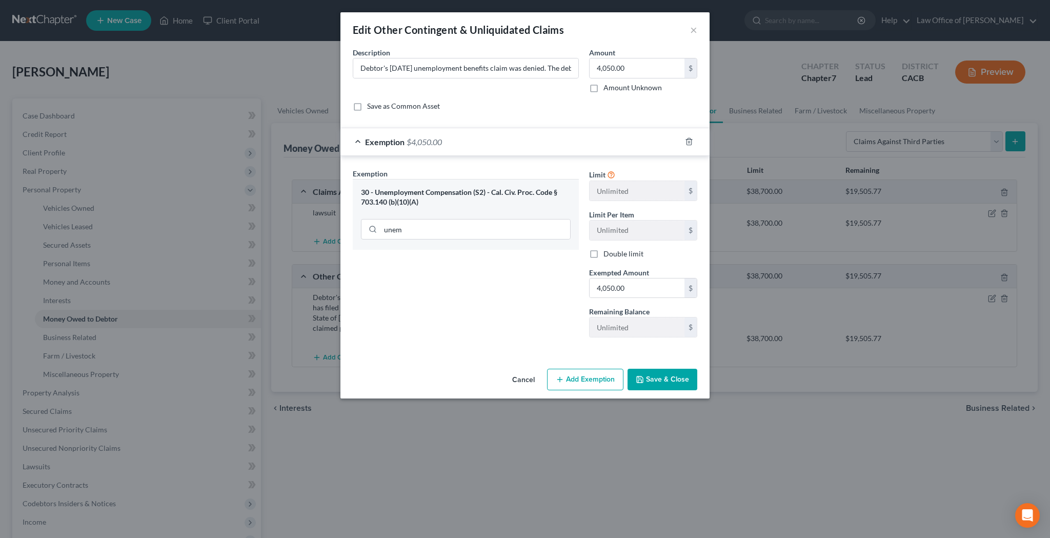
click at [600, 376] on button "Add Exemption" at bounding box center [585, 380] width 76 height 22
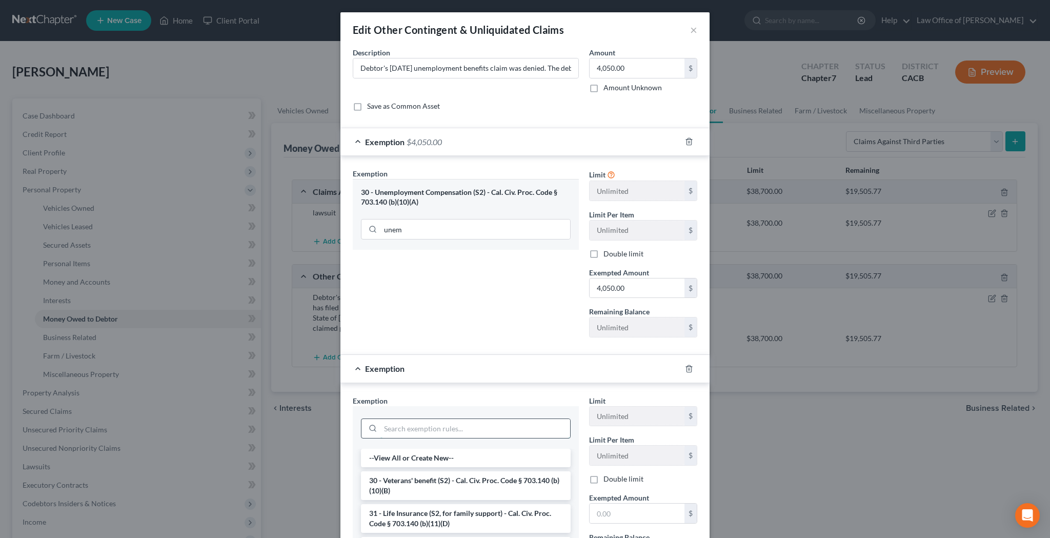
click at [464, 429] on input "search" at bounding box center [475, 428] width 190 height 19
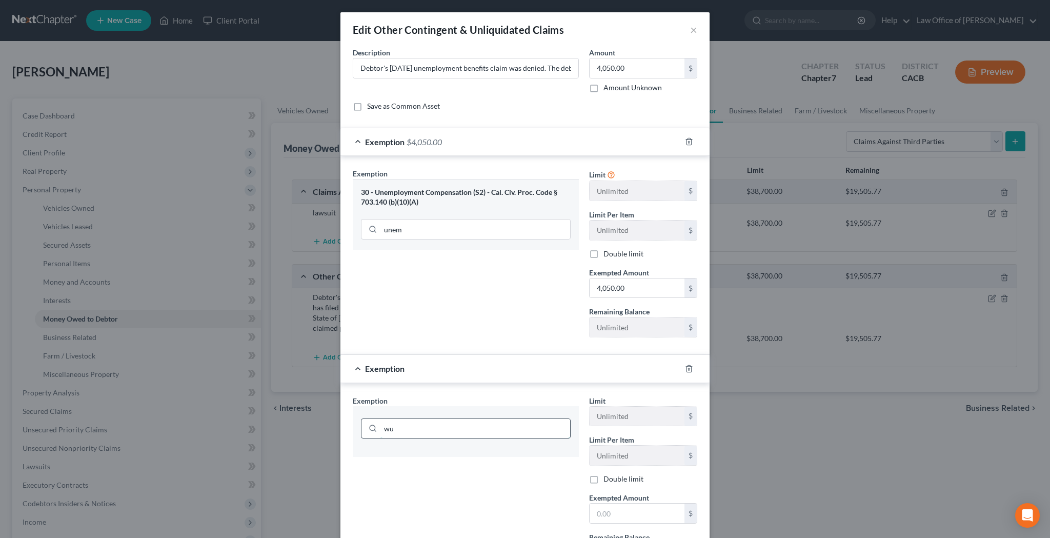
type input "w"
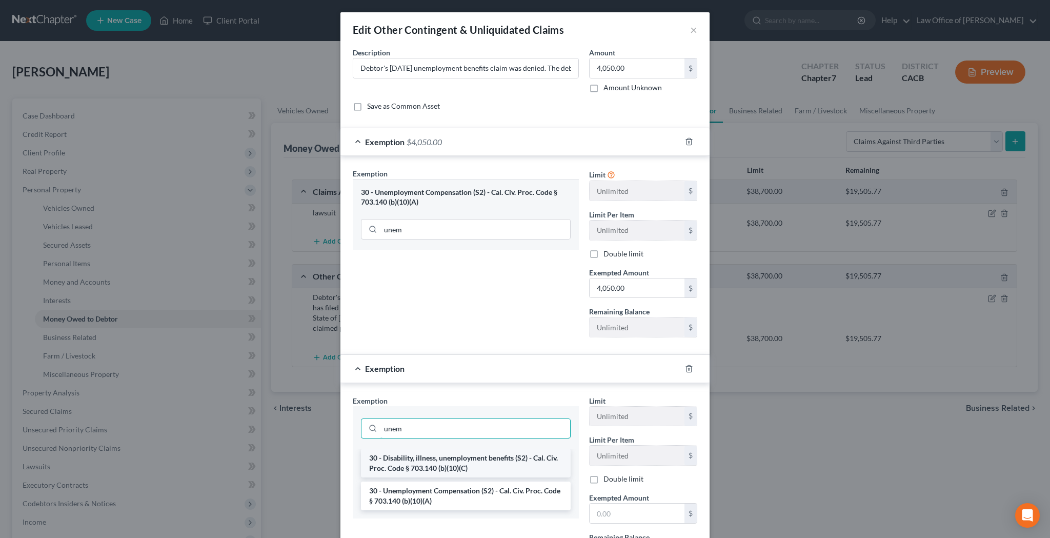
type input "unem"
click at [453, 469] on li "30 - Disability, illness, unemployment benefits (S2) - Cal. Civ. Proc. Code § 7…" at bounding box center [466, 463] width 210 height 29
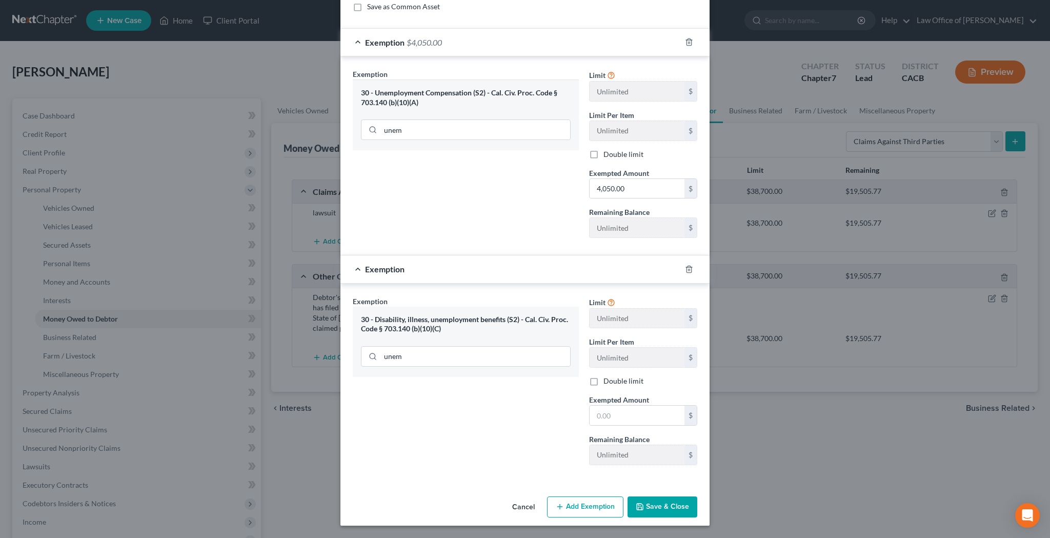
scroll to position [99, 0]
click at [683, 508] on button "Save & Close" at bounding box center [662, 507] width 70 height 22
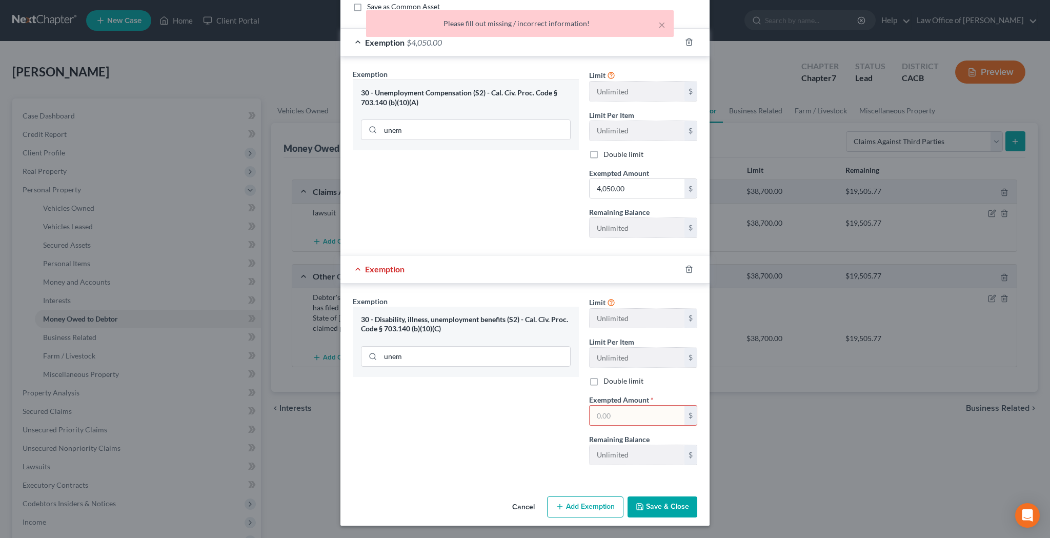
click at [605, 416] on input "text" at bounding box center [637, 415] width 95 height 19
type input "0"
click at [658, 505] on button "Save & Close" at bounding box center [662, 507] width 70 height 22
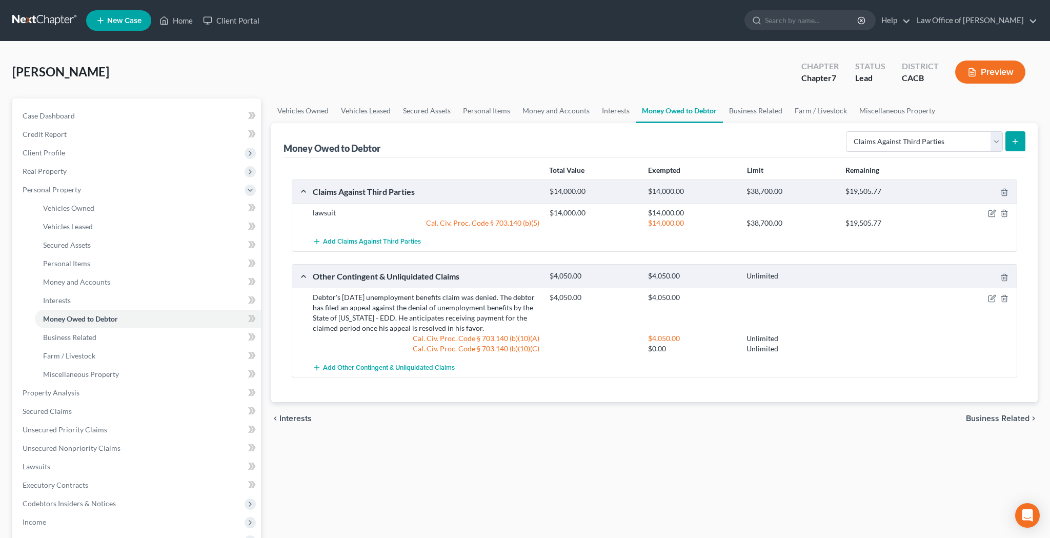
scroll to position [0, 0]
click at [1014, 141] on line "submit" at bounding box center [1015, 141] width 5 height 0
click at [987, 116] on ul "Vehicles Owned Vehicles Leased Secured Assets Personal Items Money and Accounts…" at bounding box center [654, 110] width 766 height 25
click at [764, 111] on link "Business Related" at bounding box center [756, 110] width 66 height 25
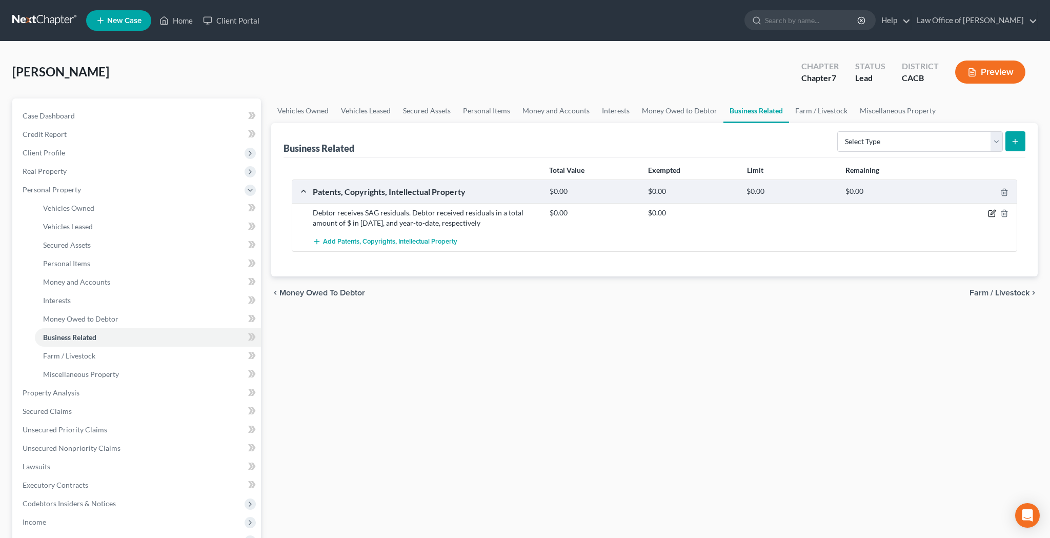
click at [990, 213] on icon "button" at bounding box center [992, 213] width 8 height 8
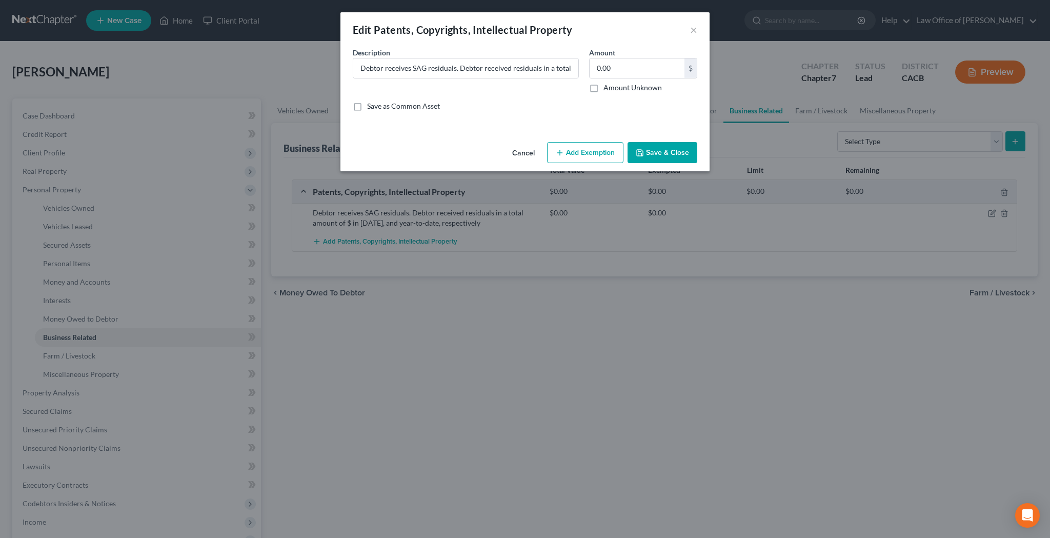
click at [571, 154] on button "Add Exemption" at bounding box center [585, 153] width 76 height 22
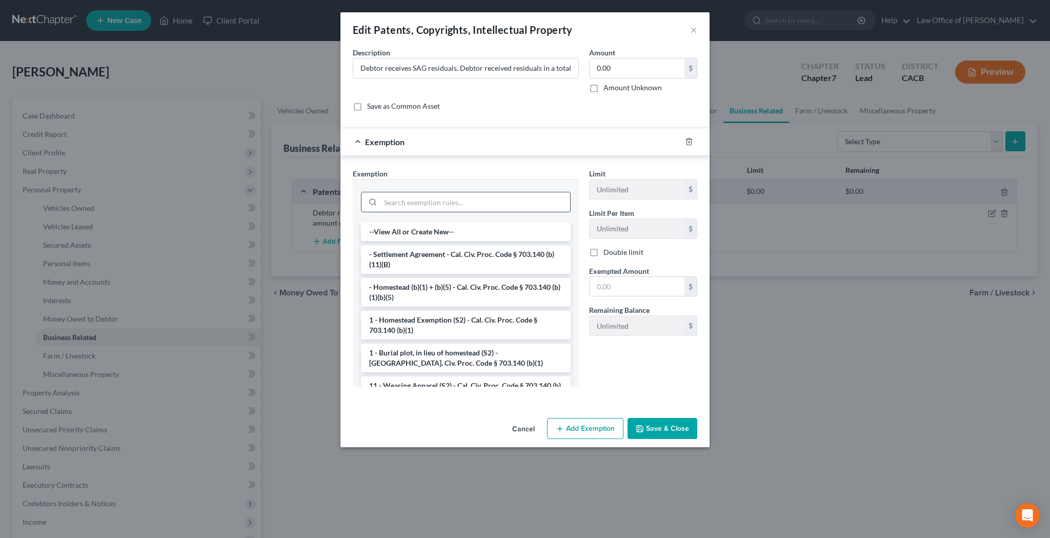
click at [485, 205] on input "search" at bounding box center [475, 201] width 190 height 19
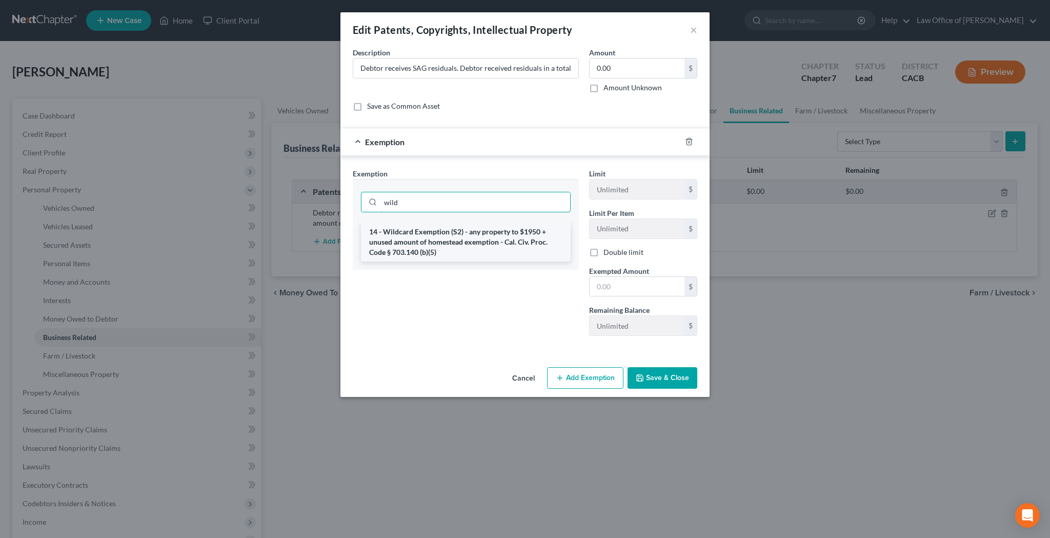
type input "wild"
click at [476, 235] on li "14 - Wildcard Exemption (S2) - any property to $1950 + unused amount of homeste…" at bounding box center [466, 241] width 210 height 39
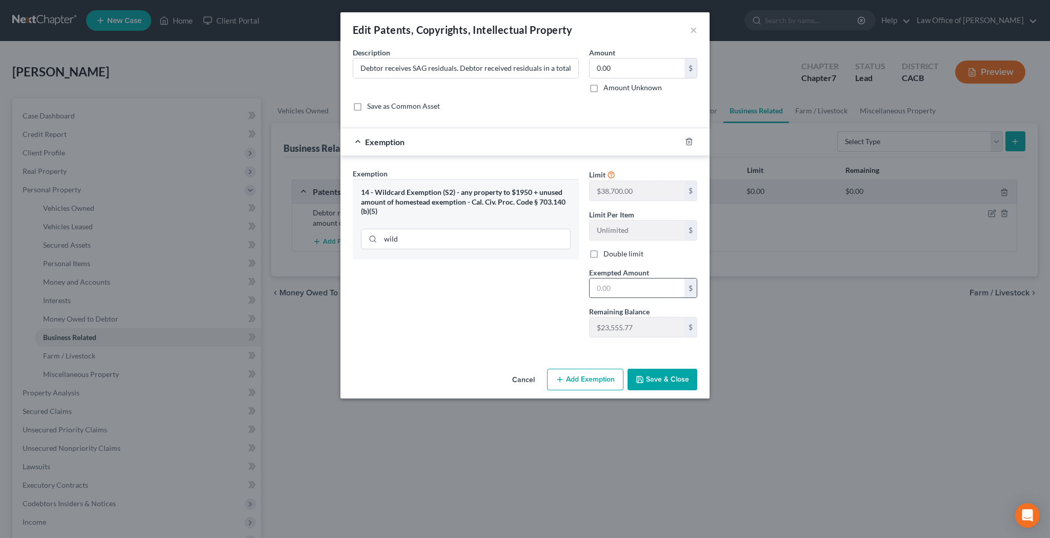
click at [625, 288] on input "text" at bounding box center [637, 287] width 95 height 19
click at [693, 29] on button "×" at bounding box center [693, 30] width 7 height 12
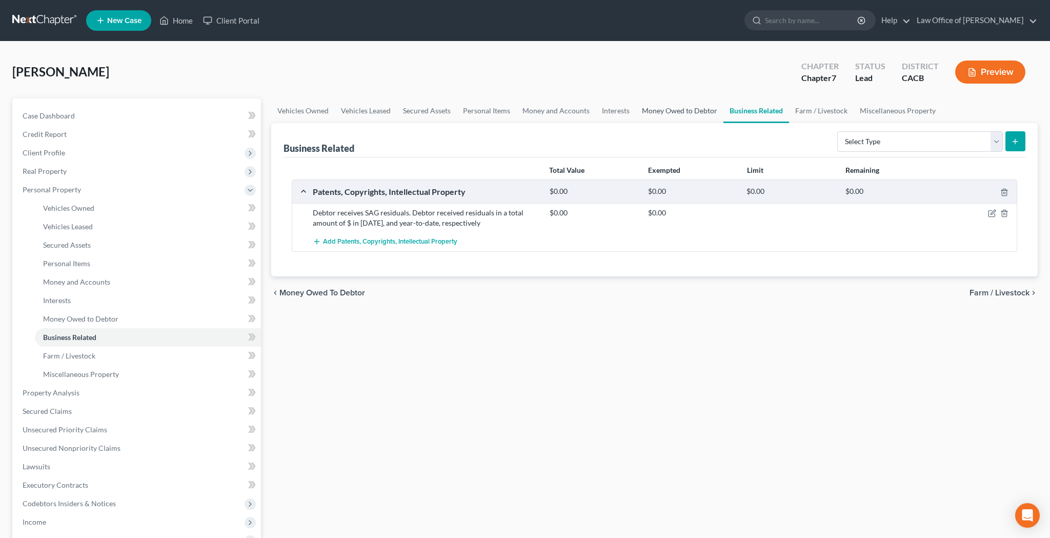
click at [692, 112] on link "Money Owed to Debtor" at bounding box center [680, 110] width 88 height 25
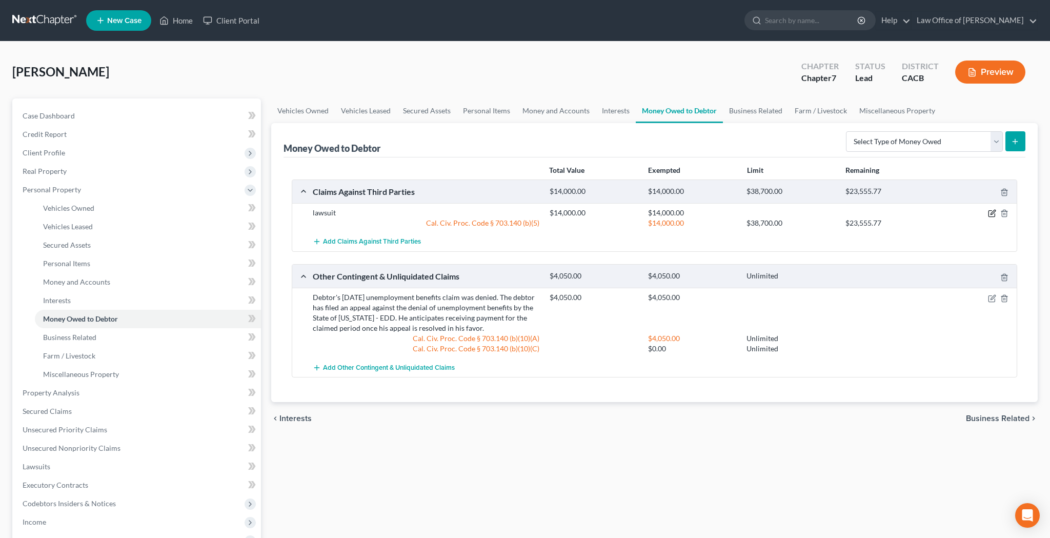
click at [993, 213] on icon "button" at bounding box center [992, 213] width 8 height 8
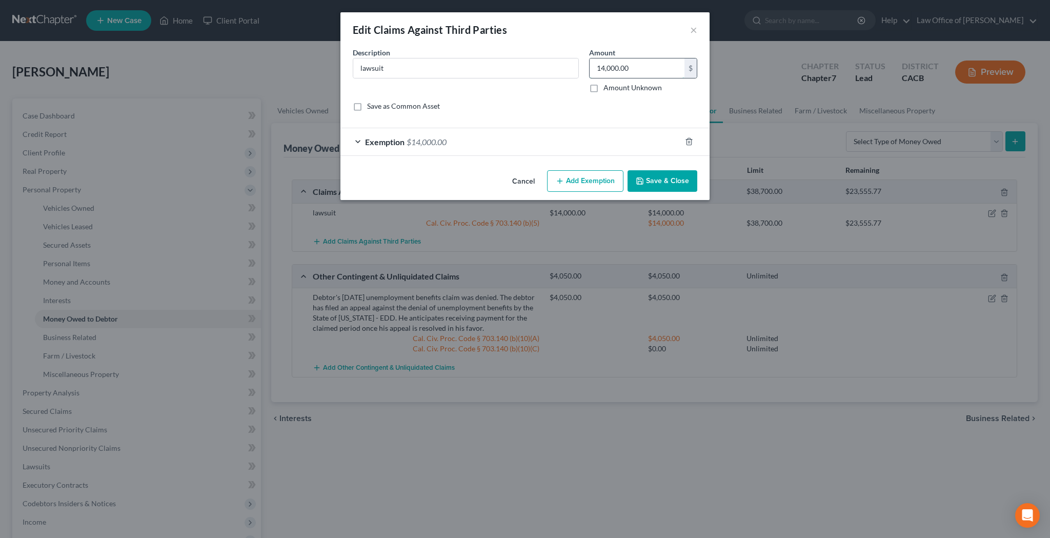
click at [638, 71] on input "14,000.00" at bounding box center [637, 67] width 95 height 19
type input "10,000"
click at [359, 141] on div "Exemption $14,000.00" at bounding box center [510, 141] width 340 height 27
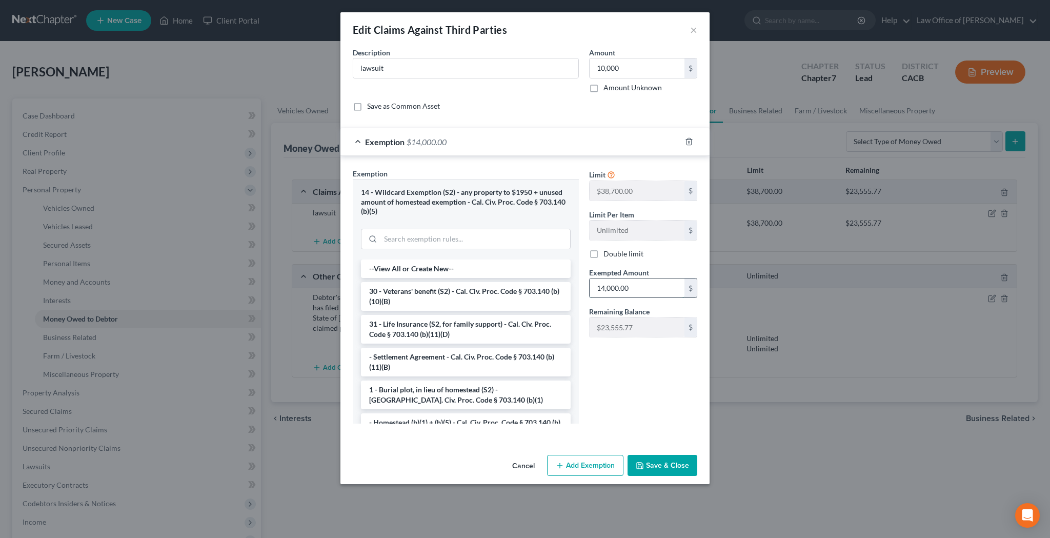
click at [642, 290] on input "14,000.00" at bounding box center [637, 287] width 95 height 19
type input "10,000"
click at [670, 463] on button "Save & Close" at bounding box center [662, 466] width 70 height 22
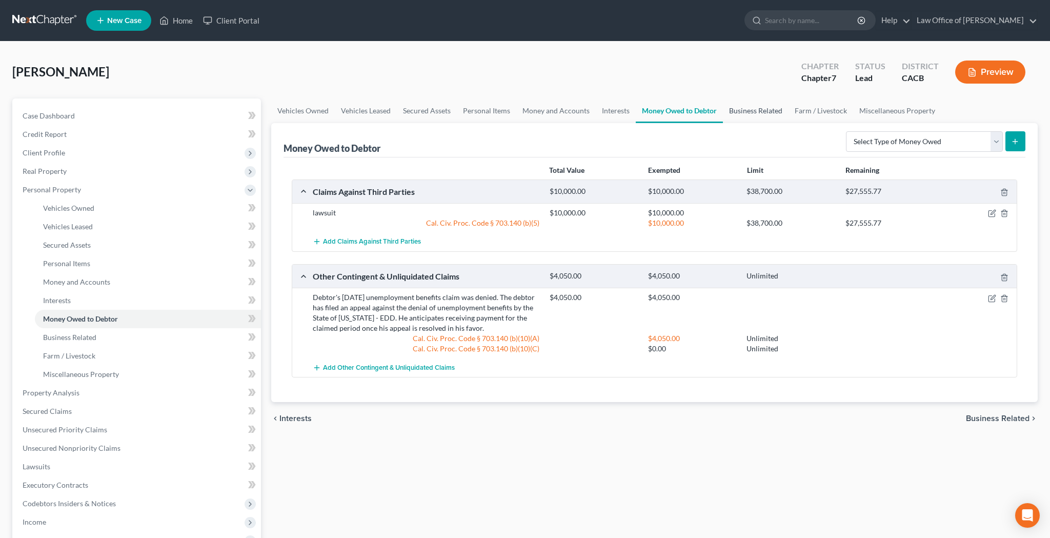
click at [762, 109] on link "Business Related" at bounding box center [756, 110] width 66 height 25
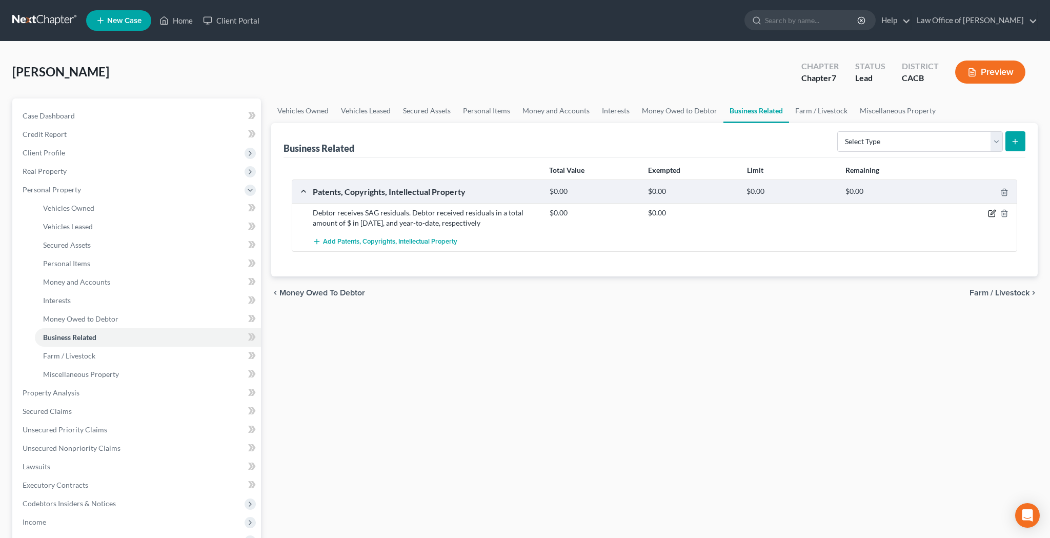
click at [993, 216] on icon "button" at bounding box center [992, 213] width 8 height 8
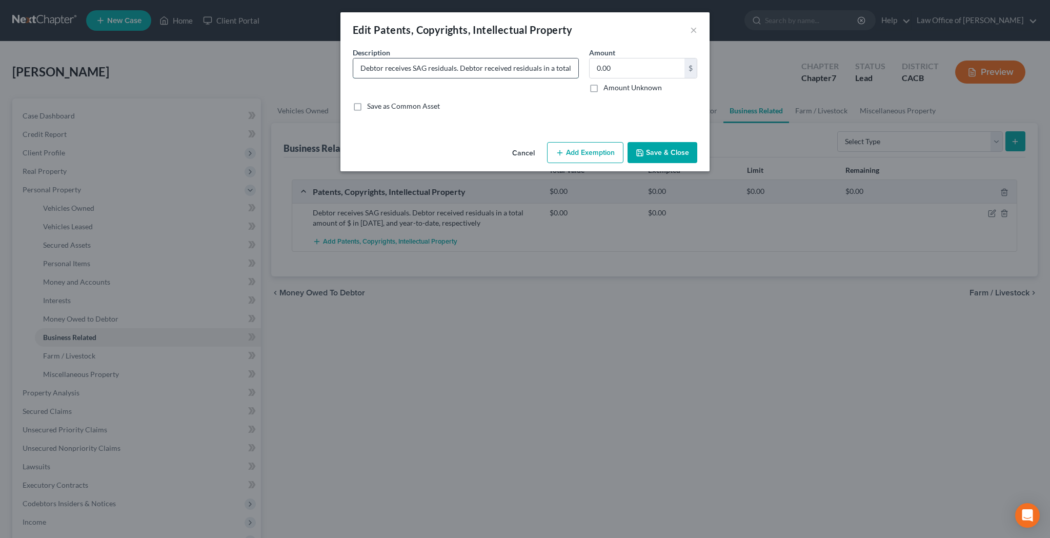
click at [535, 71] on input "Debtor receives SAG residuals. Debtor received residuals in a total amount of $…" at bounding box center [465, 67] width 225 height 19
click at [458, 71] on input "Debtor receives SAG residuals. Debtor received residuals in a total amount of $…" at bounding box center [465, 67] width 225 height 19
click at [450, 71] on input "Debtor receives SAG residuals. Debtor received residuals in a total amount of $…" at bounding box center [465, 67] width 225 height 19
click at [444, 69] on input "Debtor receives SAG residuals. Debtor received residuals in a total amount of $…" at bounding box center [465, 67] width 225 height 19
type input "Debtor receives SAG residuals. Debtor received residuals in a total amount of $…"
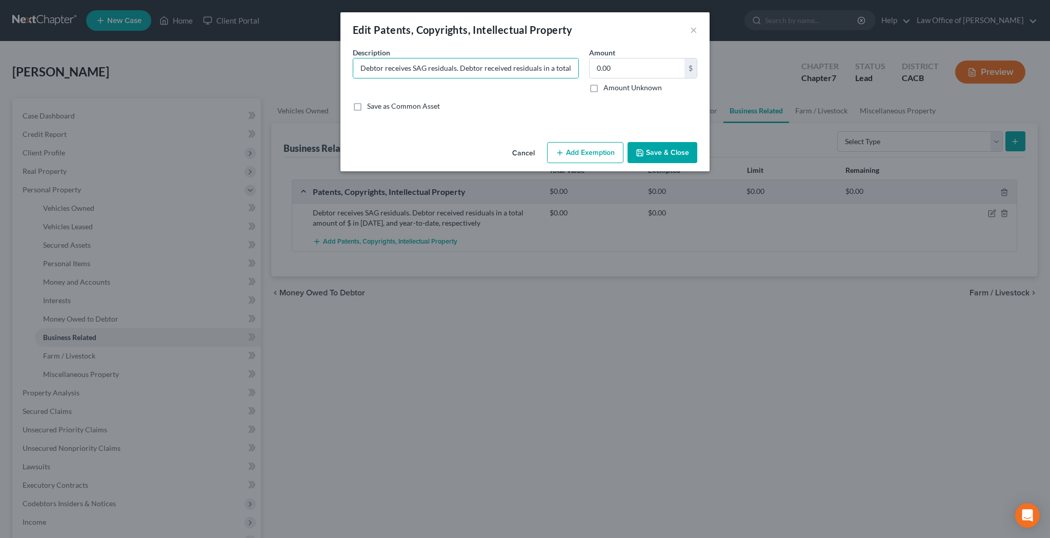
click at [667, 157] on button "Save & Close" at bounding box center [662, 153] width 70 height 22
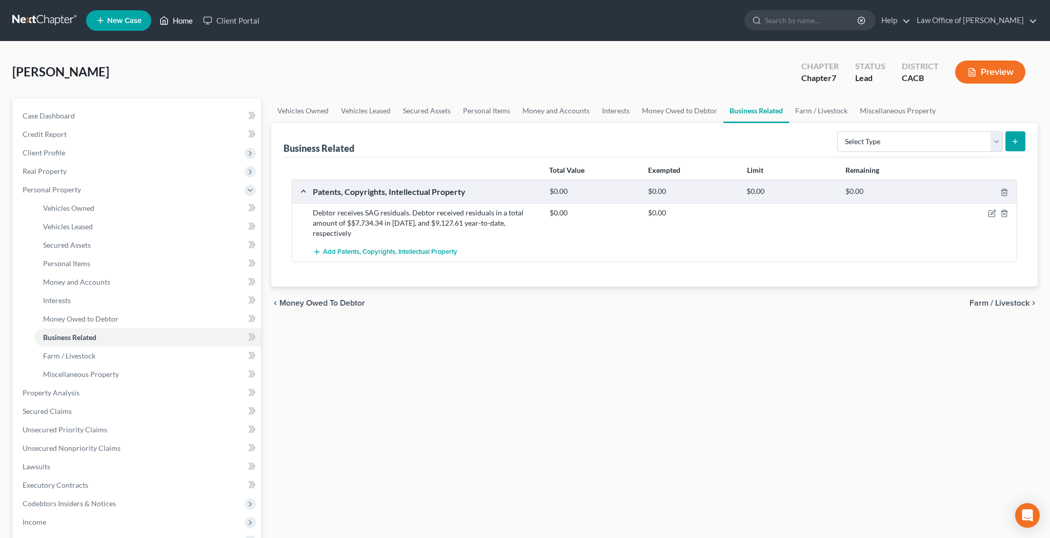
click at [180, 21] on link "Home" at bounding box center [176, 20] width 44 height 18
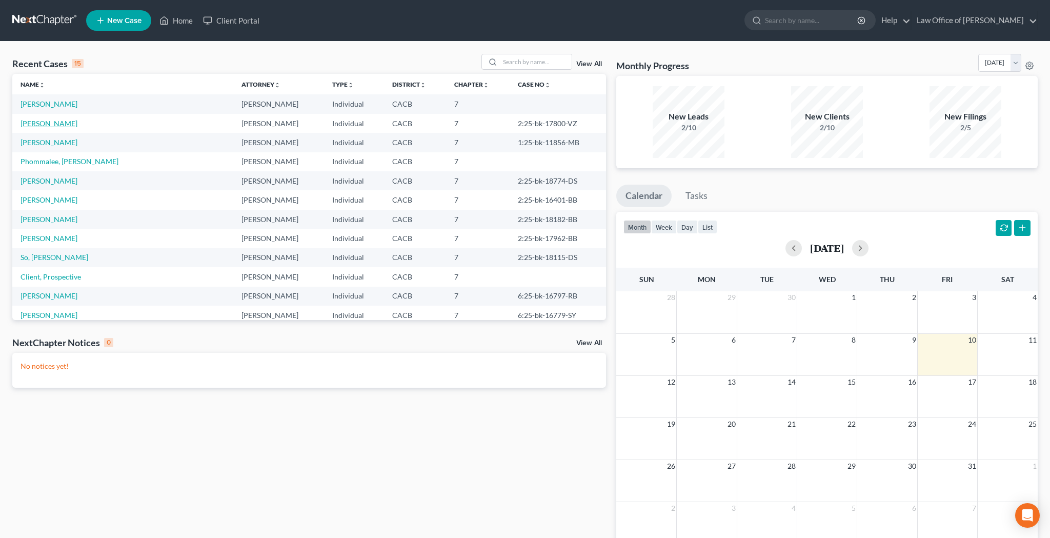
click at [49, 125] on link "[PERSON_NAME]" at bounding box center [49, 123] width 57 height 9
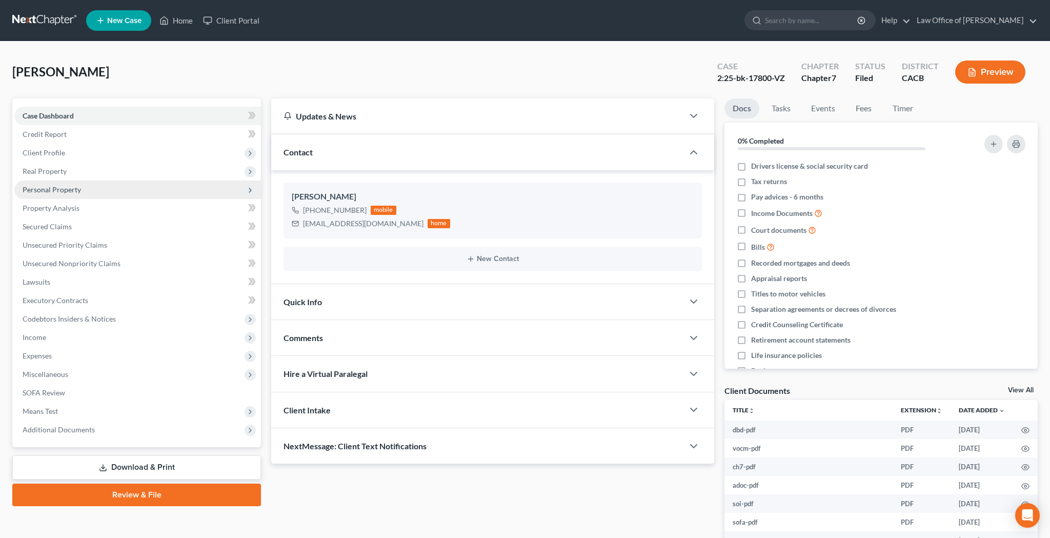
click at [63, 188] on span "Personal Property" at bounding box center [52, 189] width 58 height 9
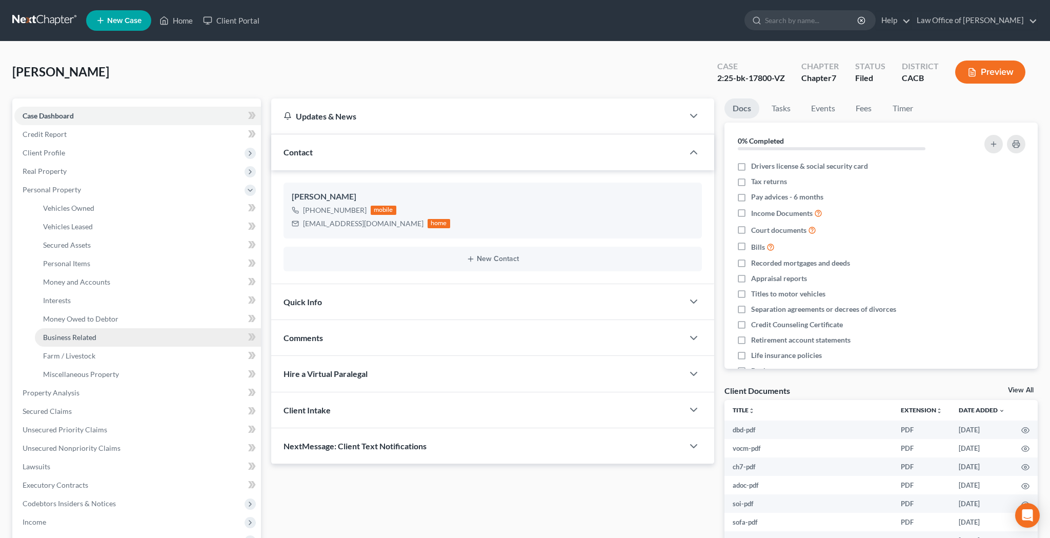
click at [84, 336] on span "Business Related" at bounding box center [69, 337] width 53 height 9
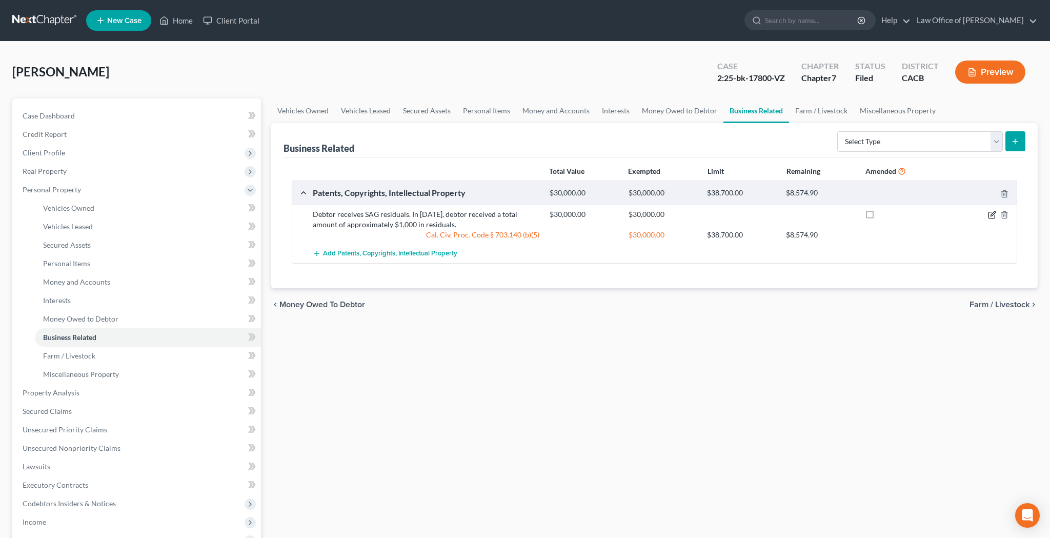
click at [993, 213] on icon "button" at bounding box center [992, 213] width 5 height 5
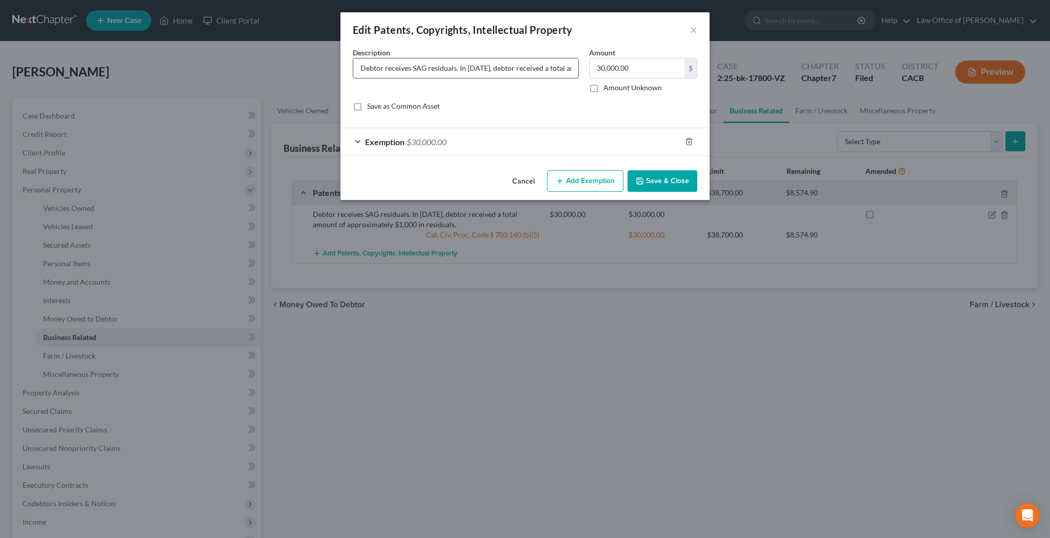
click at [534, 71] on input "Debtor receives SAG residuals. In 2024, debtor received a total amount of appro…" at bounding box center [465, 67] width 225 height 19
click at [694, 29] on button "×" at bounding box center [693, 30] width 7 height 12
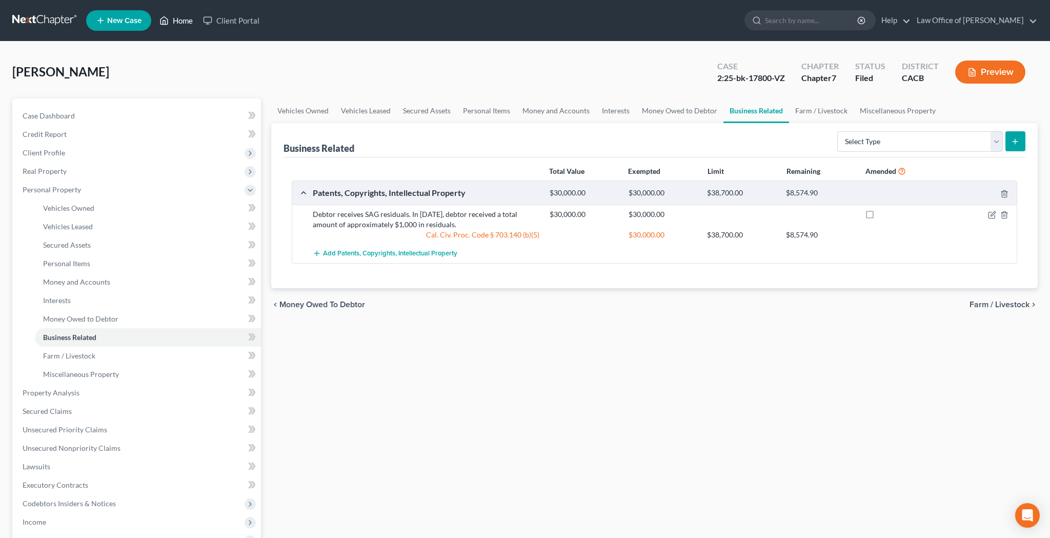
click at [184, 21] on link "Home" at bounding box center [176, 20] width 44 height 18
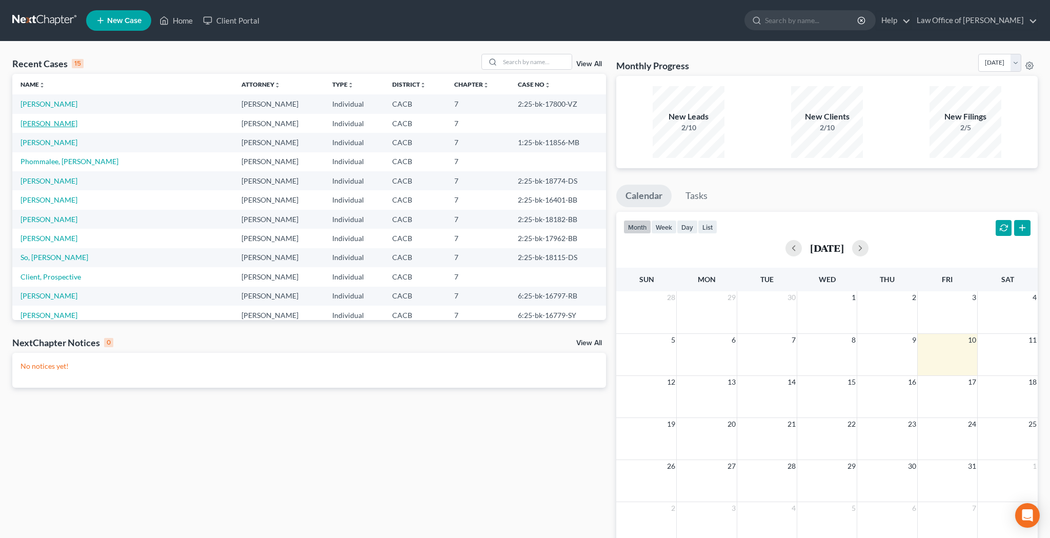
click at [55, 122] on link "[PERSON_NAME]" at bounding box center [49, 123] width 57 height 9
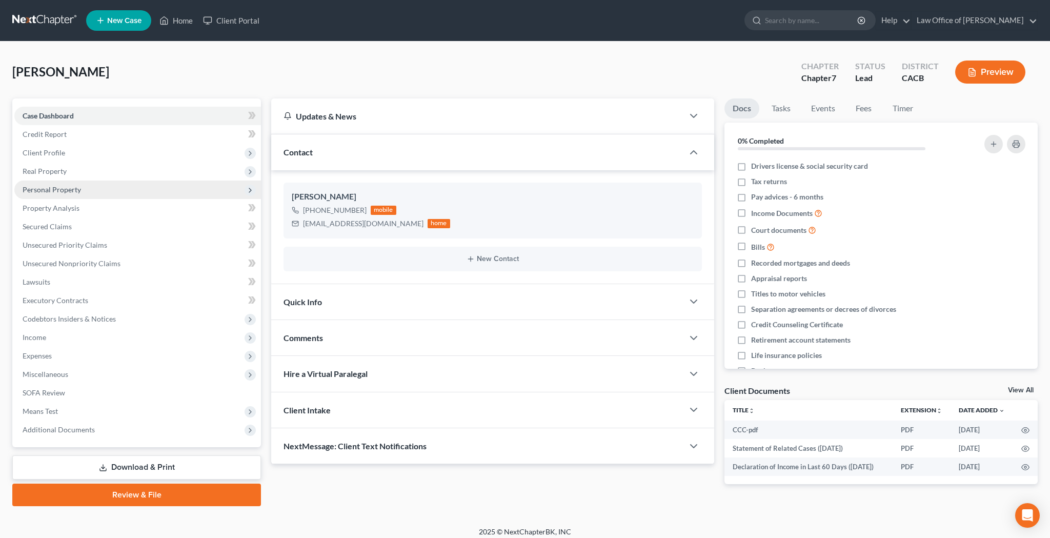
click at [63, 188] on span "Personal Property" at bounding box center [52, 189] width 58 height 9
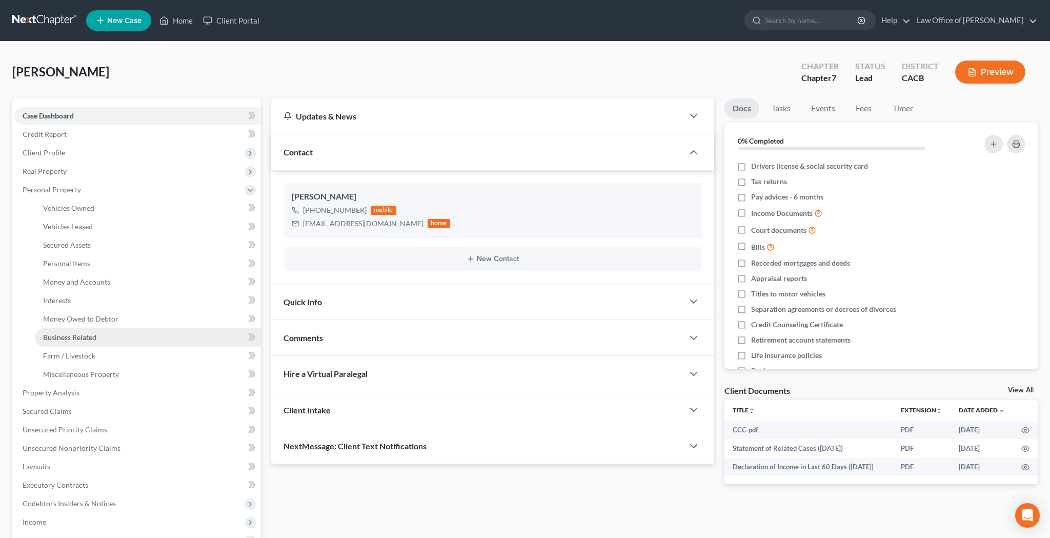
click at [79, 337] on span "Business Related" at bounding box center [69, 337] width 53 height 9
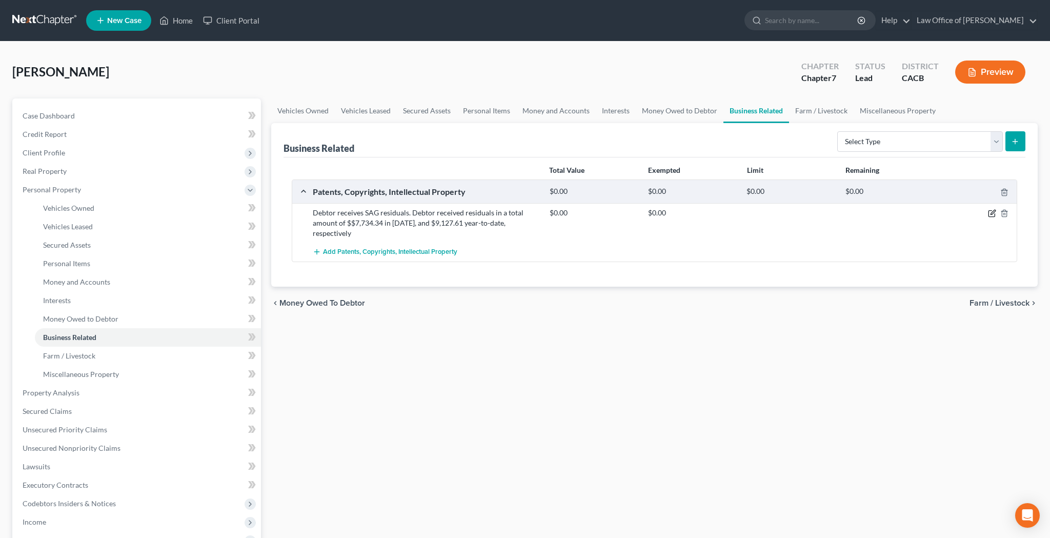
click at [991, 217] on icon "button" at bounding box center [991, 214] width 6 height 6
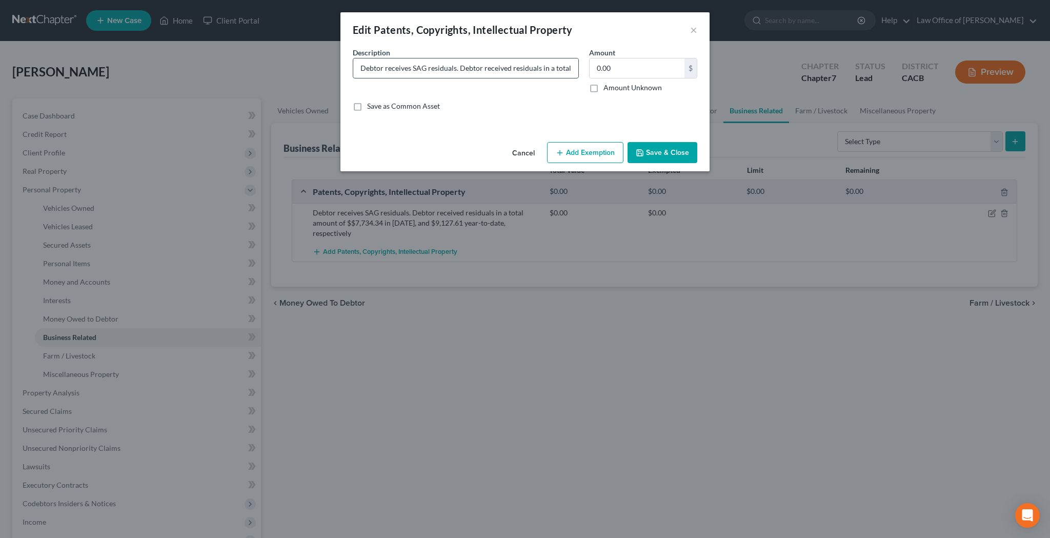
click at [532, 73] on input "Debtor receives SAG residuals. Debtor received residuals in a total amount of $…" at bounding box center [465, 67] width 225 height 19
click at [544, 66] on input "Debtor receives SAG residuals. Debtor received residuals in a total amount of $…" at bounding box center [465, 67] width 225 height 19
click at [394, 70] on input "Debtor receives SAG residuals. Debtor received residuals in a total amount of $…" at bounding box center [465, 67] width 225 height 19
type input "Debtor receives SAG residuals. Debtor received residuals in a total amount of $…"
click at [571, 149] on button "Add Exemption" at bounding box center [585, 153] width 76 height 22
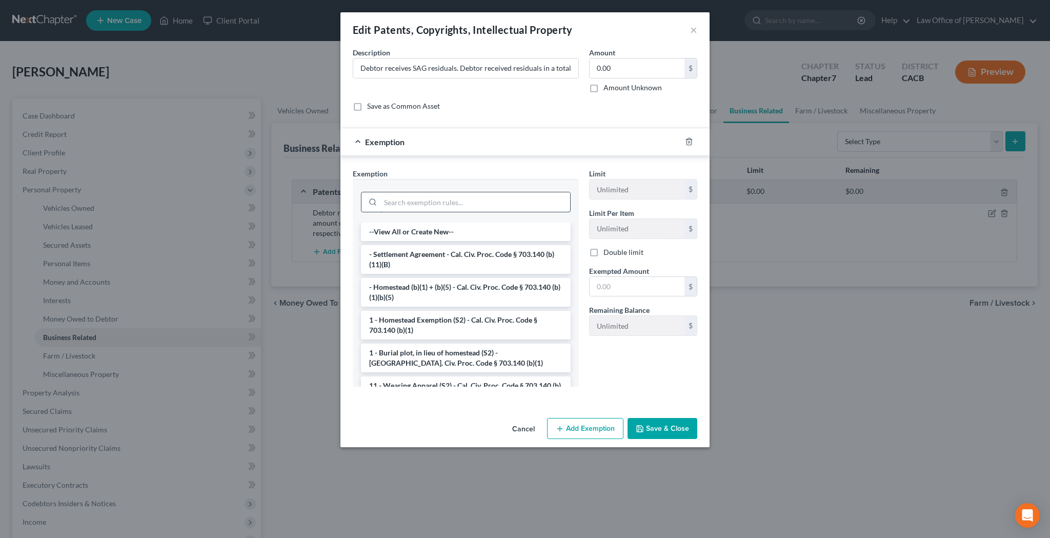
click at [491, 200] on input "search" at bounding box center [475, 201] width 190 height 19
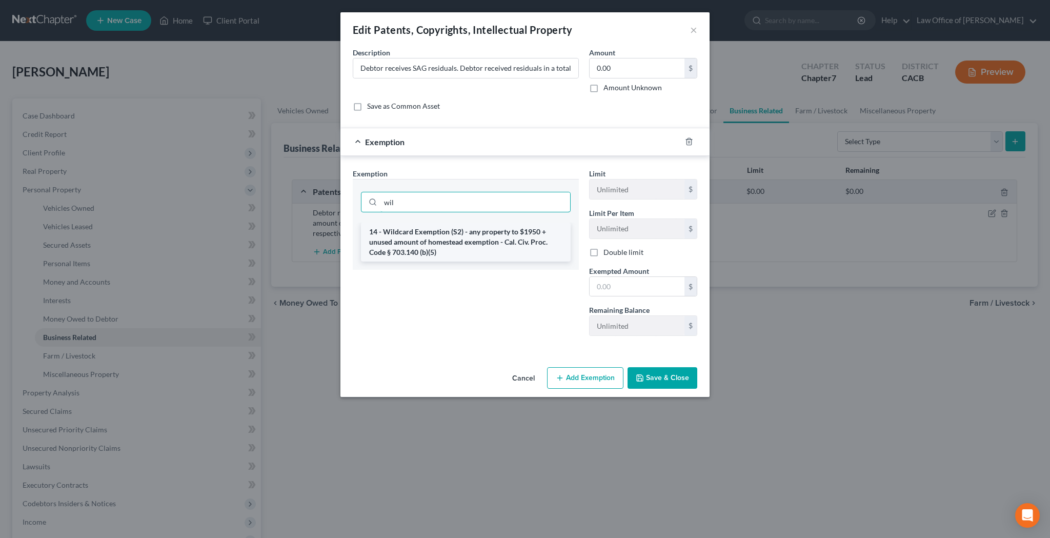
type input "wil"
click at [492, 230] on li "14 - Wildcard Exemption (S2) - any property to $1950 + unused amount of homeste…" at bounding box center [466, 241] width 210 height 39
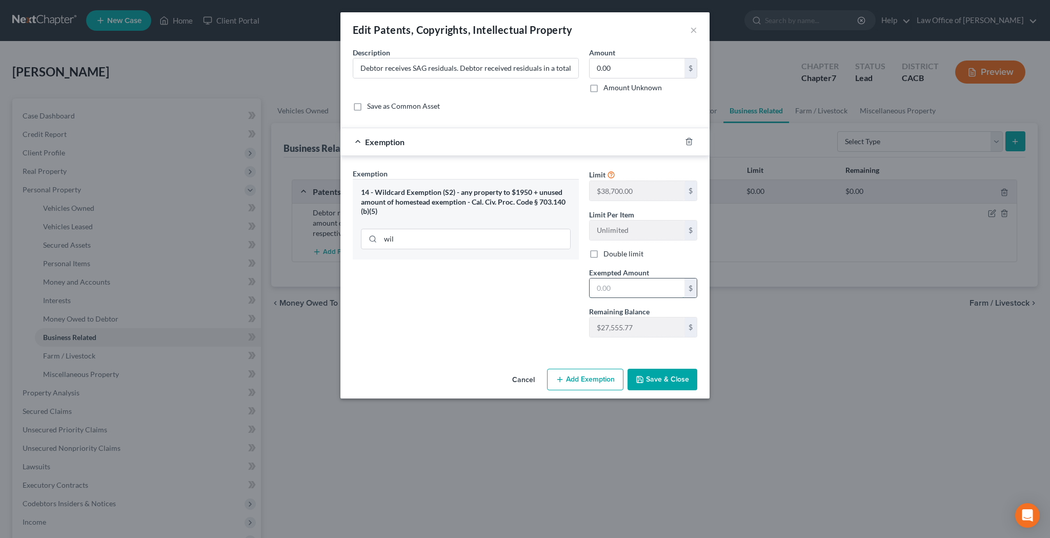
click at [612, 284] on input "text" at bounding box center [637, 287] width 95 height 19
click at [619, 289] on input "27,527.77" at bounding box center [637, 287] width 95 height 19
type input "2"
click at [550, 302] on div "Exemption Set must be selected for CA. Exemption * 14 - Wildcard Exemption (S2)…" at bounding box center [466, 256] width 236 height 177
click at [606, 288] on input "text" at bounding box center [637, 287] width 95 height 19
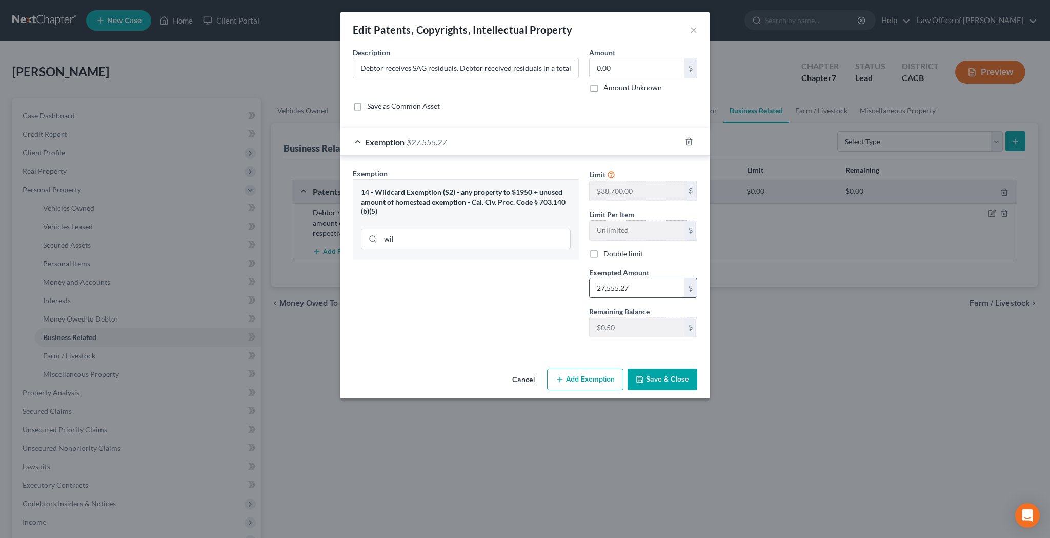
click at [639, 285] on input "27,555.27" at bounding box center [637, 287] width 95 height 19
click at [625, 291] on input "27,555.77" at bounding box center [637, 287] width 95 height 19
type input "27,555.77"
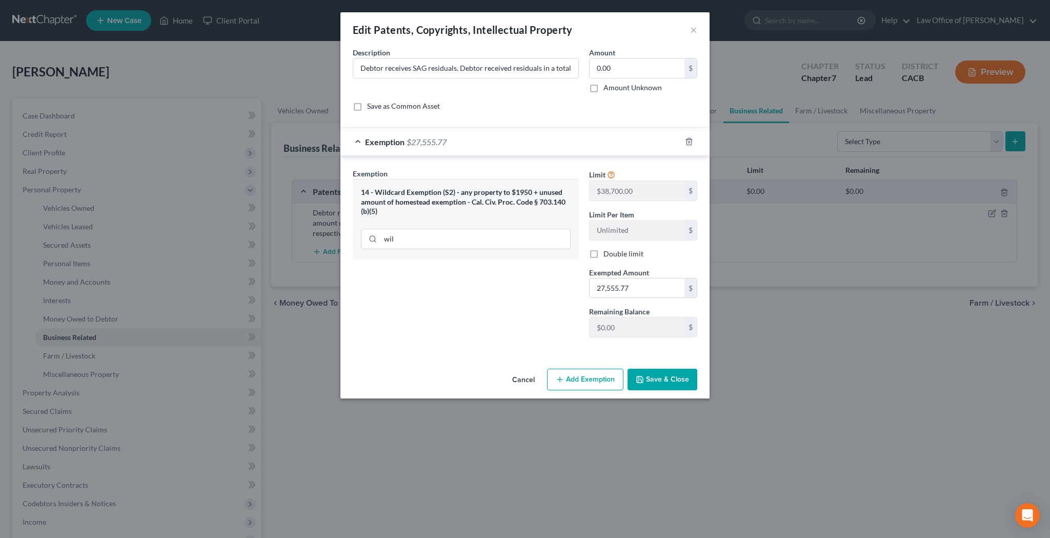
click at [603, 89] on label "Amount Unknown" at bounding box center [632, 88] width 58 height 10
click at [608, 89] on input "Amount Unknown" at bounding box center [611, 86] width 7 height 7
checkbox input "true"
click at [658, 379] on button "Save & Close" at bounding box center [662, 380] width 70 height 22
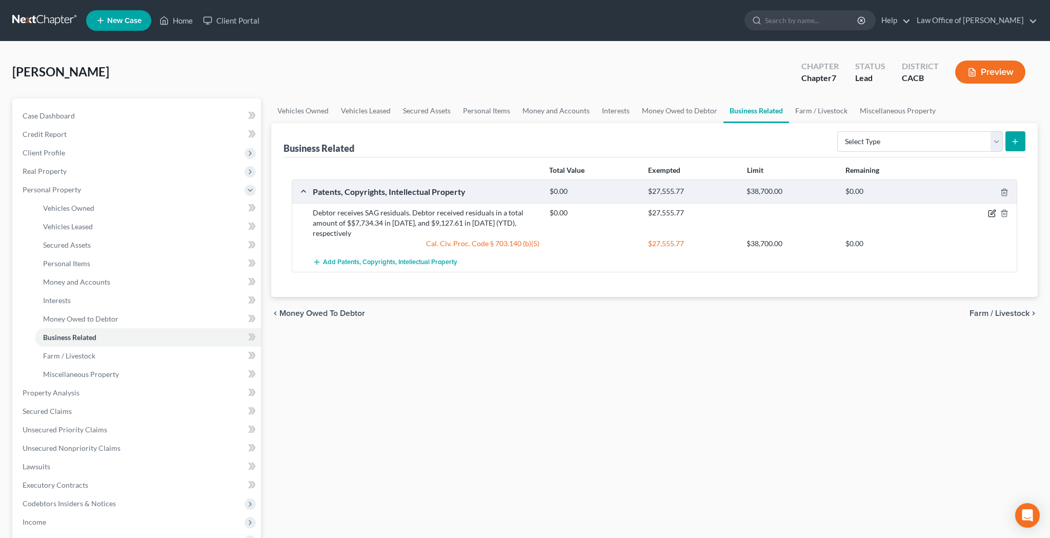
click at [990, 214] on icon "button" at bounding box center [992, 213] width 8 height 8
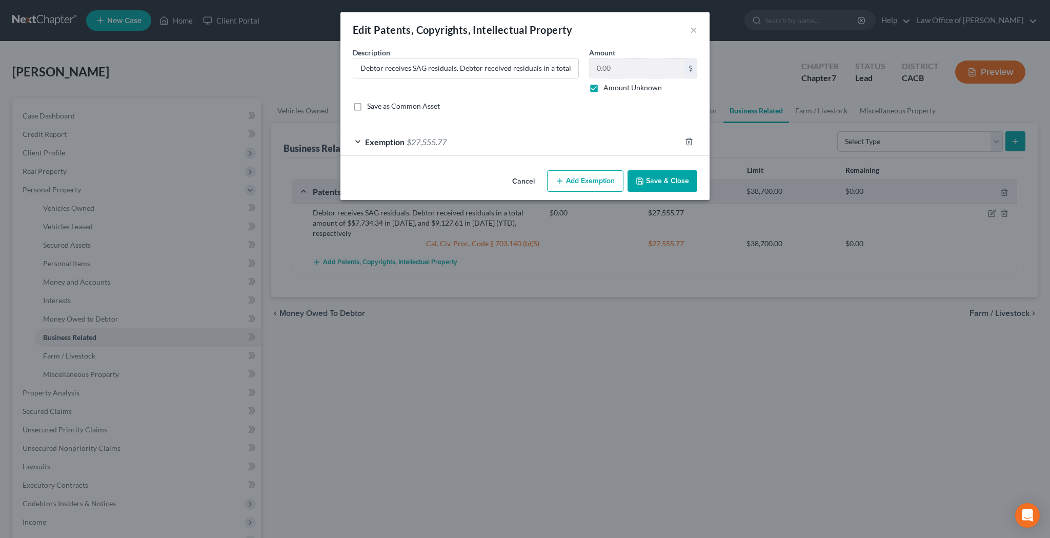
click at [603, 90] on label "Amount Unknown" at bounding box center [632, 88] width 58 height 10
click at [608, 89] on input "Amount Unknown" at bounding box center [611, 86] width 7 height 7
checkbox input "false"
click at [609, 69] on input "0.00" at bounding box center [637, 67] width 95 height 19
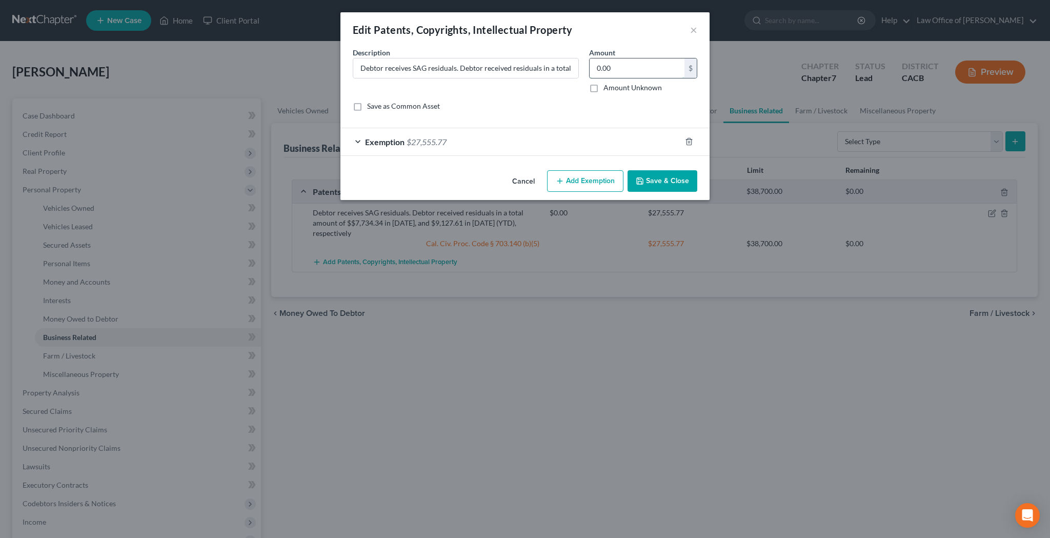
paste input "27,555.77"
type input "27,555.77"
click at [657, 182] on button "Save & Close" at bounding box center [662, 181] width 70 height 22
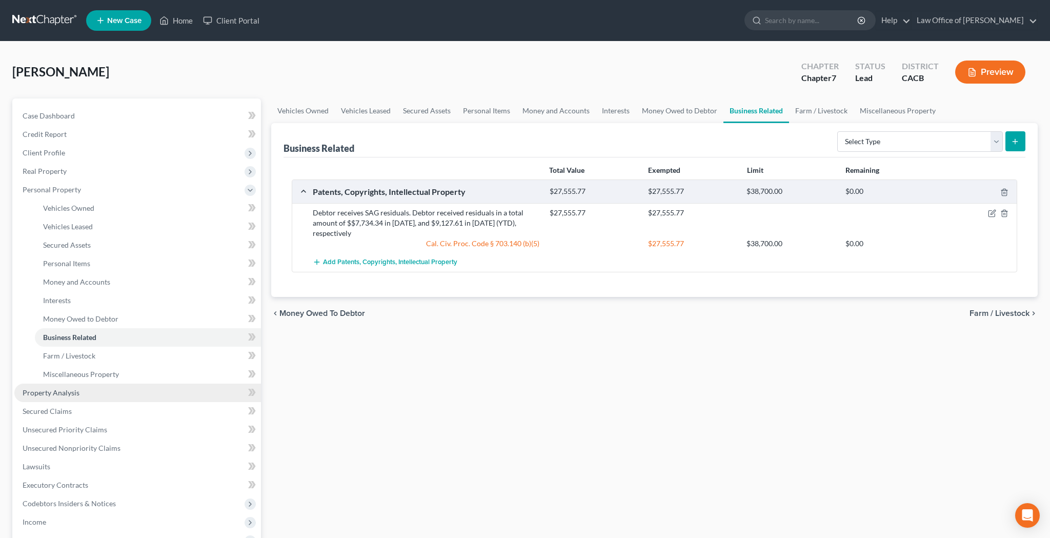
click at [84, 390] on link "Property Analysis" at bounding box center [137, 392] width 247 height 18
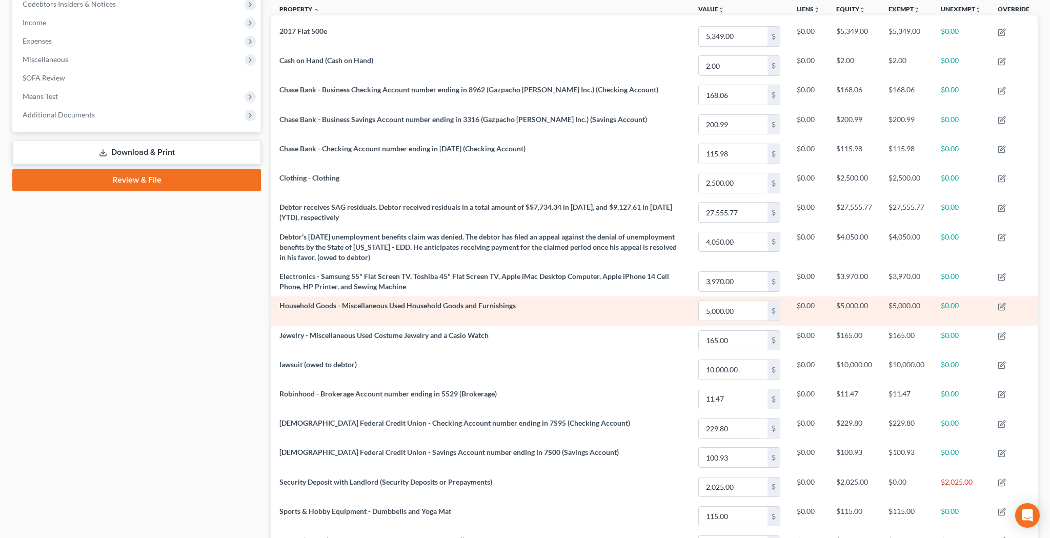
scroll to position [311, 0]
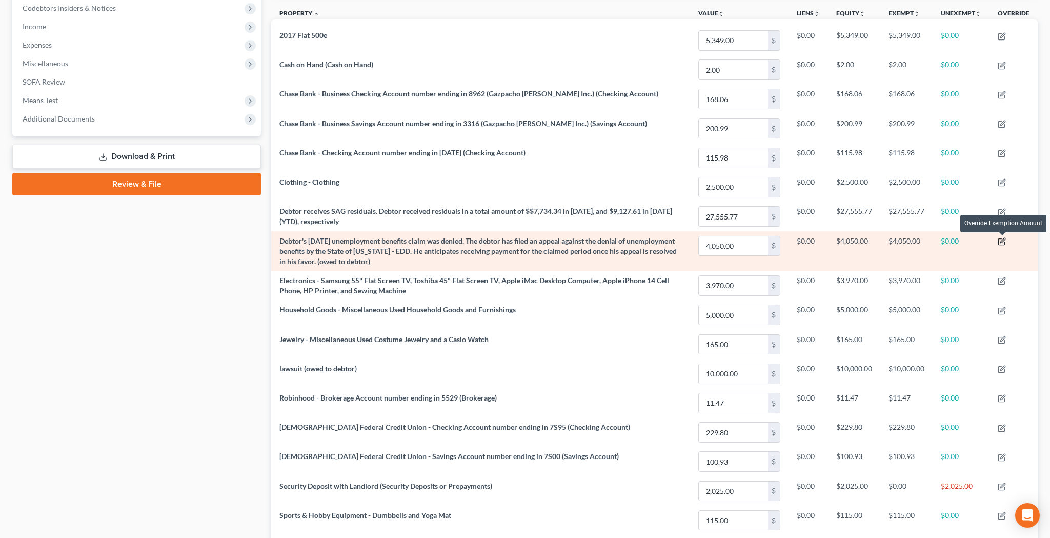
click at [1003, 241] on icon "button" at bounding box center [1002, 241] width 8 height 8
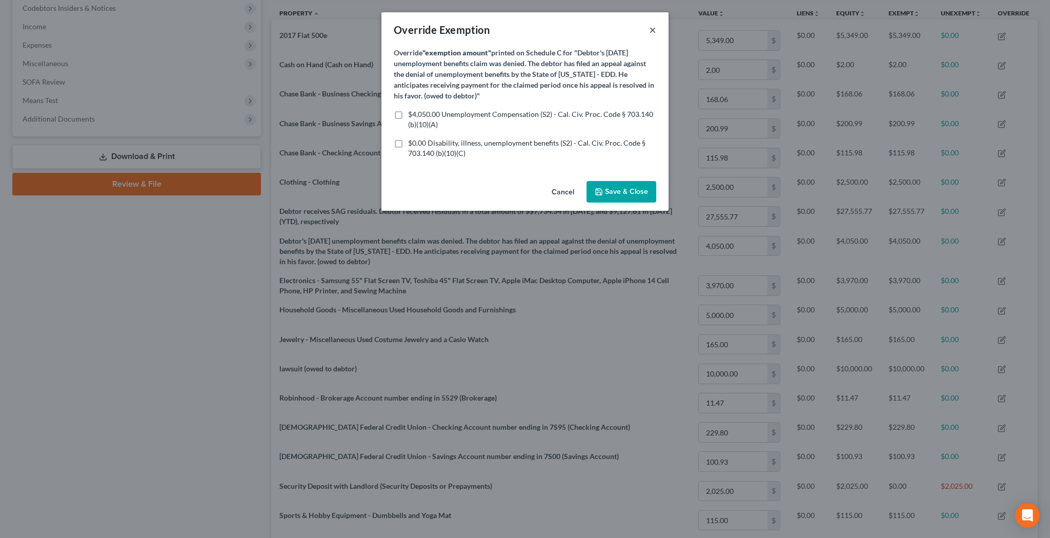
click at [653, 29] on button "×" at bounding box center [652, 30] width 7 height 12
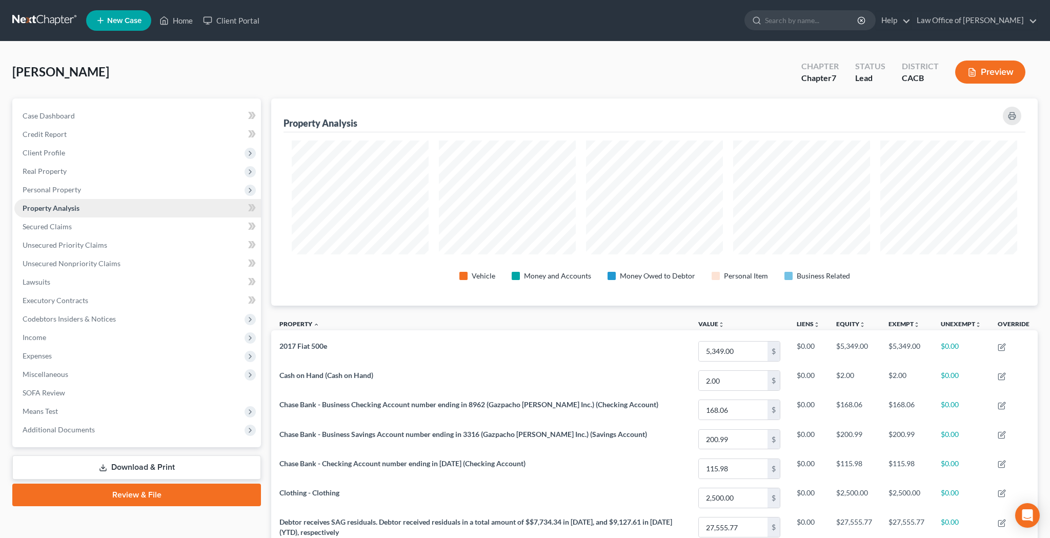
scroll to position [0, 0]
click at [107, 263] on span "Unsecured Nonpriority Claims" at bounding box center [72, 263] width 98 height 9
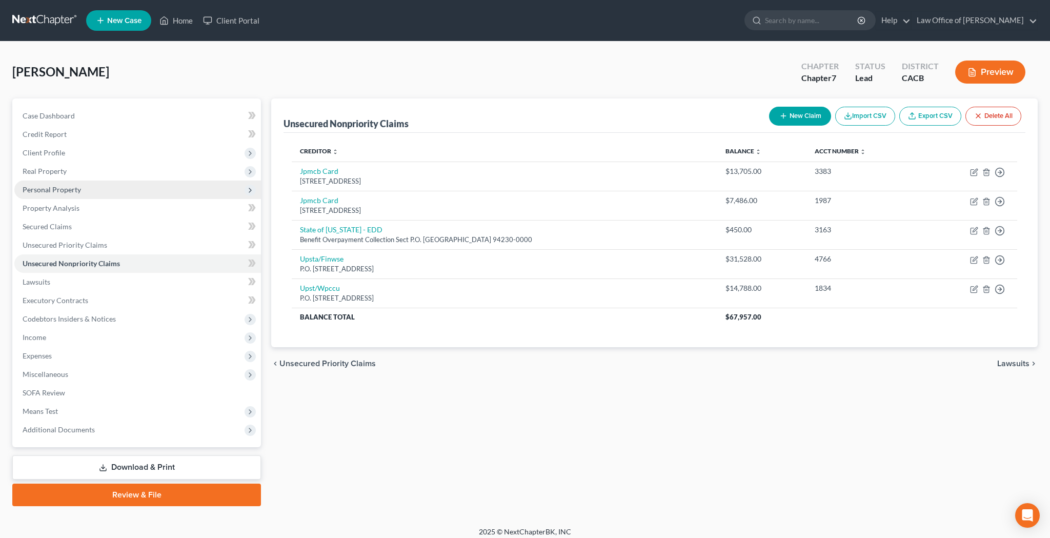
click at [79, 191] on span "Personal Property" at bounding box center [52, 189] width 58 height 9
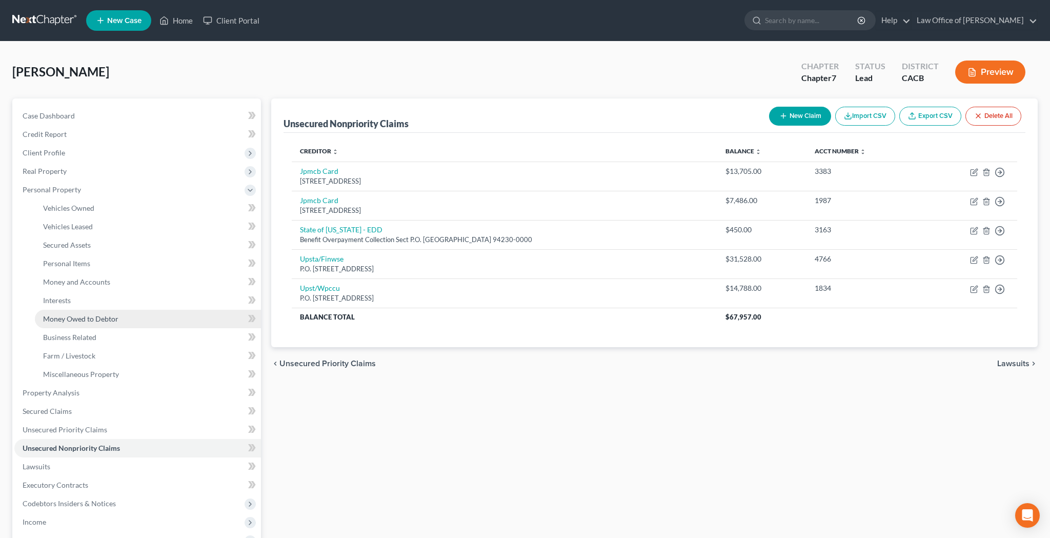
click at [98, 322] on span "Money Owed to Debtor" at bounding box center [80, 318] width 75 height 9
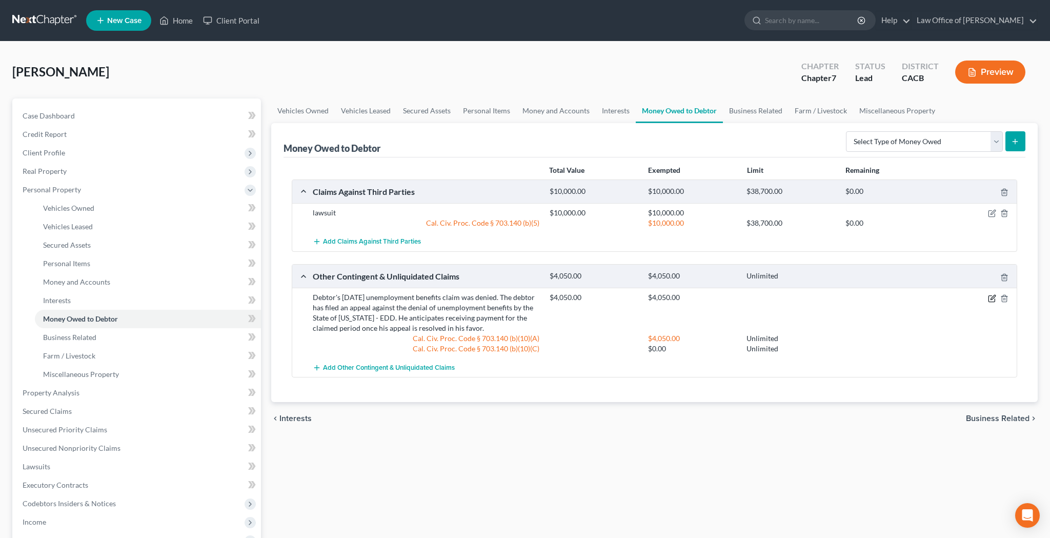
click at [988, 296] on icon "button" at bounding box center [991, 298] width 6 height 6
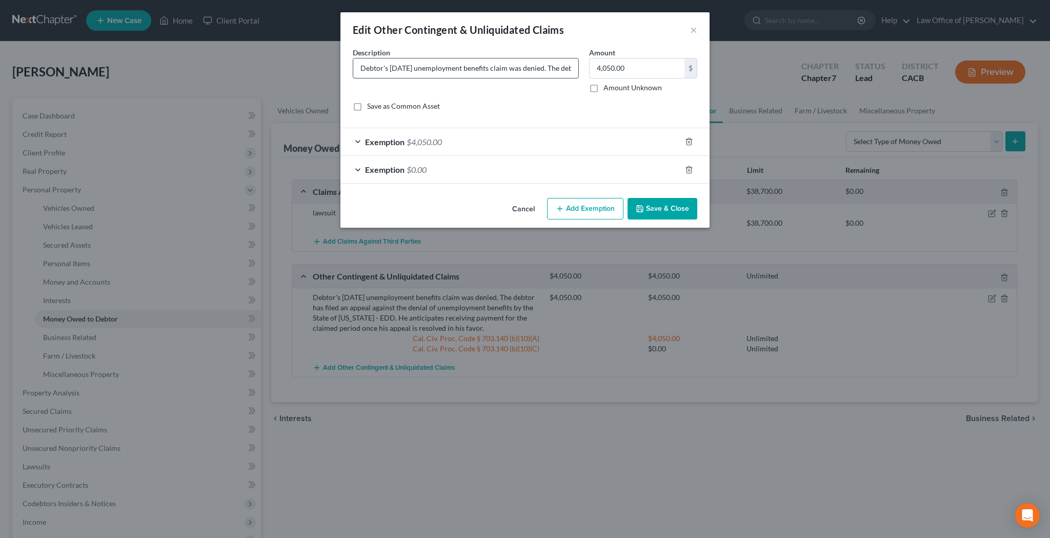
click at [479, 69] on input "Debtor's 07/20/2025 unemployment benefits claim was denied. The debtor has file…" at bounding box center [465, 67] width 225 height 19
click at [558, 71] on input "Debtor's 07/20/2025 unemployment benefits claim was denied. The debtor has file…" at bounding box center [465, 67] width 225 height 19
click at [469, 69] on input "Debtor's 07/20/2025 unemployment benefits claim was denied by the State of CA -…" at bounding box center [465, 67] width 225 height 19
click at [523, 68] on input "Debtor's 07/20/2025 unemployment benefits claim was denied by the State of CA -…" at bounding box center [465, 67] width 225 height 19
click at [546, 70] on input "Debtor's 07/20/2025 unemployment benefits claim was denied by the State of CA -…" at bounding box center [465, 67] width 225 height 19
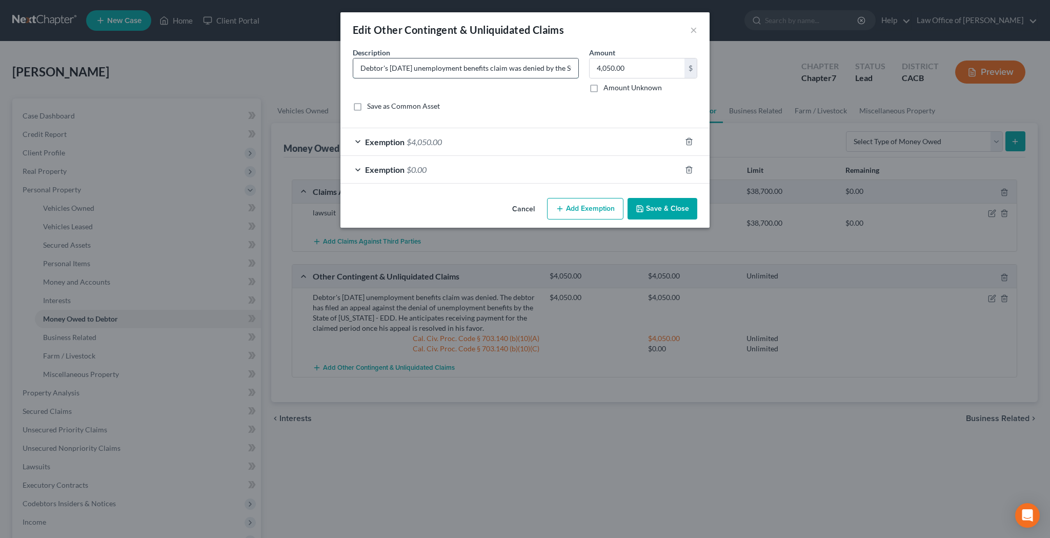
click at [569, 69] on input "Debtor's 07/20/2025 unemployment benefits claim was denied by the State of CA -…" at bounding box center [465, 67] width 225 height 19
type input "Debtor's 07/20/2025 unemployment benefits claim was denied by the State of CA -…"
click at [675, 208] on button "Save & Close" at bounding box center [662, 209] width 70 height 22
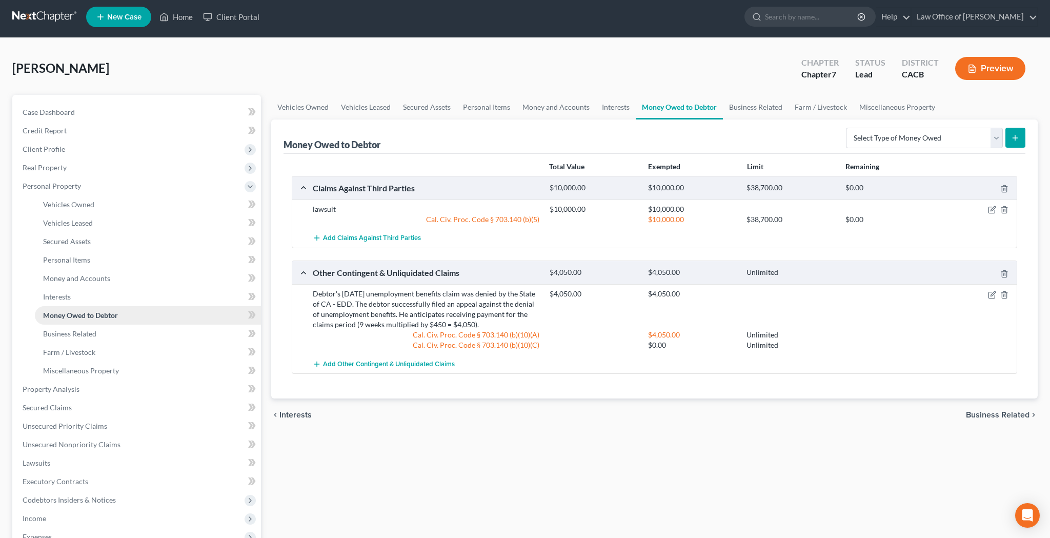
scroll to position [3, 0]
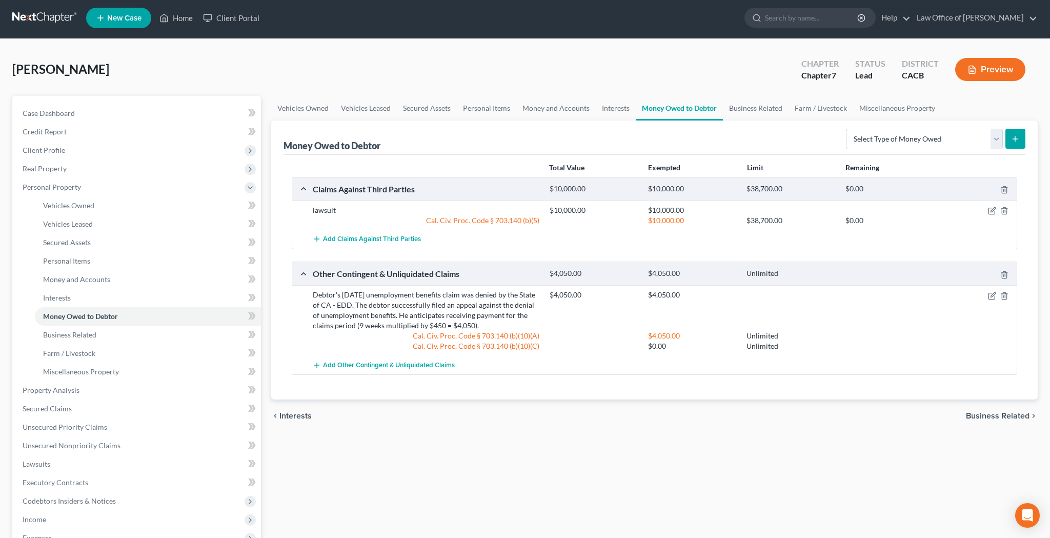
click at [688, 111] on link "Money Owed to Debtor" at bounding box center [679, 108] width 87 height 25
click at [773, 113] on link "Business Related" at bounding box center [756, 108] width 66 height 25
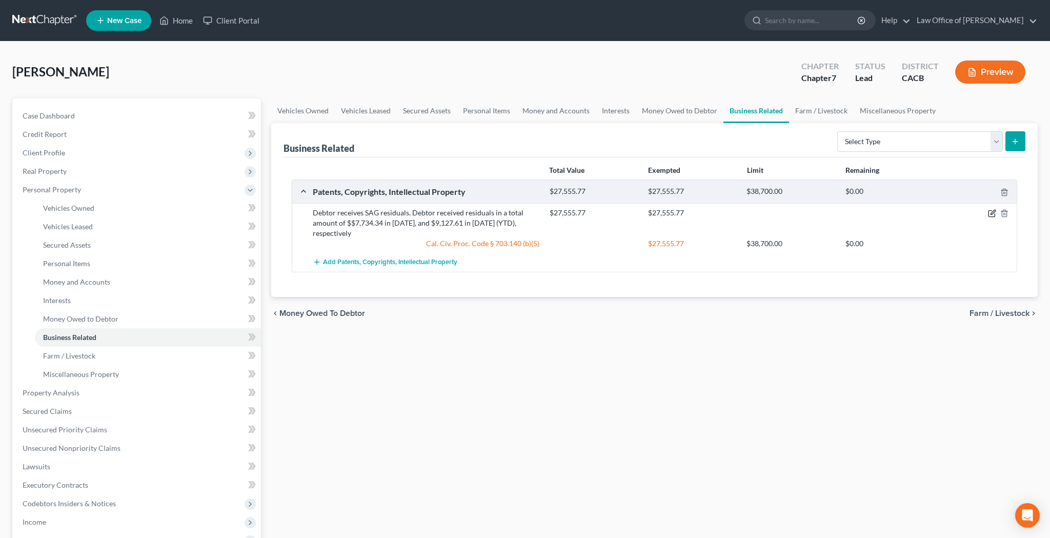
click at [992, 214] on icon "button" at bounding box center [992, 212] width 5 height 5
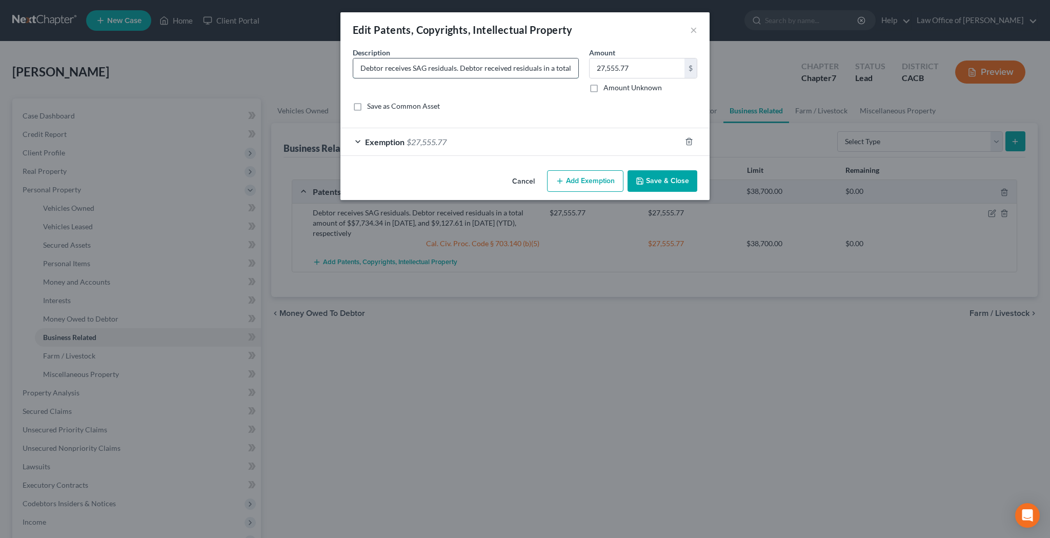
click at [493, 68] on input "Debtor receives SAG residuals. Debtor received residuals in a total amount of $…" at bounding box center [465, 67] width 225 height 19
type input "Debtor receives SAG residuals. Debtor received residuals in a total amount of $…"
click at [658, 180] on button "Save & Close" at bounding box center [662, 181] width 70 height 22
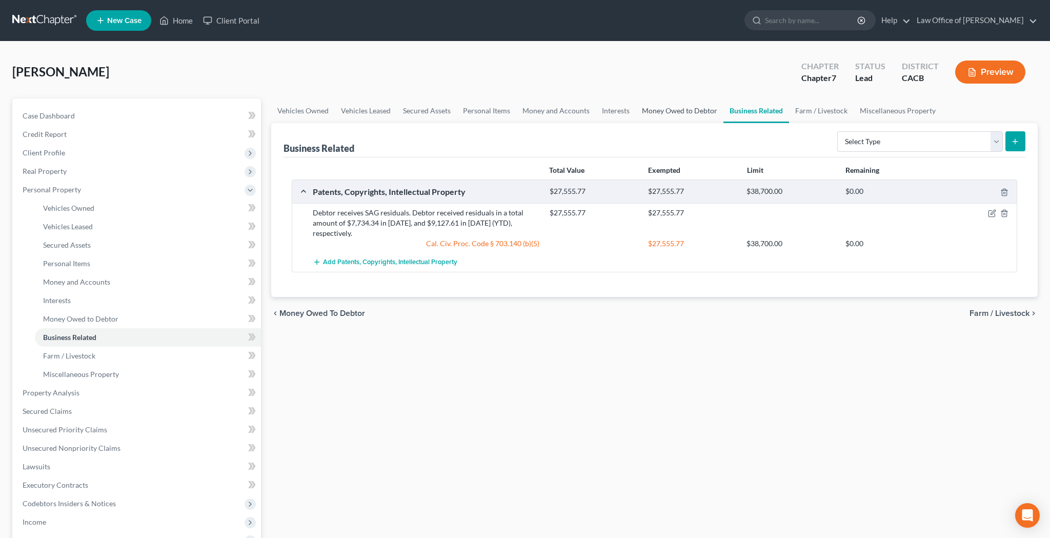
click at [679, 113] on link "Money Owed to Debtor" at bounding box center [680, 110] width 88 height 25
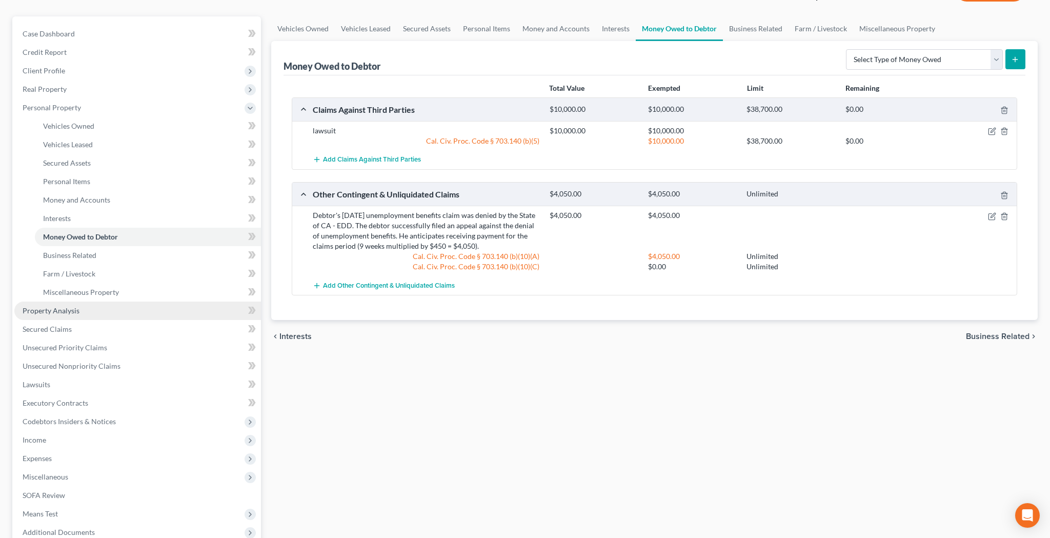
scroll to position [87, 0]
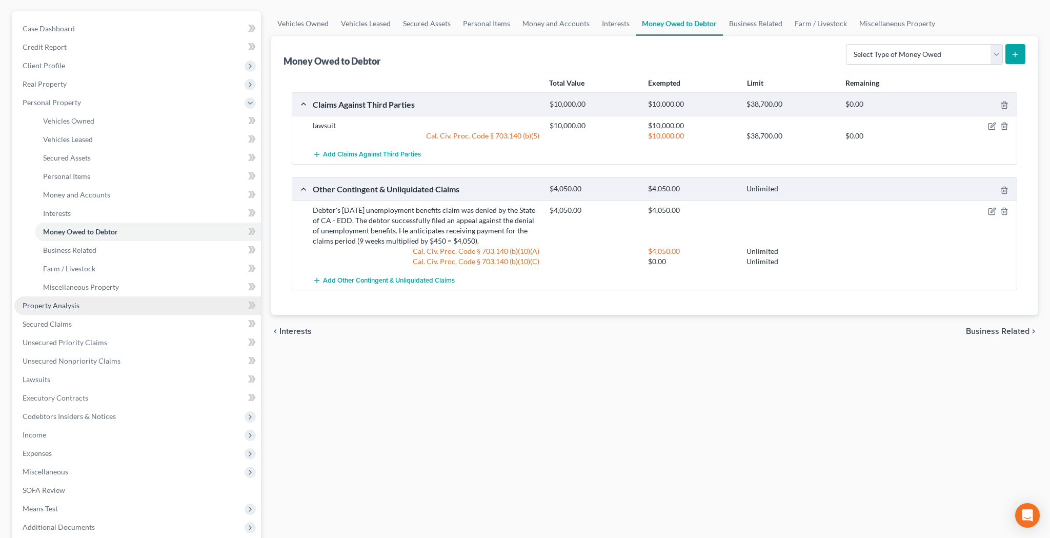
click at [105, 312] on link "Property Analysis" at bounding box center [137, 305] width 247 height 18
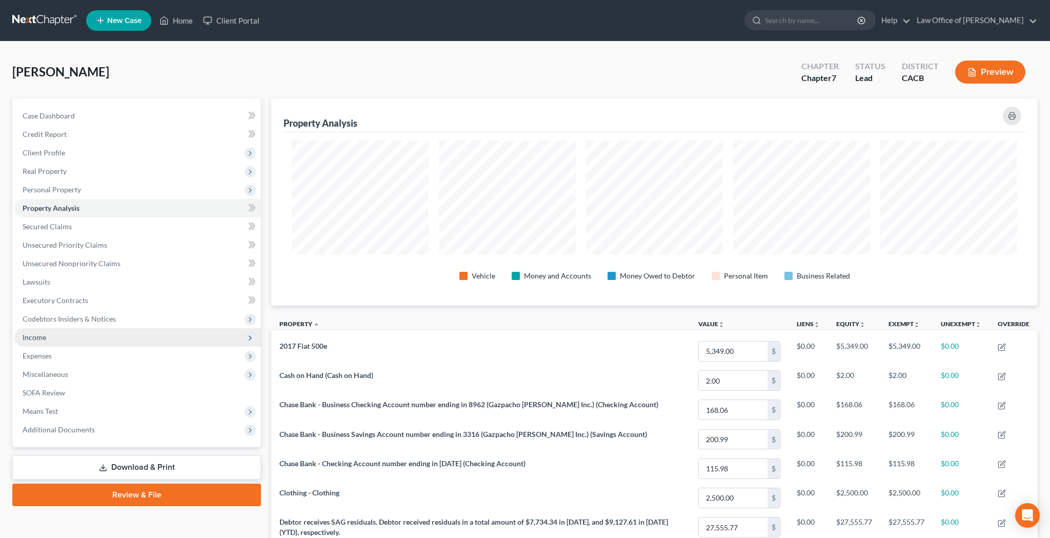
click at [84, 336] on span "Income" at bounding box center [137, 337] width 247 height 18
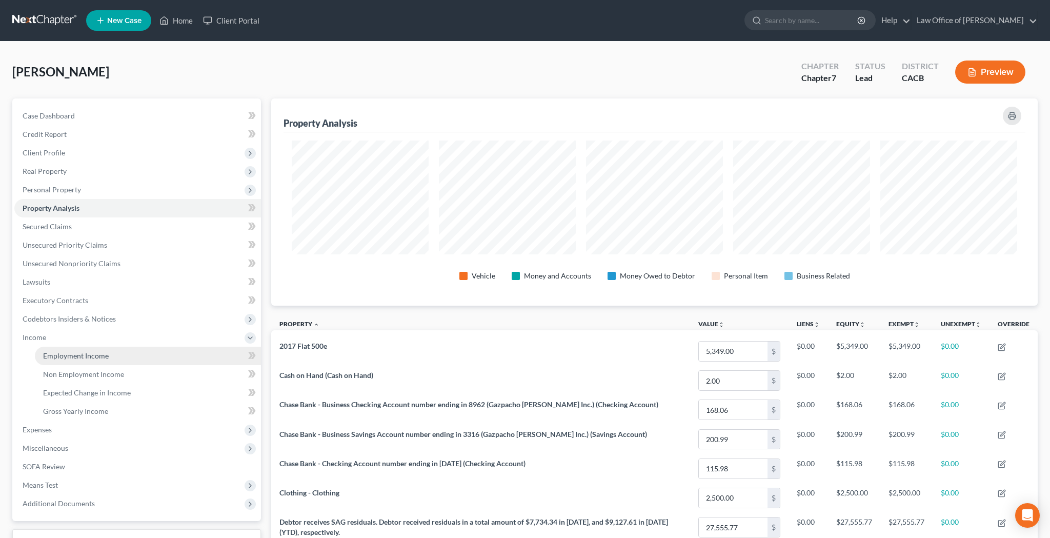
click at [84, 356] on span "Employment Income" at bounding box center [76, 355] width 66 height 9
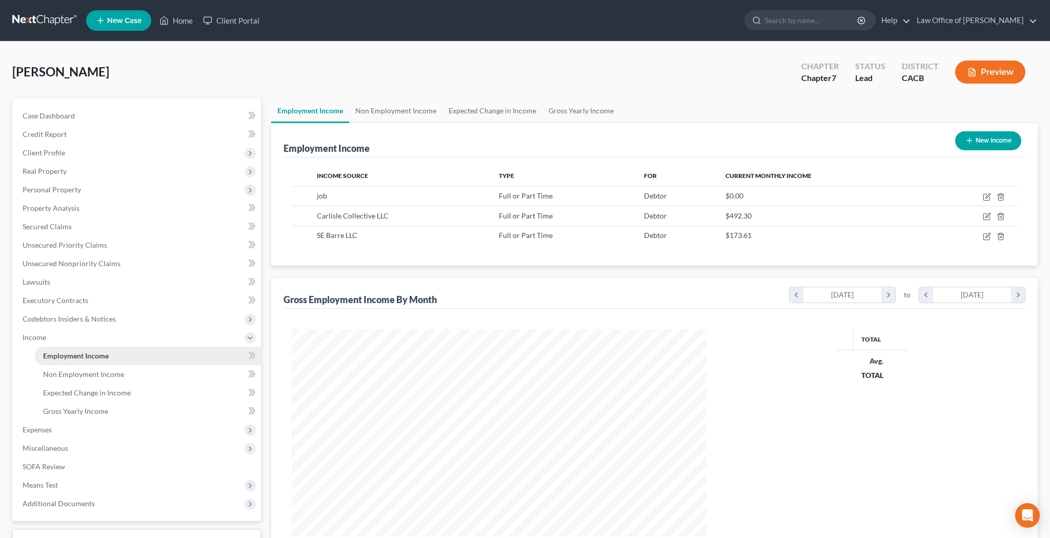
scroll to position [207, 435]
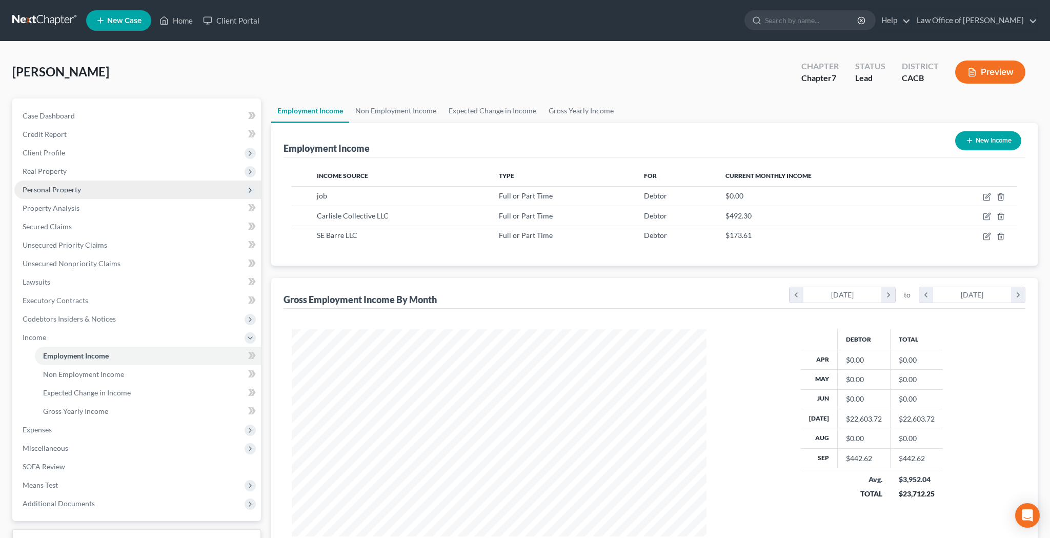
click at [83, 194] on span "Personal Property" at bounding box center [137, 189] width 247 height 18
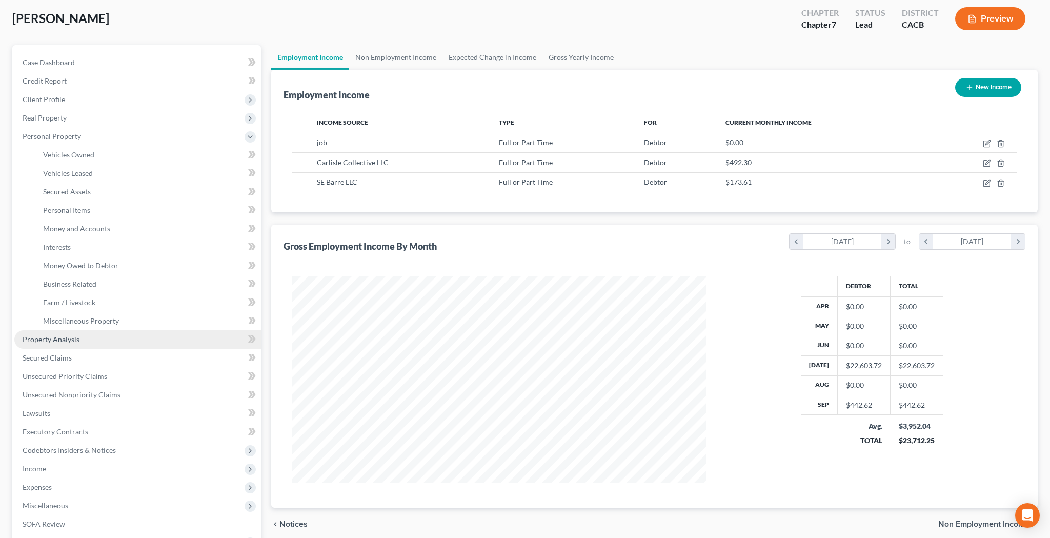
scroll to position [54, 0]
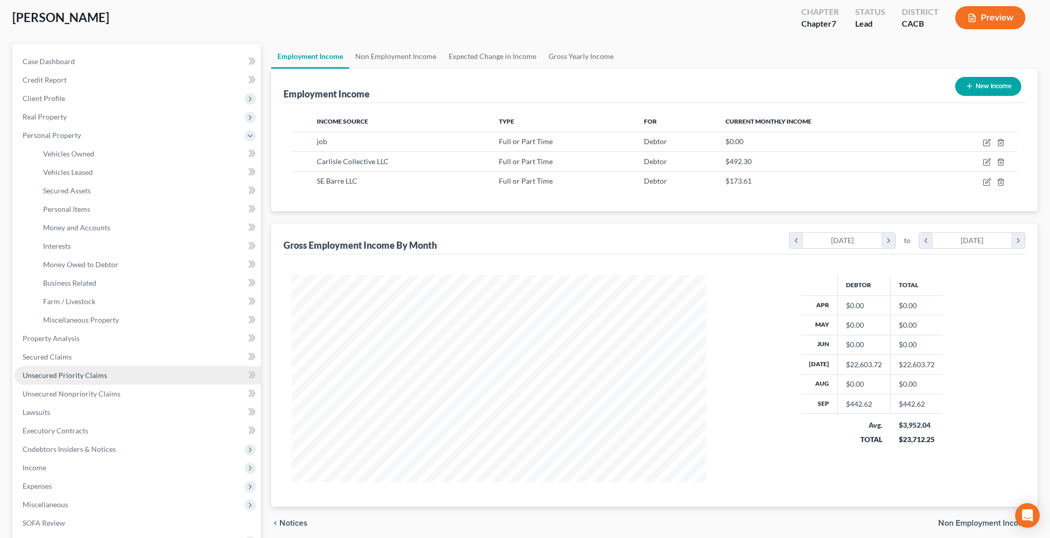
click at [111, 376] on link "Unsecured Priority Claims" at bounding box center [137, 375] width 247 height 18
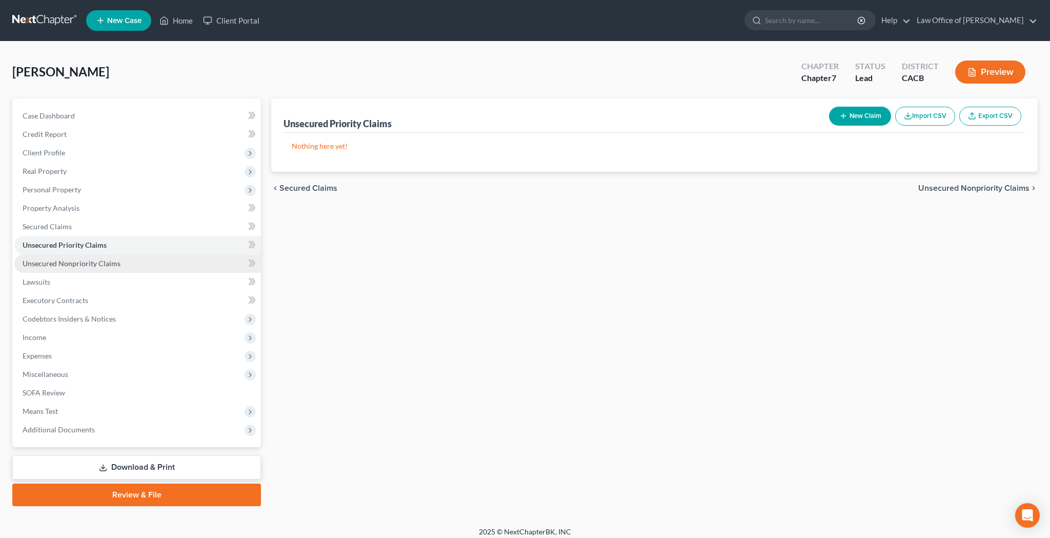
click at [118, 264] on link "Unsecured Nonpriority Claims" at bounding box center [137, 263] width 247 height 18
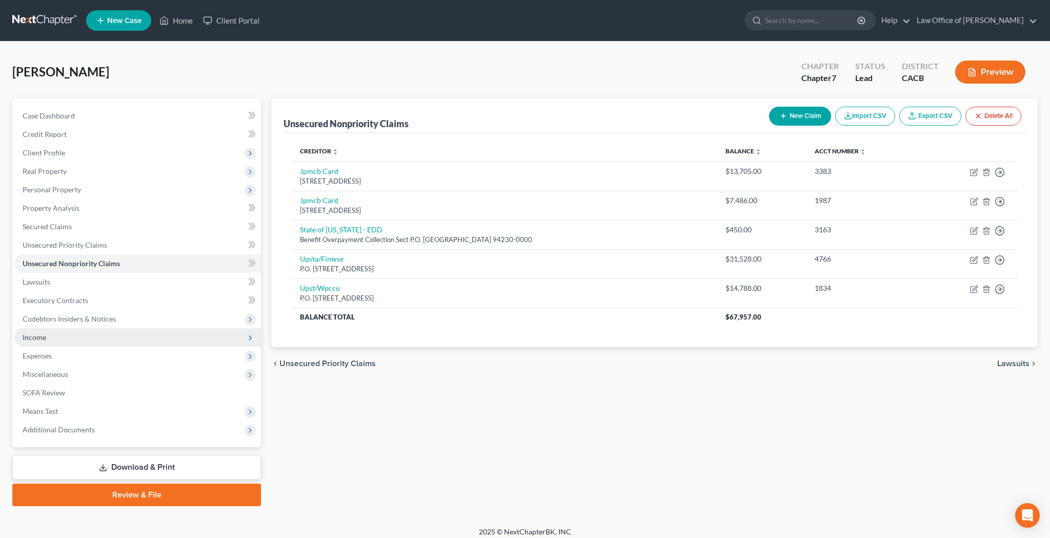
click at [83, 333] on span "Income" at bounding box center [137, 337] width 247 height 18
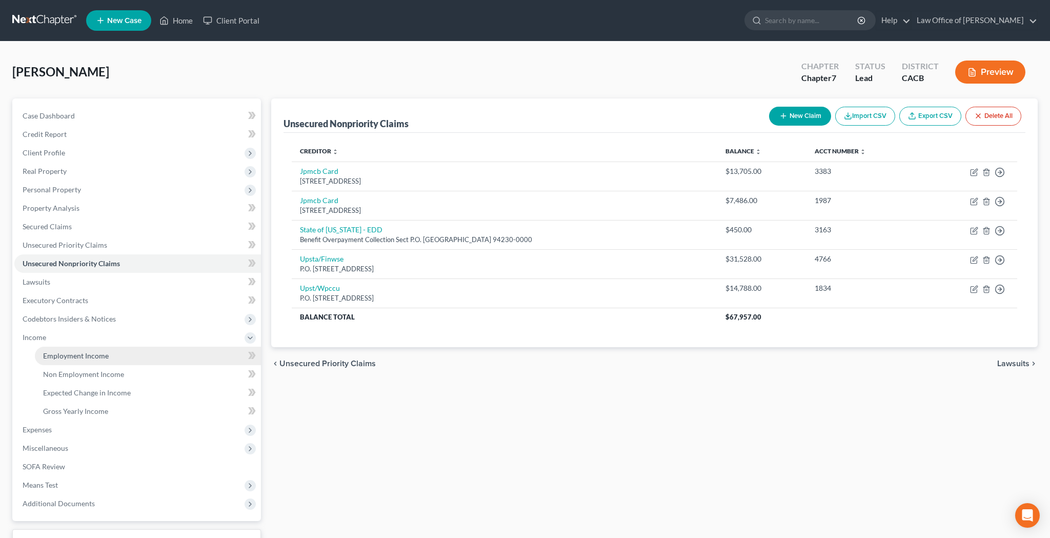
click at [86, 355] on span "Employment Income" at bounding box center [76, 355] width 66 height 9
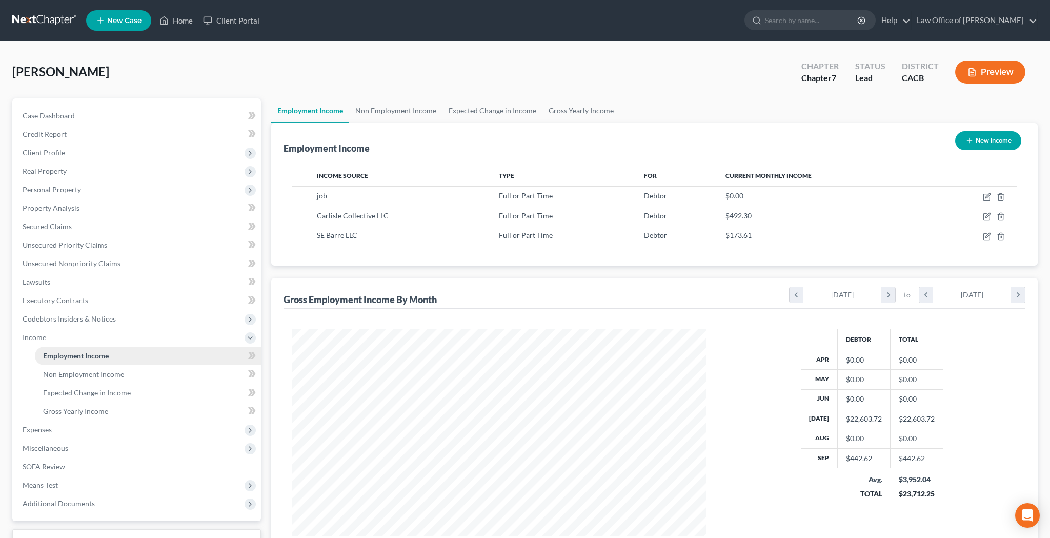
scroll to position [207, 435]
click at [985, 218] on icon "button" at bounding box center [987, 216] width 8 height 8
select select "0"
select select "4"
select select "0"
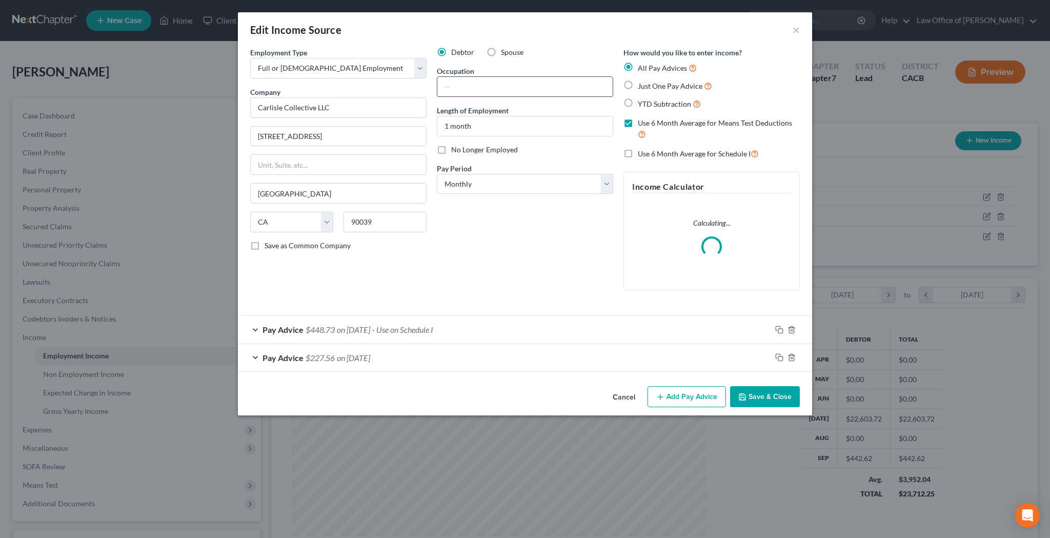
click at [507, 84] on input "text" at bounding box center [524, 86] width 175 height 19
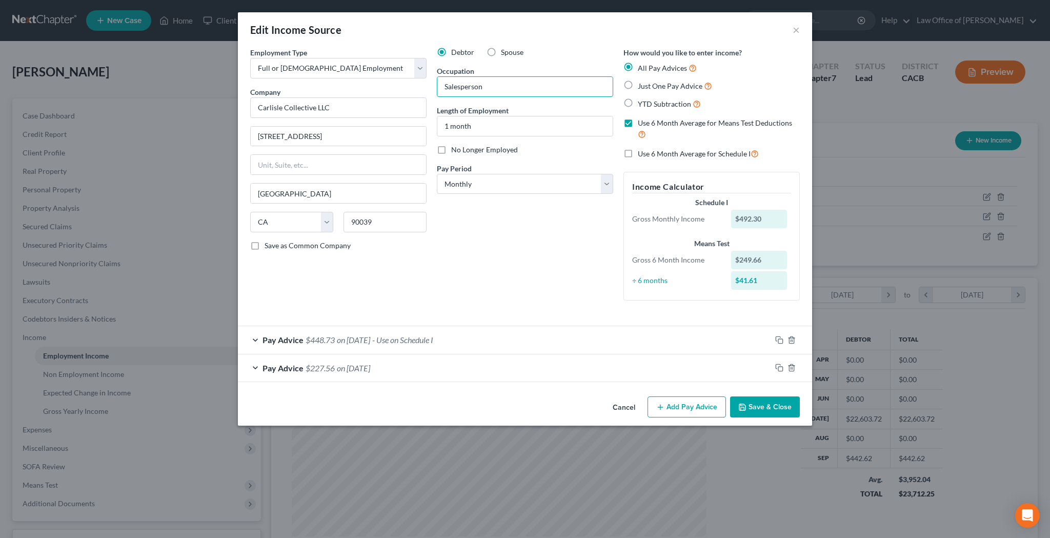
type input "Salesperson"
click at [769, 404] on button "Save & Close" at bounding box center [765, 407] width 70 height 22
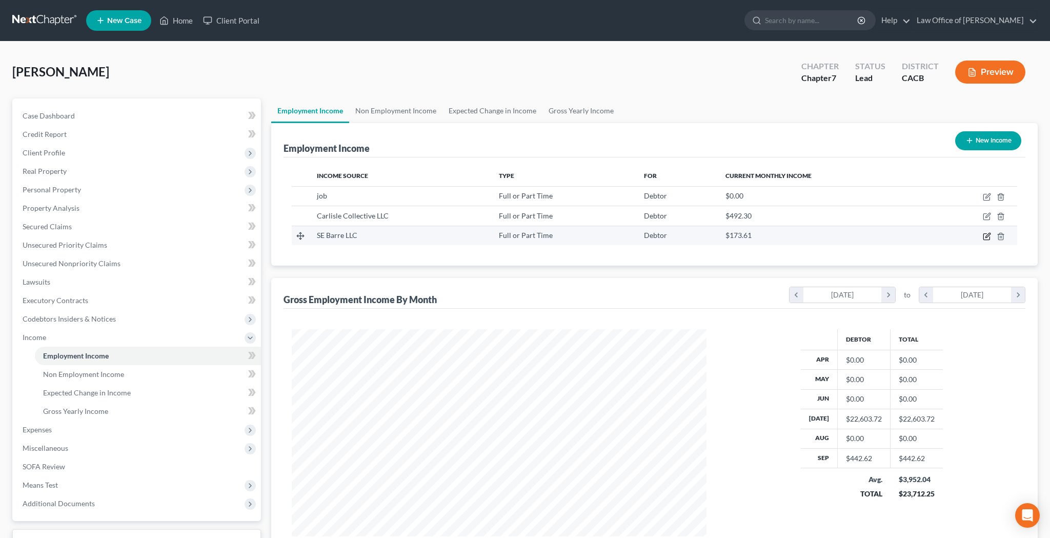
click at [985, 237] on icon "button" at bounding box center [987, 236] width 8 height 8
select select "0"
select select "4"
select select "0"
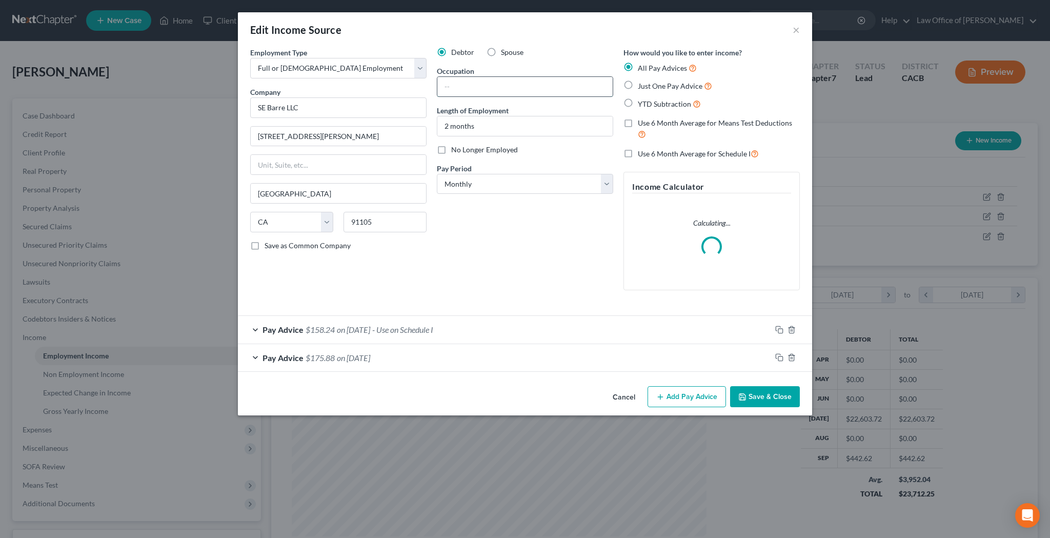
click at [500, 85] on input "text" at bounding box center [524, 86] width 175 height 19
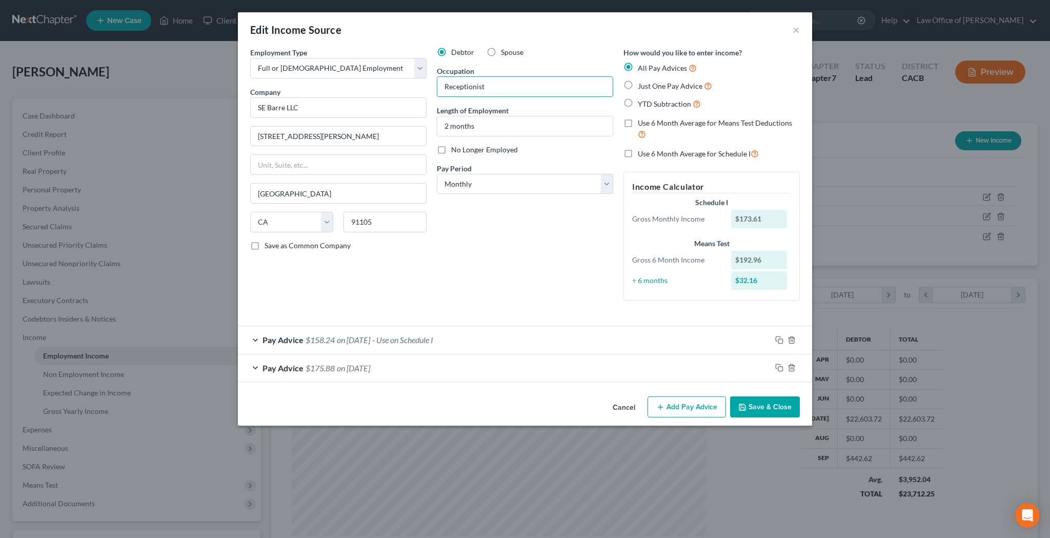
type input "Receptionist"
click at [776, 404] on button "Save & Close" at bounding box center [765, 407] width 70 height 22
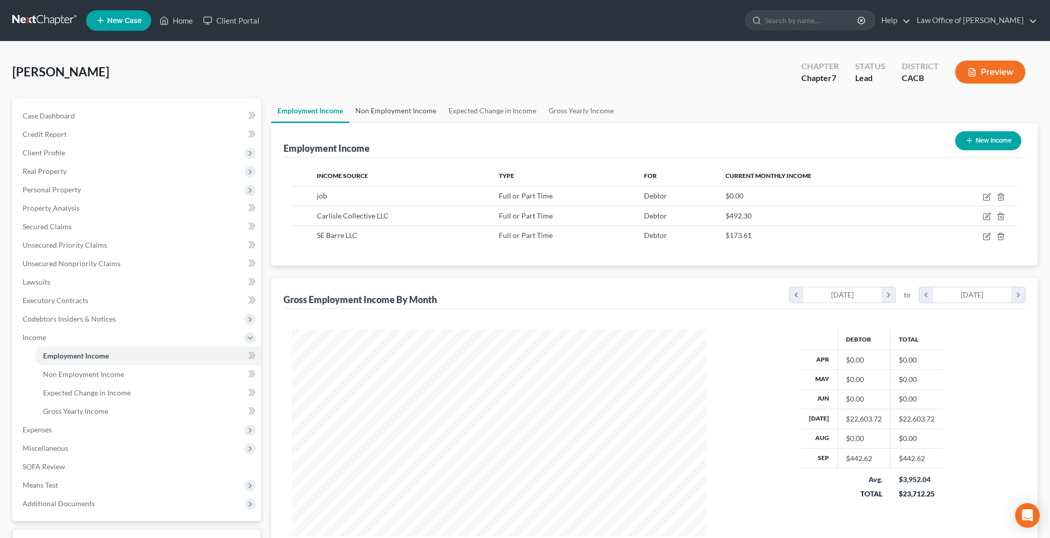
click at [418, 115] on link "Non Employment Income" at bounding box center [395, 110] width 93 height 25
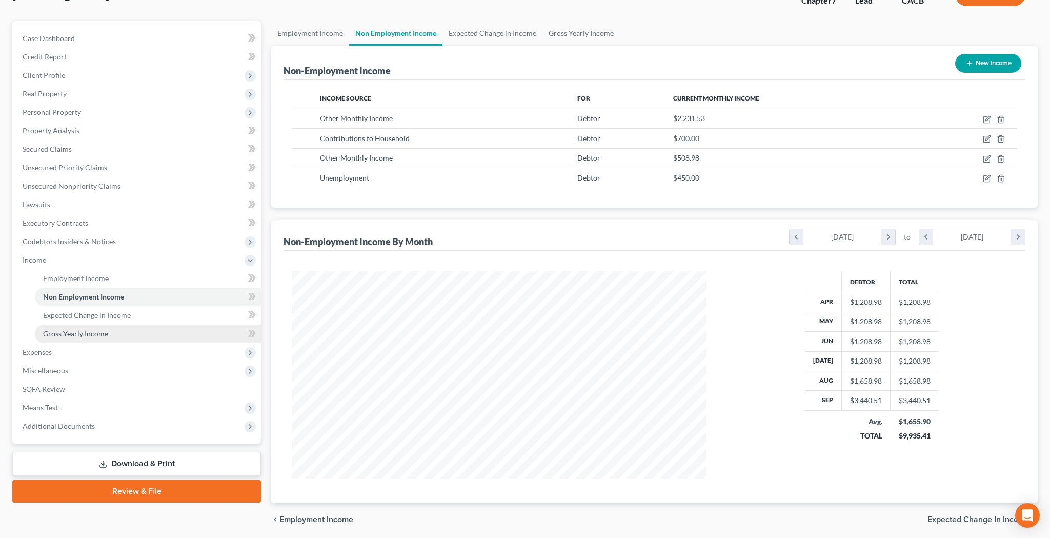
scroll to position [83, 0]
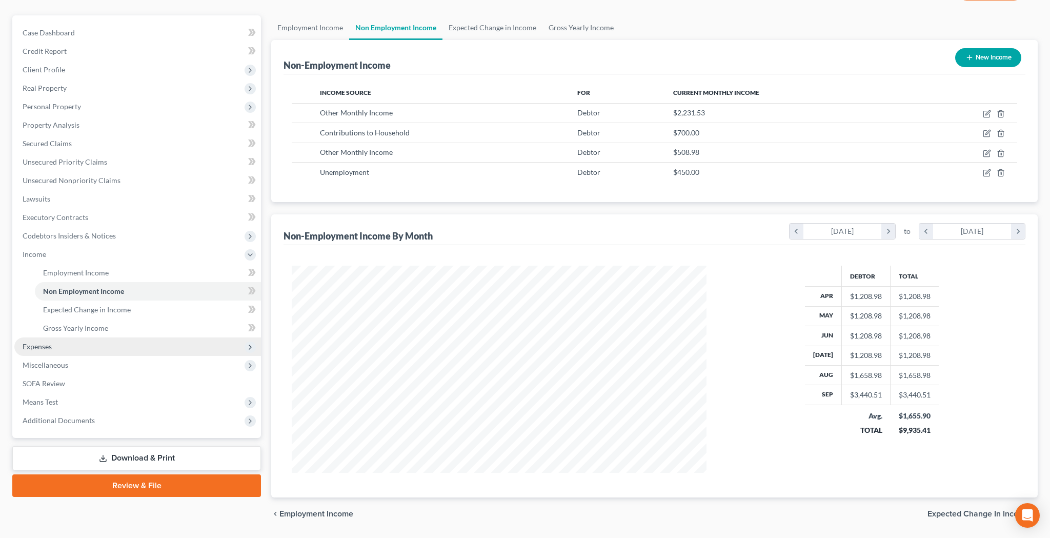
click at [91, 345] on span "Expenses" at bounding box center [137, 346] width 247 height 18
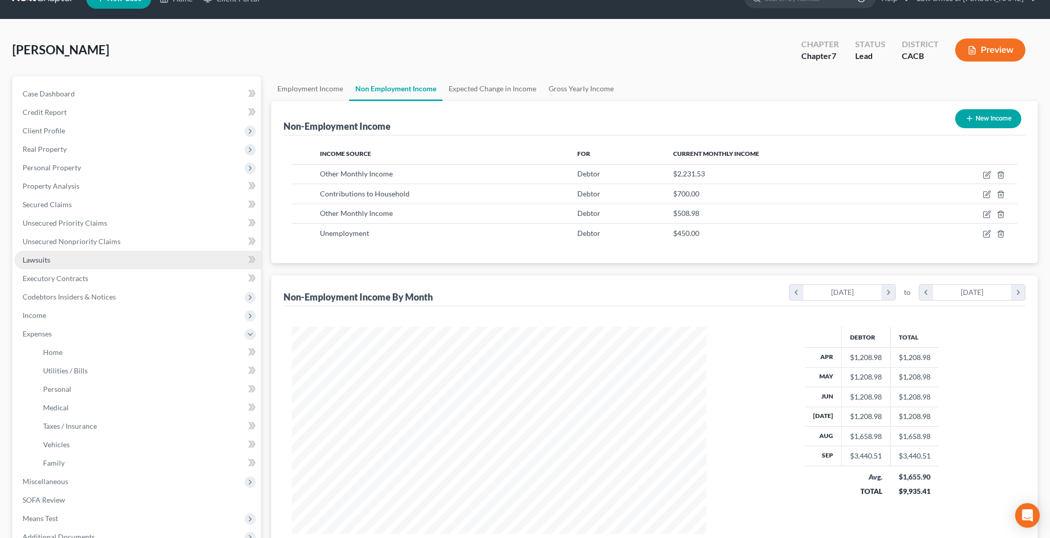
scroll to position [19, 0]
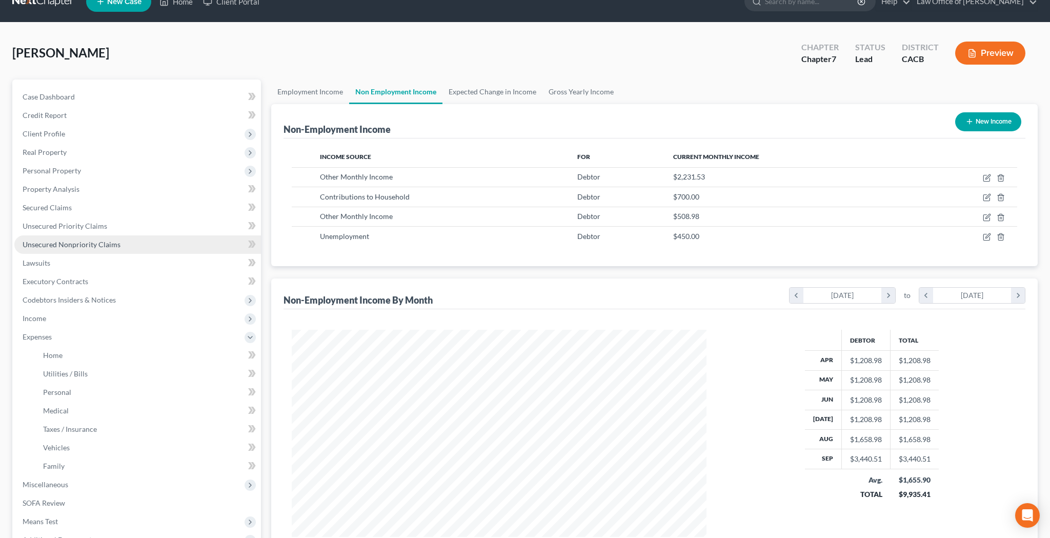
click at [79, 245] on span "Unsecured Nonpriority Claims" at bounding box center [72, 244] width 98 height 9
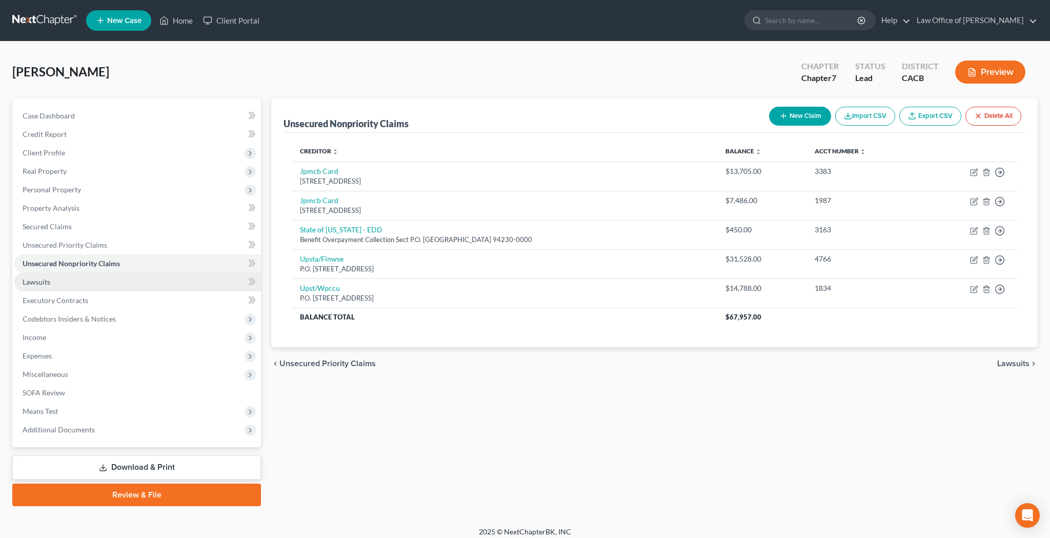
click at [131, 279] on link "Lawsuits" at bounding box center [137, 282] width 247 height 18
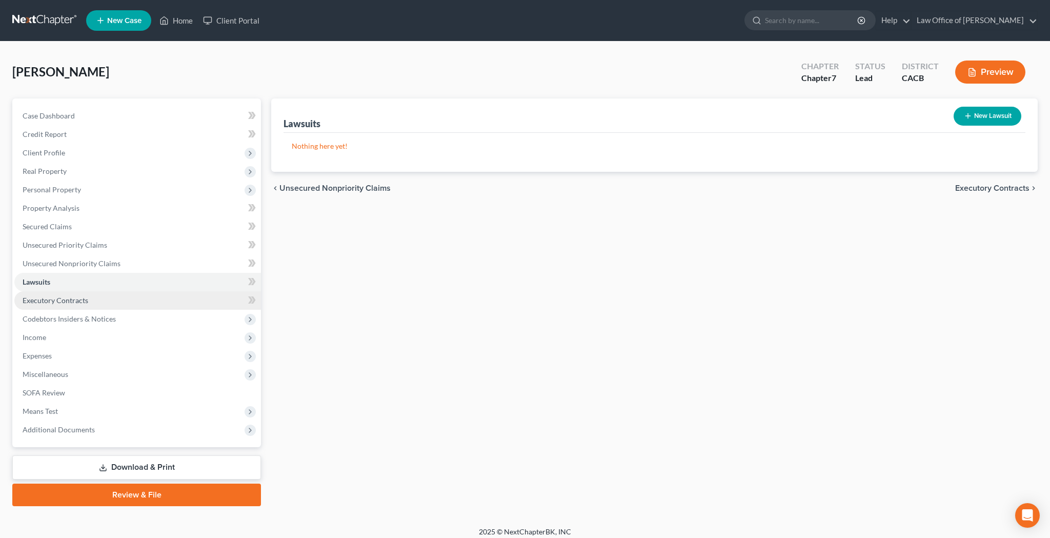
click at [129, 303] on link "Executory Contracts" at bounding box center [137, 300] width 247 height 18
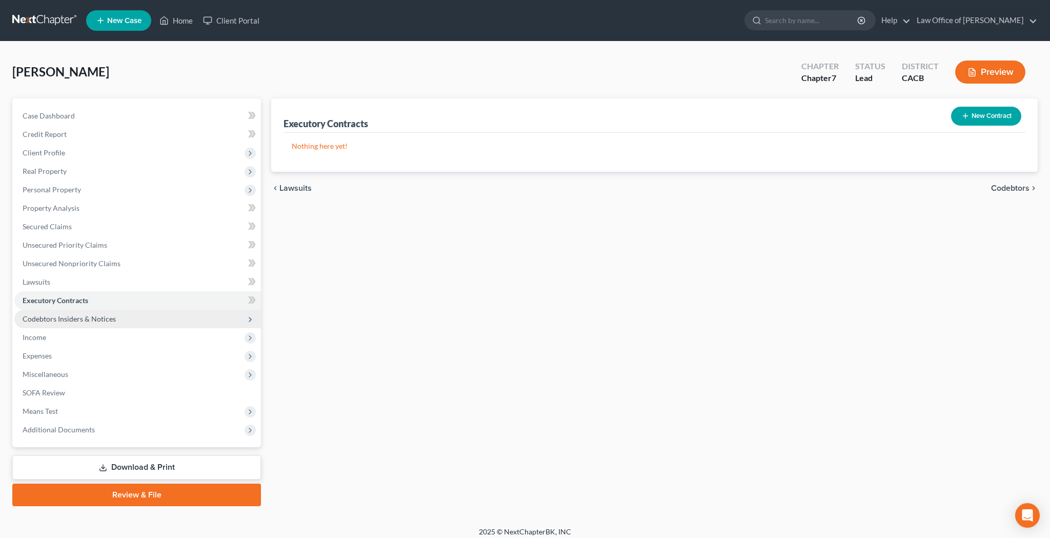
click at [129, 315] on span "Codebtors Insiders & Notices" at bounding box center [137, 319] width 247 height 18
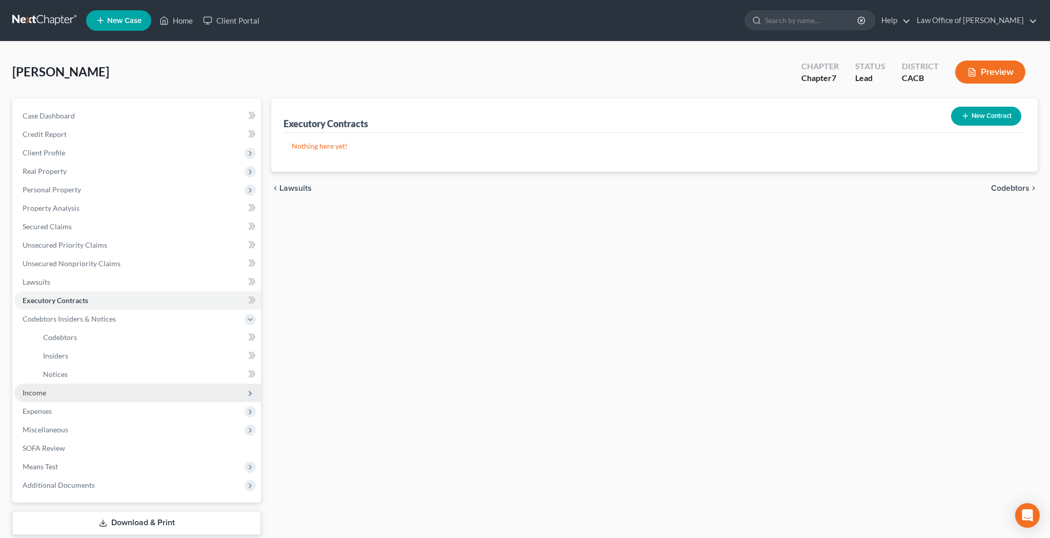
click at [89, 391] on span "Income" at bounding box center [137, 392] width 247 height 18
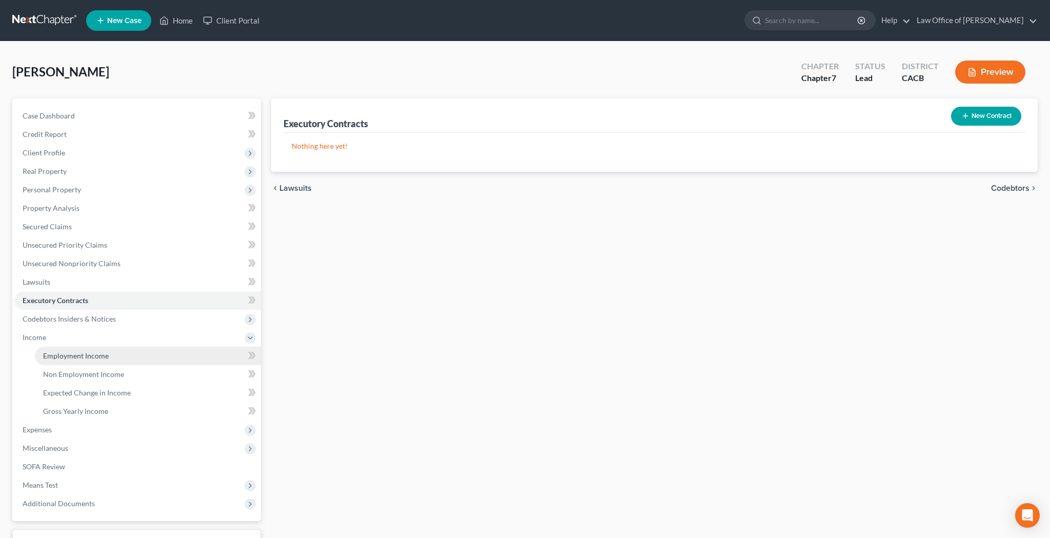
click at [103, 361] on link "Employment Income" at bounding box center [148, 356] width 226 height 18
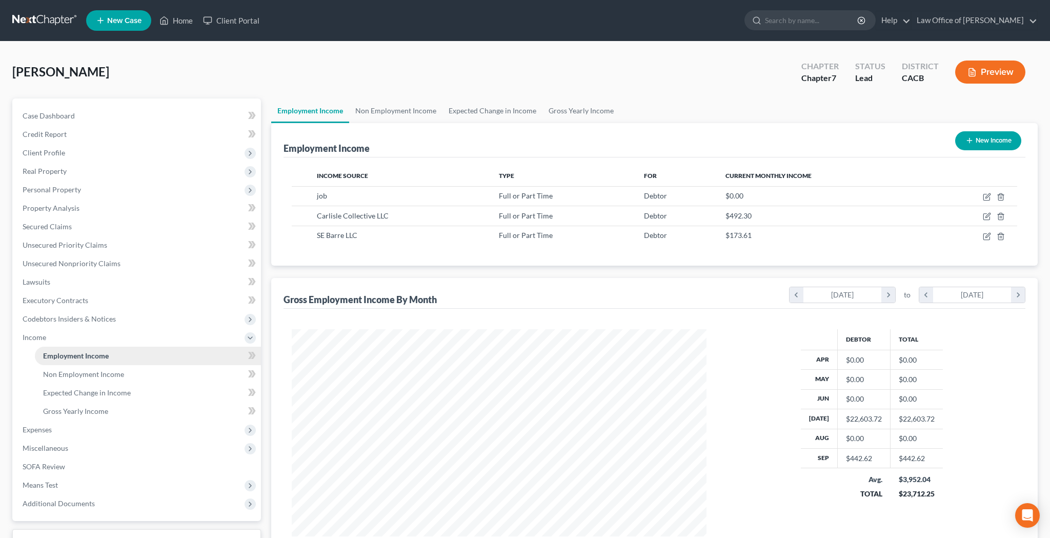
scroll to position [207, 435]
click at [986, 238] on icon "button" at bounding box center [987, 236] width 8 height 8
select select "0"
select select "4"
select select "0"
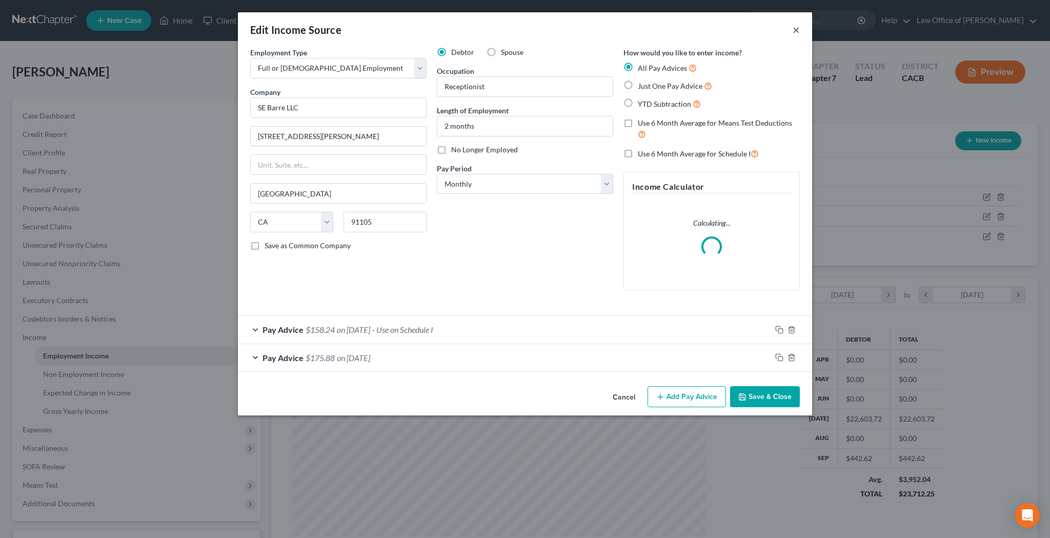
click at [793, 29] on button "×" at bounding box center [796, 30] width 7 height 12
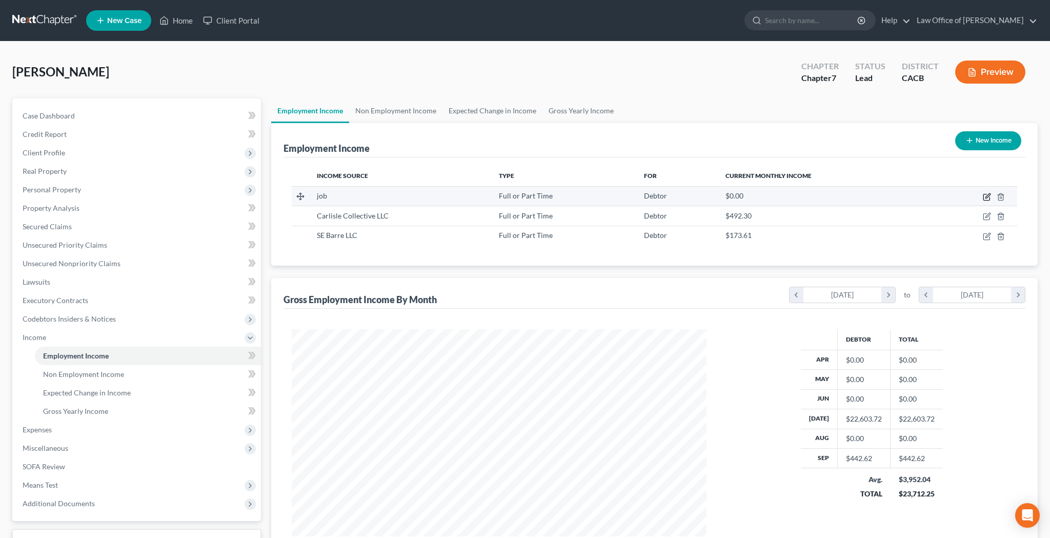
click at [987, 198] on icon "button" at bounding box center [987, 195] width 5 height 5
select select "0"
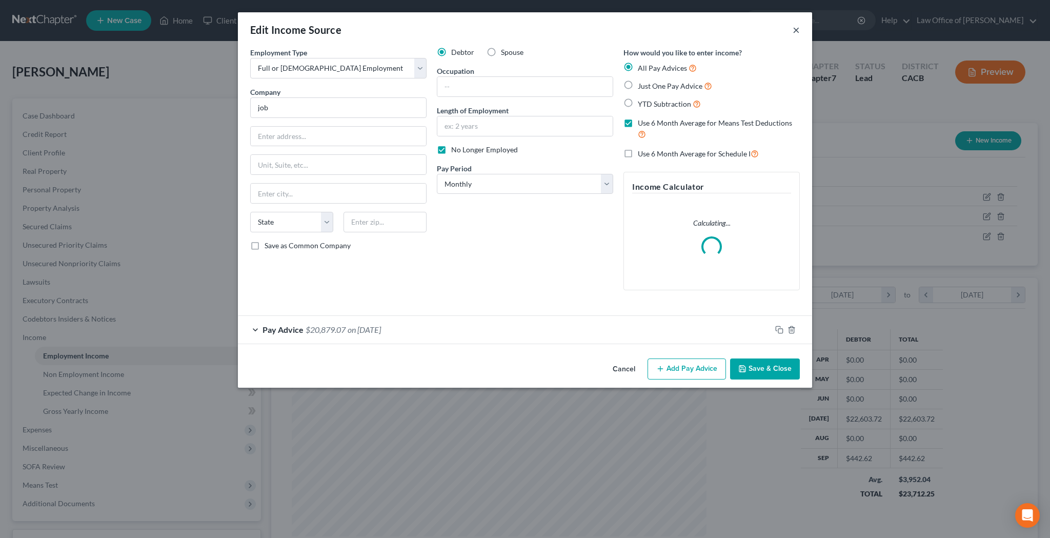
click at [798, 31] on button "×" at bounding box center [796, 30] width 7 height 12
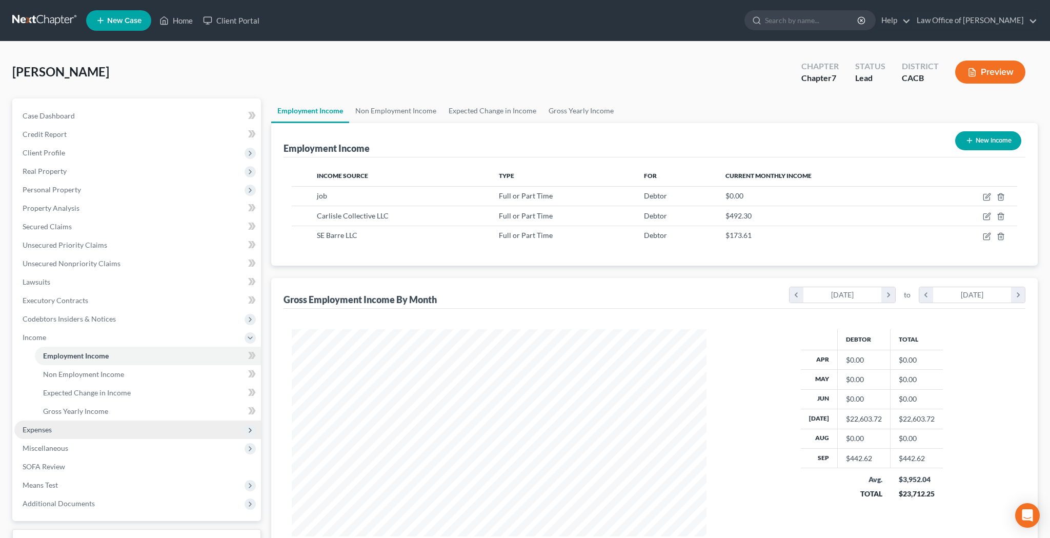
click at [76, 427] on span "Expenses" at bounding box center [137, 429] width 247 height 18
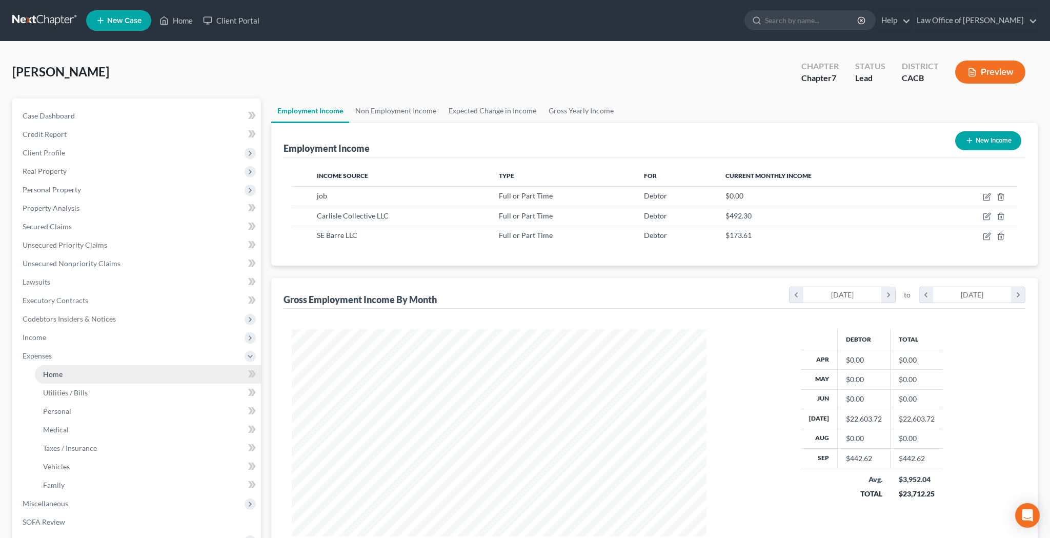
click at [85, 378] on link "Home" at bounding box center [148, 374] width 226 height 18
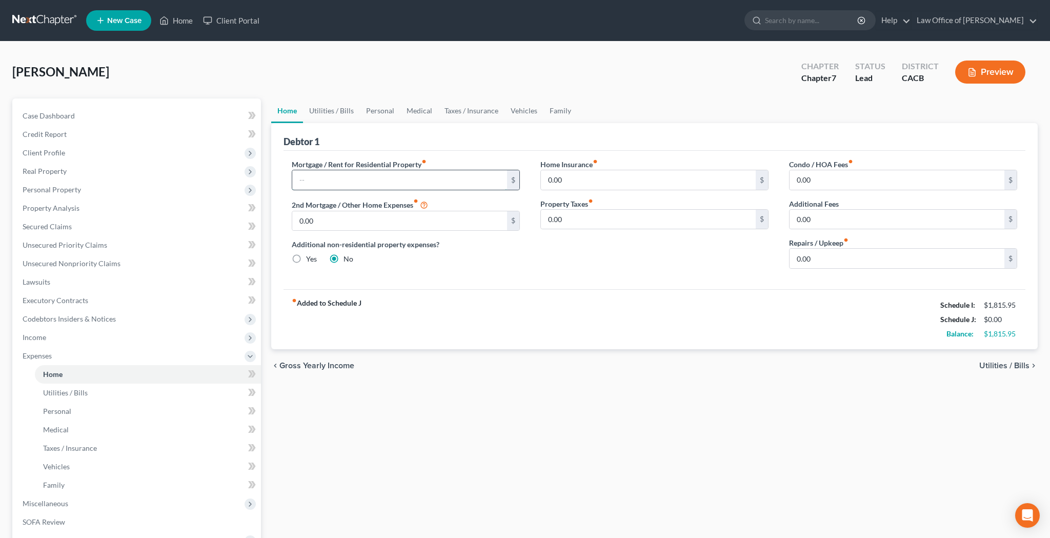
click at [401, 180] on input "text" at bounding box center [399, 179] width 215 height 19
type input "1,988"
click at [514, 262] on div "Additional non-residential property expenses? Yes No" at bounding box center [406, 251] width 228 height 25
click at [329, 113] on link "Utilities / Bills" at bounding box center [331, 110] width 57 height 25
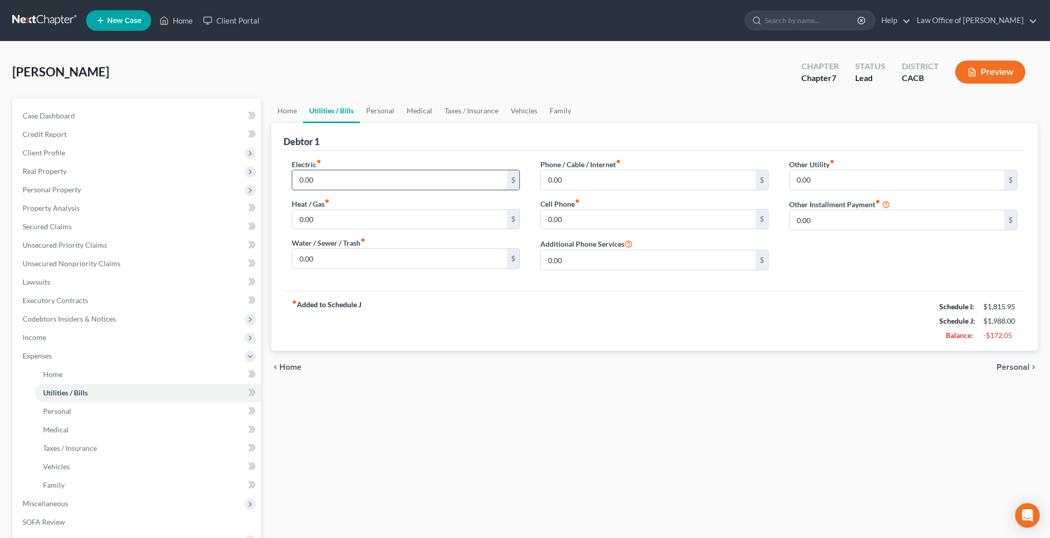
click at [326, 176] on input "0.00" at bounding box center [399, 179] width 215 height 19
type input "150"
click at [331, 224] on input "0.00" at bounding box center [399, 219] width 215 height 19
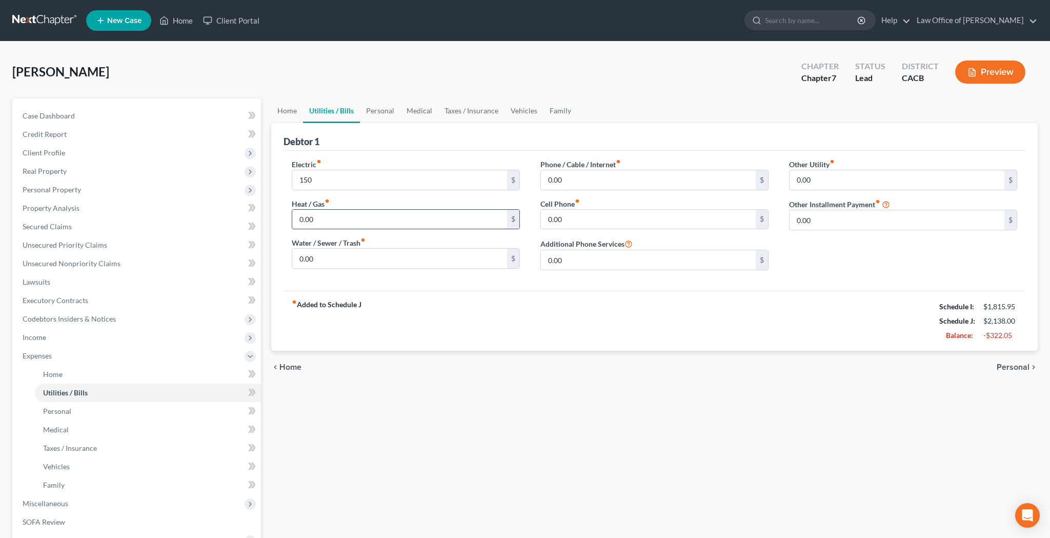
click at [331, 224] on input "0.00" at bounding box center [399, 219] width 215 height 19
type input "45"
click at [565, 177] on input "0.00" at bounding box center [648, 179] width 215 height 19
type input "86"
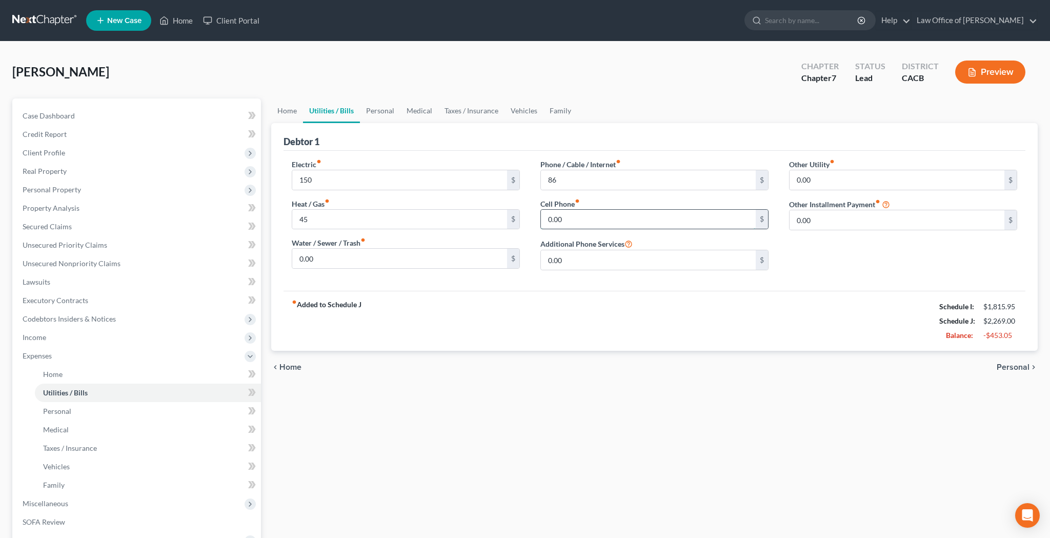
click at [570, 219] on input "0.00" at bounding box center [648, 219] width 215 height 19
type input "95"
click at [822, 217] on input "0.00" at bounding box center [897, 219] width 215 height 19
click at [378, 111] on link "Personal" at bounding box center [380, 110] width 41 height 25
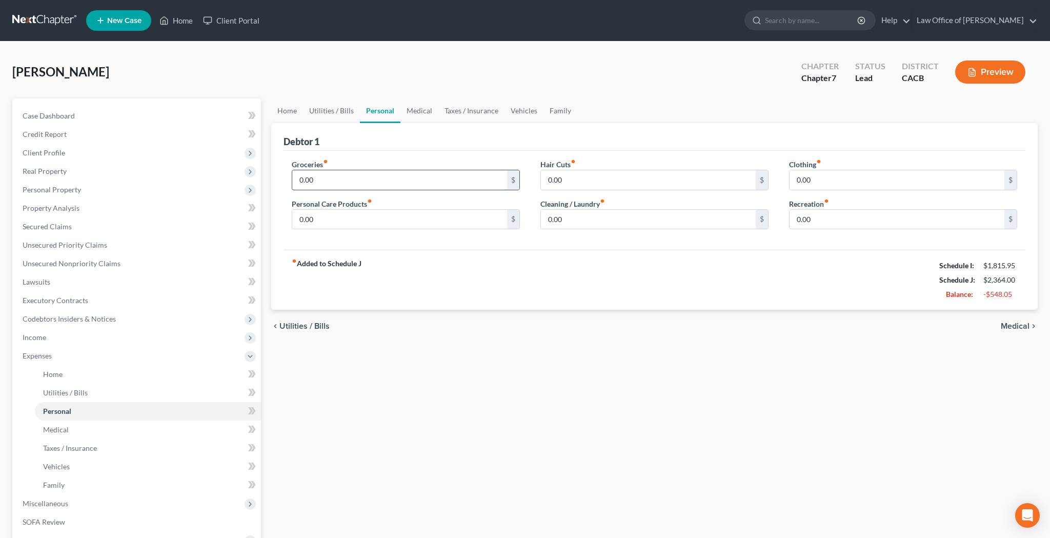
click at [356, 177] on input "0.00" at bounding box center [399, 179] width 215 height 19
type input "800"
click at [358, 217] on input "0.00" at bounding box center [399, 219] width 215 height 19
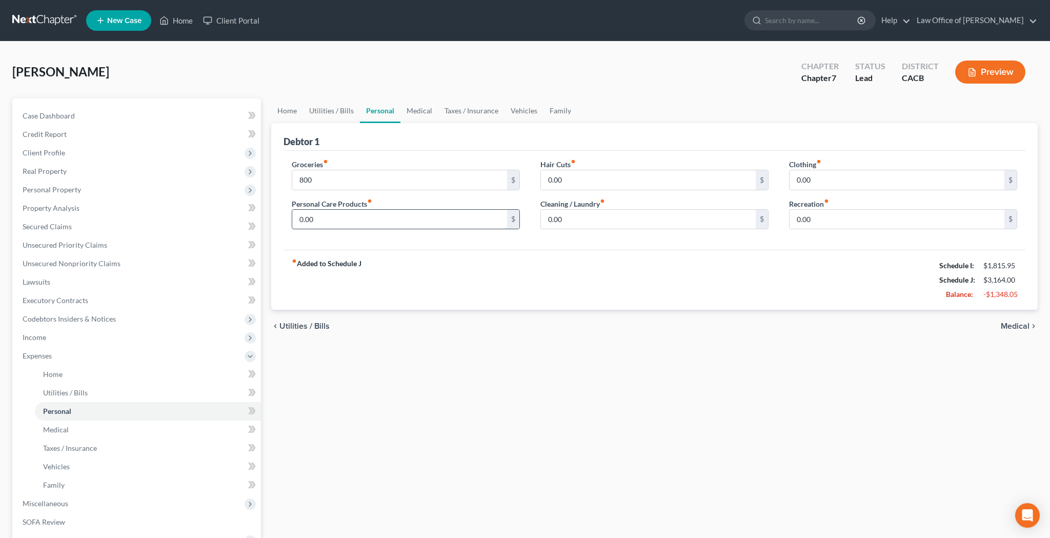
click at [358, 217] on input "0.00" at bounding box center [399, 219] width 215 height 19
type input "90"
click at [562, 218] on input "0.00" at bounding box center [648, 219] width 215 height 19
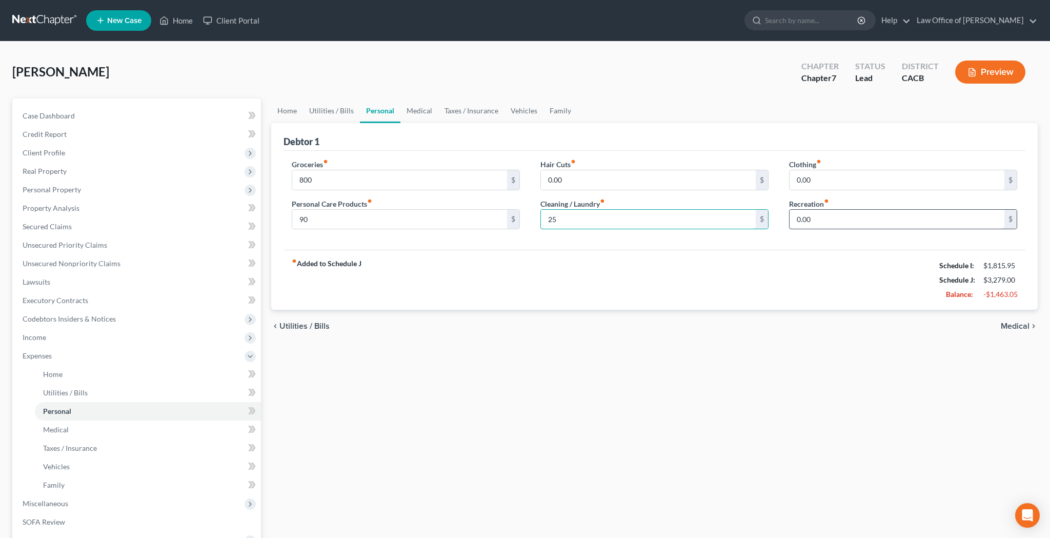
type input "25"
click at [829, 214] on input "0.00" at bounding box center [897, 219] width 215 height 19
click at [428, 175] on input "800" at bounding box center [399, 179] width 215 height 19
type input "700"
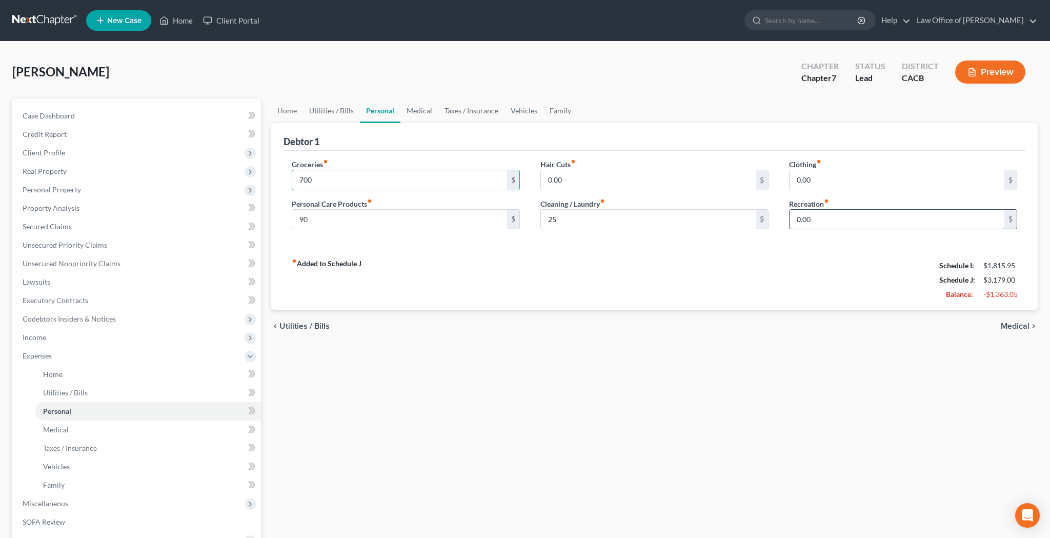
click at [824, 211] on input "0.00" at bounding box center [897, 219] width 215 height 19
type input "150"
click at [424, 109] on link "Medical" at bounding box center [419, 110] width 38 height 25
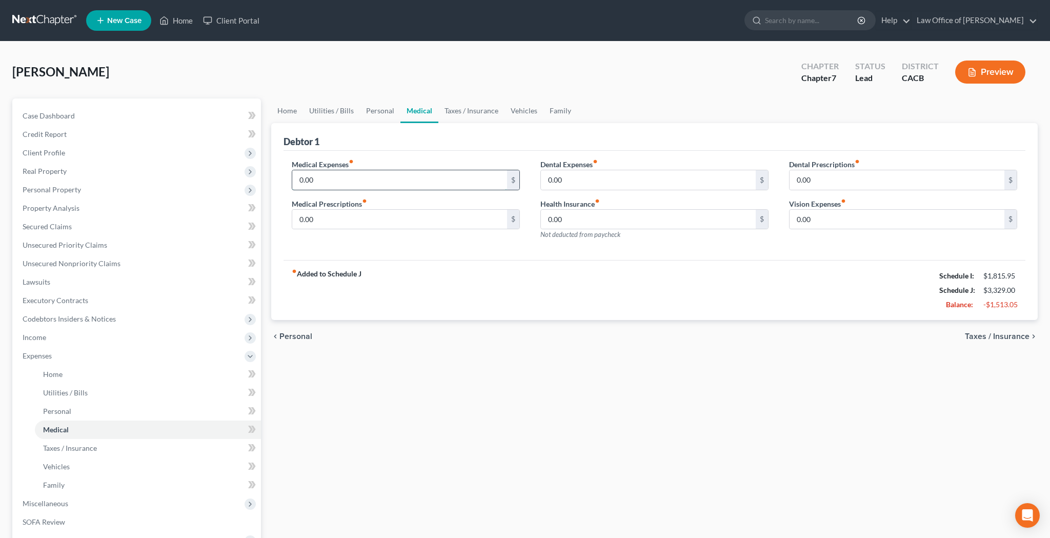
click at [398, 176] on input "0.00" at bounding box center [399, 179] width 215 height 19
click at [493, 113] on link "Taxes / Insurance" at bounding box center [471, 110] width 66 height 25
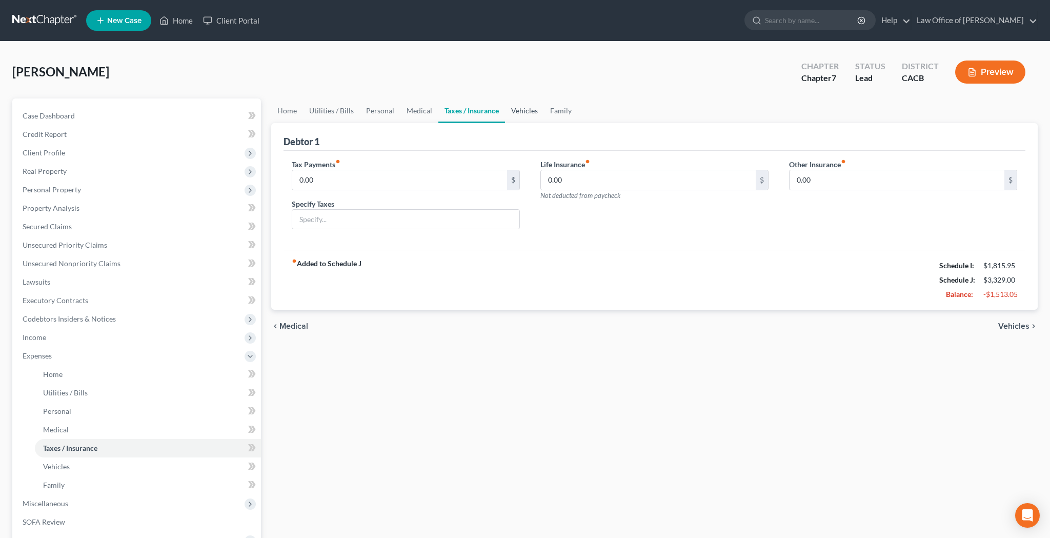
click at [521, 112] on link "Vehicles" at bounding box center [524, 110] width 39 height 25
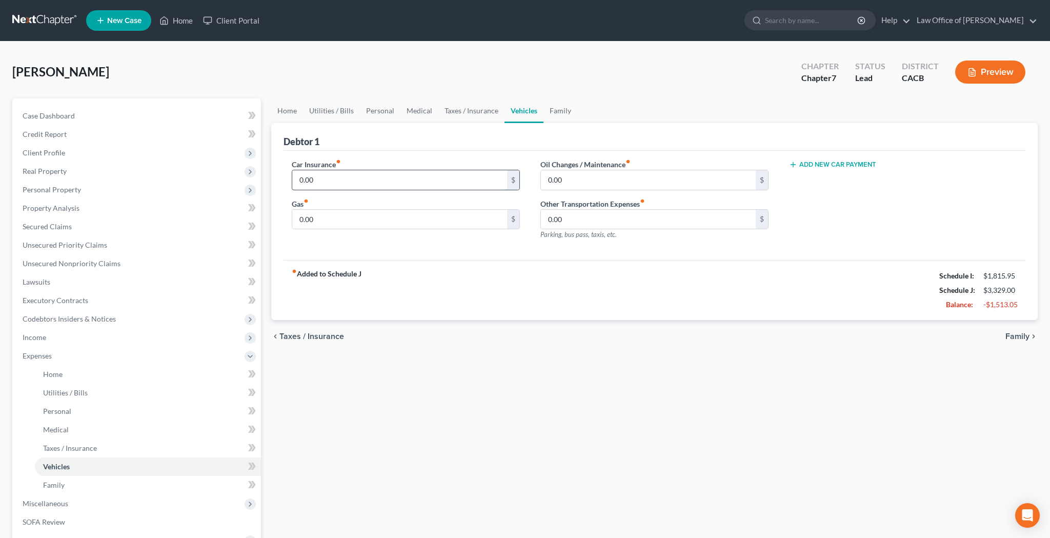
click at [393, 176] on input "0.00" at bounding box center [399, 179] width 215 height 19
type input "116"
click at [382, 216] on input "0.00" at bounding box center [399, 219] width 215 height 19
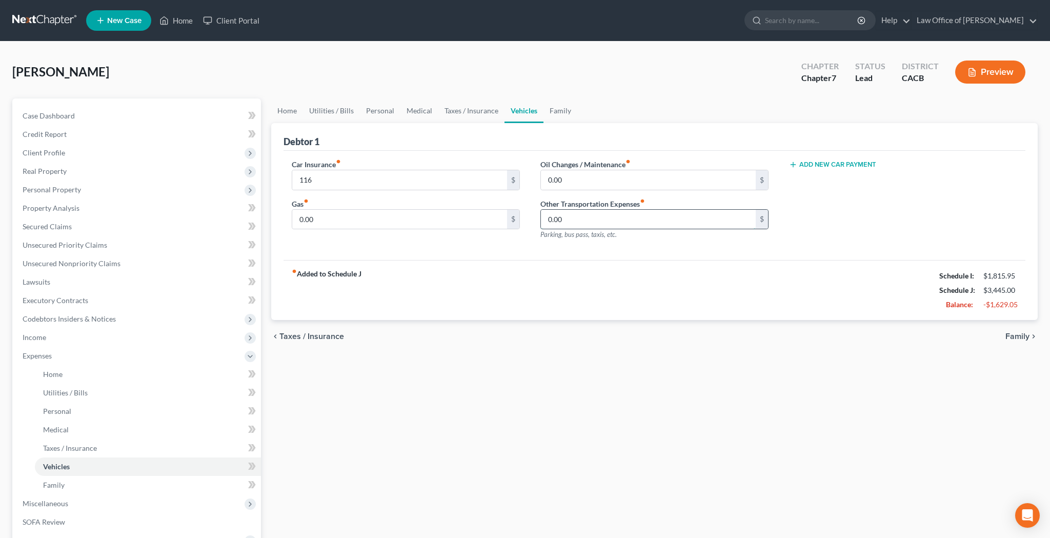
click at [583, 217] on input "0.00" at bounding box center [648, 219] width 215 height 19
click at [558, 113] on link "Family" at bounding box center [560, 110] width 34 height 25
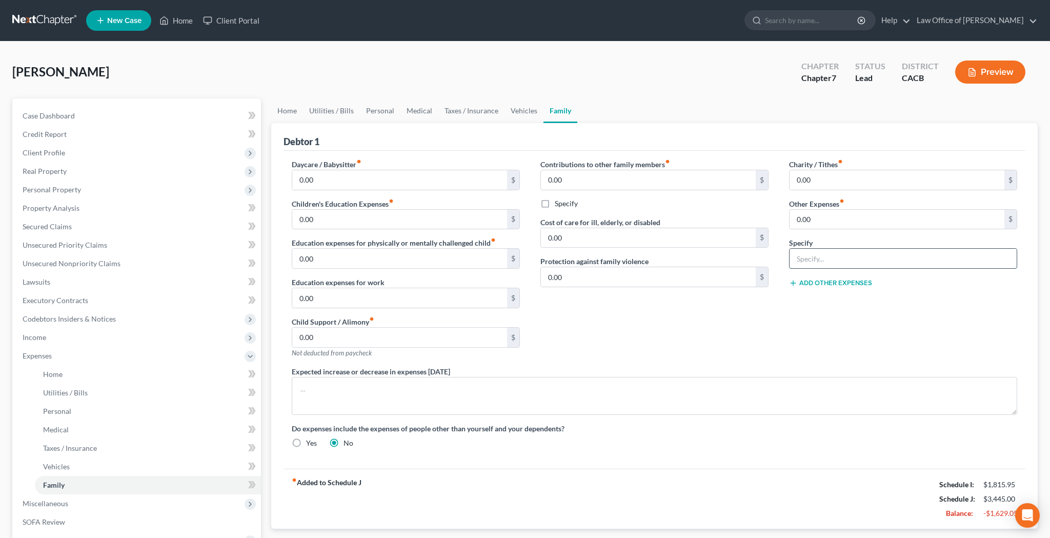
click at [818, 258] on input "text" at bounding box center [903, 258] width 227 height 19
type input "Unon"
click at [817, 221] on input "0.00" at bounding box center [897, 219] width 215 height 19
type input "40"
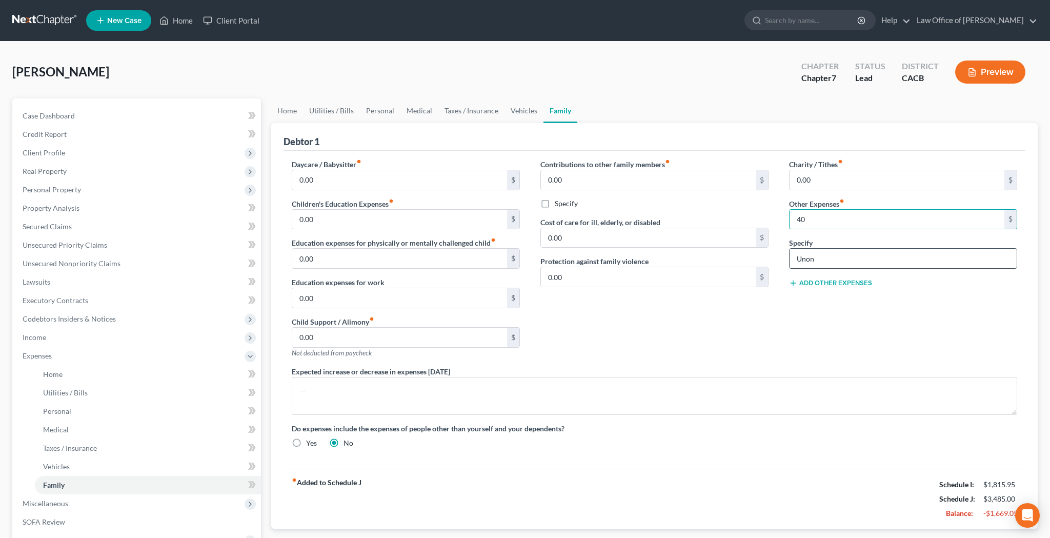
click at [833, 259] on input "Unon" at bounding box center [903, 258] width 227 height 19
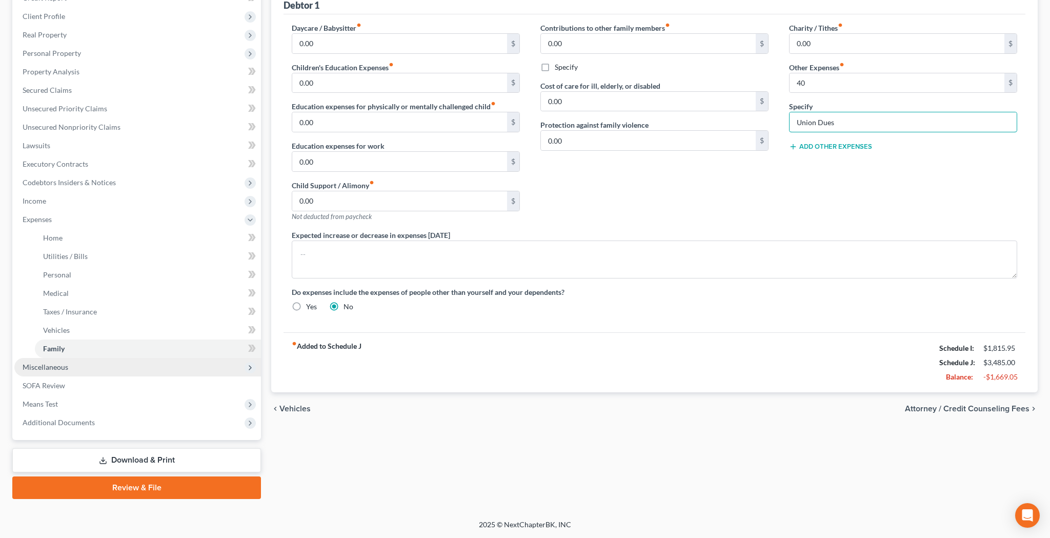
type input "Union Dues"
click at [100, 371] on span "Miscellaneous" at bounding box center [137, 367] width 247 height 18
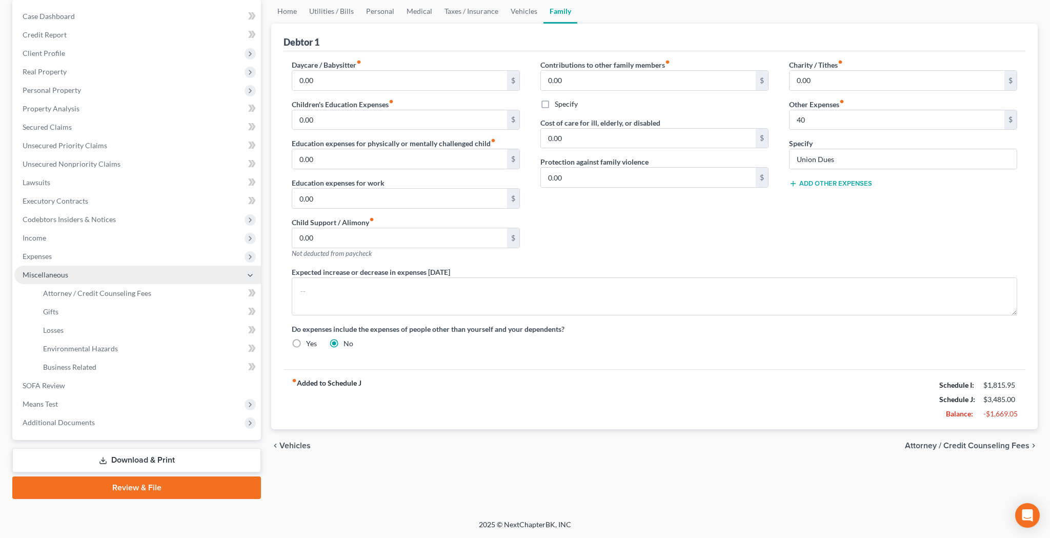
scroll to position [99, 0]
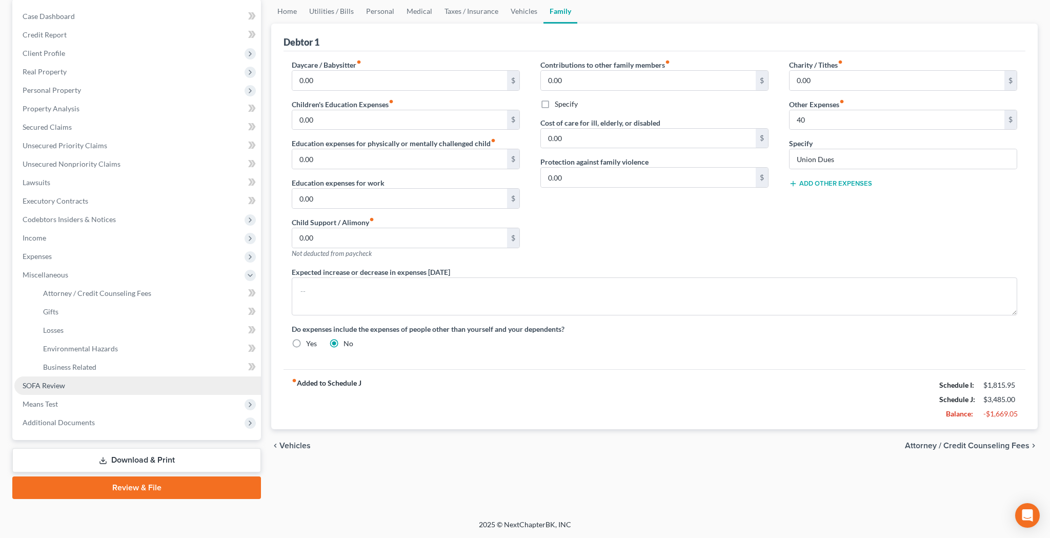
click at [78, 384] on link "SOFA Review" at bounding box center [137, 385] width 247 height 18
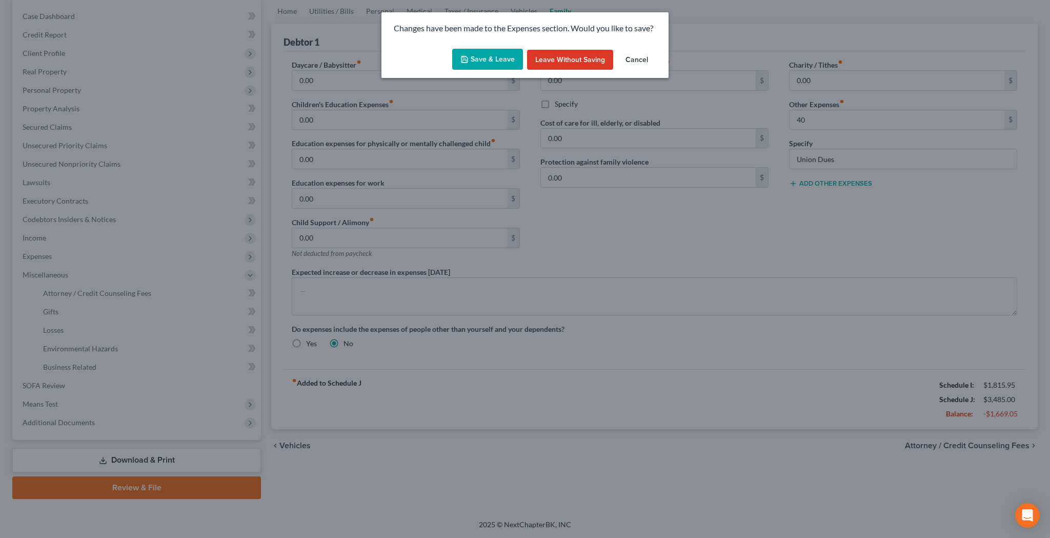
click at [482, 60] on button "Save & Leave" at bounding box center [487, 60] width 71 height 22
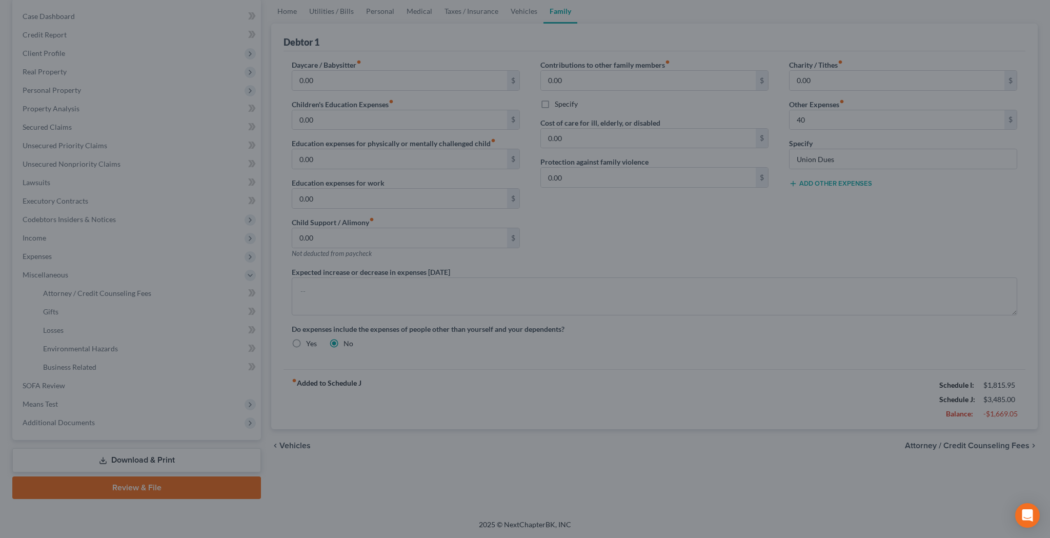
type input "40.00"
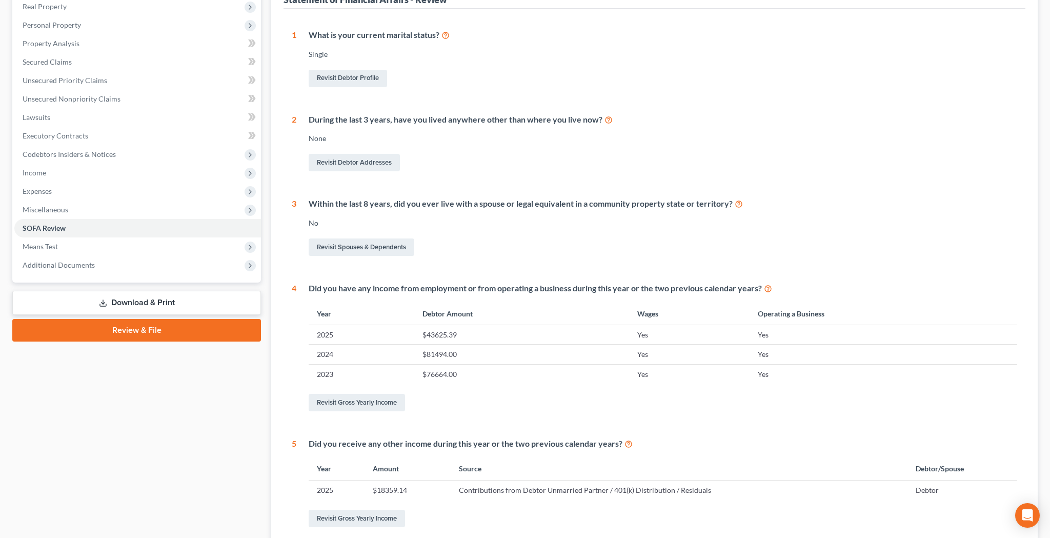
scroll to position [168, 0]
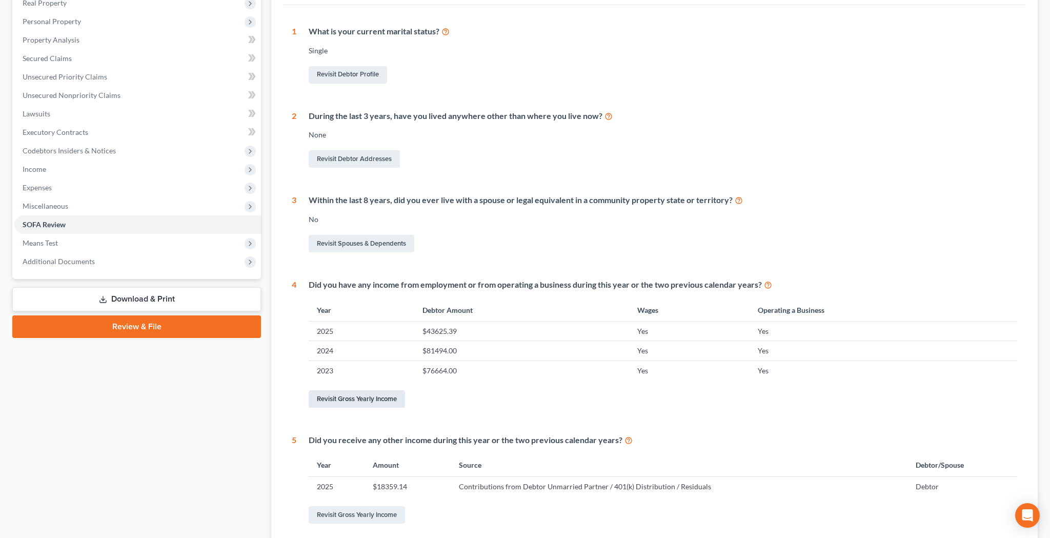
click at [373, 397] on link "Revisit Gross Yearly Income" at bounding box center [357, 398] width 96 height 17
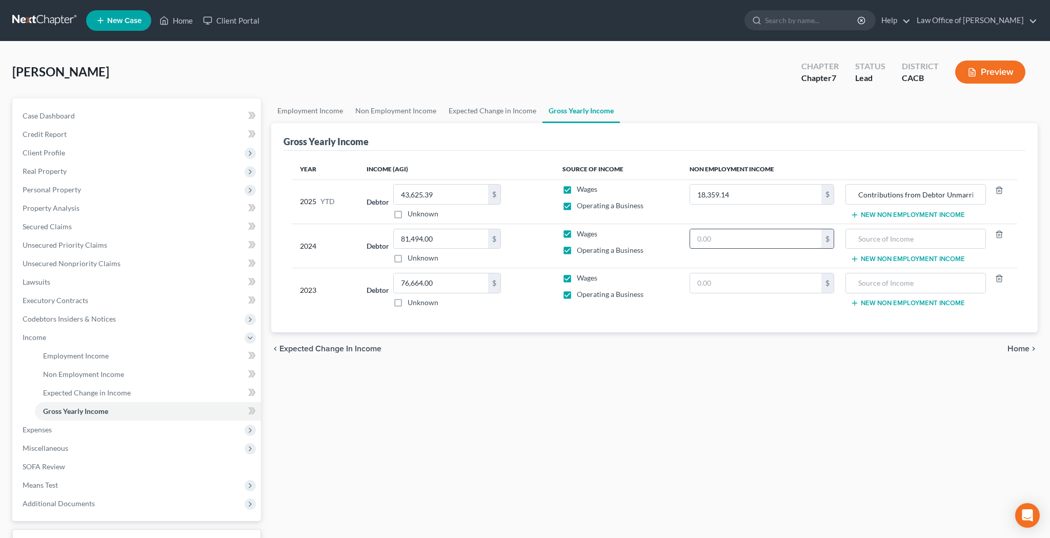
click at [753, 236] on input "text" at bounding box center [756, 238] width 132 height 19
click at [857, 238] on input "text" at bounding box center [915, 238] width 129 height 19
click at [79, 224] on link "Secured Claims" at bounding box center [137, 226] width 247 height 18
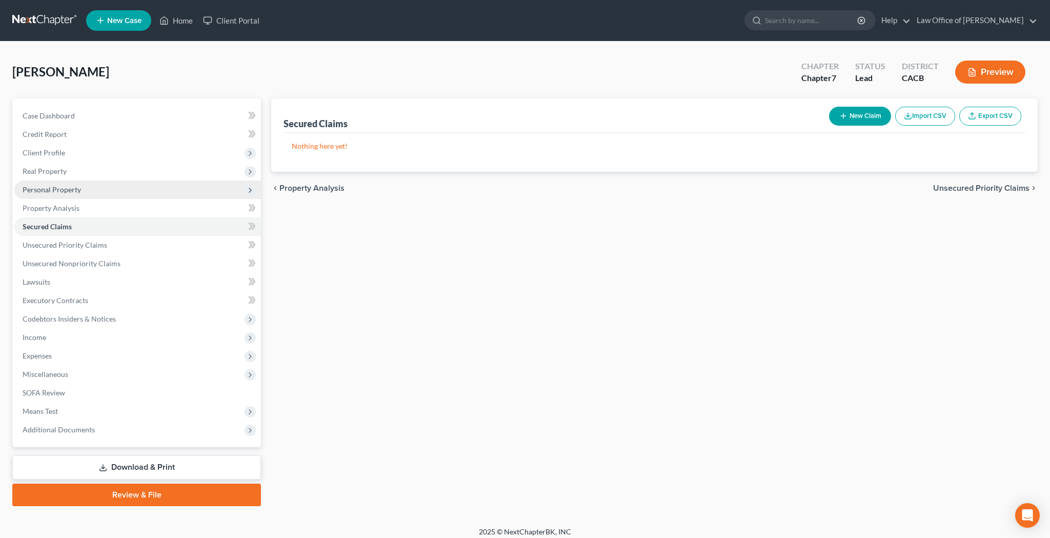
click at [78, 191] on span "Personal Property" at bounding box center [52, 189] width 58 height 9
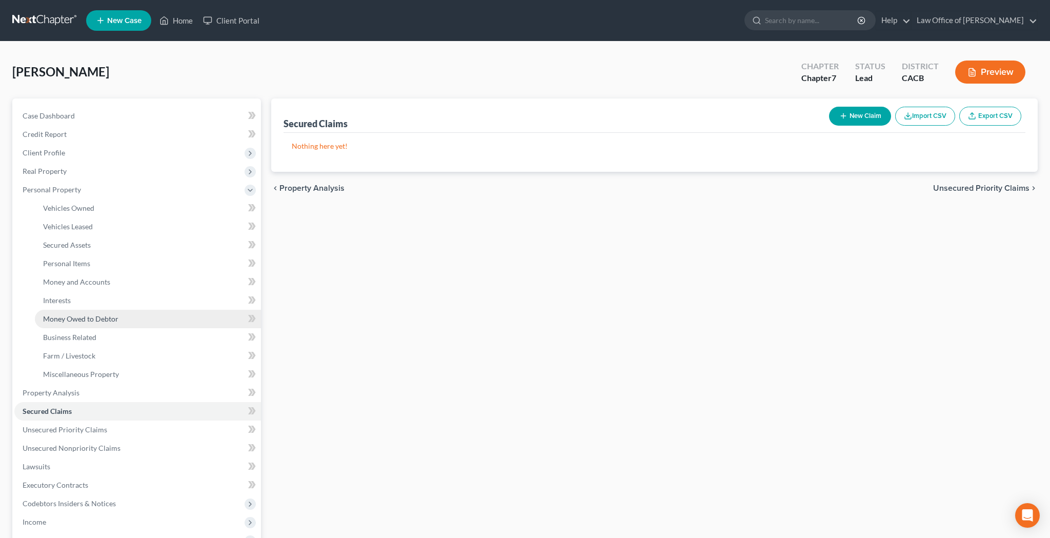
click at [98, 322] on span "Money Owed to Debtor" at bounding box center [80, 318] width 75 height 9
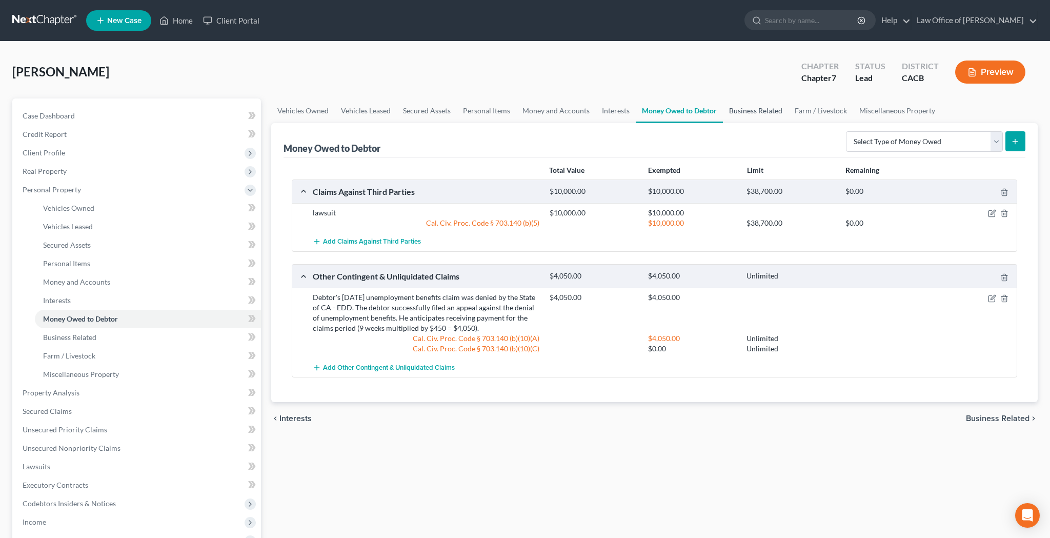
click at [780, 109] on link "Business Related" at bounding box center [756, 110] width 66 height 25
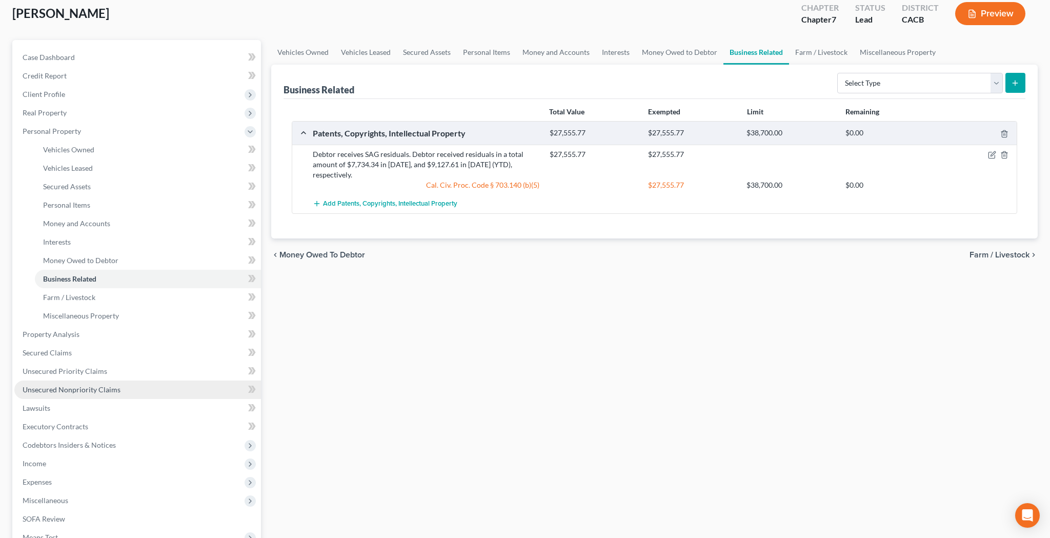
scroll to position [60, 0]
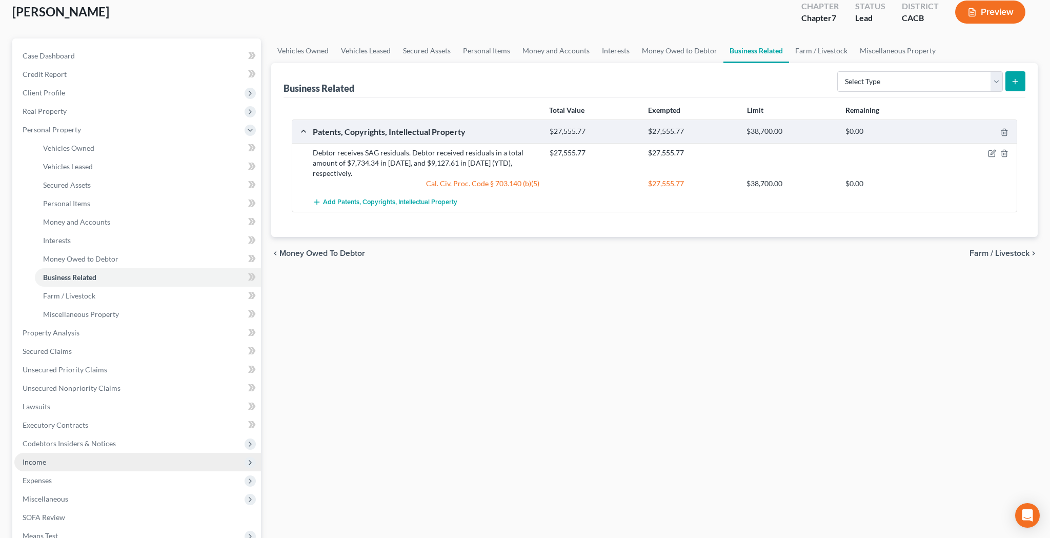
click at [74, 462] on span "Income" at bounding box center [137, 462] width 247 height 18
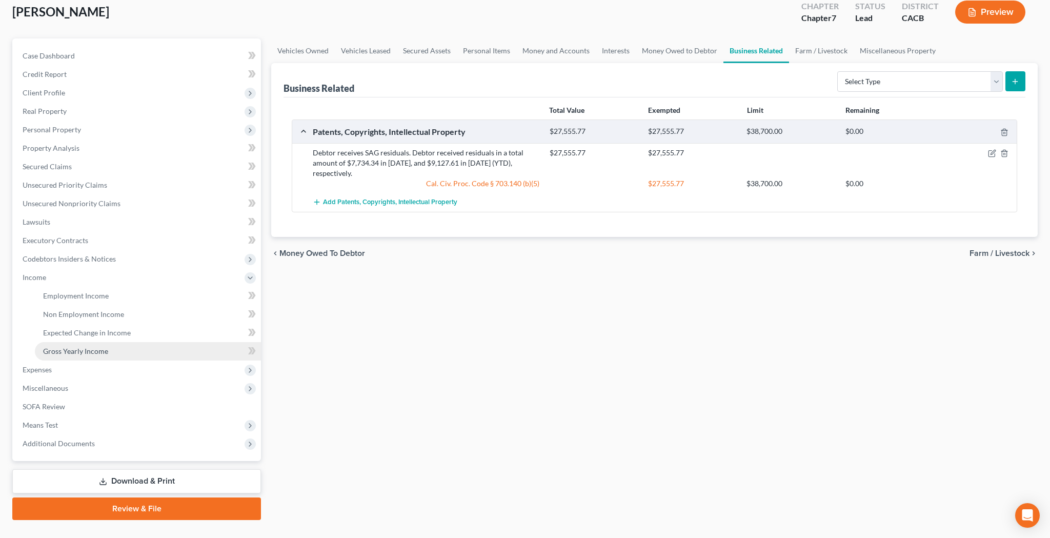
click at [108, 348] on link "Gross Yearly Income" at bounding box center [148, 351] width 226 height 18
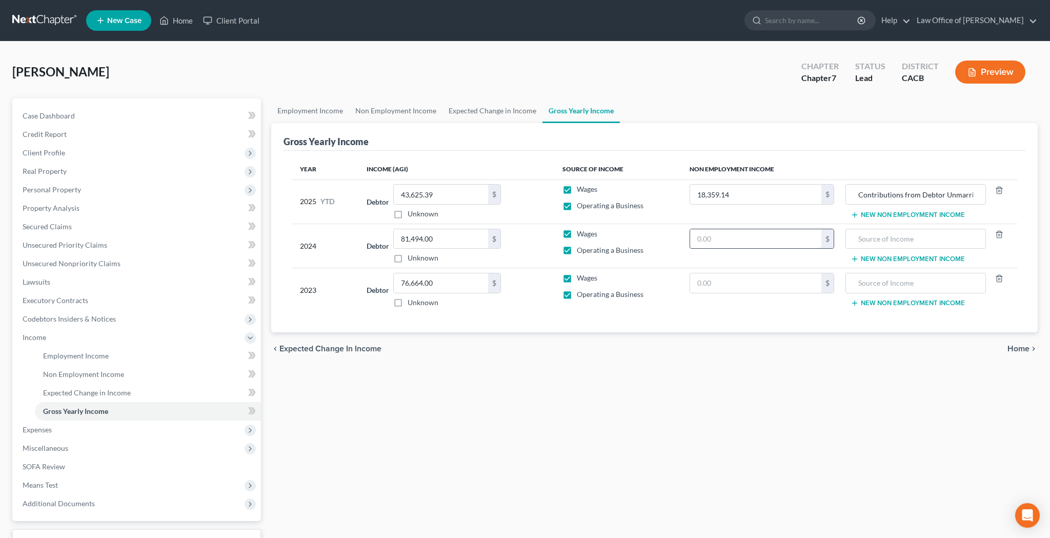
click at [733, 239] on input "text" at bounding box center [756, 238] width 132 height 19
type input "16,134.34"
click at [743, 279] on input "text" at bounding box center [756, 282] width 132 height 19
click at [909, 195] on input "Contributions from Debtor Unmarried Partner / 401(k) Distribution / Residuals" at bounding box center [915, 194] width 129 height 19
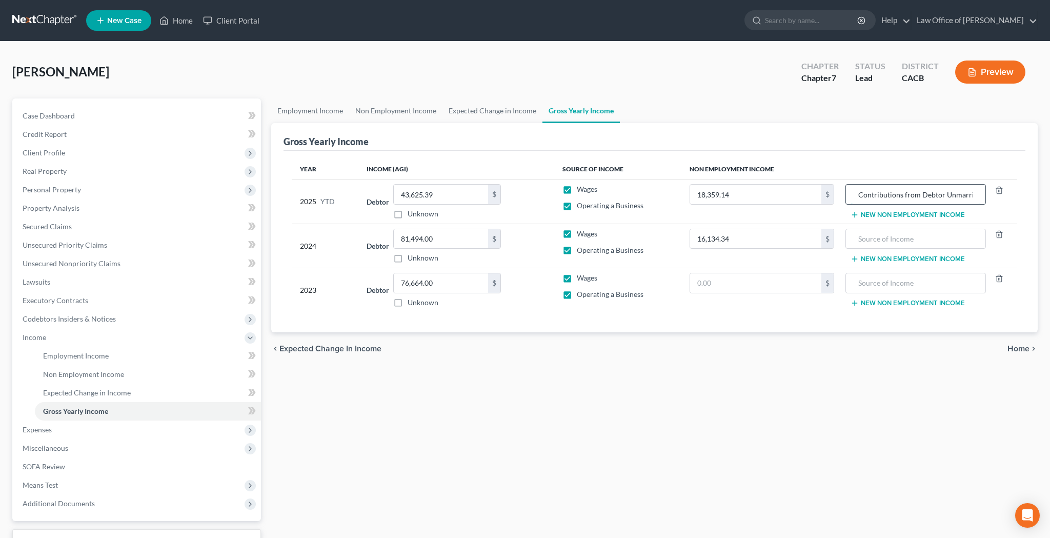
click at [909, 195] on input "Contributions from Debtor Unmarried Partner / 401(k) Distribution / Residuals" at bounding box center [915, 194] width 129 height 19
click at [882, 240] on input "text" at bounding box center [915, 238] width 129 height 19
paste input "Contributions from Debtor Unmarried Partner / 401(k) Distribution / Residuals"
click at [942, 241] on input "Contributions from Debtor Unmarried Partner / 401(k) Distribution / Residuals" at bounding box center [915, 238] width 129 height 19
click at [897, 236] on input "Contributions from Debtor Unmarried Partner / Residuals" at bounding box center [915, 238] width 129 height 19
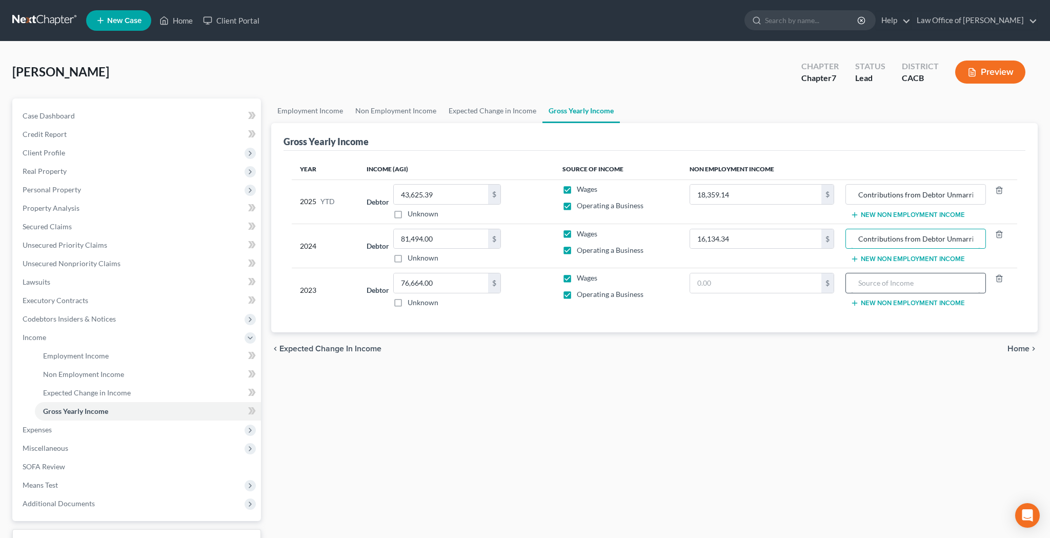
type input "Contributions from Debtor Unmarried Partner / Residuals"
click at [886, 282] on input "text" at bounding box center [915, 282] width 129 height 19
paste input "Contributions from Debtor Unmarried Partner / 401(k) Distribution / Residuals"
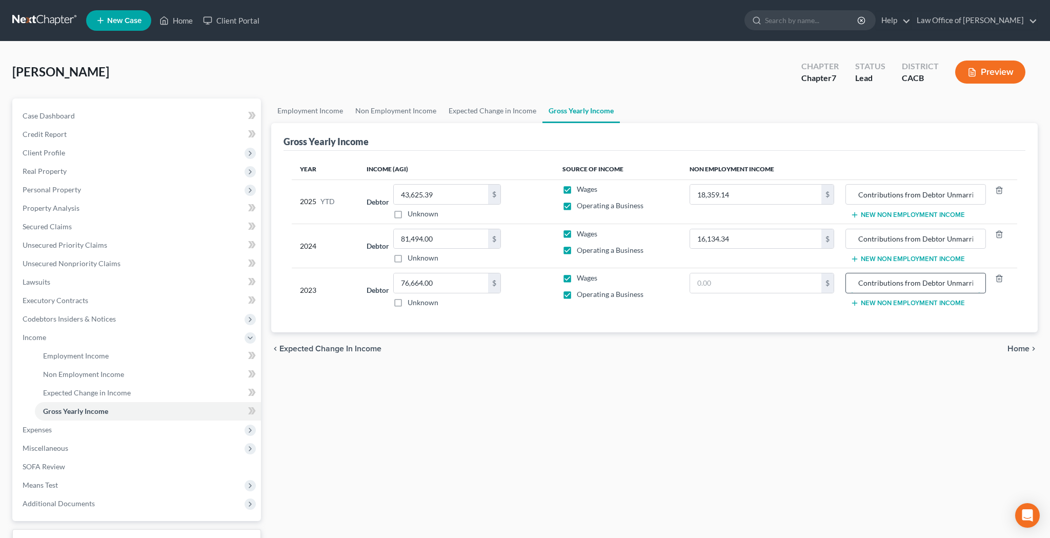
click at [938, 283] on input "Contributions from Debtor Unmarried Partner / 401(k) Distribution / Residuals" at bounding box center [915, 282] width 129 height 19
type input "Contributions from Debtor Unmarried Partner / Residuals"
click at [784, 280] on input "text" at bounding box center [756, 282] width 132 height 19
click at [787, 323] on div "Year Income (AGI) Source of Income Non Employment Income 2025 YTD Debtor 43,625…" at bounding box center [655, 242] width 742 height 182
click at [752, 286] on input "34,000" at bounding box center [756, 282] width 132 height 19
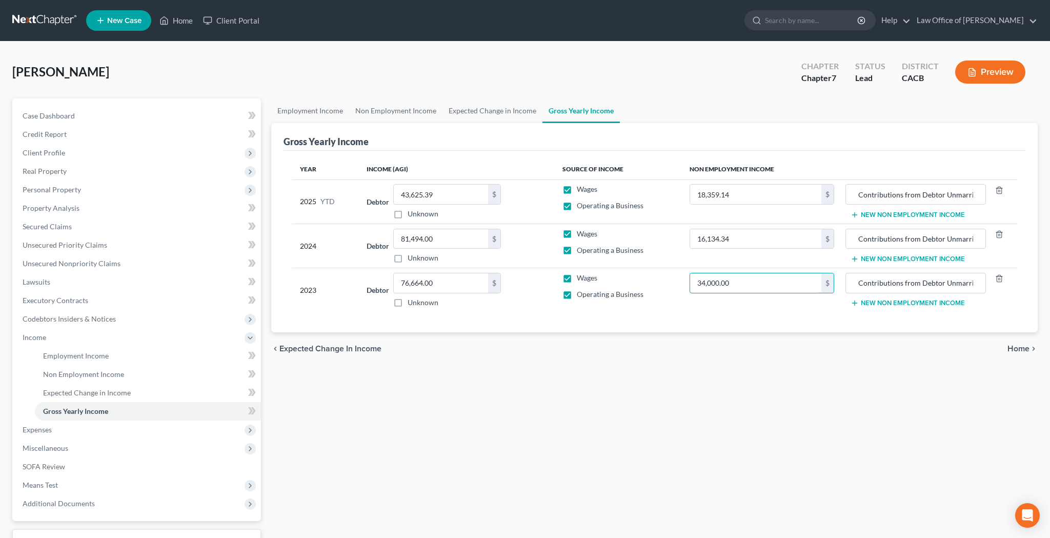
type input "34,000.00"
click at [750, 305] on td "34,000.00 $" at bounding box center [761, 290] width 161 height 44
click at [124, 461] on link "SOFA Review" at bounding box center [137, 466] width 247 height 18
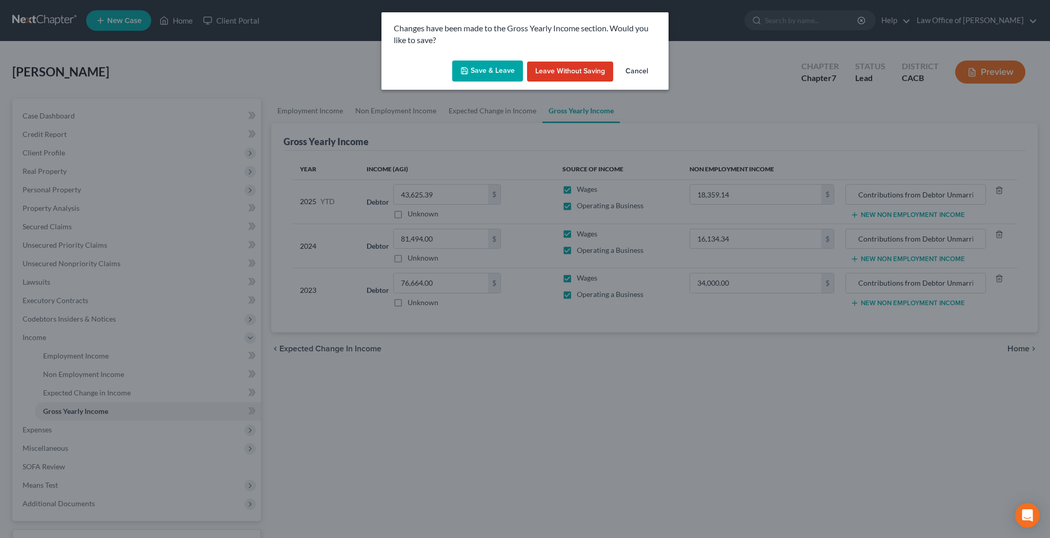
click at [502, 73] on button "Save & Leave" at bounding box center [487, 71] width 71 height 22
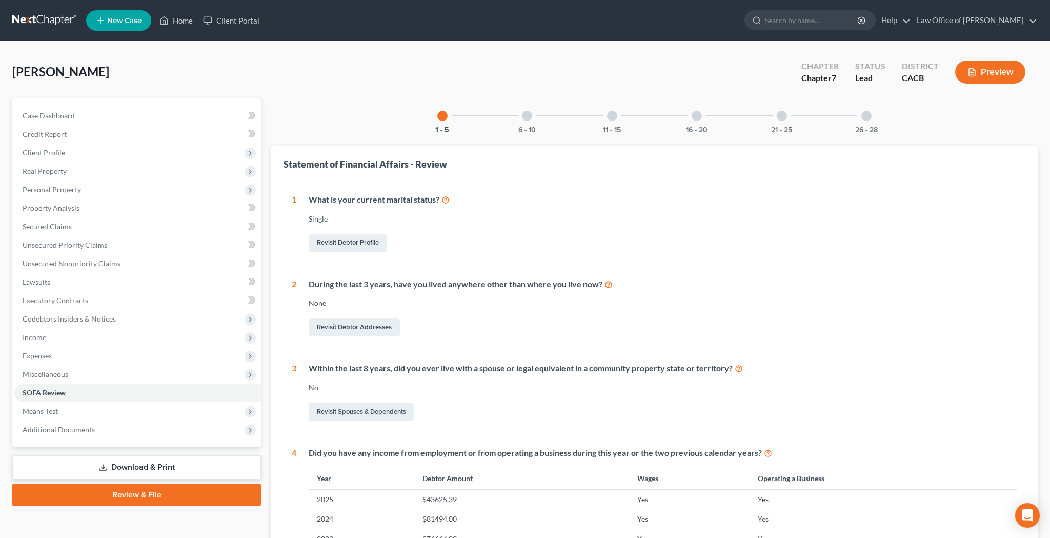
click at [525, 119] on div at bounding box center [527, 116] width 10 height 10
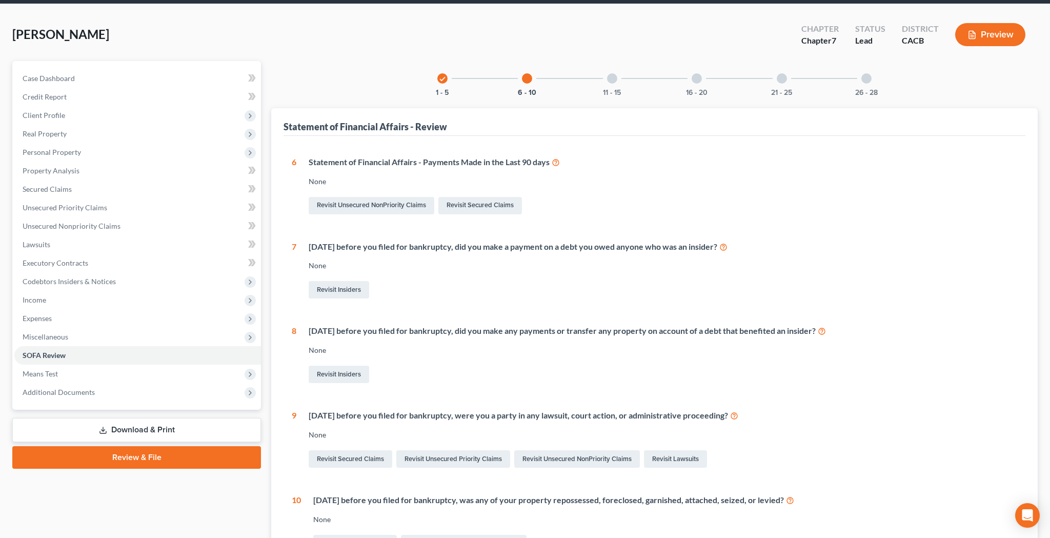
scroll to position [26, 0]
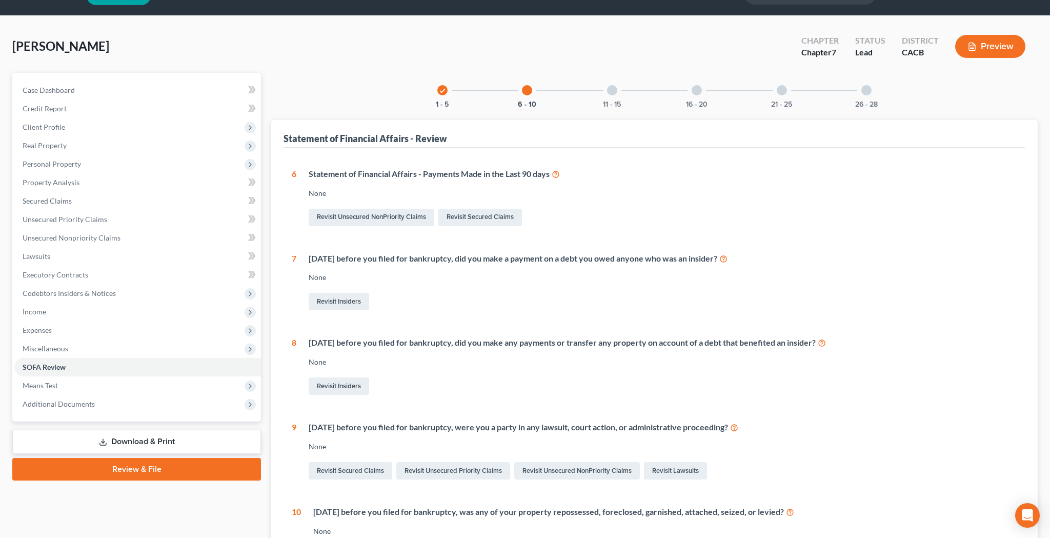
click at [608, 93] on div at bounding box center [612, 90] width 10 height 10
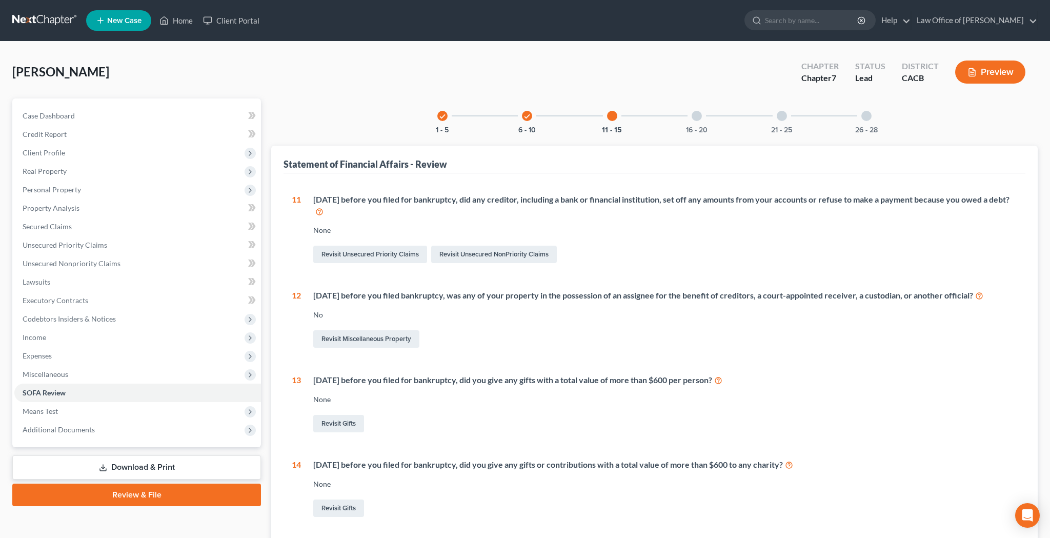
scroll to position [0, 0]
click at [701, 118] on div "16 - 20" at bounding box center [696, 115] width 35 height 35
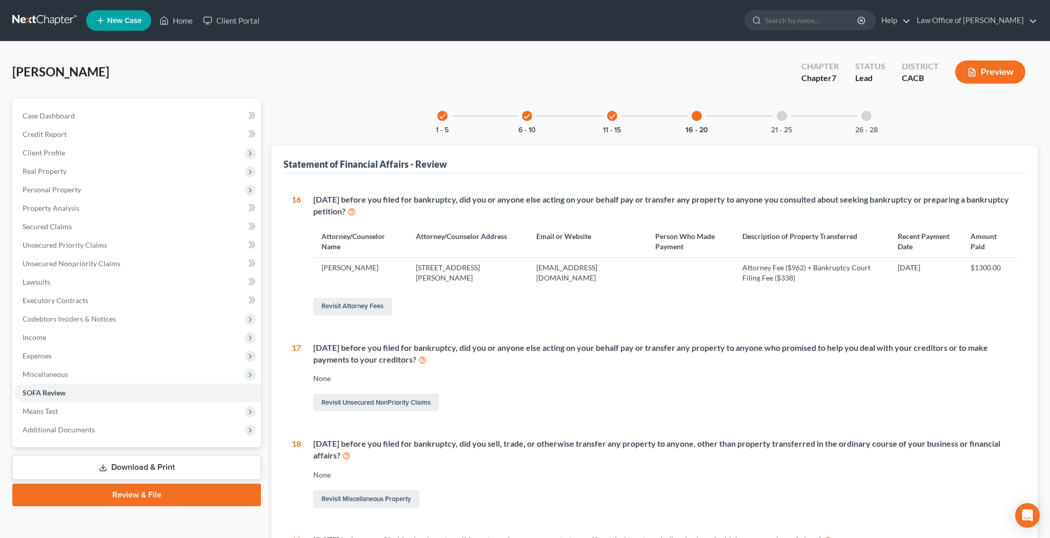
click at [780, 118] on div at bounding box center [782, 116] width 10 height 10
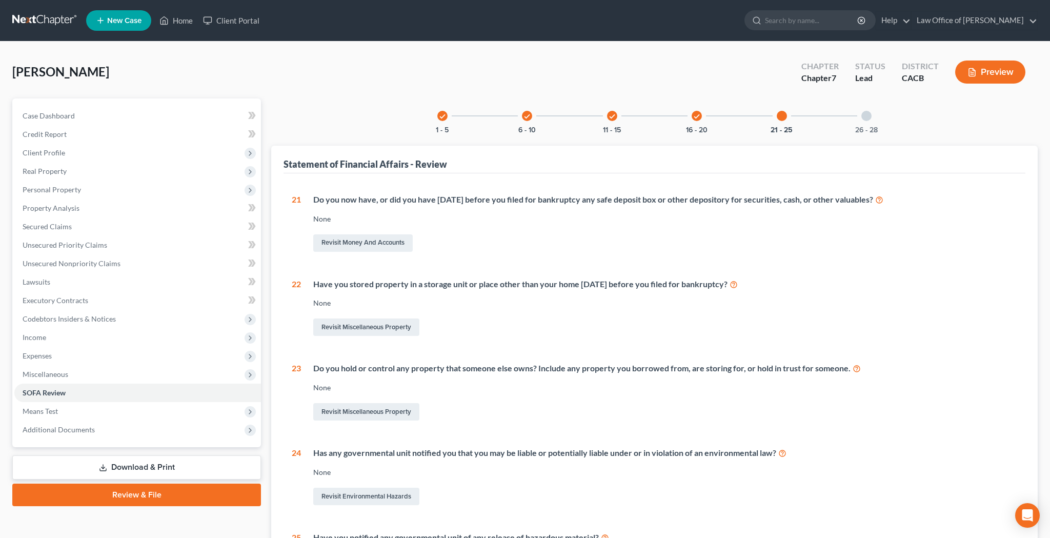
click at [867, 114] on div at bounding box center [866, 116] width 10 height 10
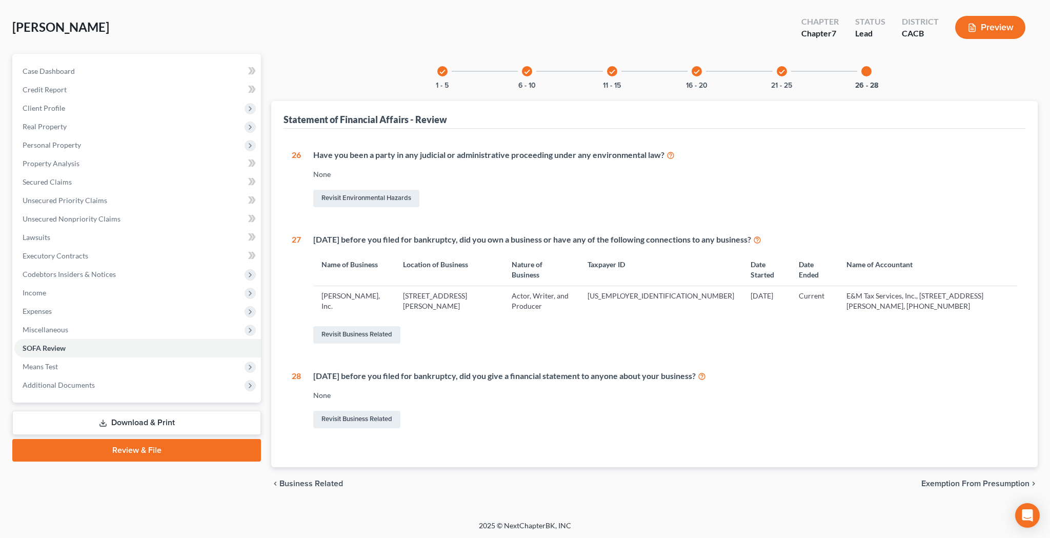
scroll to position [44, 0]
click at [158, 420] on link "Download & Print" at bounding box center [136, 423] width 249 height 24
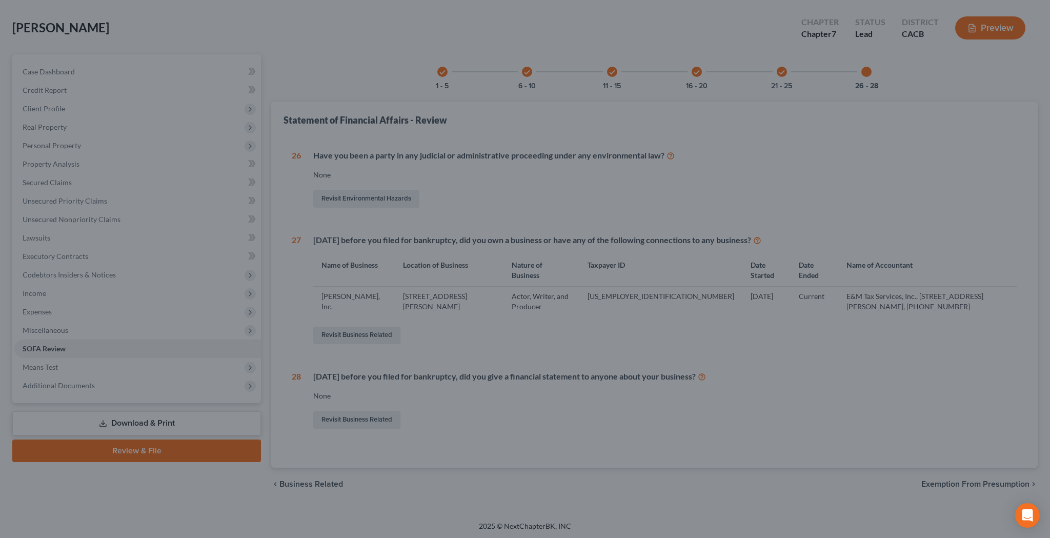
click at [624, 207] on div at bounding box center [525, 269] width 1050 height 538
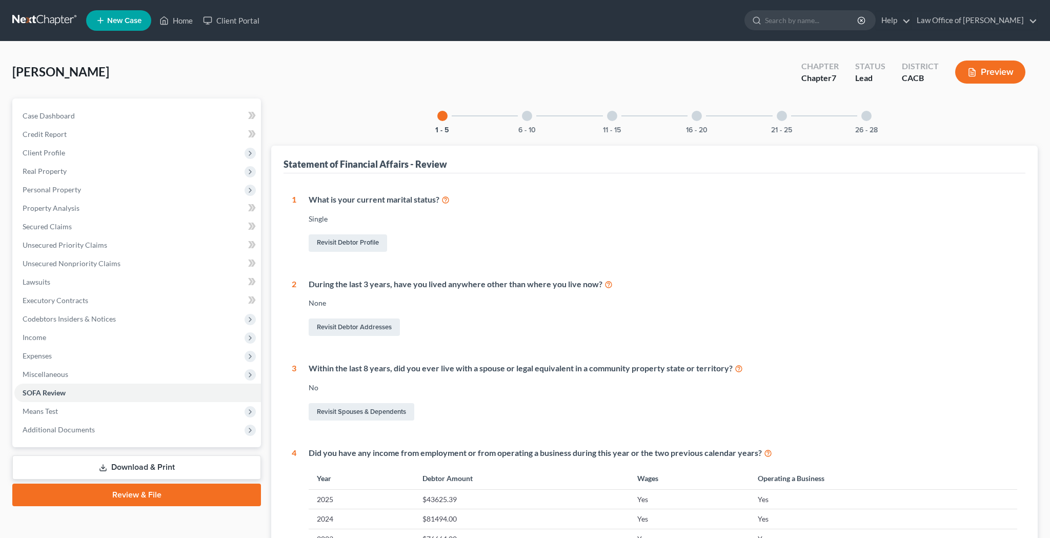
scroll to position [44, 0]
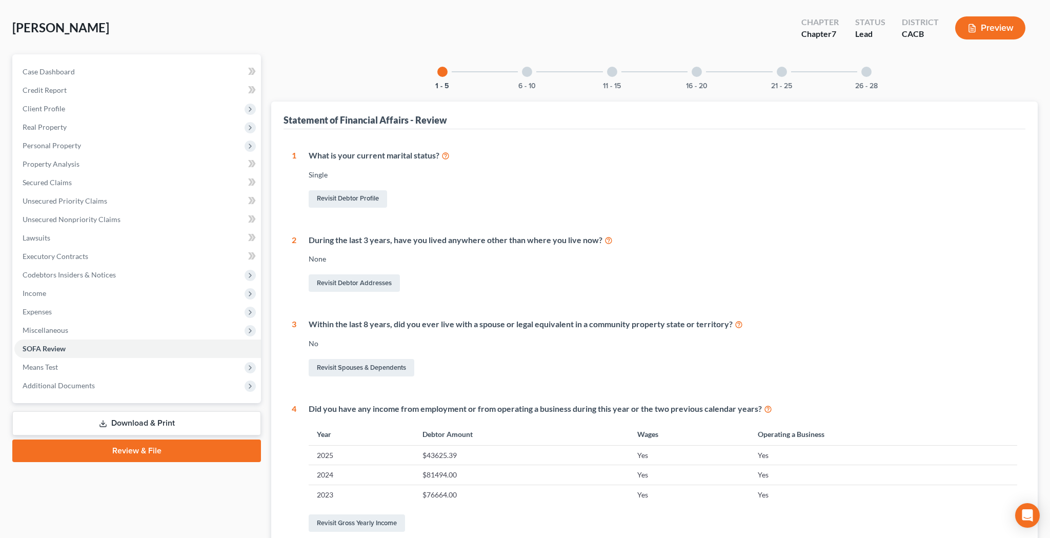
click at [118, 423] on link "Download & Print" at bounding box center [136, 423] width 249 height 24
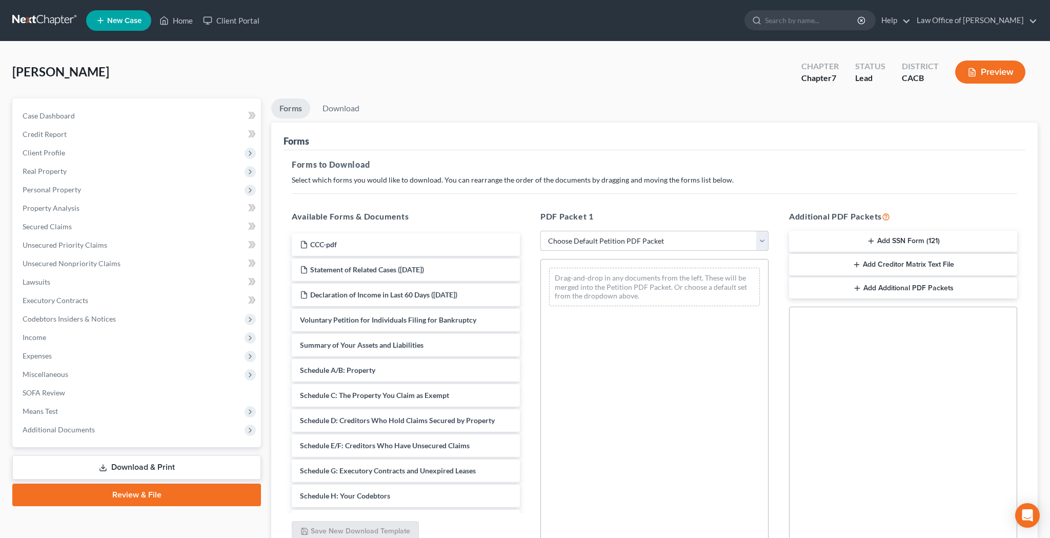
select select "4"
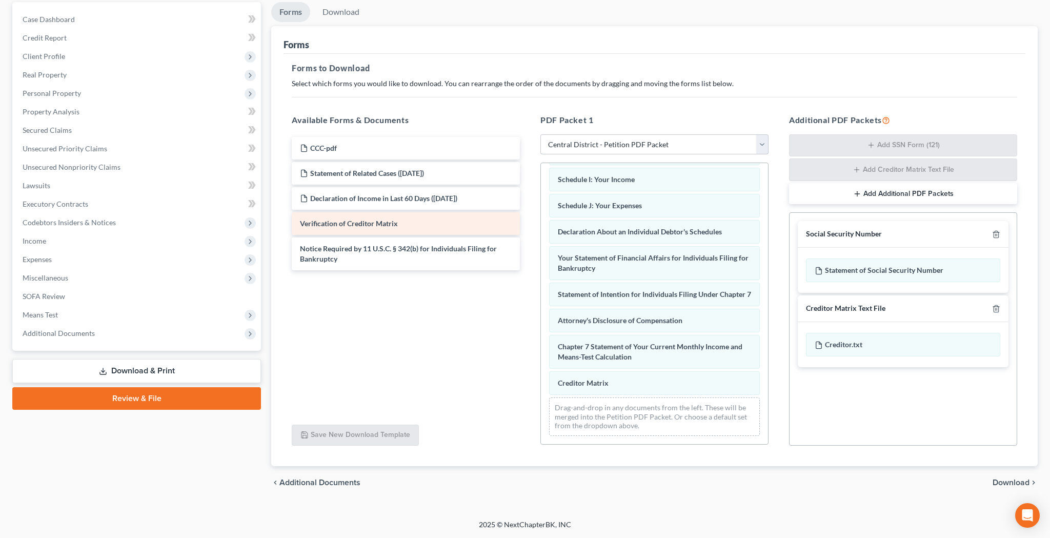
scroll to position [232, 0]
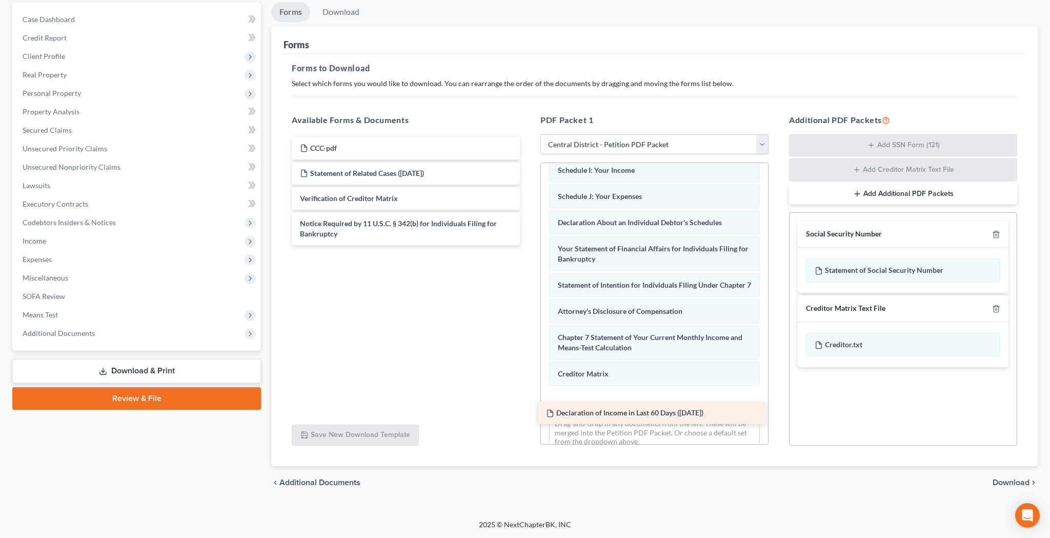
drag, startPoint x: 420, startPoint y: 194, endPoint x: 668, endPoint y: 420, distance: 335.0
click at [528, 245] on div "Declaration of Income in Last 60 Days (10/10/2025) CCC-pdf Statement of Related…" at bounding box center [406, 191] width 245 height 108
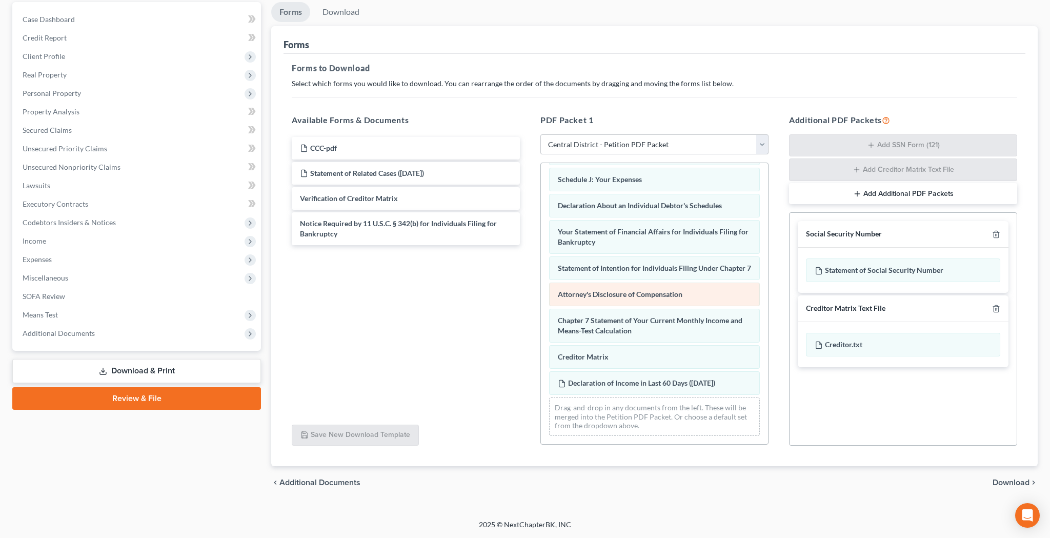
scroll to position [258, 0]
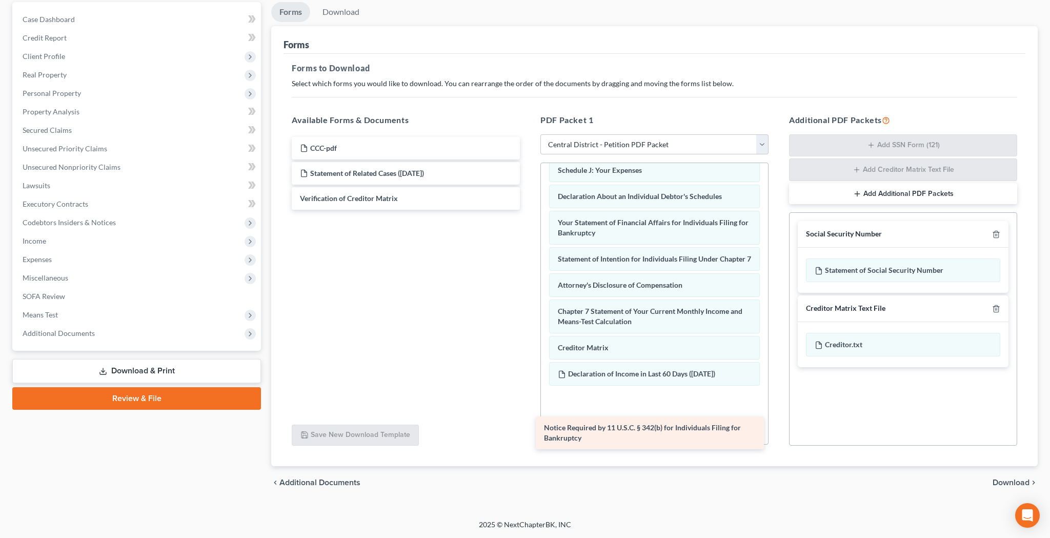
drag, startPoint x: 417, startPoint y: 225, endPoint x: 662, endPoint y: 429, distance: 318.8
click at [528, 210] on div "Notice Required by 11 U.S.C. § 342(b) for Individuals Filing for Bankruptcy CCC…" at bounding box center [406, 173] width 245 height 73
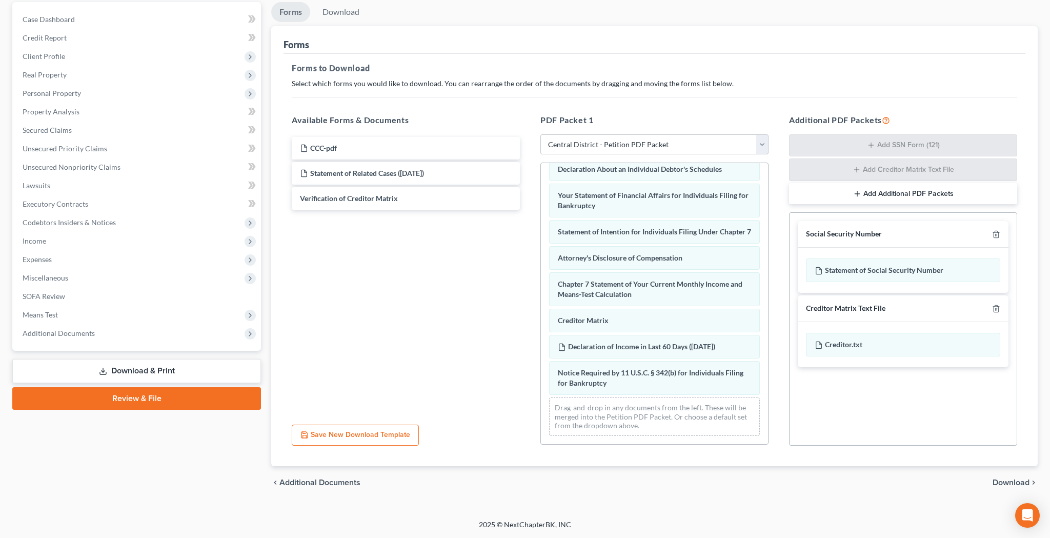
scroll to position [295, 0]
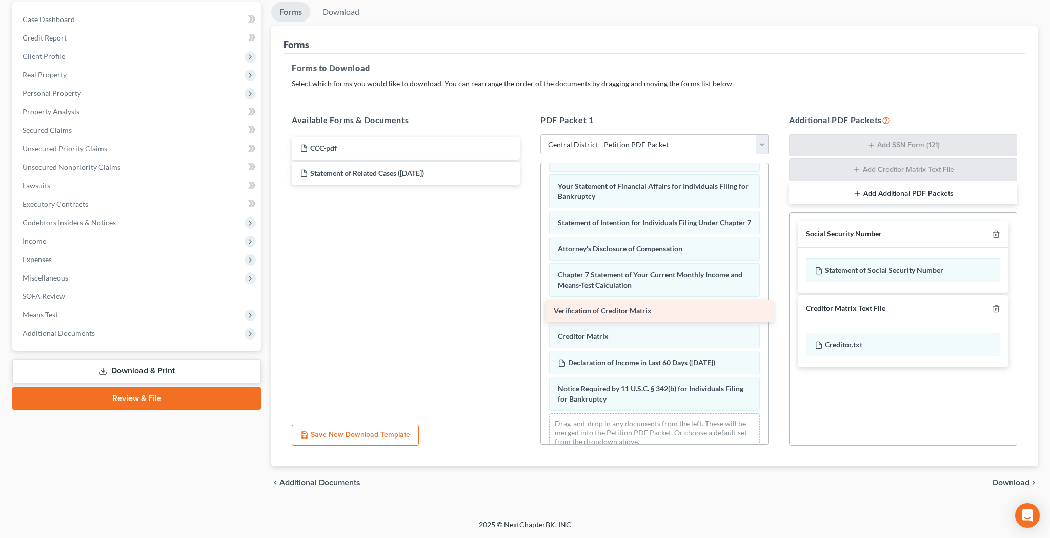
drag, startPoint x: 411, startPoint y: 195, endPoint x: 665, endPoint y: 312, distance: 280.1
click at [528, 185] on div "Verification of Creditor Matrix CCC-pdf Statement of Related Cases (10/10/2025)…" at bounding box center [406, 161] width 245 height 48
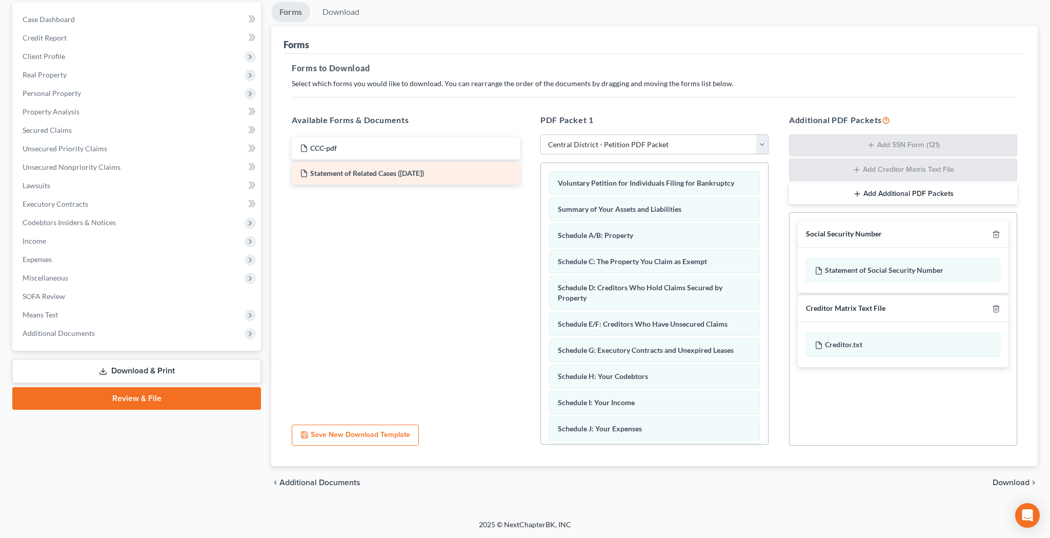
scroll to position [0, 0]
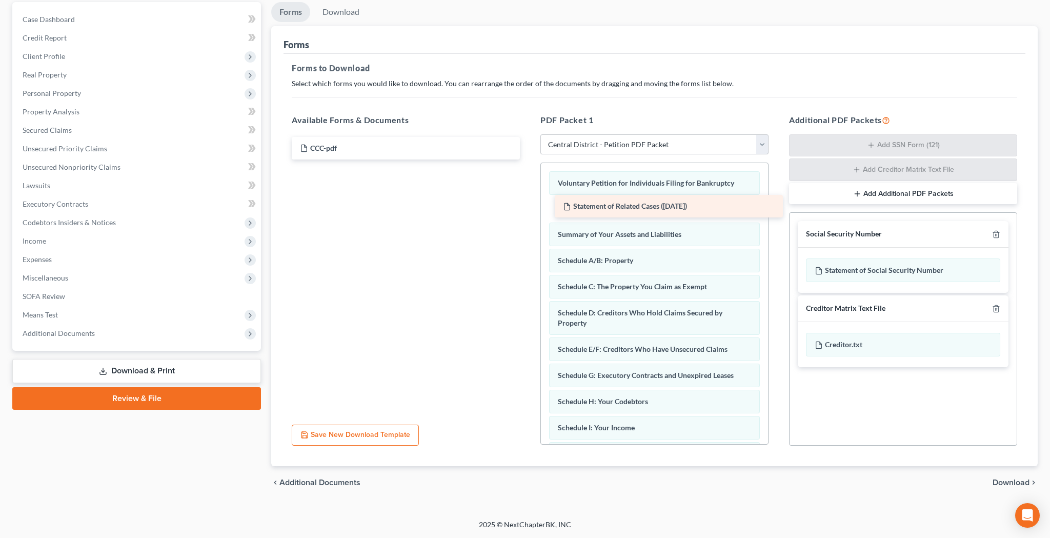
drag, startPoint x: 417, startPoint y: 173, endPoint x: 680, endPoint y: 206, distance: 265.0
click at [528, 159] on div "Statement of Related Cases (10/10/2025) CCC-pdf Statement of Related Cases (10/…" at bounding box center [406, 148] width 245 height 23
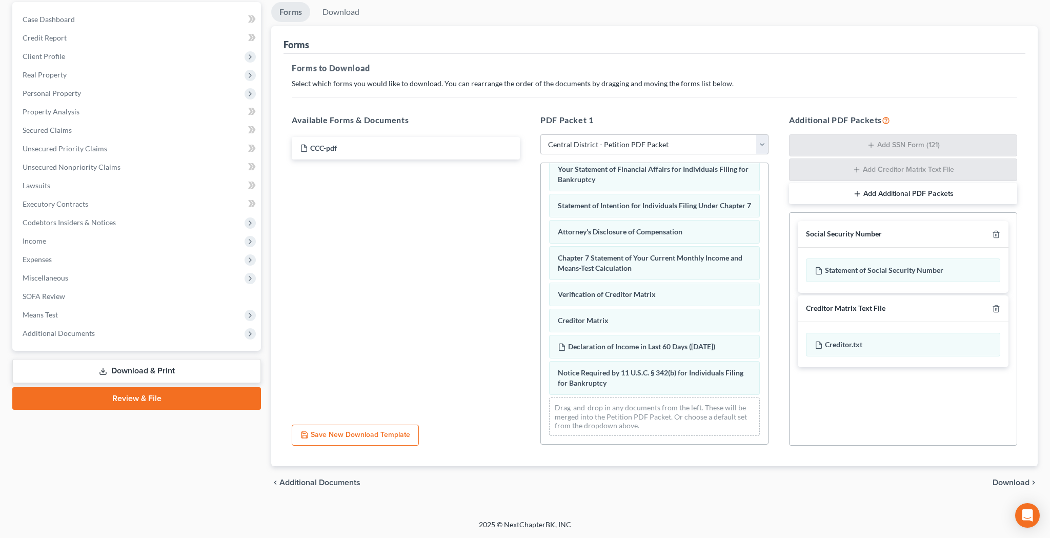
scroll to position [96, 0]
click at [1020, 481] on span "Download" at bounding box center [1011, 482] width 37 height 8
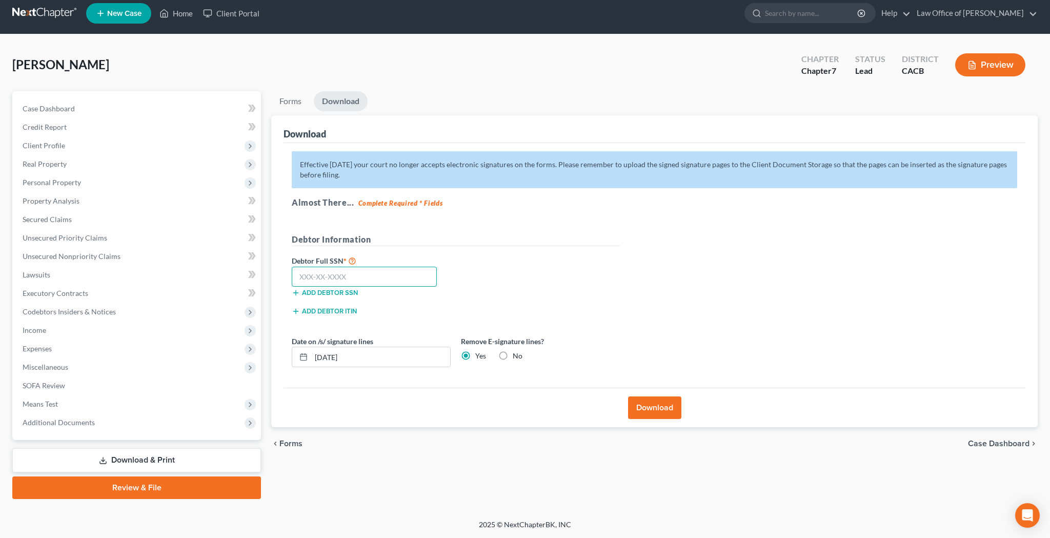
click at [358, 269] on input "text" at bounding box center [364, 277] width 145 height 21
type input "600-49-3886"
click at [641, 407] on button "Download" at bounding box center [654, 407] width 53 height 23
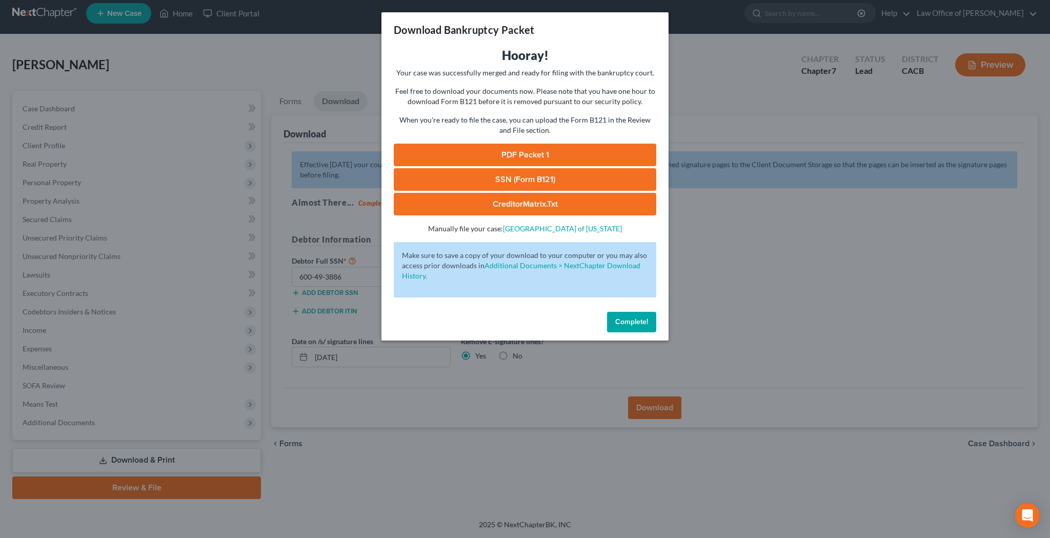
click at [523, 155] on link "PDF Packet 1" at bounding box center [525, 155] width 262 height 23
click at [524, 178] on link "SSN (Form B121)" at bounding box center [525, 179] width 262 height 23
click at [637, 319] on span "Complete!" at bounding box center [631, 321] width 33 height 9
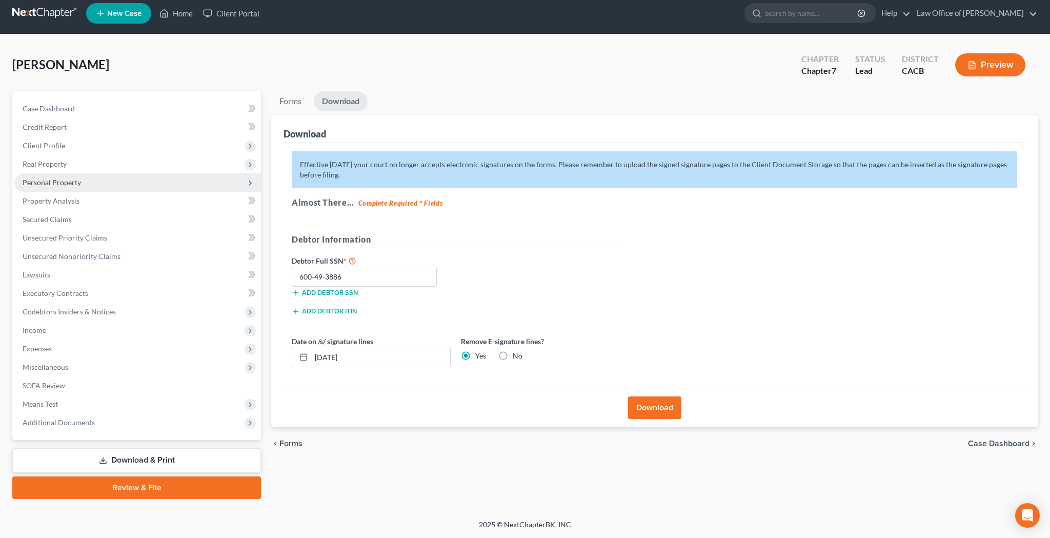
click at [77, 184] on span "Personal Property" at bounding box center [52, 182] width 58 height 9
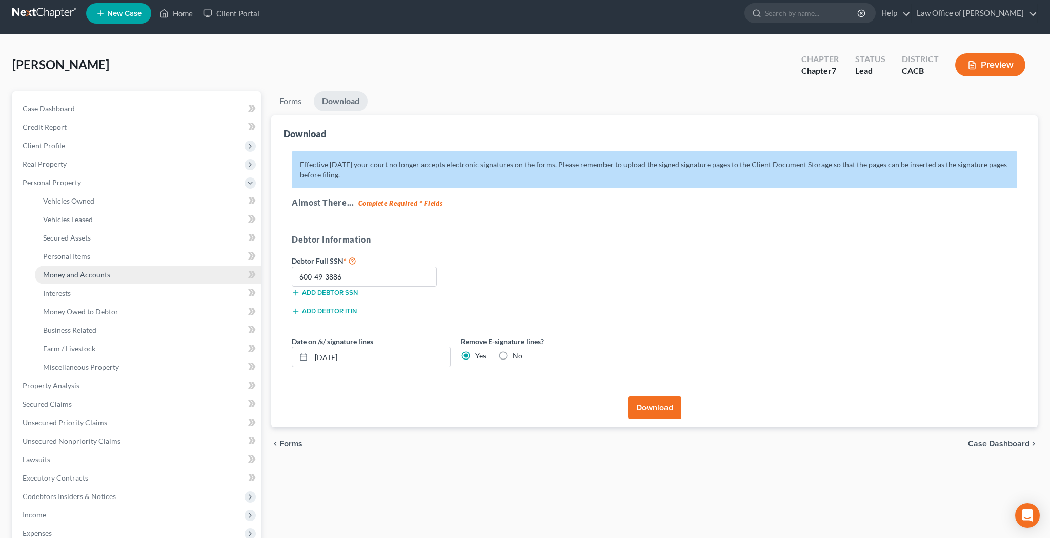
click at [90, 273] on span "Money and Accounts" at bounding box center [76, 274] width 67 height 9
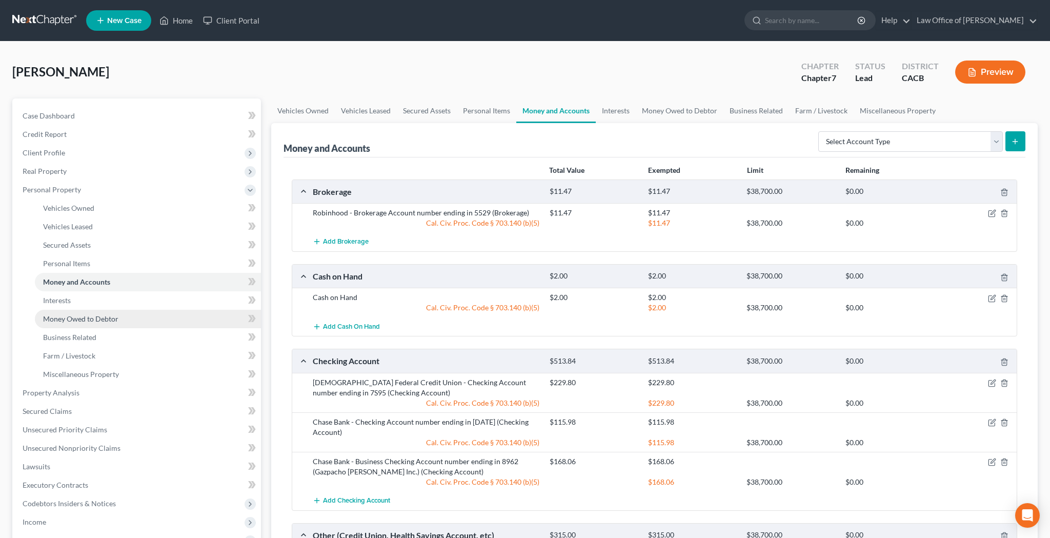
click at [86, 317] on span "Money Owed to Debtor" at bounding box center [80, 318] width 75 height 9
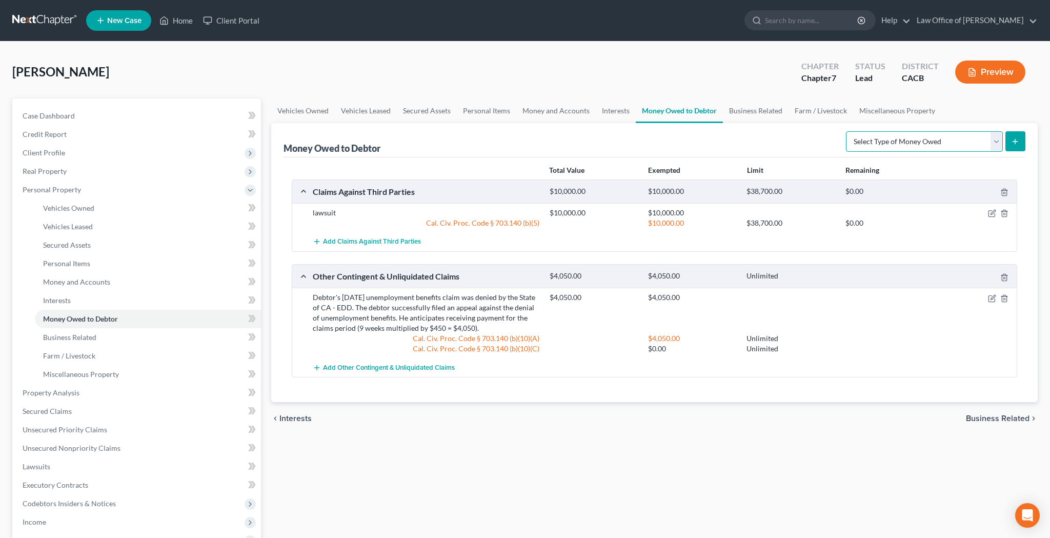
select select "expected_tax_refund"
click at [1011, 144] on icon "submit" at bounding box center [1015, 141] width 8 height 8
select select "0"
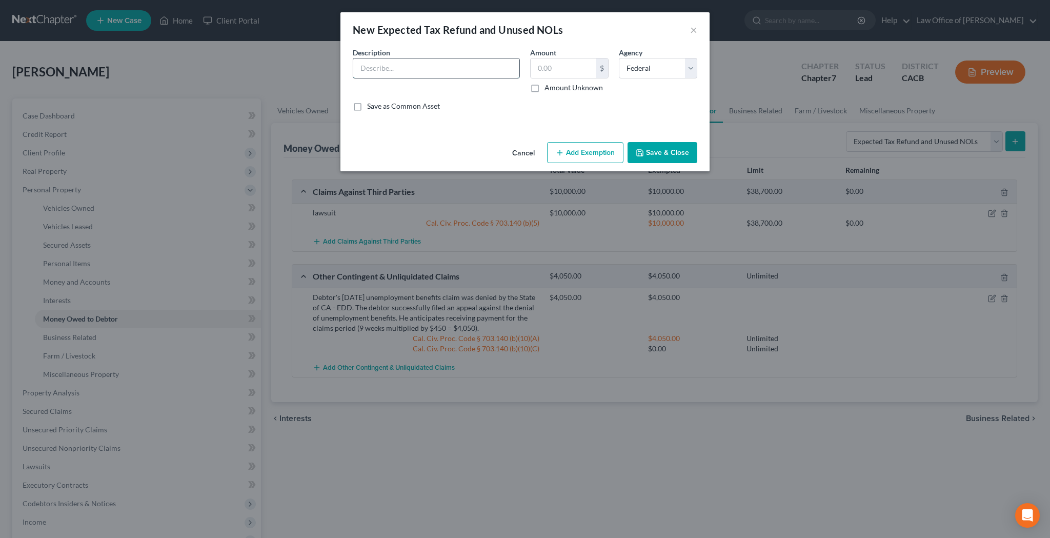
click at [470, 71] on input "text" at bounding box center [436, 67] width 166 height 19
type input "Debtor anticipates that he will receive a refund after filing his 2025 Federal …"
click at [552, 72] on input "text" at bounding box center [563, 67] width 65 height 19
type input "1,000"
click at [588, 155] on button "Add Exemption" at bounding box center [585, 153] width 76 height 22
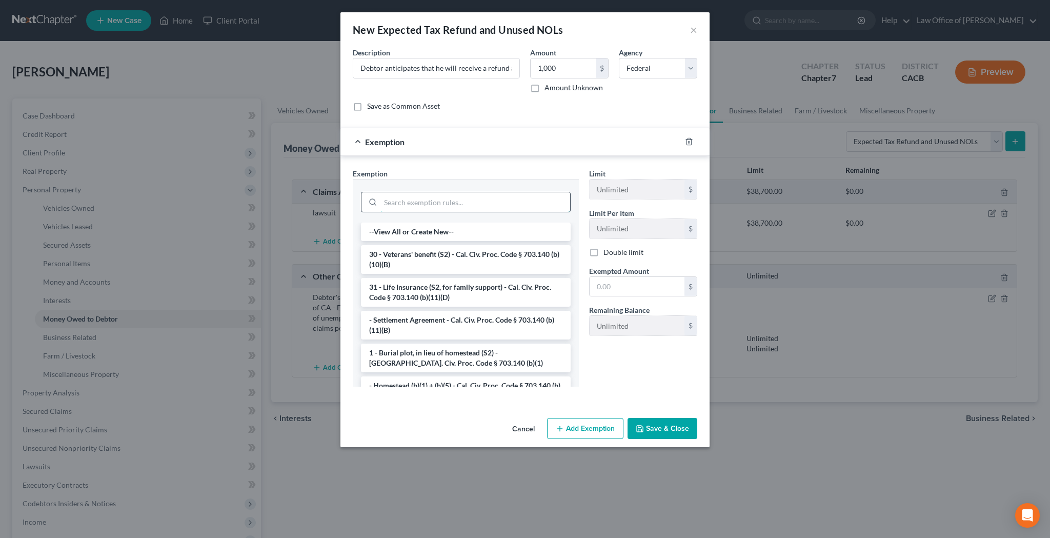
click at [512, 199] on input "search" at bounding box center [475, 201] width 190 height 19
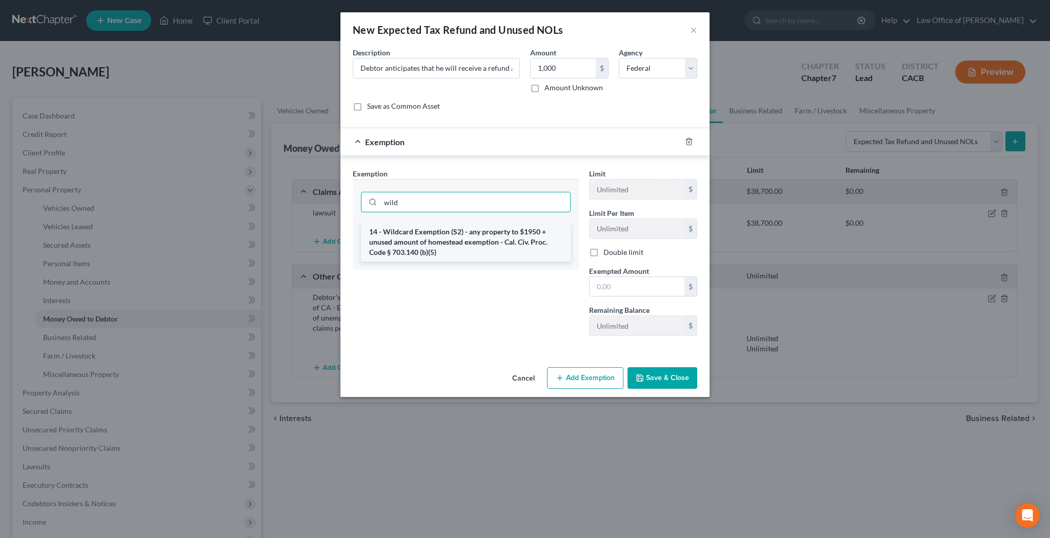
type input "wild"
click at [505, 233] on li "14 - Wildcard Exemption (S2) - any property to $1950 + unused amount of homeste…" at bounding box center [466, 241] width 210 height 39
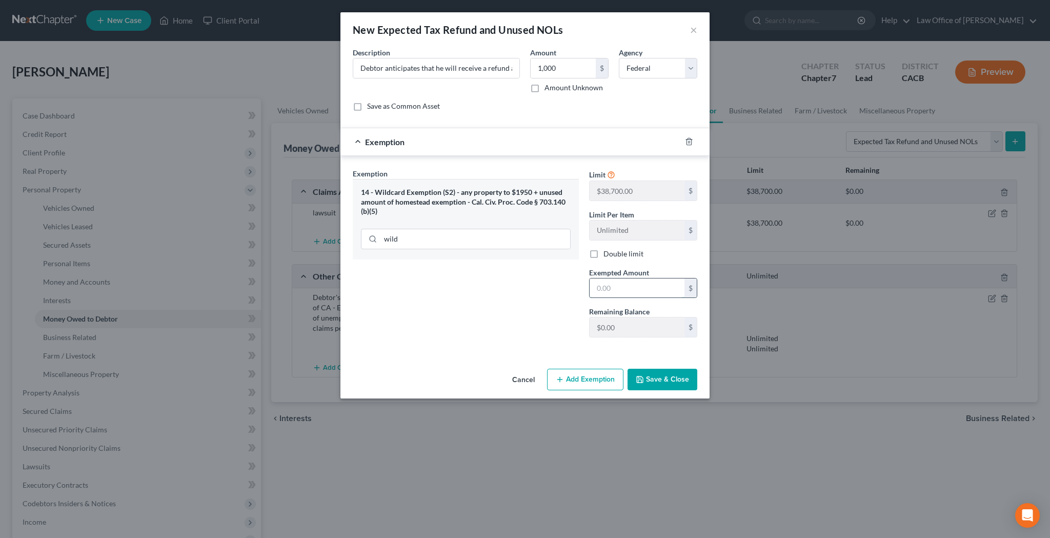
click at [624, 295] on input "text" at bounding box center [637, 287] width 95 height 19
type input "1,000"
click at [667, 377] on button "Save & Close" at bounding box center [662, 380] width 70 height 22
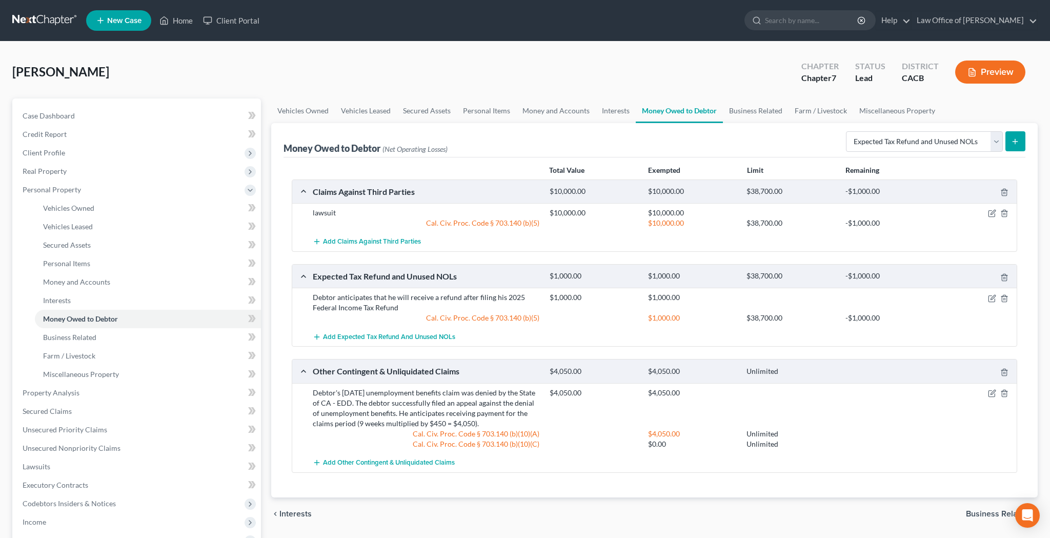
click at [1013, 143] on icon "submit" at bounding box center [1015, 141] width 8 height 8
select select "0"
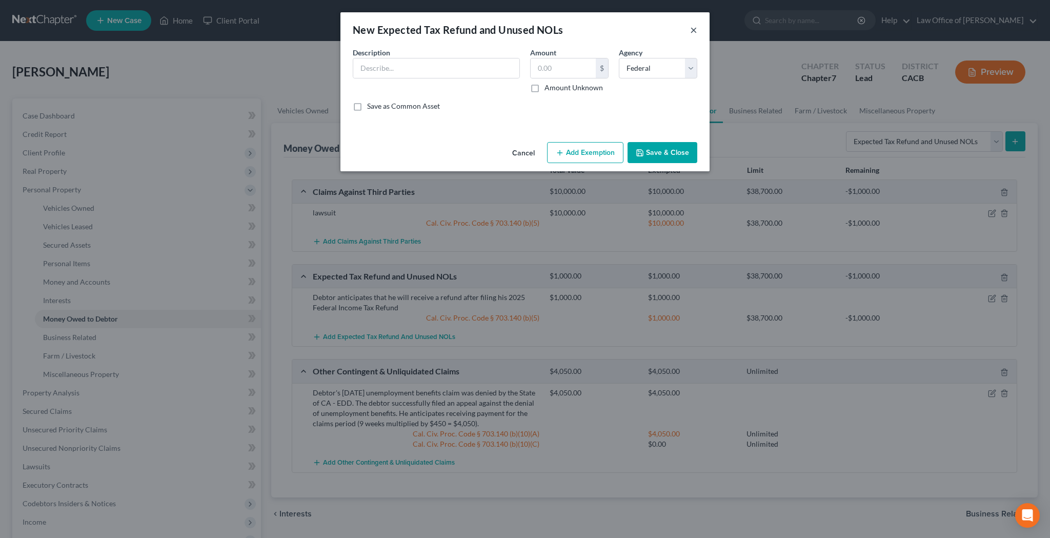
click at [695, 29] on button "×" at bounding box center [693, 30] width 7 height 12
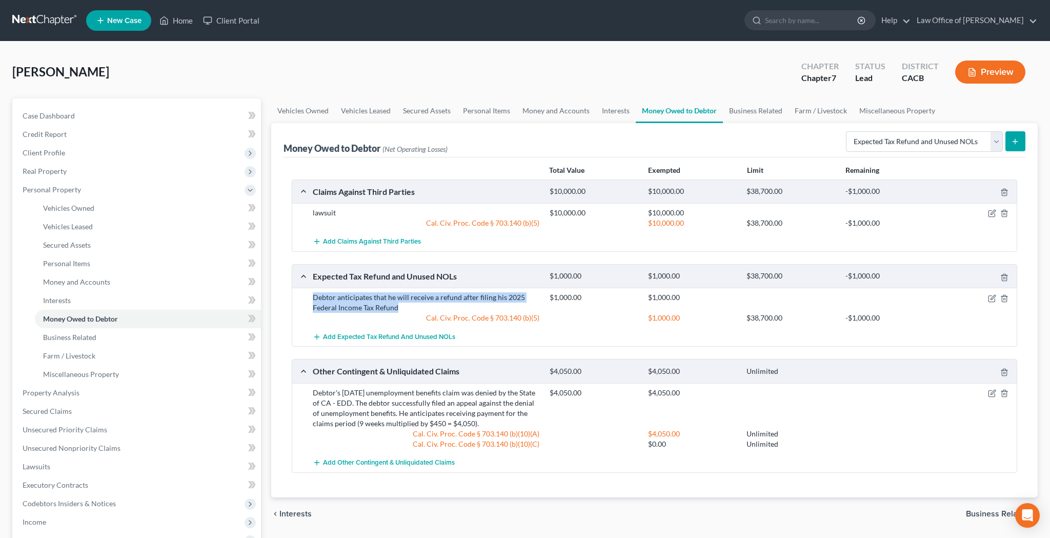
drag, startPoint x: 313, startPoint y: 298, endPoint x: 395, endPoint y: 307, distance: 83.0
click at [395, 307] on div "Debtor anticipates that he will receive a refund after filing his 2025 Federal …" at bounding box center [426, 302] width 237 height 21
copy div "Debtor anticipates that he will receive a refund after filing his 2025 Federal …"
click at [1014, 138] on icon "submit" at bounding box center [1015, 141] width 8 height 8
select select "0"
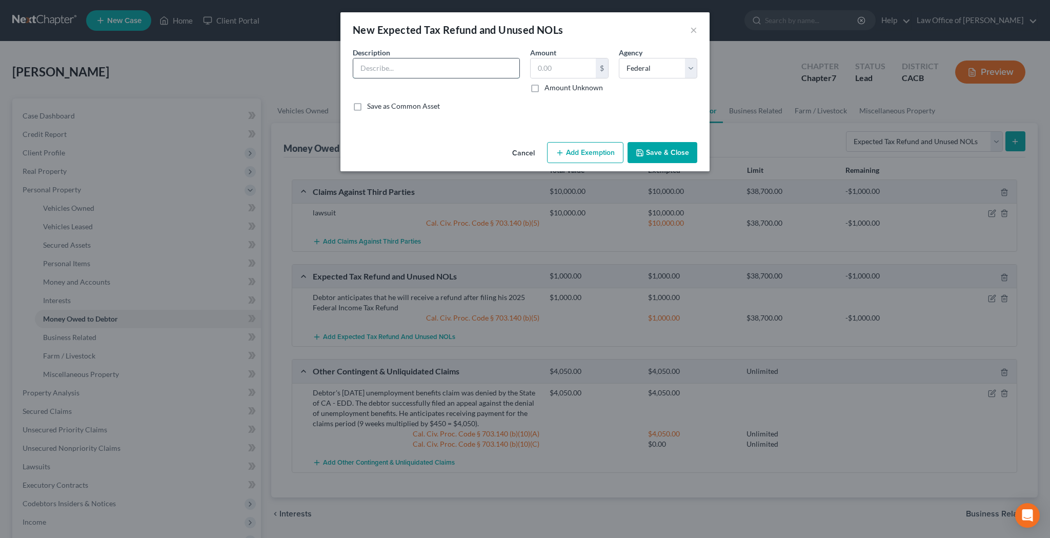
click at [479, 69] on input "text" at bounding box center [436, 67] width 166 height 19
paste input "Debtor anticipates that he will receive a refund after filing his 2025 Federal …"
click at [451, 69] on input "Debtor anticipates that he will receive a refund after filing his 2025 Federal …" at bounding box center [436, 67] width 166 height 19
type input "Debtor anticipates that he will receive a refund after filing his 2025 CA State…"
click at [543, 70] on input "text" at bounding box center [563, 67] width 65 height 19
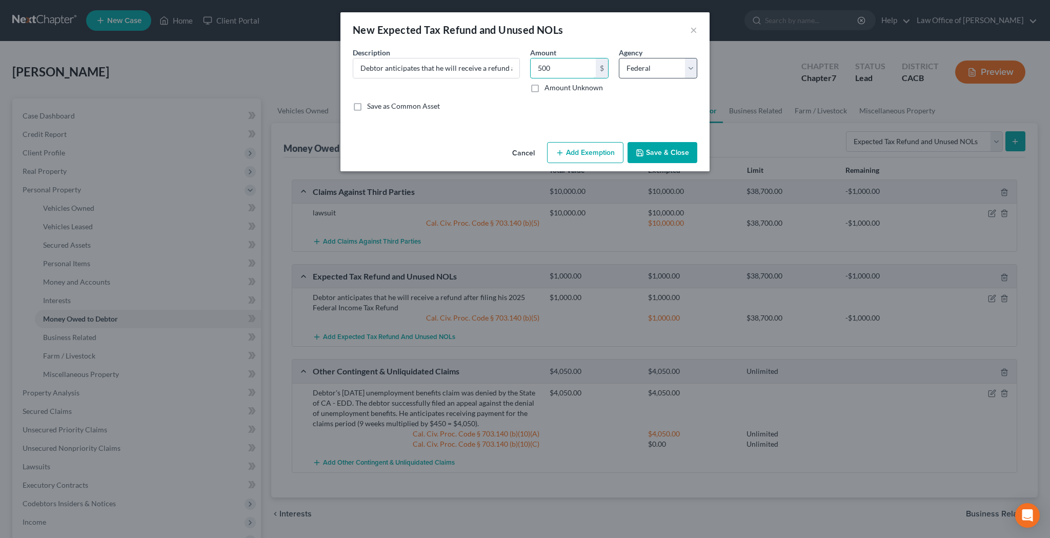
type input "500"
select select "1"
click at [606, 155] on button "Add Exemption" at bounding box center [585, 153] width 76 height 22
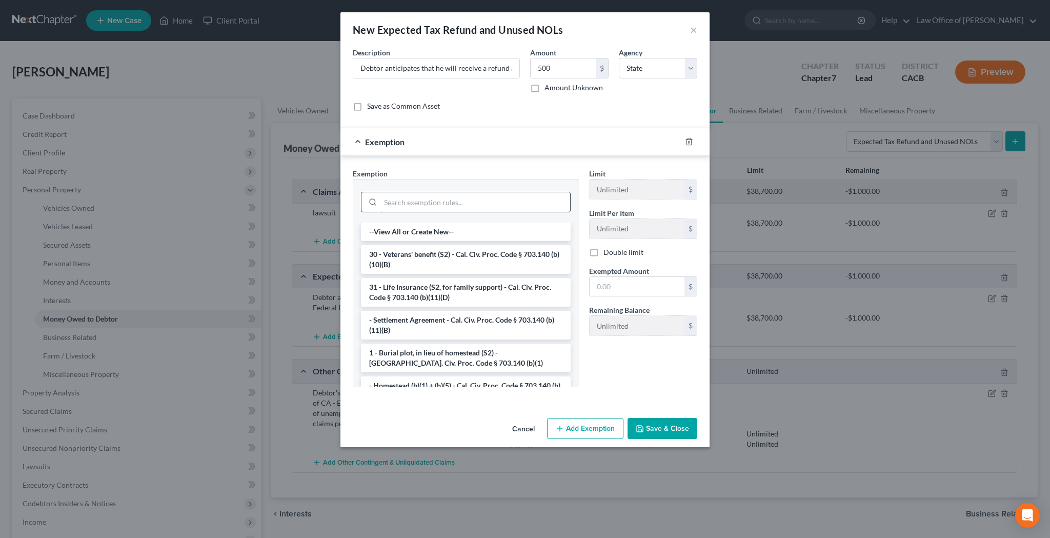
click at [534, 202] on input "search" at bounding box center [475, 201] width 190 height 19
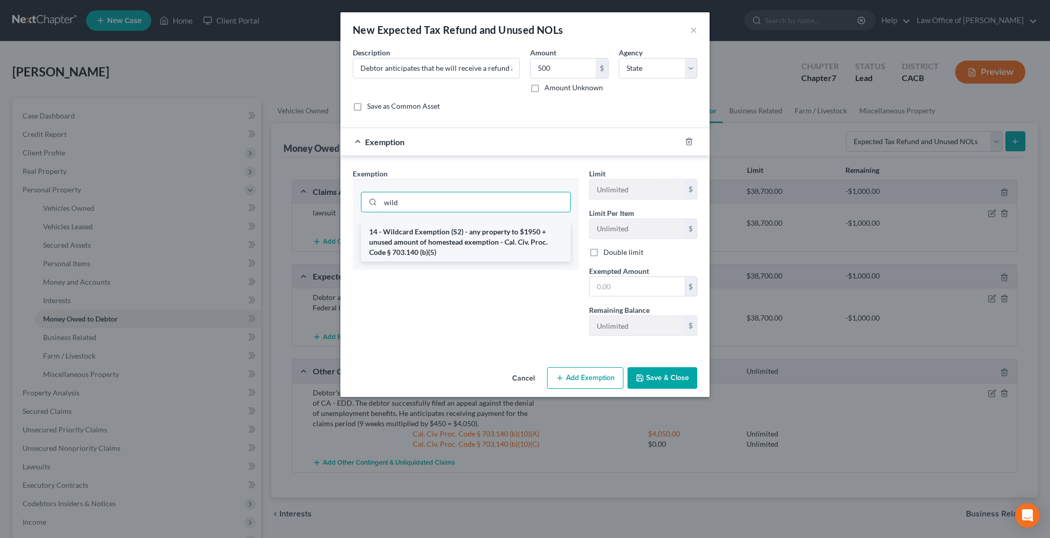
type input "wild"
click at [522, 236] on li "14 - Wildcard Exemption (S2) - any property to $1950 + unused amount of homeste…" at bounding box center [466, 241] width 210 height 39
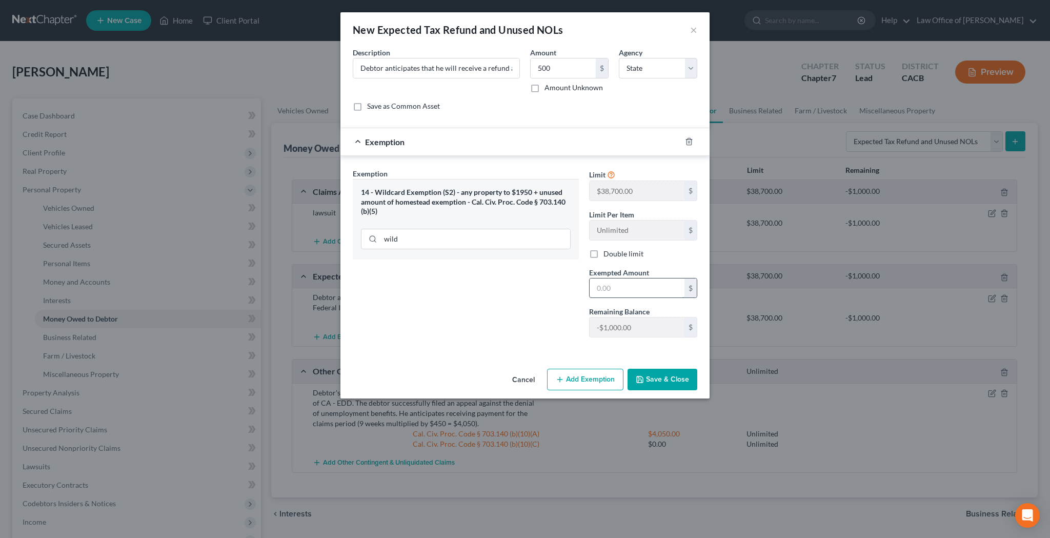
click at [609, 282] on input "text" at bounding box center [637, 287] width 95 height 19
type input "500"
click at [668, 377] on button "Save & Close" at bounding box center [662, 380] width 70 height 22
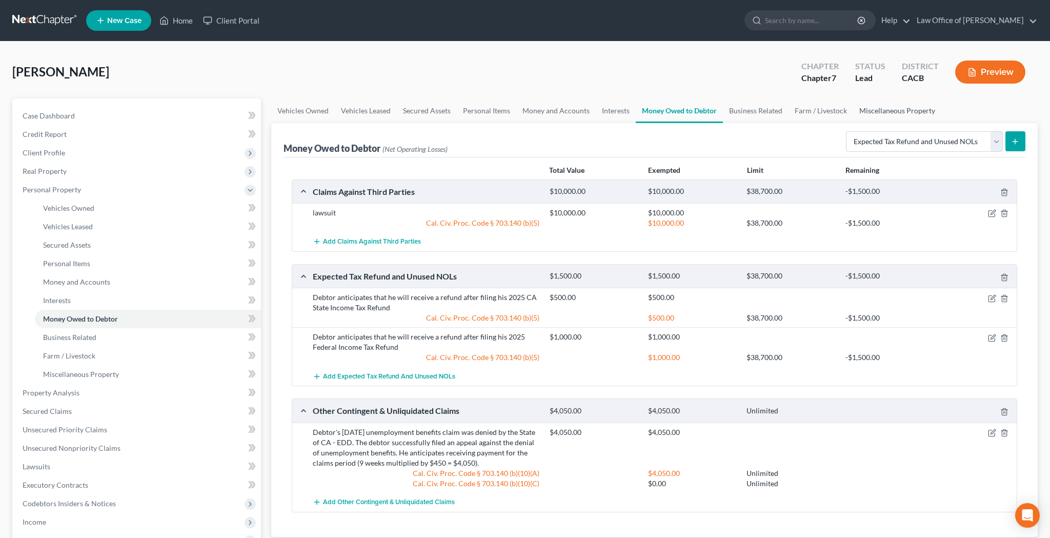
click at [873, 112] on link "Miscellaneous Property" at bounding box center [897, 110] width 88 height 25
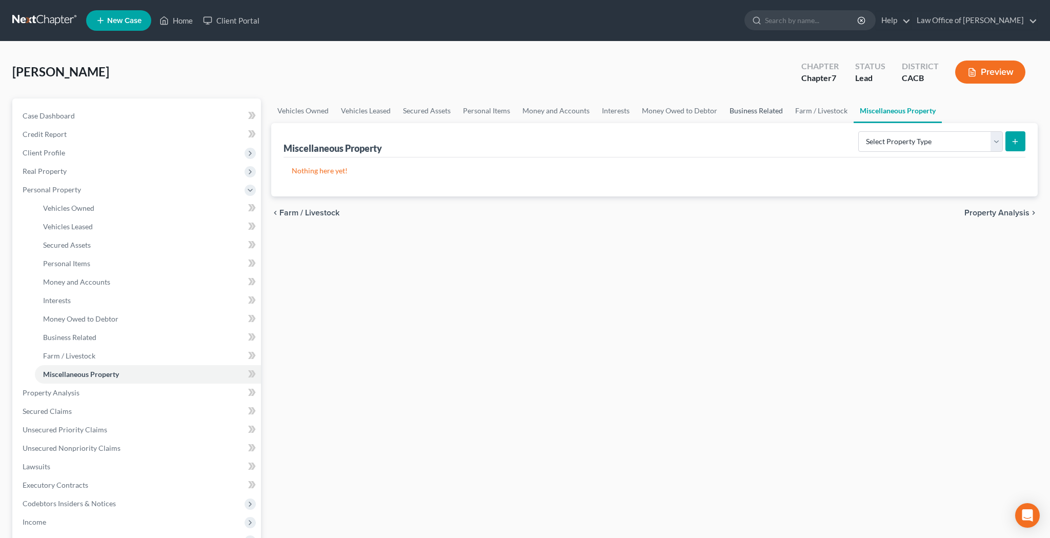
click at [759, 111] on link "Business Related" at bounding box center [756, 110] width 66 height 25
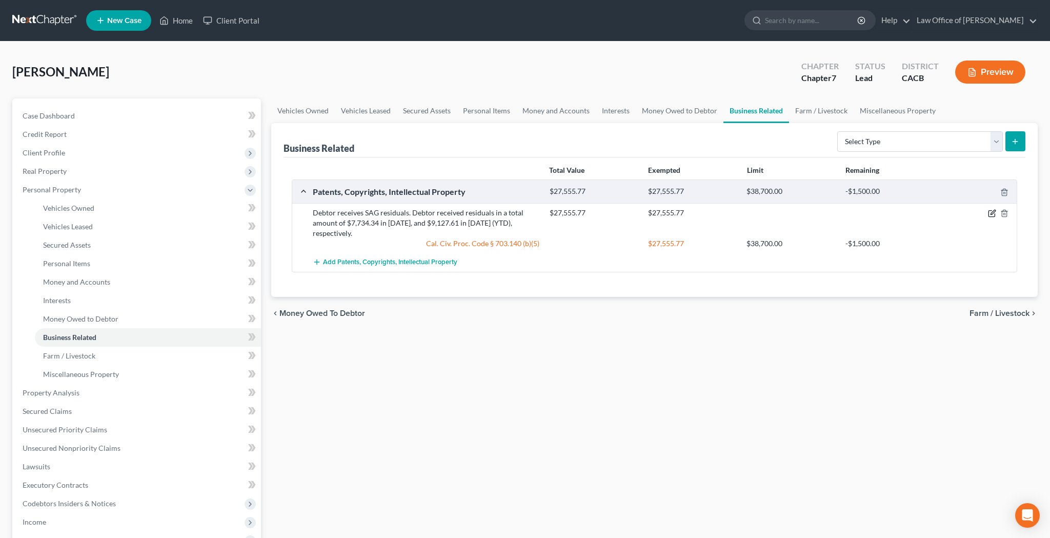
click at [990, 213] on icon "button" at bounding box center [992, 213] width 8 height 8
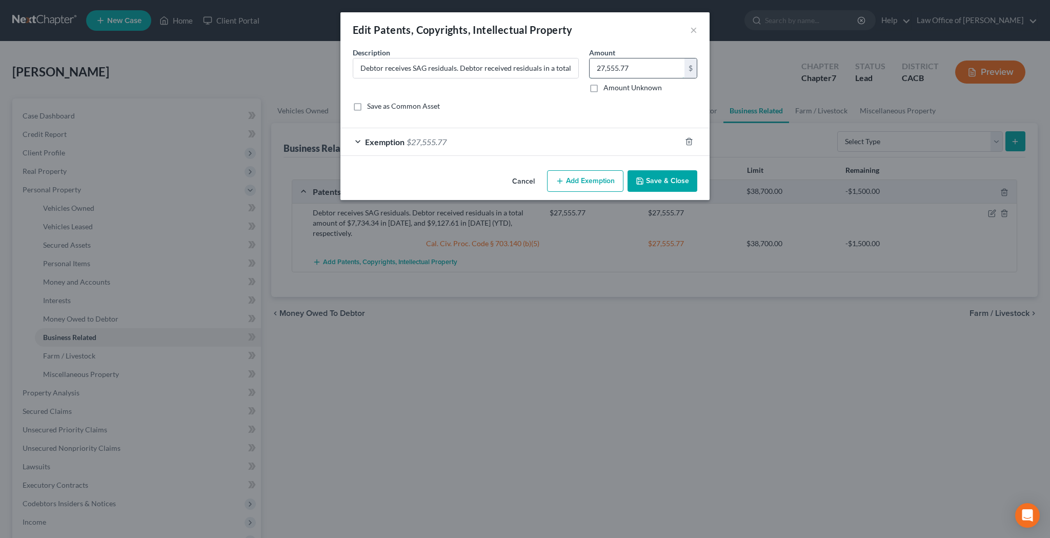
click at [662, 71] on input "27,555.77" at bounding box center [637, 67] width 95 height 19
type input "26,055.77"
click at [429, 138] on span "$27,555.77" at bounding box center [427, 142] width 40 height 10
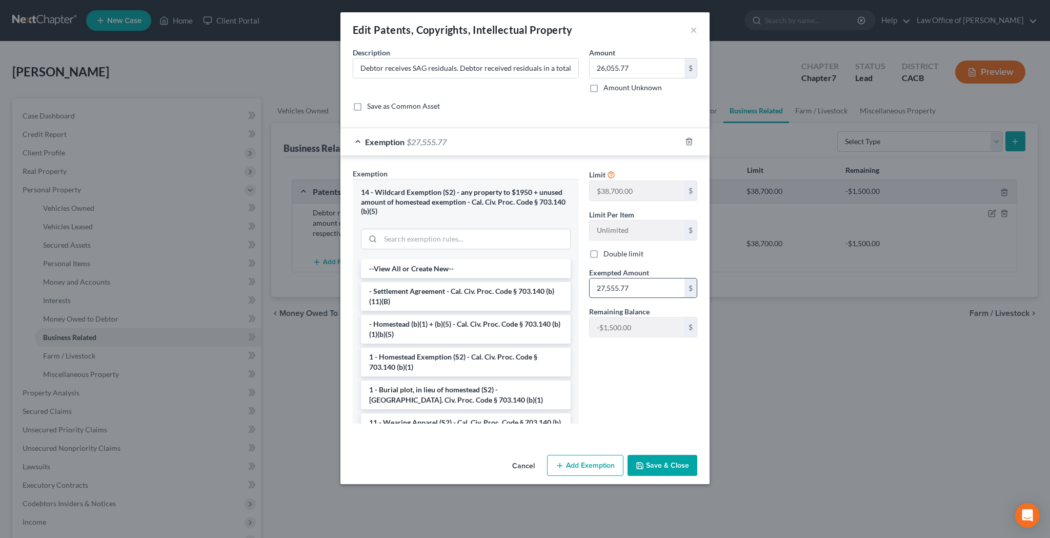
click at [632, 290] on input "27,555.77" at bounding box center [637, 287] width 95 height 19
type input "26,055.77"
click at [666, 460] on button "Save & Close" at bounding box center [662, 466] width 70 height 22
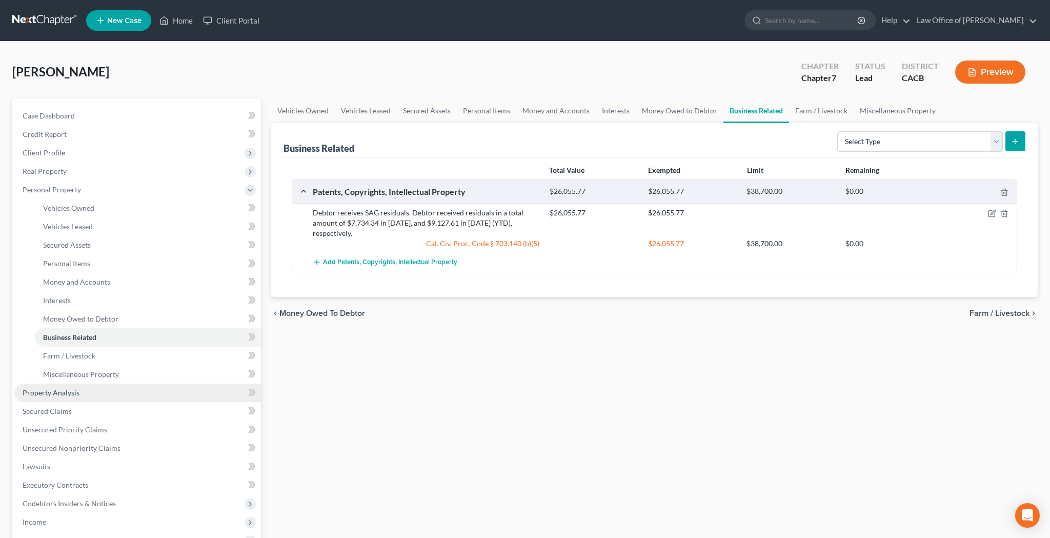
click at [131, 394] on link "Property Analysis" at bounding box center [137, 392] width 247 height 18
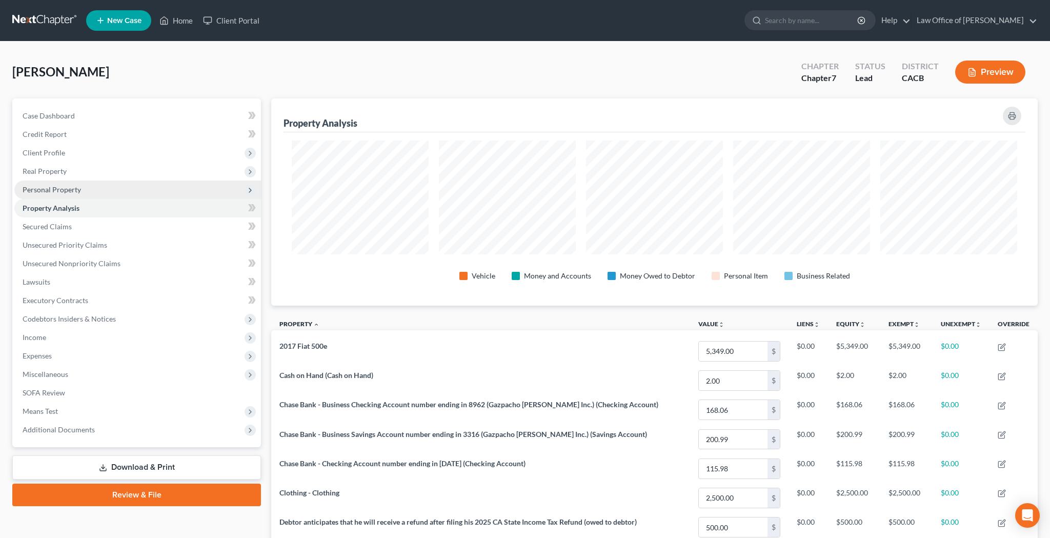
click at [75, 192] on span "Personal Property" at bounding box center [52, 189] width 58 height 9
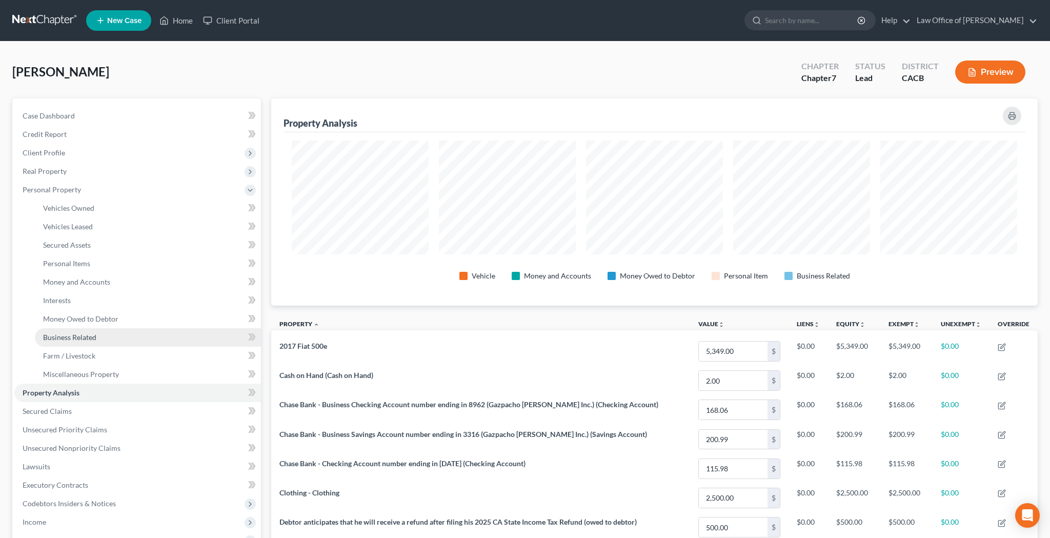
click at [76, 334] on span "Business Related" at bounding box center [69, 337] width 53 height 9
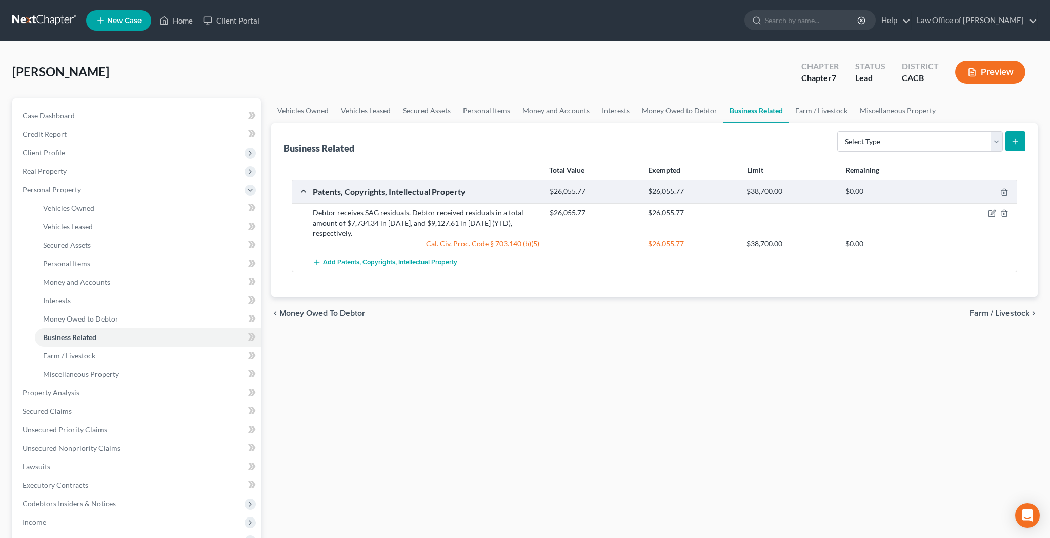
click at [981, 76] on button "Preview" at bounding box center [990, 71] width 70 height 23
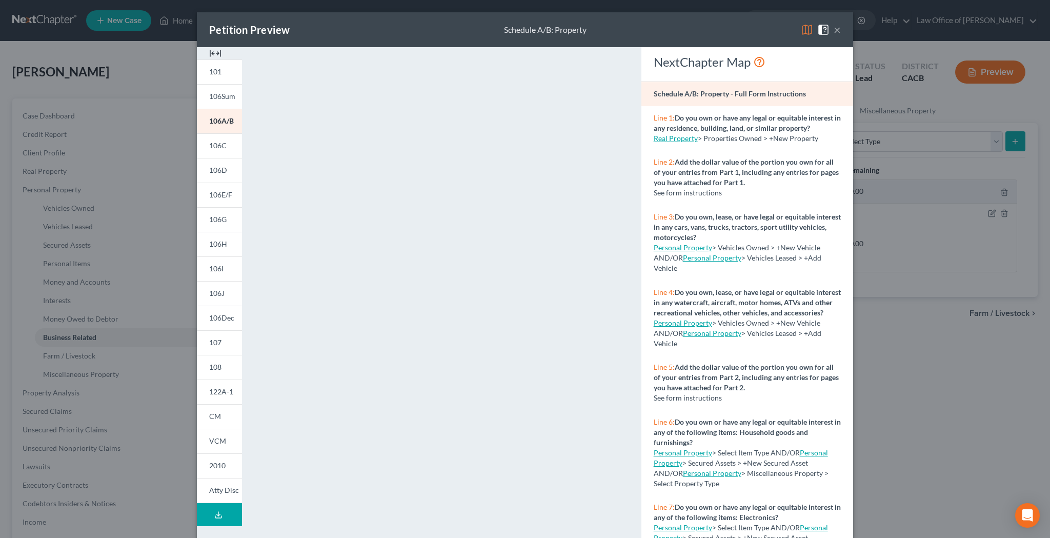
click at [838, 34] on button "×" at bounding box center [837, 30] width 7 height 12
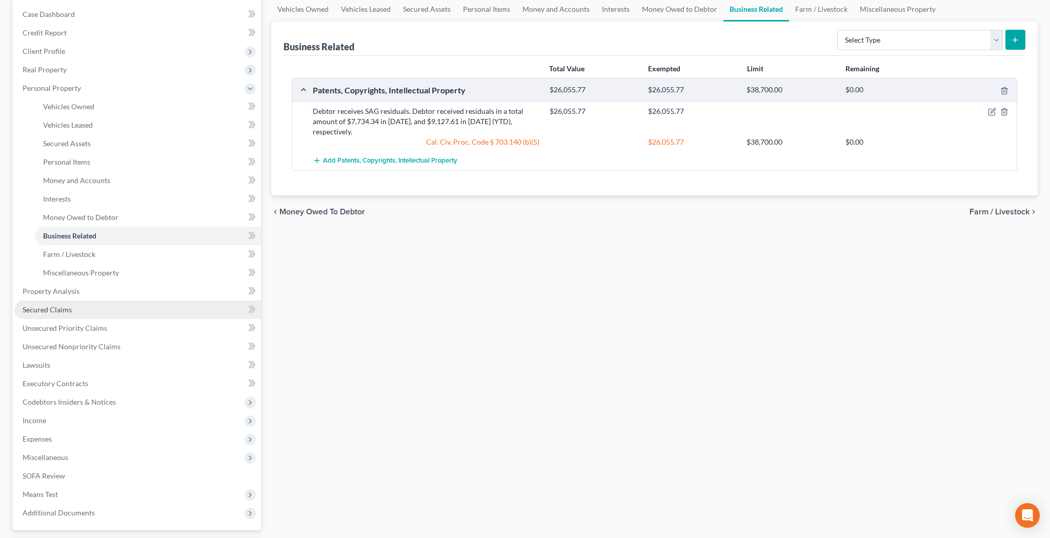
scroll to position [105, 0]
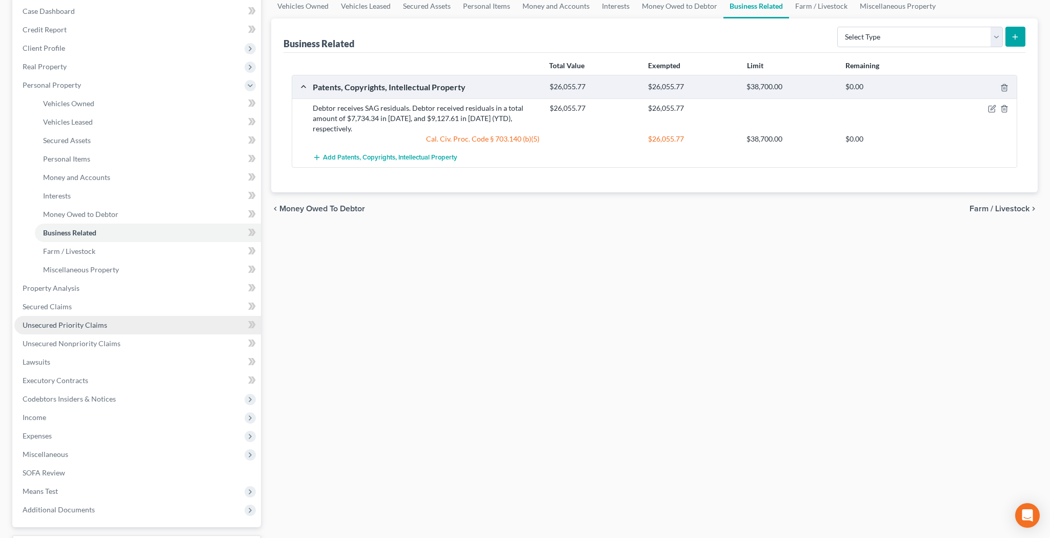
click at [85, 322] on span "Unsecured Priority Claims" at bounding box center [65, 324] width 85 height 9
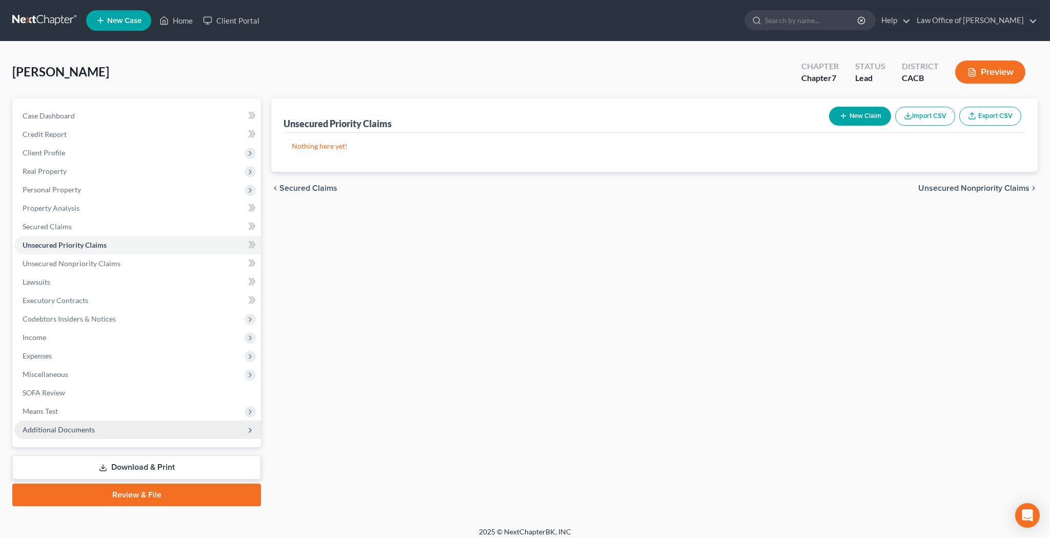
click at [118, 434] on span "Additional Documents" at bounding box center [137, 429] width 247 height 18
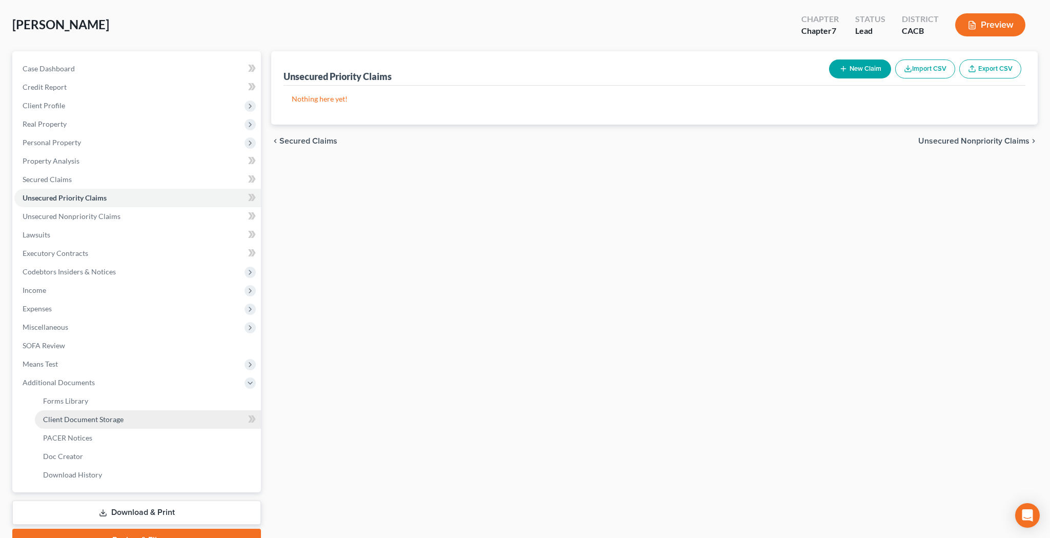
scroll to position [56, 0]
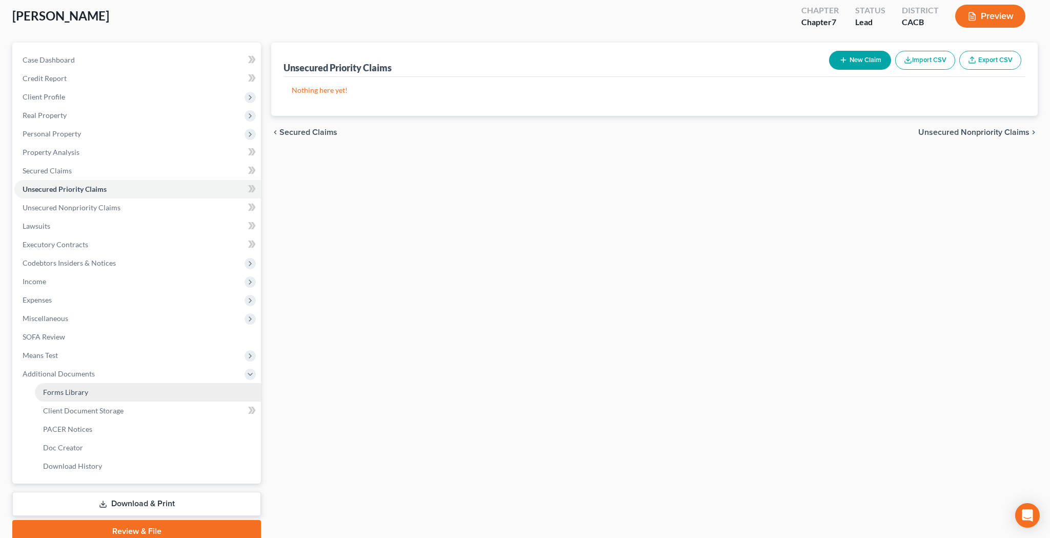
click at [119, 389] on link "Forms Library" at bounding box center [148, 392] width 226 height 18
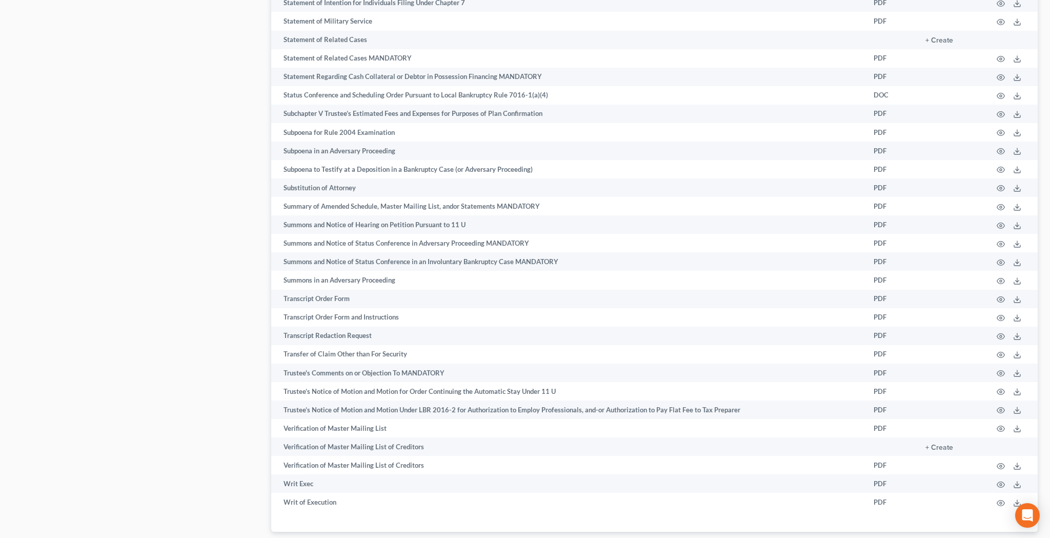
scroll to position [5103, 0]
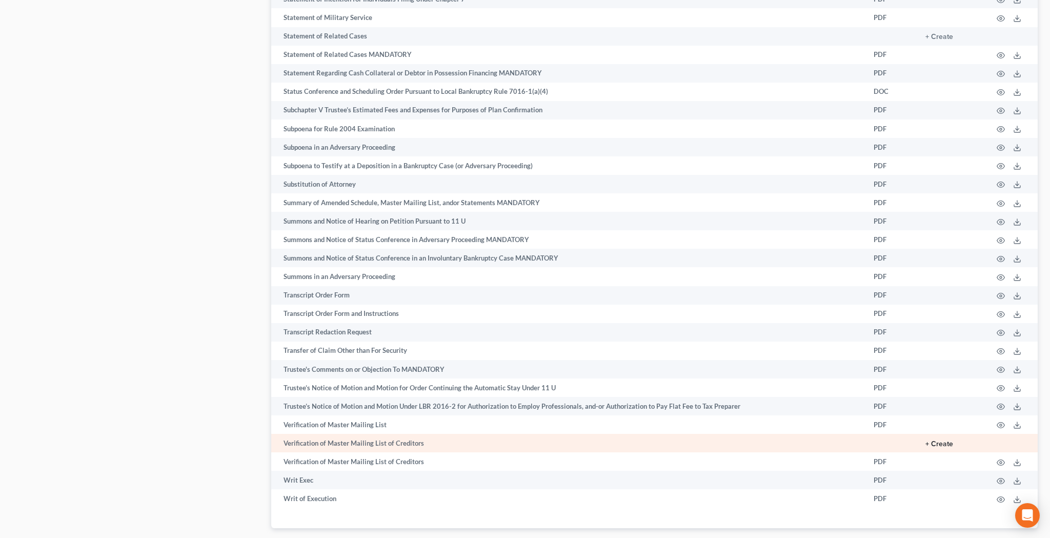
click at [942, 440] on button "+ Create" at bounding box center [939, 443] width 28 height 7
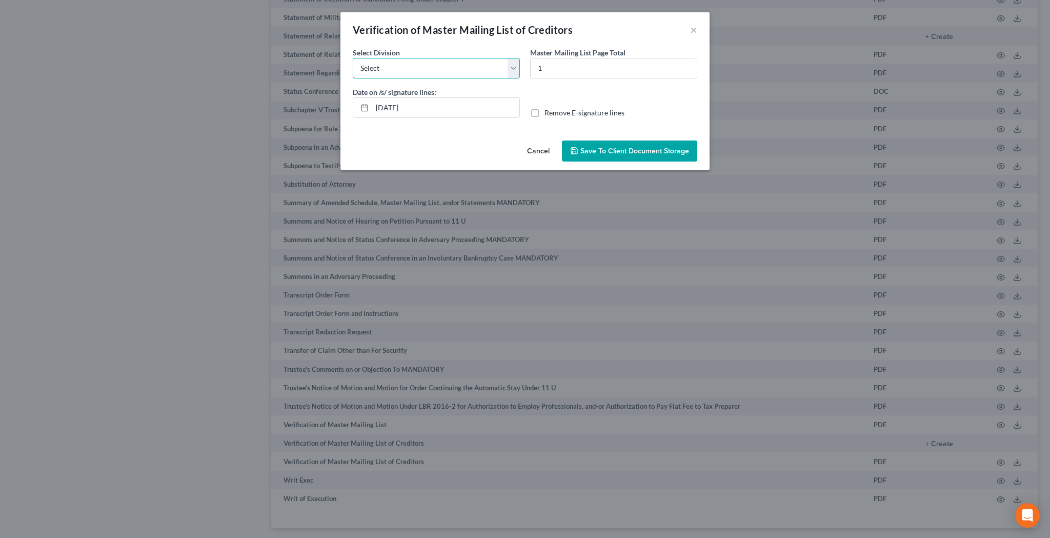
select select "0"
click at [544, 113] on label "Remove E-signature lines" at bounding box center [584, 113] width 80 height 10
click at [549, 113] on input "Remove E-signature lines" at bounding box center [552, 111] width 7 height 7
checkbox input "true"
click at [587, 149] on span "Save to Client Document Storage" at bounding box center [634, 151] width 109 height 9
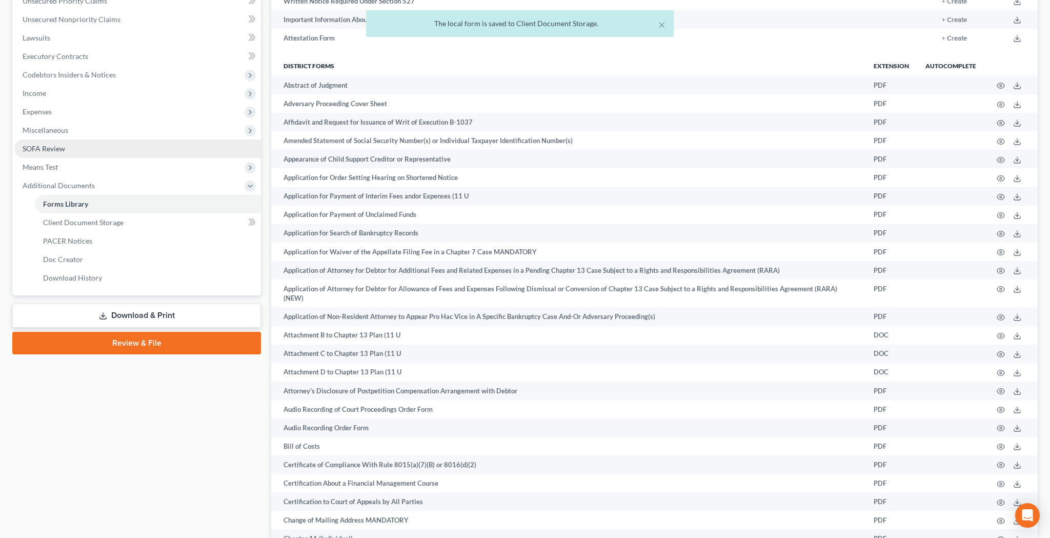
scroll to position [251, 0]
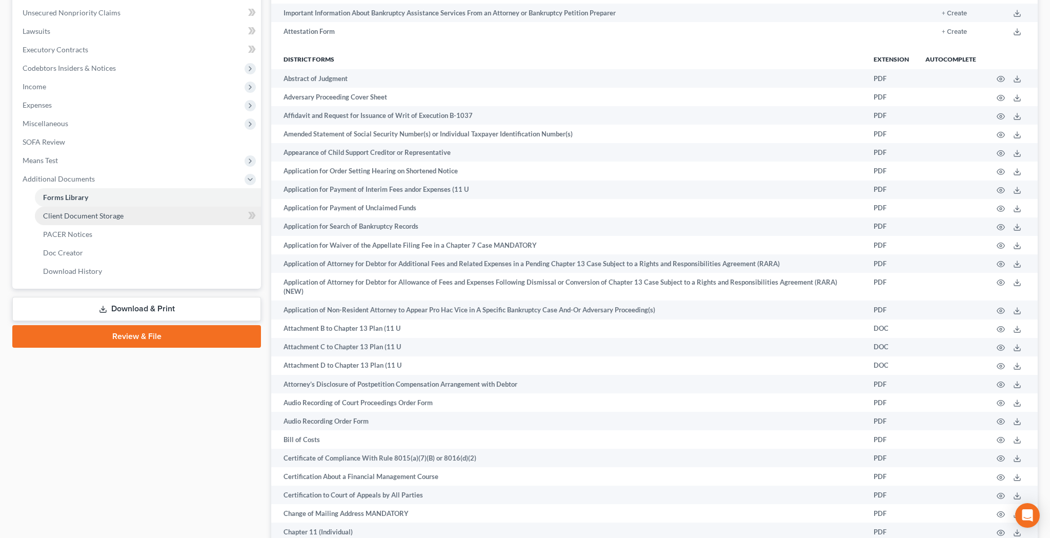
click at [159, 213] on link "Client Document Storage" at bounding box center [148, 216] width 226 height 18
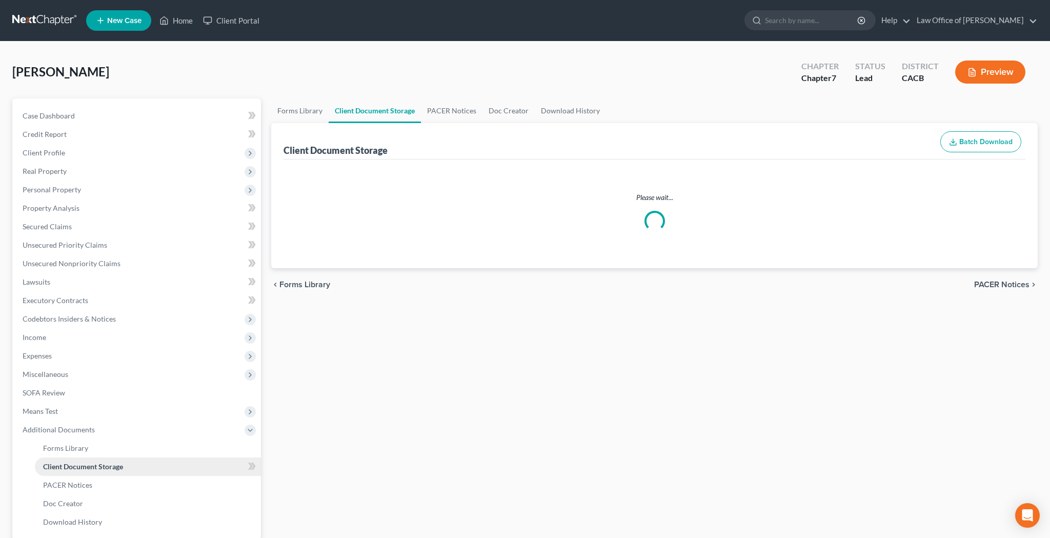
select select "30"
select select "65"
select select "10"
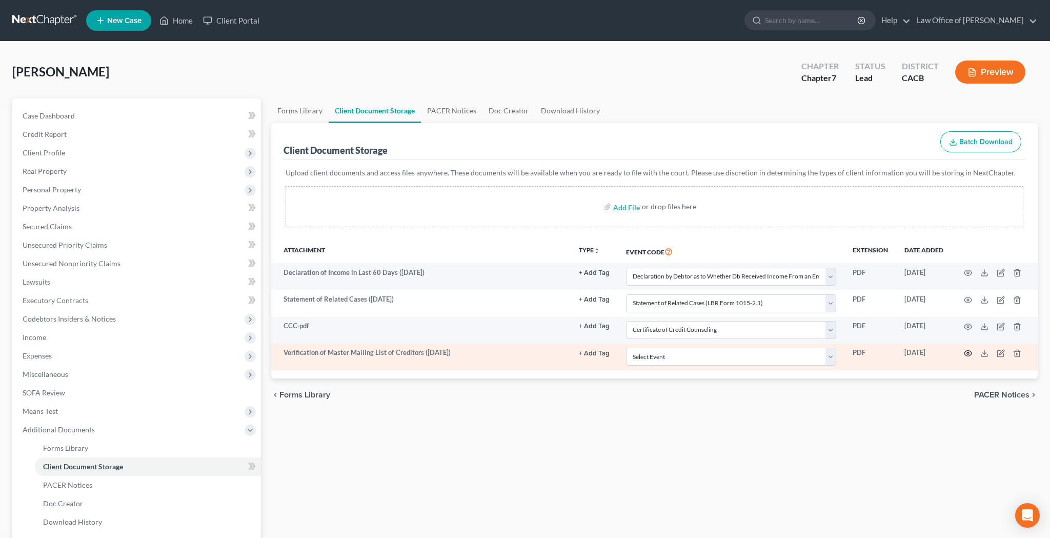
click at [967, 353] on circle "button" at bounding box center [968, 353] width 2 height 2
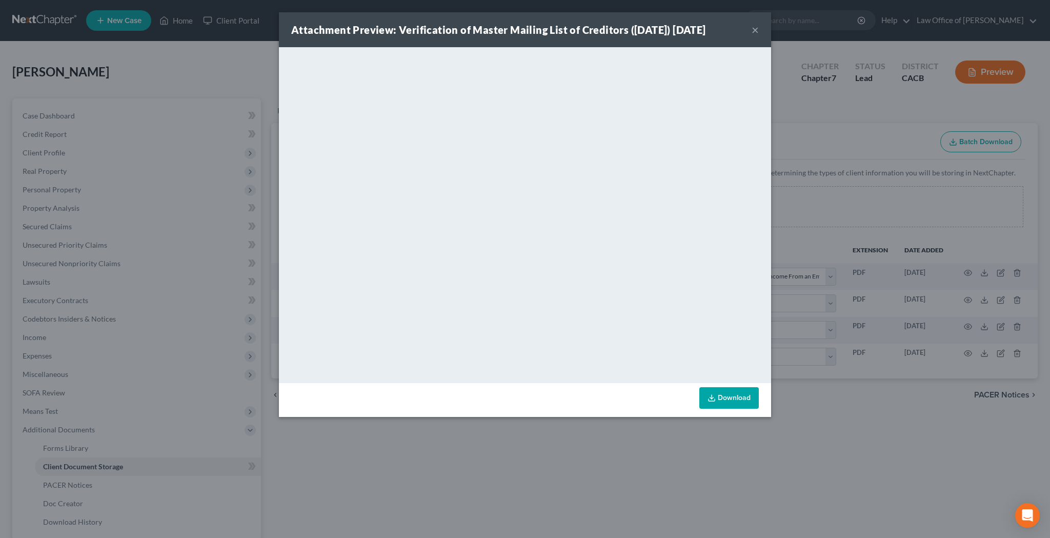
click at [738, 402] on link "Download" at bounding box center [728, 398] width 59 height 22
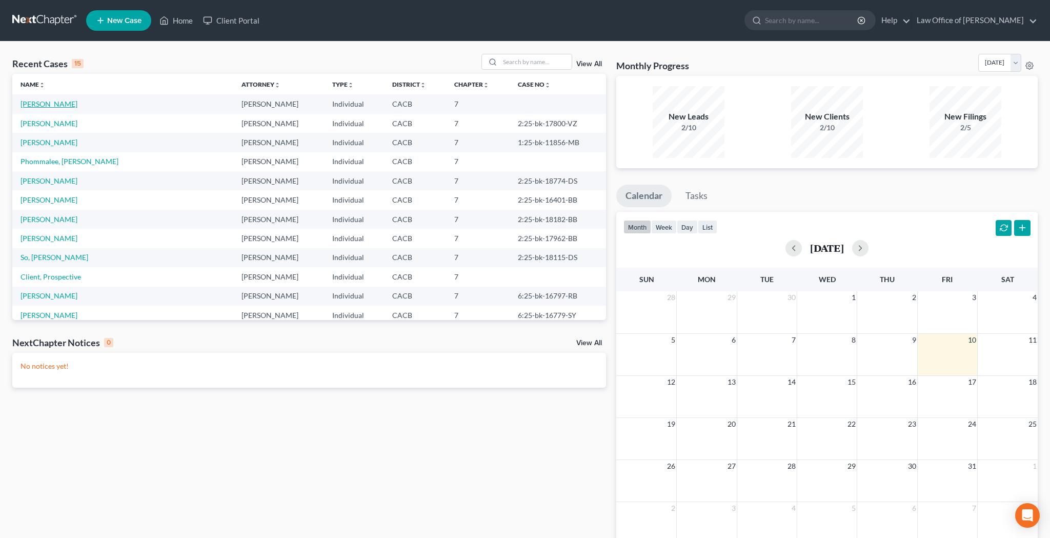
click at [62, 105] on link "[PERSON_NAME]" at bounding box center [49, 103] width 57 height 9
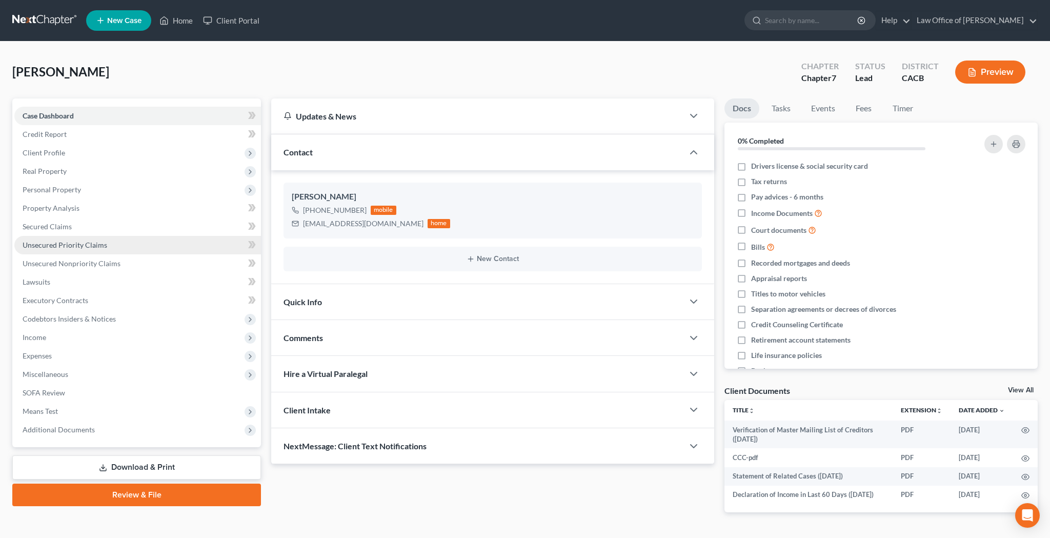
click at [92, 243] on span "Unsecured Priority Claims" at bounding box center [65, 244] width 85 height 9
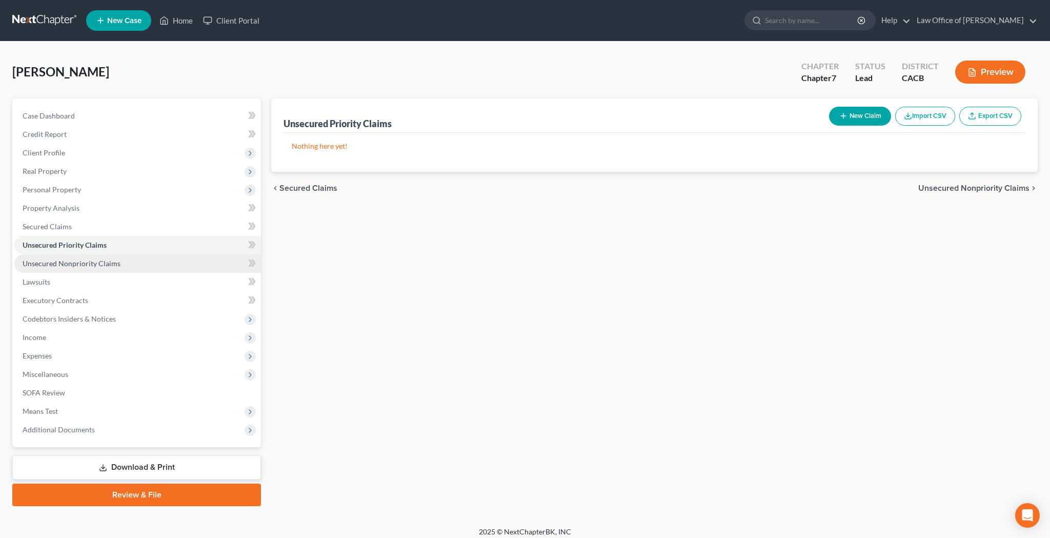
click at [119, 258] on link "Unsecured Nonpriority Claims" at bounding box center [137, 263] width 247 height 18
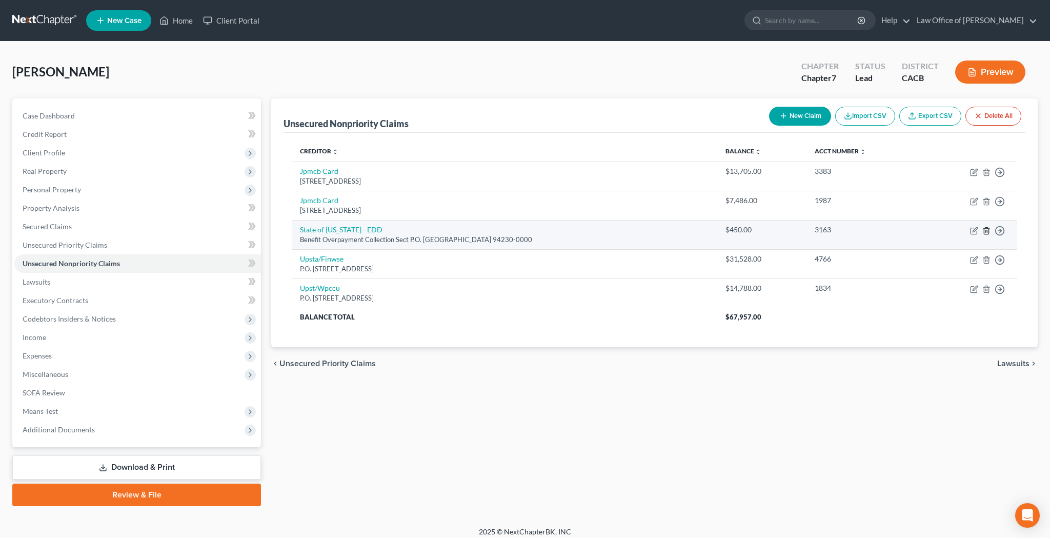
click at [988, 230] on icon "button" at bounding box center [986, 230] width 5 height 7
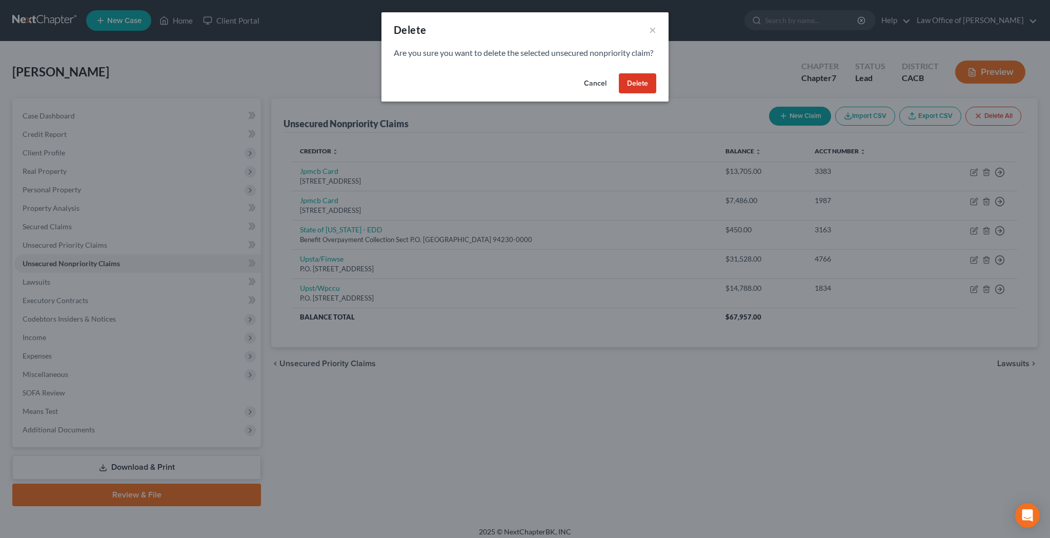
click at [648, 94] on button "Delete" at bounding box center [637, 83] width 37 height 21
